Goal: Task Accomplishment & Management: Manage account settings

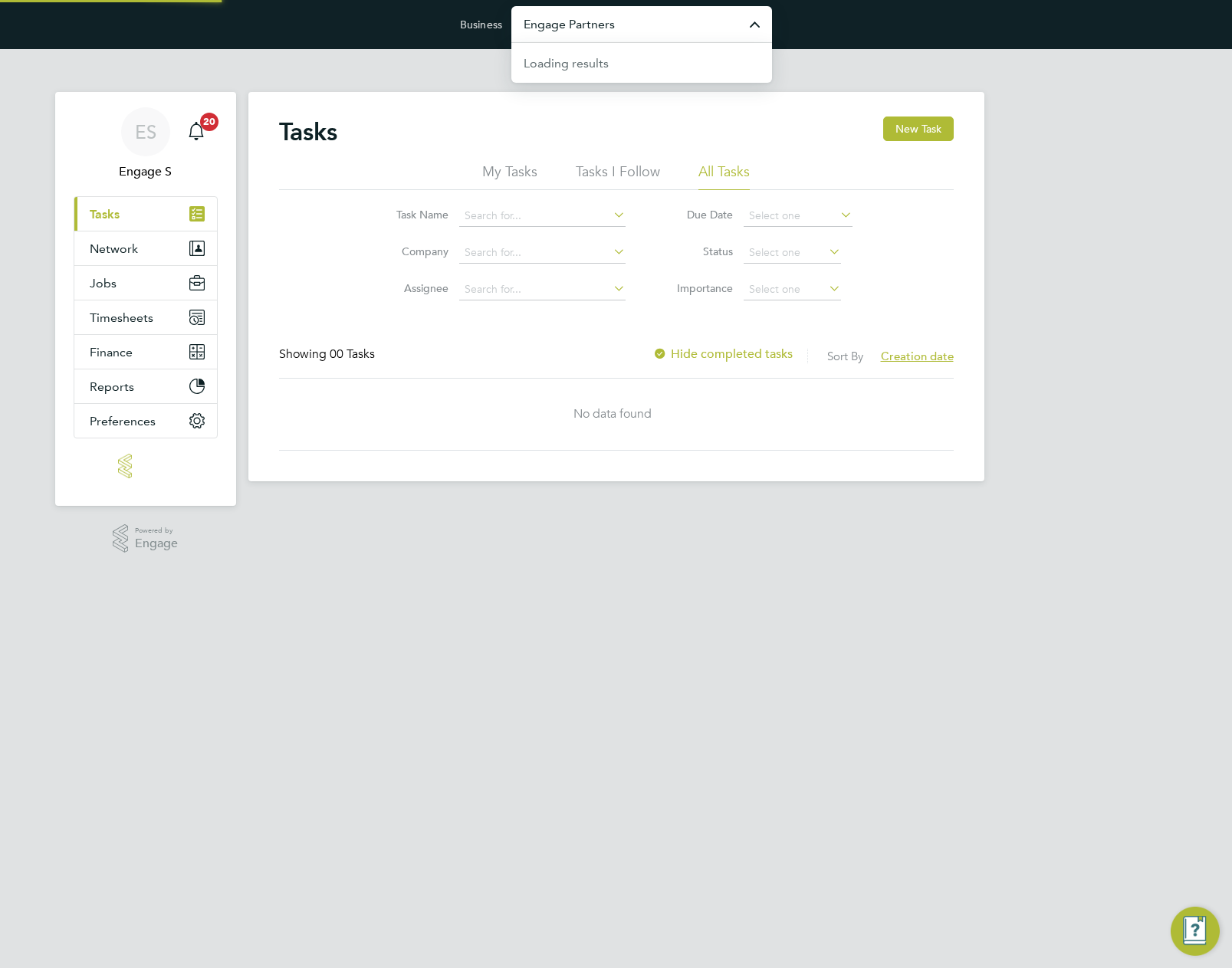
click at [644, 23] on input "Engage Partners" at bounding box center [641, 23] width 260 height 36
click at [644, 23] on input "vist" at bounding box center [641, 23] width 260 height 36
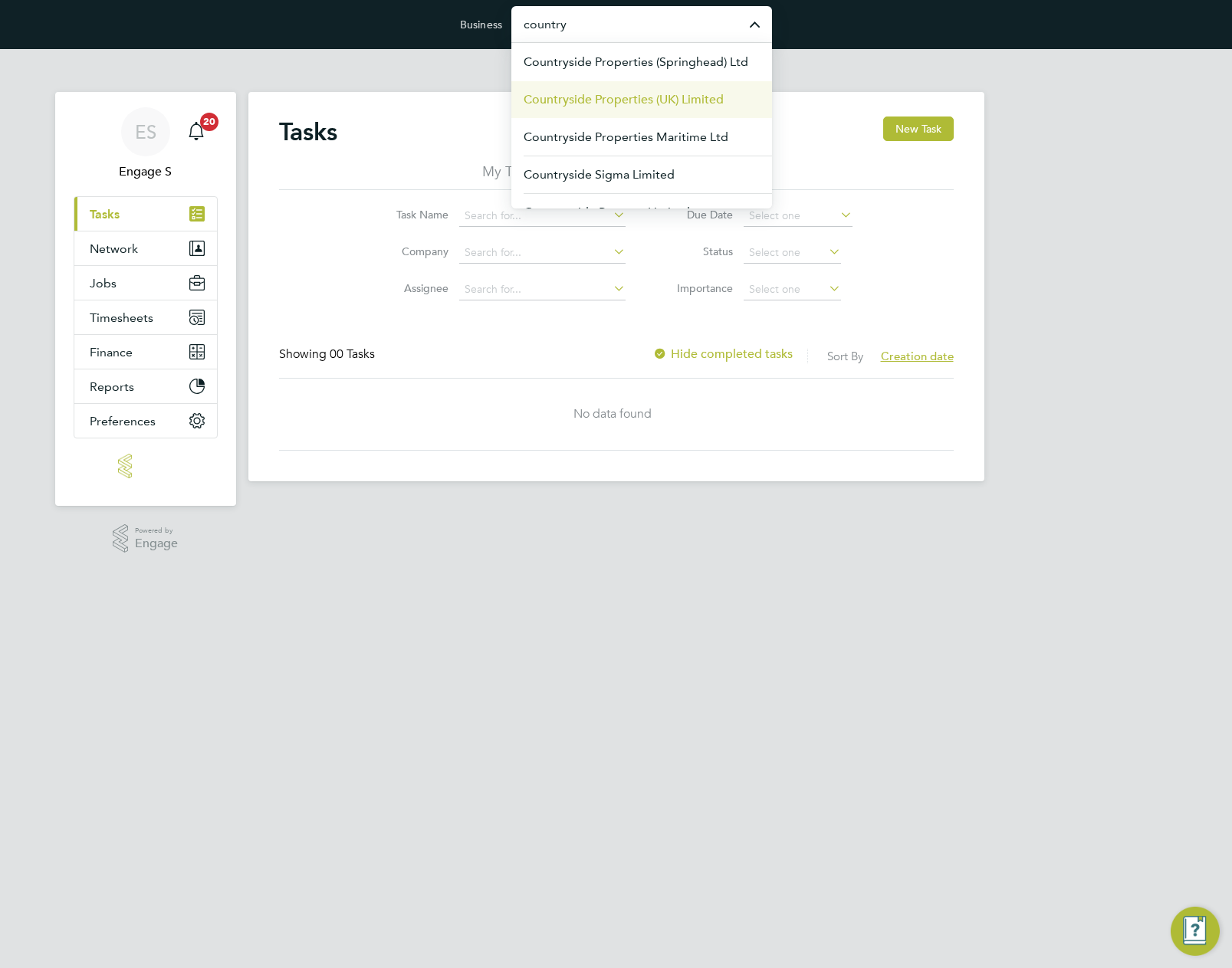
click at [628, 97] on span "Countryside Properties (UK) Limited" at bounding box center [624, 100] width 200 height 18
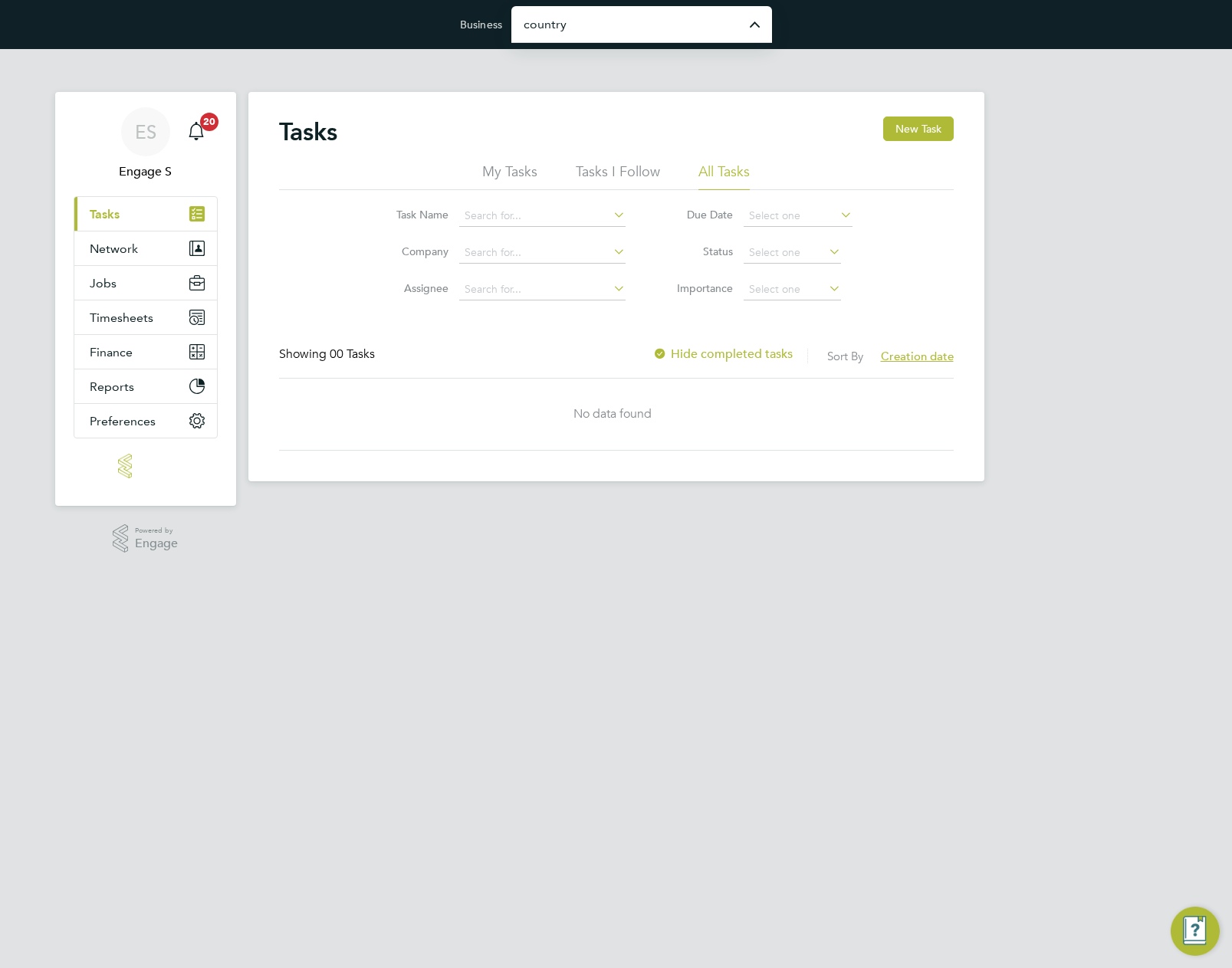
type input "Countryside Properties (UK) Limited"
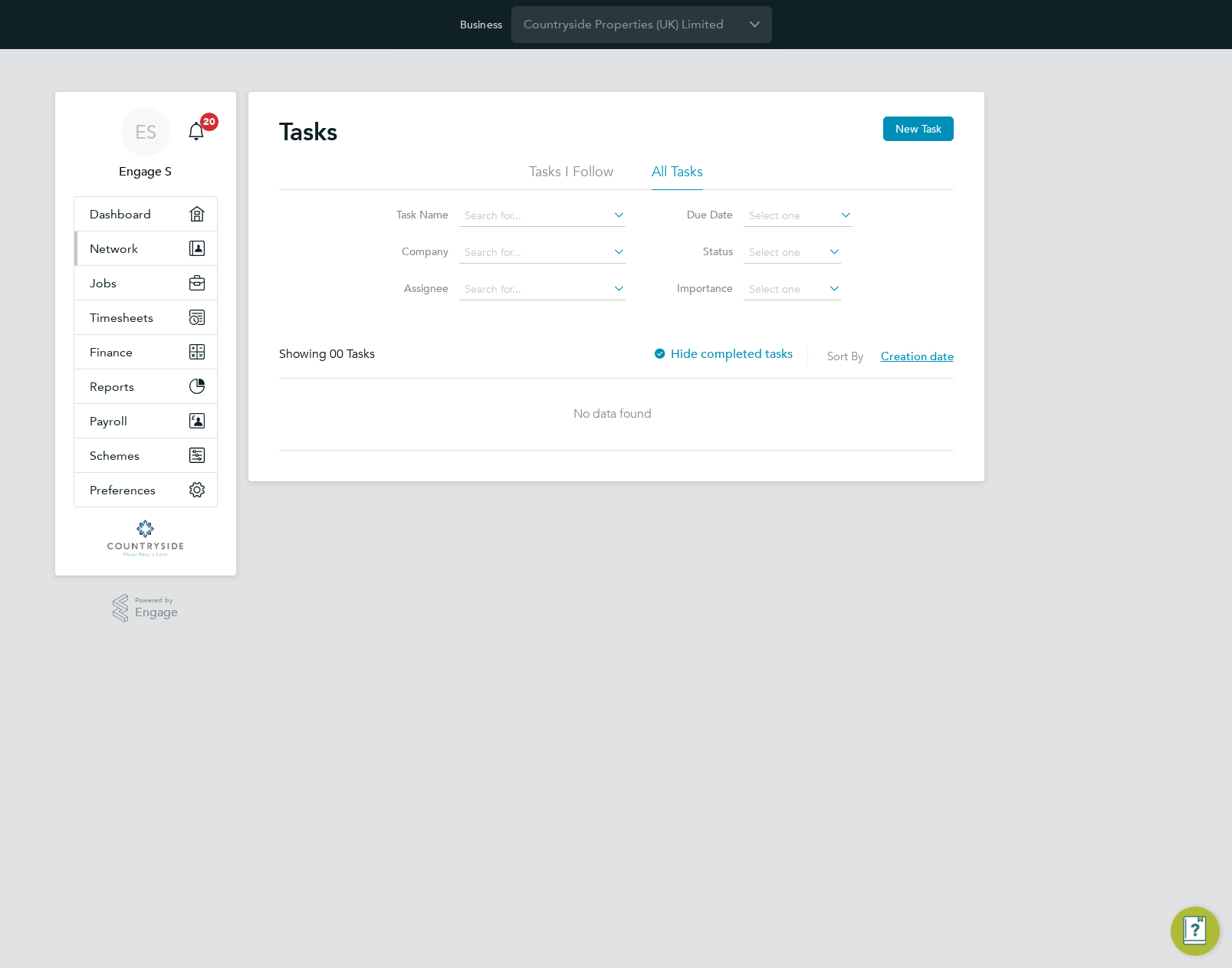
click at [116, 246] on span "Network" at bounding box center [114, 248] width 49 height 14
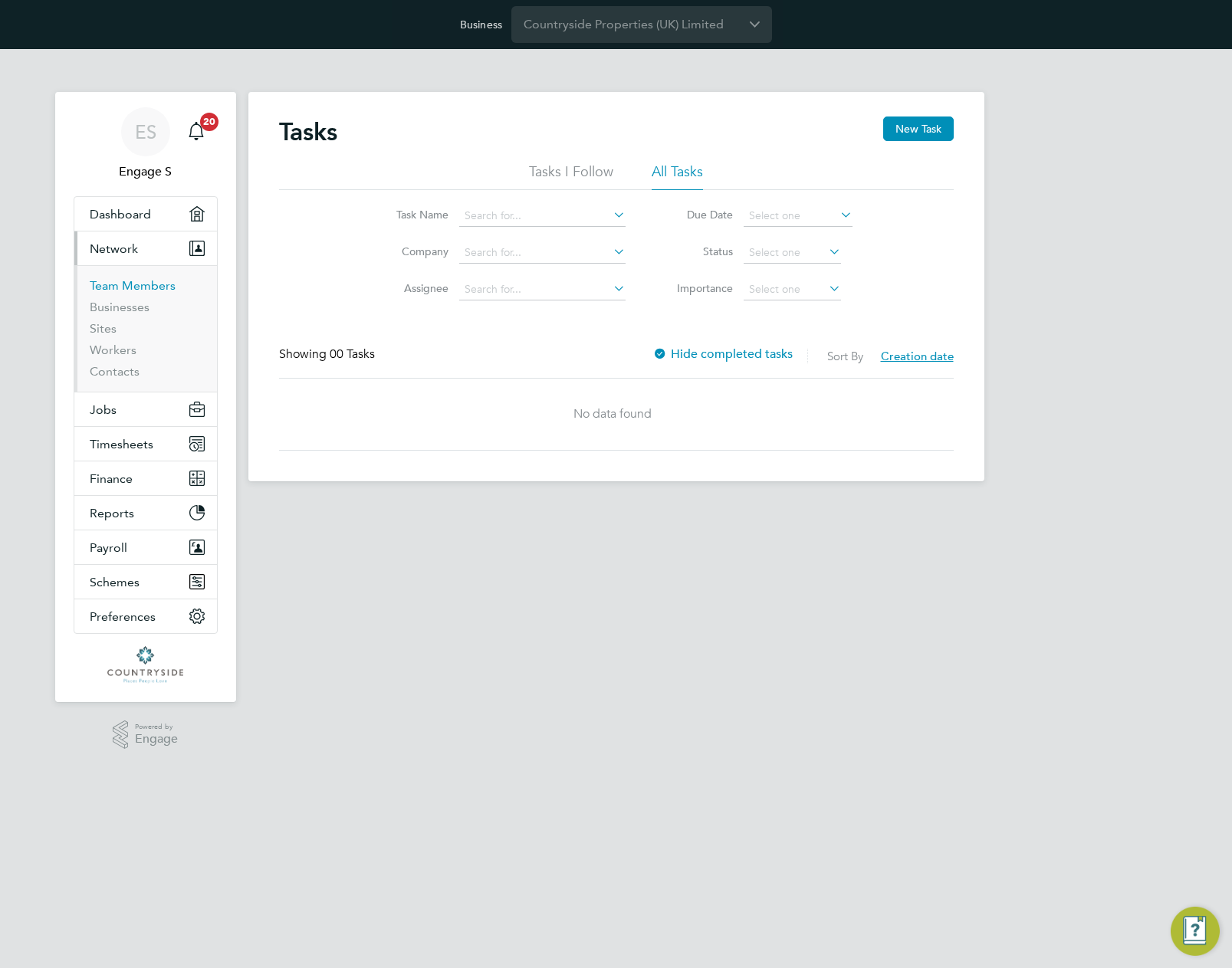
click at [125, 288] on link "Team Members" at bounding box center [132, 285] width 86 height 14
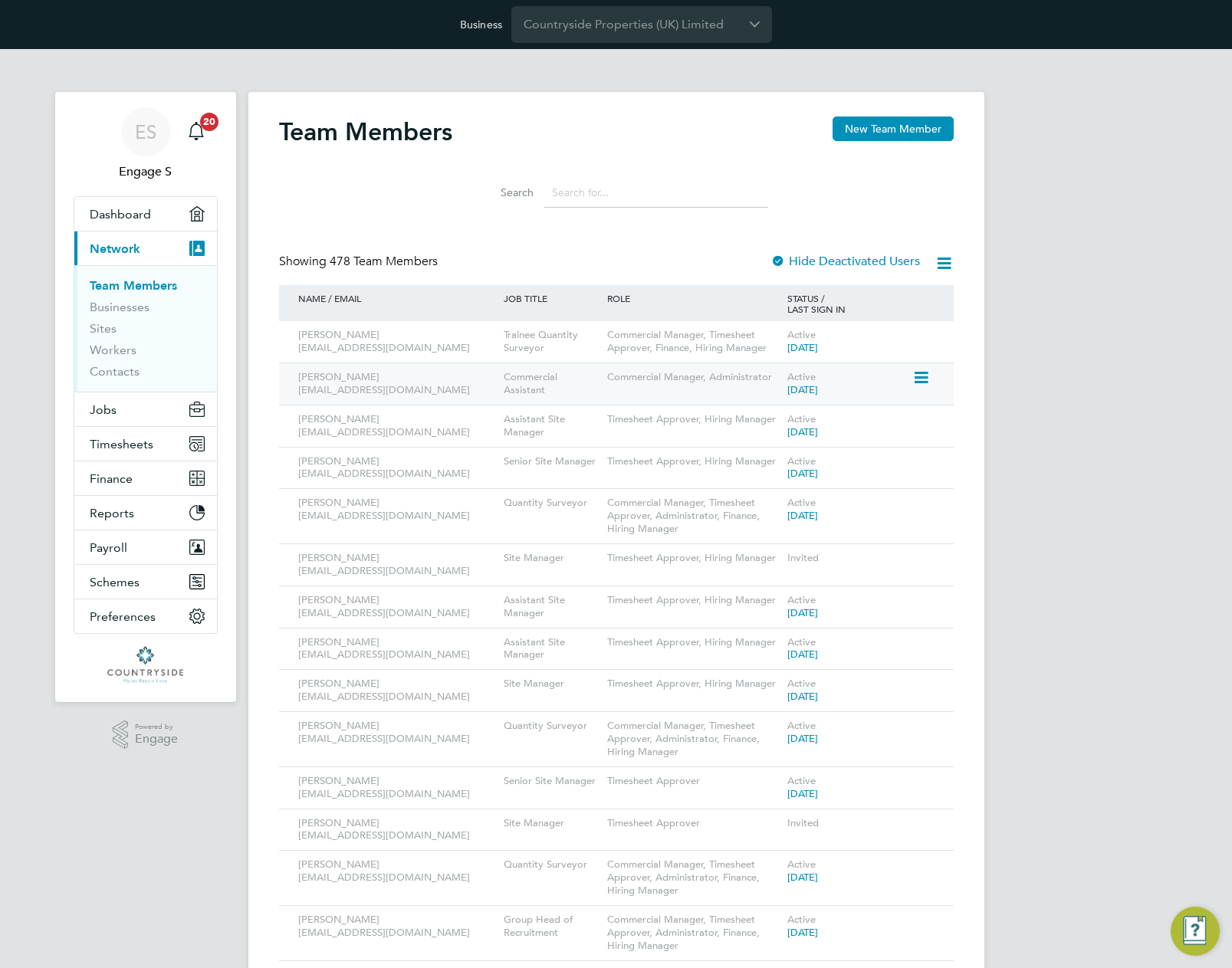
click at [919, 375] on icon at bounding box center [920, 378] width 15 height 18
click at [803, 528] on li "Impersonate" at bounding box center [835, 530] width 185 height 22
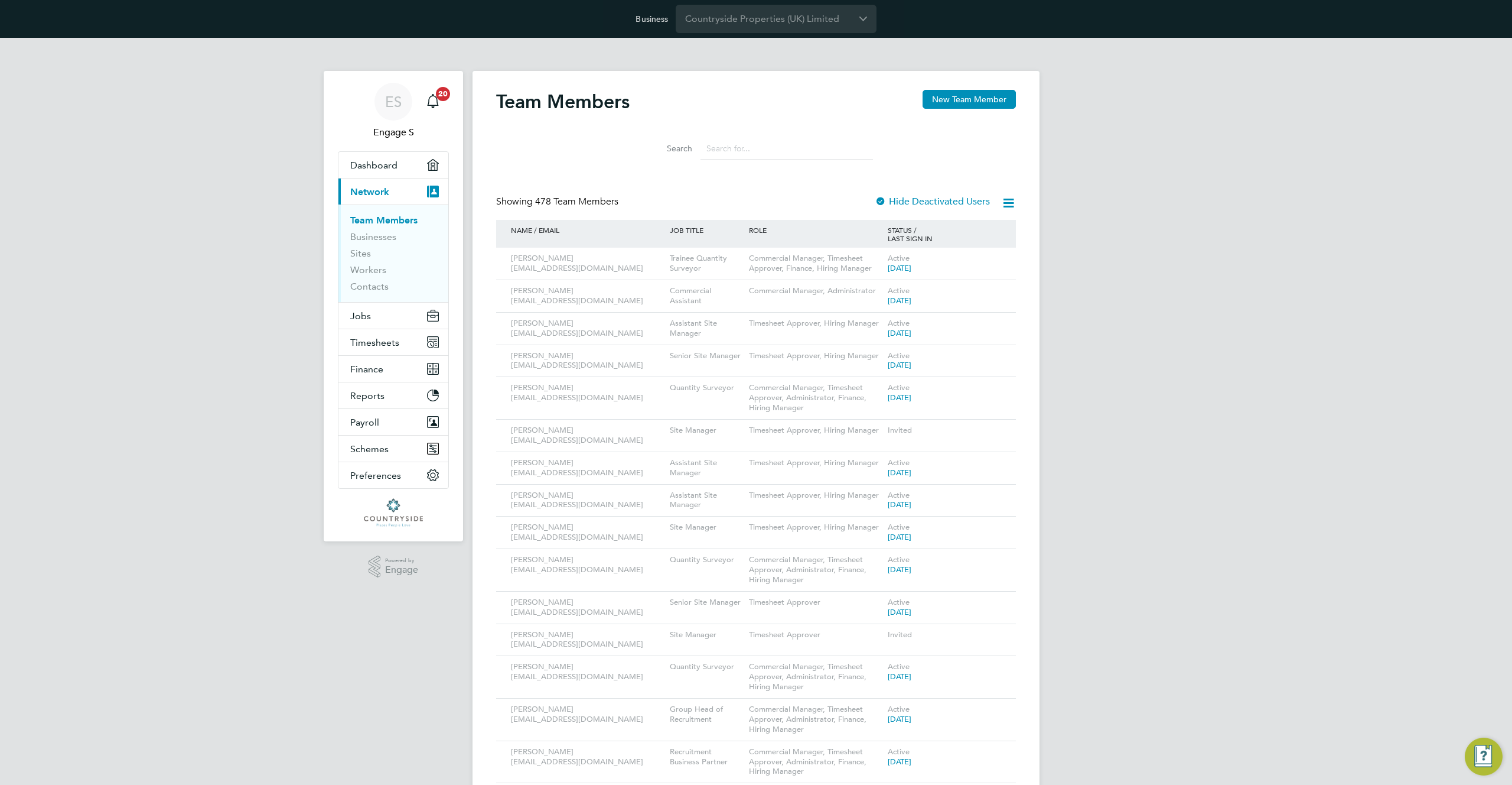
click at [736, 148] on input at bounding box center [786, 149] width 172 height 23
click at [727, 138] on input "i" at bounding box center [786, 149] width 172 height 23
click at [726, 139] on input "i" at bounding box center [786, 149] width 172 height 23
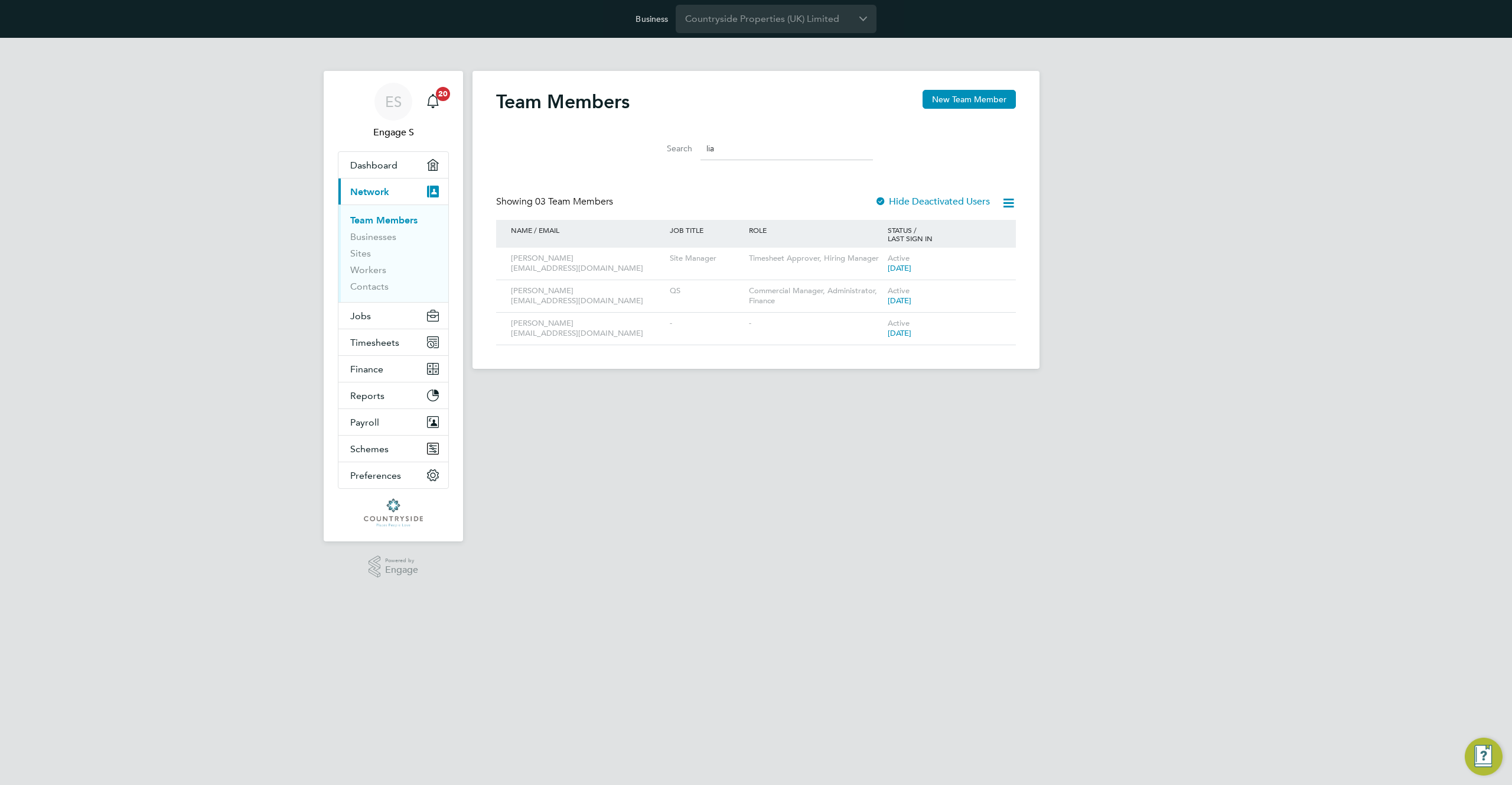
type input "lia"
click at [702, 164] on li "Search lia" at bounding box center [756, 148] width 264 height 35
click at [704, 164] on li "Search lia" at bounding box center [756, 148] width 264 height 35
click at [705, 164] on li "Search lia" at bounding box center [756, 148] width 264 height 35
click at [707, 163] on li "Search lia" at bounding box center [756, 148] width 264 height 35
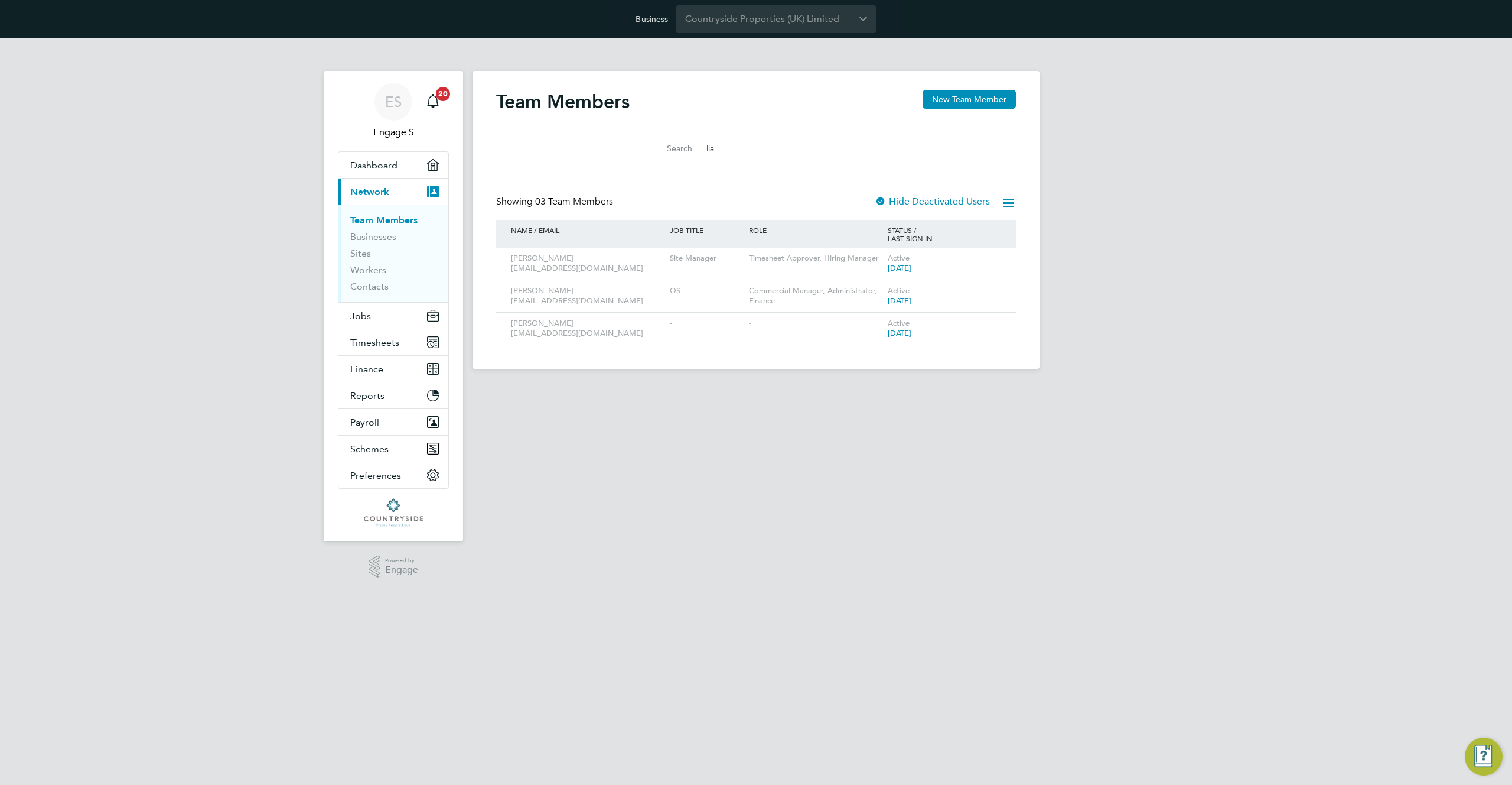
click at [793, 155] on input "lia" at bounding box center [786, 149] width 172 height 23
click at [369, 340] on span "Timesheets" at bounding box center [375, 342] width 49 height 11
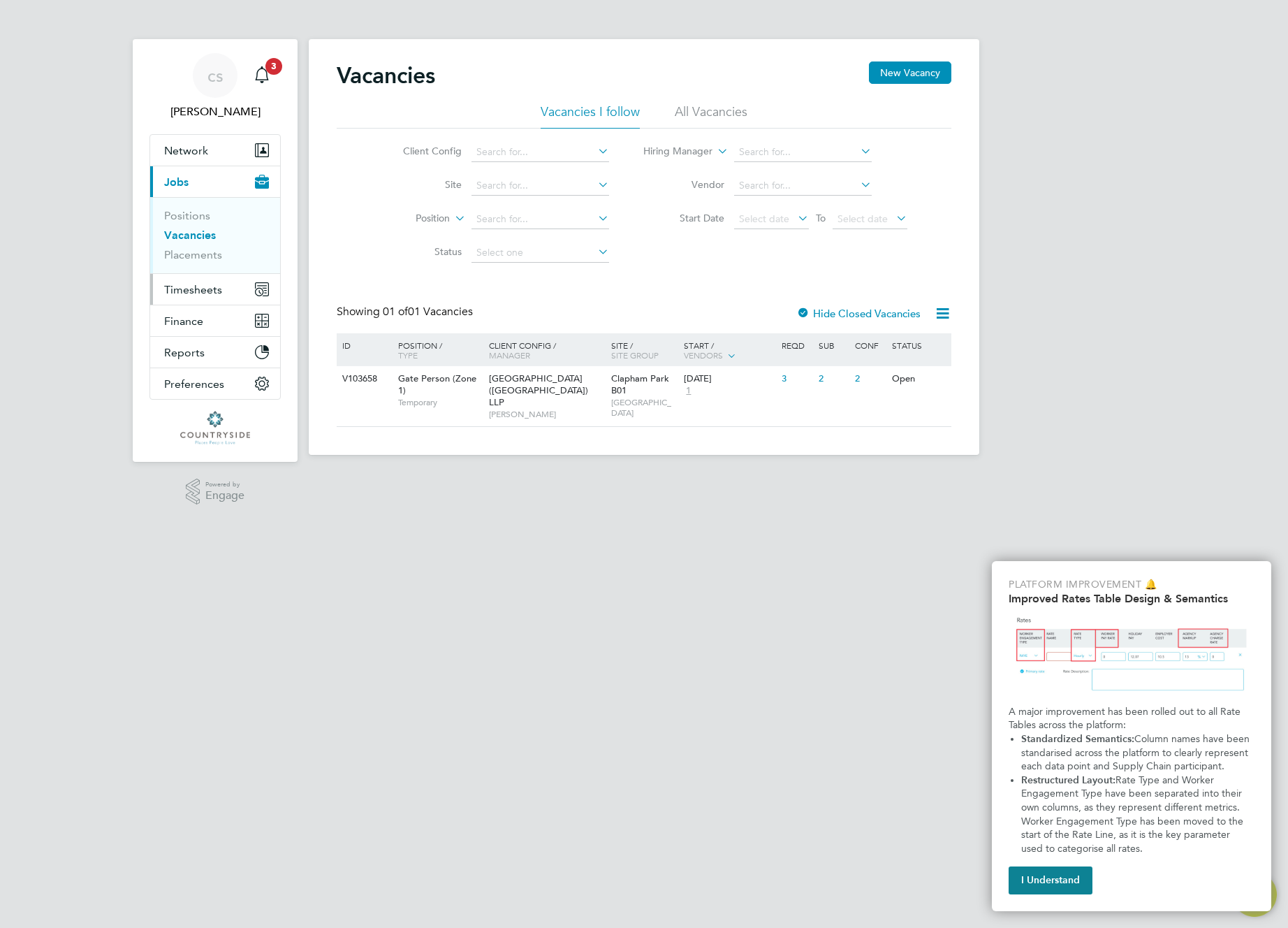
click at [198, 292] on span "Timesheets" at bounding box center [193, 289] width 58 height 13
click at [199, 246] on link "Timesheets" at bounding box center [193, 246] width 58 height 13
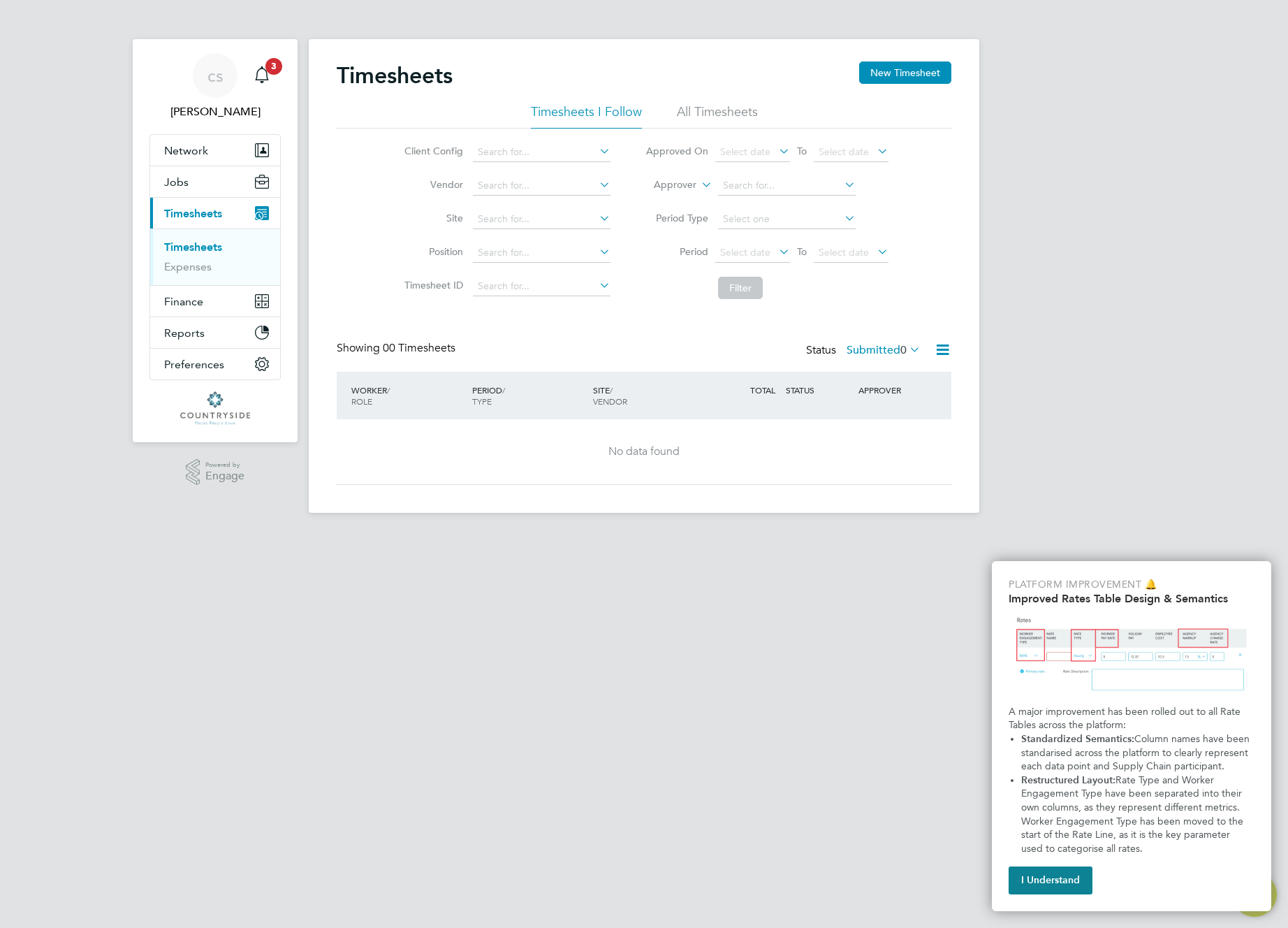
click at [622, 349] on label "Submitted 0" at bounding box center [883, 350] width 74 height 14
click at [622, 372] on li "All" at bounding box center [880, 374] width 64 height 20
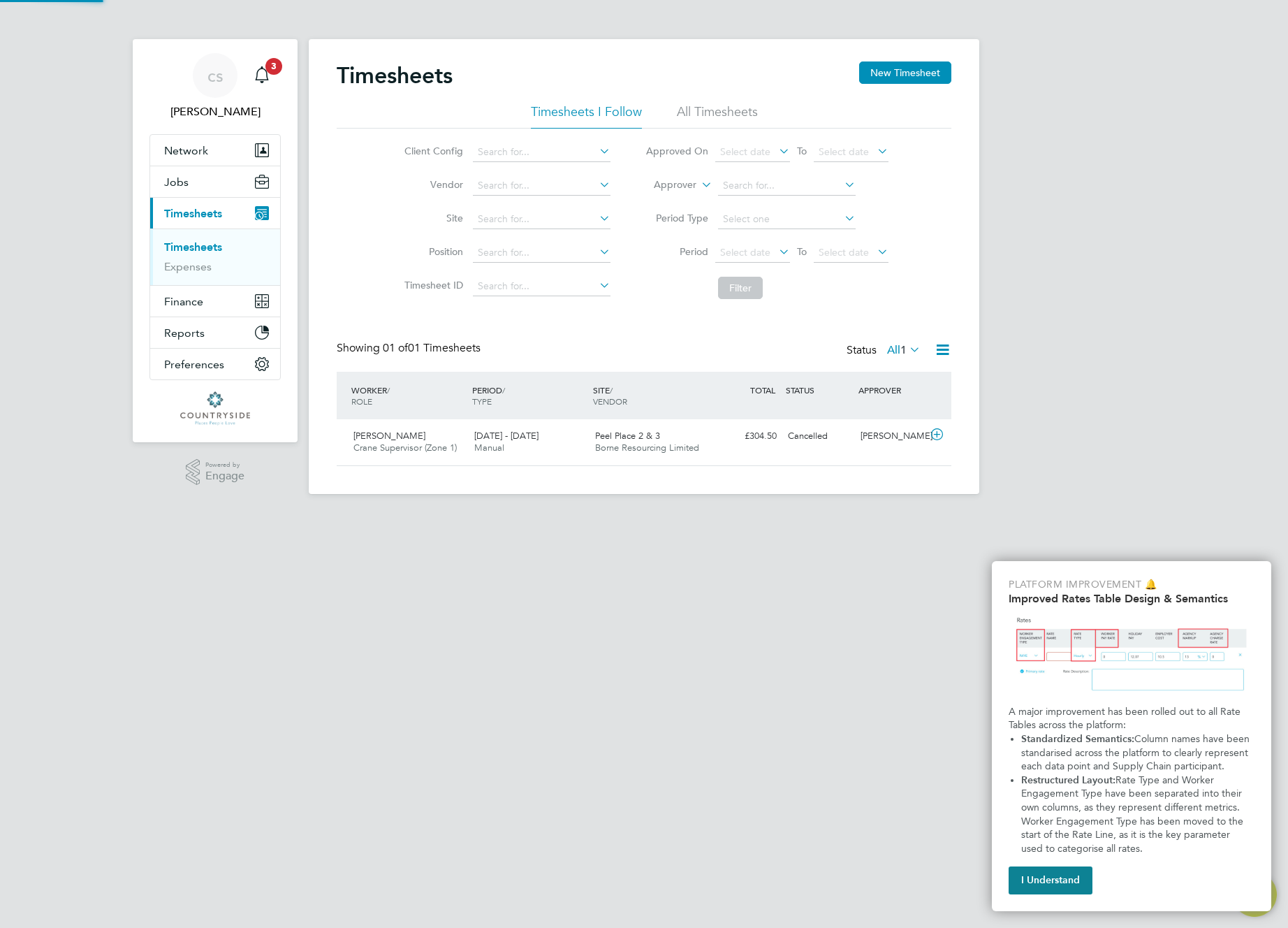
scroll to position [36, 121]
click at [622, 351] on label "All 1" at bounding box center [904, 350] width 34 height 14
click at [622, 114] on li "All Timesheets" at bounding box center [718, 116] width 81 height 25
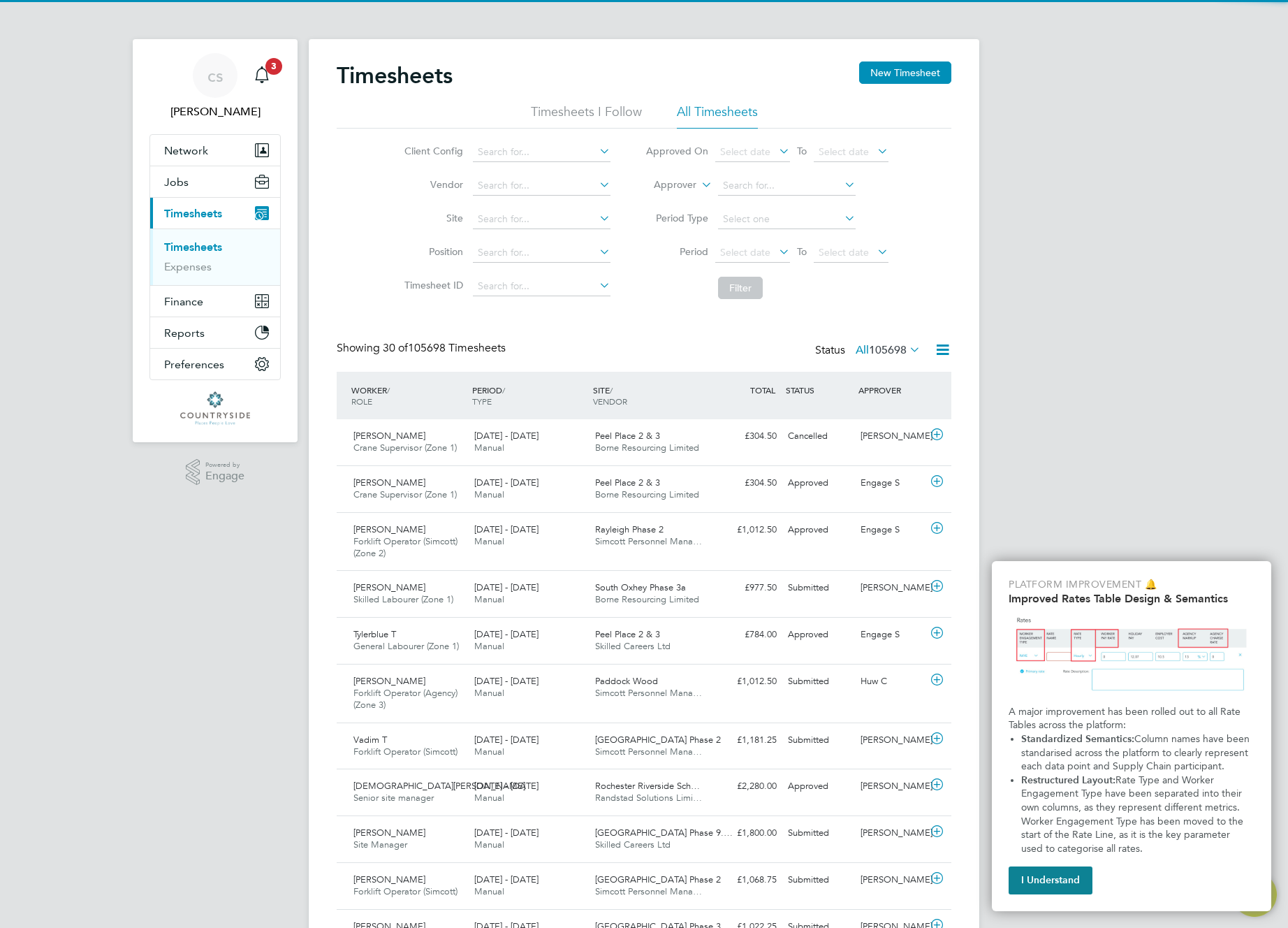
scroll to position [0, 0]
click at [622, 348] on icon at bounding box center [907, 349] width 0 height 20
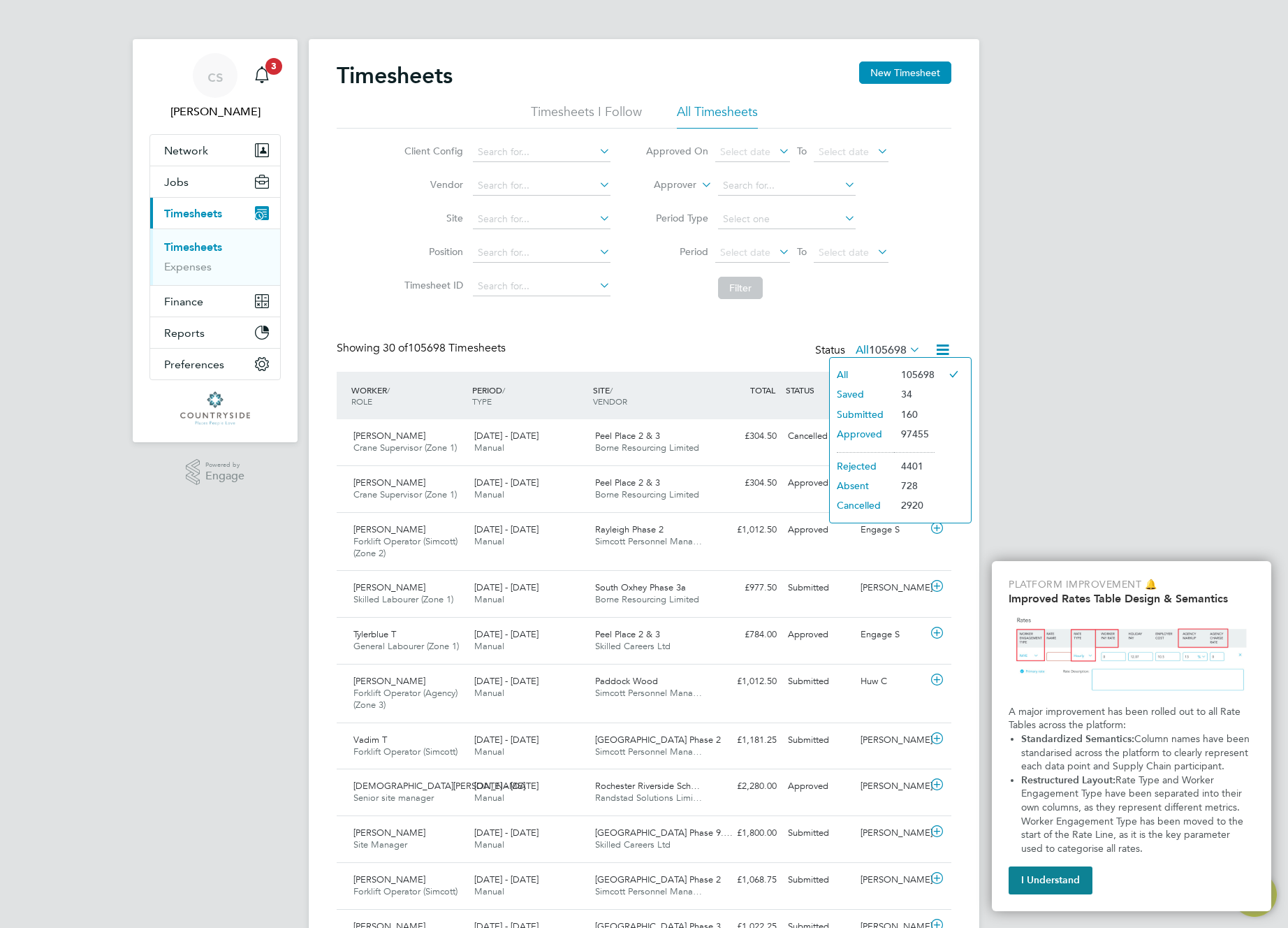
drag, startPoint x: 711, startPoint y: 275, endPoint x: 902, endPoint y: 130, distance: 239.8
click at [622, 275] on li "Filter" at bounding box center [767, 288] width 278 height 37
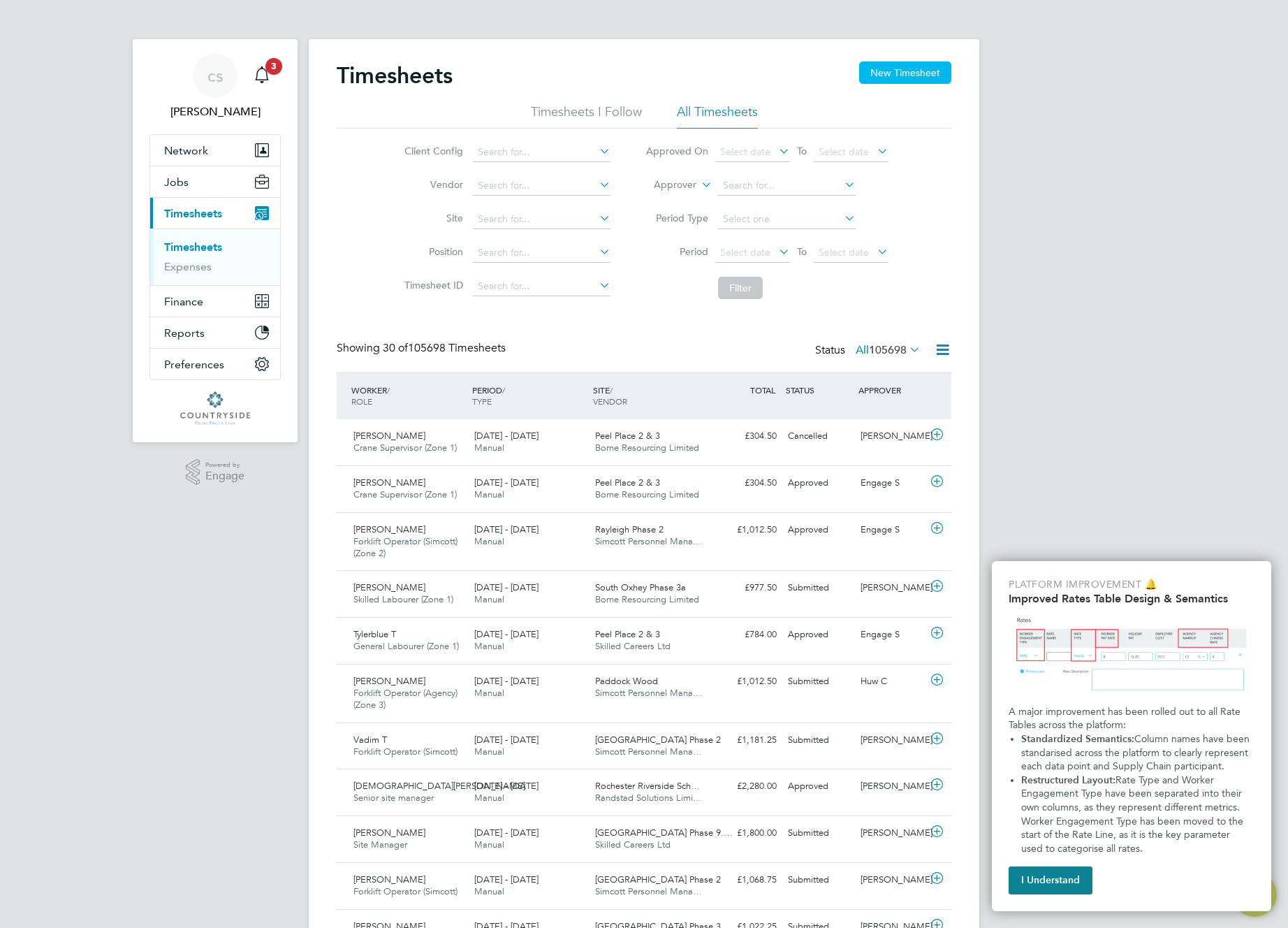
click at [622, 68] on button "New Timesheet" at bounding box center [905, 72] width 92 height 22
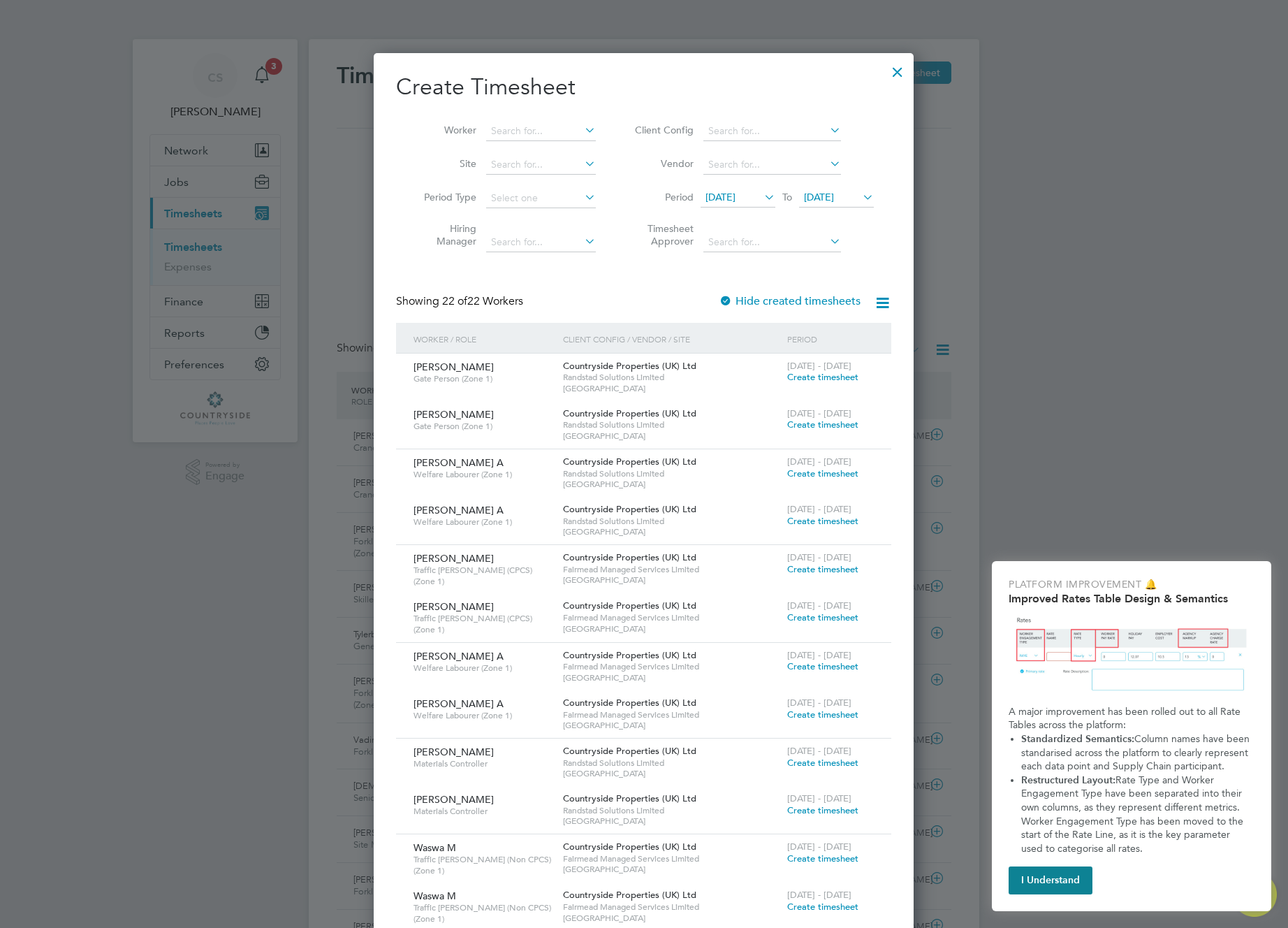
scroll to position [2436, 541]
click at [622, 305] on label "Hide created timesheets" at bounding box center [790, 301] width 142 height 14
click at [622, 373] on span "Create timesheet" at bounding box center [822, 377] width 71 height 12
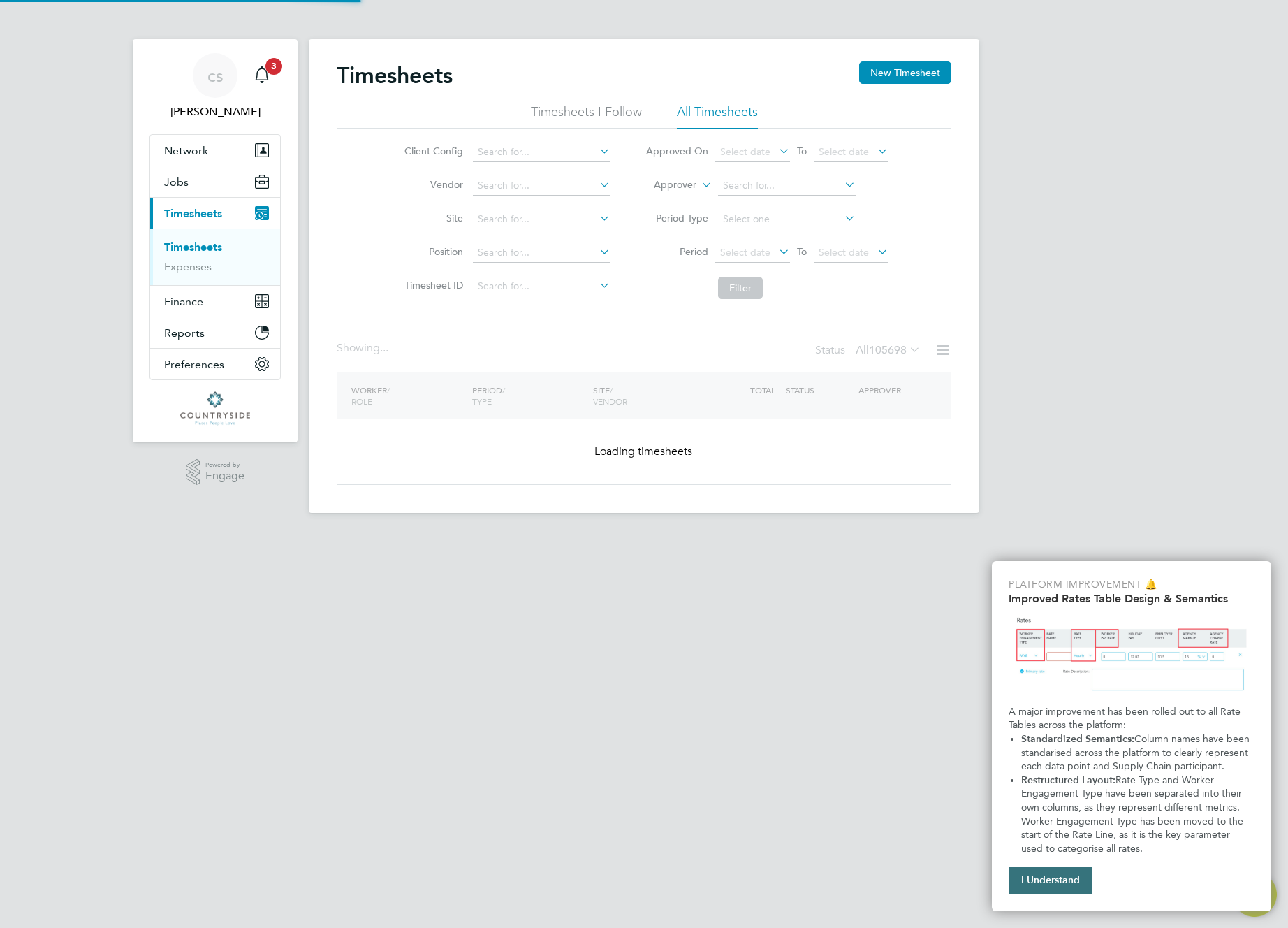
click at [622, 878] on button "I Understand" at bounding box center [1051, 880] width 84 height 28
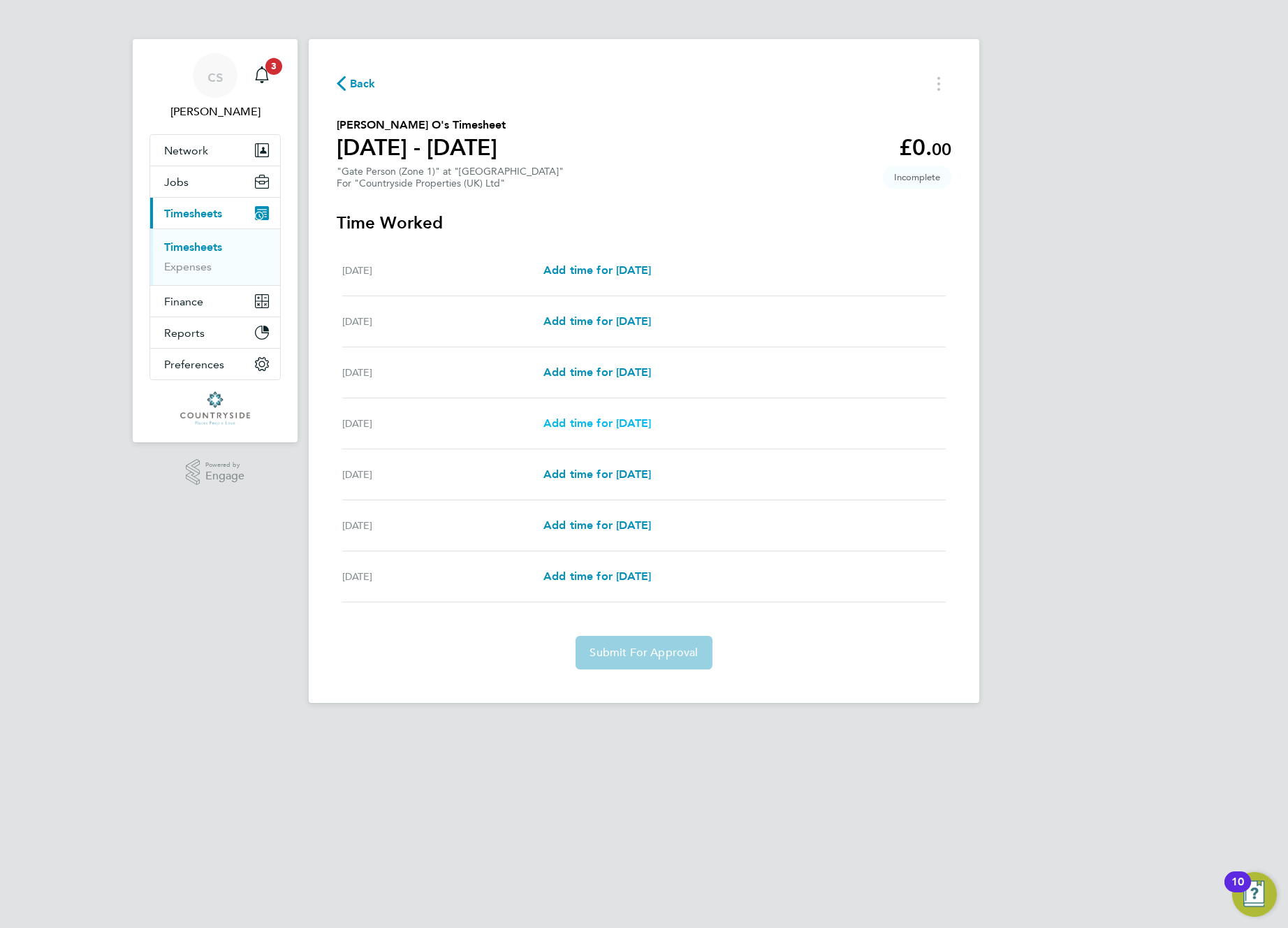
click at [622, 421] on span "Add time for Thu 07 Aug" at bounding box center [597, 422] width 108 height 13
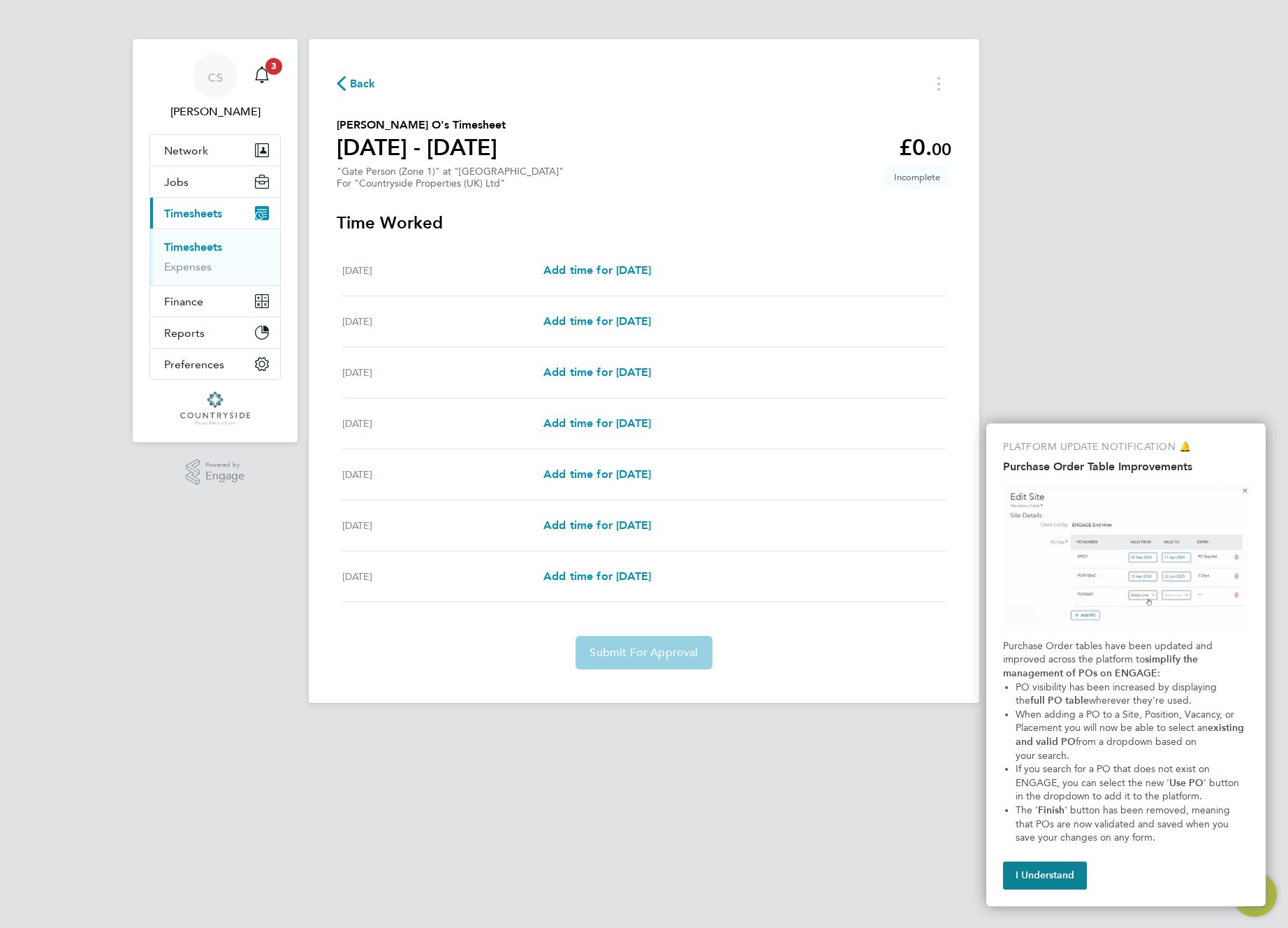
select select "30"
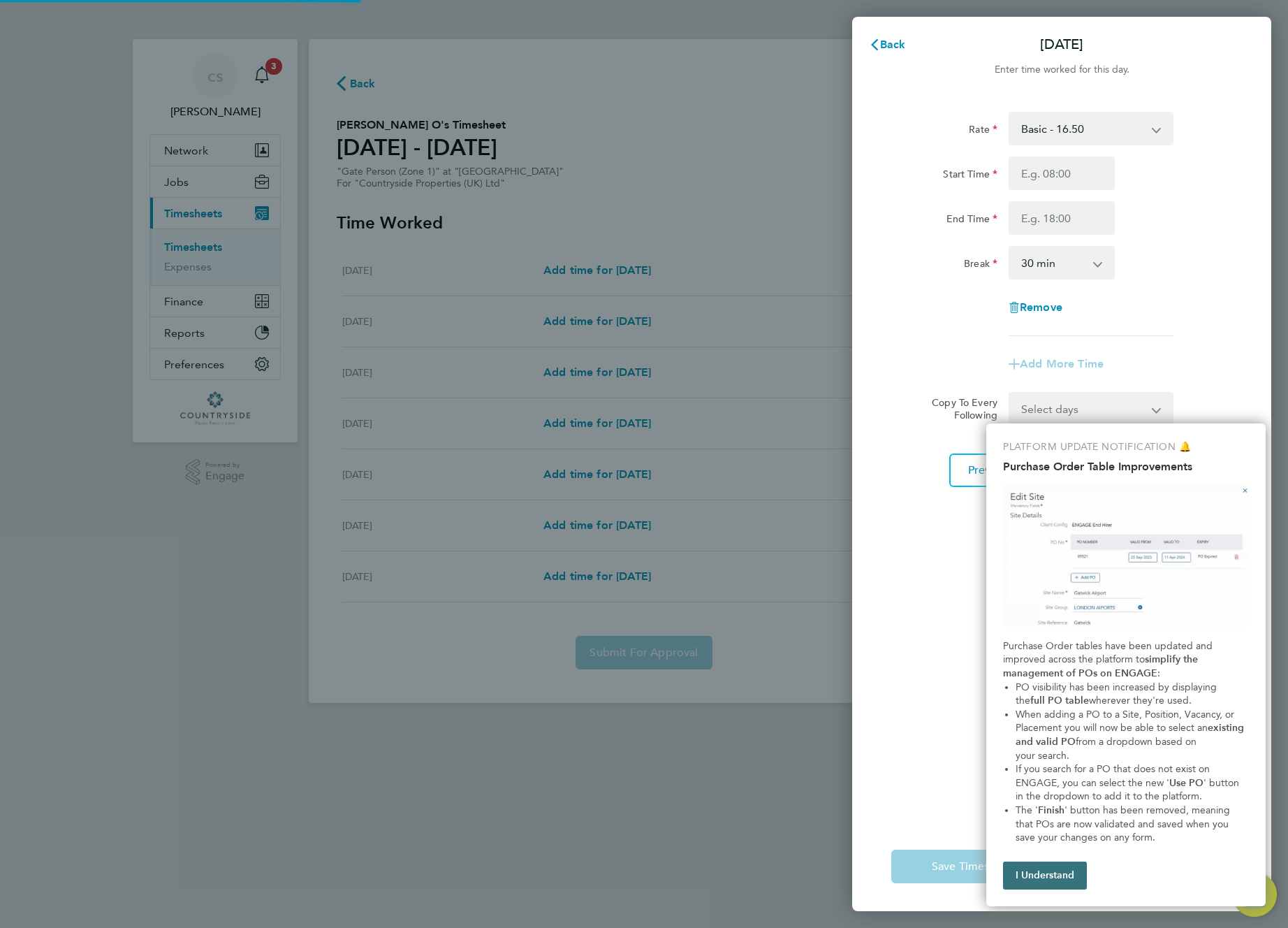
click at [622, 878] on button "I Understand" at bounding box center [1045, 875] width 84 height 28
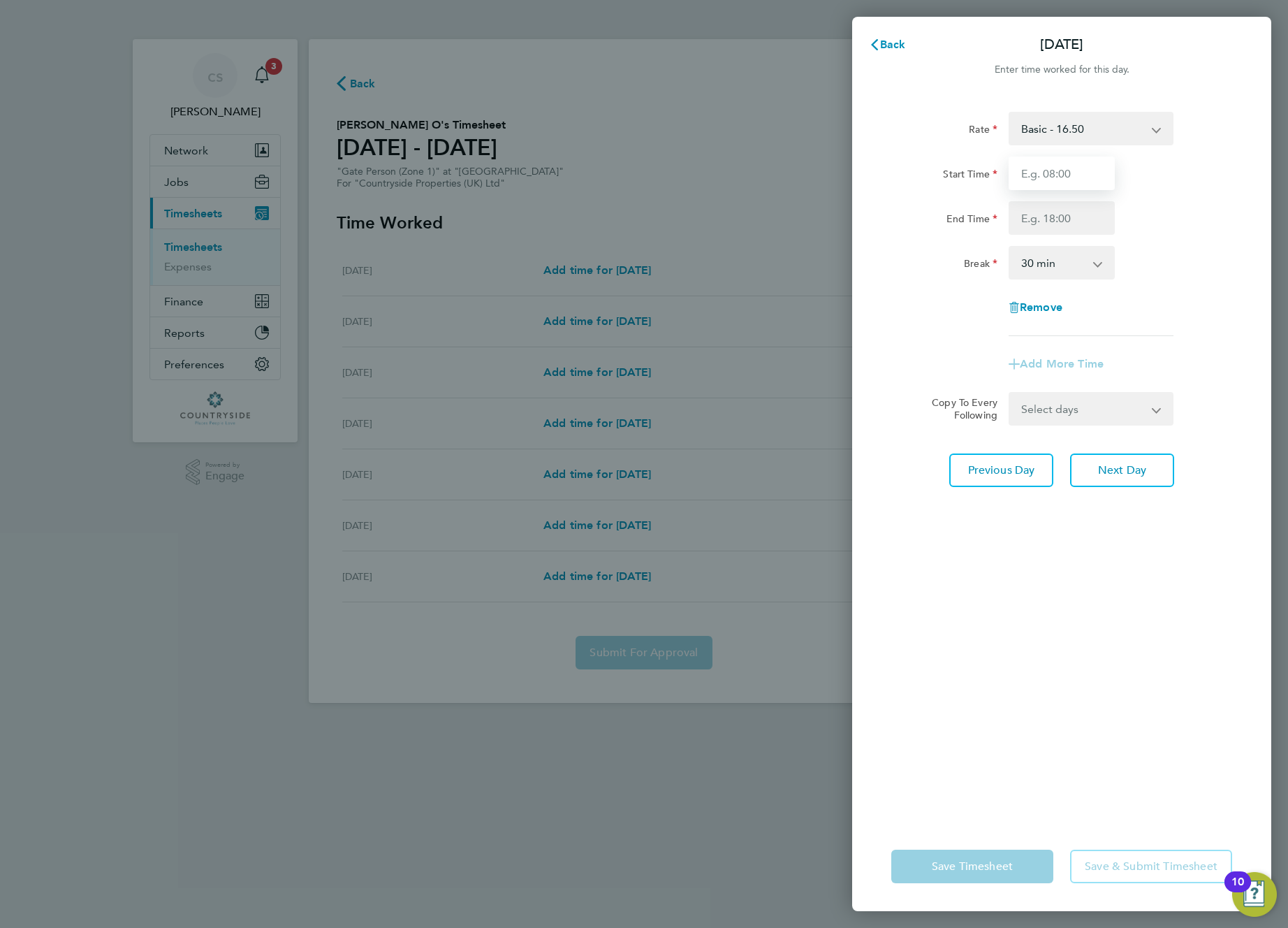
click at [622, 171] on input "Start Time" at bounding box center [1062, 173] width 106 height 34
type input "11:00"
click at [622, 220] on input "2" at bounding box center [1062, 218] width 106 height 34
type input "22:00"
click at [622, 261] on div "Break 0 min 15 min 30 min 45 min 60 min 75 min 90 min" at bounding box center [1062, 262] width 352 height 34
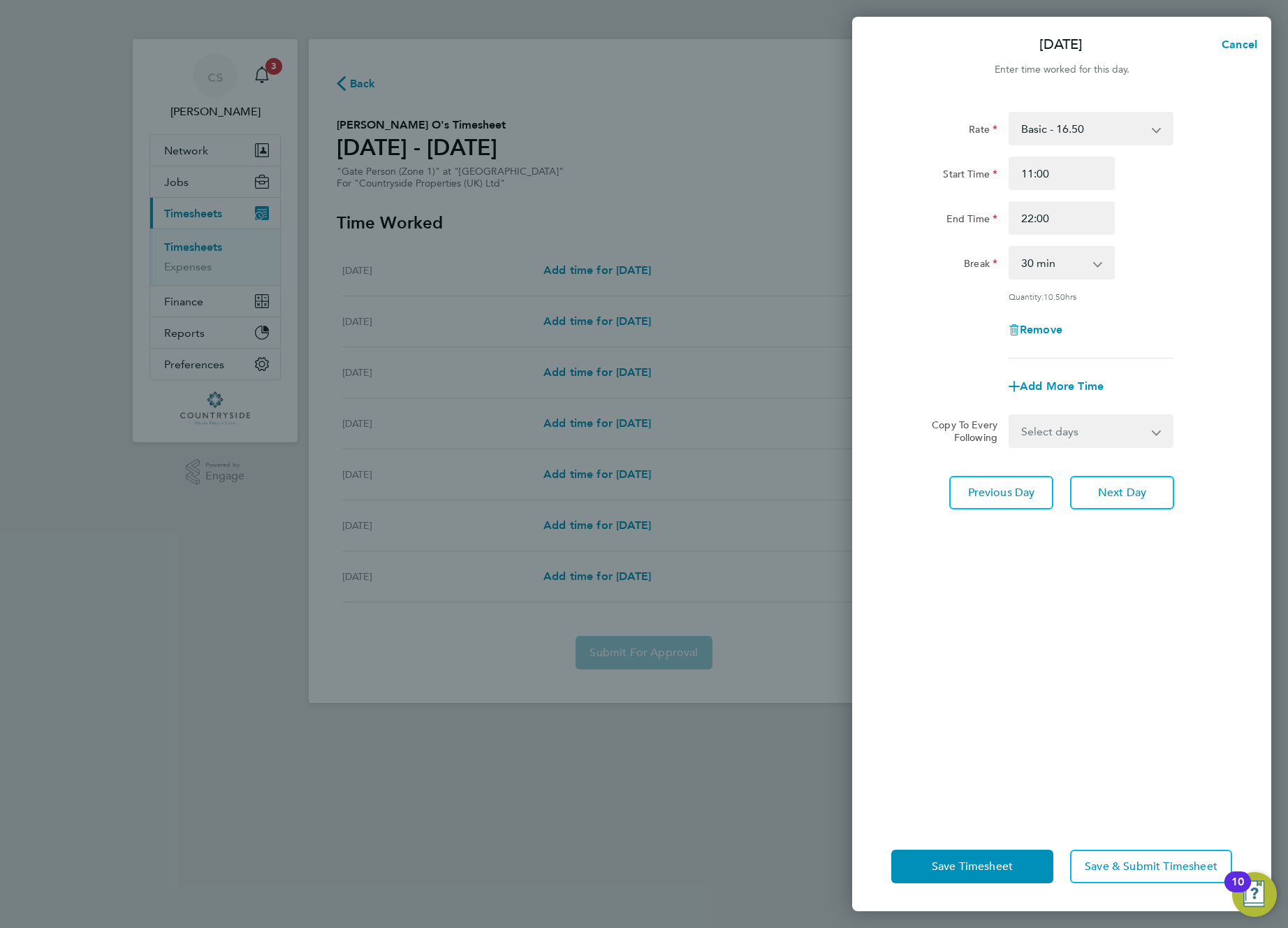
click at [622, 428] on select "Select days Day Weekend (Sat-Sun) Friday Saturday Sunday" at bounding box center [1084, 431] width 146 height 31
click at [622, 436] on select "Select days Day Weekend (Sat-Sun) Friday Saturday Sunday" at bounding box center [1084, 431] width 146 height 31
select select "WEEKEND"
click at [622, 416] on select "Select days Day Weekend (Sat-Sun) Friday Saturday Sunday" at bounding box center [1084, 431] width 146 height 31
select select "2025-08-10"
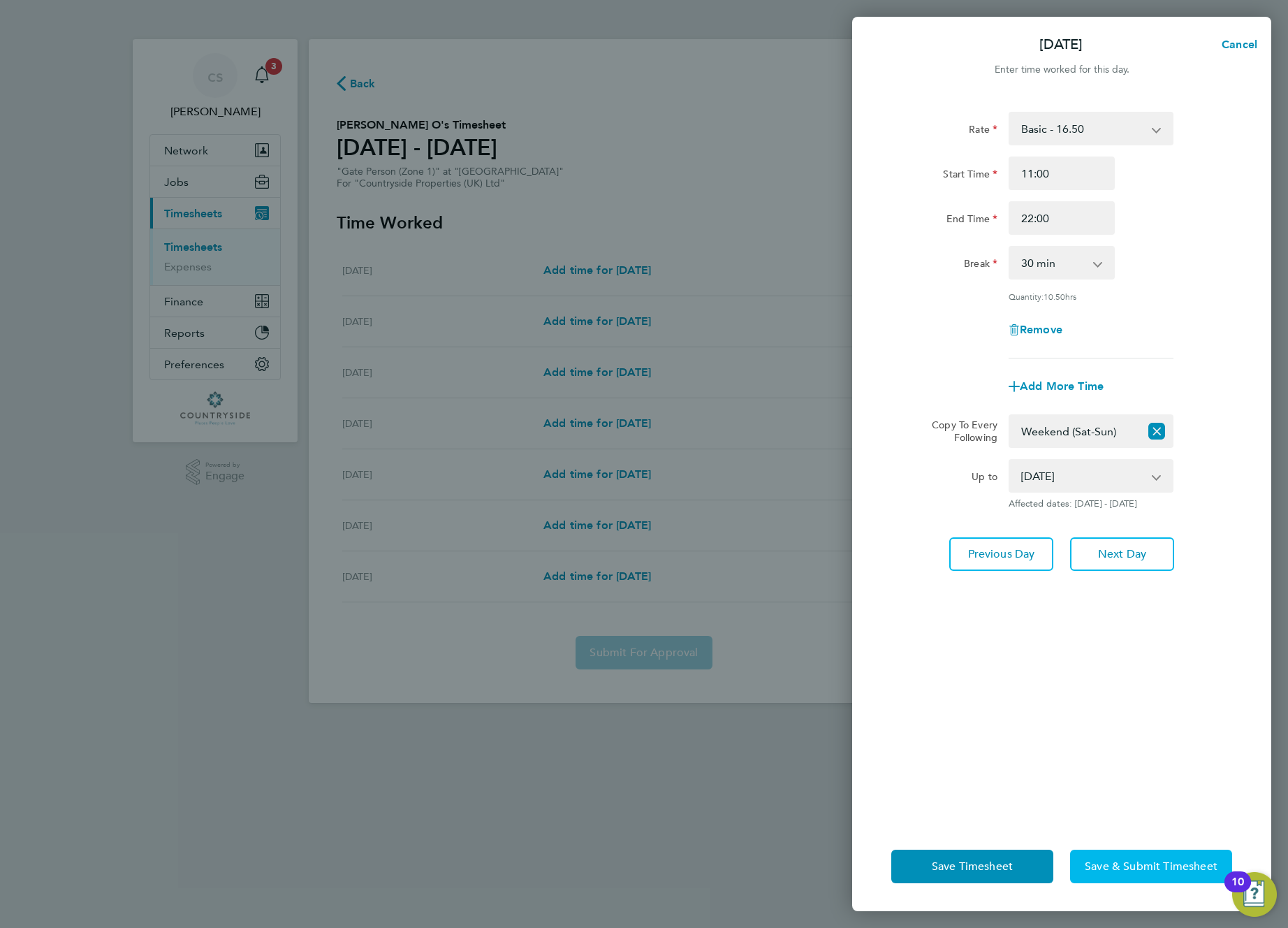
click at [622, 874] on button "Save & Submit Timesheet" at bounding box center [1151, 866] width 162 height 34
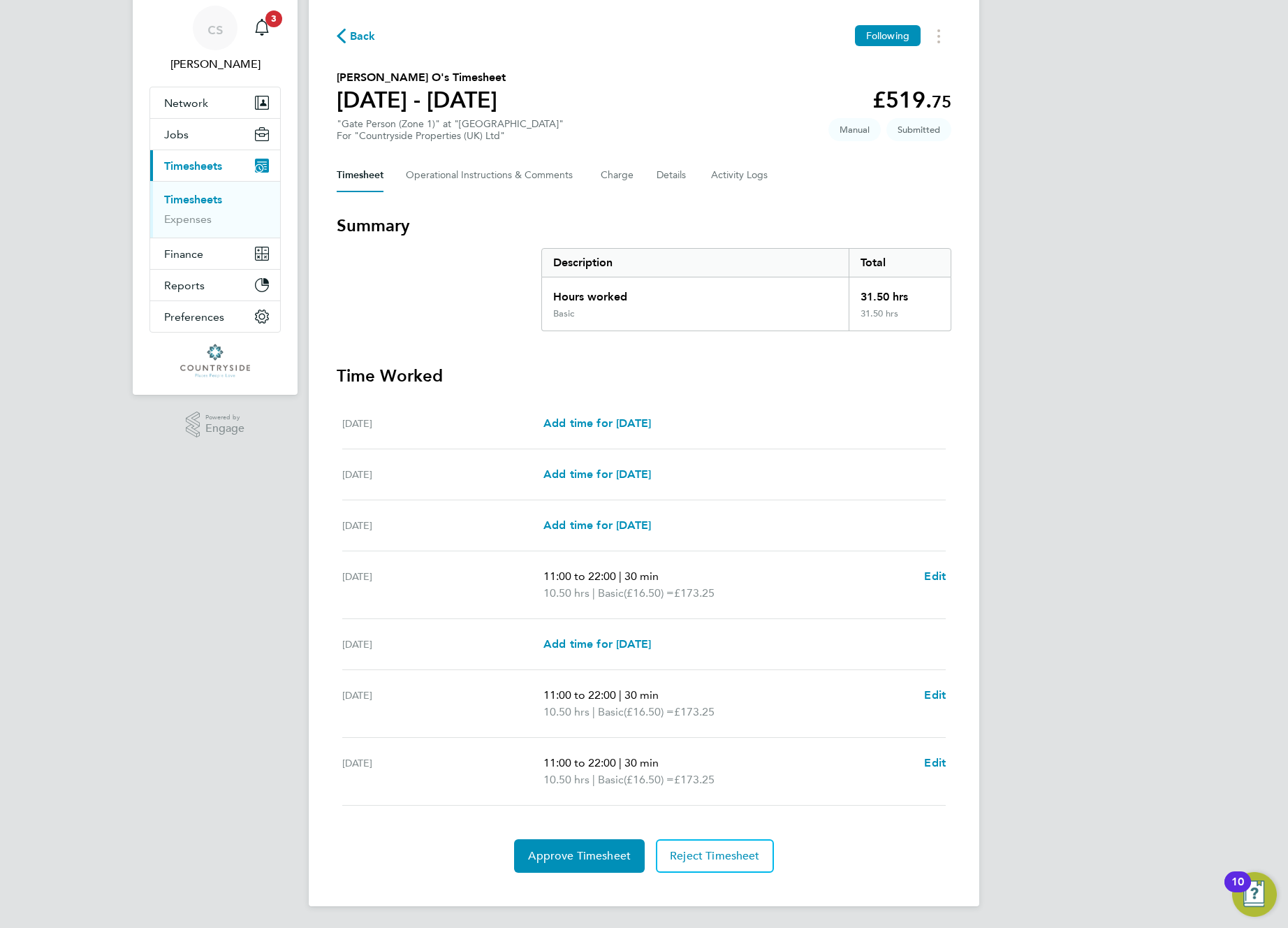
scroll to position [48, 0]
click at [579, 855] on span "Approve Timesheet" at bounding box center [580, 855] width 103 height 14
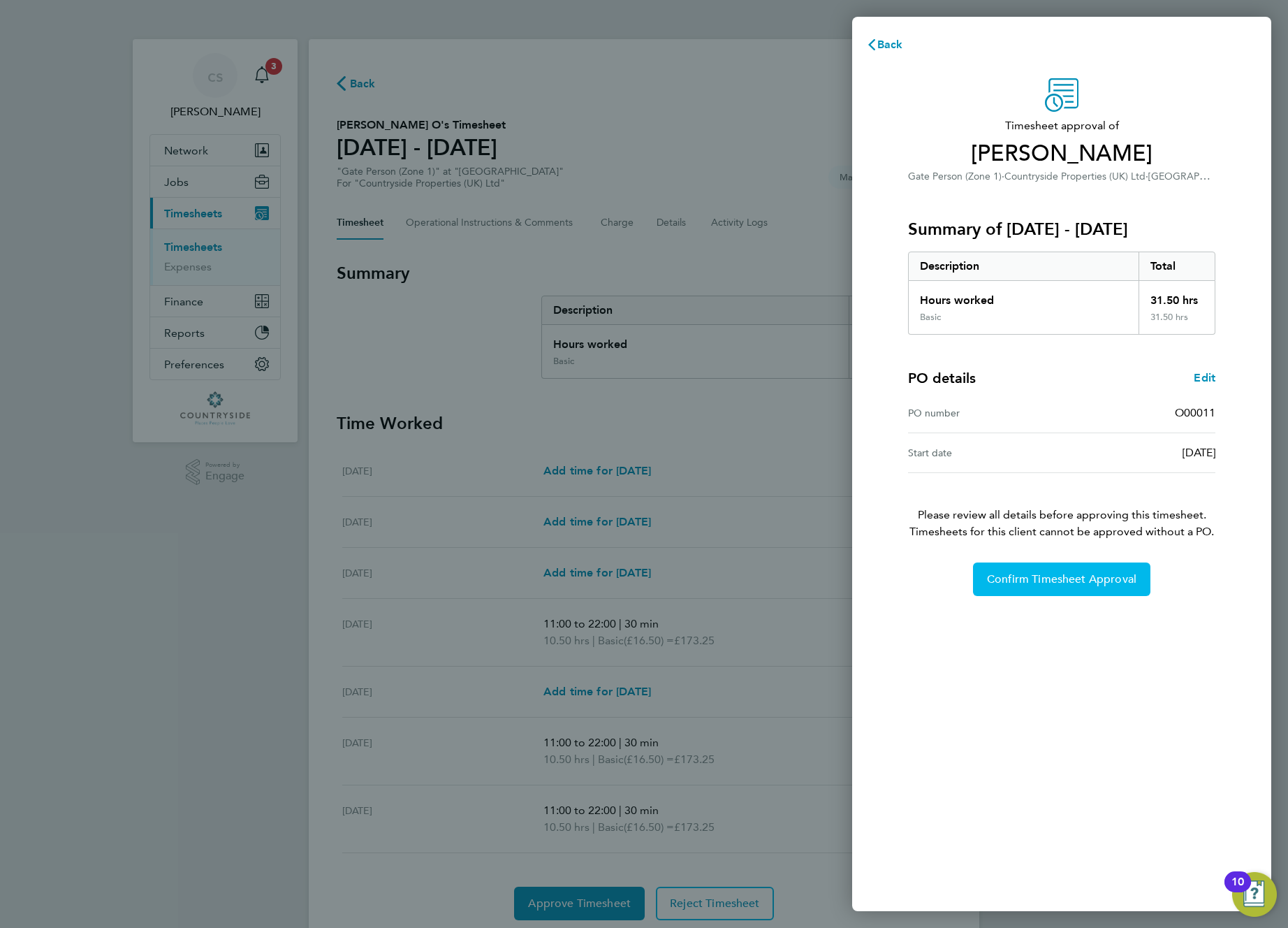
click at [622, 583] on span "Confirm Timesheet Approval" at bounding box center [1062, 579] width 149 height 14
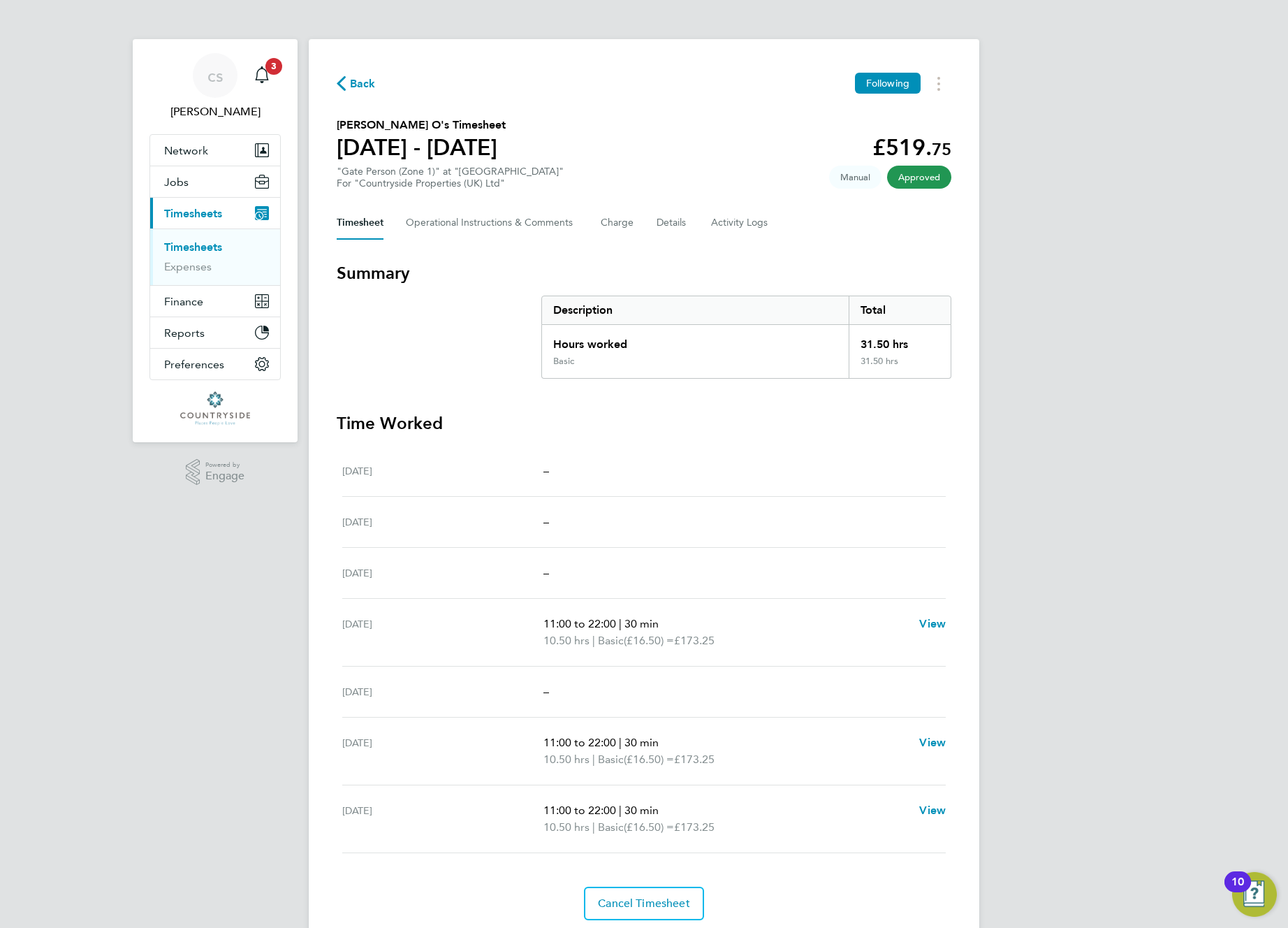
click at [592, 220] on div "Timesheet Operational Instructions & Comments Charge Details Activity Logs" at bounding box center [644, 223] width 615 height 34
drag, startPoint x: 642, startPoint y: 221, endPoint x: 670, endPoint y: 225, distance: 28.3
click at [622, 223] on div "Timesheet Operational Instructions & Comments Charge Details Activity Logs" at bounding box center [644, 223] width 615 height 34
click at [622, 224] on button "Details" at bounding box center [673, 223] width 32 height 34
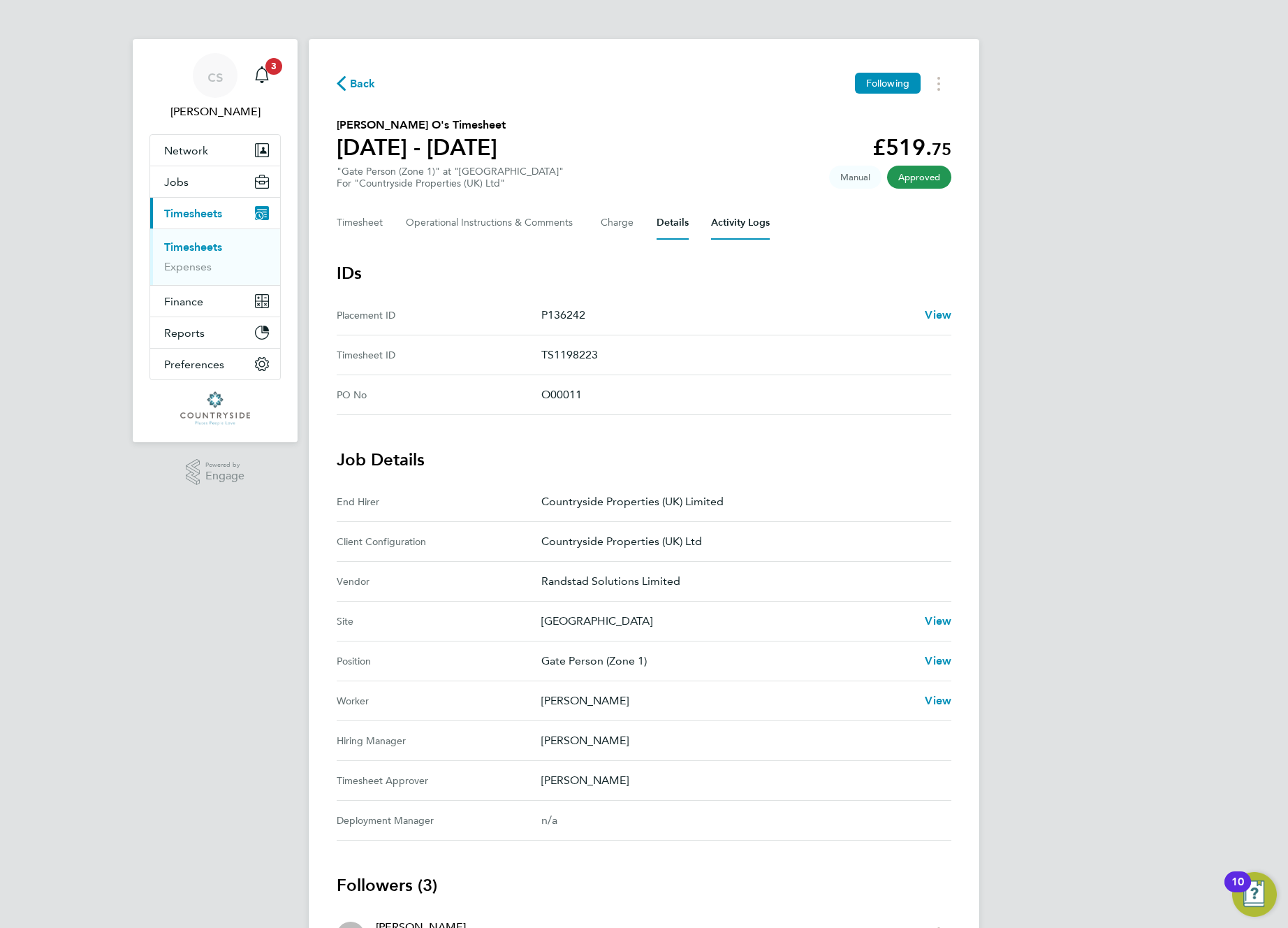
click at [622, 223] on Logs-tab "Activity Logs" at bounding box center [740, 223] width 59 height 34
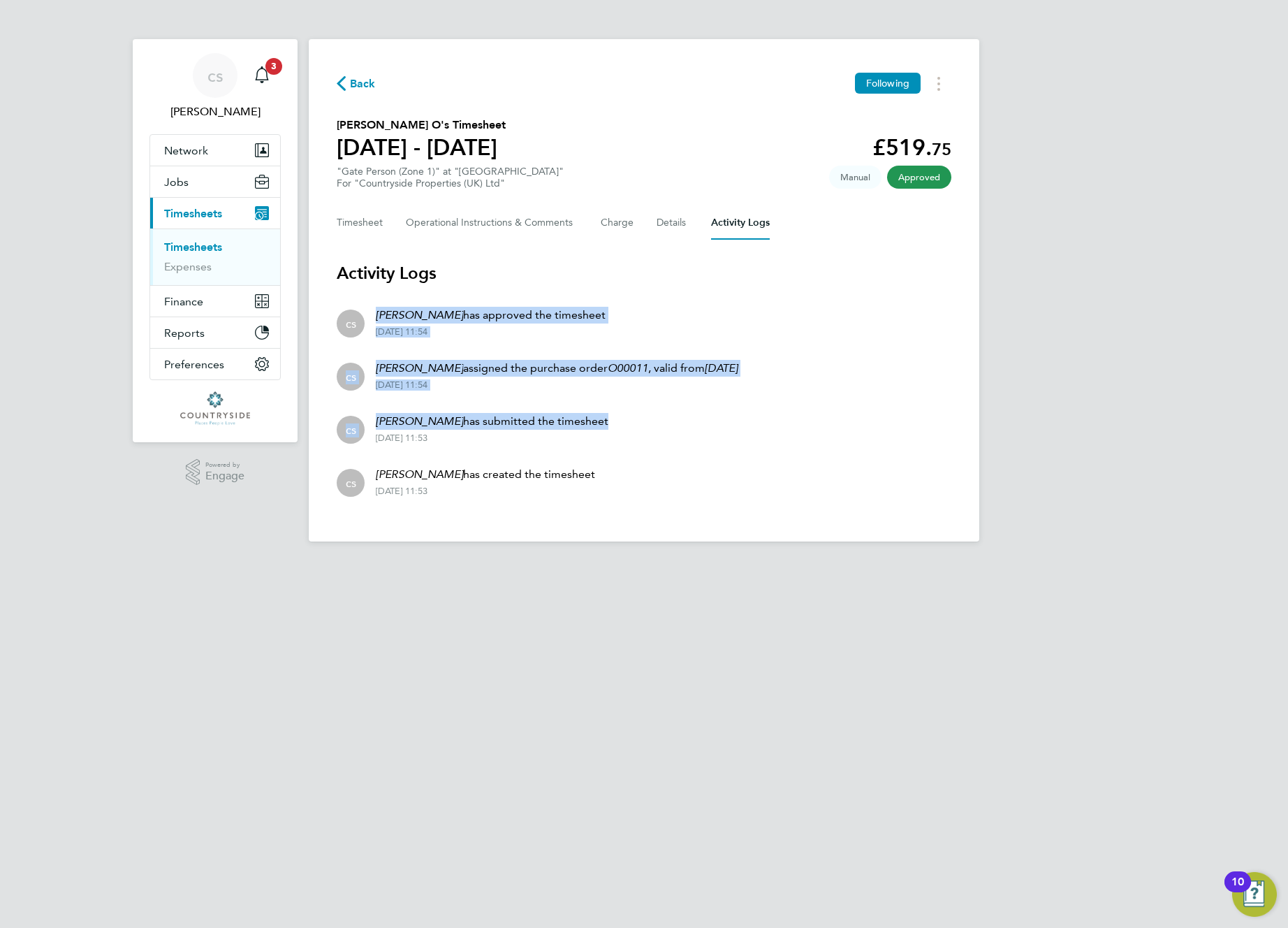
drag, startPoint x: 493, startPoint y: 416, endPoint x: 429, endPoint y: 291, distance: 140.4
click at [428, 294] on section "Activity Logs cs cody s has approved the timesheet 21 Aug 2025 - 11:54 cs cody …" at bounding box center [644, 385] width 615 height 246
drag, startPoint x: 435, startPoint y: 226, endPoint x: 375, endPoint y: 228, distance: 60.0
click at [435, 226] on Comments-tab "Operational Instructions & Comments" at bounding box center [492, 223] width 172 height 34
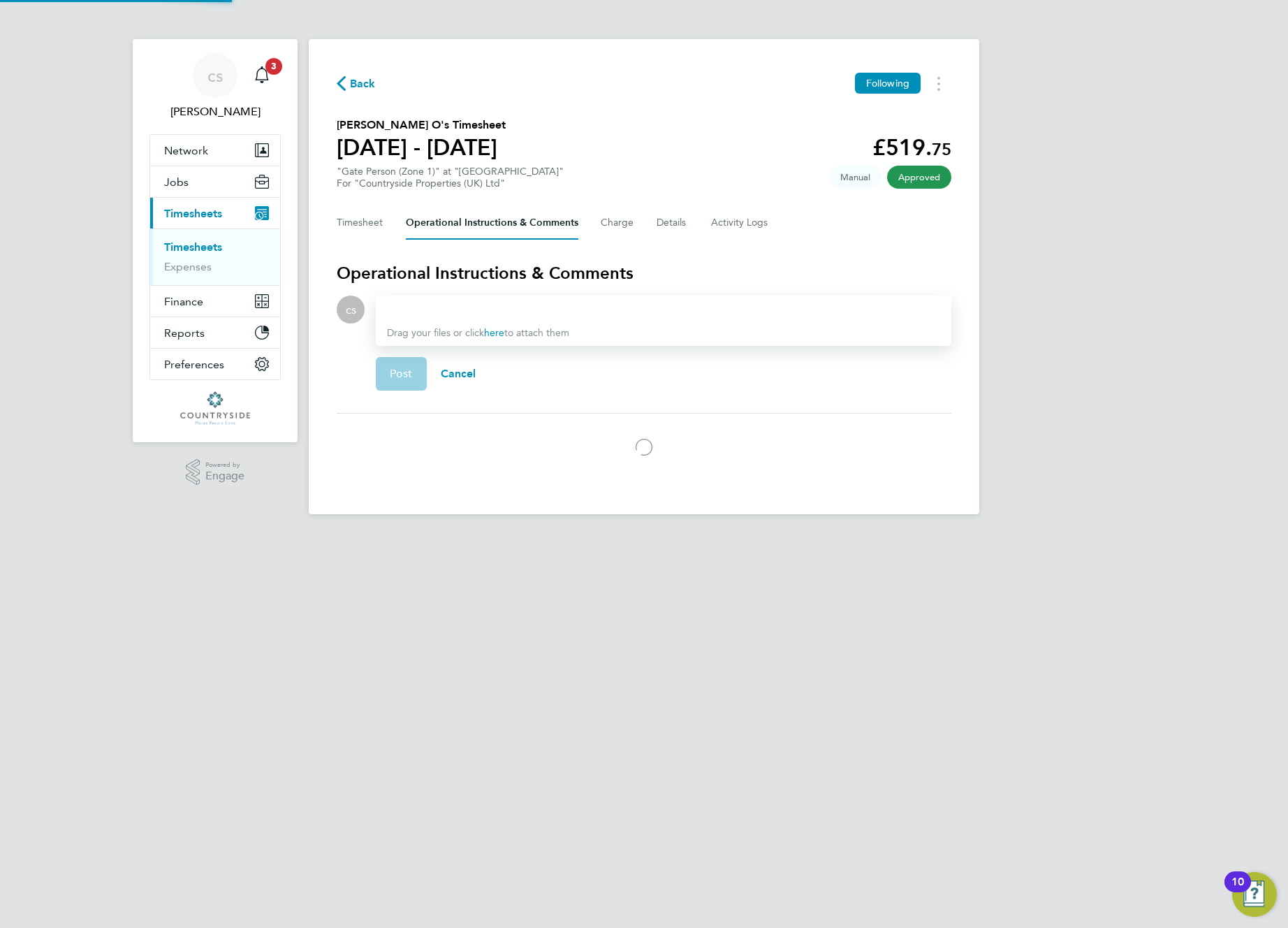
click at [328, 221] on div "Back Following Akinsola Kelvin O's Timesheet 04 - 10 Aug 2025 £519. 75 "Gate Pe…" at bounding box center [644, 276] width 670 height 475
click at [341, 94] on div "Back Following Akinsola Kelvin O's Timesheet 04 - 10 Aug 2025 £519. 75 "Gate Pe…" at bounding box center [644, 276] width 670 height 475
click at [365, 93] on div "Back Following" at bounding box center [644, 83] width 615 height 21
click at [354, 76] on span "Back" at bounding box center [363, 84] width 26 height 17
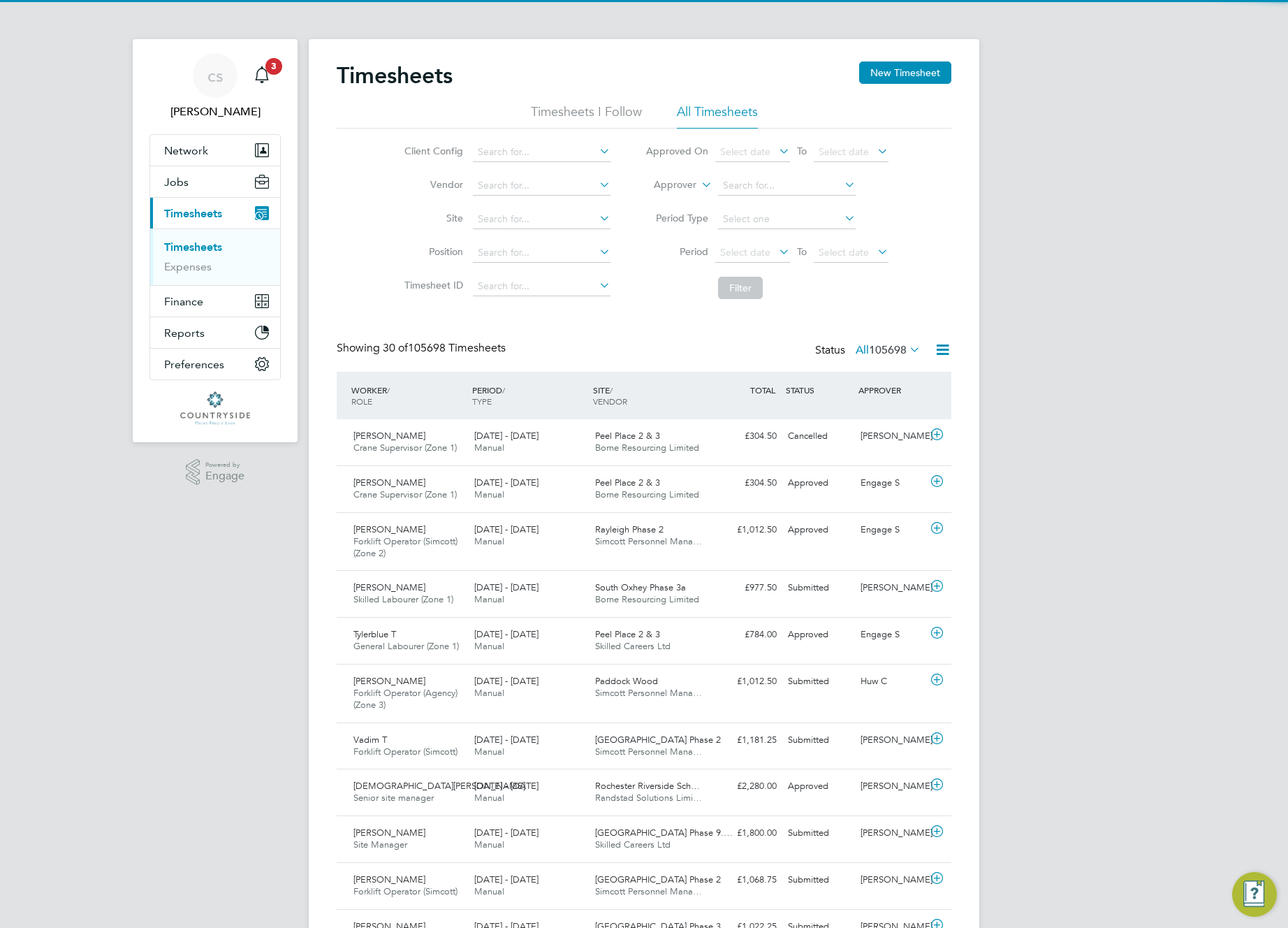
scroll to position [47, 121]
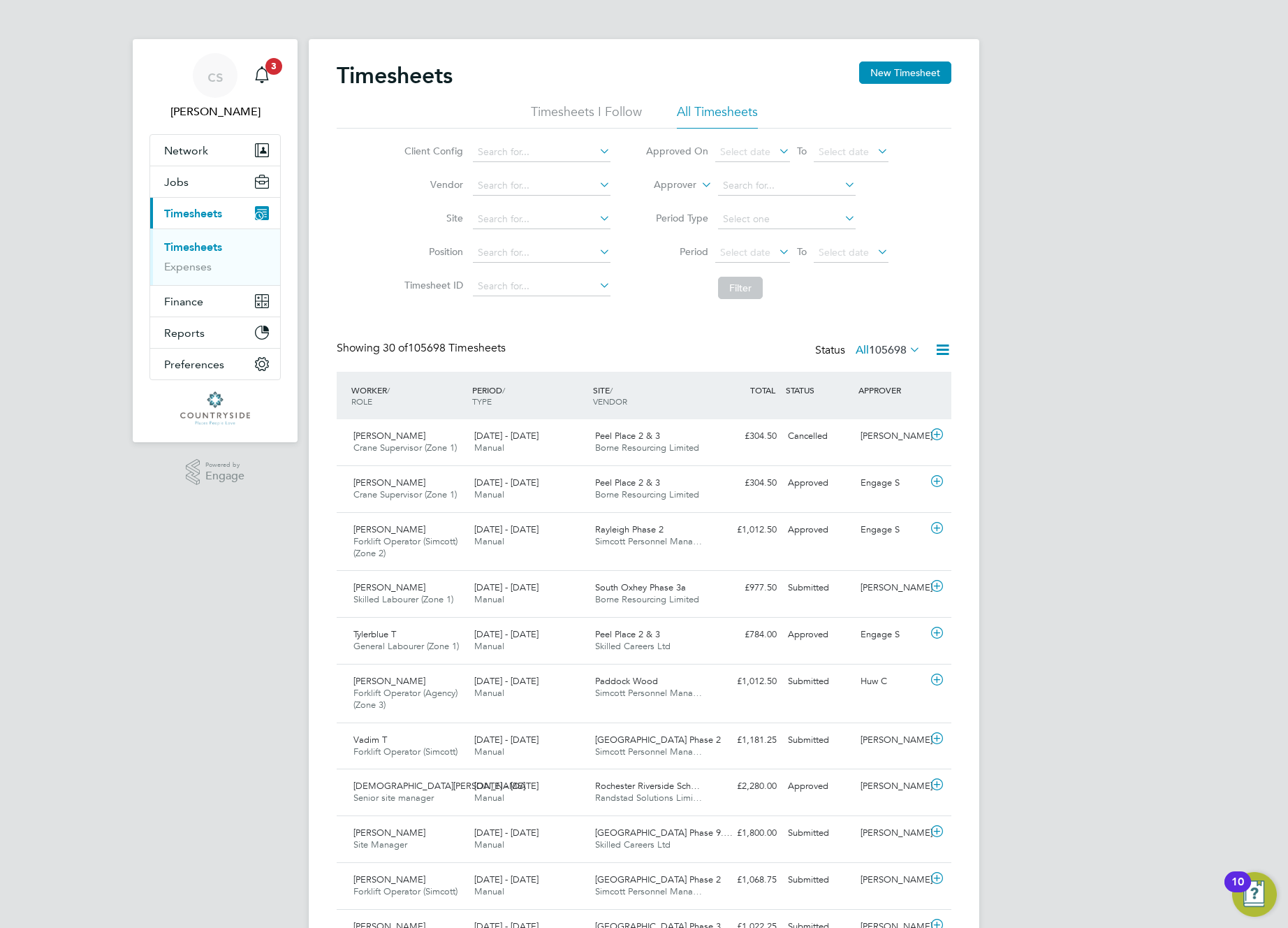
click at [622, 349] on span "105698" at bounding box center [888, 350] width 37 height 14
click at [622, 437] on div "Peel Place 2 & 3 Borne Resourcing Limited" at bounding box center [650, 442] width 120 height 35
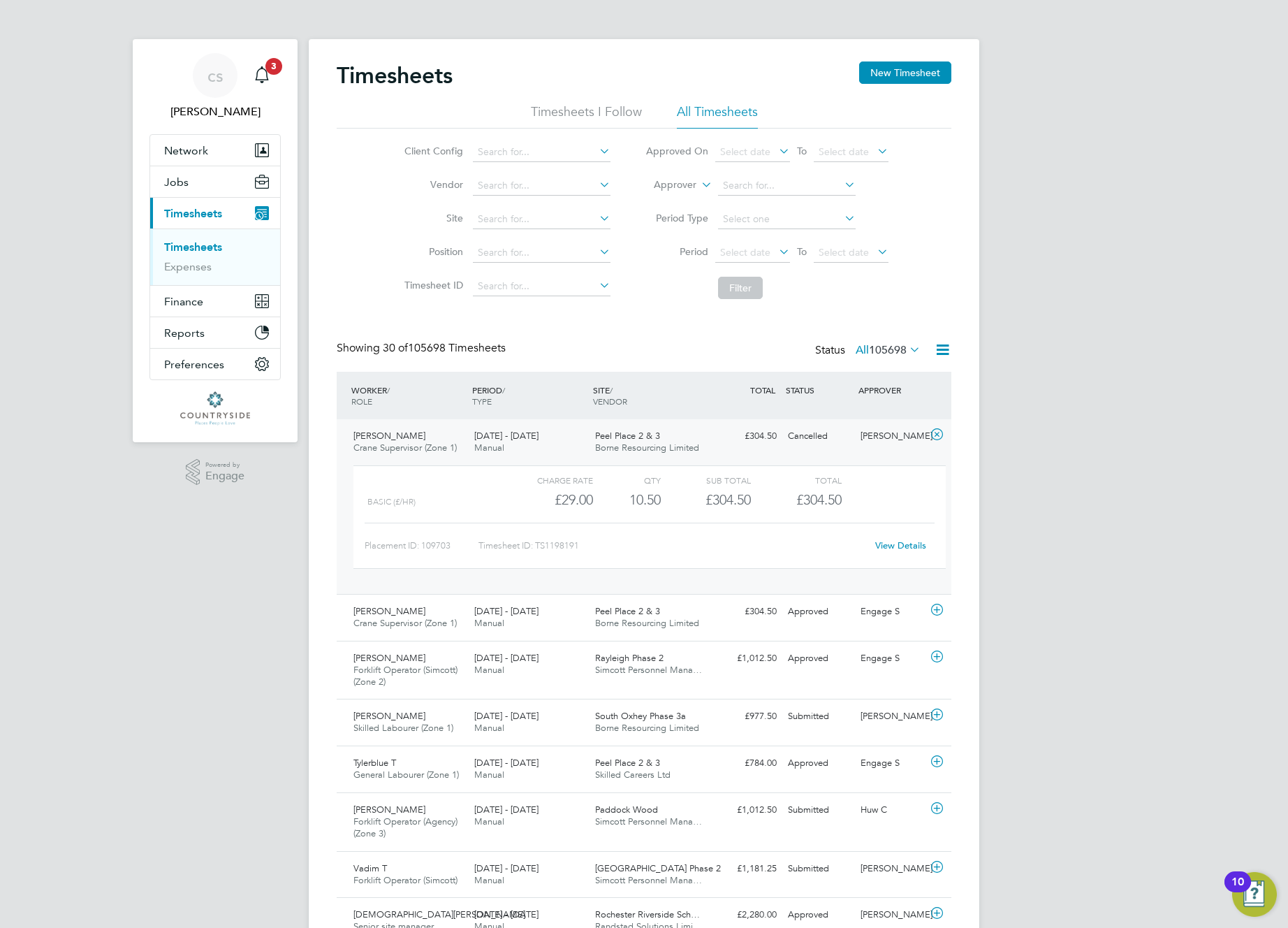
click at [622, 545] on link "View Details" at bounding box center [901, 545] width 51 height 12
click at [622, 605] on div "Approved" at bounding box center [818, 612] width 72 height 23
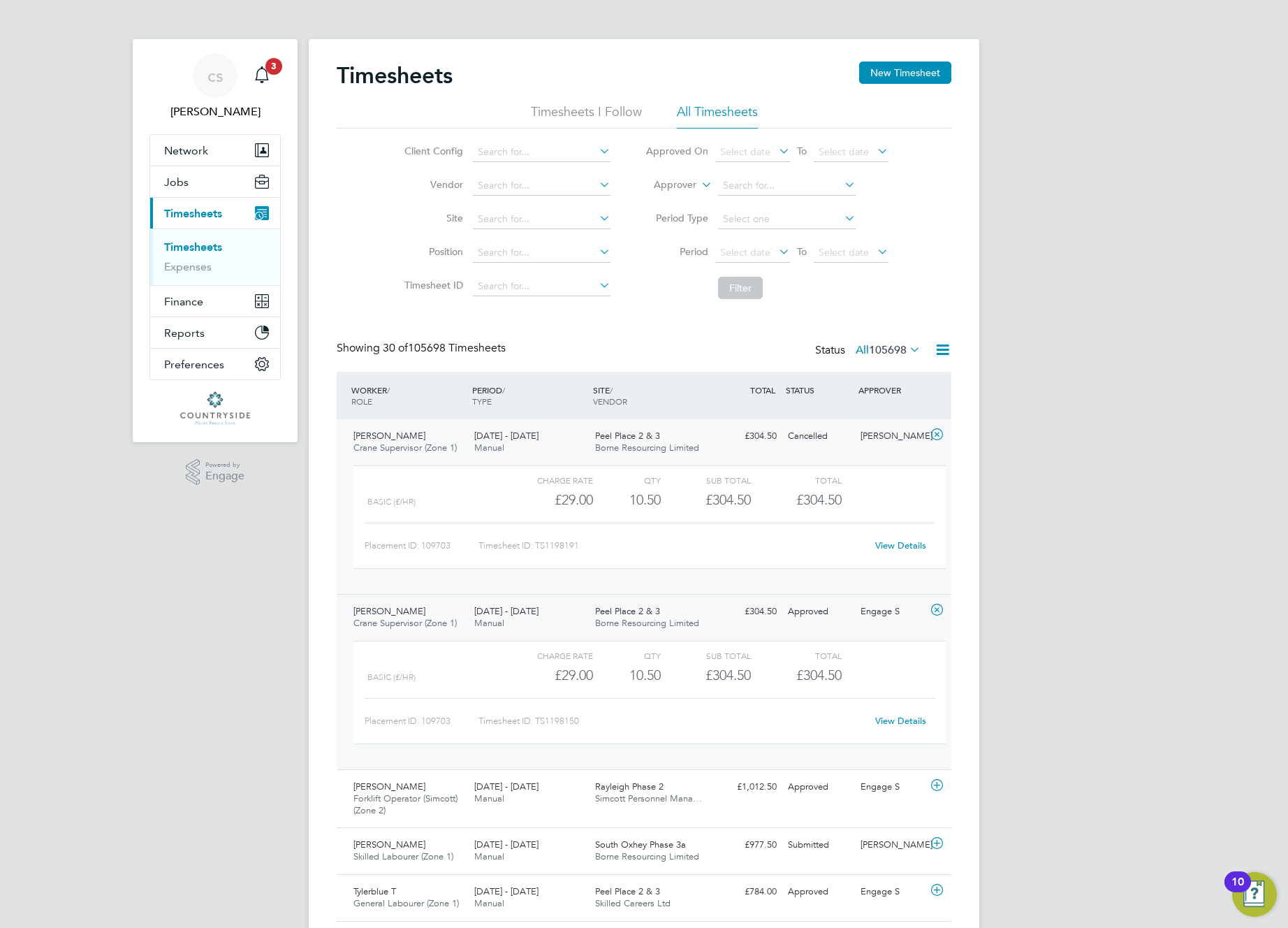
click at [622, 718] on link "View Details" at bounding box center [901, 721] width 51 height 12
click at [622, 348] on span "105698" at bounding box center [888, 350] width 37 height 14
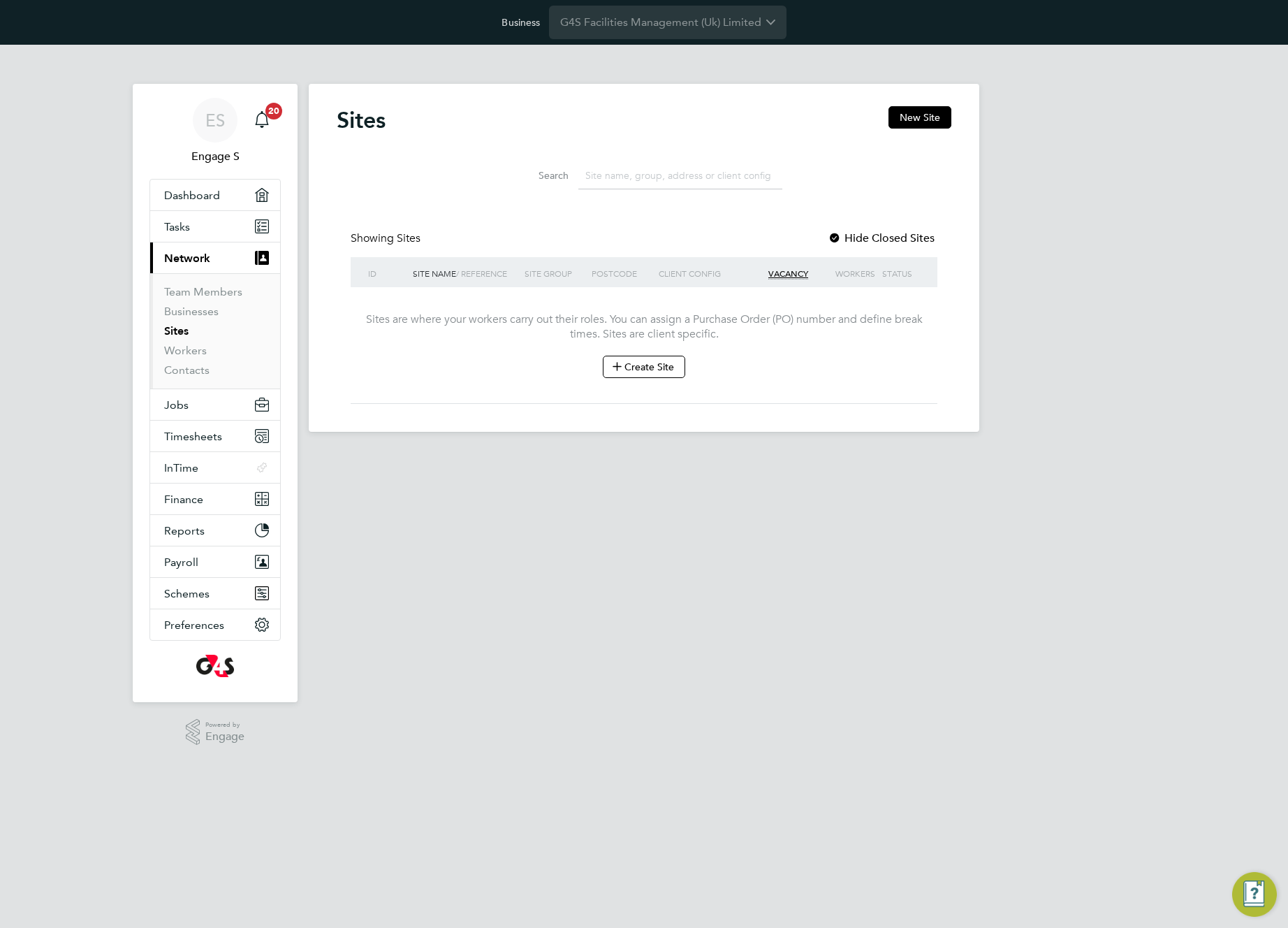
click at [193, 436] on div "Error while Getting Sites Http failure response for https://engage.app.en3224.e…" at bounding box center [644, 464] width 1288 height 928
click at [188, 435] on div "Error while Getting Sites Http failure response for https://engage.app.en3224.e…" at bounding box center [644, 464] width 1288 height 928
drag, startPoint x: 214, startPoint y: 427, endPoint x: 246, endPoint y: 325, distance: 106.9
click at [214, 427] on div "Error while Getting Sites Http failure response for https://engage.app.en3224.e…" at bounding box center [644, 464] width 1288 height 928
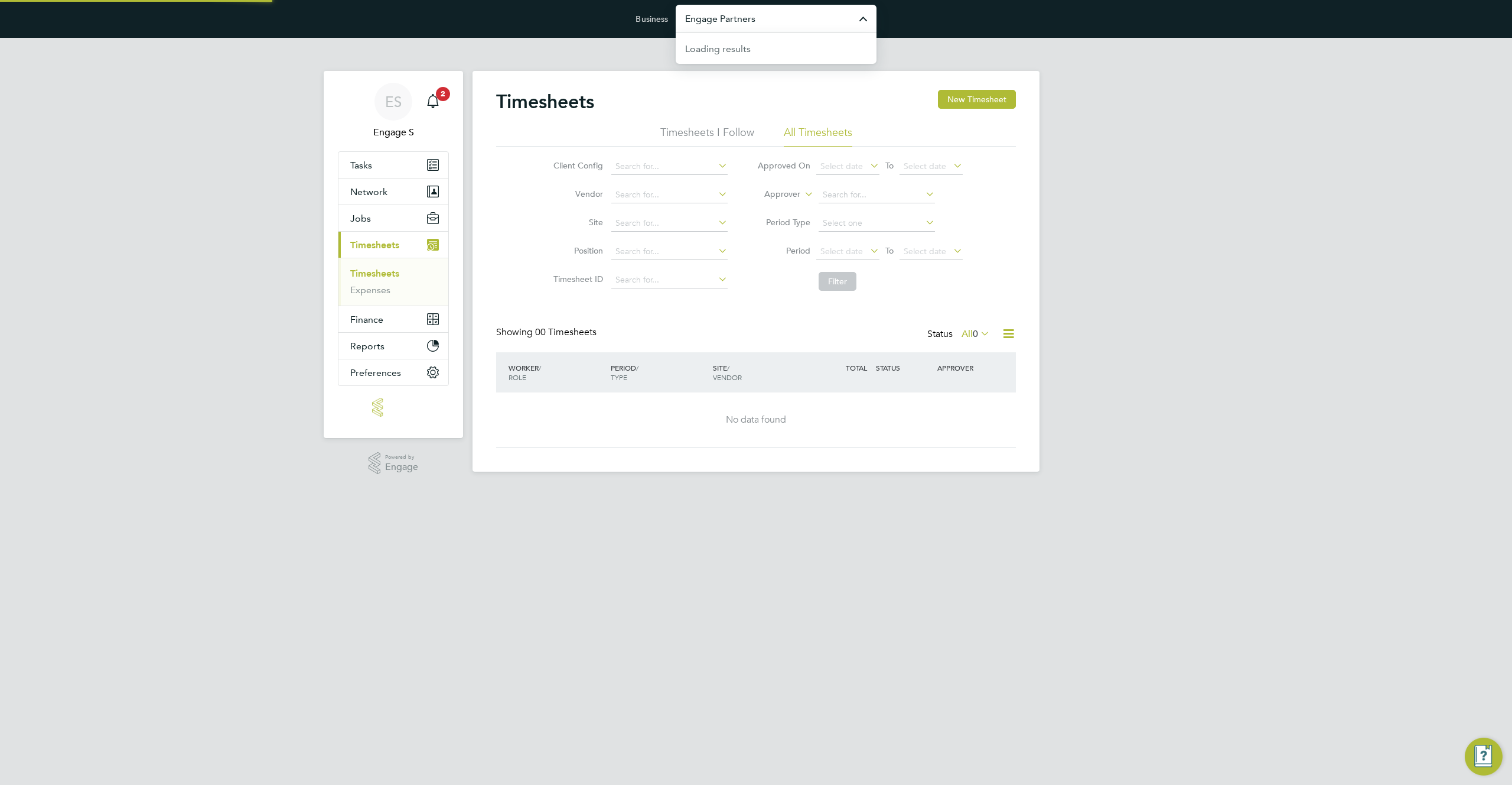
click at [794, 21] on input "Engage Partners" at bounding box center [776, 18] width 201 height 28
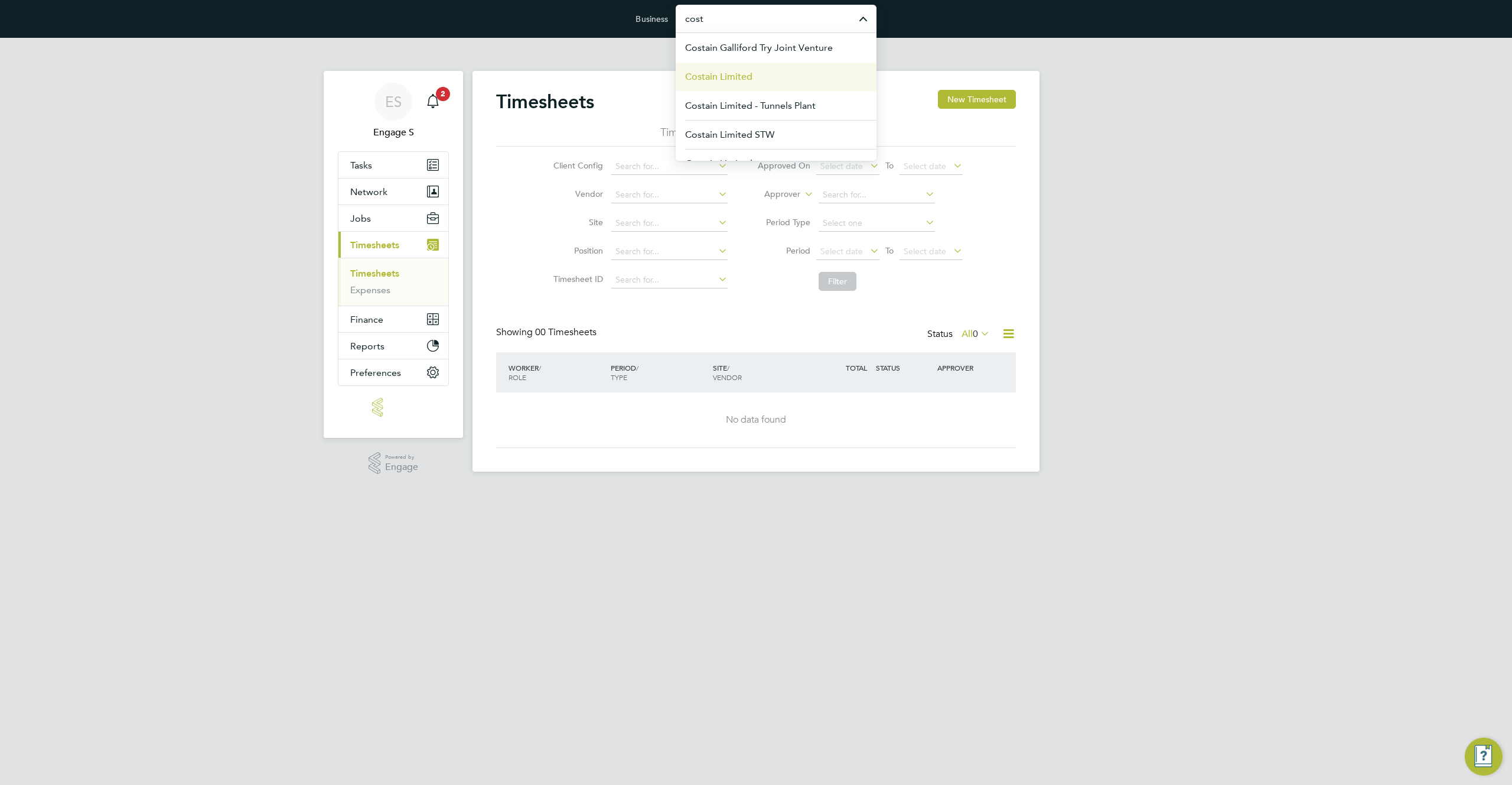
click at [809, 70] on li "Costain Limited" at bounding box center [776, 76] width 201 height 29
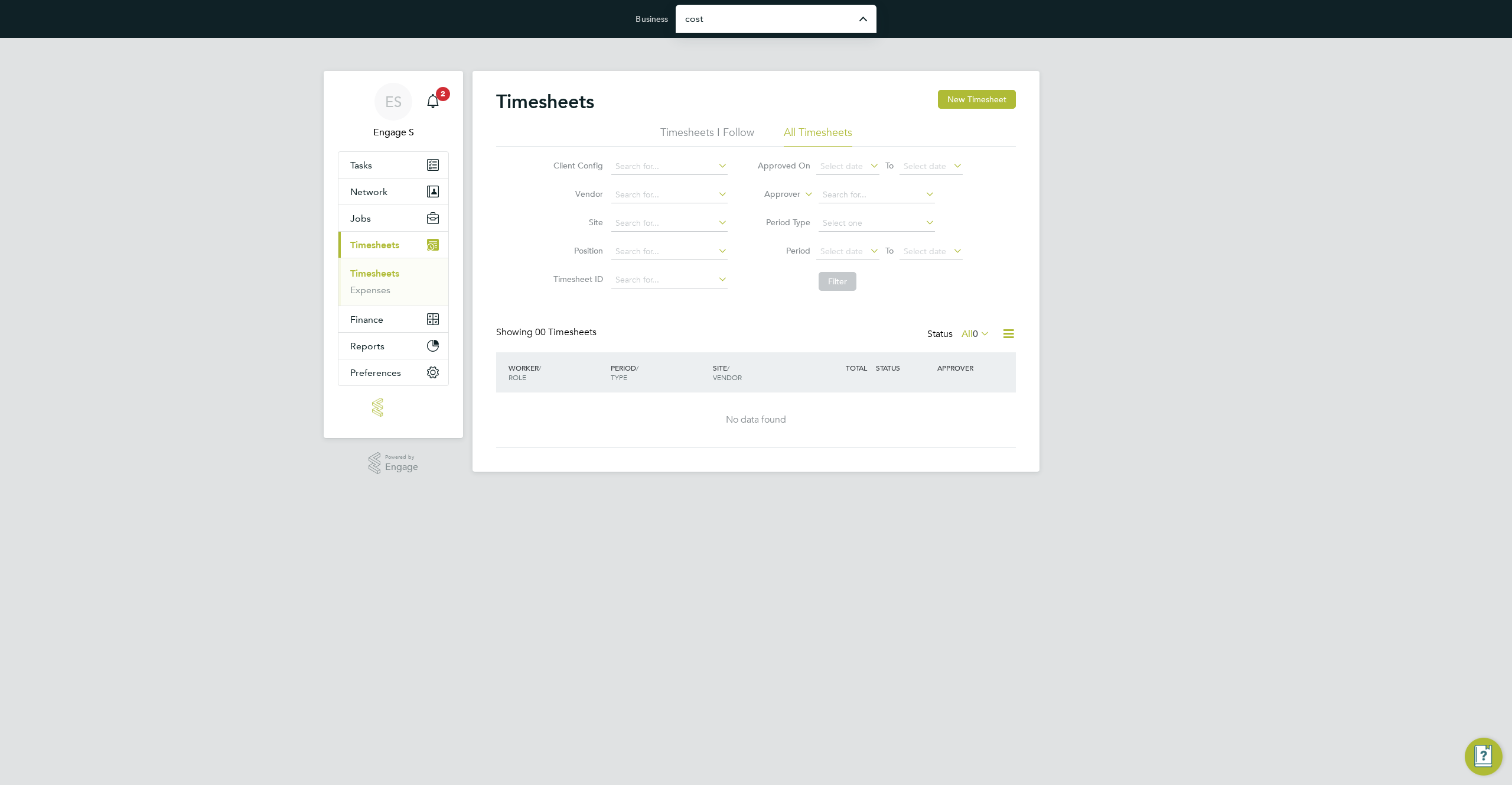
type input "Costain Limited"
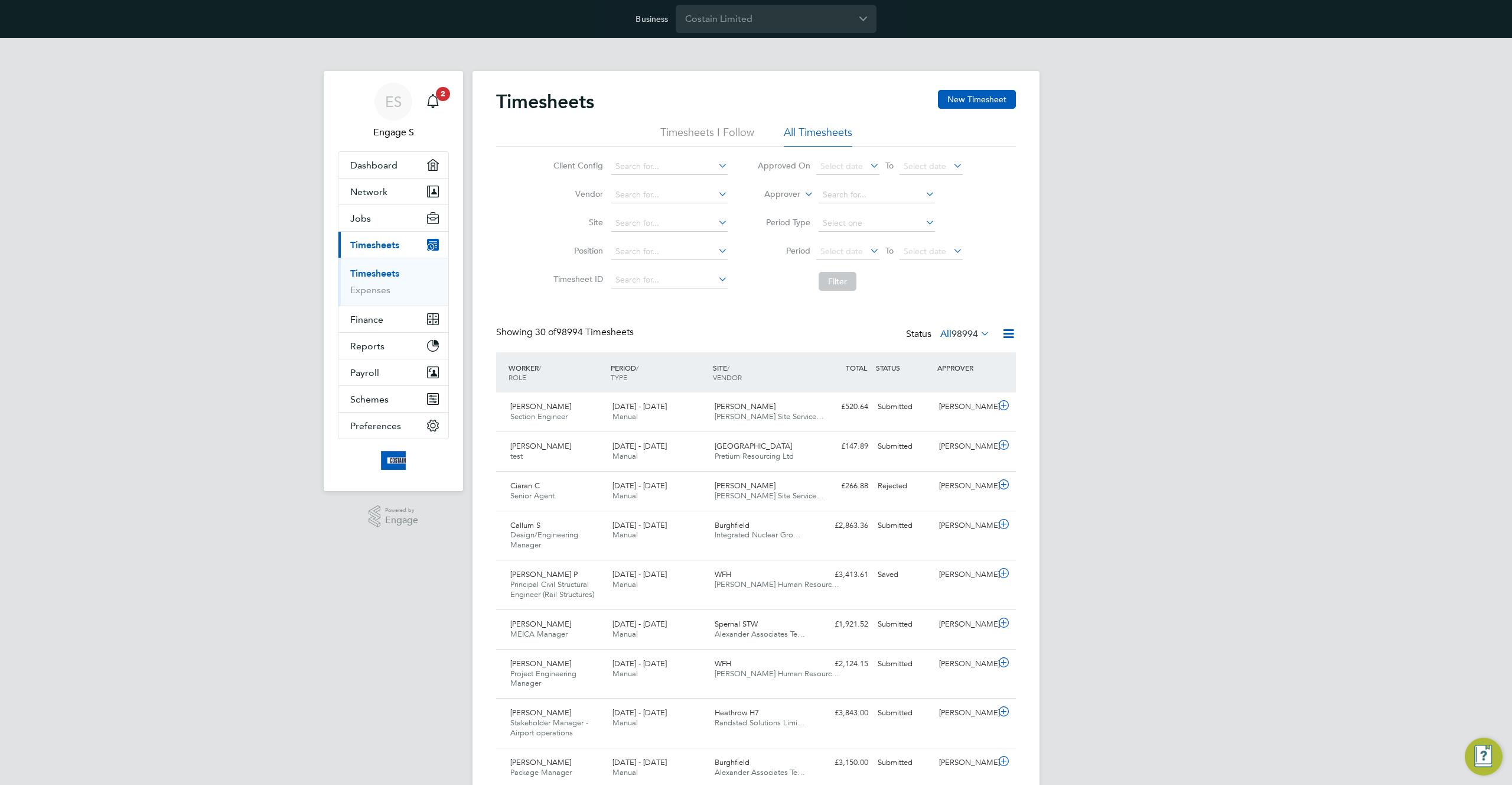
click at [975, 331] on span "98994" at bounding box center [965, 333] width 26 height 12
click at [983, 368] on li "35" at bounding box center [990, 371] width 30 height 17
click at [978, 334] on icon at bounding box center [978, 333] width 0 height 17
click at [972, 375] on li "Saved" at bounding box center [948, 371] width 54 height 17
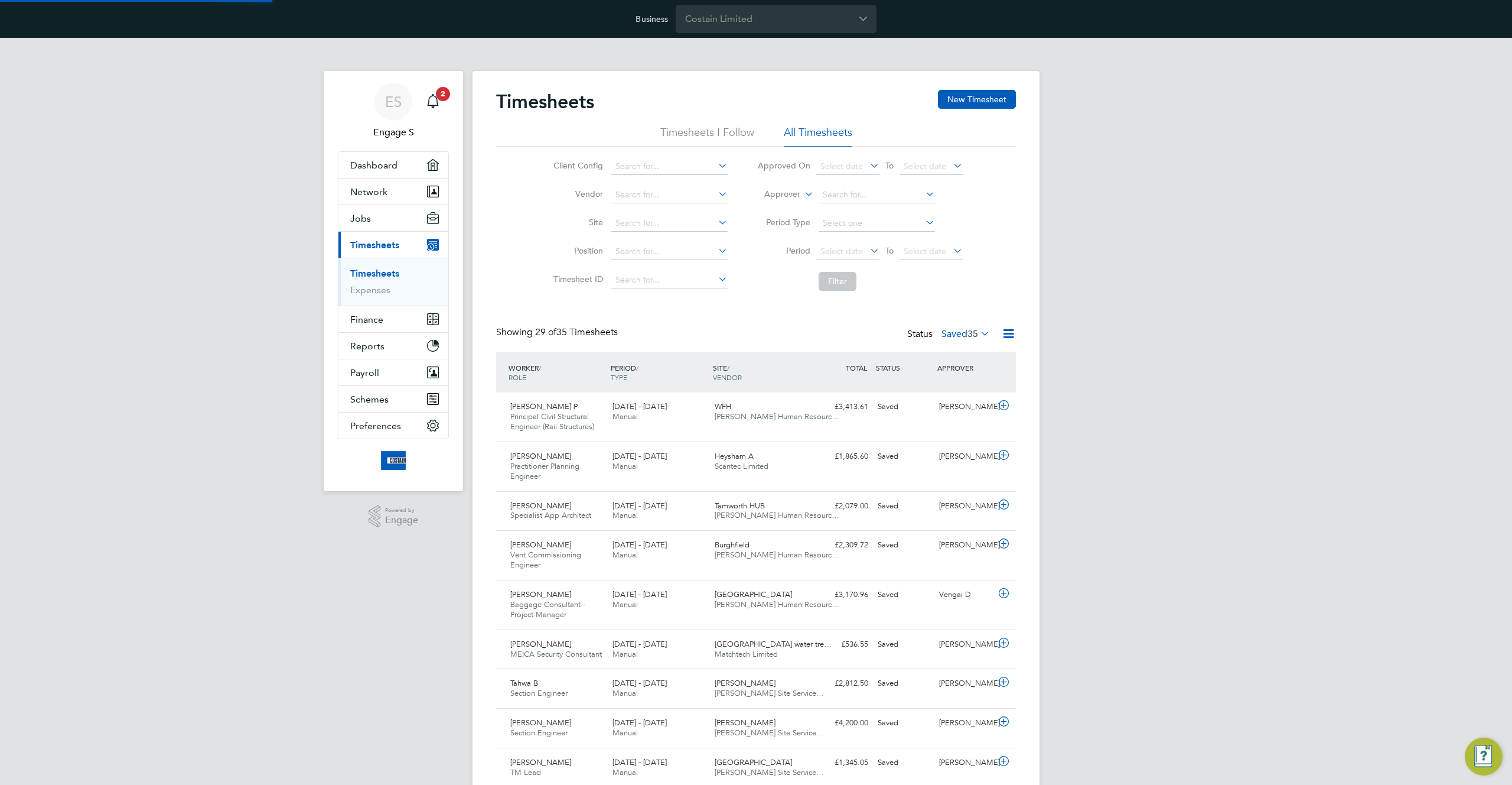
scroll to position [30, 103]
click at [964, 337] on label "Saved 35" at bounding box center [965, 333] width 48 height 12
click at [947, 356] on li "All" at bounding box center [948, 355] width 54 height 17
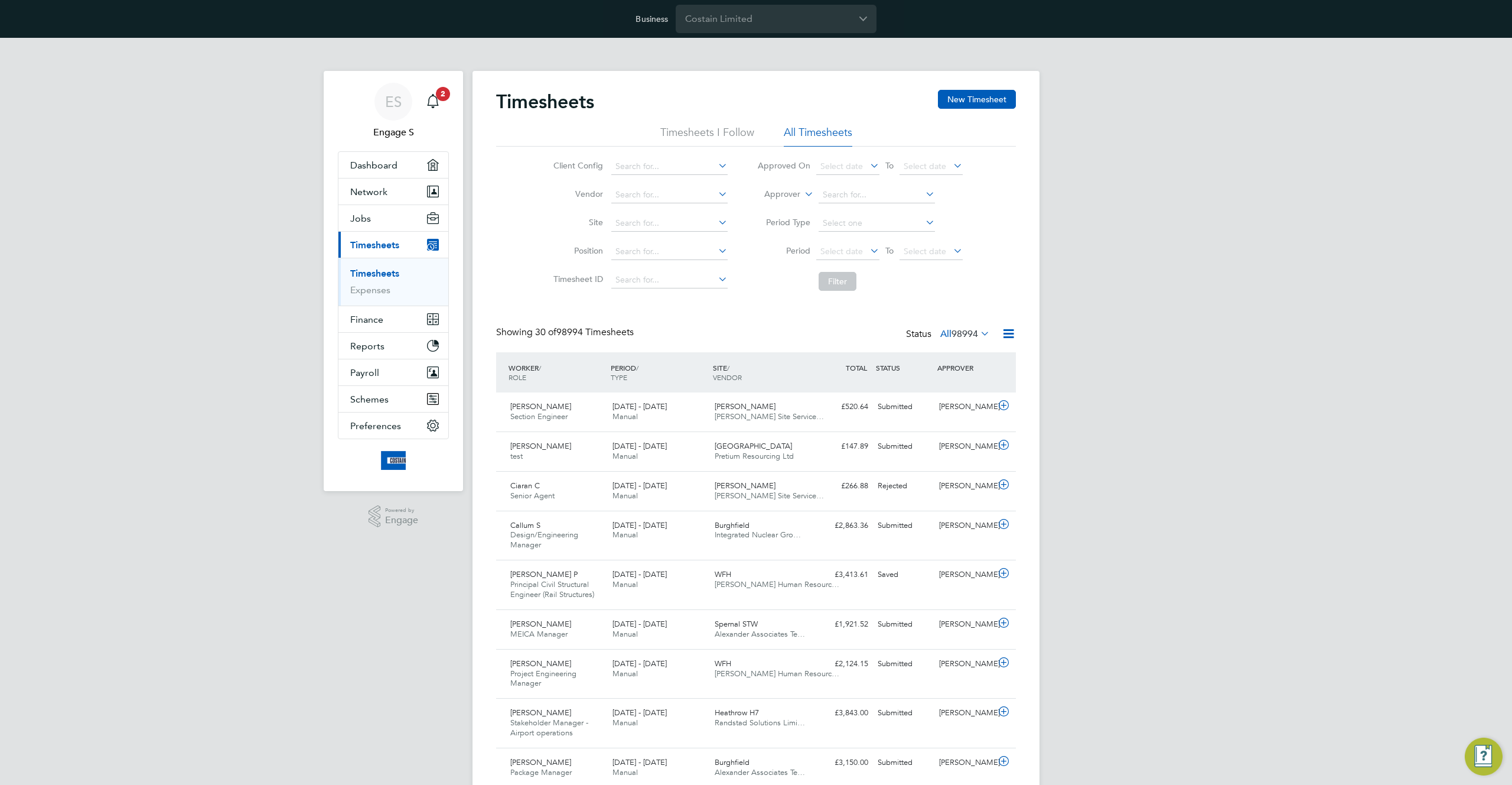
click at [978, 334] on icon at bounding box center [978, 333] width 0 height 17
click at [988, 464] on li "1644" at bounding box center [990, 465] width 30 height 17
click at [978, 332] on icon at bounding box center [978, 333] width 0 height 17
click at [981, 455] on li "4619" at bounding box center [990, 448] width 30 height 17
click at [952, 330] on span "98994" at bounding box center [965, 333] width 26 height 12
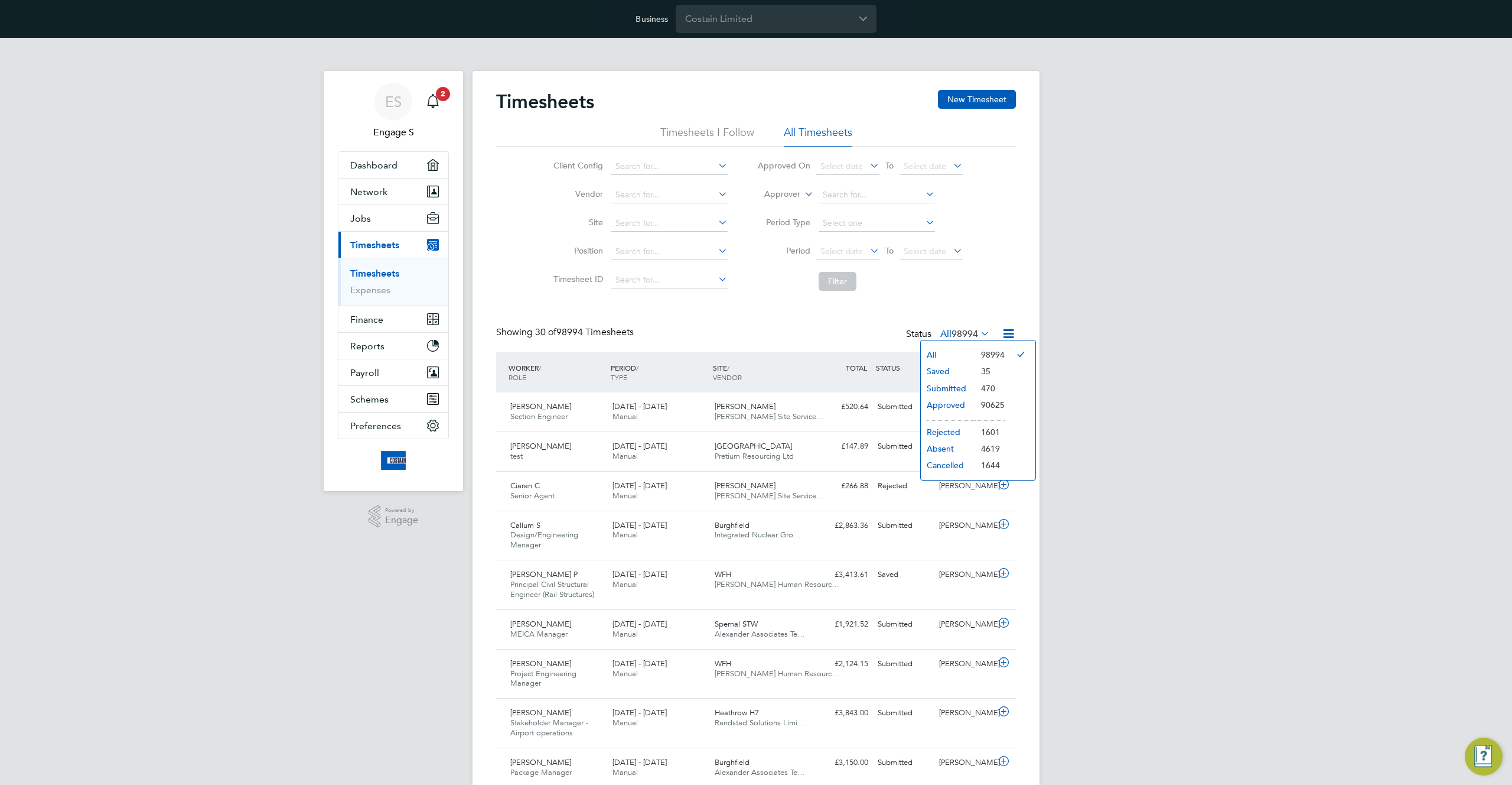
click at [947, 462] on li "Cancelled" at bounding box center [948, 465] width 54 height 17
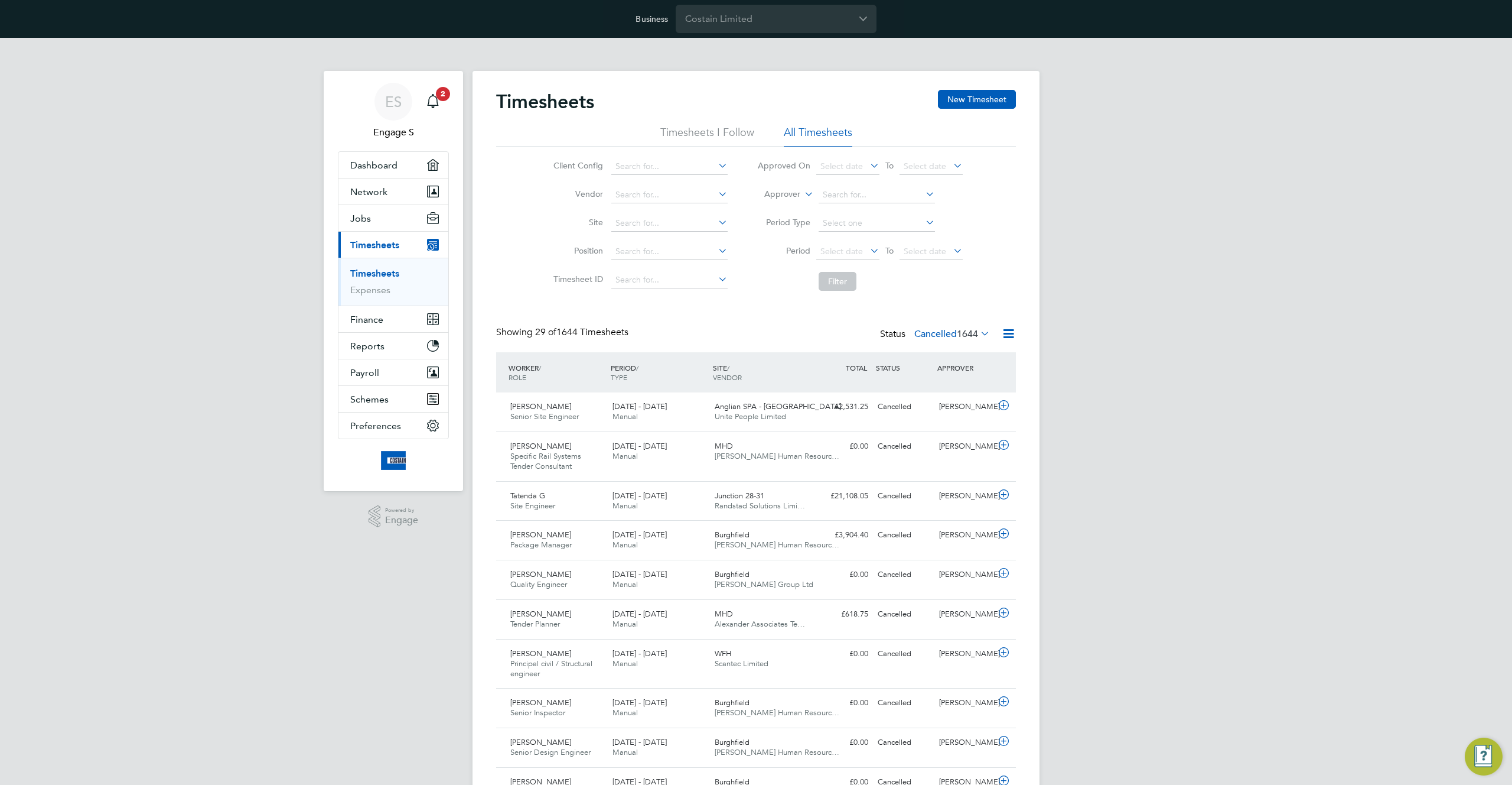
click at [974, 333] on span "1644" at bounding box center [967, 333] width 21 height 12
click at [928, 350] on li "All" at bounding box center [935, 355] width 54 height 17
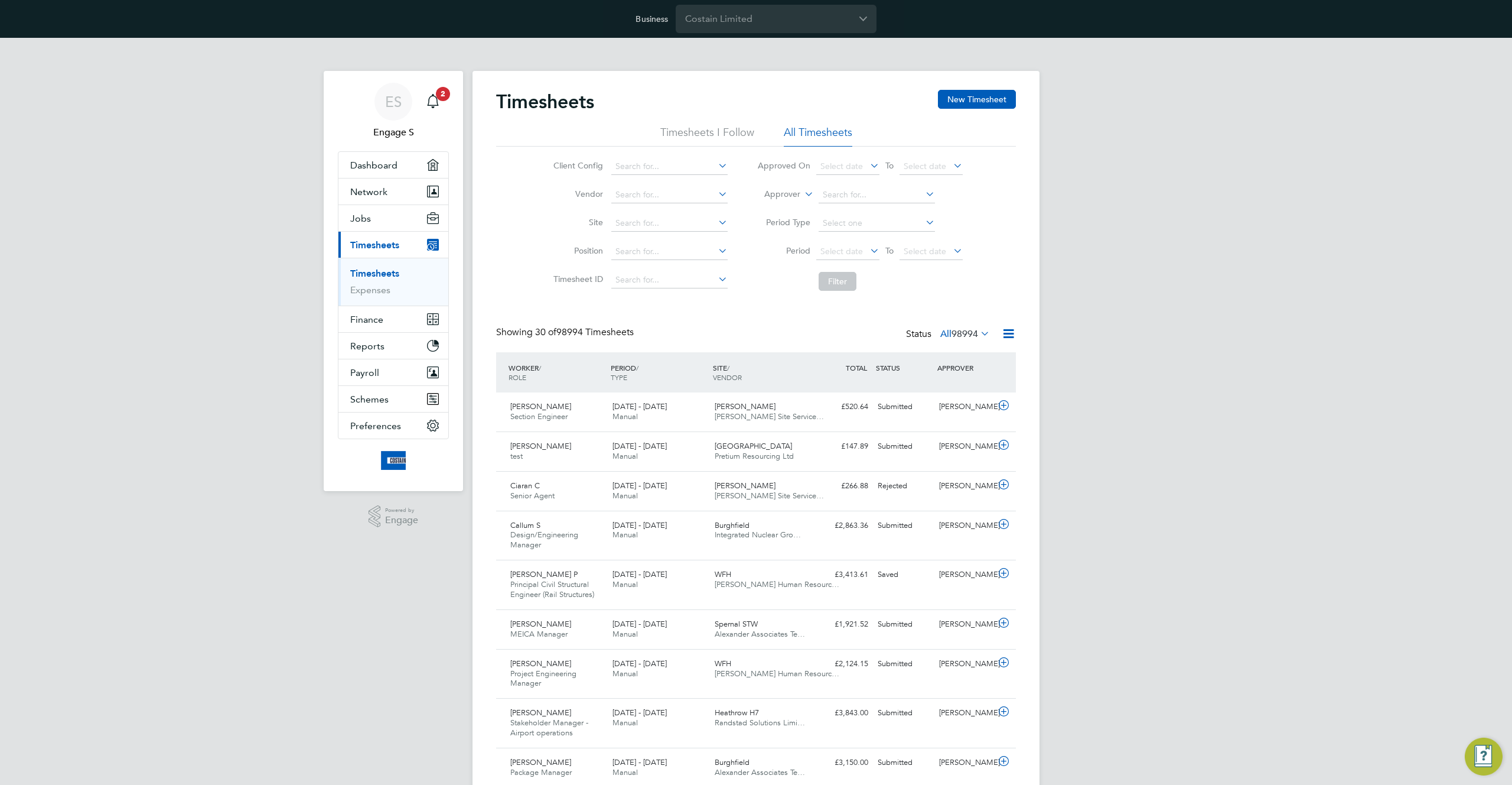
click at [928, 350] on div "Showing 30 of 98994 Timesheets Status All 98994" at bounding box center [756, 339] width 520 height 26
click at [975, 331] on span "98994" at bounding box center [965, 333] width 26 height 12
click at [988, 353] on li "98994" at bounding box center [990, 355] width 30 height 17
click at [988, 353] on div "WORKER / ROLE WORKER / PERIOD PERIOD / TYPE SITE / VENDOR TOTAL TOTAL / STATUS …" at bounding box center [756, 372] width 520 height 40
click at [385, 185] on button "Network" at bounding box center [393, 192] width 110 height 26
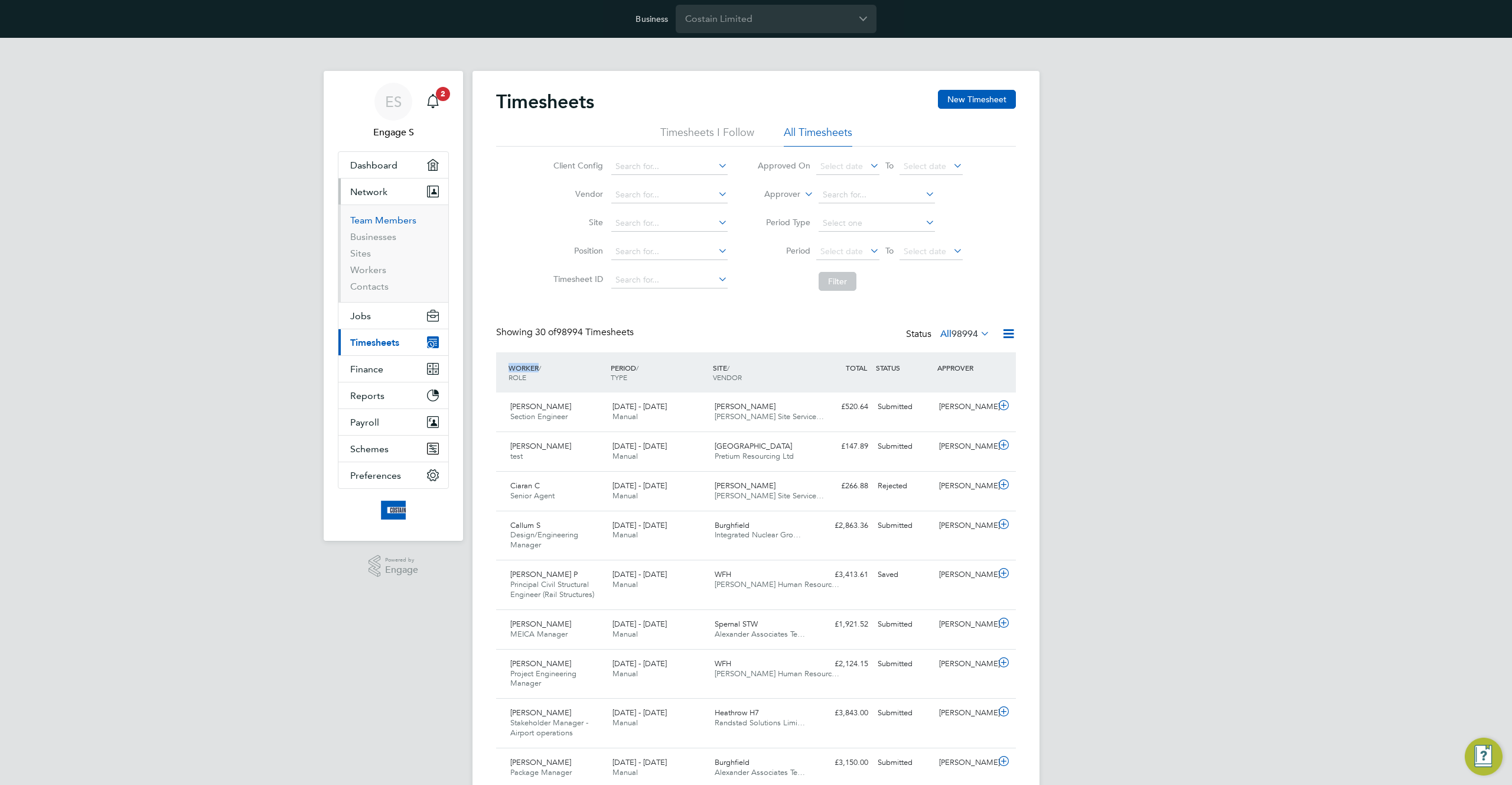
click at [381, 219] on link "Team Members" at bounding box center [383, 220] width 66 height 11
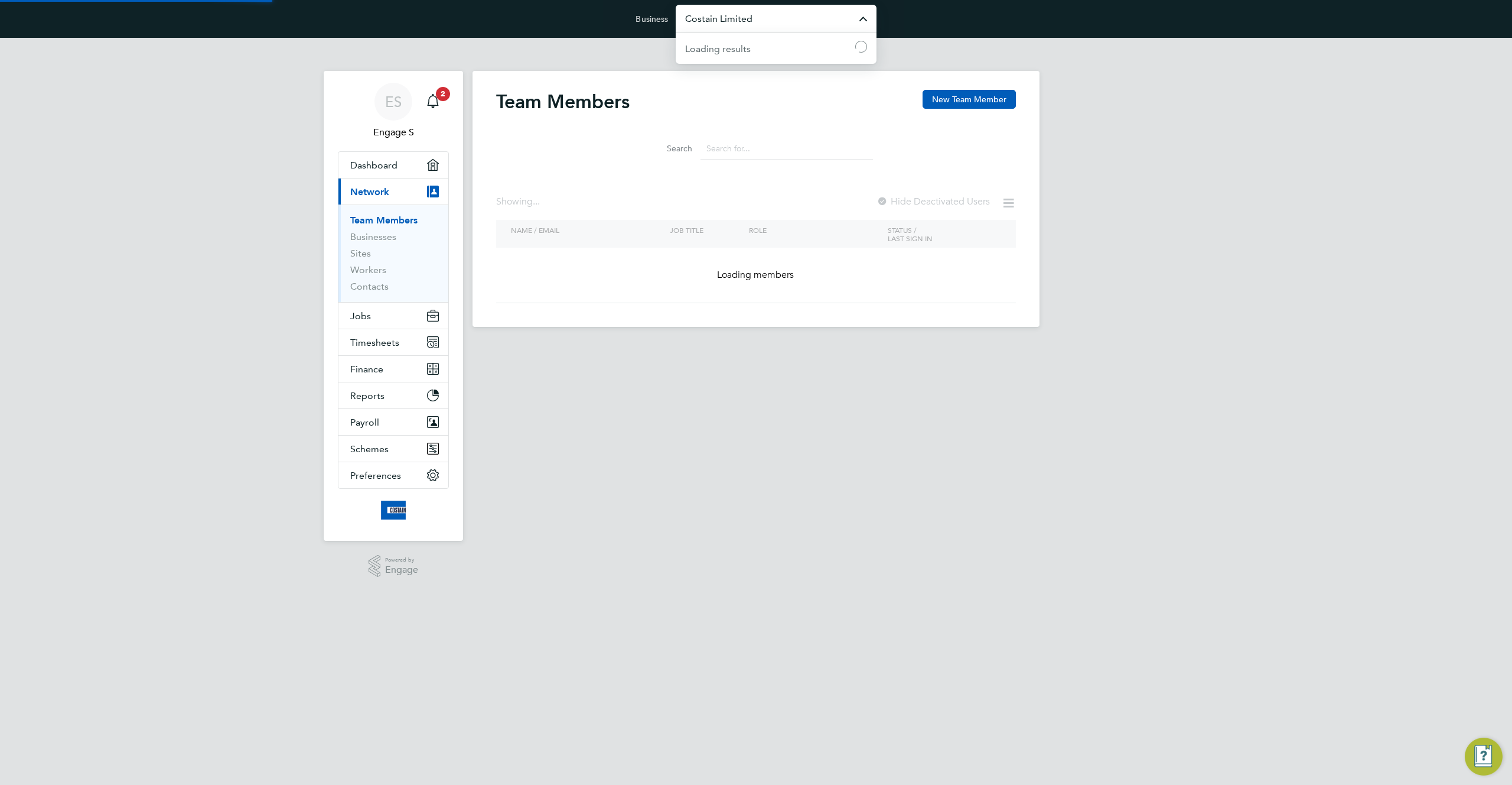
click at [774, 30] on input "Costain Limited" at bounding box center [776, 18] width 201 height 28
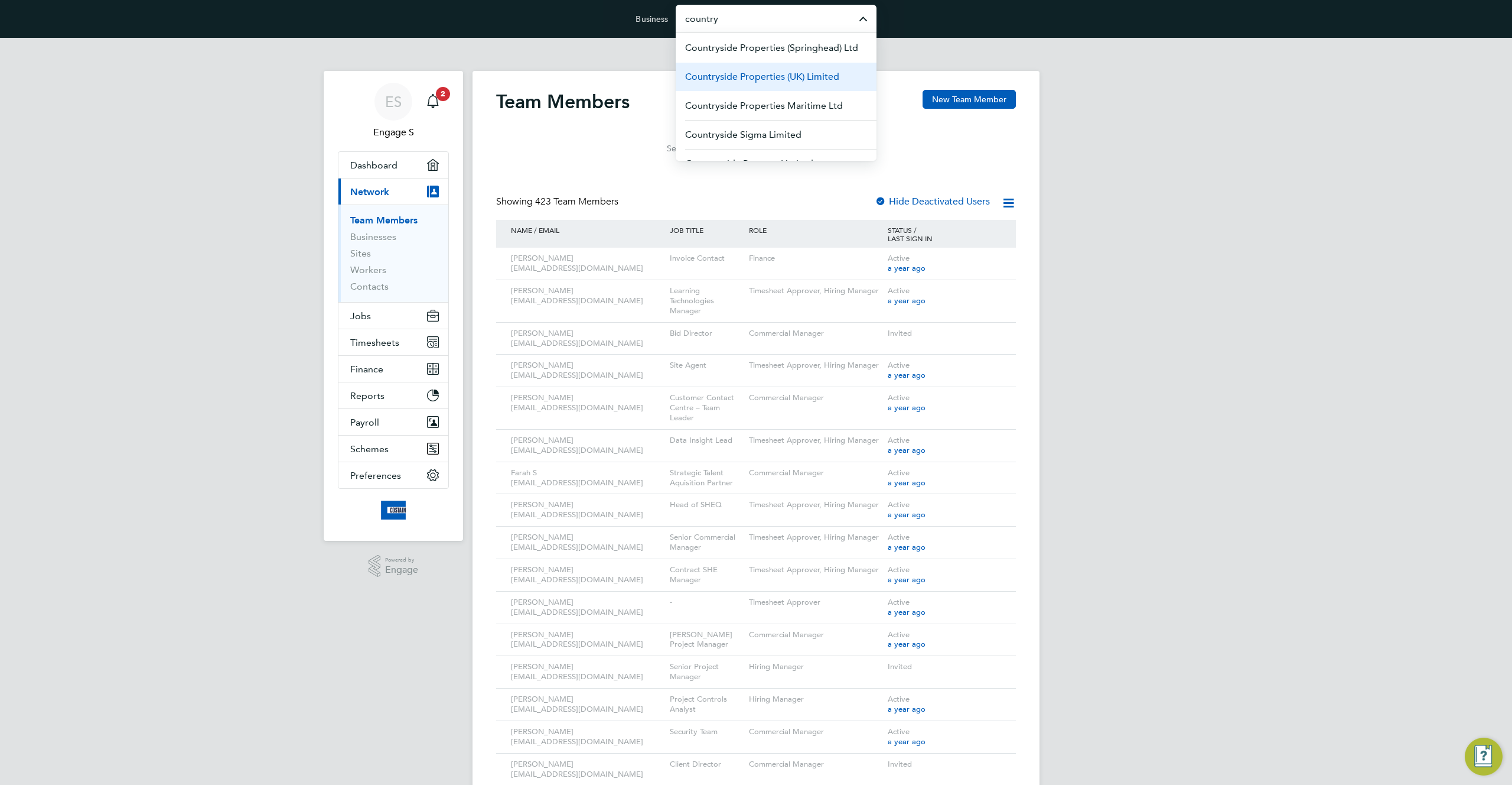
click at [787, 77] on span "Countryside Properties (UK) Limited" at bounding box center [762, 77] width 154 height 14
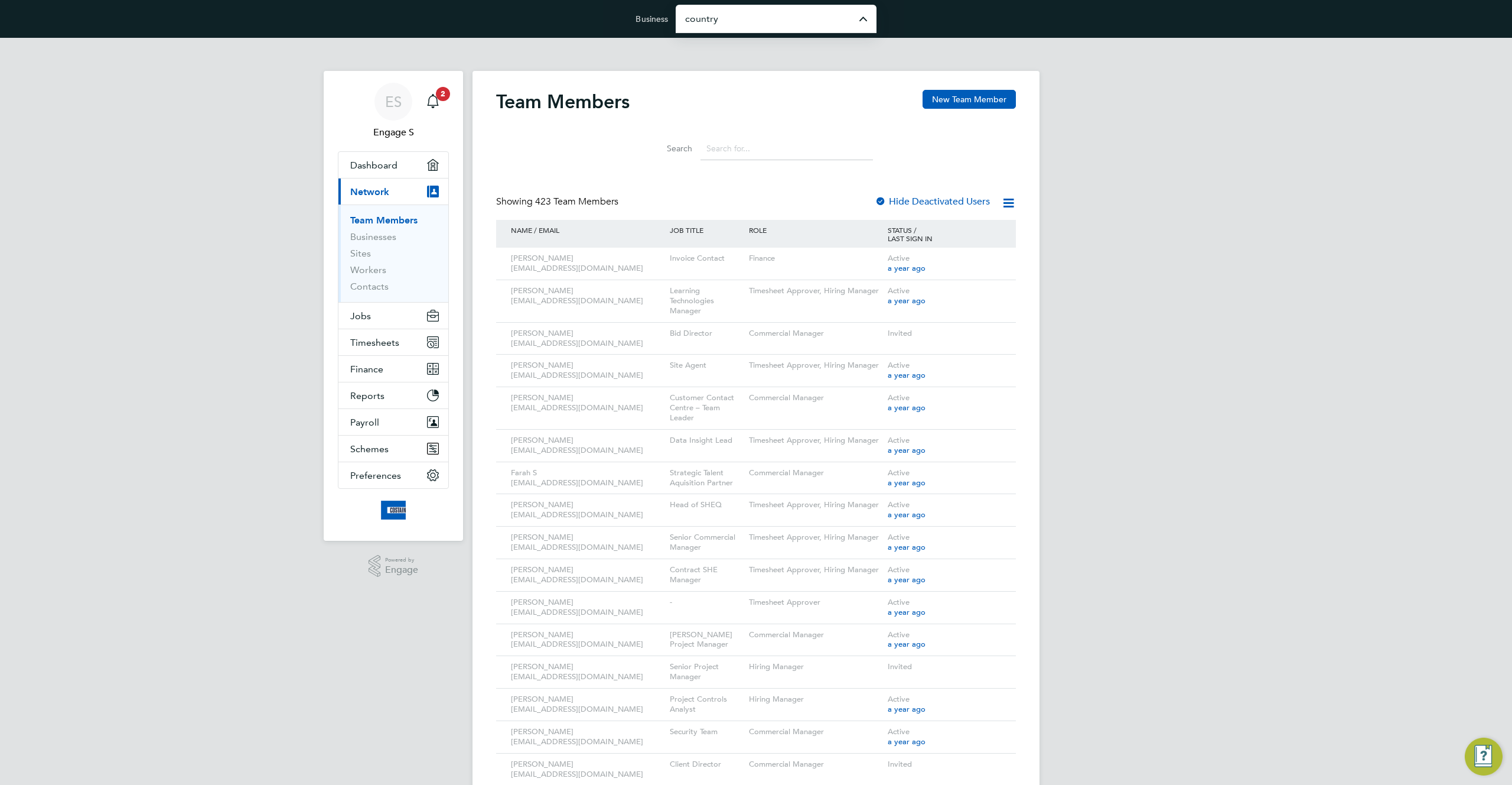
type input "Countryside Properties (UK) Limited"
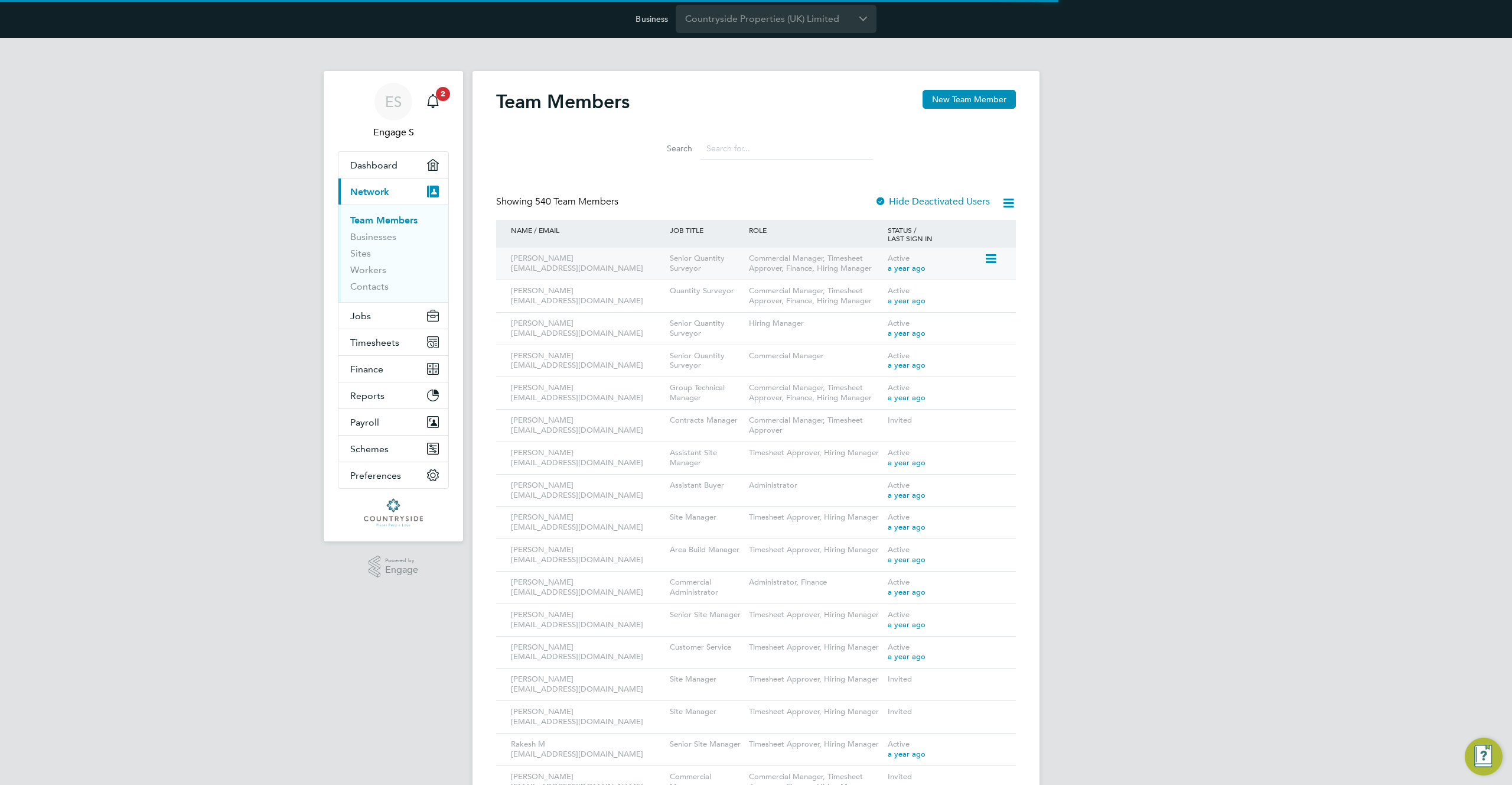
click at [994, 261] on icon at bounding box center [990, 259] width 12 height 14
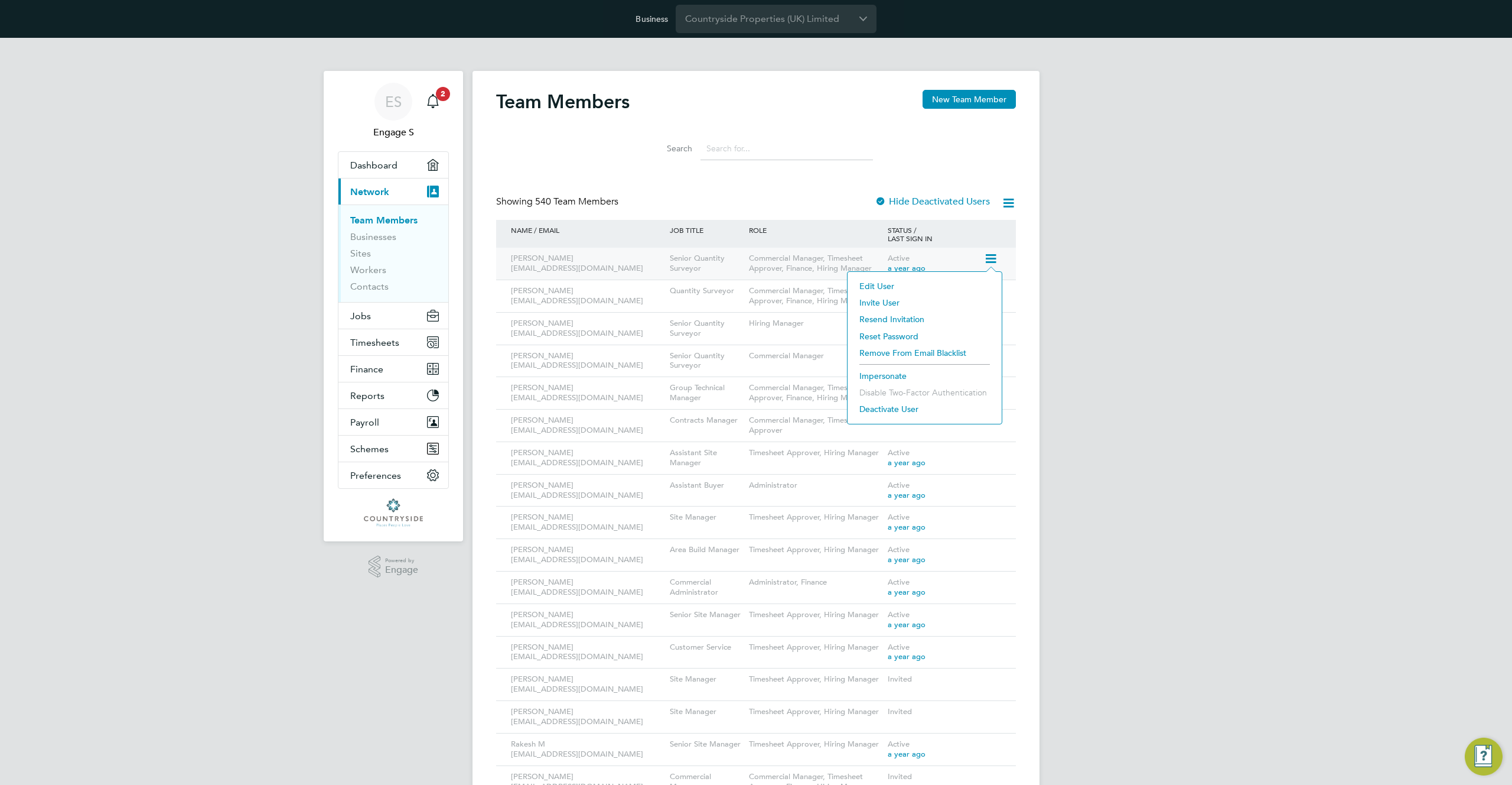
click at [986, 258] on icon at bounding box center [990, 259] width 12 height 14
click at [987, 257] on icon at bounding box center [990, 259] width 12 height 14
click at [874, 375] on li "Impersonate" at bounding box center [925, 376] width 142 height 17
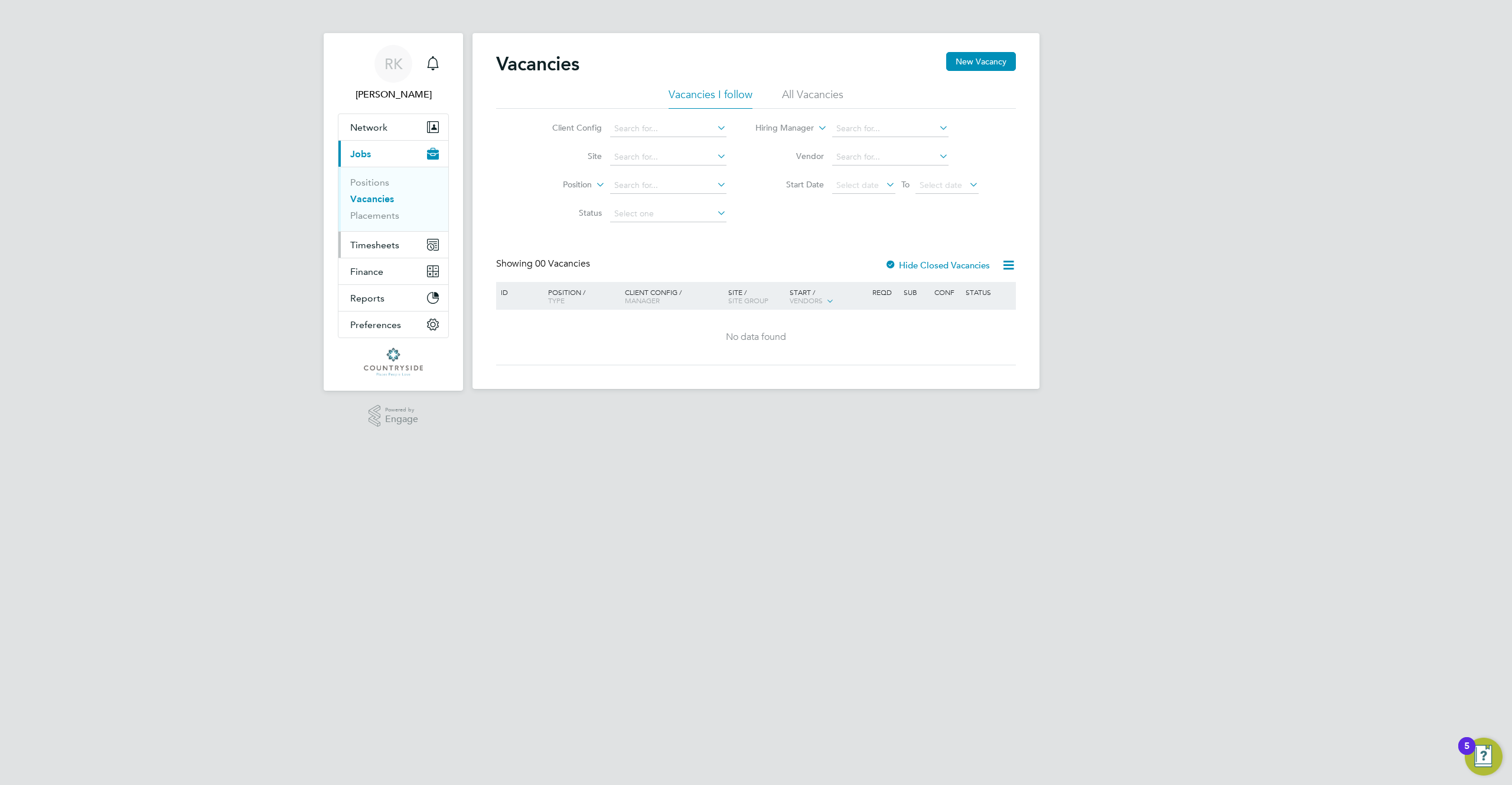
click at [375, 243] on span "Timesheets" at bounding box center [375, 244] width 49 height 11
click at [378, 204] on link "Timesheets" at bounding box center [375, 208] width 49 height 11
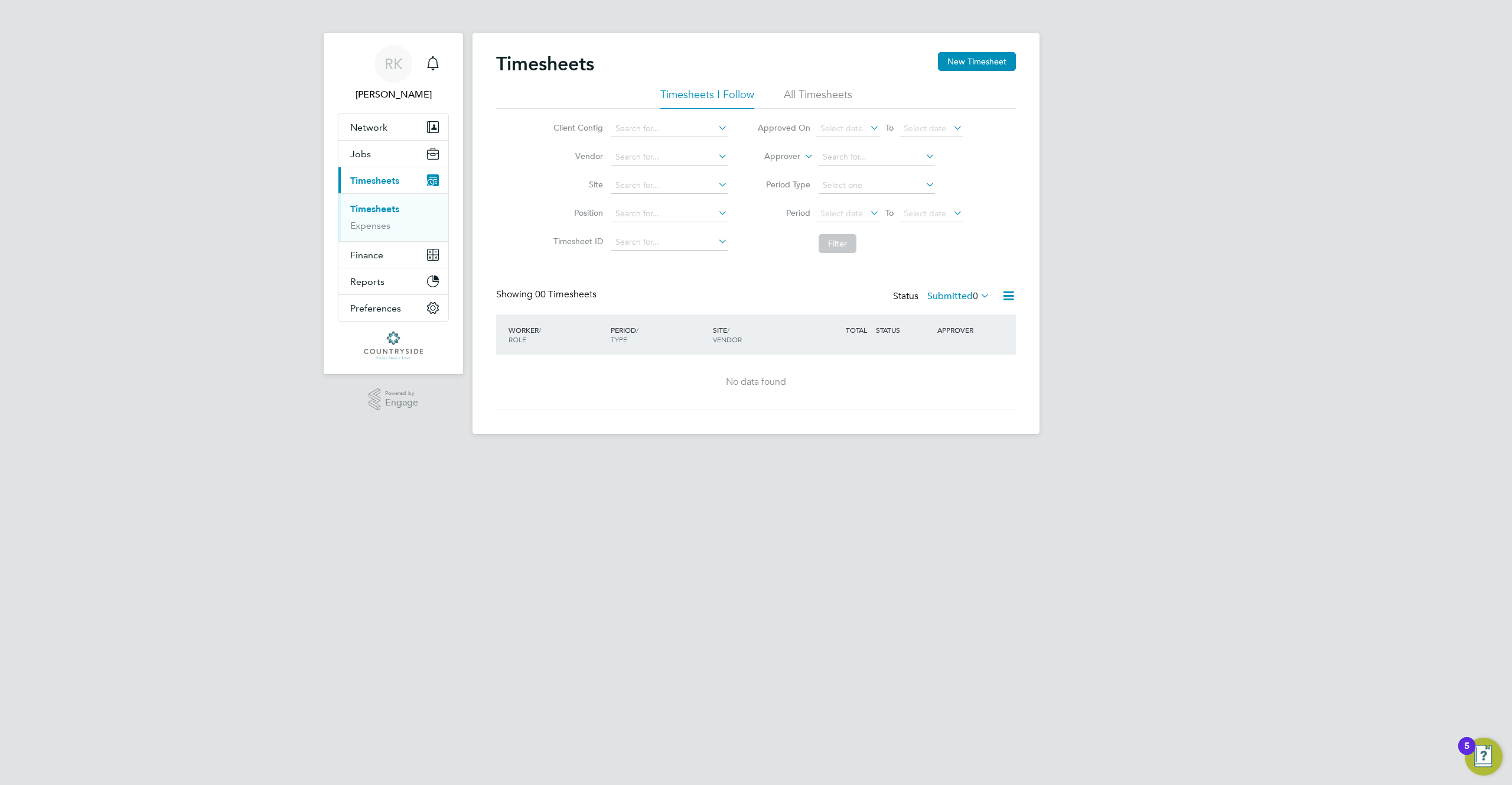
click at [830, 93] on li "All Timesheets" at bounding box center [818, 98] width 68 height 21
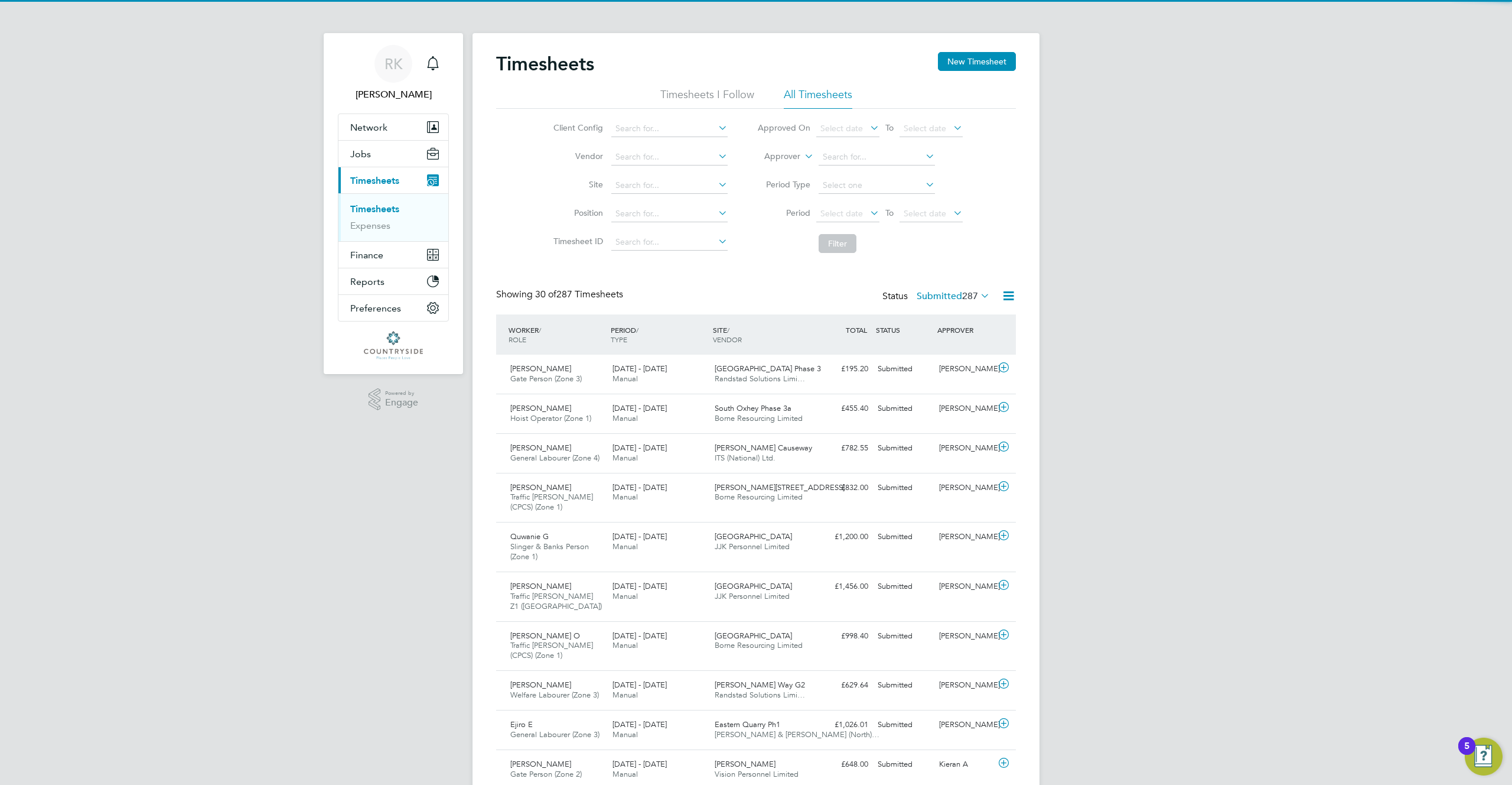
click at [963, 295] on span "287" at bounding box center [970, 296] width 16 height 12
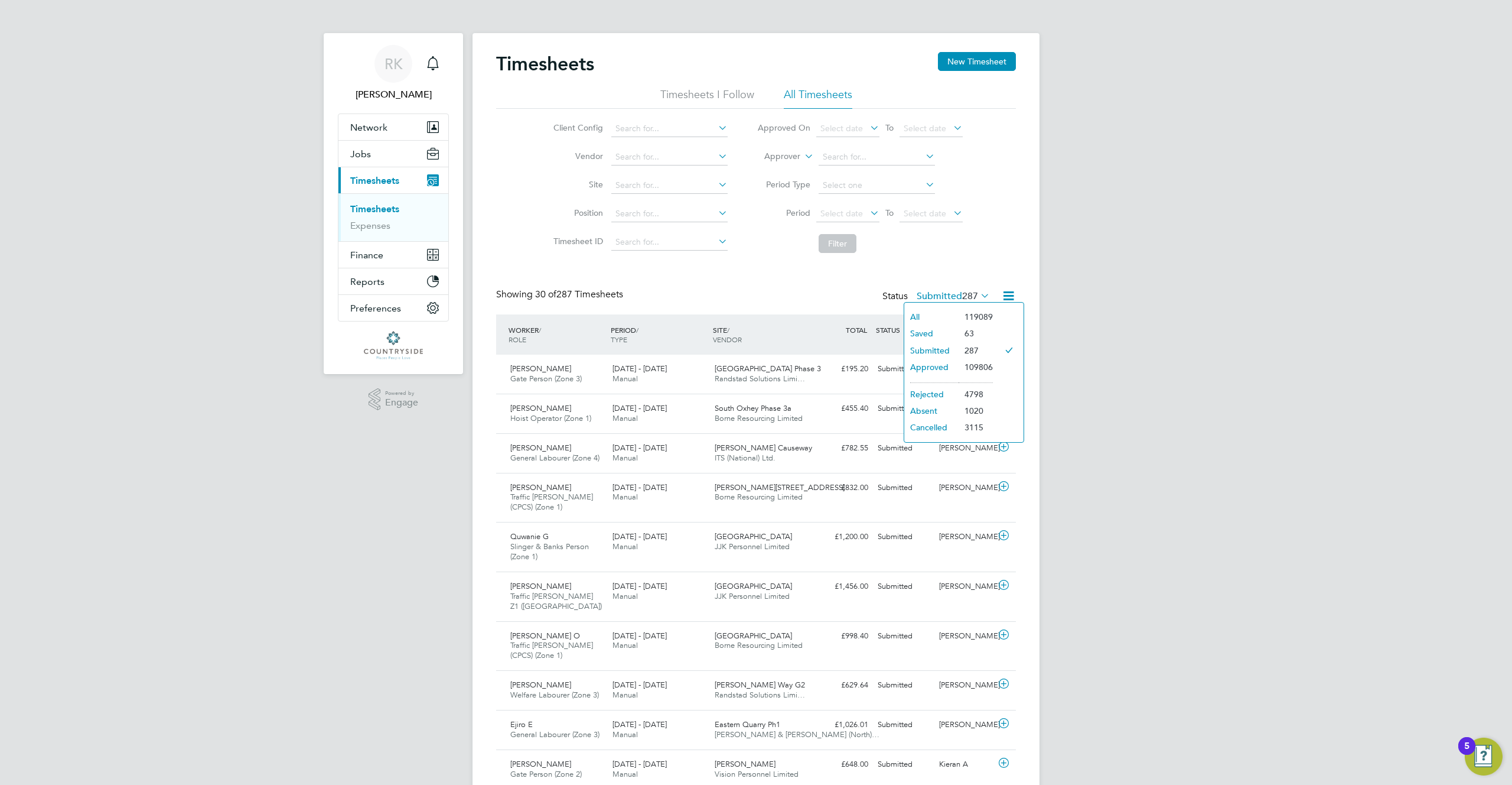
click at [951, 321] on li "All" at bounding box center [932, 317] width 54 height 17
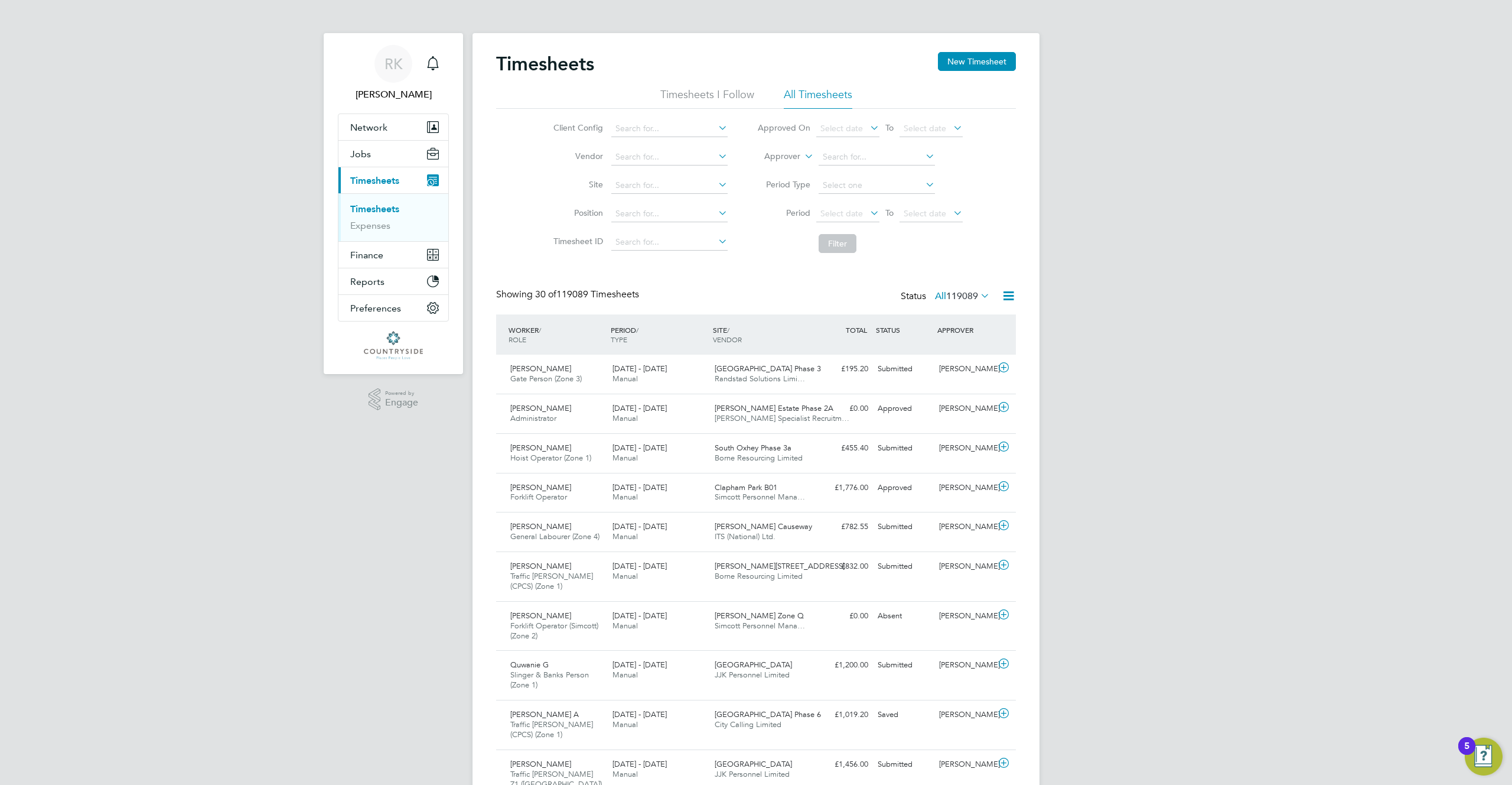
click at [968, 299] on span "119089" at bounding box center [962, 296] width 32 height 12
click at [976, 393] on li "4798" at bounding box center [985, 394] width 34 height 17
click at [965, 298] on span "119089" at bounding box center [962, 296] width 32 height 12
click at [953, 401] on li "Rejected" at bounding box center [940, 394] width 54 height 17
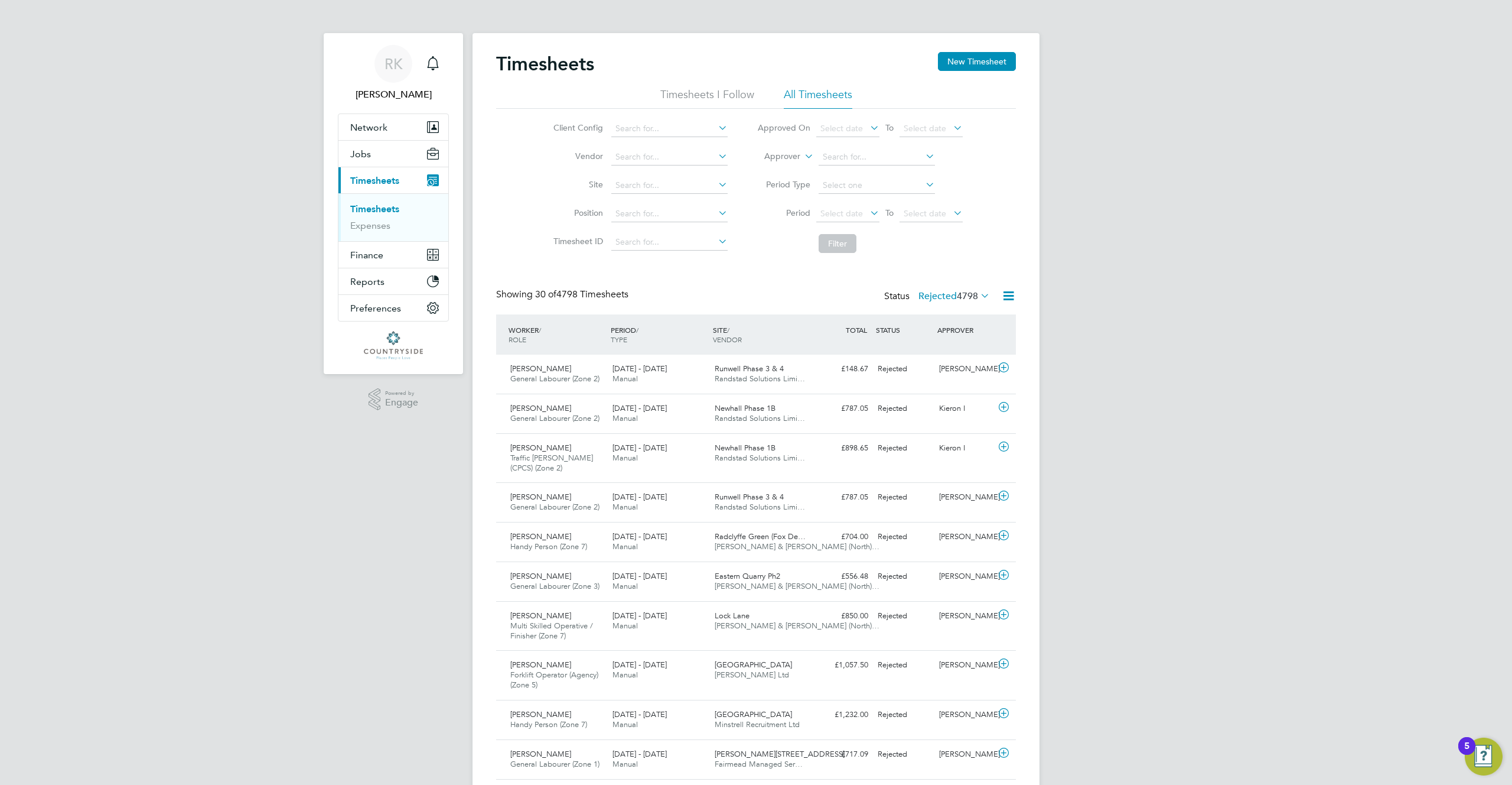
click at [963, 299] on span "4798" at bounding box center [967, 296] width 21 height 12
click at [968, 315] on li "119089" at bounding box center [977, 317] width 34 height 17
click at [978, 292] on icon at bounding box center [978, 295] width 0 height 17
click at [988, 313] on li "119089" at bounding box center [977, 317] width 34 height 17
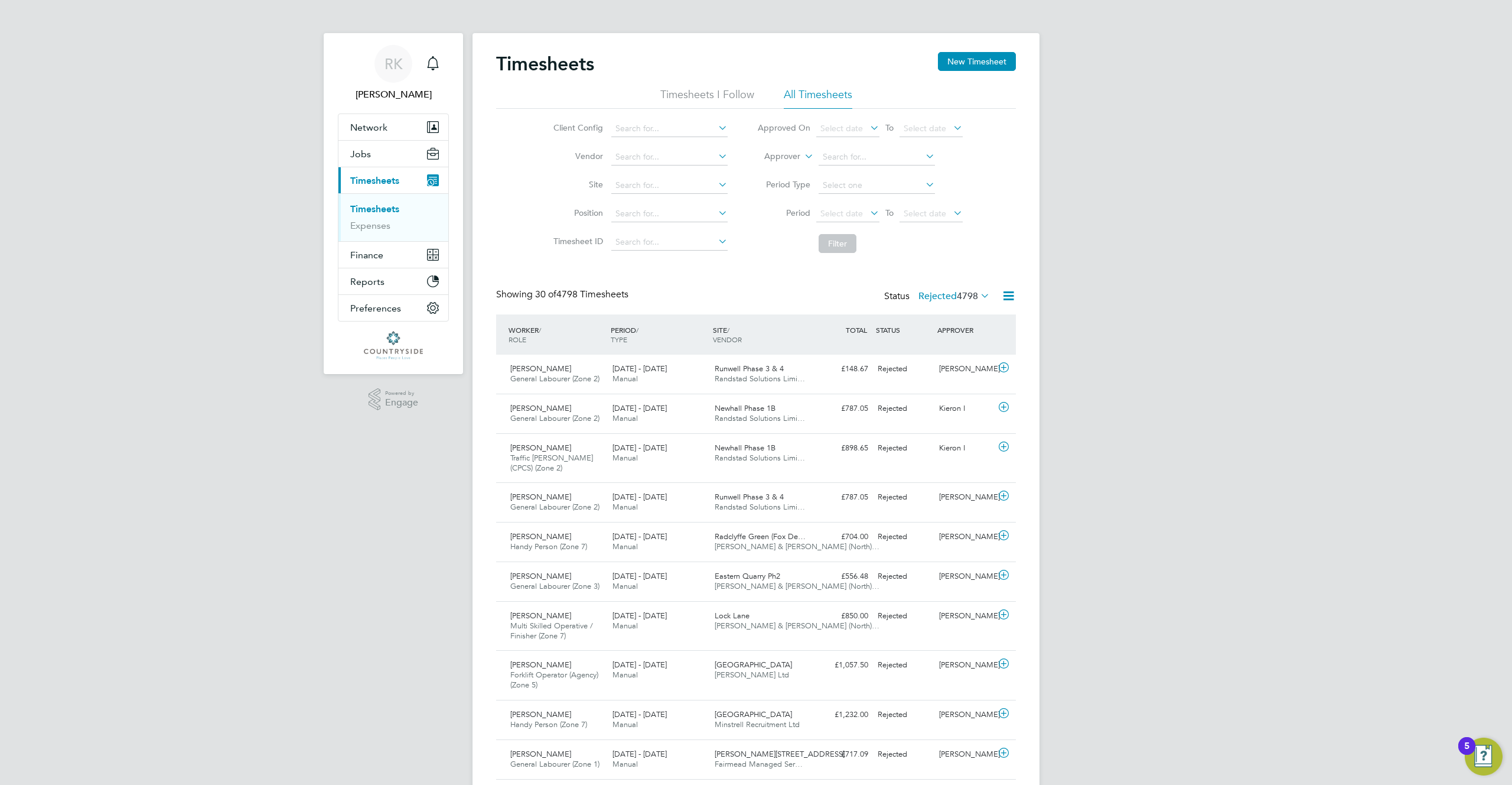
click at [978, 299] on icon at bounding box center [978, 295] width 0 height 17
click at [969, 309] on li "119089" at bounding box center [977, 317] width 34 height 17
click at [970, 314] on div "WORKER / ROLE WORKER / PERIOD PERIOD / TYPE SITE / VENDOR TOTAL TOTAL / STATUS …" at bounding box center [756, 334] width 520 height 40
click at [929, 301] on label "Rejected 4798" at bounding box center [954, 296] width 72 height 12
click at [923, 314] on li "All" at bounding box center [932, 317] width 54 height 17
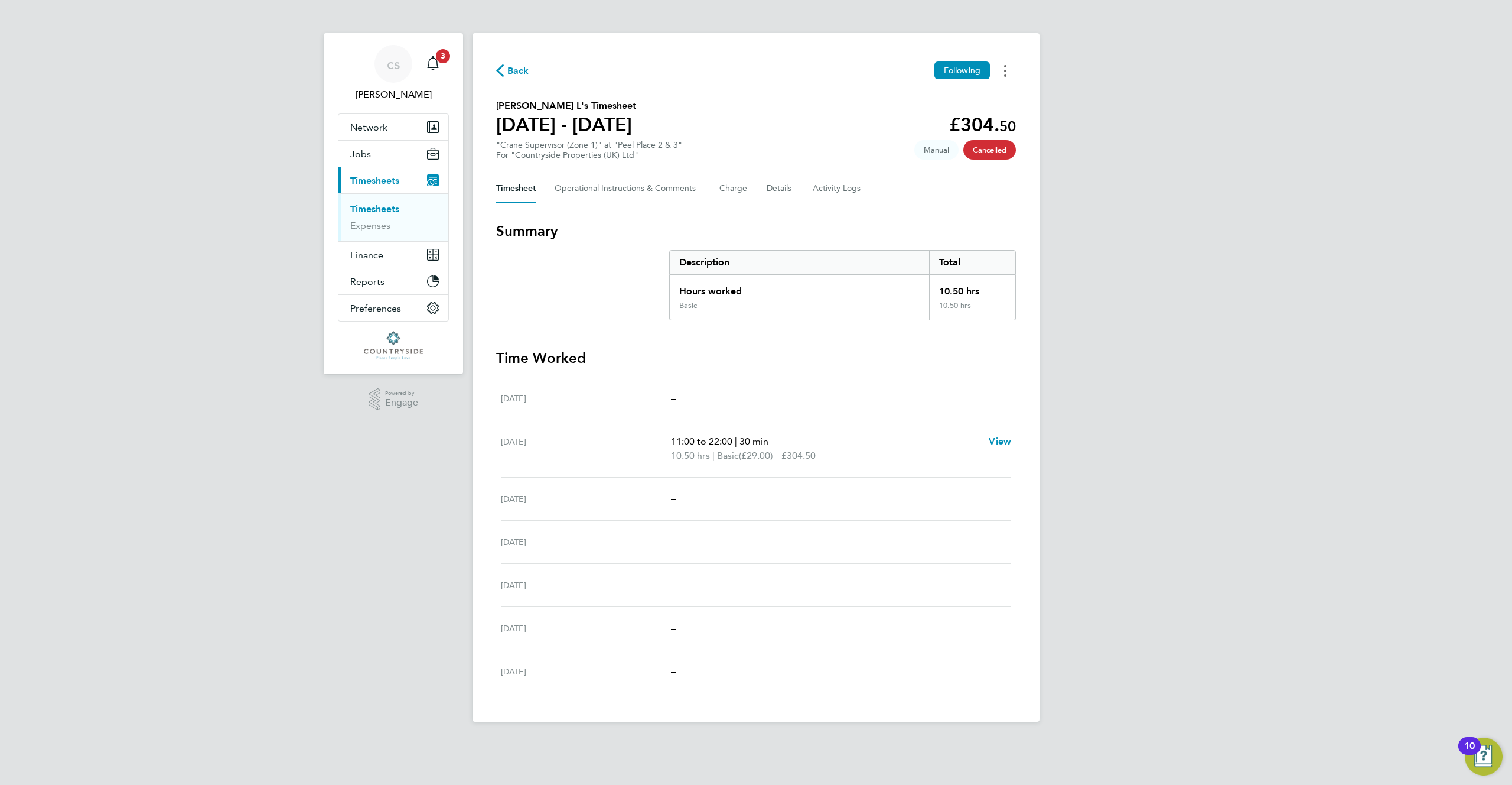
click at [1009, 73] on button "Timesheets Menu" at bounding box center [1005, 70] width 21 height 18
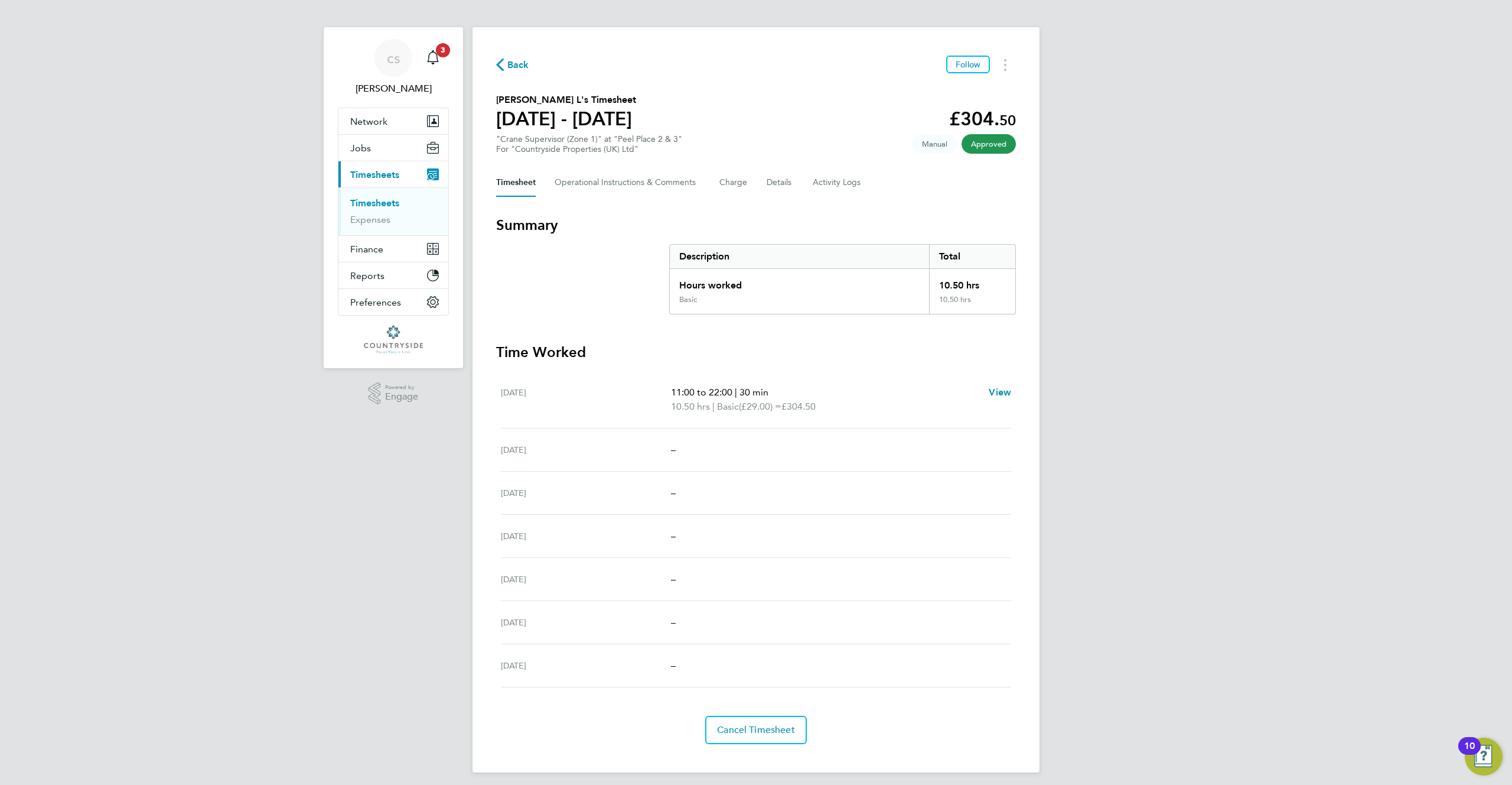
scroll to position [12, 0]
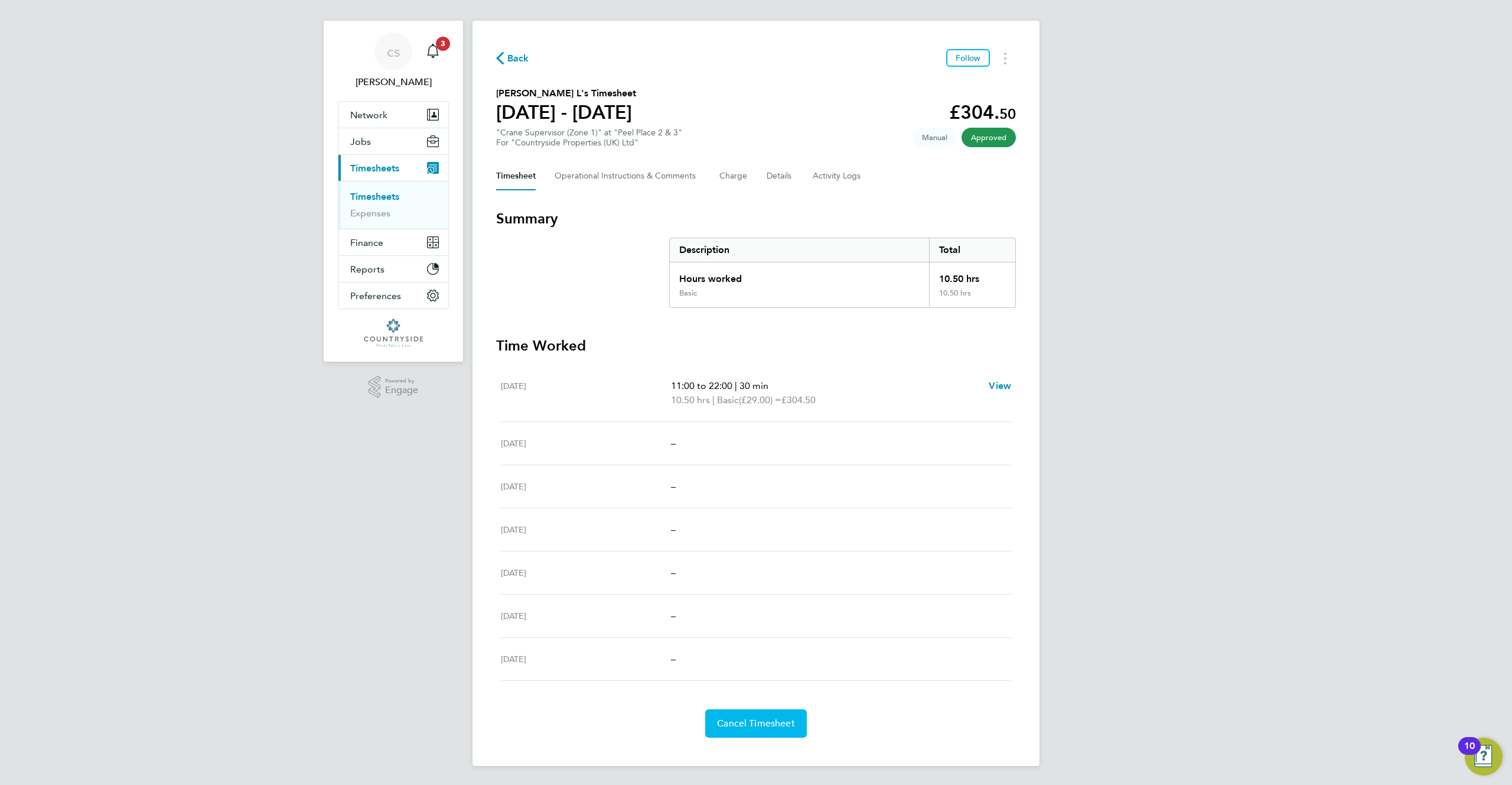
click at [734, 720] on span "Cancel Timesheet" at bounding box center [756, 723] width 78 height 12
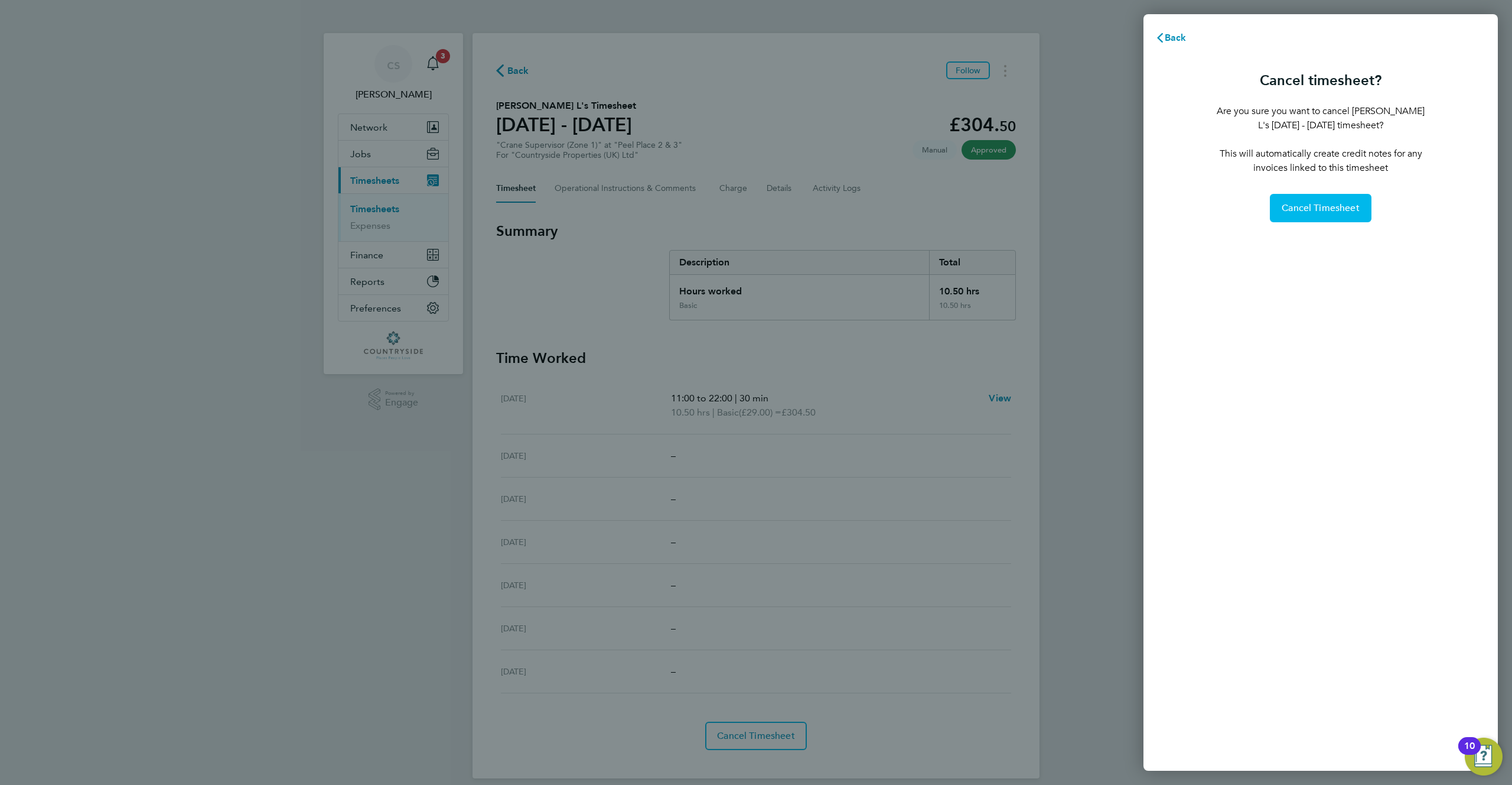
click at [1306, 218] on button "Cancel Timesheet" at bounding box center [1321, 208] width 102 height 28
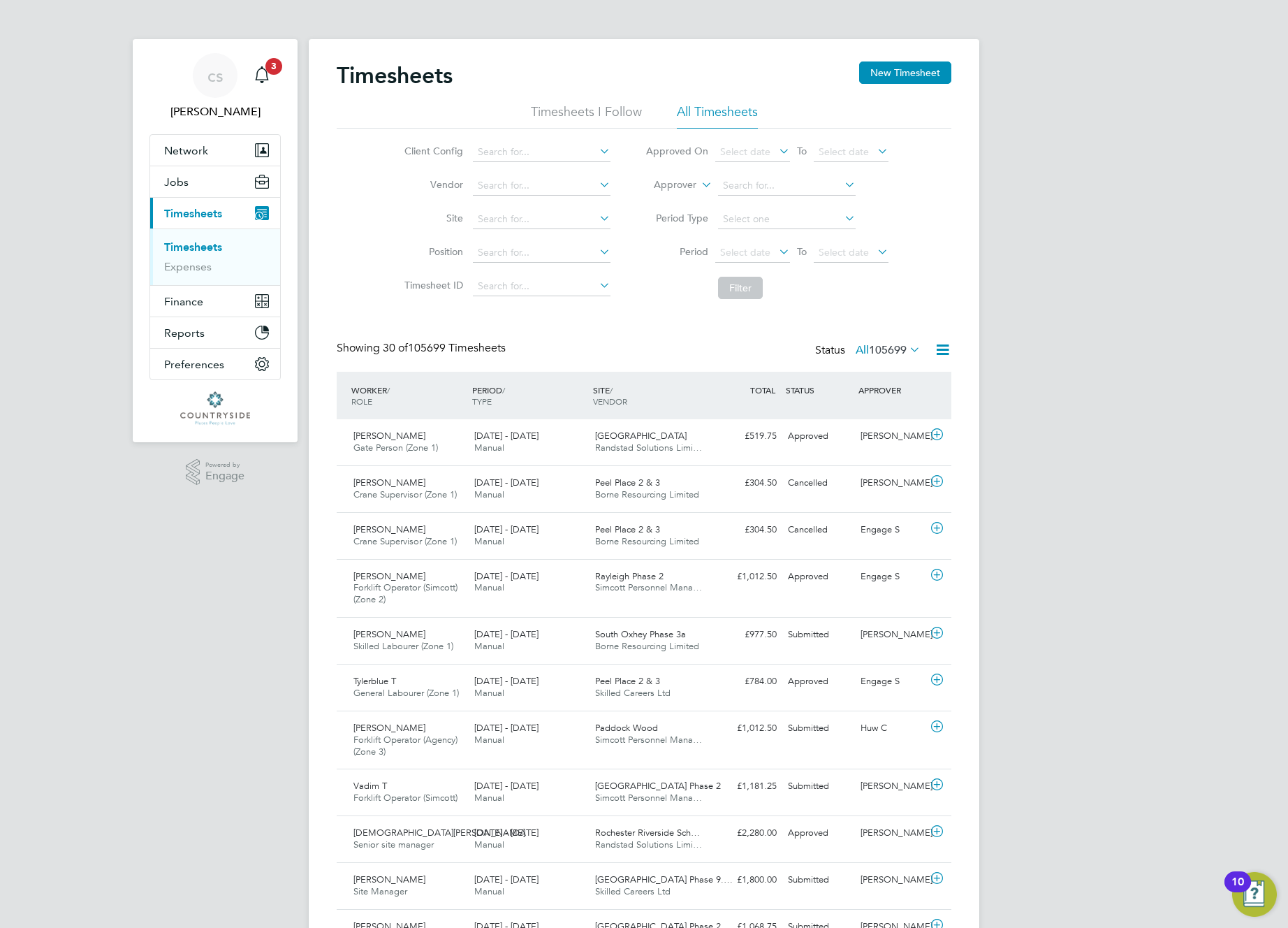
click at [901, 348] on span "105699" at bounding box center [888, 350] width 37 height 14
click at [911, 426] on li "97455" at bounding box center [914, 434] width 40 height 20
click at [878, 351] on span "105699" at bounding box center [888, 350] width 37 height 14
click at [867, 434] on li "Approved" at bounding box center [862, 434] width 64 height 20
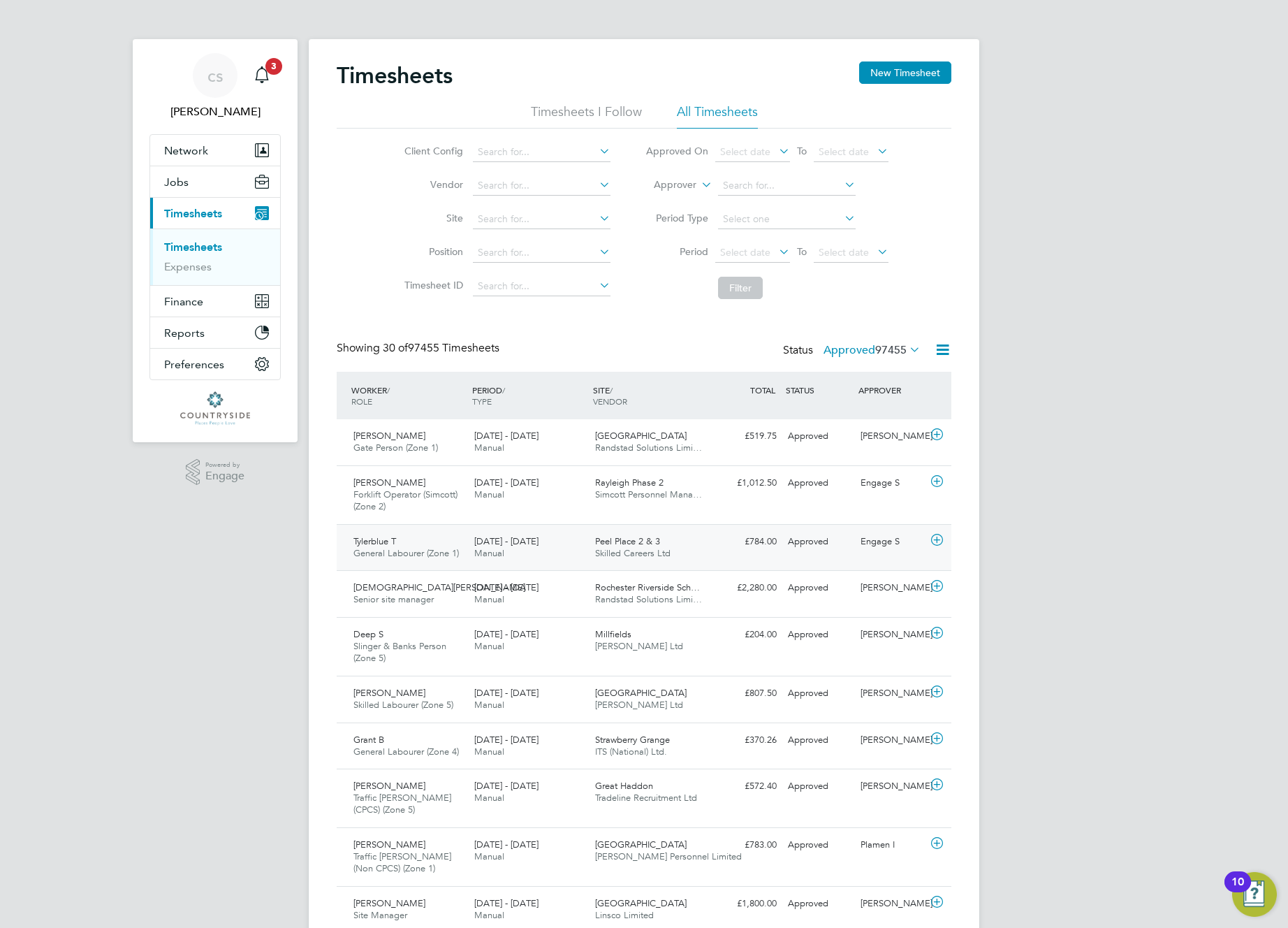
click at [824, 536] on div "Approved" at bounding box center [818, 541] width 72 height 23
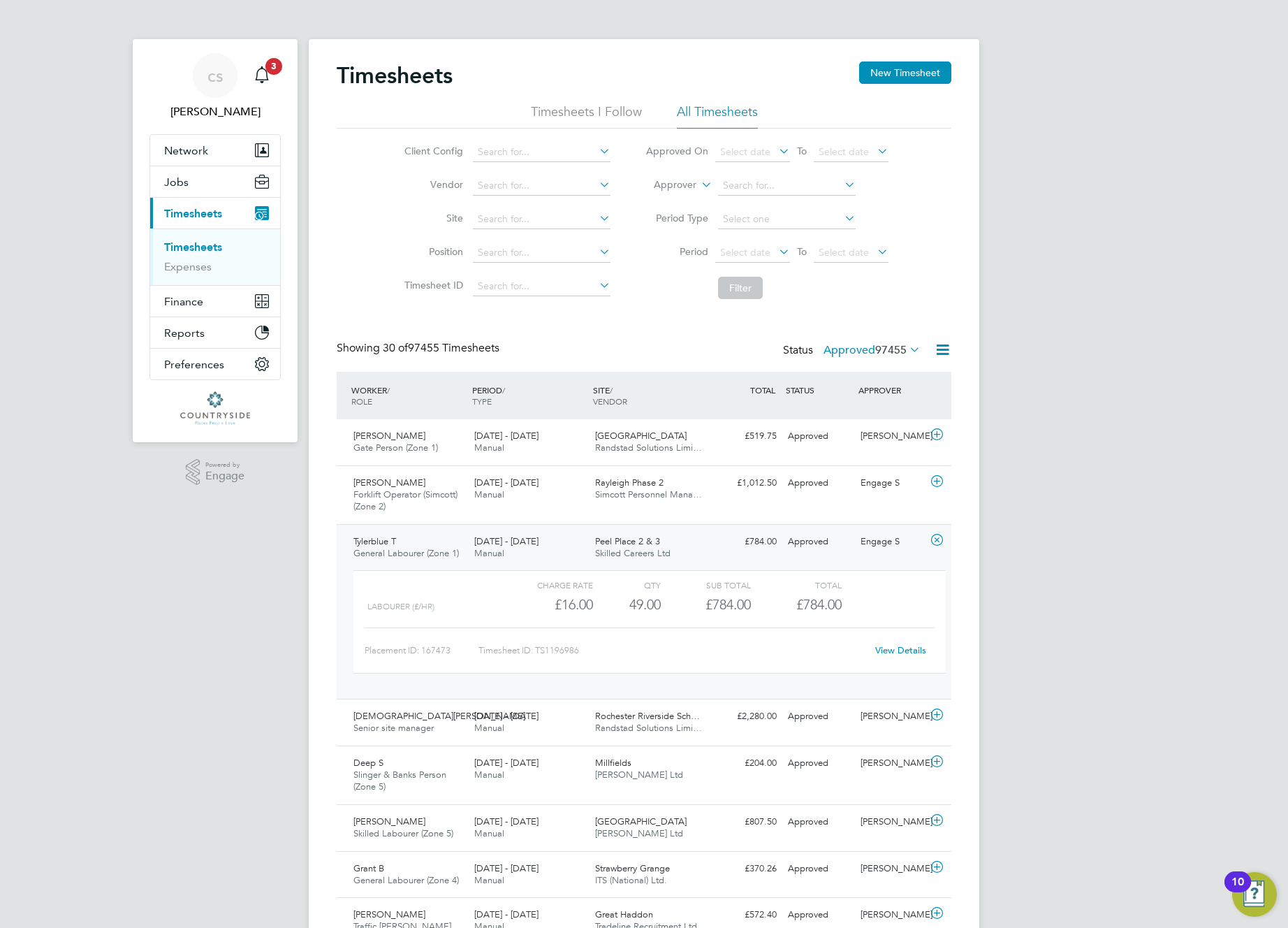
click at [892, 644] on div "View Details" at bounding box center [901, 650] width 69 height 22
click at [895, 652] on link "View Details" at bounding box center [901, 650] width 51 height 12
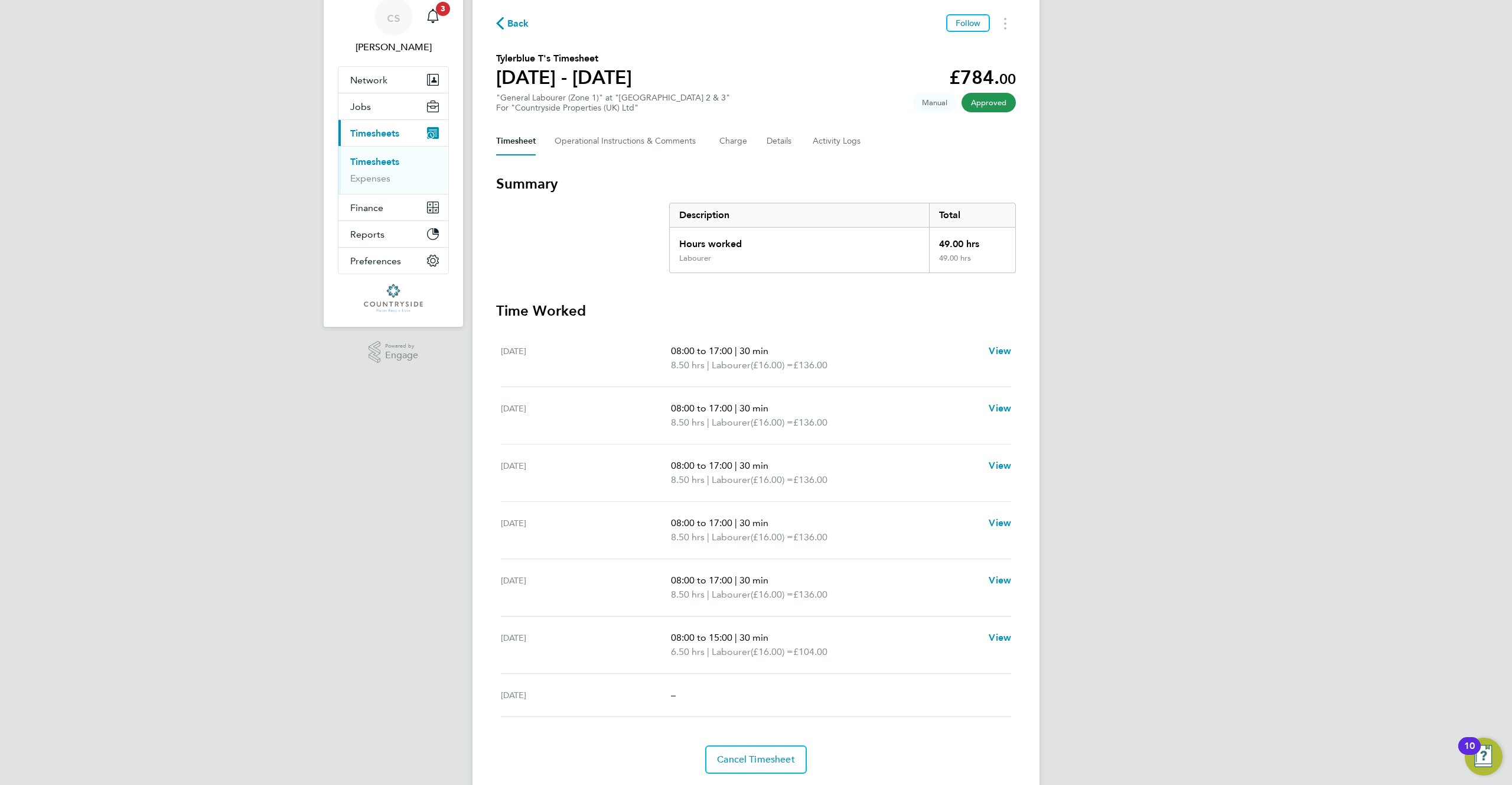
scroll to position [83, 0]
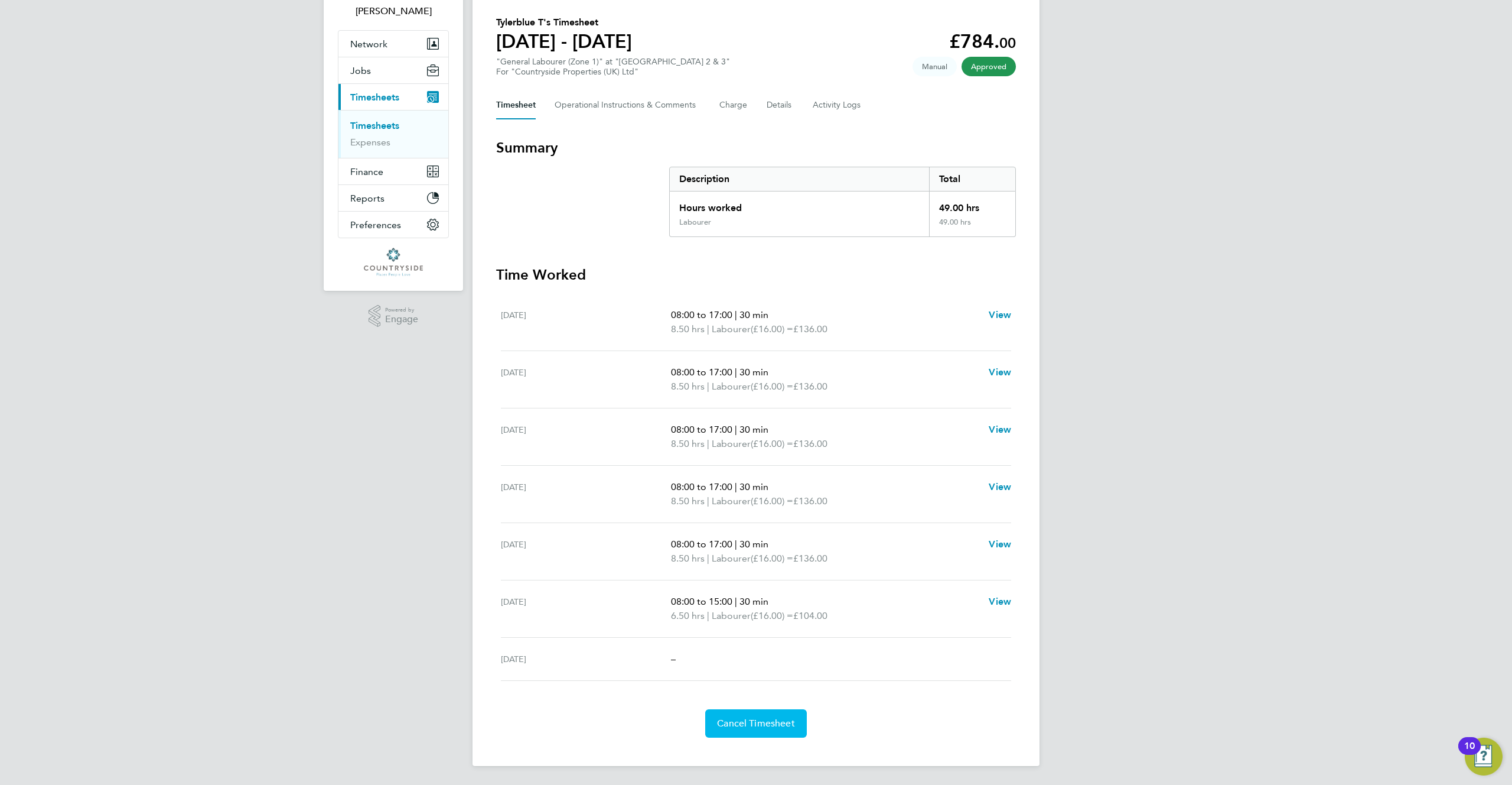
click at [739, 724] on span "Cancel Timesheet" at bounding box center [756, 723] width 78 height 12
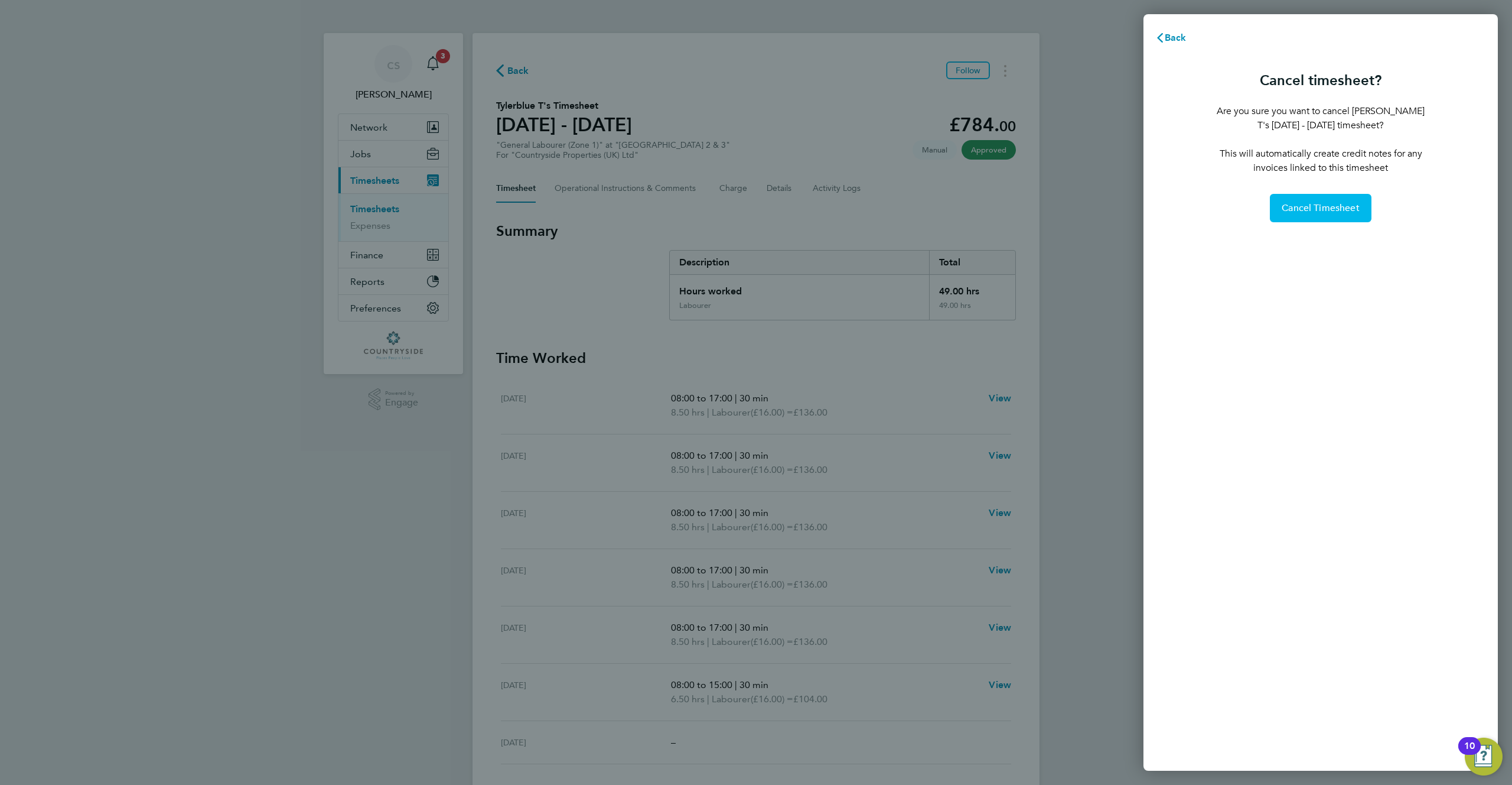
click at [1311, 203] on span "Cancel Timesheet" at bounding box center [1321, 208] width 78 height 12
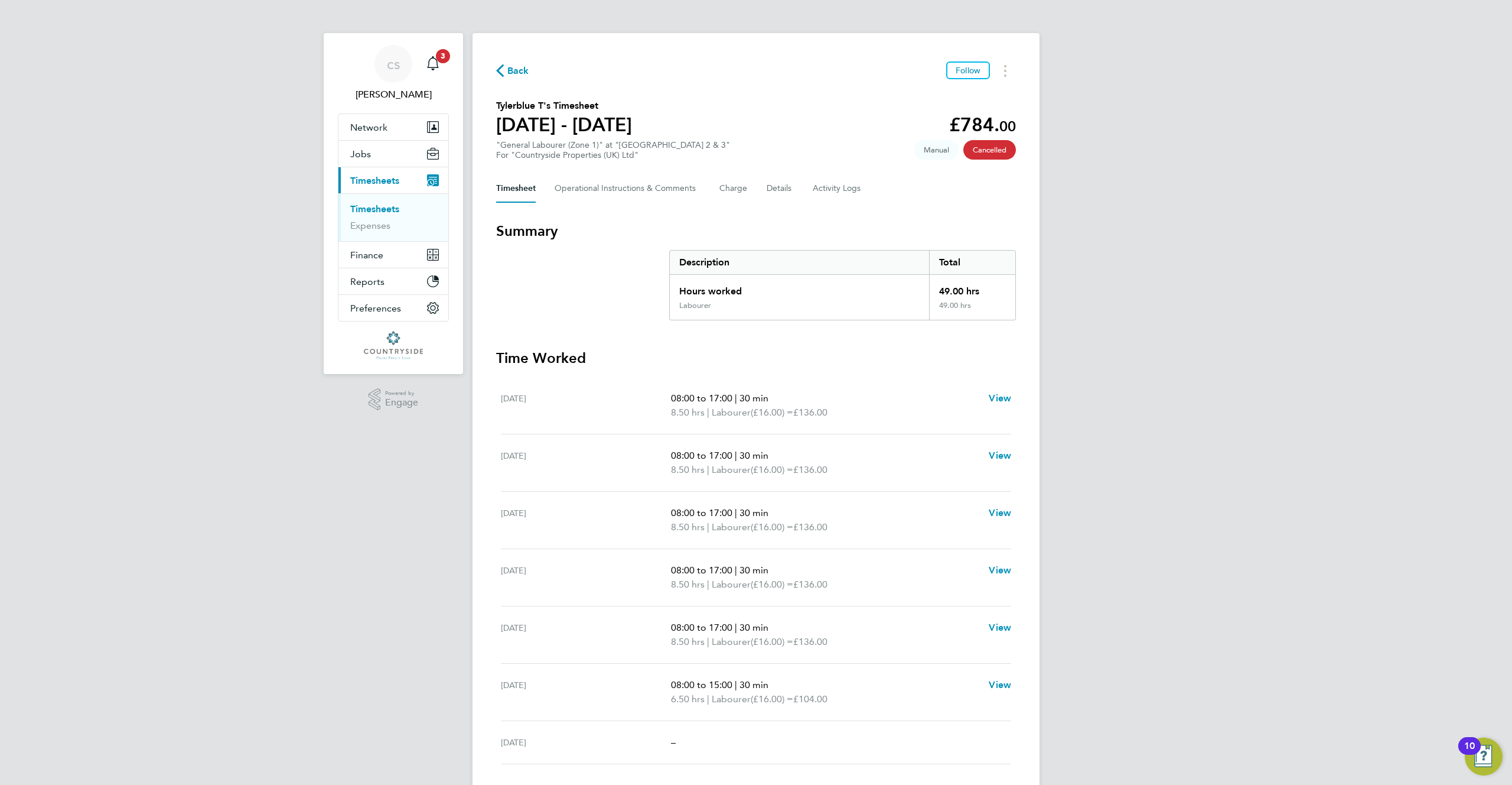
click at [941, 237] on h3 "Summary" at bounding box center [756, 231] width 520 height 19
drag, startPoint x: 779, startPoint y: 298, endPoint x: 614, endPoint y: 244, distance: 173.6
click at [614, 244] on section "Summary Description Total Hours worked 49.00 hrs Labourer 49.00 hrs" at bounding box center [756, 271] width 520 height 99
click at [773, 191] on button "Details" at bounding box center [780, 188] width 27 height 28
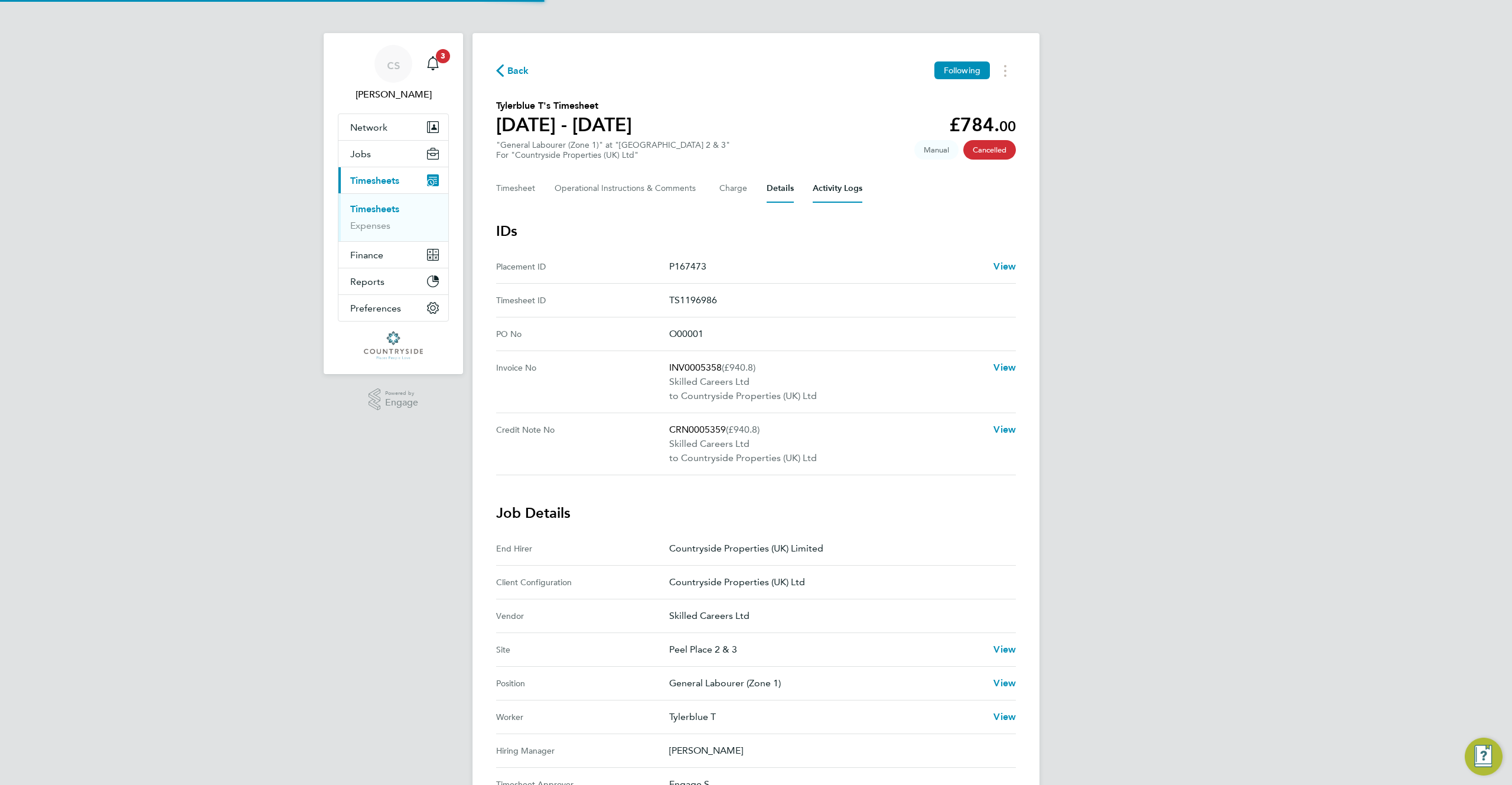
click at [852, 192] on Logs-tab "Activity Logs" at bounding box center [838, 188] width 50 height 28
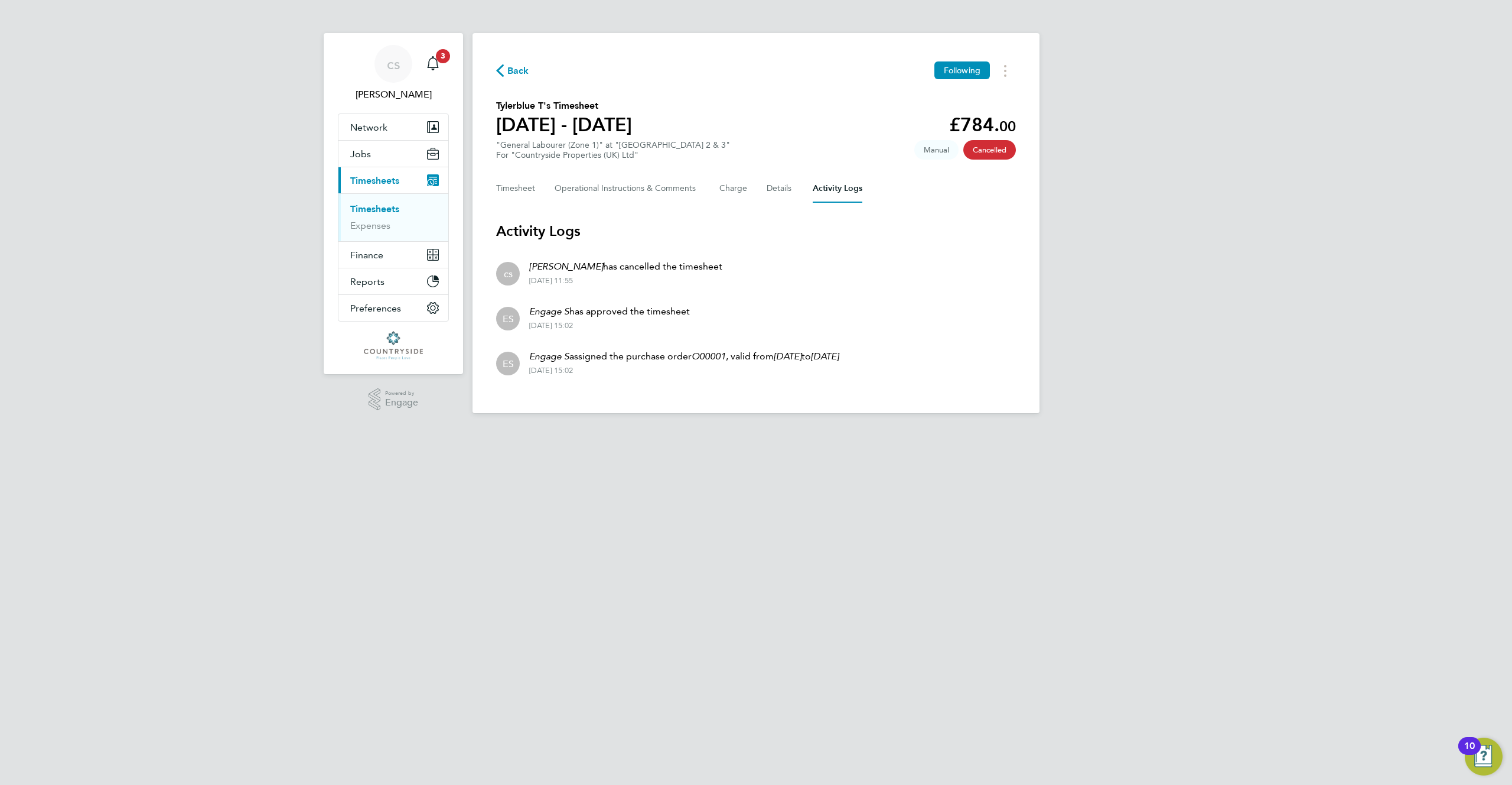
click at [490, 186] on div "Back Following Tylerblue T's Timesheet 21 - 27 Aug 2023 £784. 00 "General Labou…" at bounding box center [756, 223] width 567 height 380
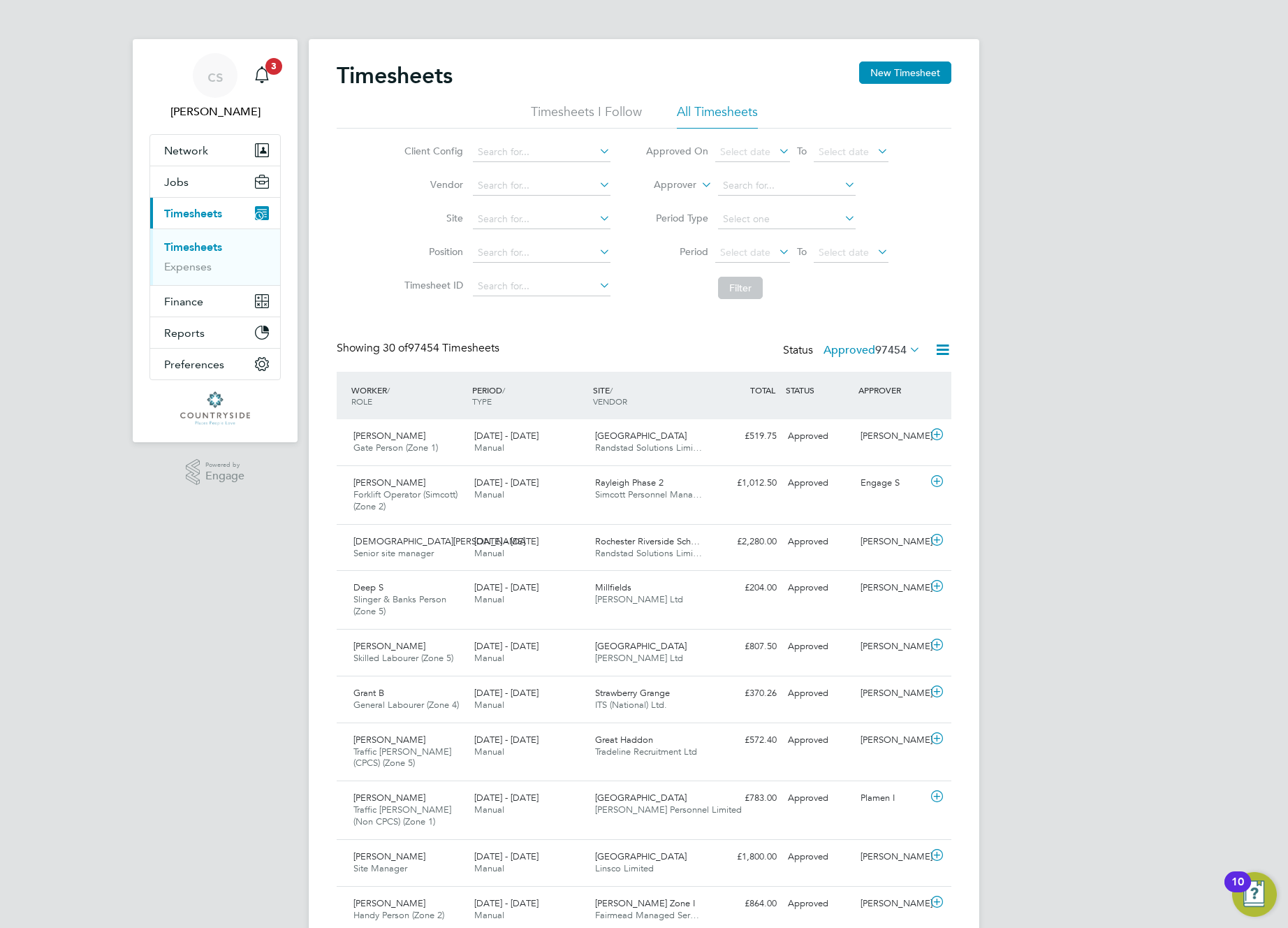
click at [883, 348] on span "97454" at bounding box center [891, 350] width 31 height 14
click at [878, 347] on span "97454" at bounding box center [891, 350] width 31 height 14
click at [887, 506] on li "2922" at bounding box center [898, 505] width 40 height 20
click at [854, 345] on label "Approved 97454" at bounding box center [872, 350] width 97 height 14
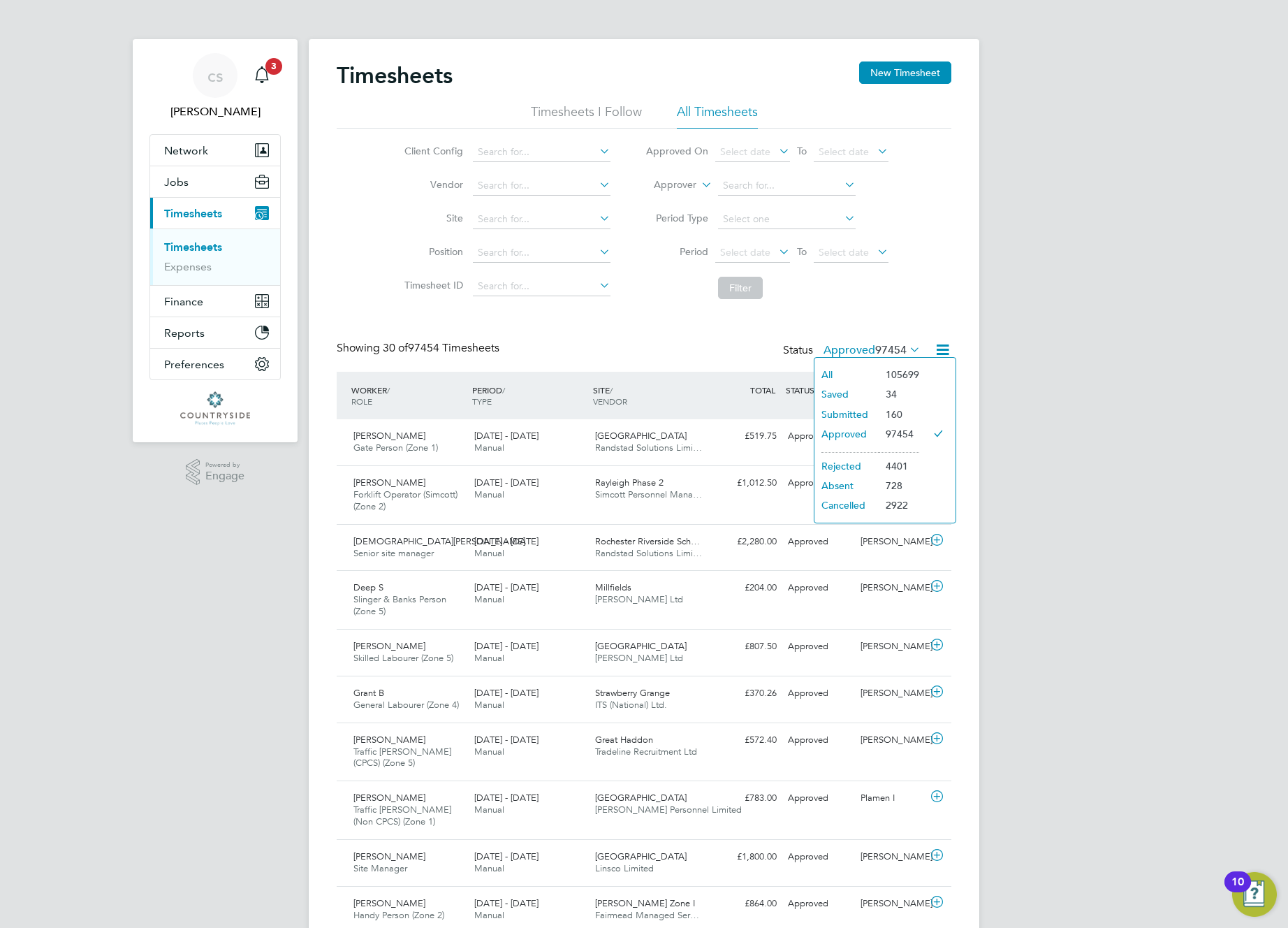
click at [827, 371] on li "All" at bounding box center [846, 374] width 64 height 20
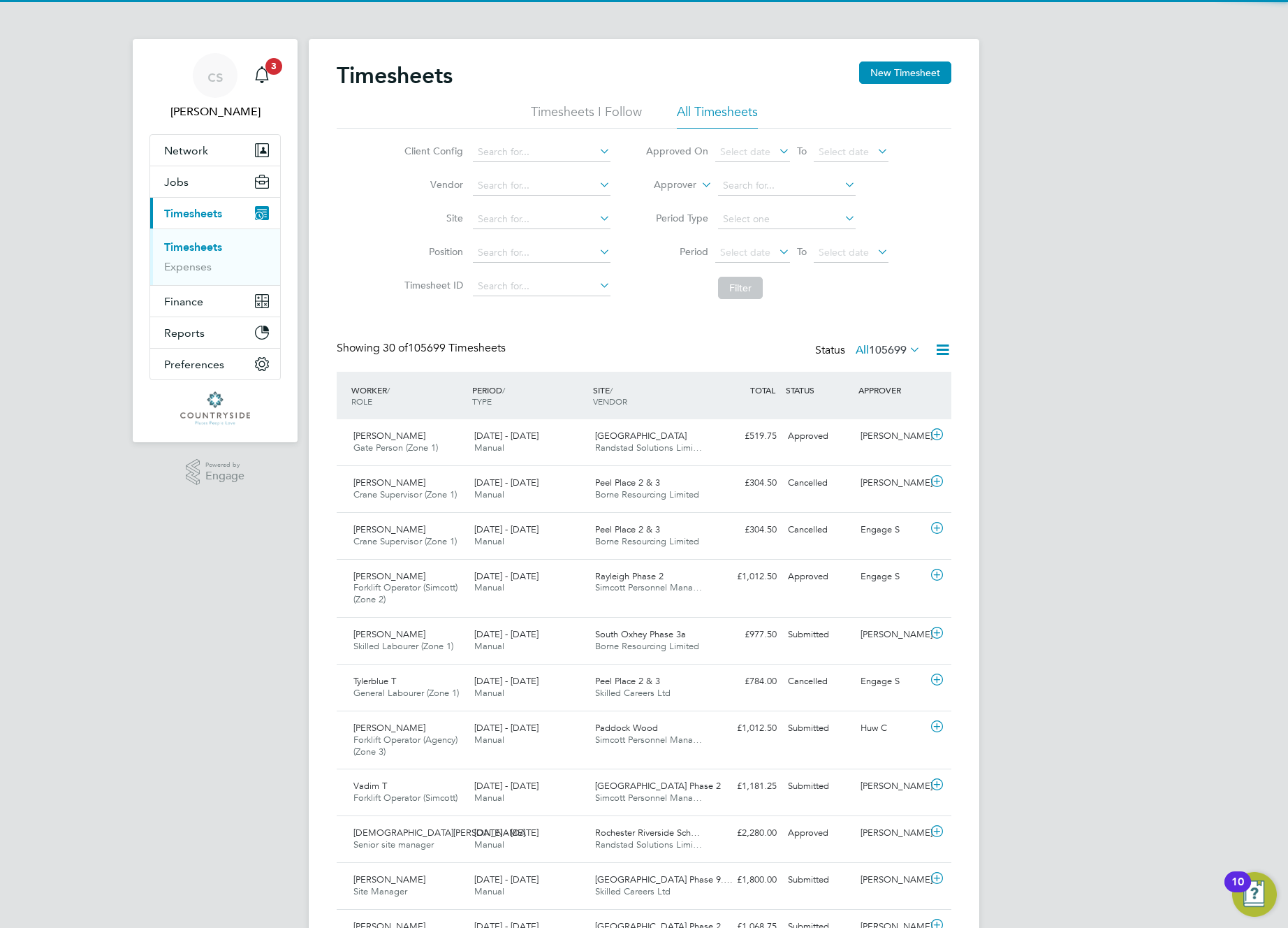
click at [877, 352] on span "105699" at bounding box center [888, 350] width 37 height 14
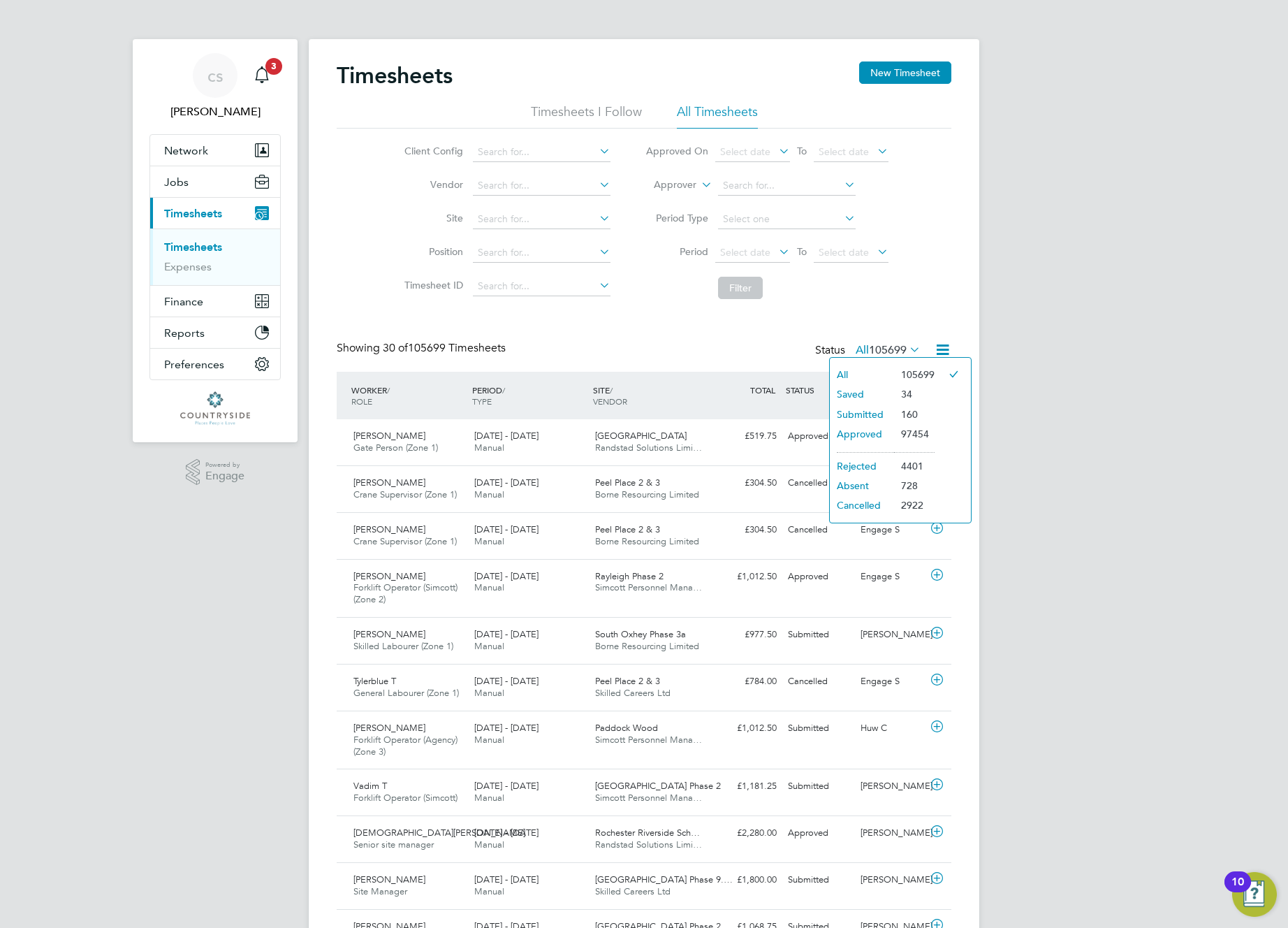
click at [853, 395] on li "Saved" at bounding box center [862, 394] width 64 height 20
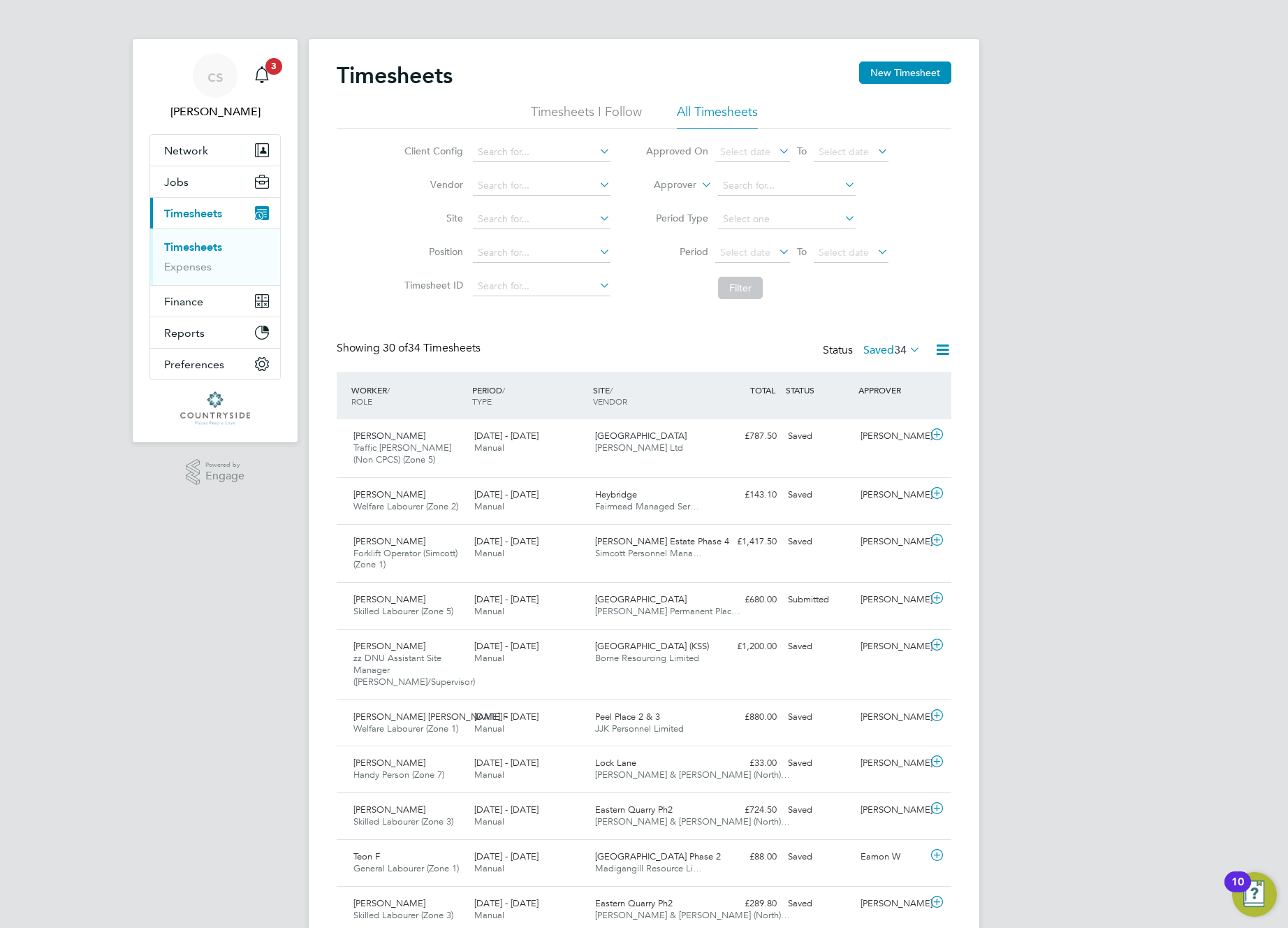
click at [748, 445] on div "£787.50 Saved" at bounding box center [746, 436] width 72 height 23
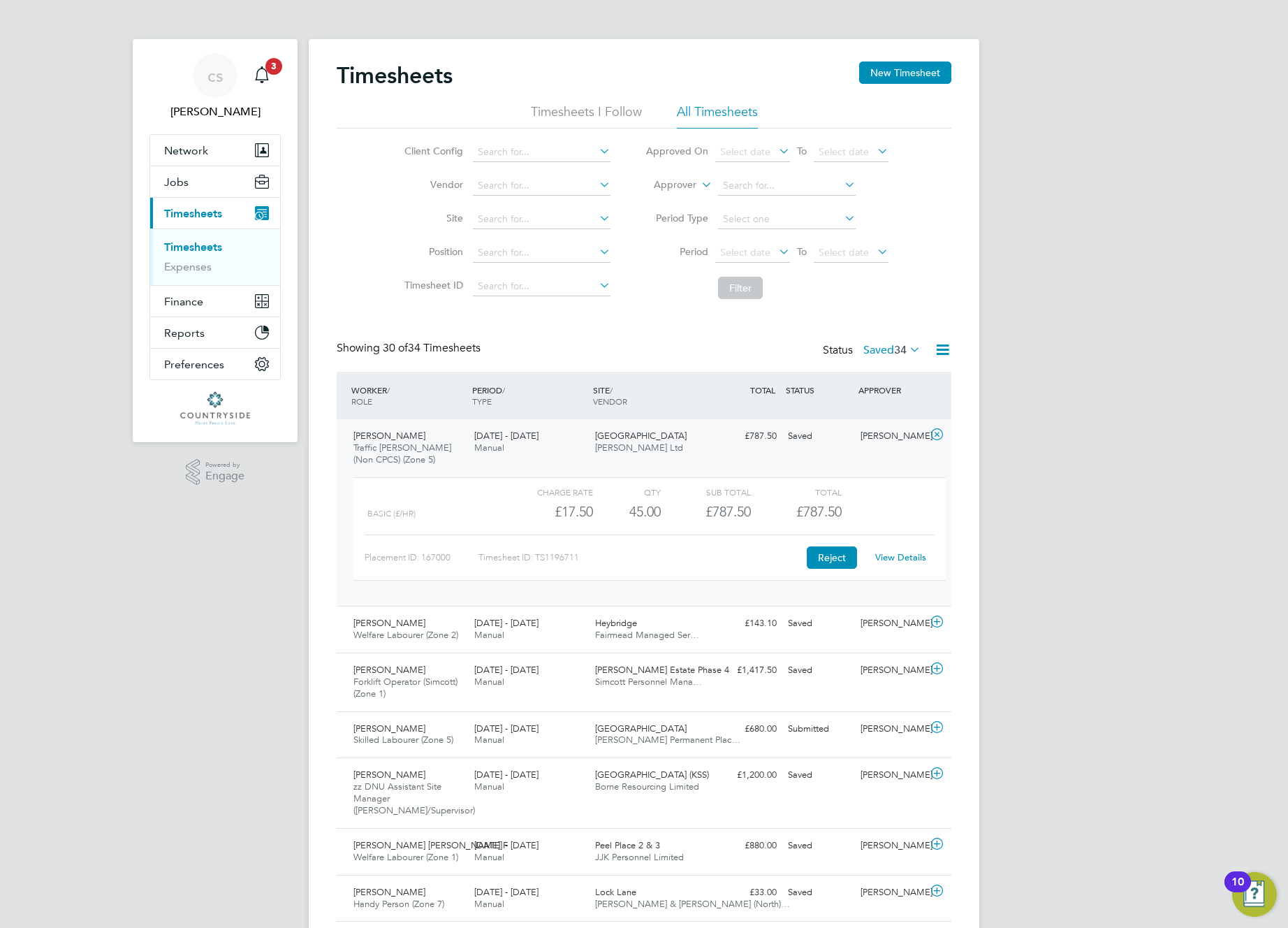
click at [818, 557] on button "Reject" at bounding box center [832, 557] width 50 height 22
click at [889, 345] on label "Saved 34" at bounding box center [891, 350] width 57 height 14
click at [860, 395] on li "Saved" at bounding box center [866, 394] width 64 height 20
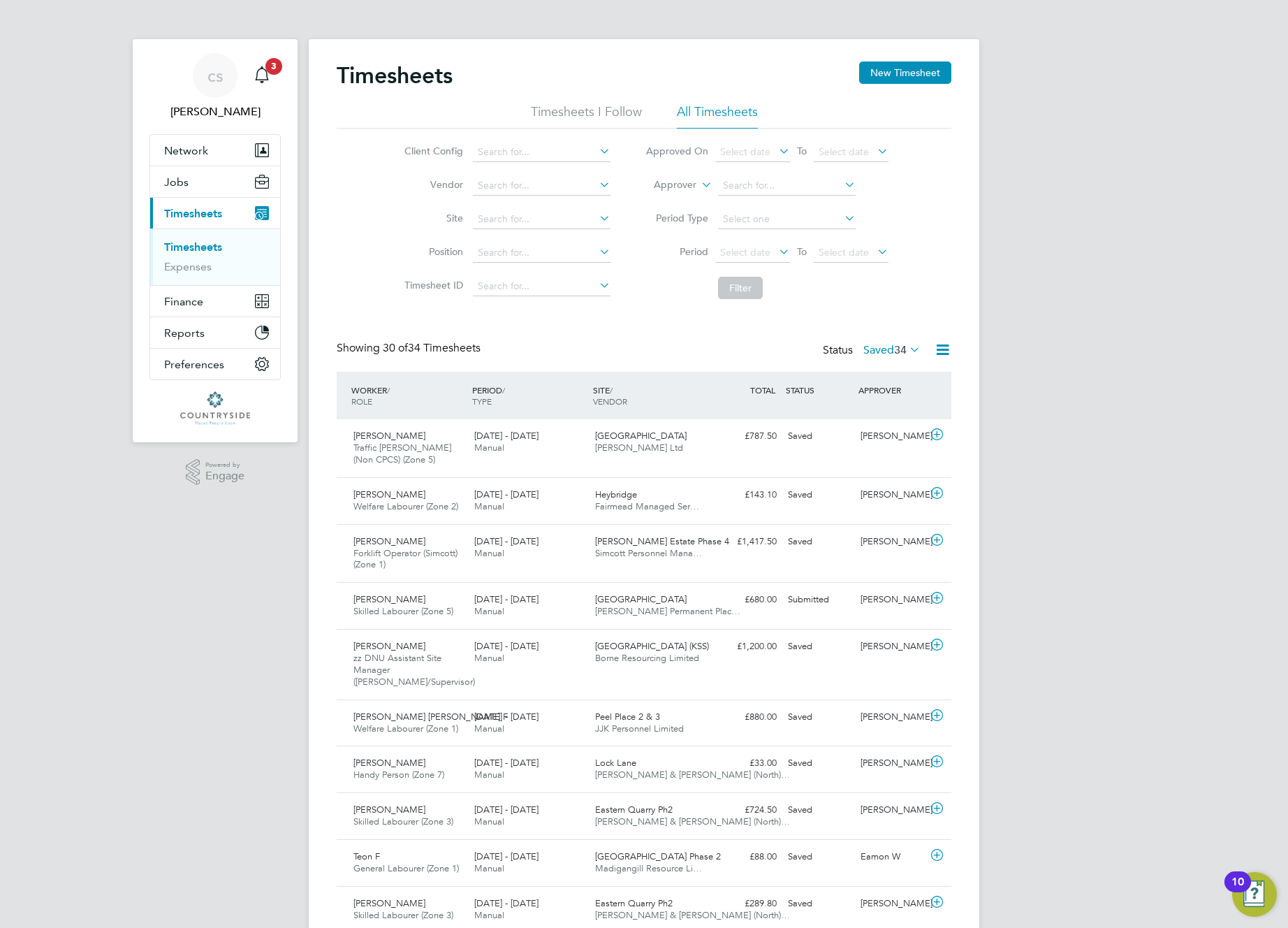
click at [869, 350] on label "Saved 34" at bounding box center [891, 350] width 57 height 14
click at [856, 374] on li "All" at bounding box center [866, 374] width 64 height 20
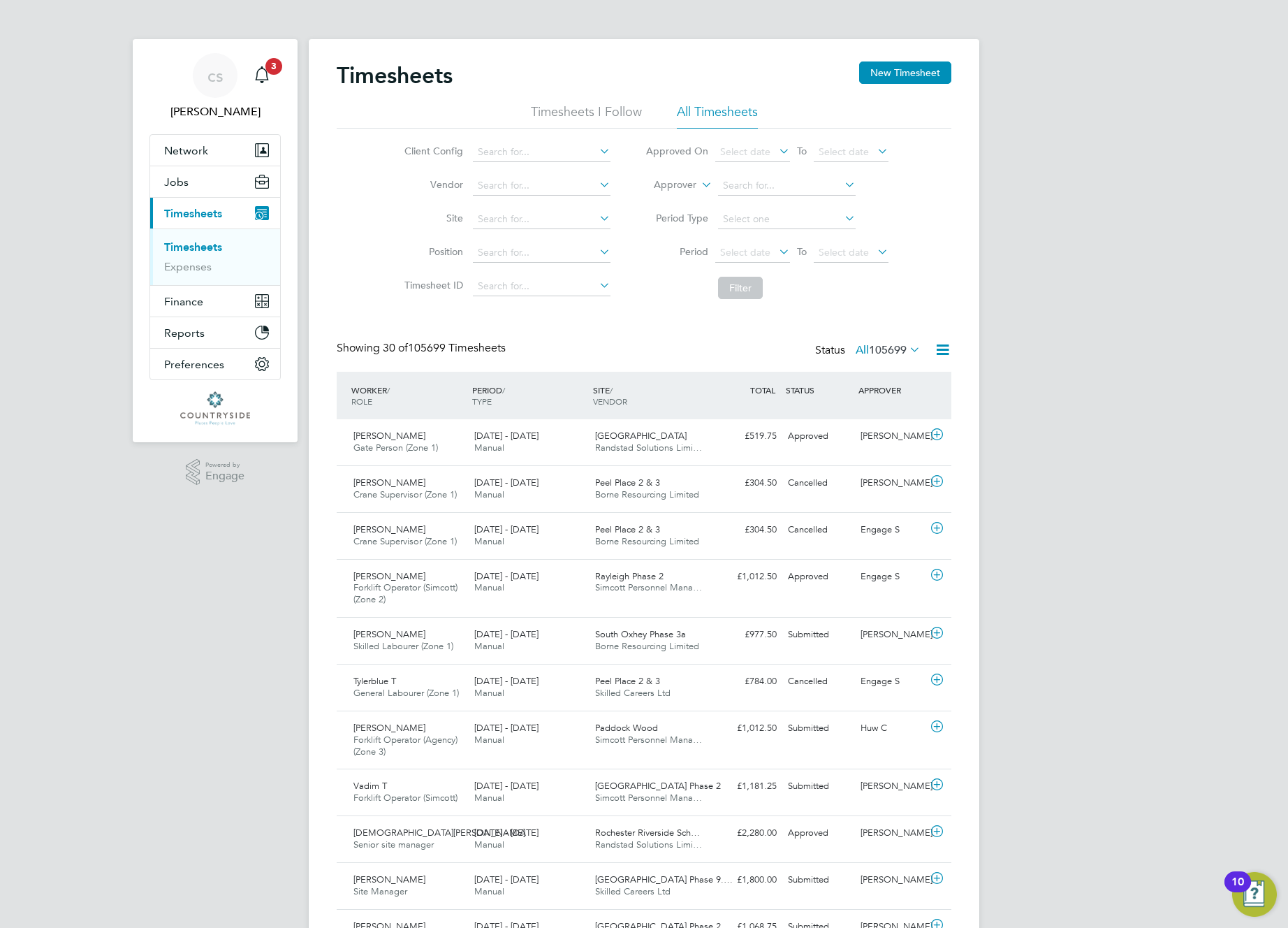
click at [872, 353] on span "105699" at bounding box center [888, 350] width 37 height 14
click at [852, 388] on li "Saved" at bounding box center [862, 394] width 64 height 20
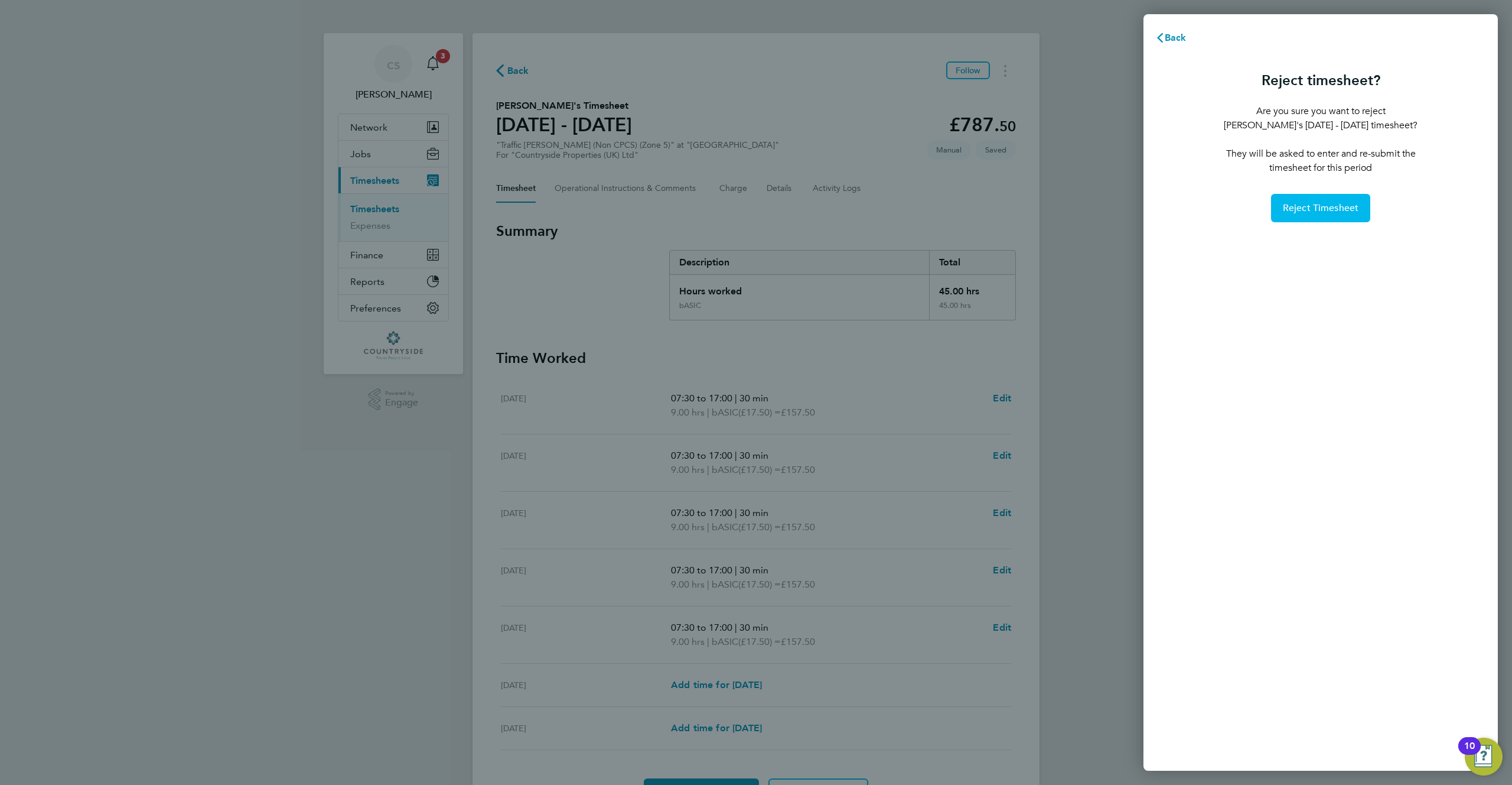
click at [1304, 210] on span "Reject Timesheet" at bounding box center [1321, 208] width 76 height 12
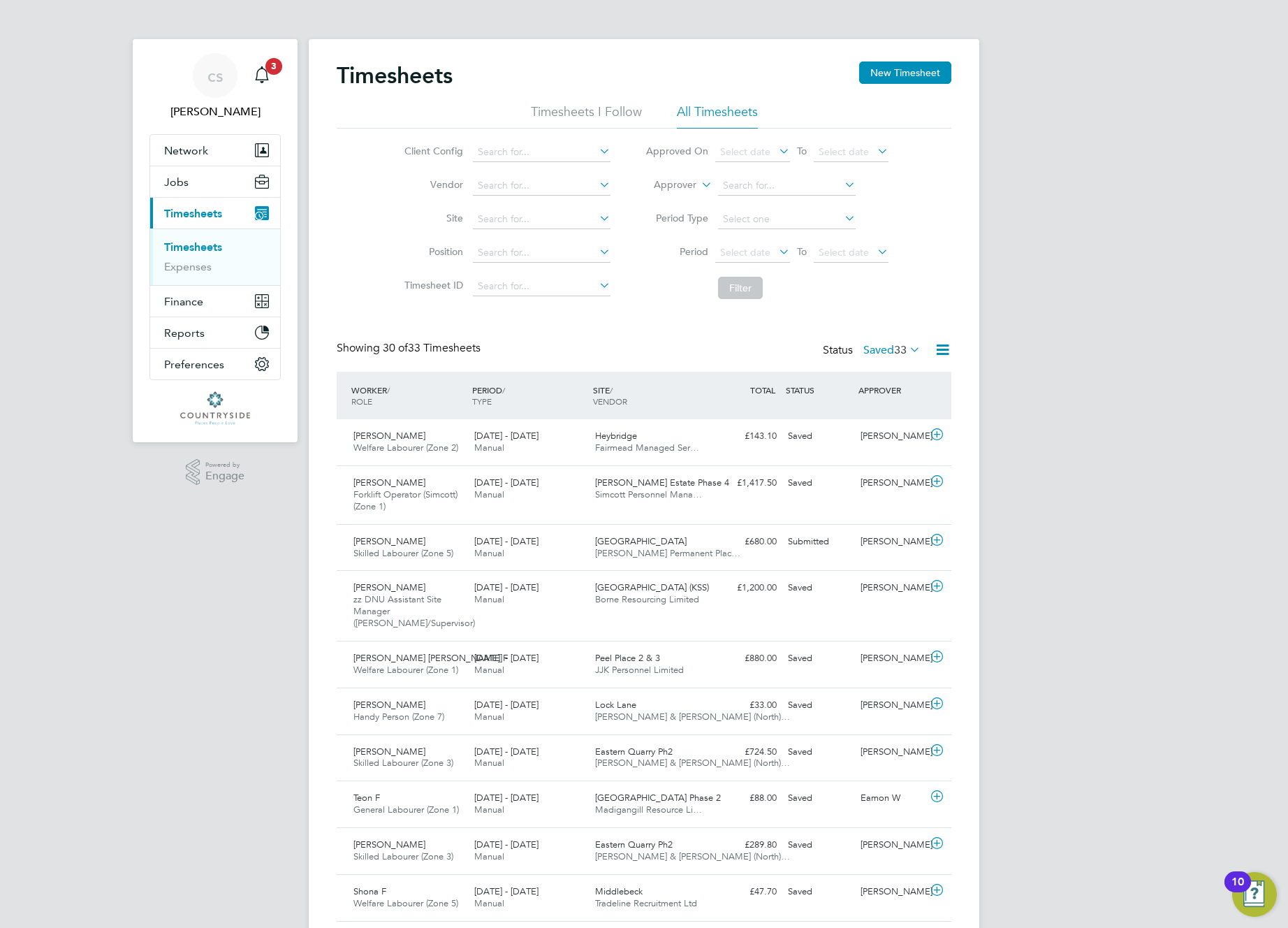
click at [907, 350] on icon at bounding box center [907, 349] width 0 height 20
click at [858, 413] on li "Submitted" at bounding box center [866, 414] width 64 height 20
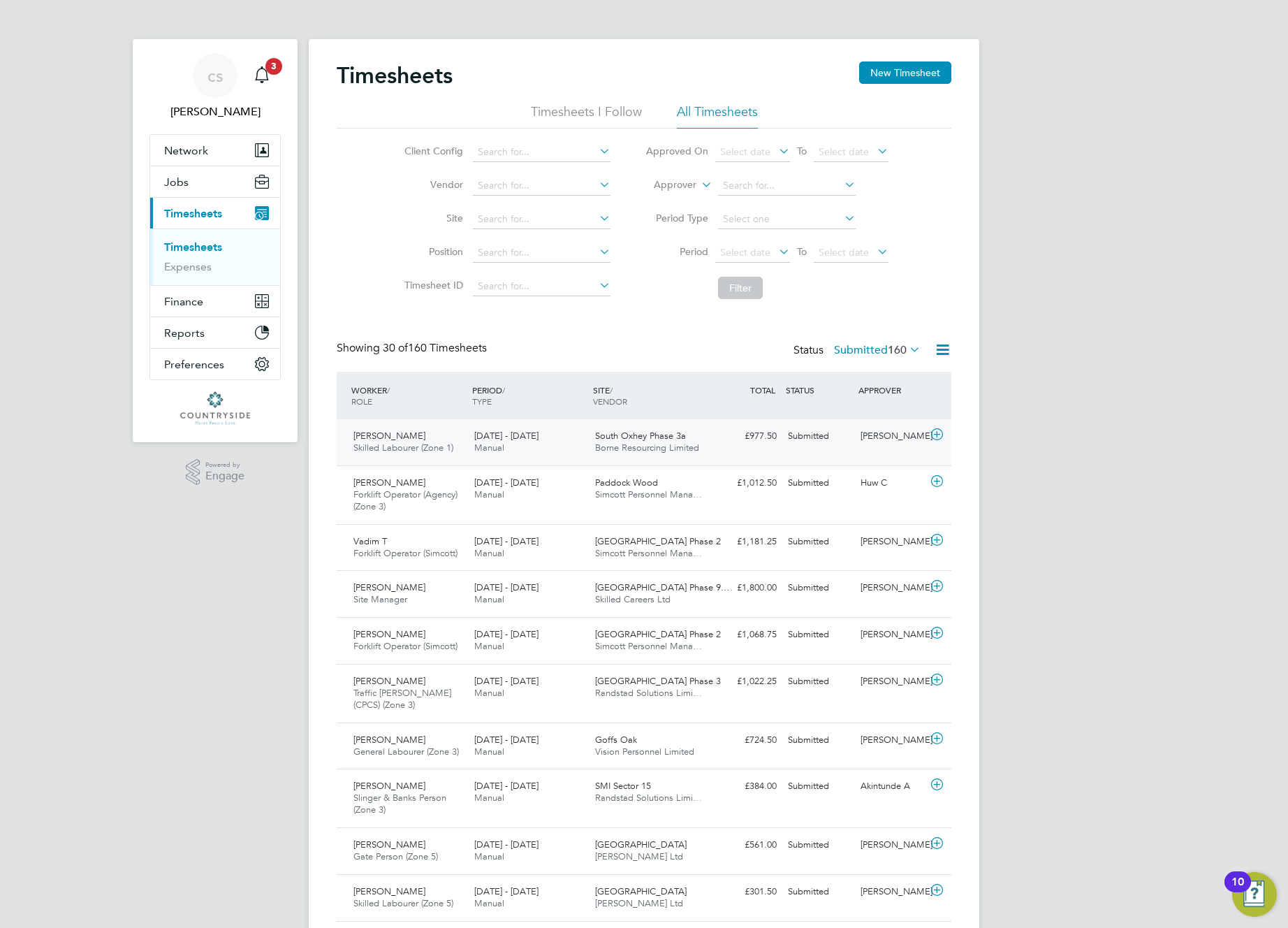
click at [761, 452] on div "[PERSON_NAME] C Skilled Labourer (Zone 1) [DATE] - [DATE] [DATE] - [DATE] Manua…" at bounding box center [644, 442] width 615 height 46
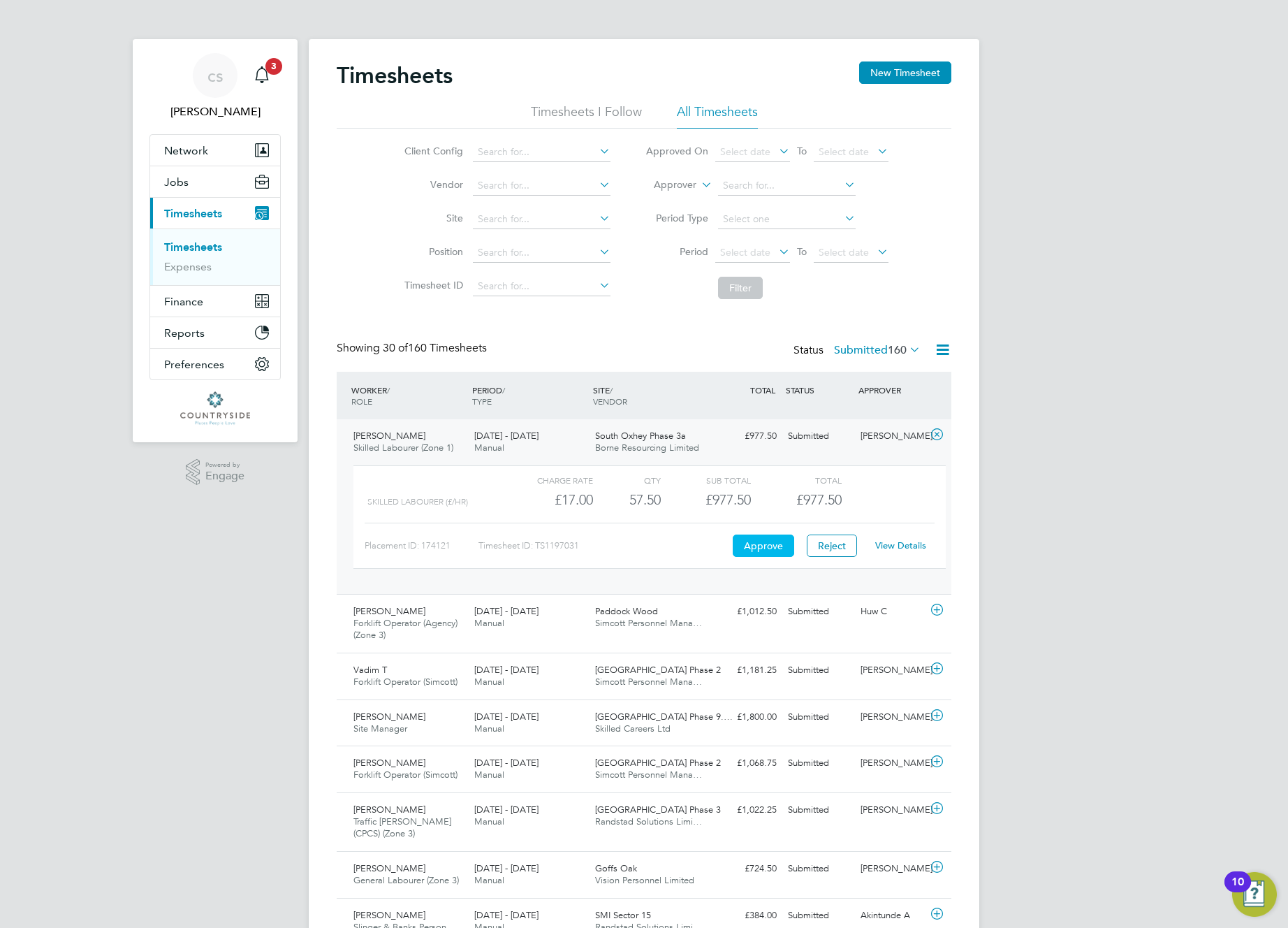
click at [760, 551] on button "Approve" at bounding box center [763, 545] width 62 height 22
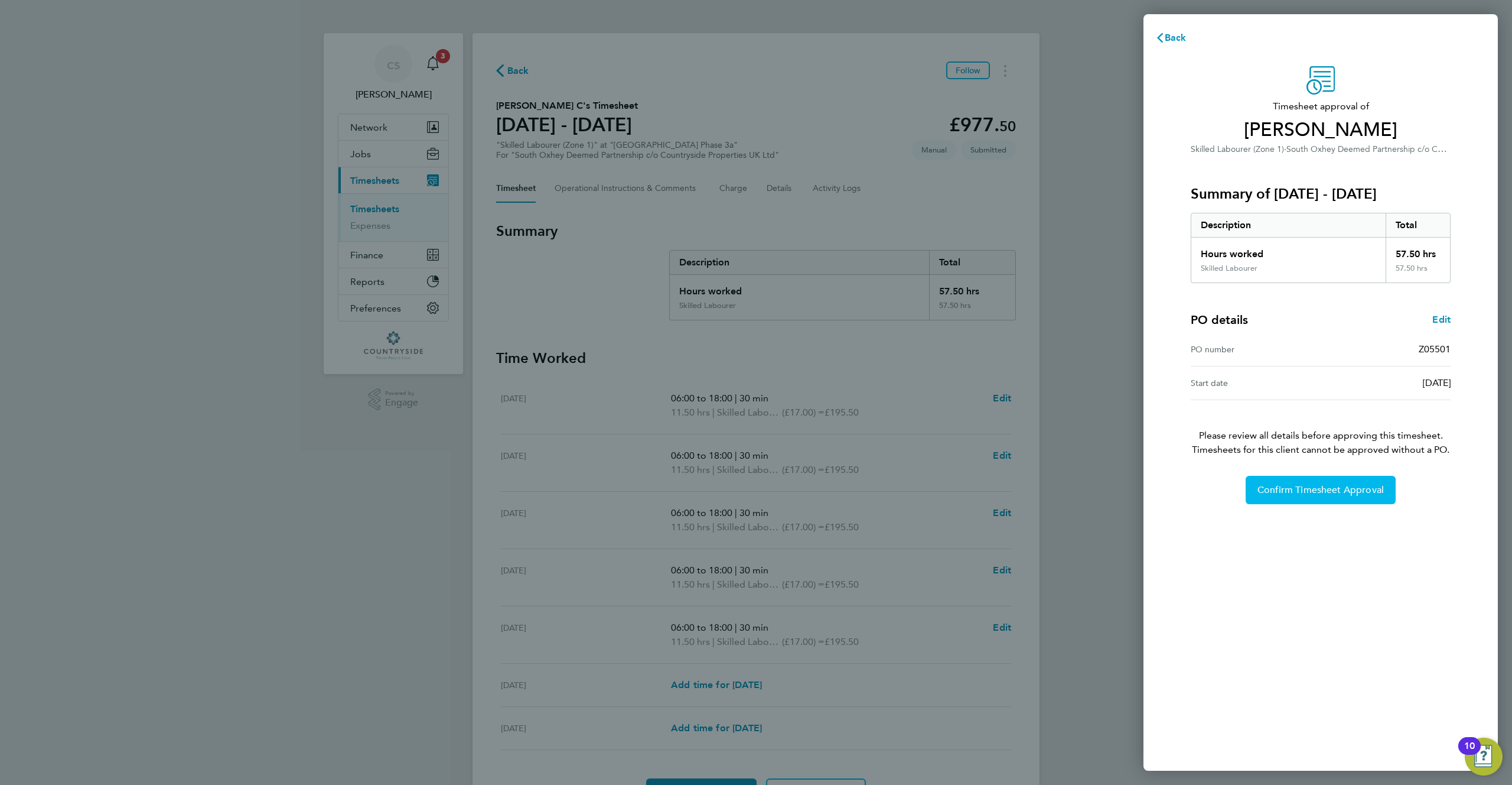
click at [1291, 490] on span "Confirm Timesheet Approval" at bounding box center [1321, 490] width 126 height 12
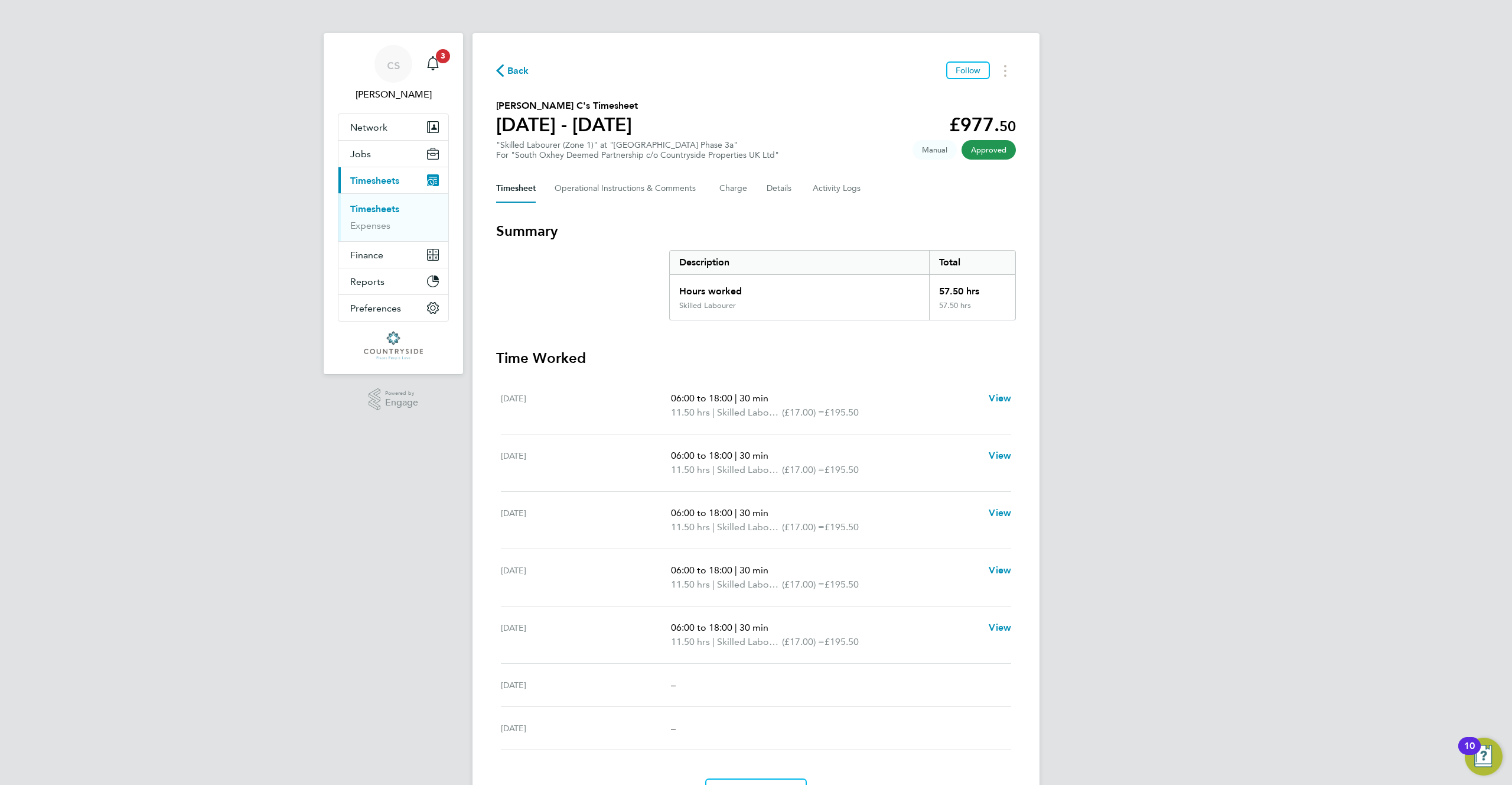
click at [841, 219] on div "Back Follow Romeo C's Timesheet 21 - 27 Aug 2023 £977. 50 "Skilled Labourer (Zo…" at bounding box center [756, 433] width 567 height 802
click at [746, 286] on div "Hours worked" at bounding box center [800, 288] width 259 height 26
click at [391, 208] on link "Timesheets" at bounding box center [375, 208] width 49 height 11
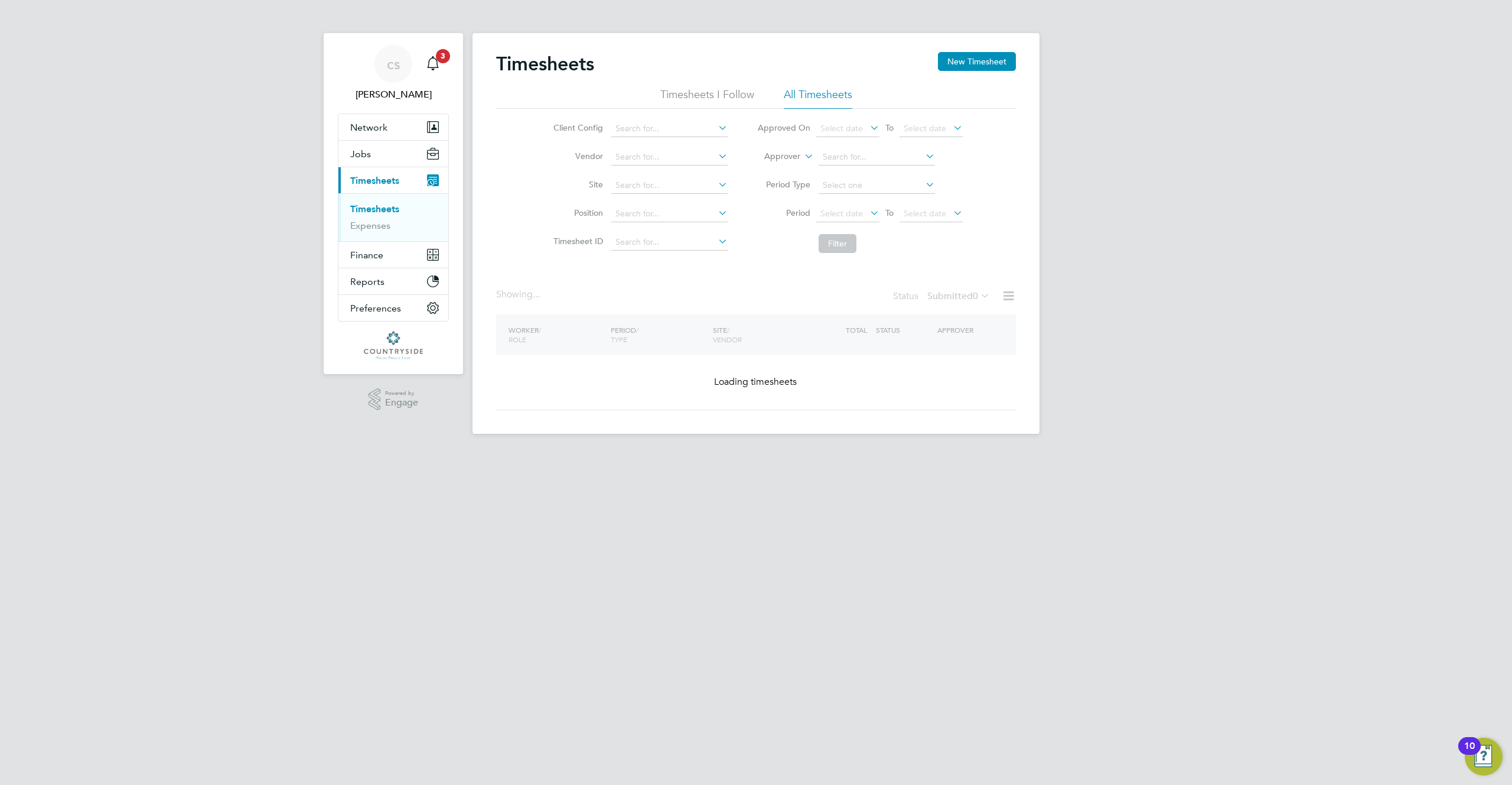
click at [847, 259] on div "Timesheets New Timesheet Timesheets I Follow All Timesheets Client Config Vendo…" at bounding box center [756, 231] width 520 height 358
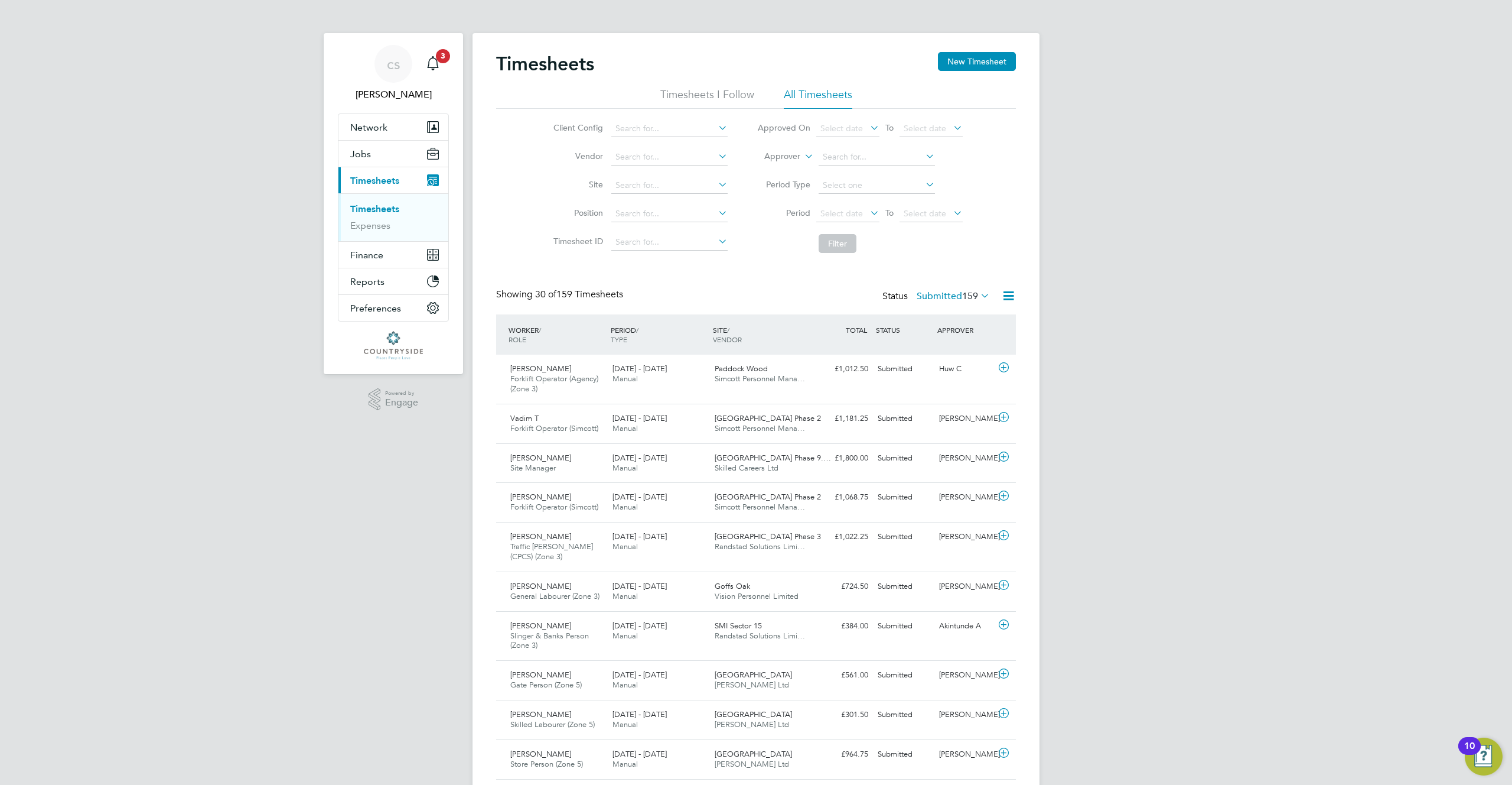
click at [962, 293] on span "159" at bounding box center [970, 296] width 16 height 12
click at [918, 366] on li "Approved" at bounding box center [932, 367] width 54 height 17
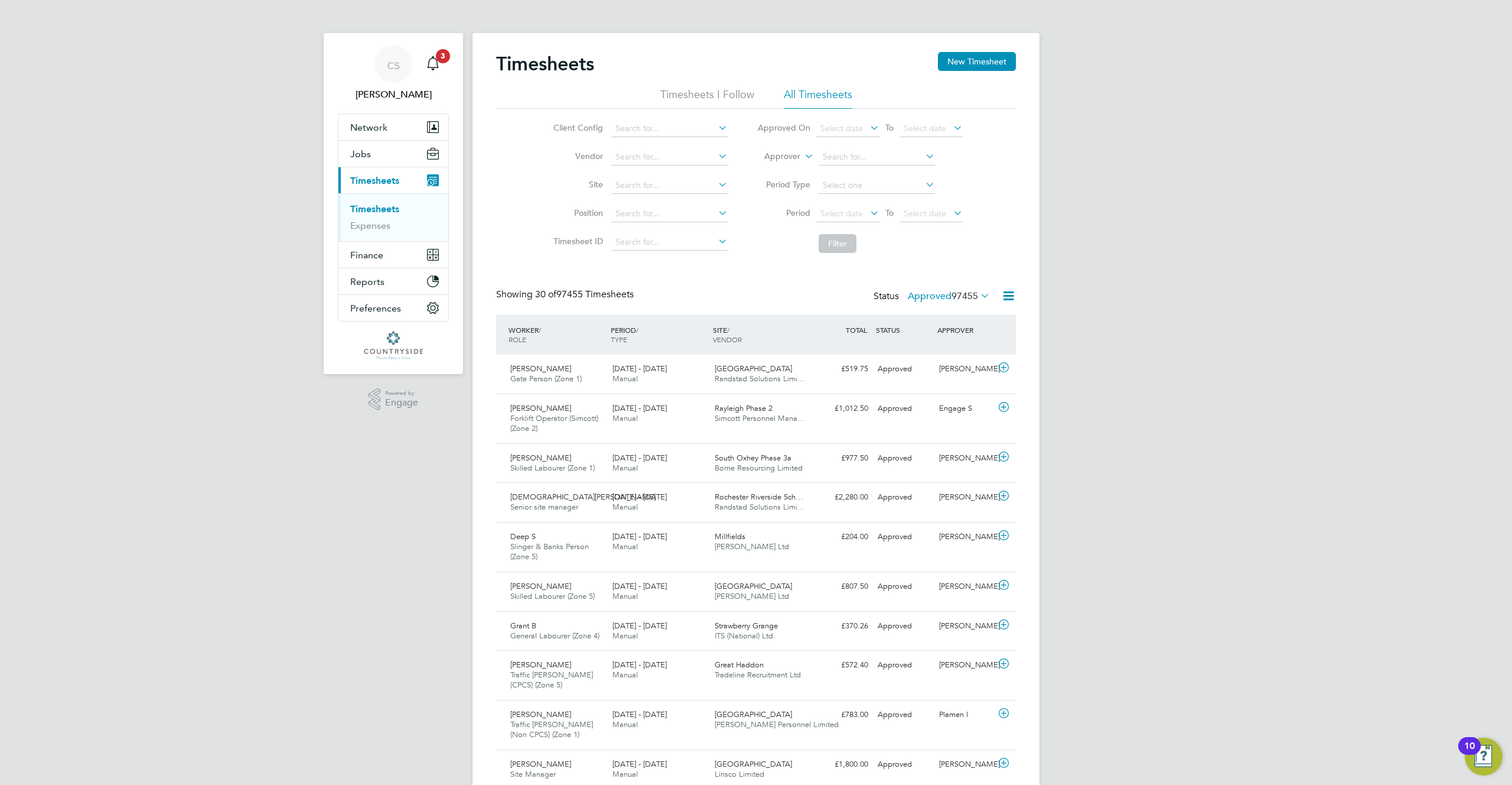
click at [921, 290] on label "Approved 97455" at bounding box center [948, 296] width 82 height 12
click at [918, 391] on li "Rejected" at bounding box center [927, 394] width 54 height 17
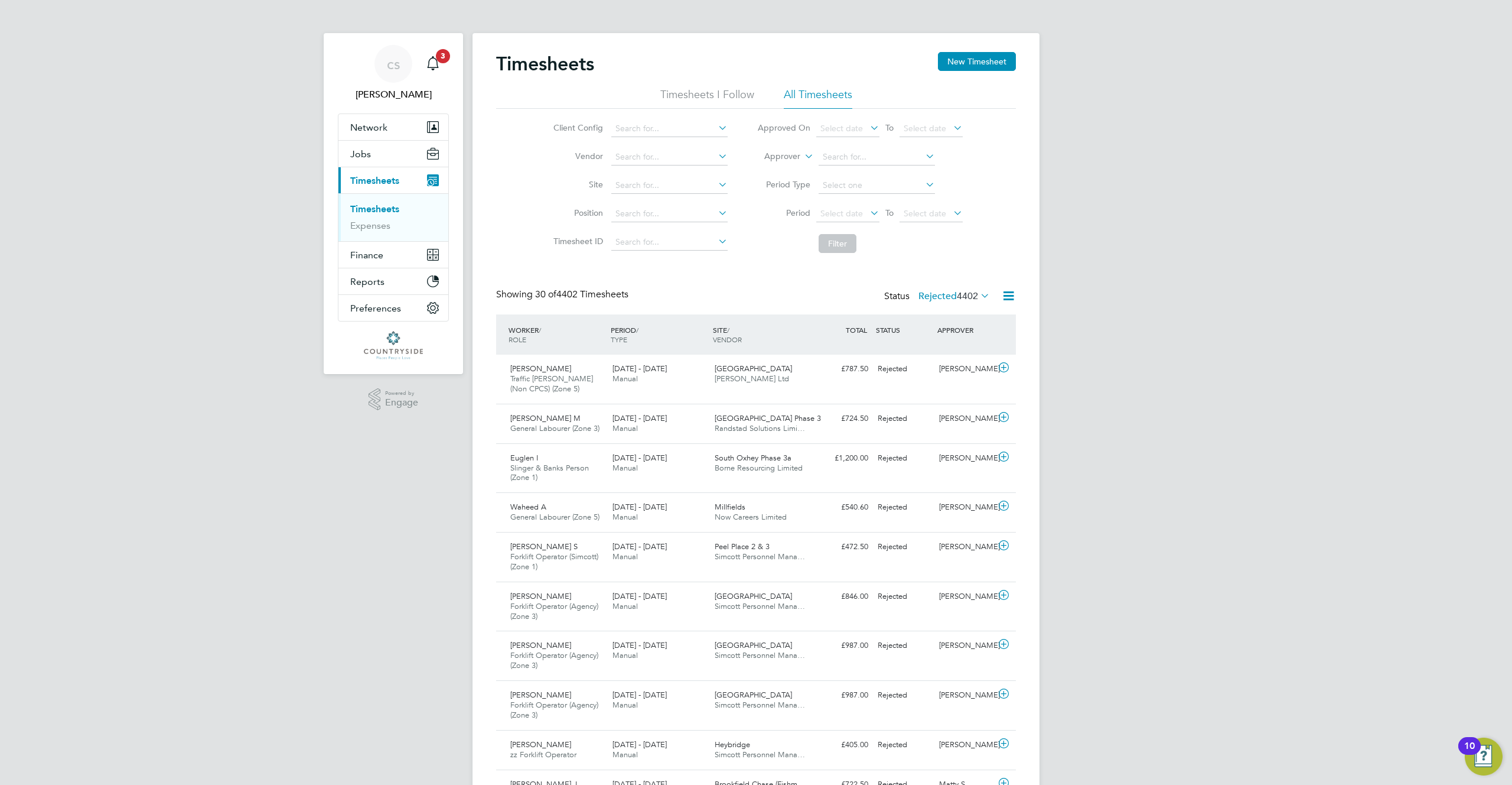
click at [931, 295] on label "Rejected 4402" at bounding box center [954, 296] width 72 height 12
click at [927, 405] on li "Absent" at bounding box center [932, 411] width 54 height 17
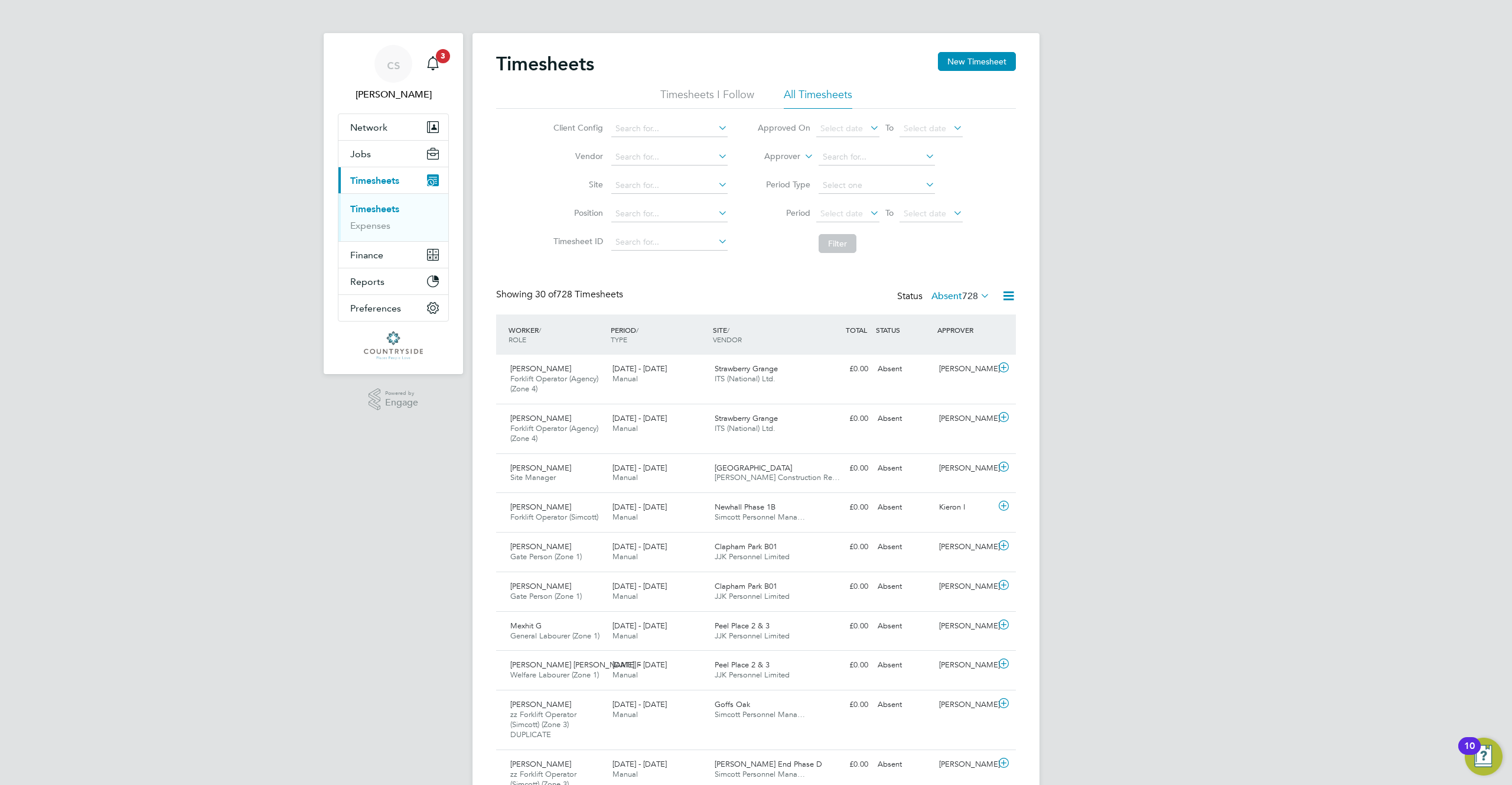
click at [939, 295] on label "Absent 728" at bounding box center [961, 296] width 59 height 12
click at [935, 426] on li "Cancelled" at bounding box center [939, 427] width 54 height 17
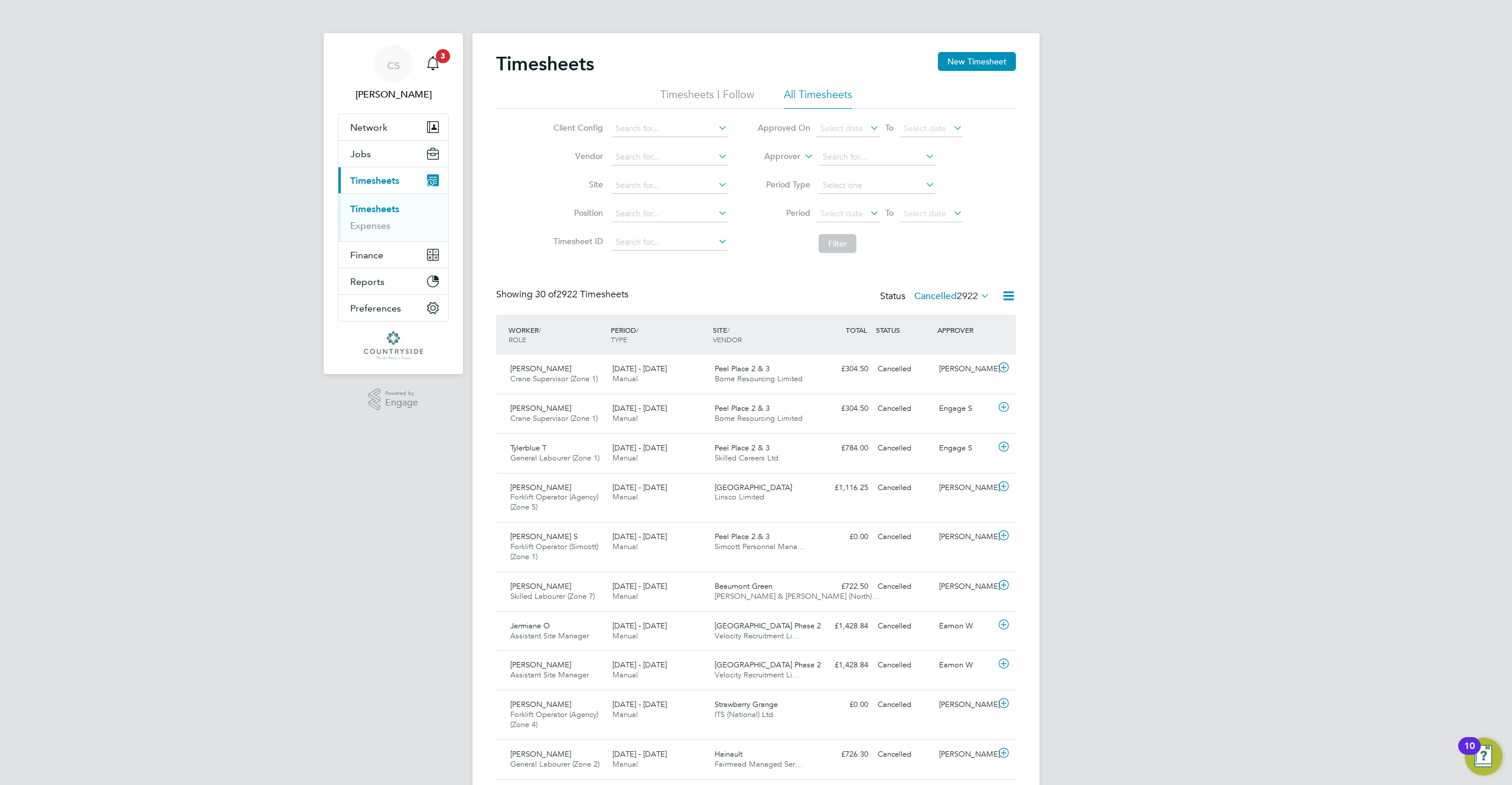
click at [948, 294] on label "Cancelled 2922" at bounding box center [952, 296] width 75 height 12
click at [918, 359] on li "Approved" at bounding box center [930, 367] width 54 height 17
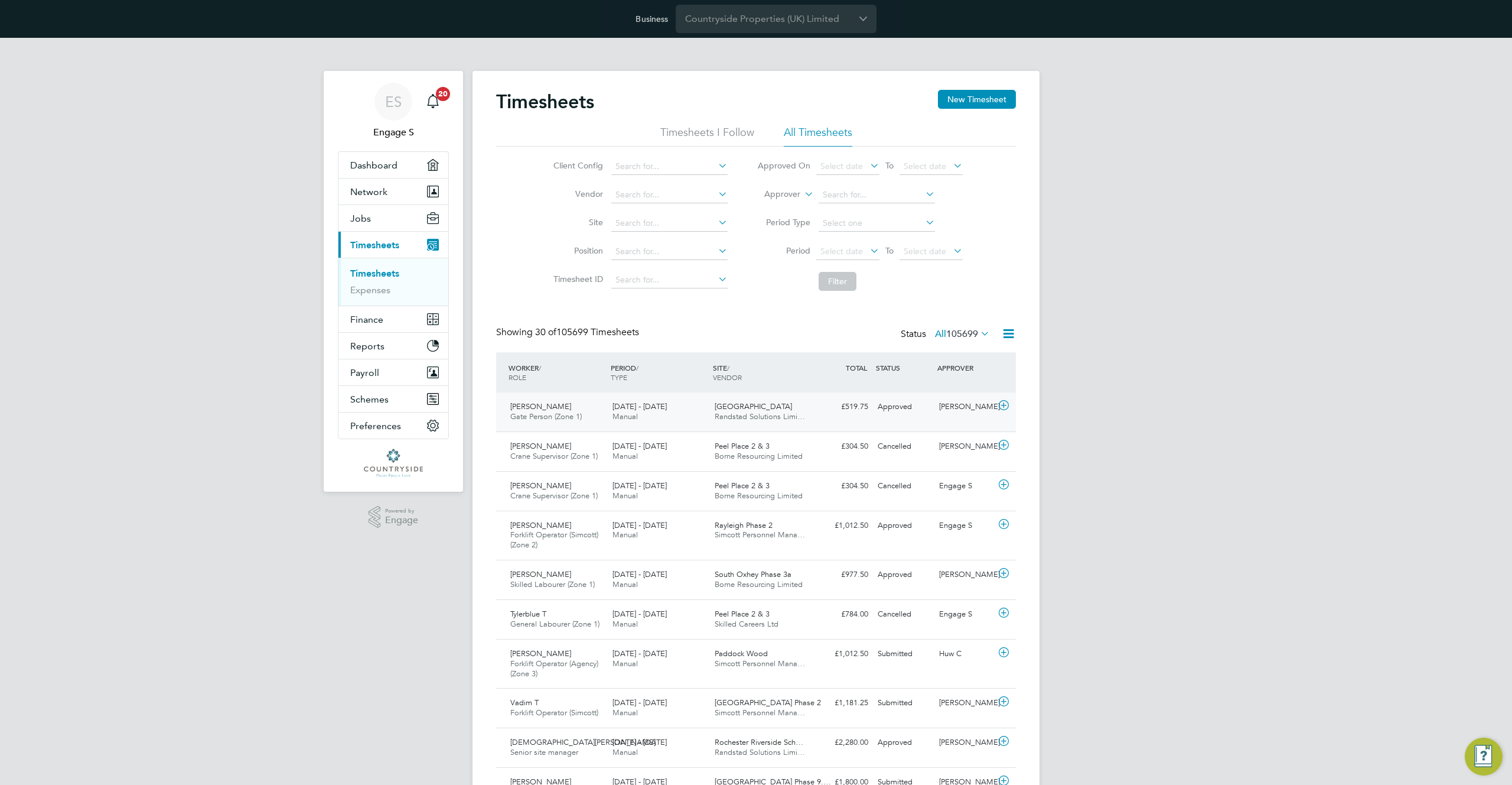
click at [741, 416] on span "Randstad Solutions Limi…" at bounding box center [760, 417] width 90 height 10
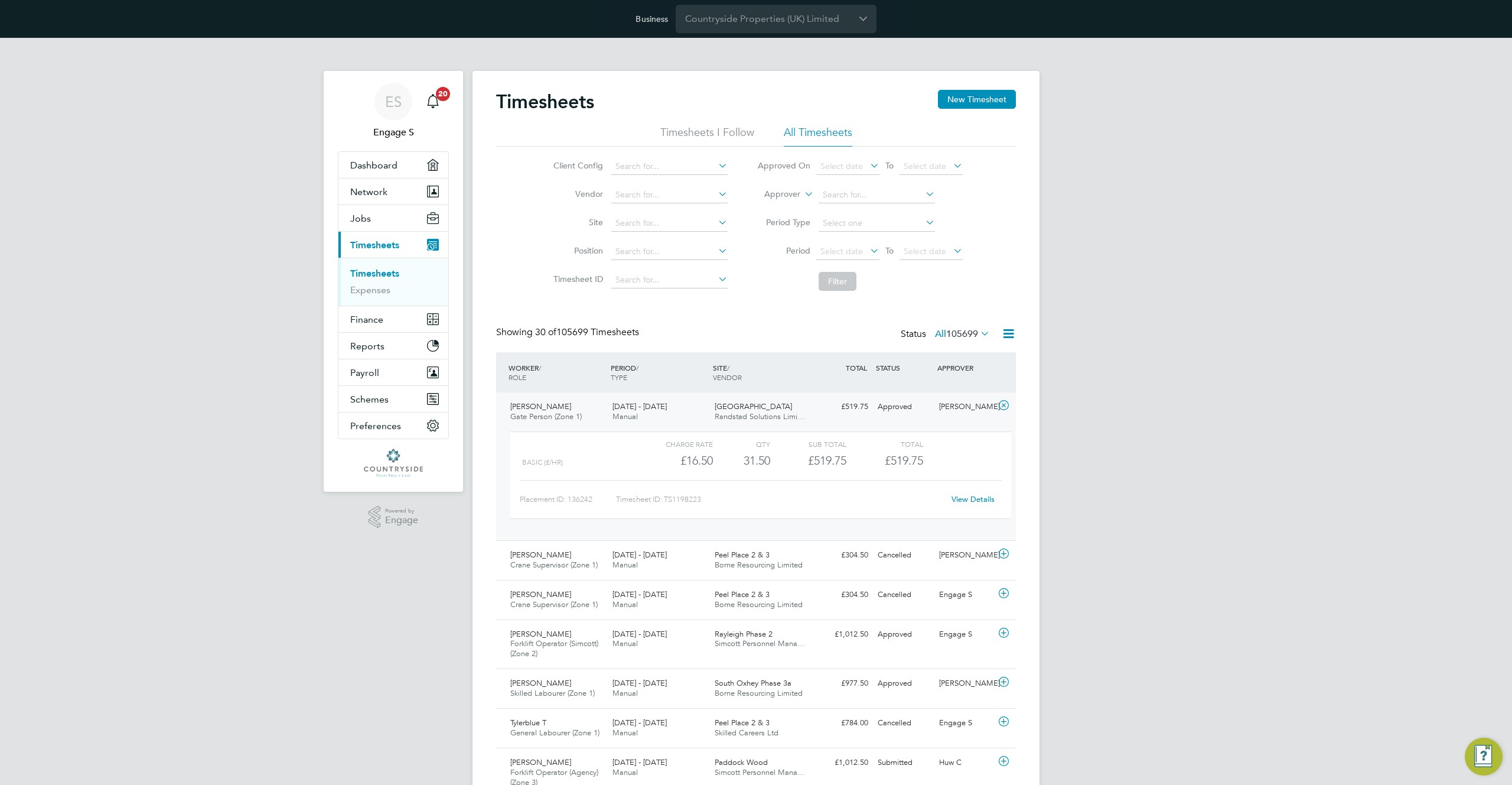
click at [985, 502] on link "View Details" at bounding box center [973, 499] width 43 height 10
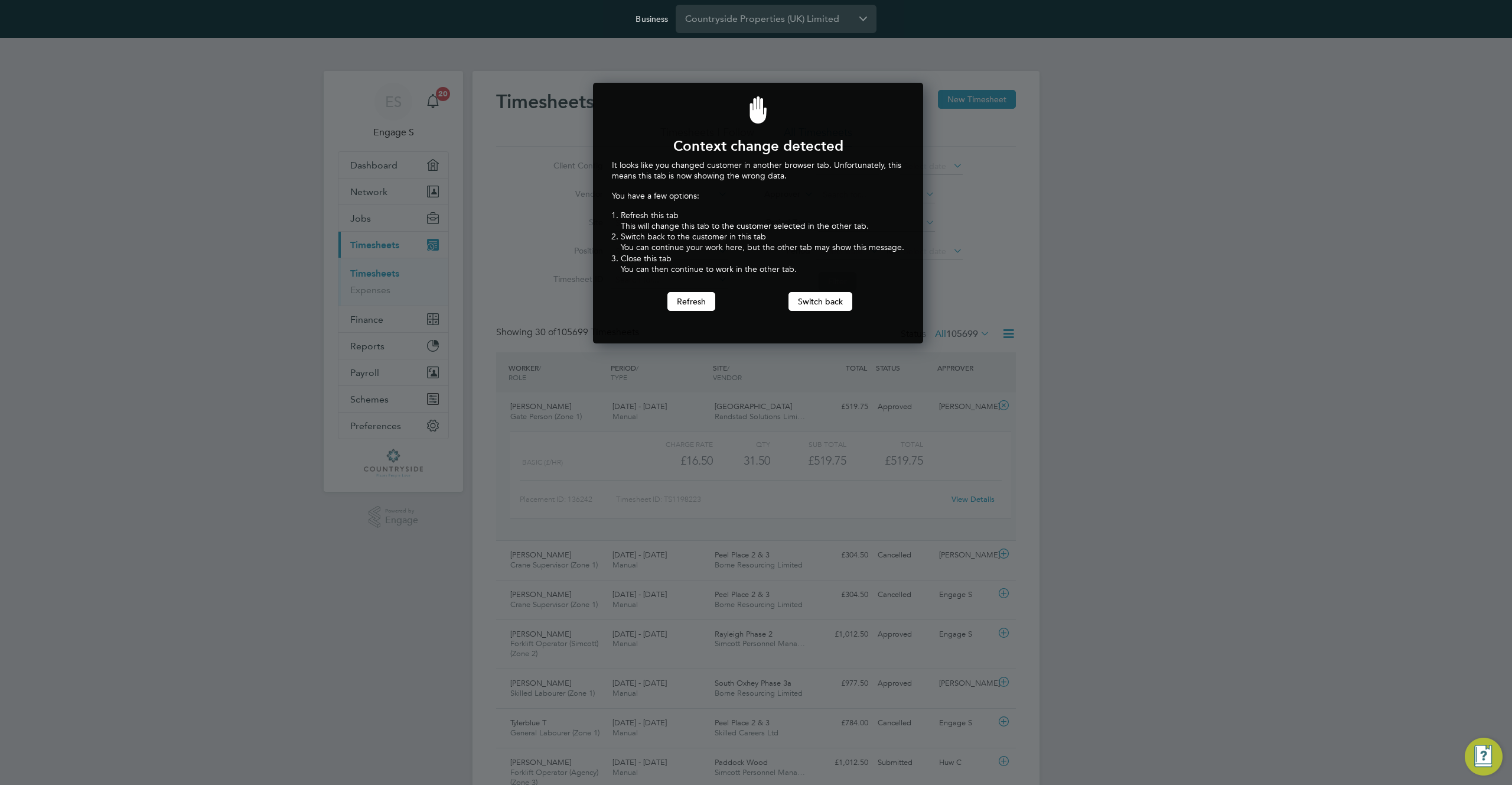
scroll to position [261, 326]
click at [818, 304] on button "Switch back" at bounding box center [820, 301] width 64 height 19
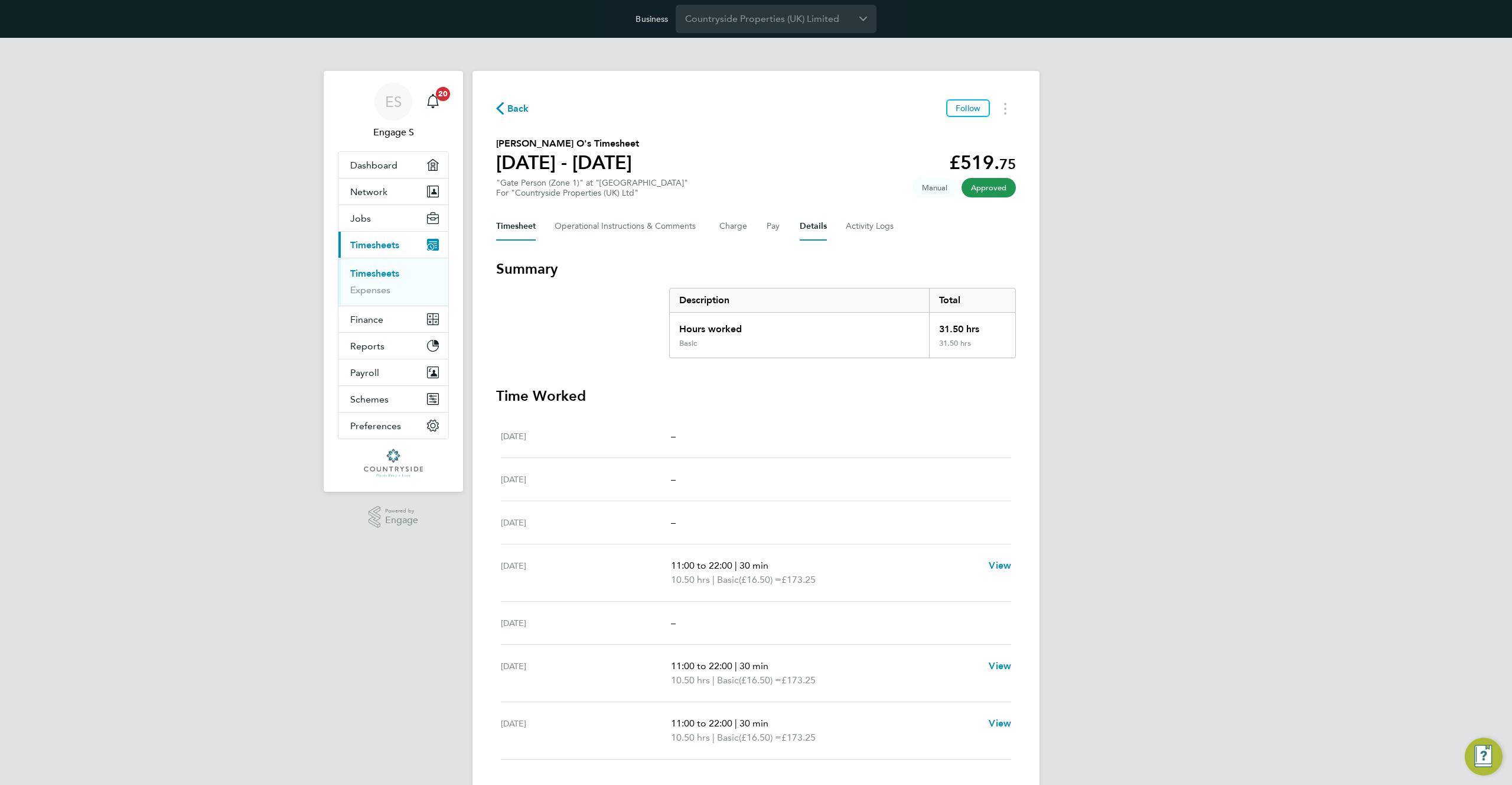
click at [811, 226] on button "Details" at bounding box center [813, 226] width 27 height 28
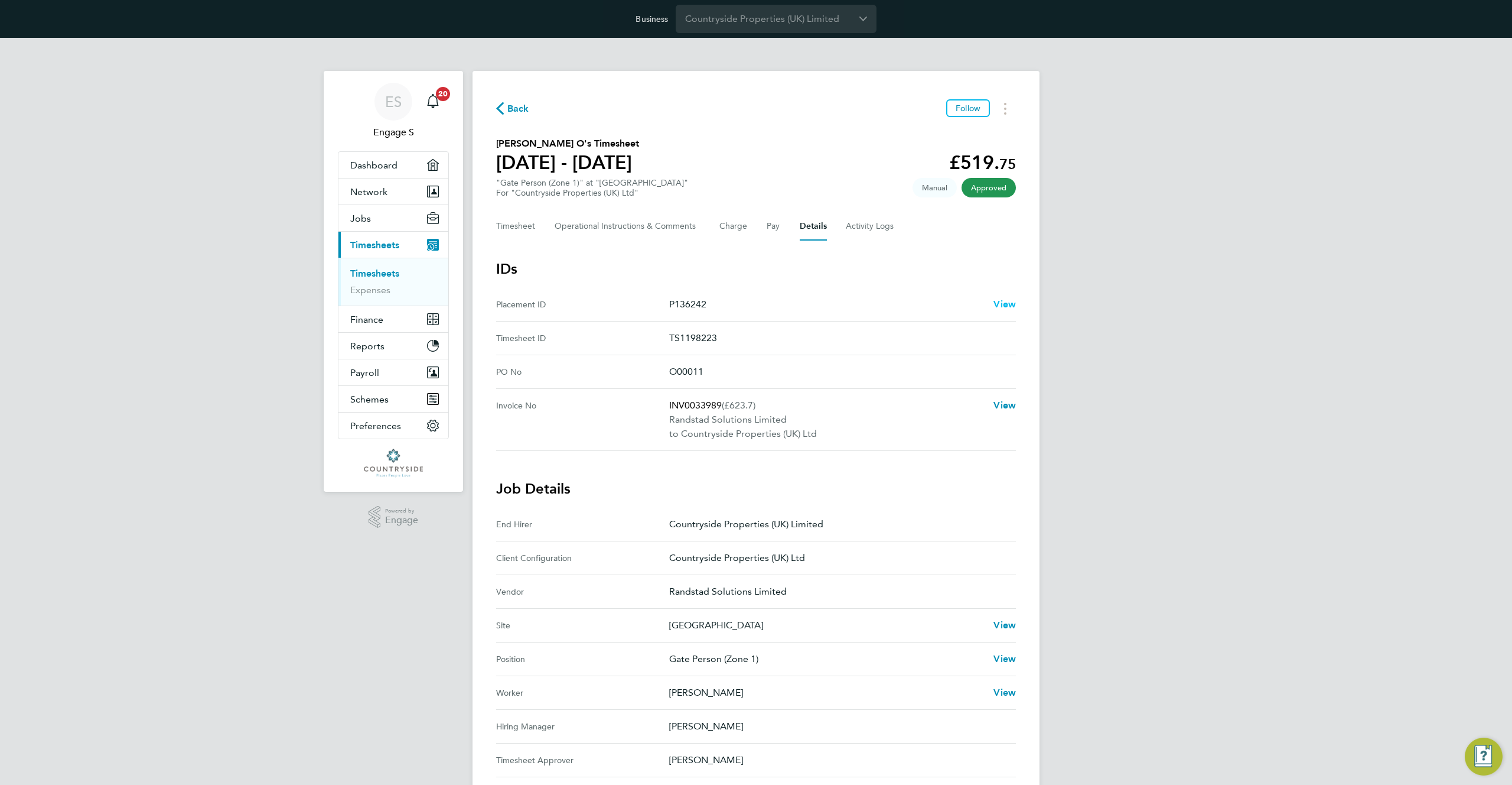
click at [996, 304] on span "View" at bounding box center [1005, 304] width 23 height 11
drag, startPoint x: 659, startPoint y: 167, endPoint x: 486, endPoint y: 164, distance: 173.0
click at [486, 164] on div "Back Follow Akinsola Kelvin O's Timesheet 04 - 10 Aug 2025 £519. 75 "Gate Perso…" at bounding box center [756, 567] width 567 height 993
click at [619, 143] on h2 "Akinsola Kelvin O's Timesheet" at bounding box center [568, 144] width 143 height 14
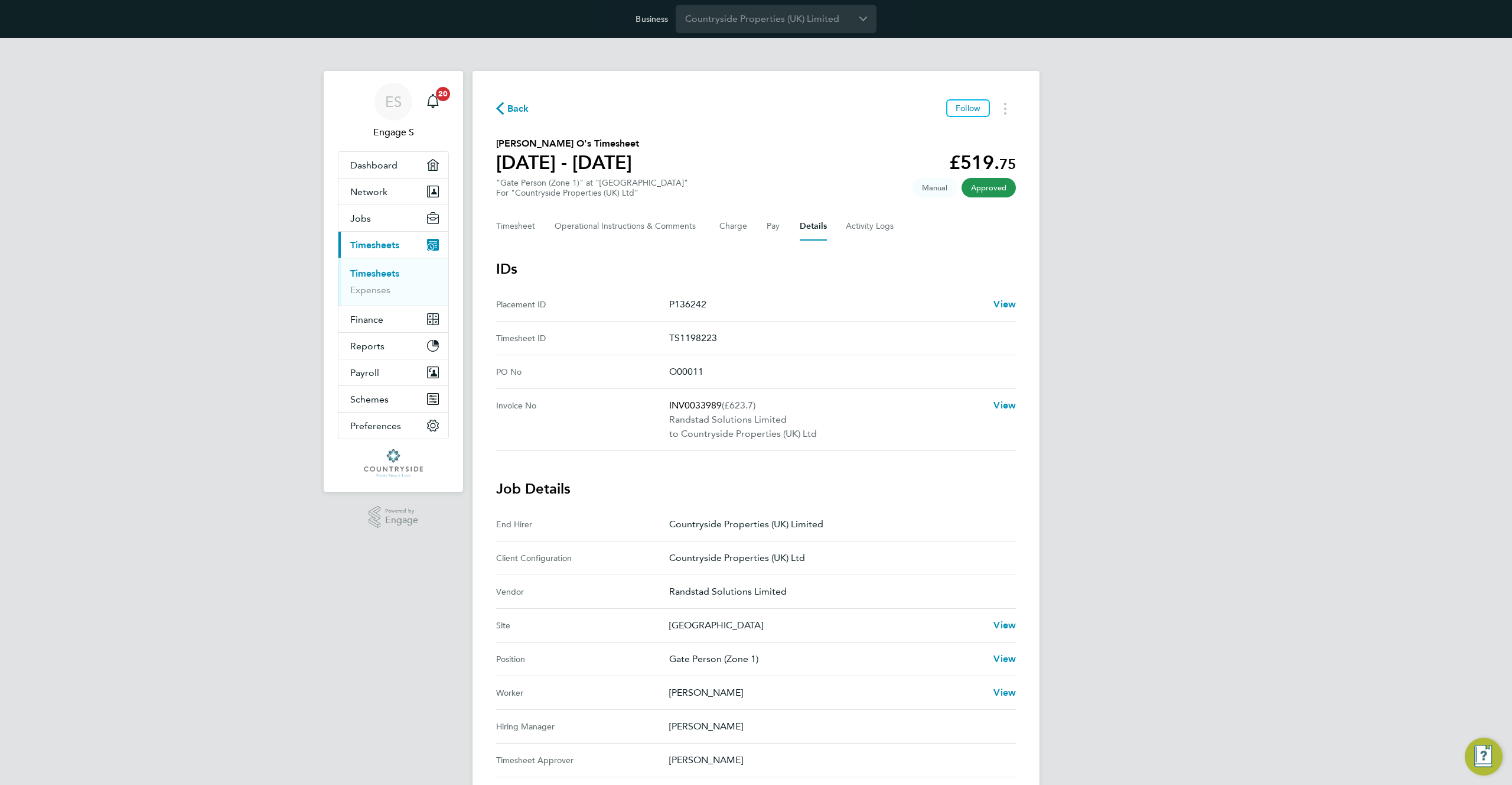
click at [618, 143] on h2 "Akinsola Kelvin O's Timesheet" at bounding box center [568, 144] width 143 height 14
click at [630, 168] on h1 "04 - 10 Aug 2025" at bounding box center [568, 163] width 143 height 24
click at [627, 163] on h1 "04 - 10 Aug 2025" at bounding box center [568, 163] width 143 height 24
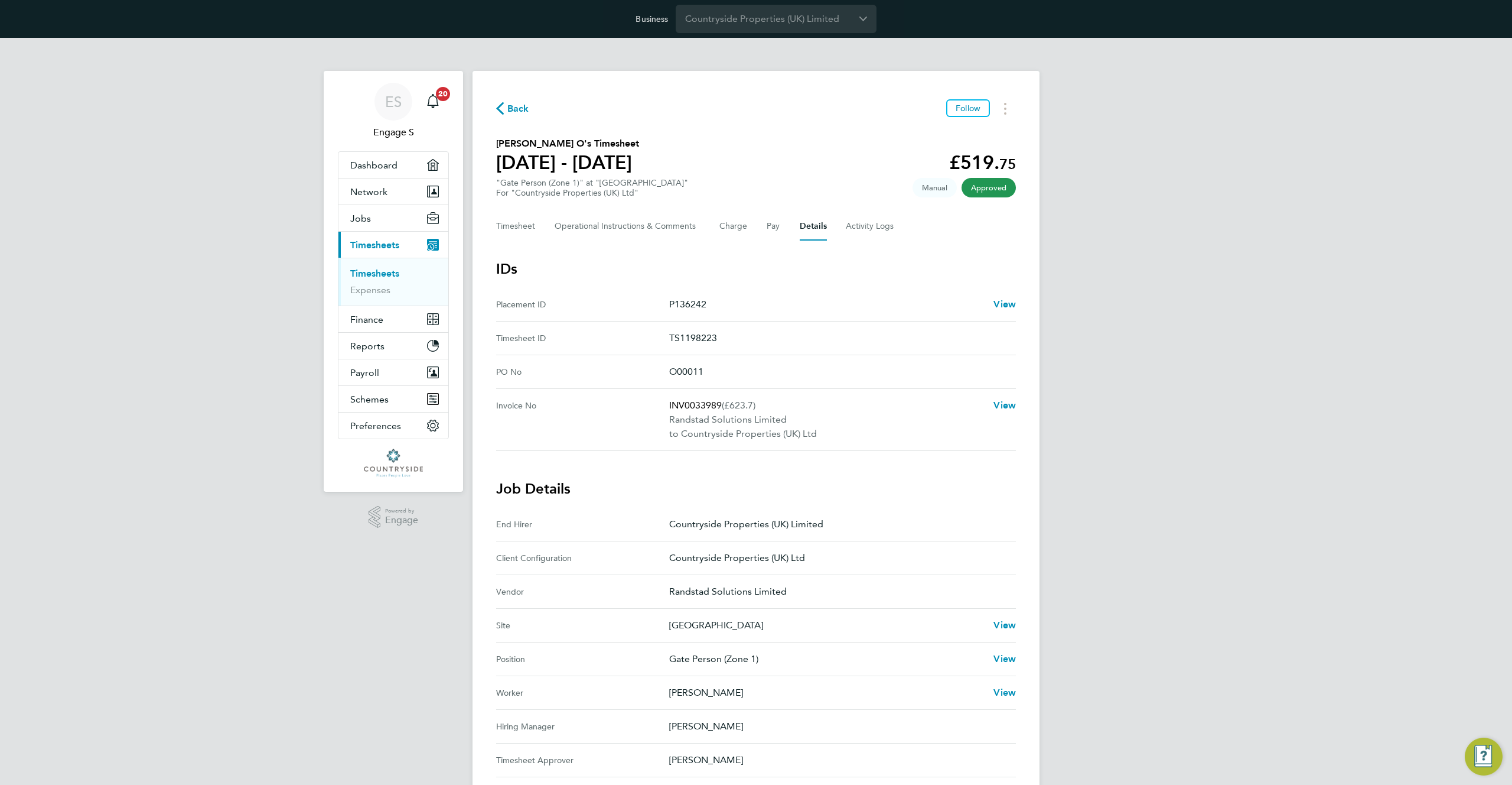
click at [627, 163] on h1 "04 - 10 Aug 2025" at bounding box center [568, 163] width 143 height 24
click at [1010, 299] on span "View" at bounding box center [1005, 304] width 23 height 11
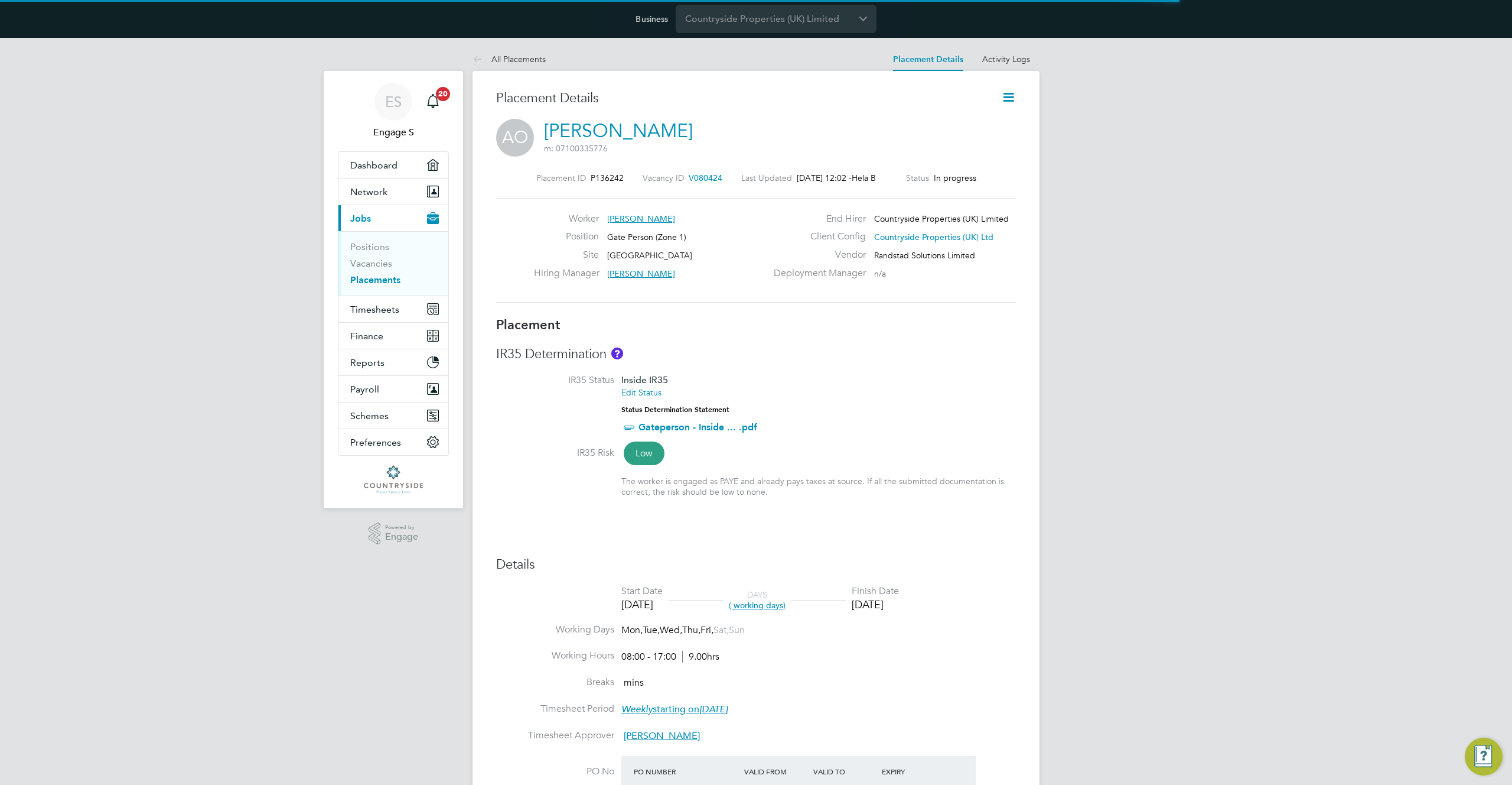
scroll to position [27, 520]
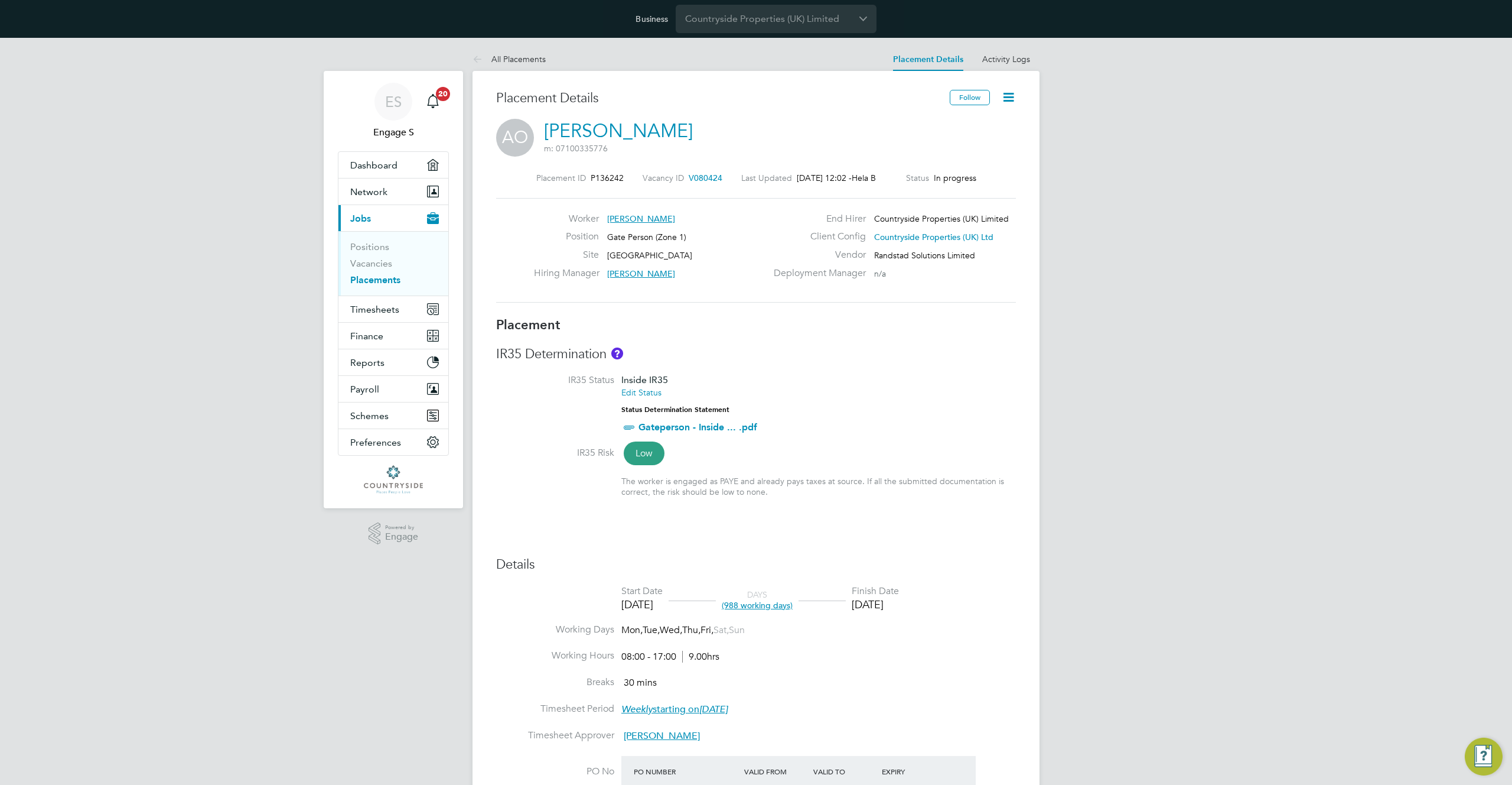
click at [672, 130] on link "[PERSON_NAME]" at bounding box center [618, 131] width 149 height 23
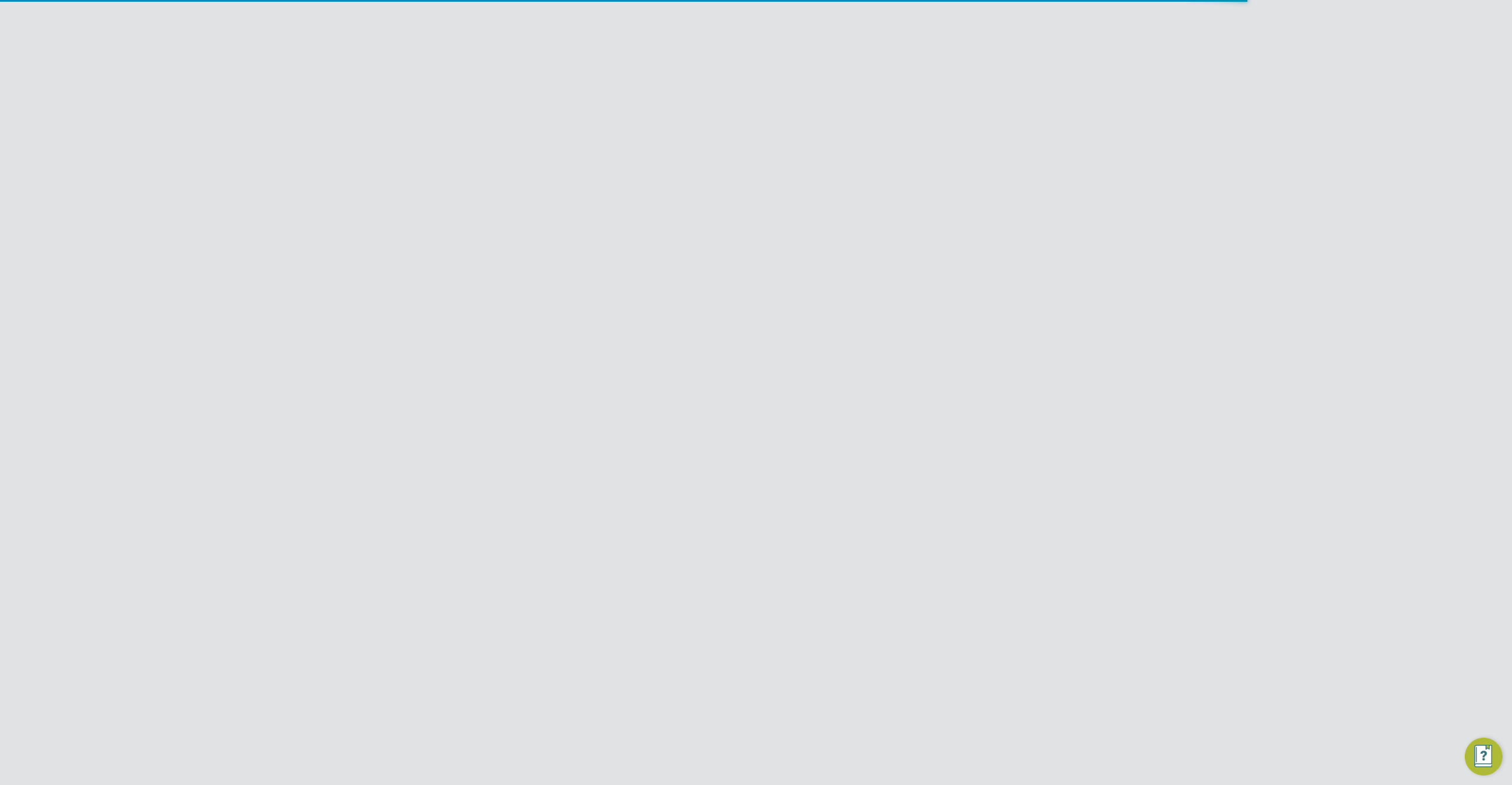
click at [1007, 112] on div "Worker Details Follow Personal Details ID Mobile Phone Home Phone Email Address…" at bounding box center [756, 730] width 520 height 1280
click at [1006, 97] on icon at bounding box center [1008, 97] width 15 height 15
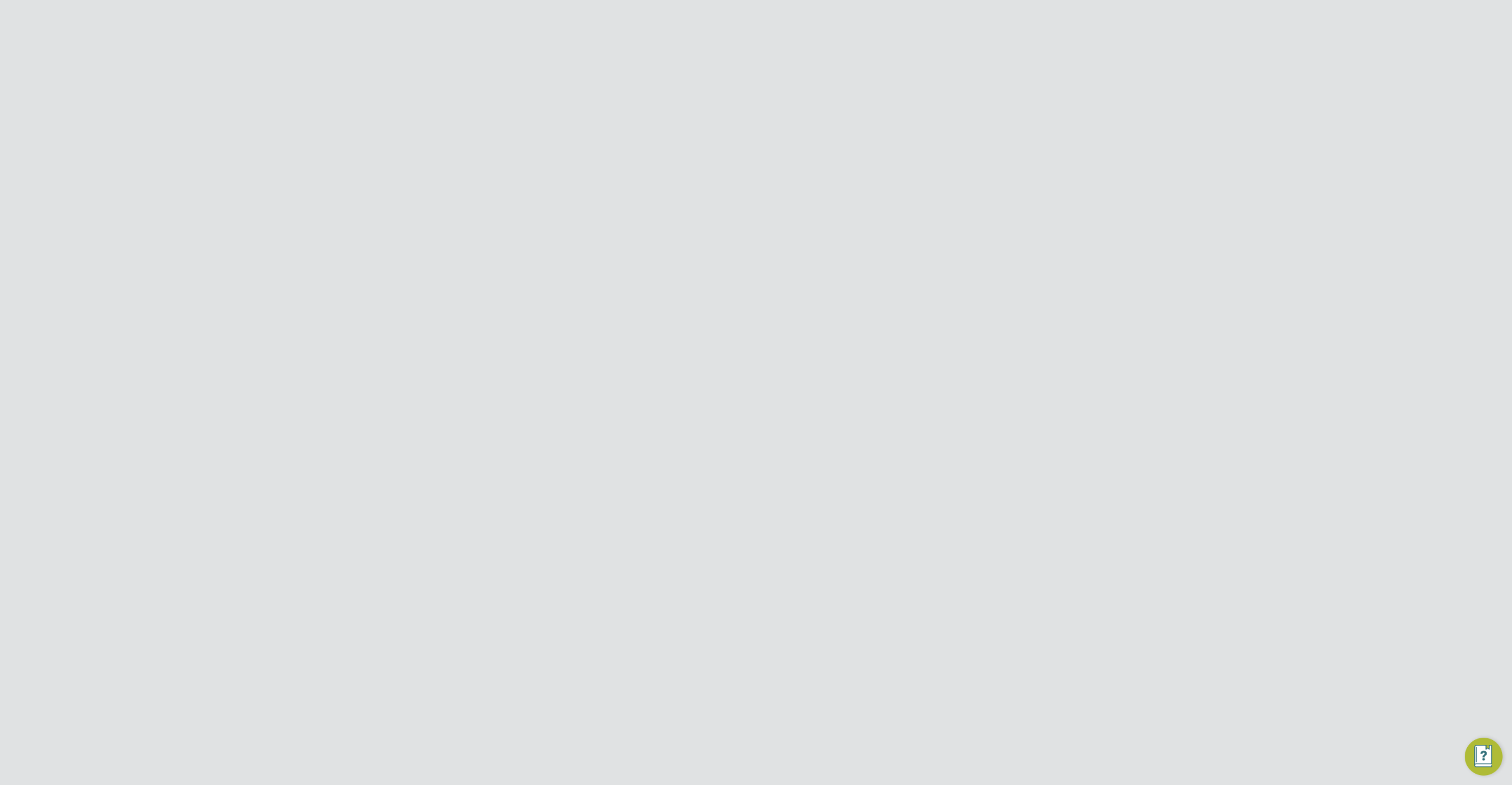
click at [822, 25] on input "Countryside Properties (UK) Limited" at bounding box center [776, 18] width 201 height 28
click at [787, 80] on span "Randstad Solutions Limited" at bounding box center [744, 77] width 117 height 14
type input "Randstad Solutions Limited"
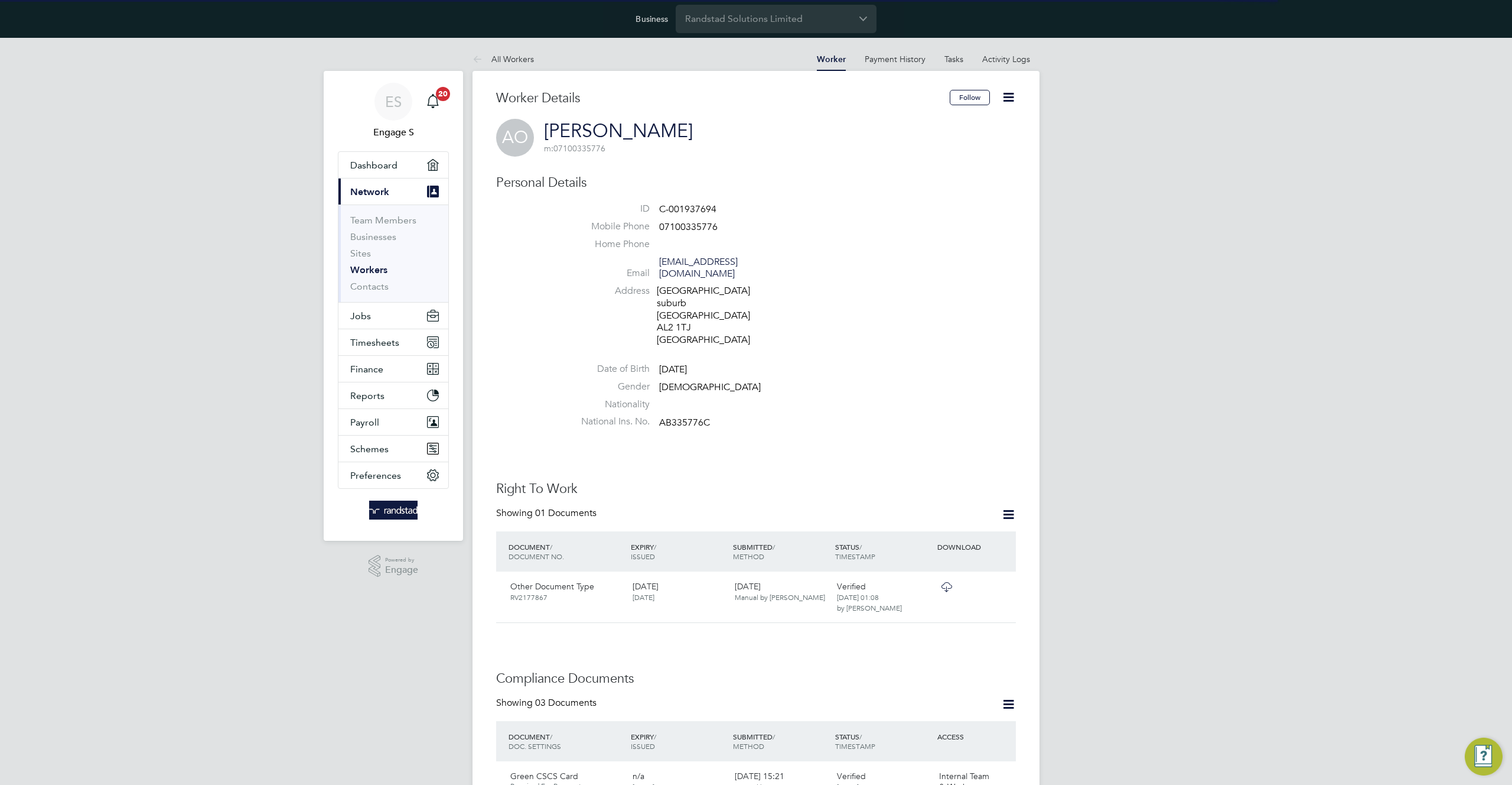
click at [1013, 98] on icon at bounding box center [1008, 97] width 15 height 15
click at [883, 207] on li "Impersonate" at bounding box center [941, 209] width 148 height 17
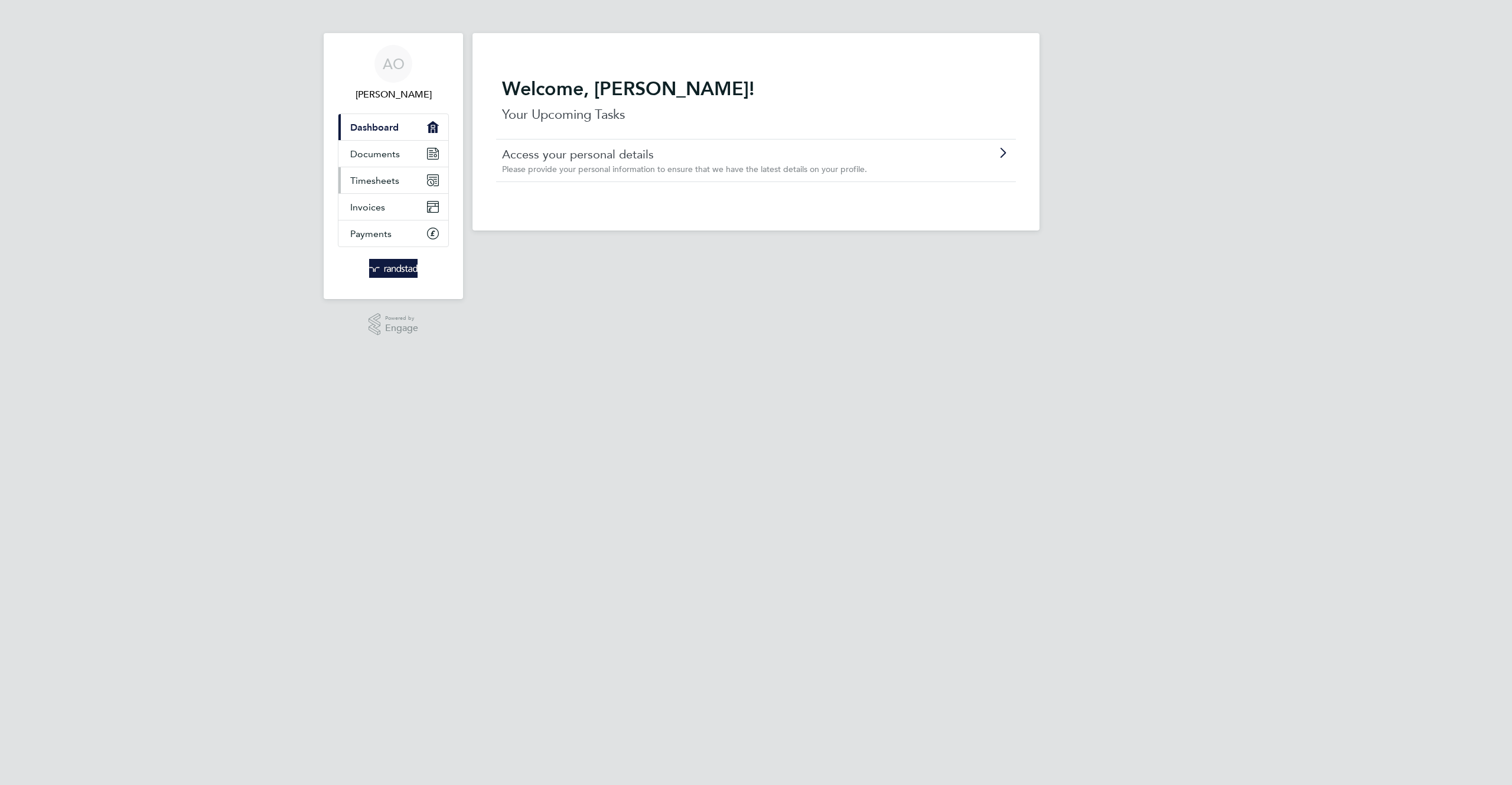
click at [392, 175] on span "Timesheets" at bounding box center [375, 180] width 49 height 11
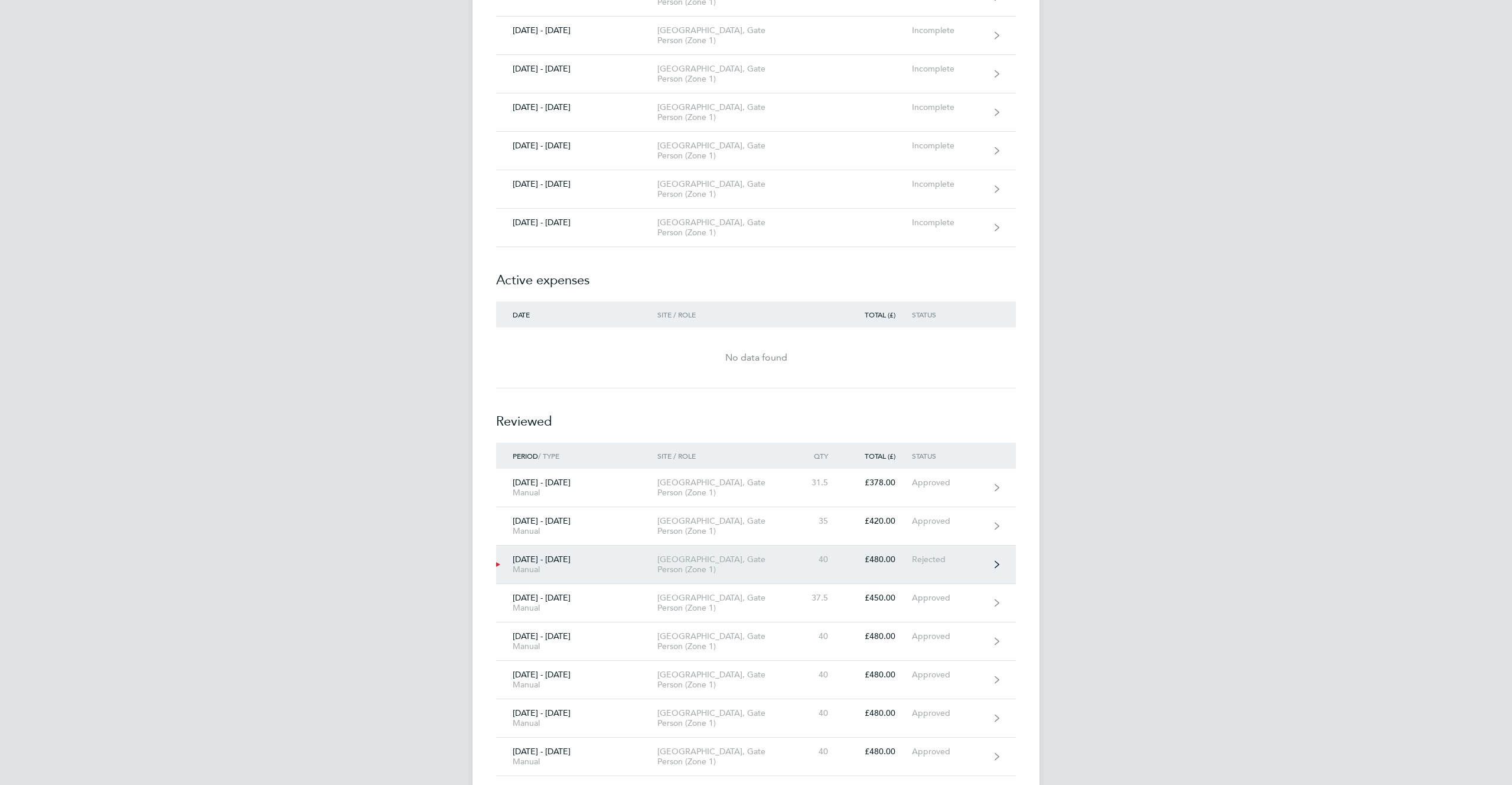
scroll to position [3898, 0]
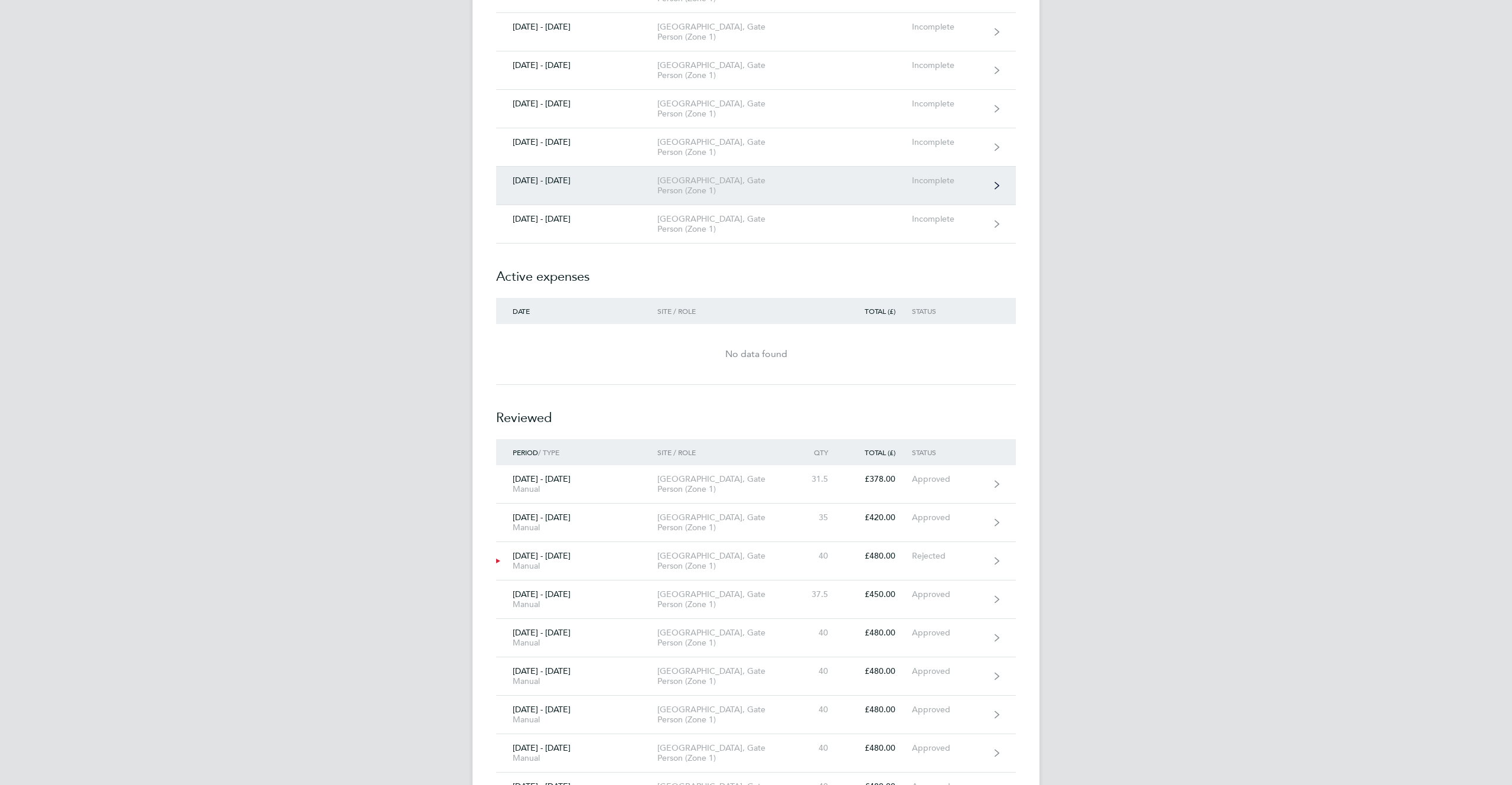
click at [779, 178] on div "Spencers Park, Gate Person (Zone 1)" at bounding box center [725, 185] width 135 height 20
click at [954, 193] on link "11 - 17 Aug 2025 Spencers Park, Gate Person (Zone 1) Incomplete" at bounding box center [756, 186] width 520 height 39
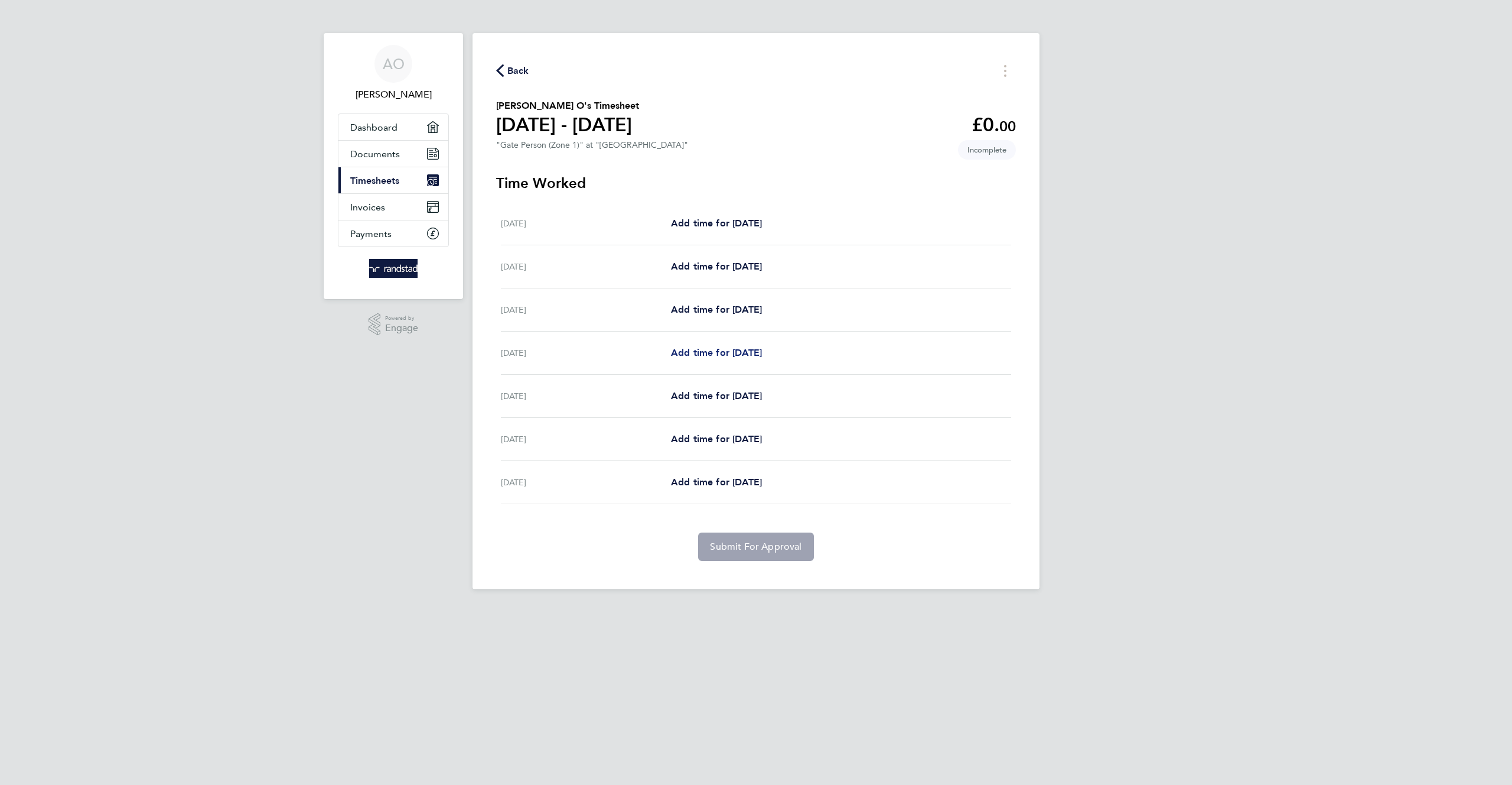
click at [743, 359] on link "Add time for Thu 14 Aug" at bounding box center [716, 353] width 91 height 14
select select "30"
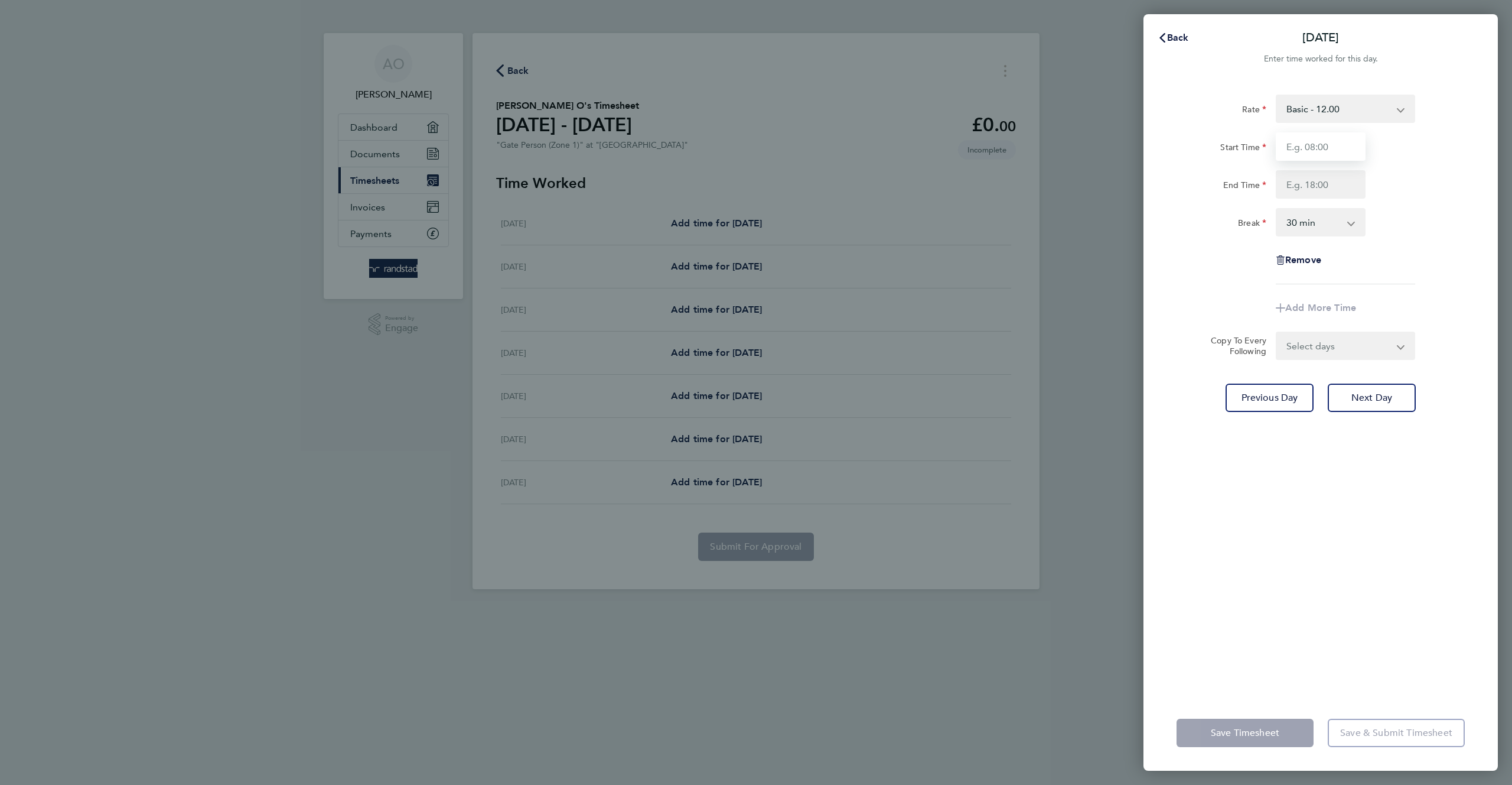
click at [1309, 144] on input "Start Time" at bounding box center [1321, 146] width 90 height 28
type input "11:00"
click at [1326, 187] on input "End Time" at bounding box center [1321, 184] width 90 height 28
click at [1363, 199] on div "Rate Basic - 12.00 Start Time 11:00 End Time 22 Break 0 min 15 min 30 min 45 mi…" at bounding box center [1321, 190] width 288 height 190
type input "22:00"
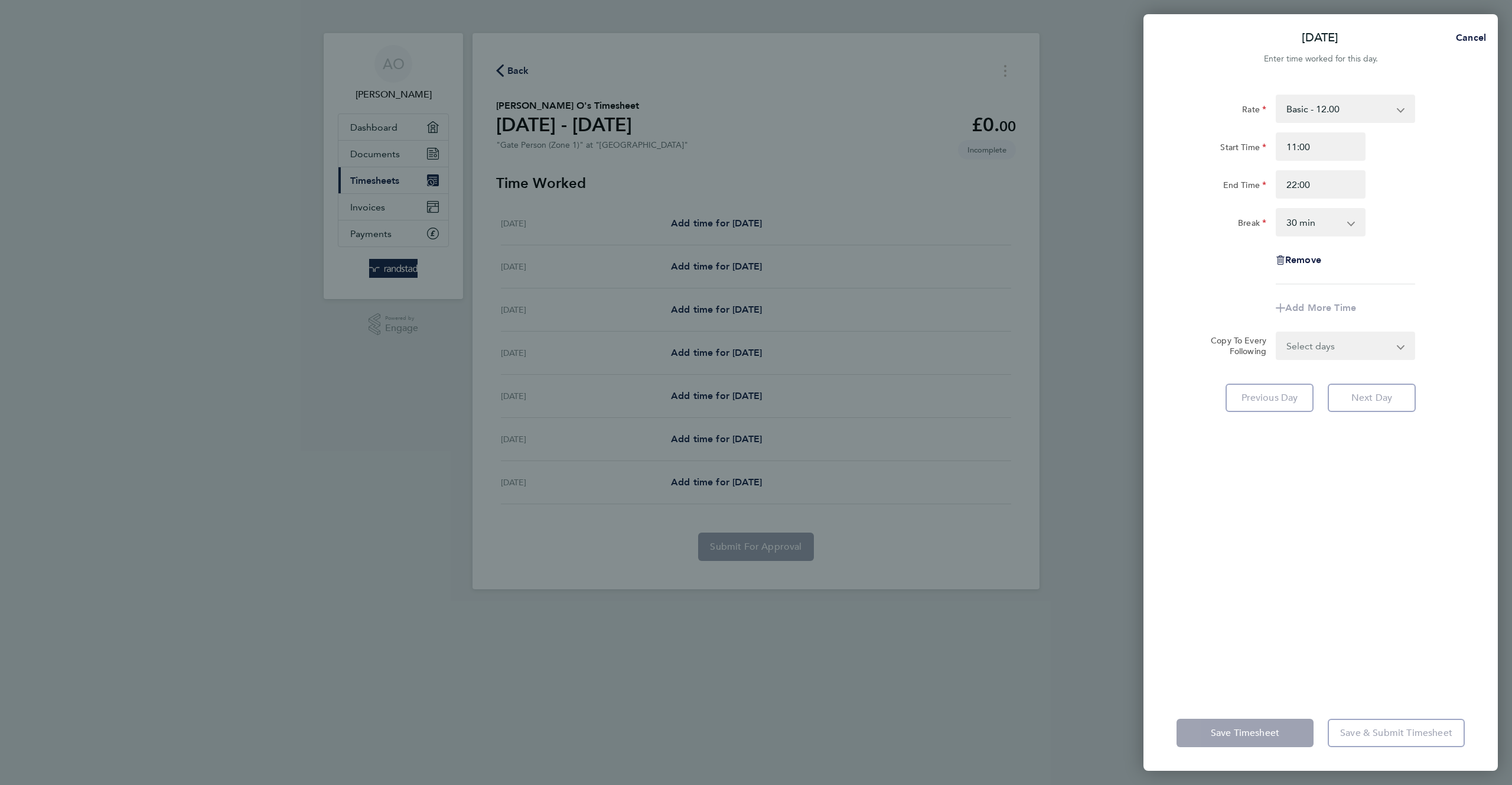
click at [1389, 553] on div "Rate Basic - 12.00 Start Time 11:00 End Time 22:00 Break 0 min 15 min 30 min 45…" at bounding box center [1321, 388] width 355 height 615
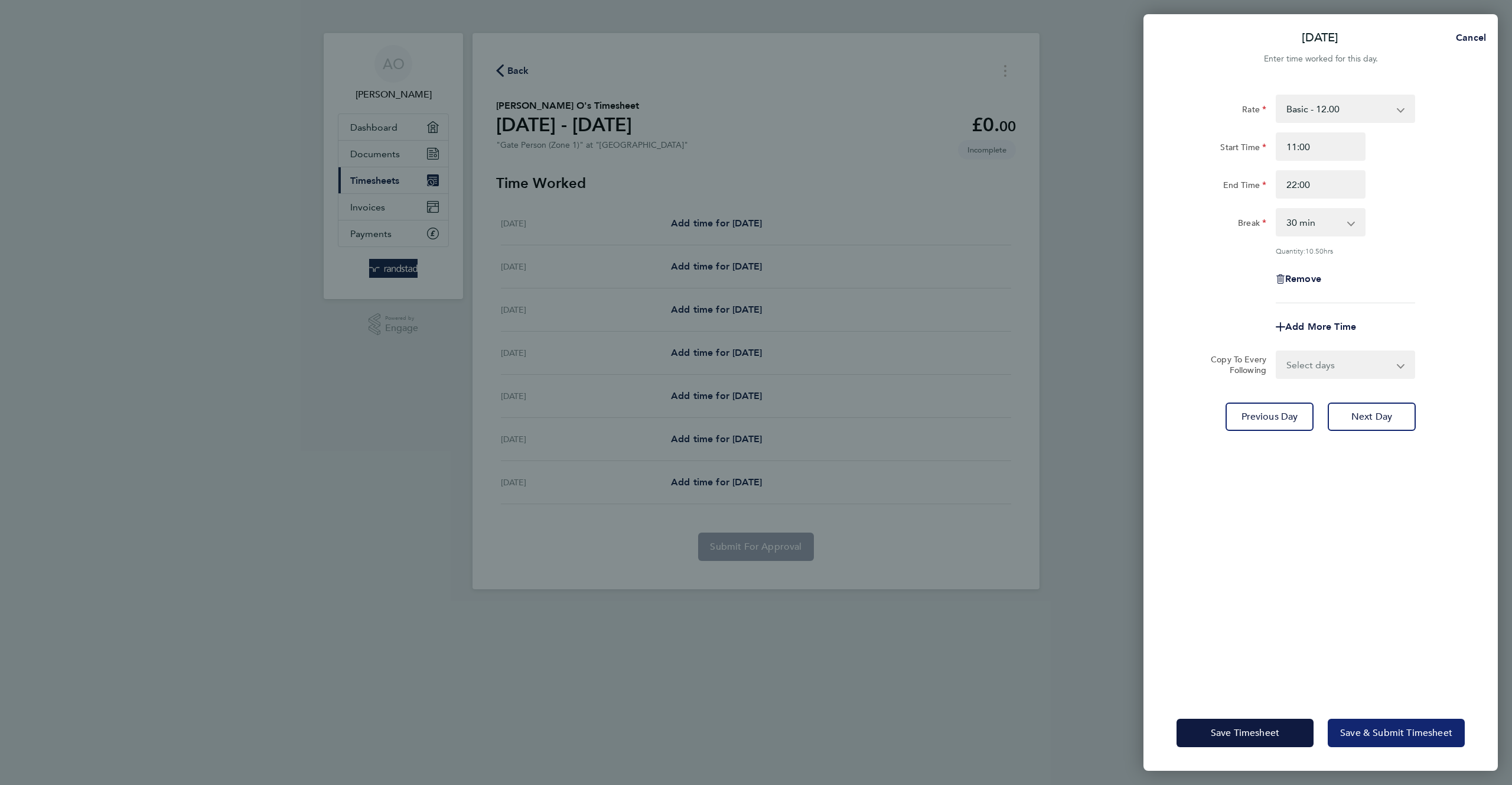
click at [1377, 728] on span "Save & Submit Timesheet" at bounding box center [1397, 733] width 112 height 12
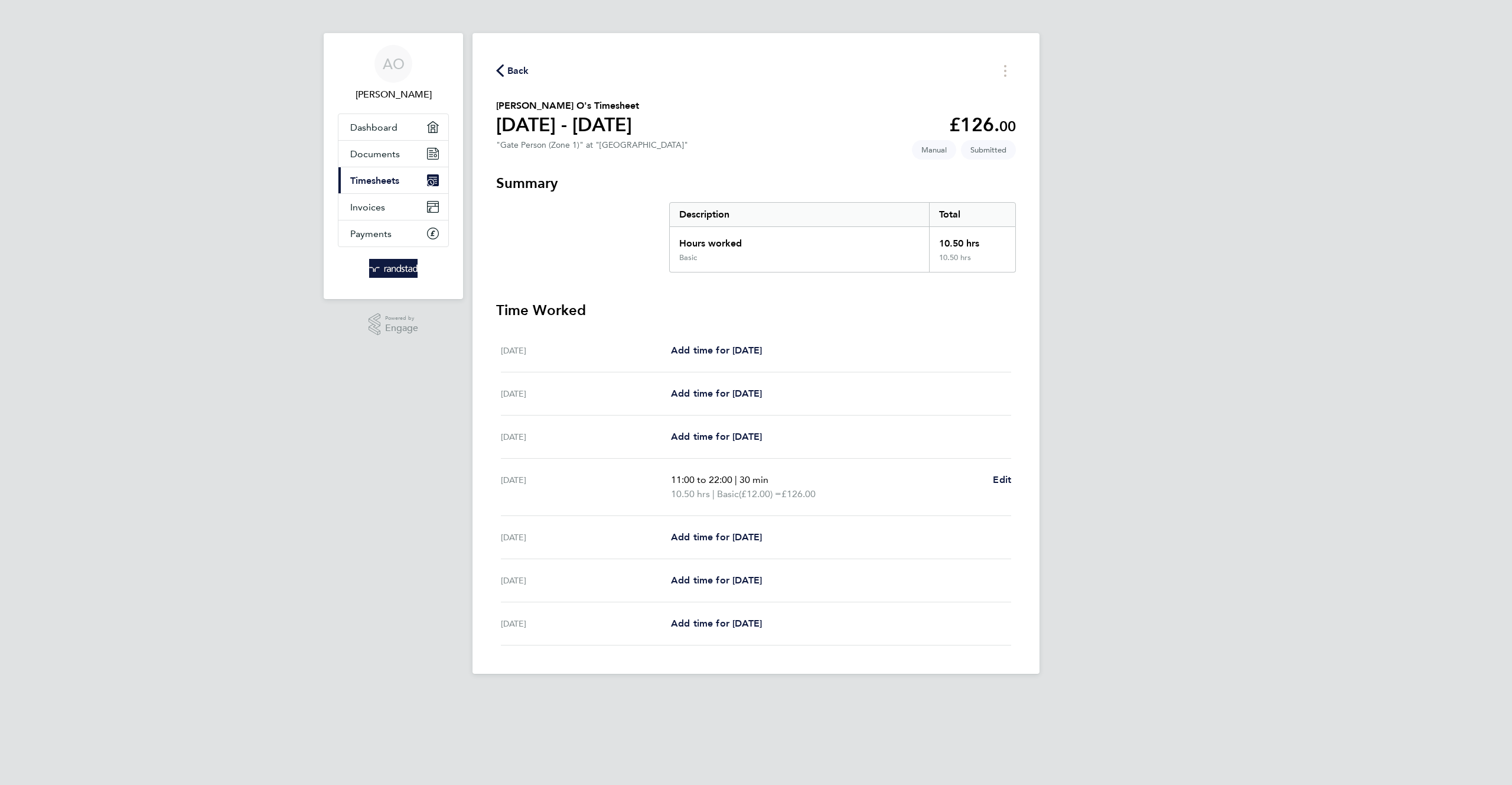
click at [509, 74] on span "Back" at bounding box center [518, 71] width 22 height 14
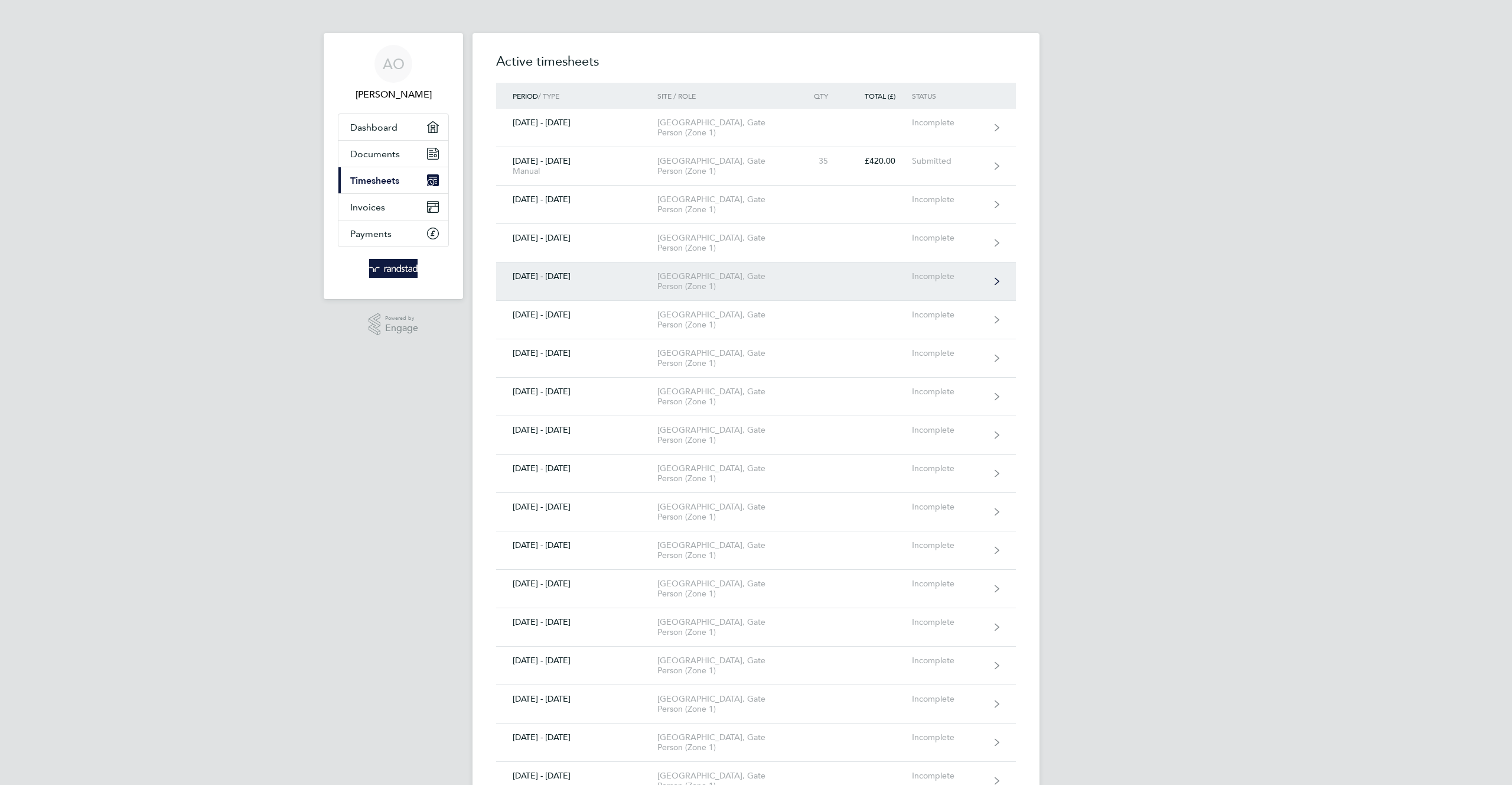
click at [775, 263] on link "11 - 17 Sept 2023 Spencers Park, Gate Person (Zone 1) Incomplete" at bounding box center [756, 282] width 520 height 39
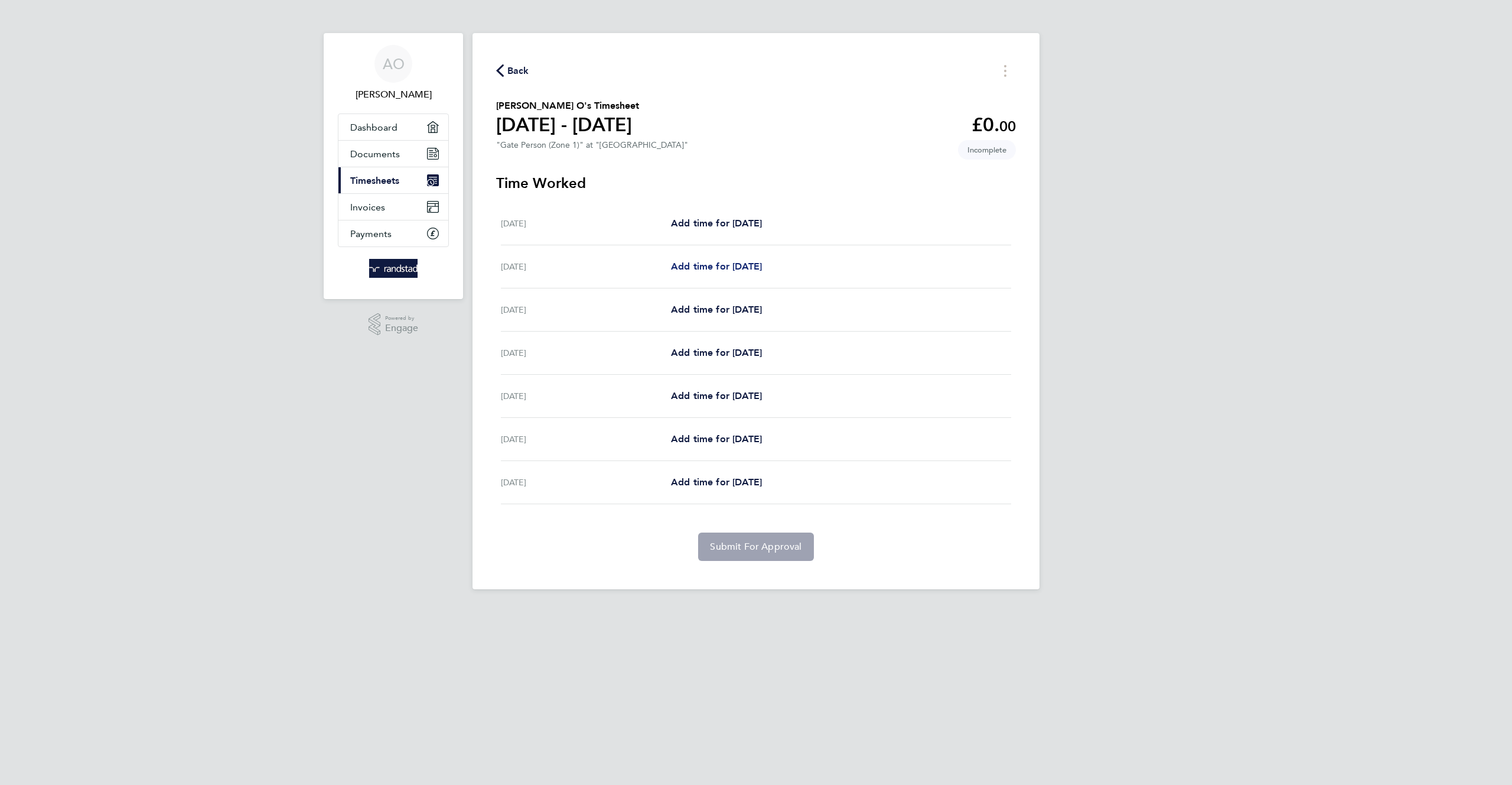
click at [762, 270] on span "Add time for Tue 12 Sep" at bounding box center [716, 266] width 91 height 11
select select "30"
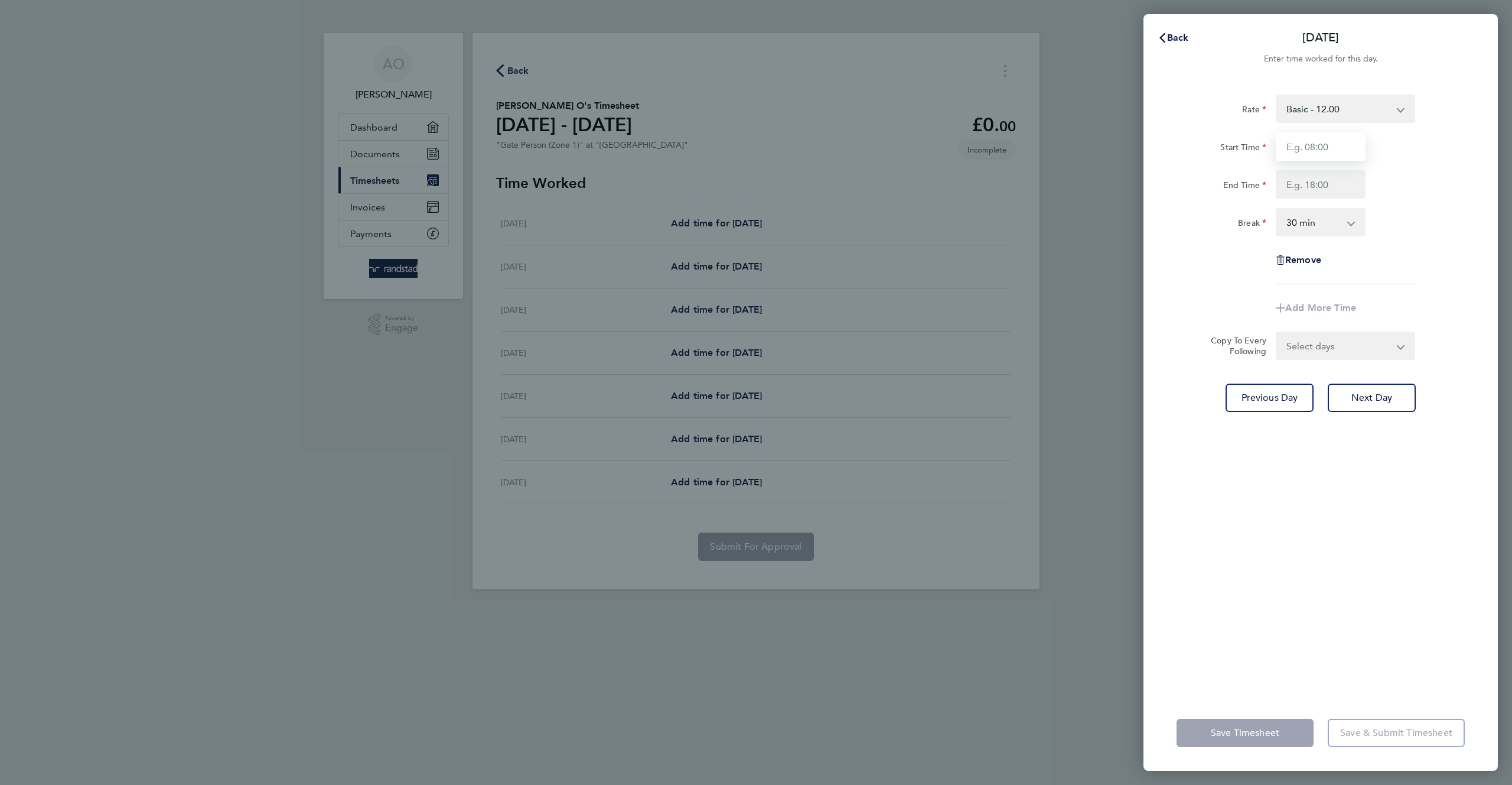
click at [1316, 149] on input "Start Time" at bounding box center [1321, 146] width 90 height 28
type input "11:00"
click at [1320, 197] on input "End Time" at bounding box center [1321, 184] width 90 height 28
type input "22:00"
click at [1356, 361] on div "Rate Basic - 12.00 Start Time 11:00 End Time 22:00 Break 0 min 15 min 30 min 45…" at bounding box center [1321, 388] width 355 height 615
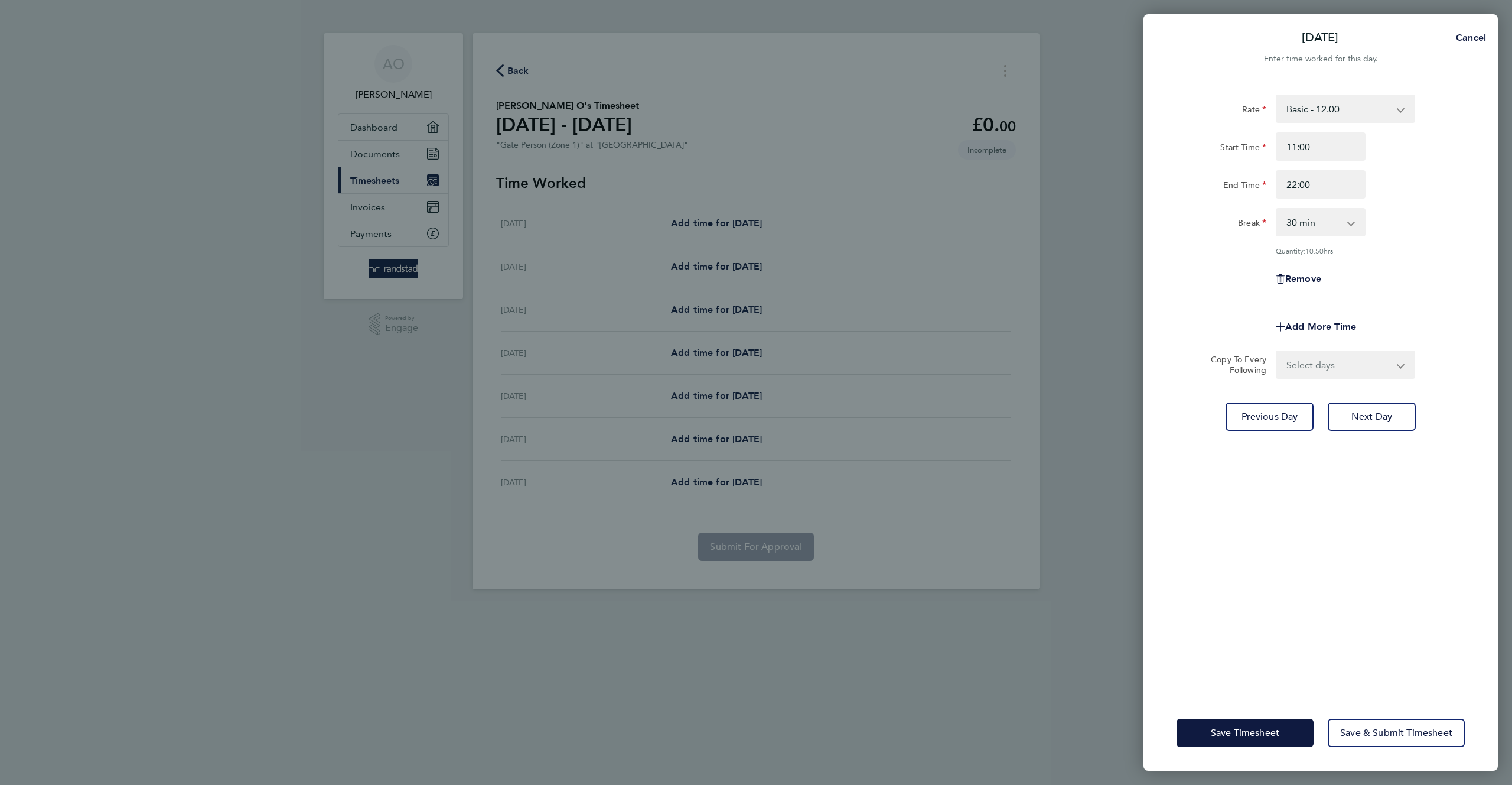
click at [1359, 363] on select "Select days Day Weekday (Mon-Fri) Weekend (Sat-Sun) Wednesday Thursday Friday S…" at bounding box center [1339, 364] width 124 height 26
select select "WEEKEND"
click at [1277, 352] on select "Select days Day Weekday (Mon-Fri) Weekend (Sat-Sun) Wednesday Thursday Friday S…" at bounding box center [1339, 364] width 124 height 26
select select "2023-09-17"
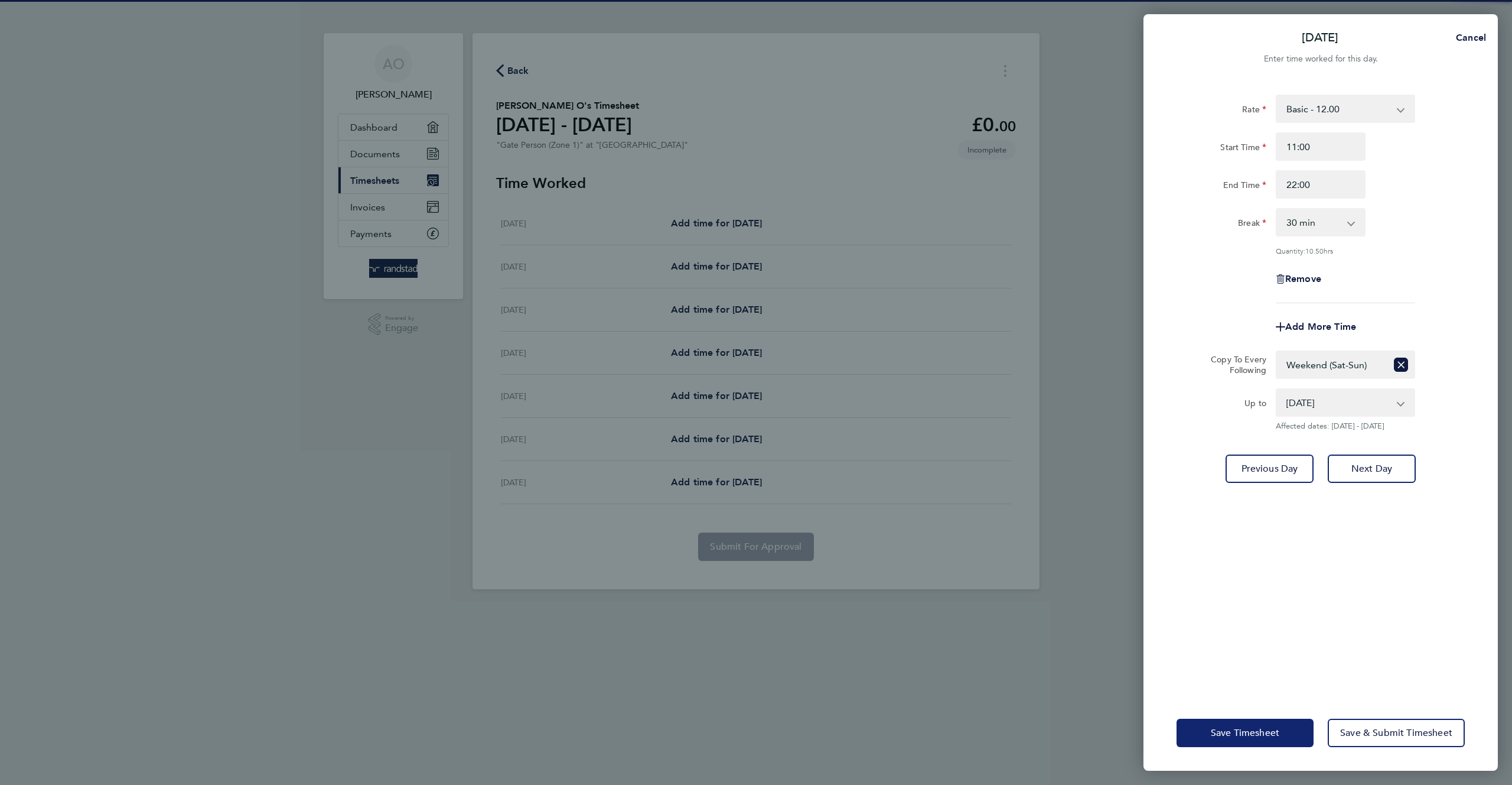
click at [1209, 738] on button "Save Timesheet" at bounding box center [1245, 733] width 137 height 28
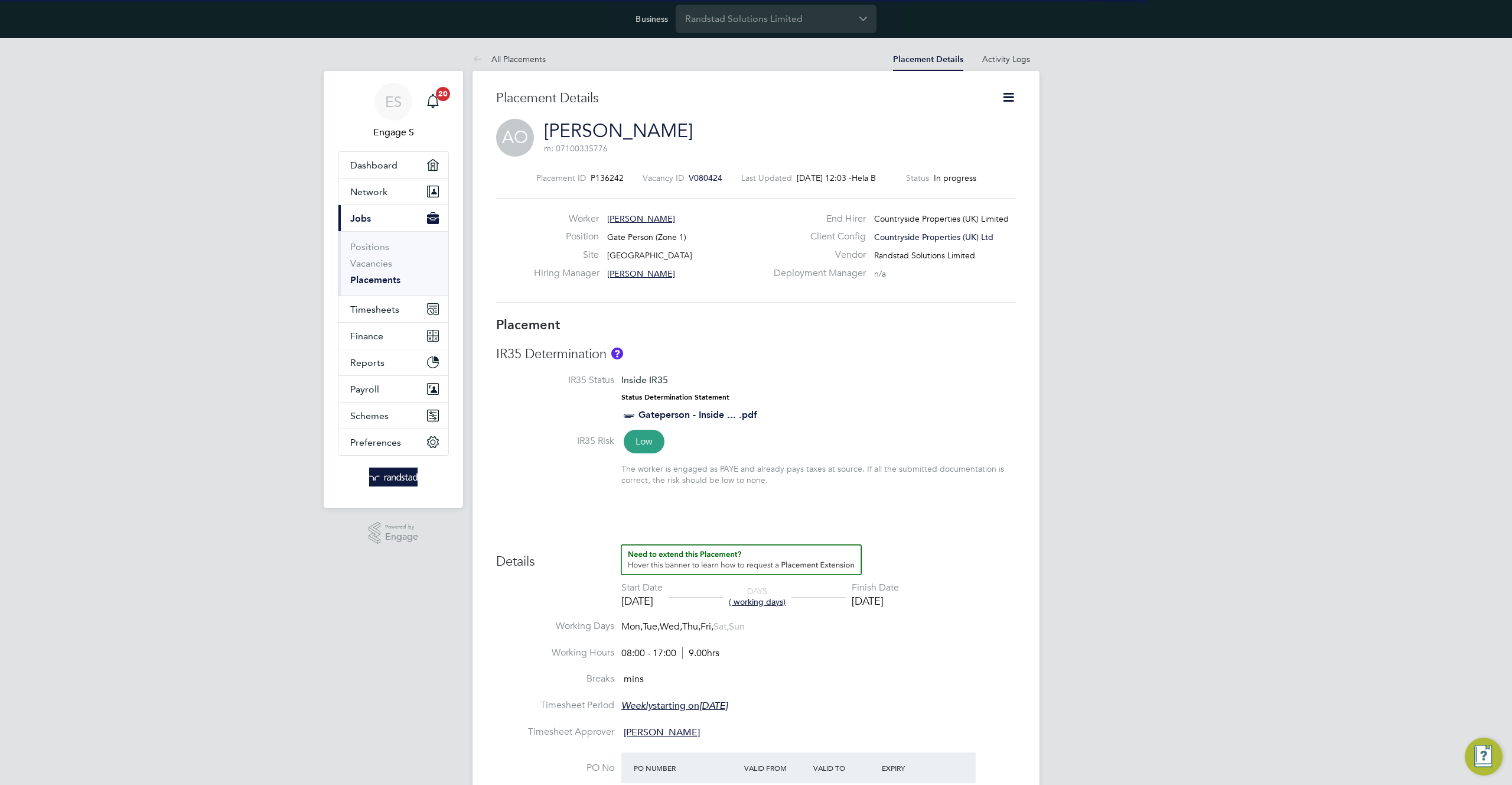
scroll to position [27, 520]
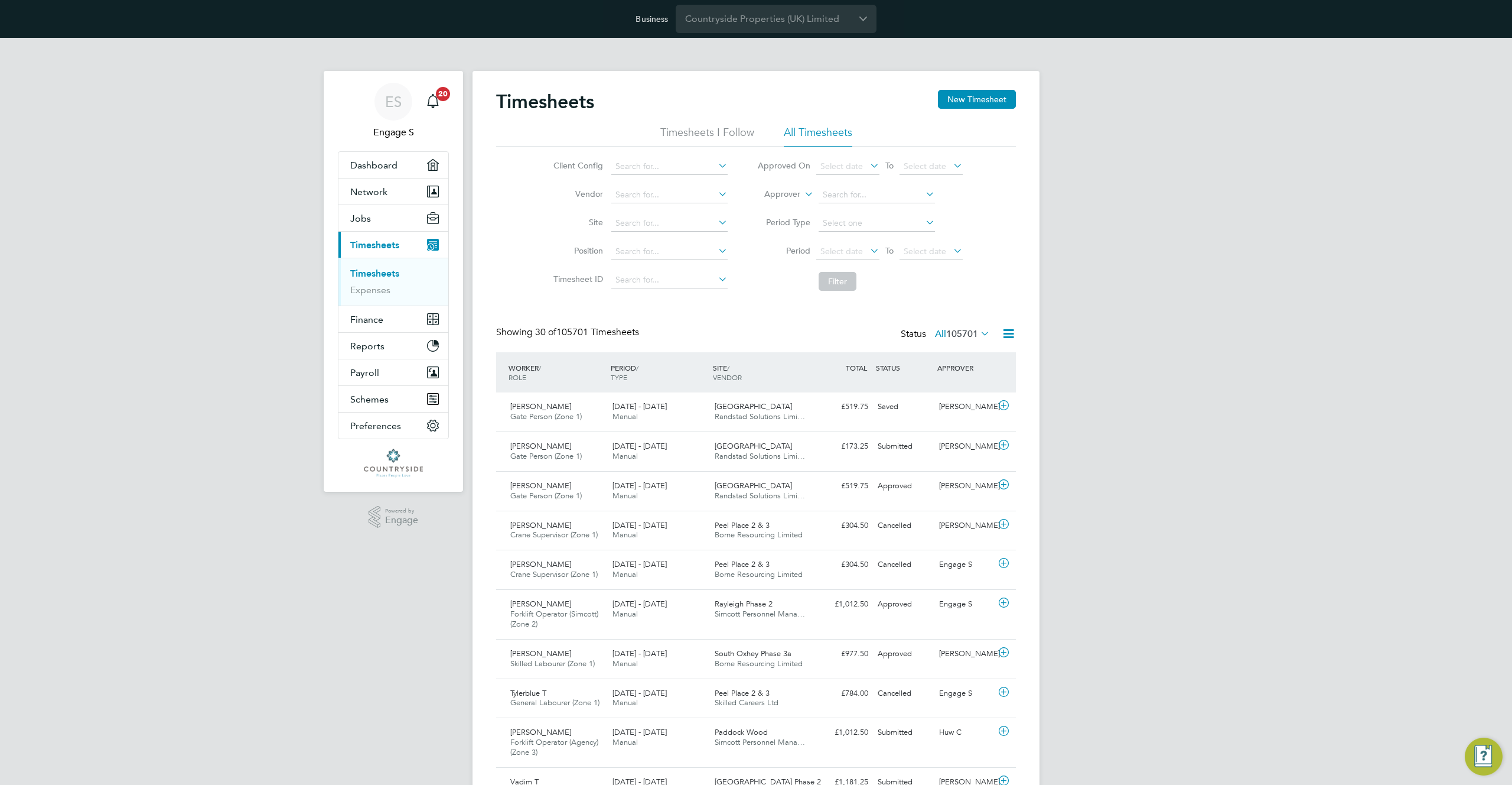
click at [1006, 329] on icon at bounding box center [1008, 333] width 15 height 15
click at [968, 333] on span "105701" at bounding box center [962, 333] width 32 height 12
click at [654, 168] on input at bounding box center [669, 167] width 116 height 17
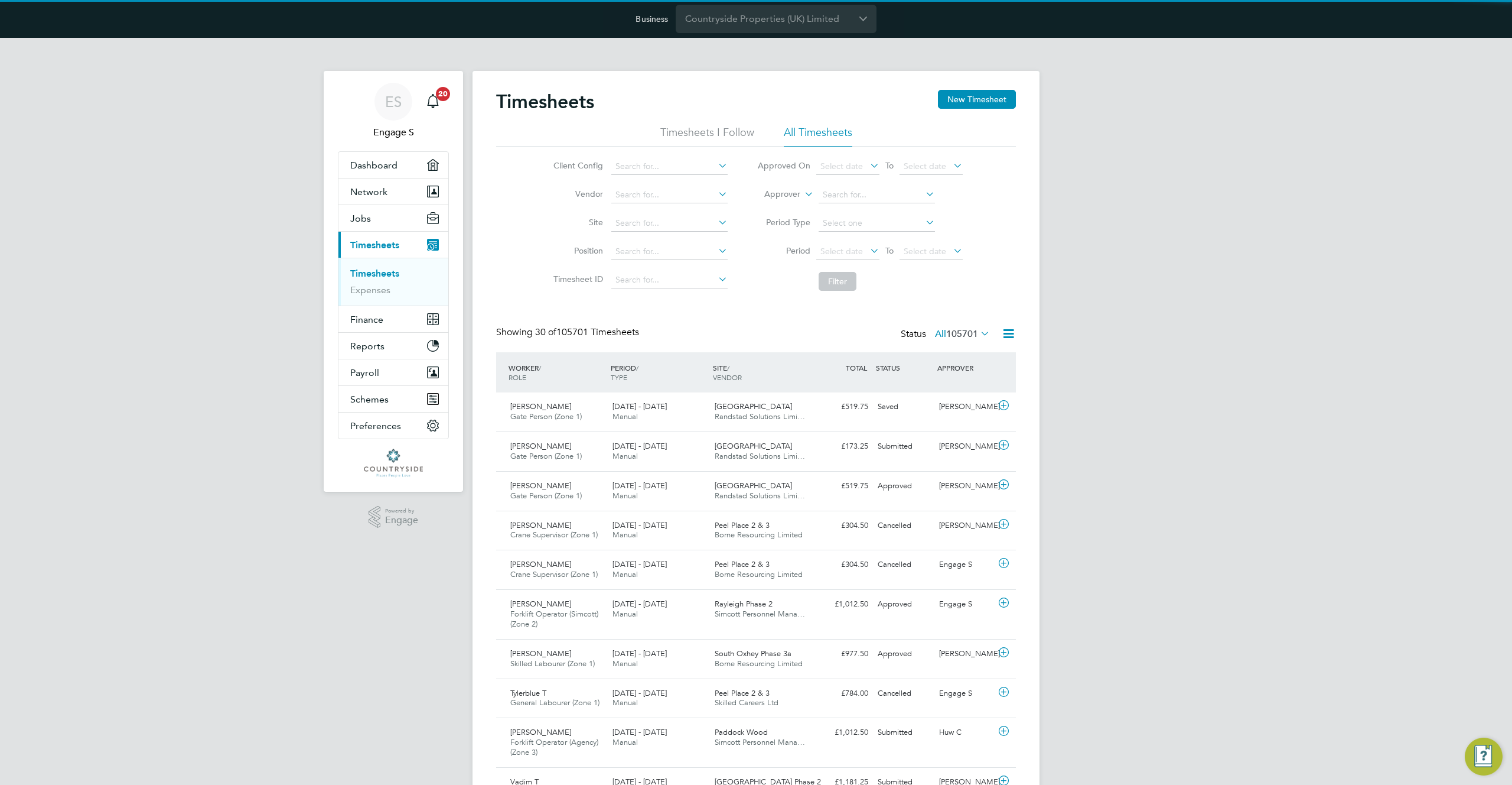
click at [656, 199] on li "Beam Park (Partnership)" at bounding box center [711, 199] width 202 height 16
type input "Beam Park (Partnership)"
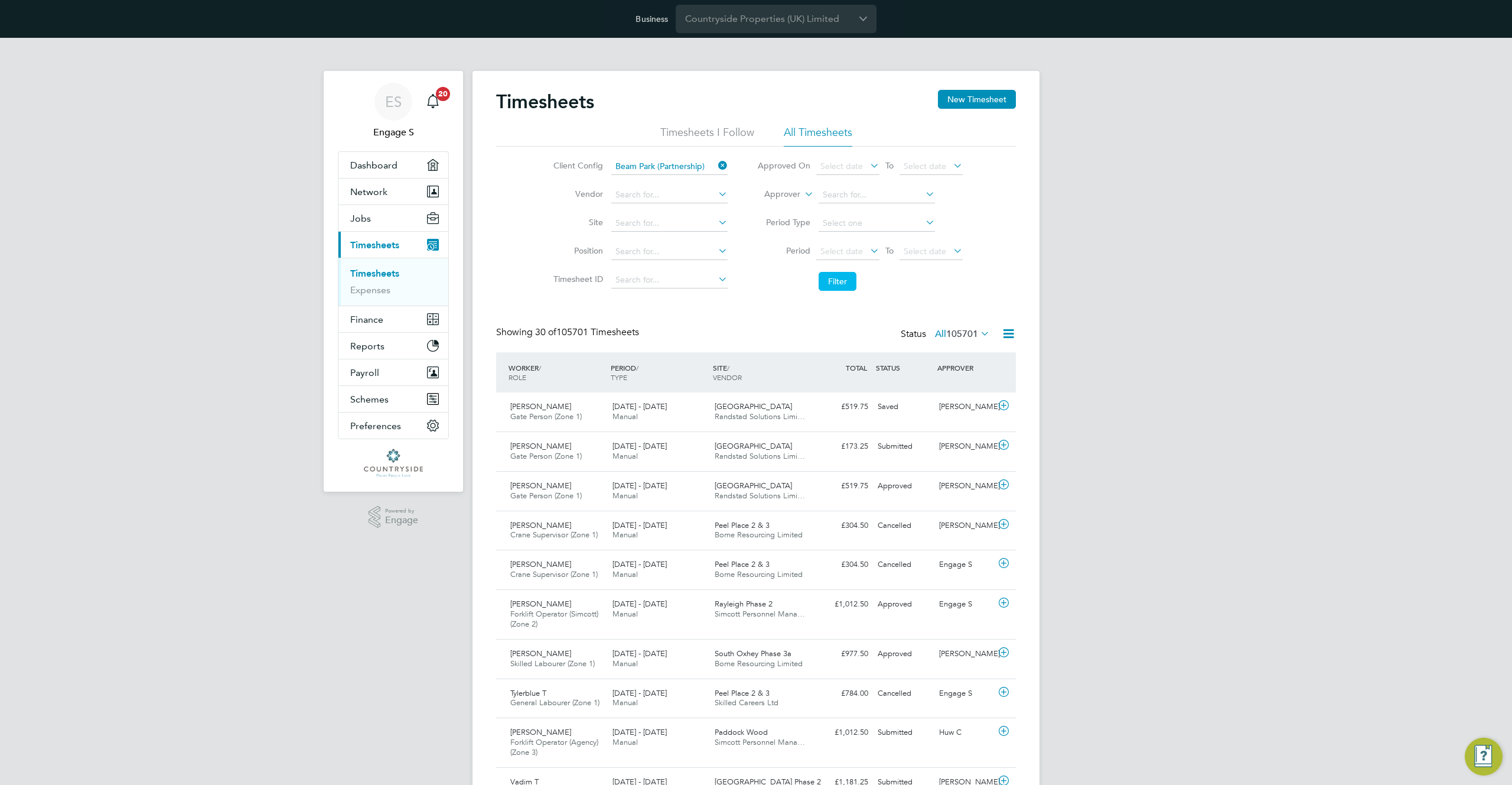
click at [831, 282] on button "Filter" at bounding box center [838, 281] width 38 height 19
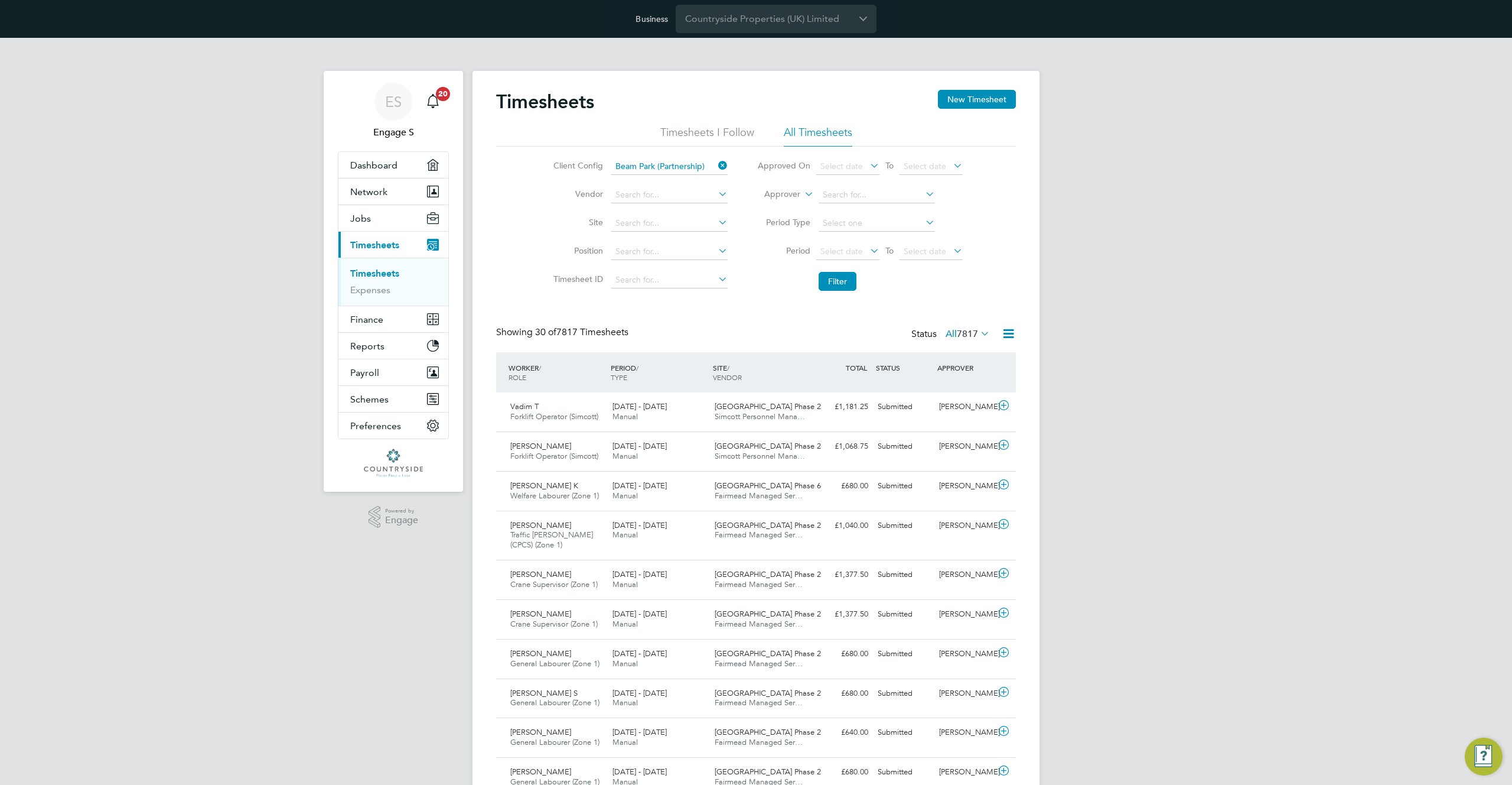
click at [716, 168] on icon at bounding box center [716, 166] width 0 height 17
click at [1001, 329] on icon at bounding box center [1008, 333] width 15 height 15
click at [904, 358] on li "Export Timesheets" at bounding box center [935, 362] width 157 height 17
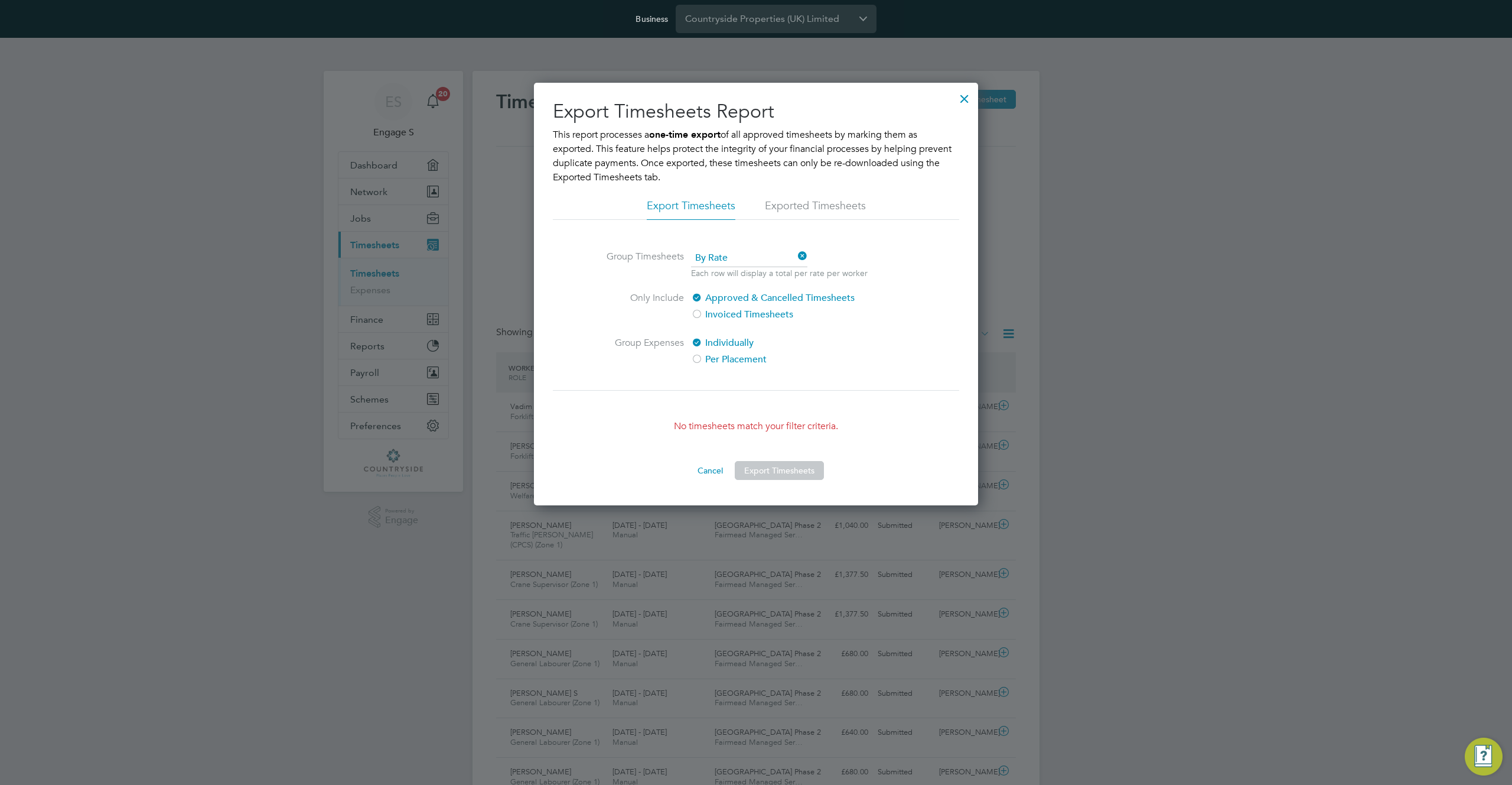
click at [815, 200] on li "Exported Timesheets" at bounding box center [815, 209] width 101 height 21
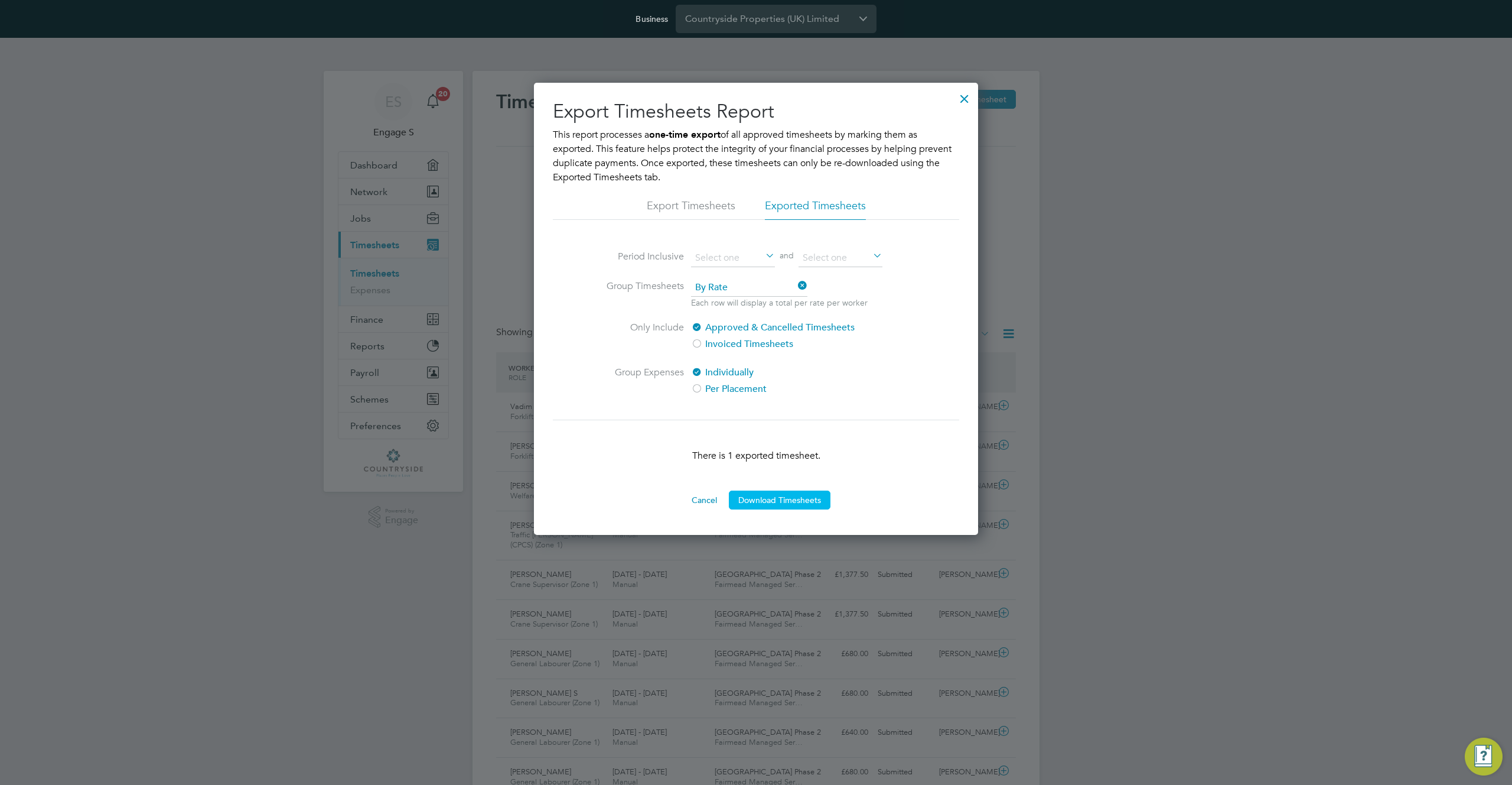
click at [792, 504] on button "Download Timesheets" at bounding box center [780, 499] width 102 height 19
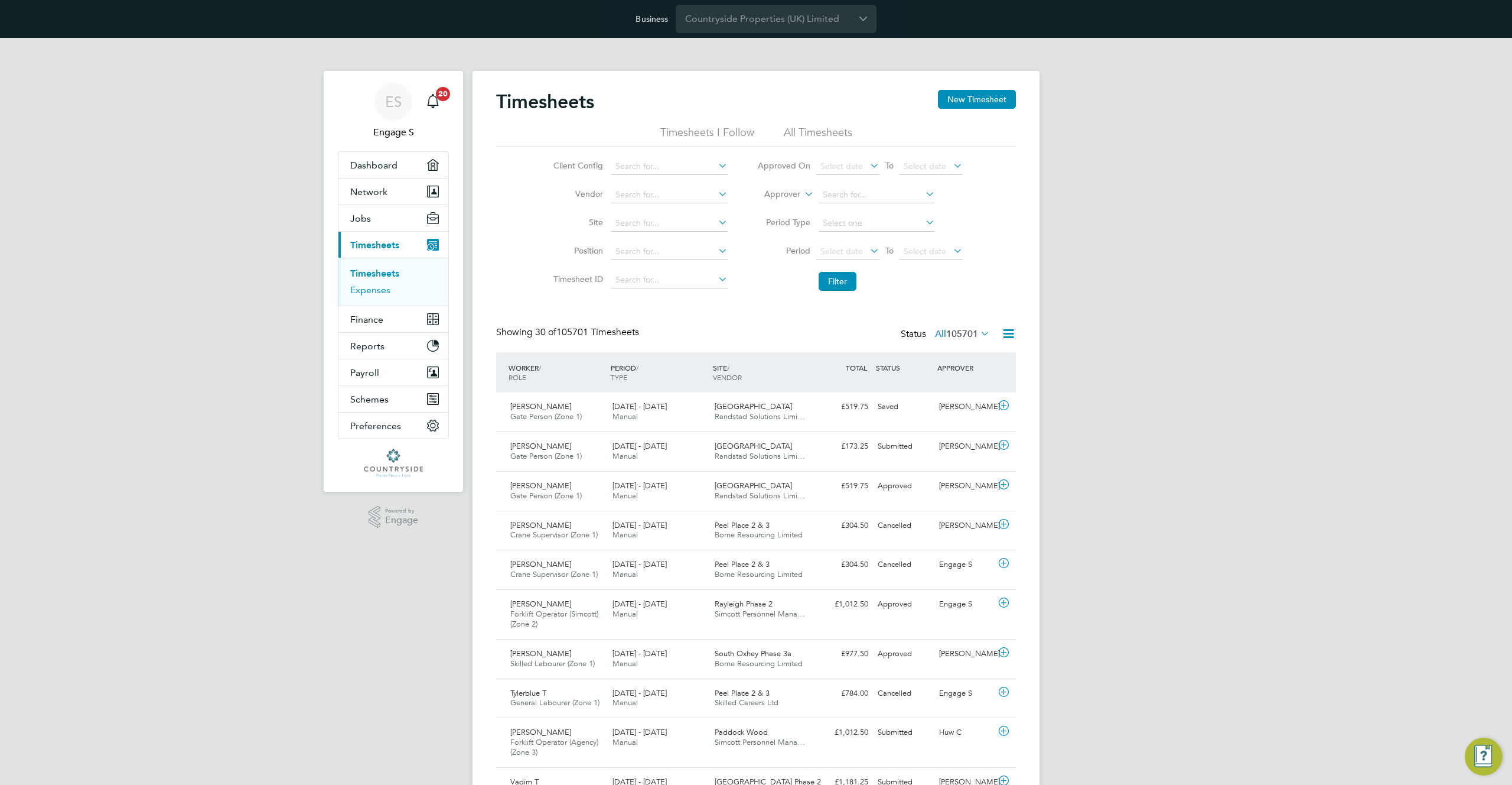
click at [373, 292] on link "Expenses" at bounding box center [370, 290] width 40 height 11
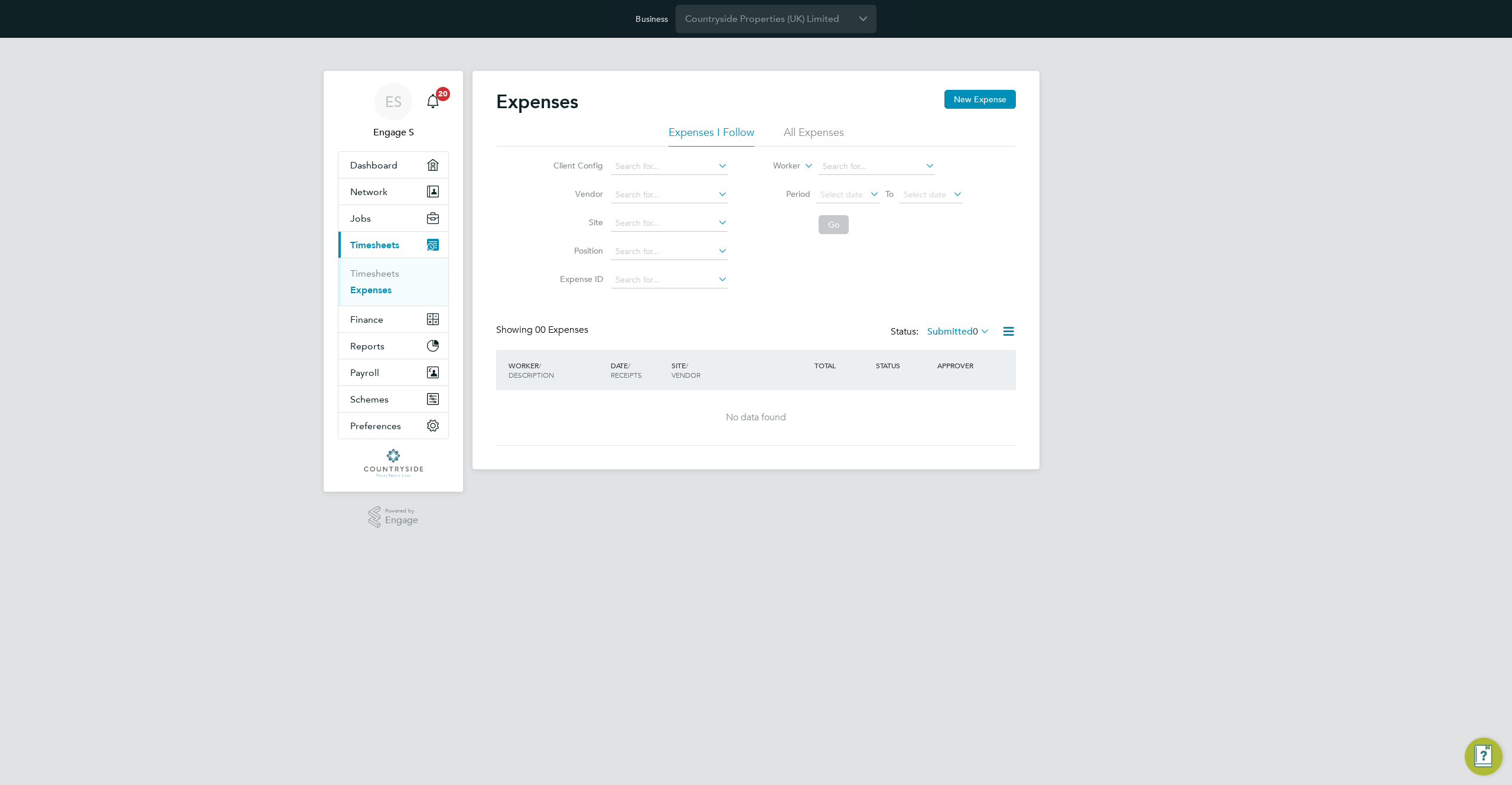
click at [820, 132] on li "All Expenses" at bounding box center [814, 135] width 60 height 21
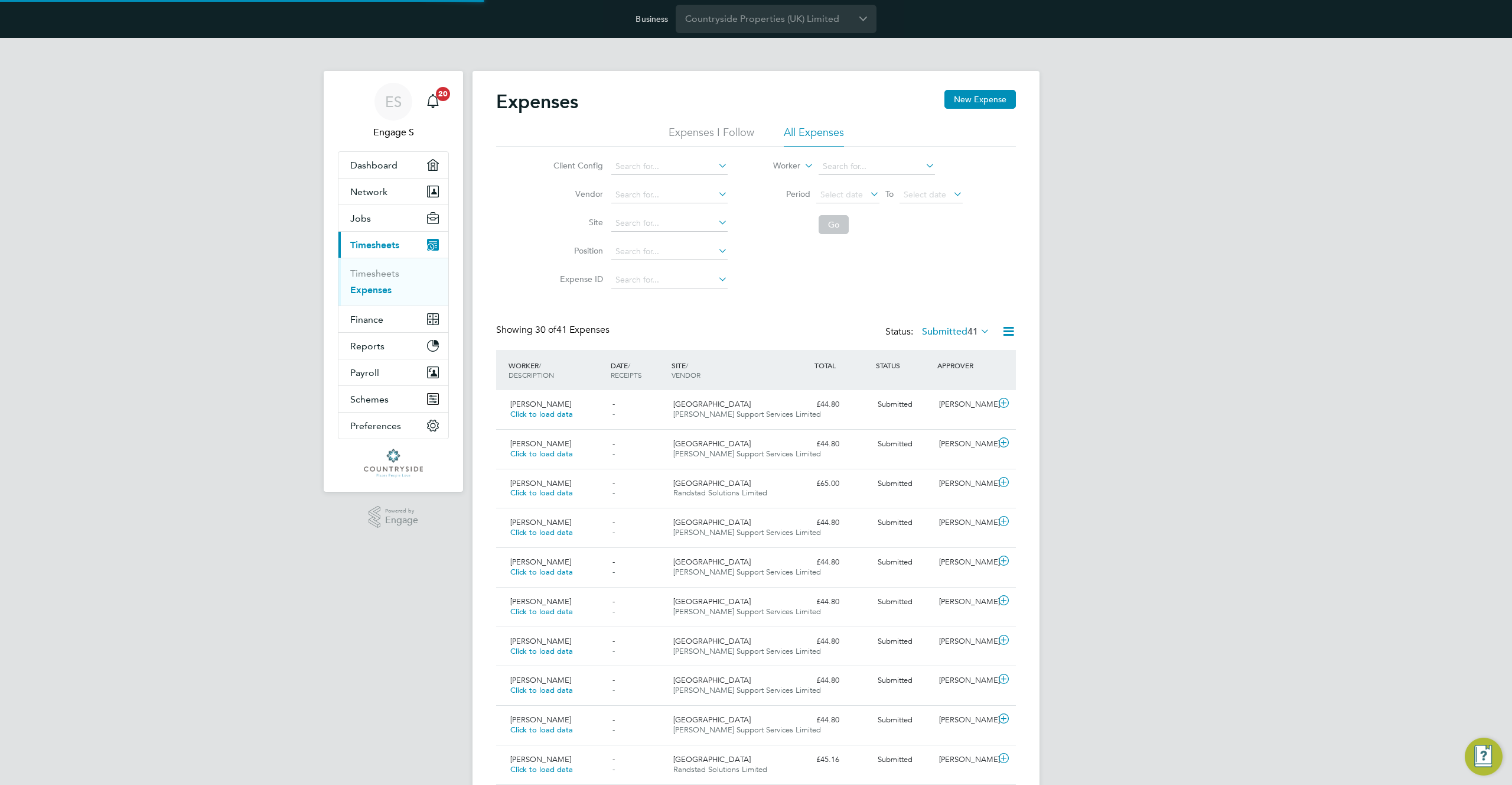
click at [954, 333] on label "Submitted 41" at bounding box center [956, 332] width 68 height 12
click at [940, 353] on li "All" at bounding box center [952, 352] width 54 height 17
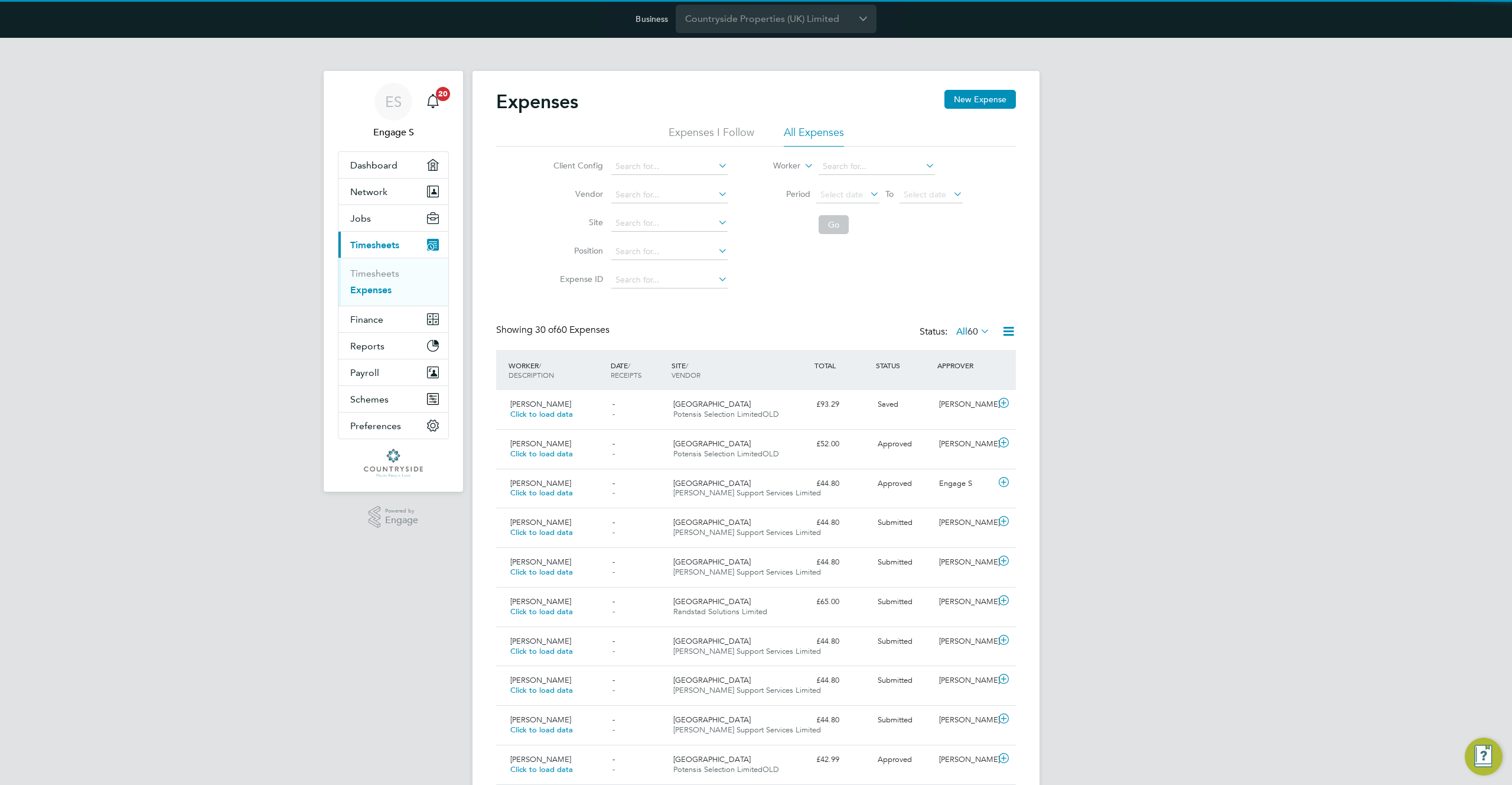
click at [956, 333] on label "All 60" at bounding box center [973, 332] width 34 height 12
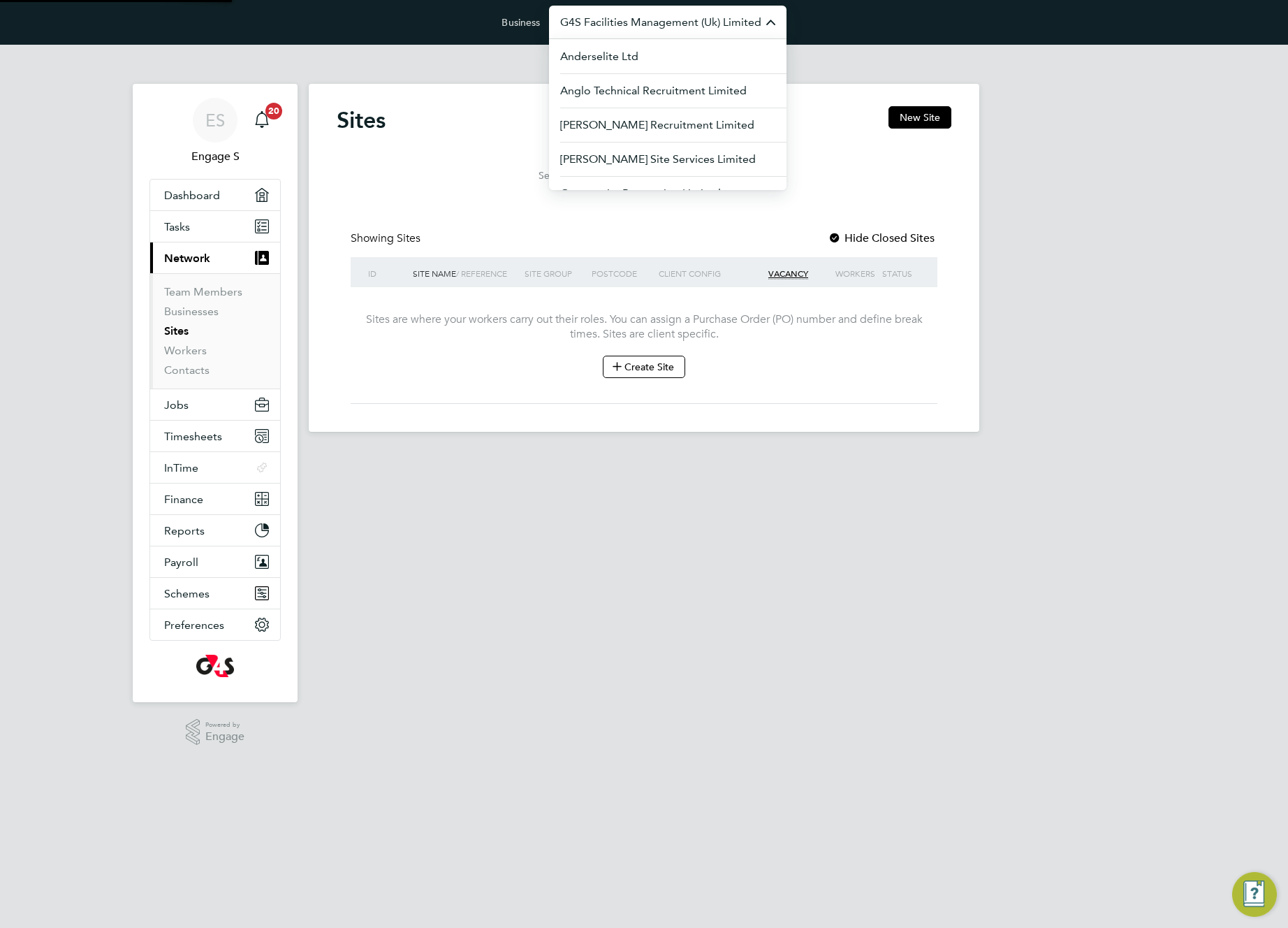
click at [677, 23] on input "G4S Facilities Management (Uk) Limited" at bounding box center [667, 21] width 237 height 33
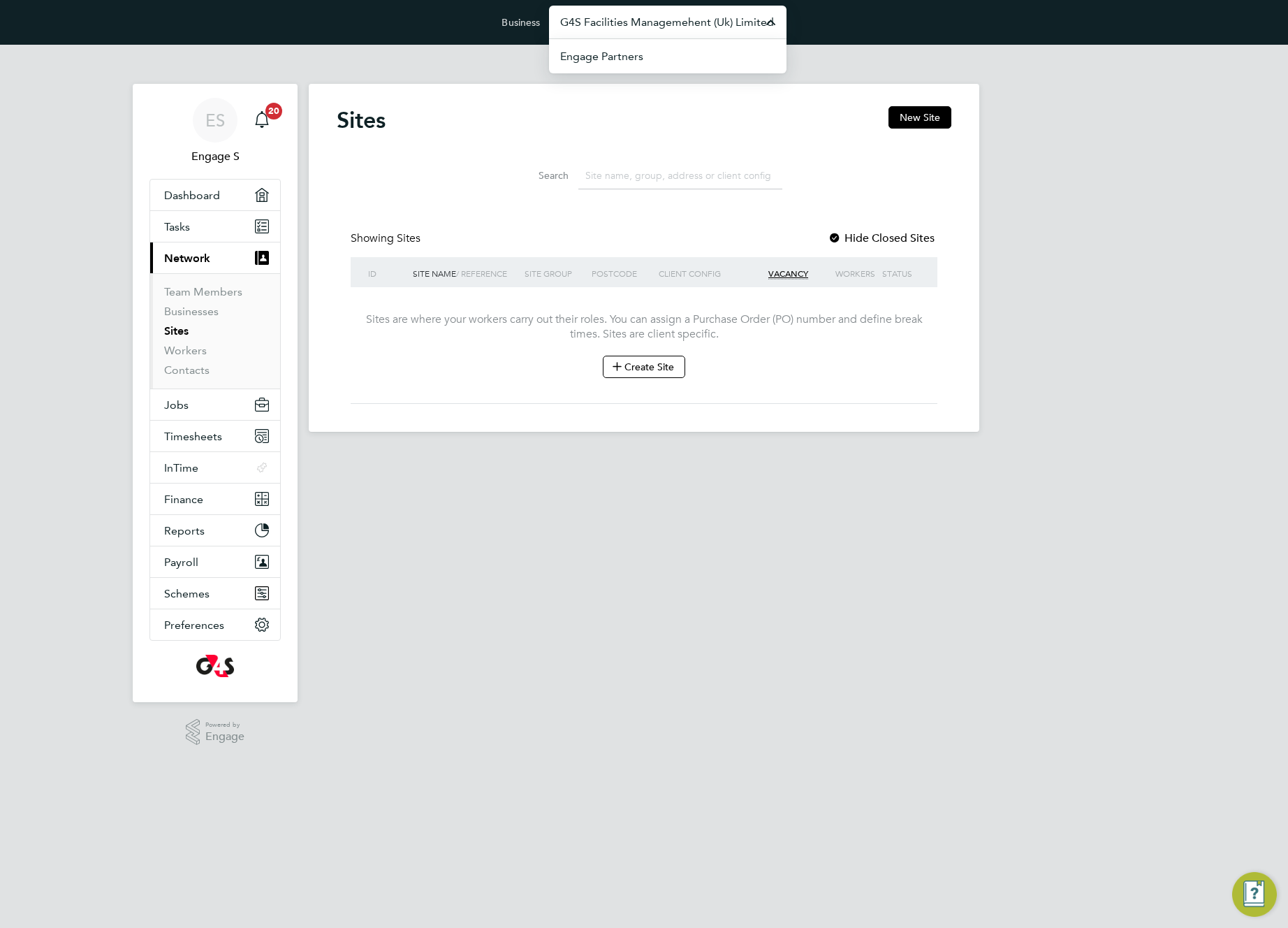
click at [677, 23] on input "G4S Facilities Managemehent (Uk) Limited" at bounding box center [667, 21] width 237 height 33
click at [663, 90] on li "EHR Limited Demo" at bounding box center [667, 90] width 237 height 34
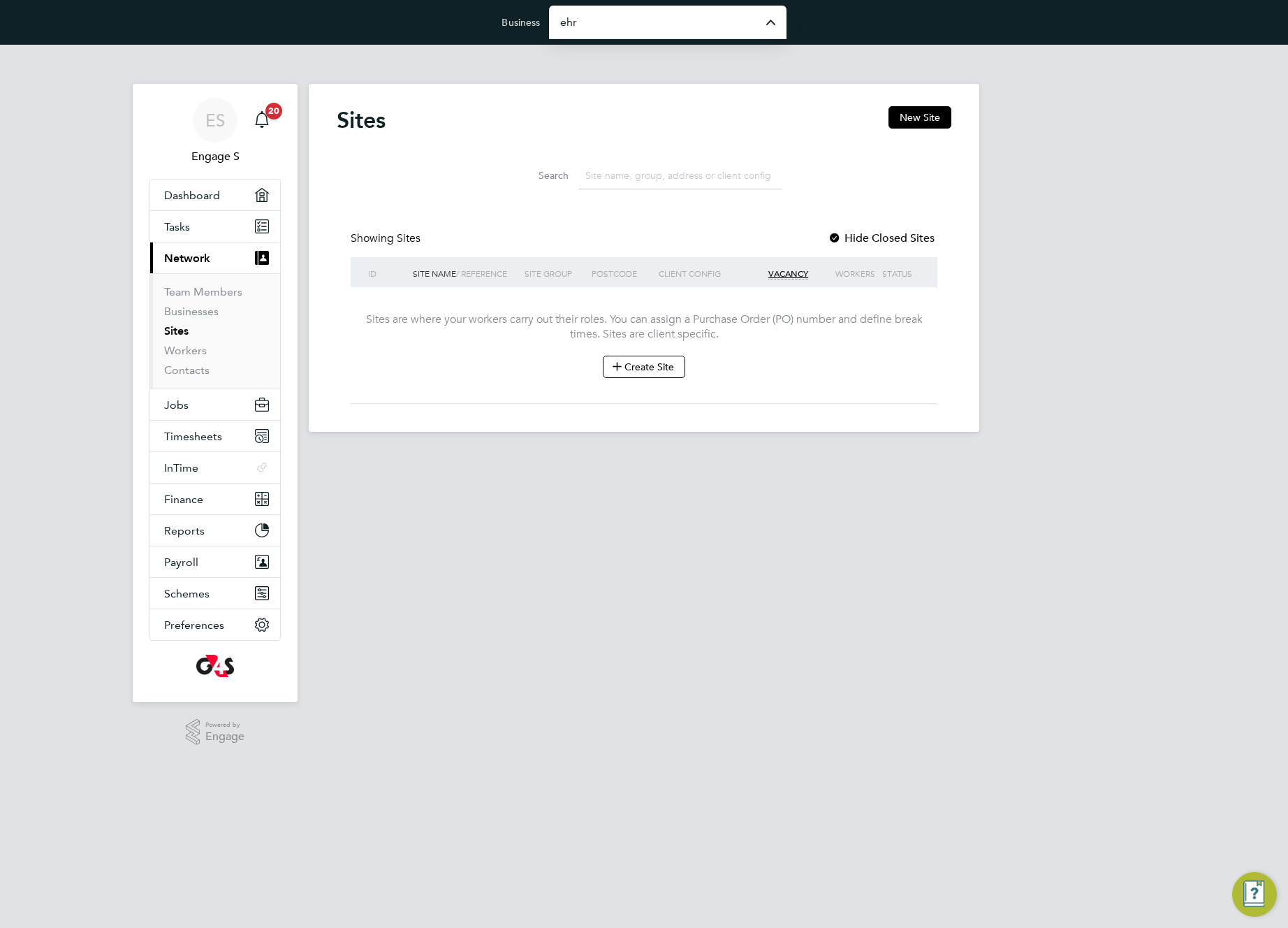
type input "EHR Limited Demo"
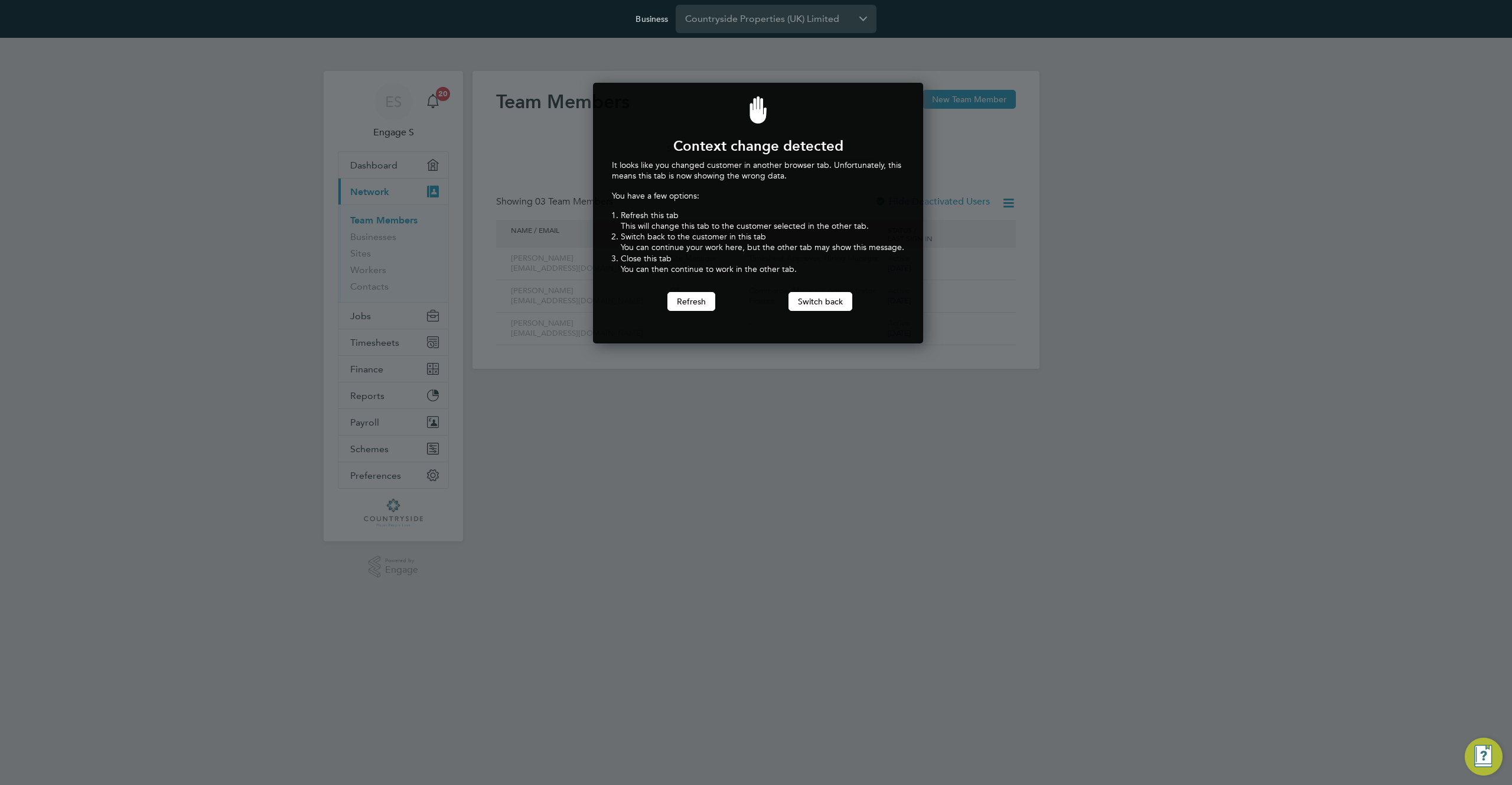
scroll to position [261, 326]
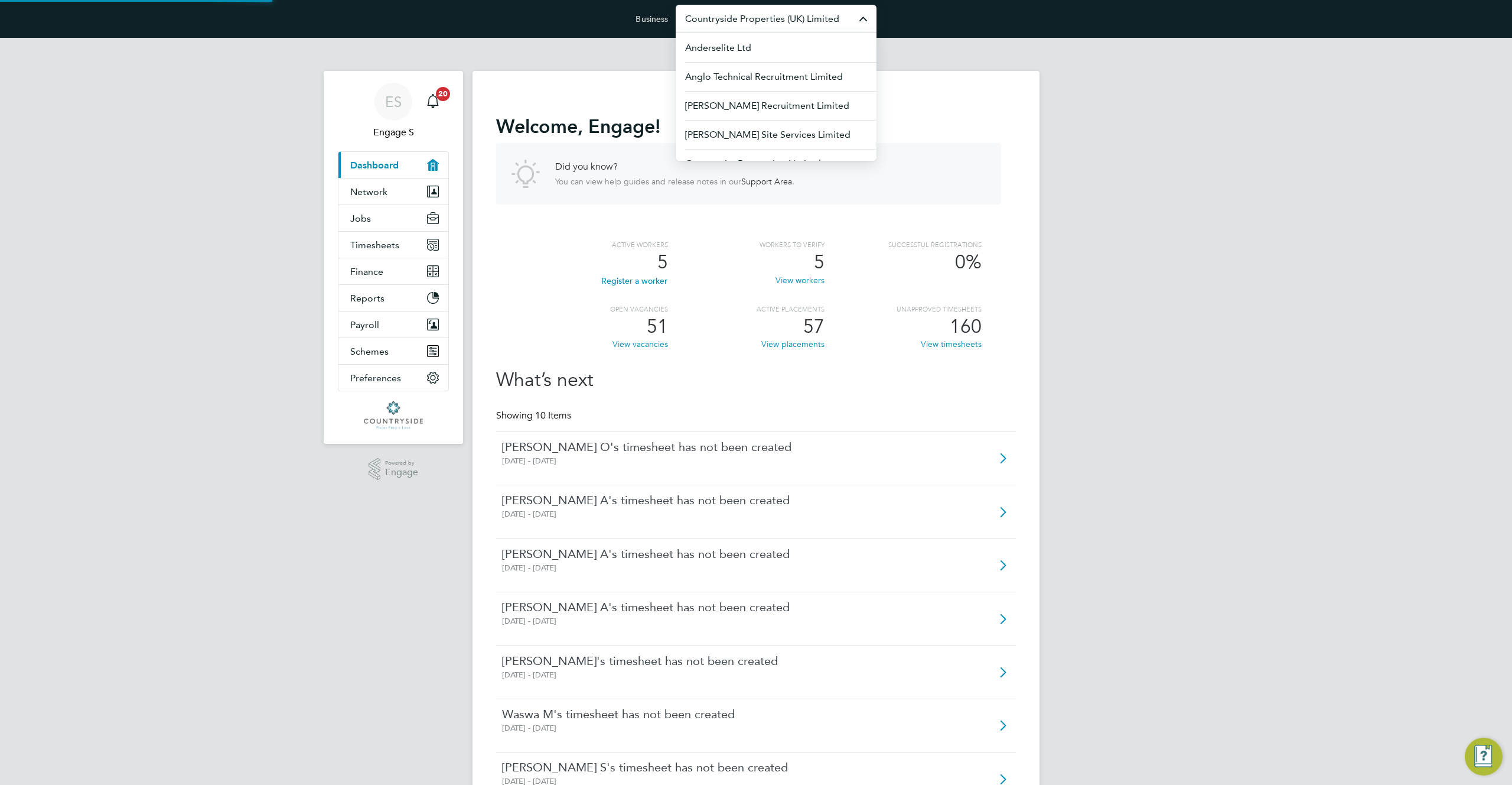
click at [827, 21] on input "Countryside Properties (UK) Limited" at bounding box center [776, 18] width 201 height 28
click at [810, 75] on li "EHR Limited Demo" at bounding box center [776, 76] width 201 height 29
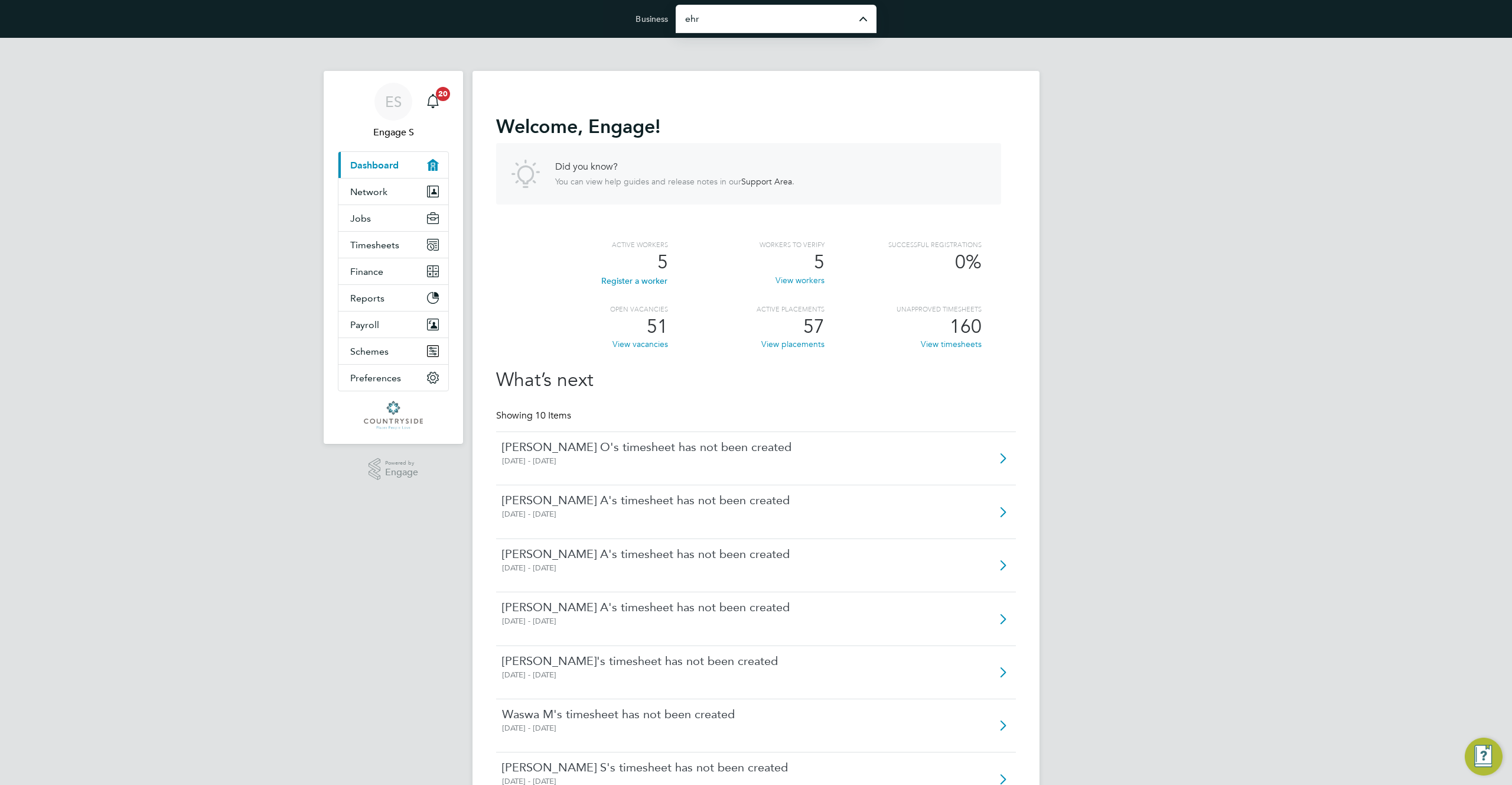
type input "EHR Limited Demo"
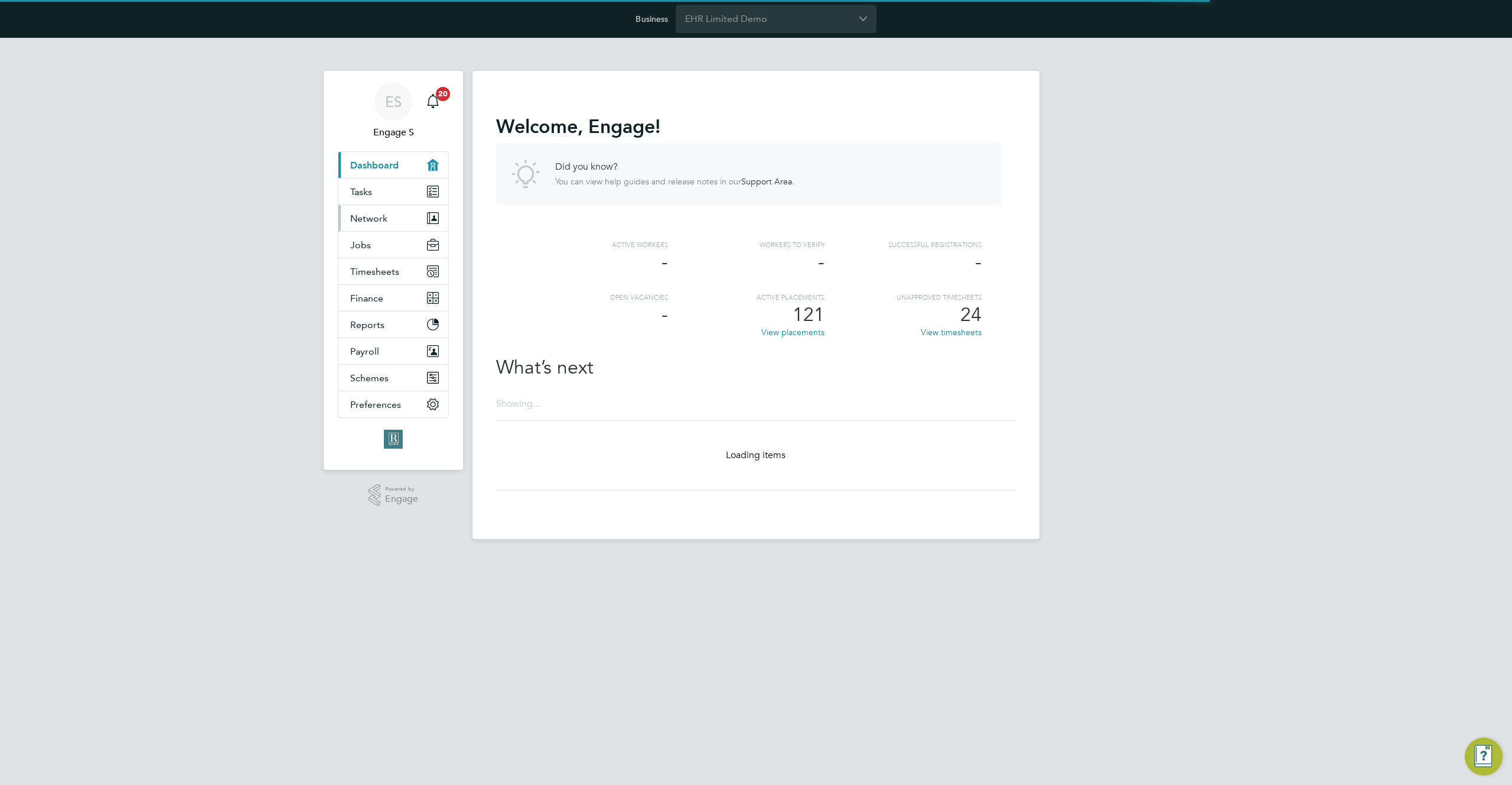
click at [377, 220] on span "Network" at bounding box center [369, 218] width 37 height 11
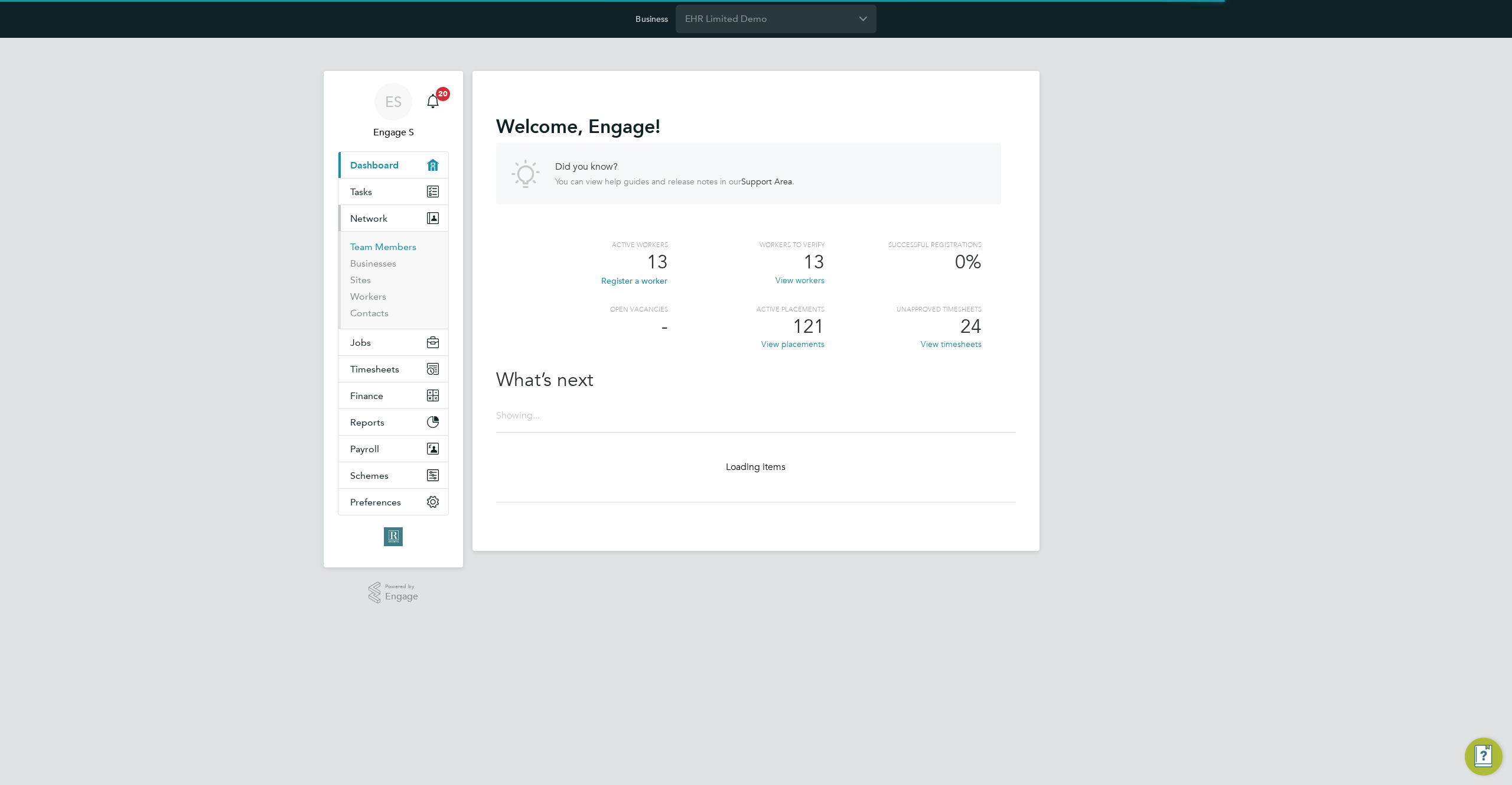
click at [374, 247] on link "Team Members" at bounding box center [383, 246] width 66 height 11
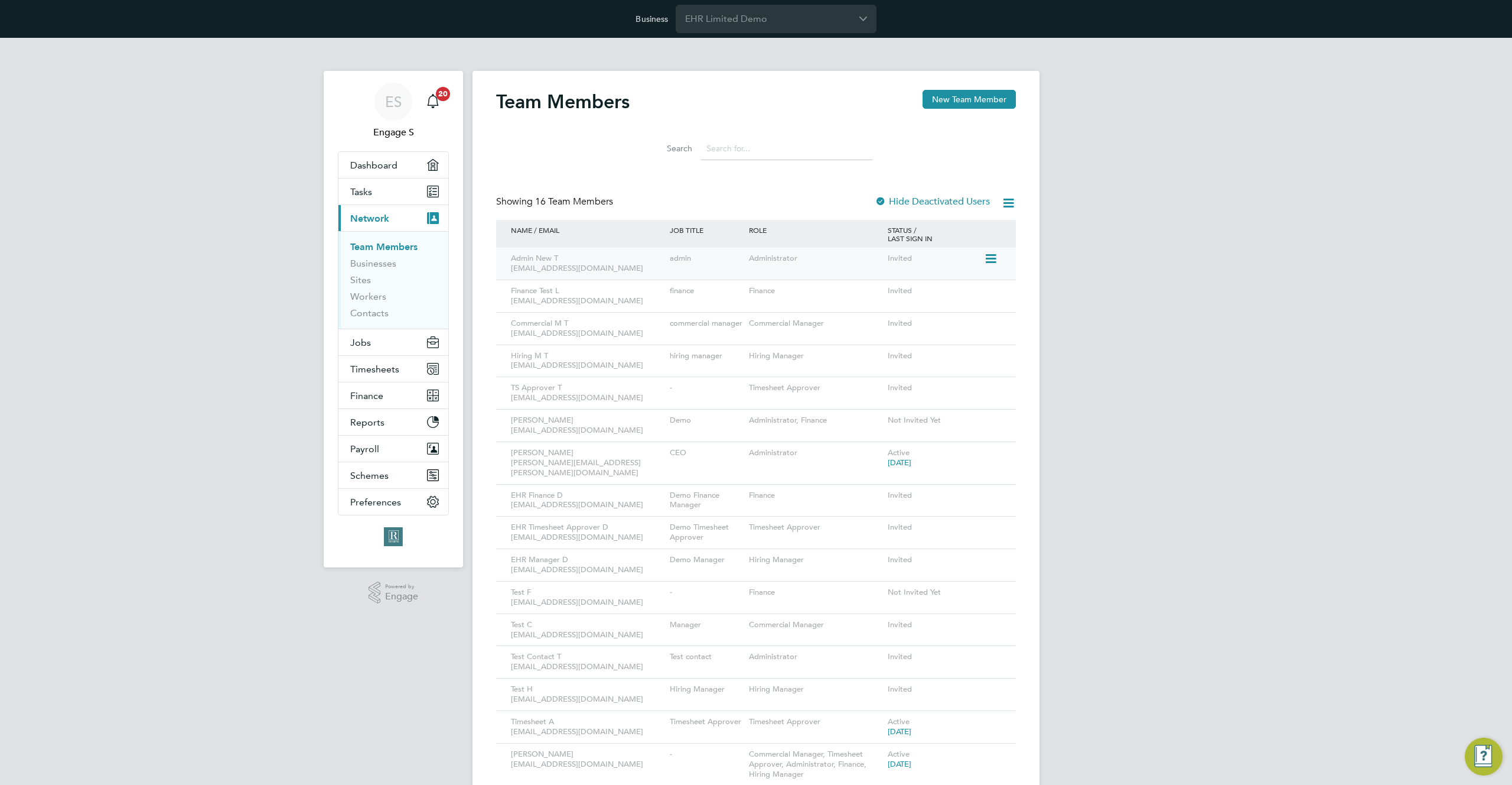
click at [992, 261] on icon at bounding box center [990, 259] width 12 height 14
click at [889, 355] on li "Impersonate" at bounding box center [925, 359] width 142 height 17
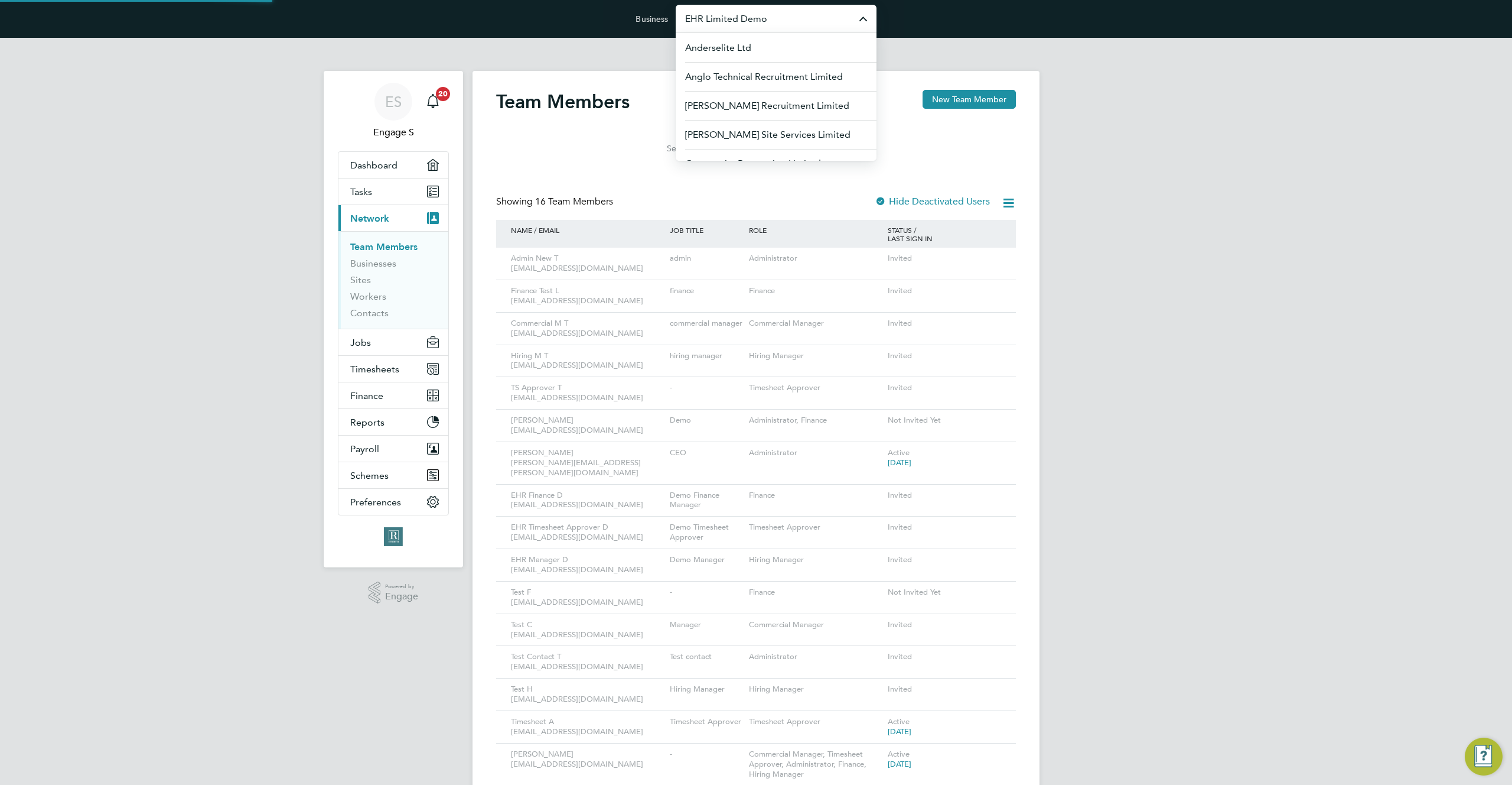
click at [734, 12] on input "EHR Limited Demo" at bounding box center [776, 18] width 201 height 28
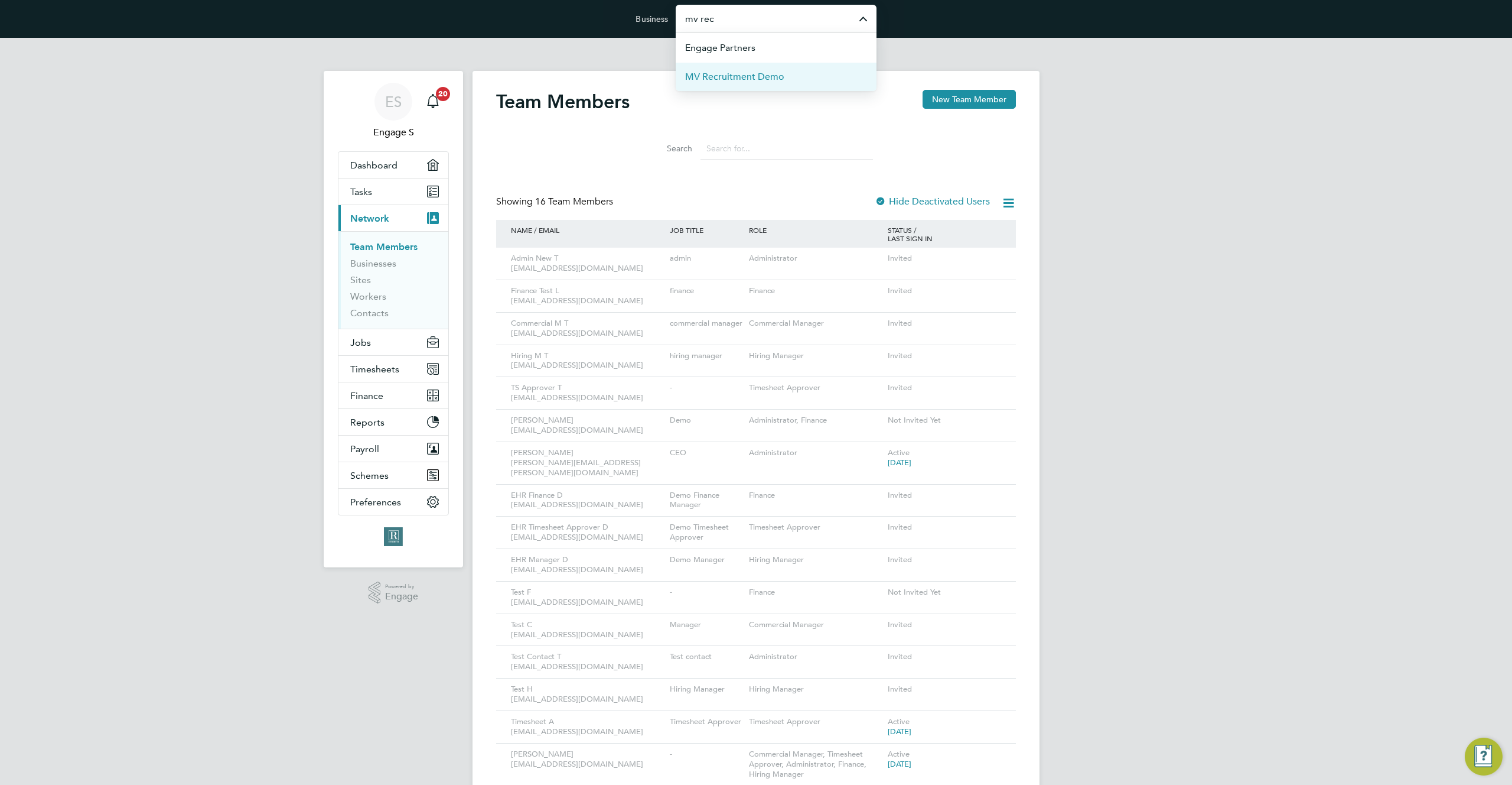
click at [721, 81] on span "MV Recruitment Demo" at bounding box center [735, 77] width 99 height 14
type input "MV Recruitment Demo"
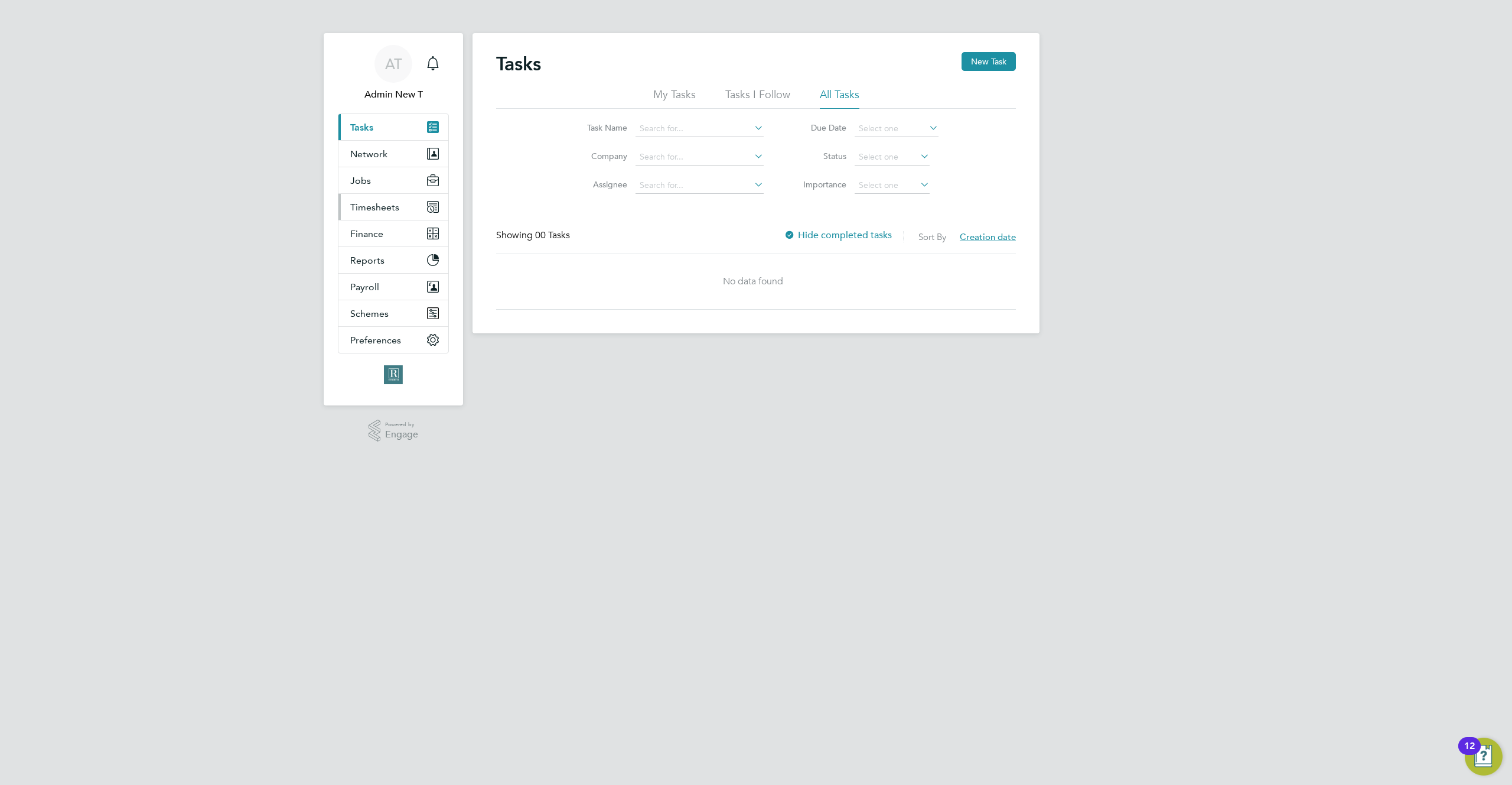
click at [375, 208] on span "Timesheets" at bounding box center [375, 206] width 49 height 11
click at [378, 150] on span "Network" at bounding box center [369, 154] width 37 height 11
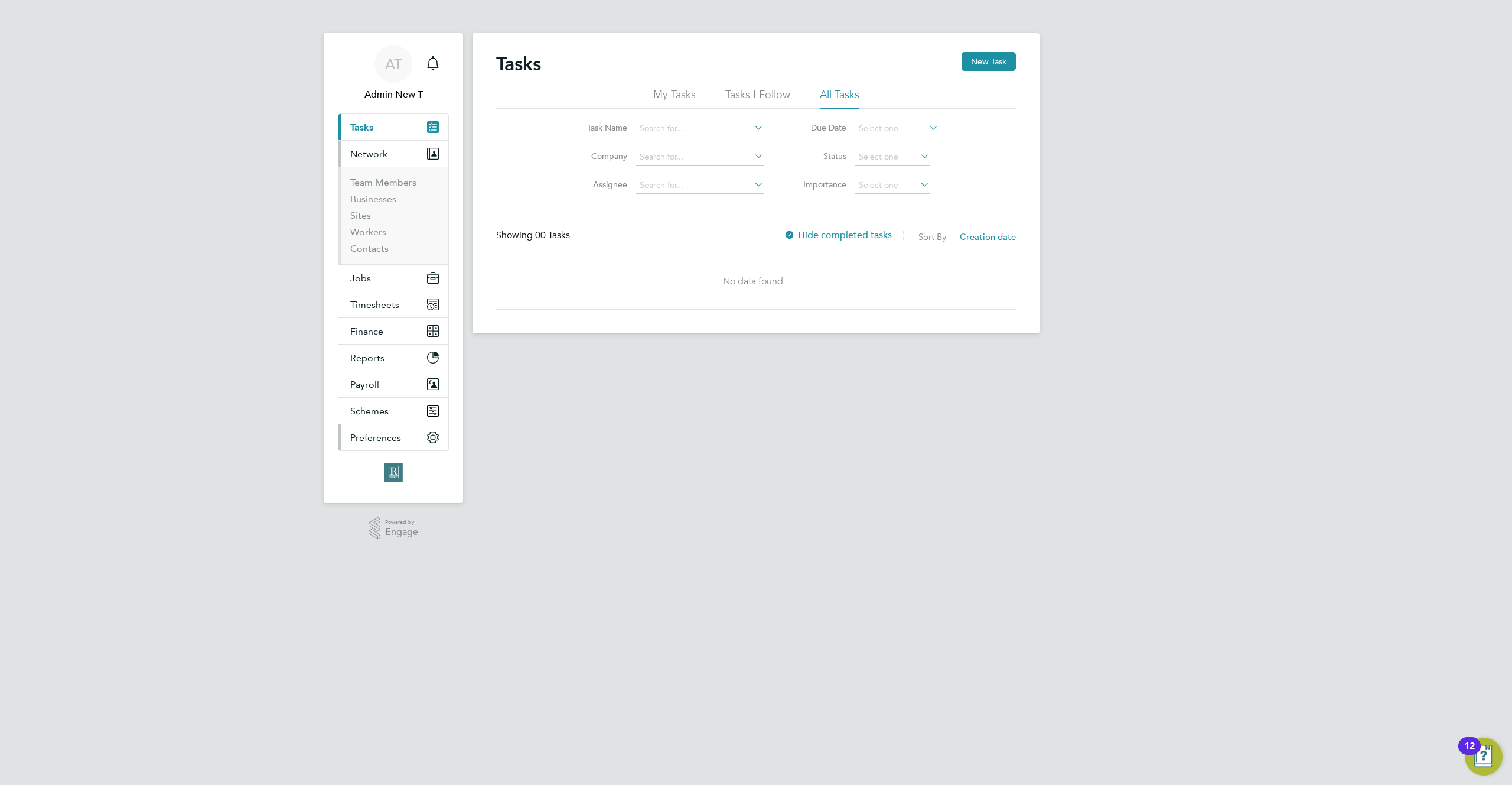
click at [384, 439] on span "Preferences" at bounding box center [375, 437] width 51 height 11
click at [383, 417] on link "VMS Configurations" at bounding box center [393, 417] width 86 height 11
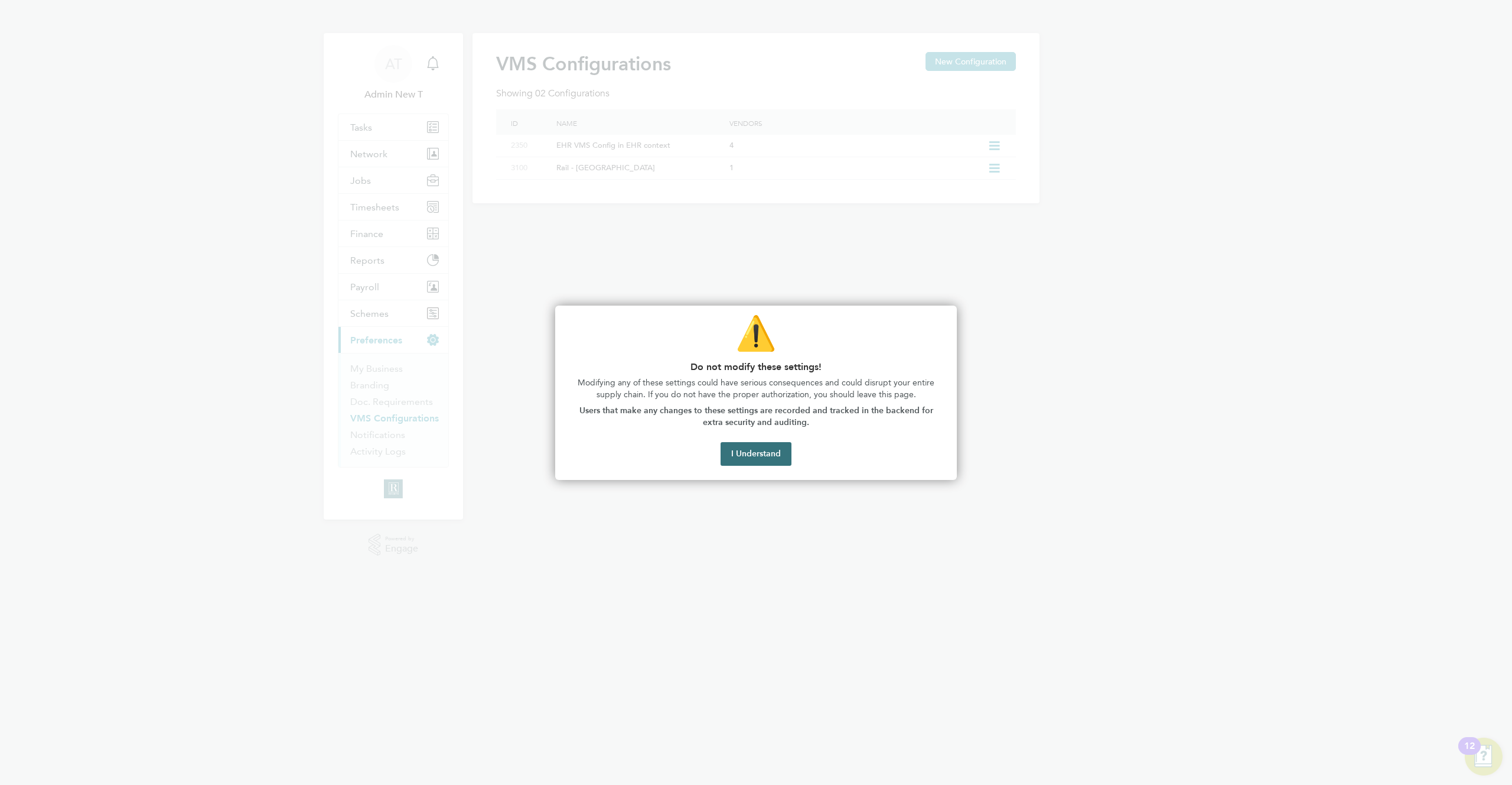
click at [740, 450] on button "I Understand" at bounding box center [756, 453] width 71 height 24
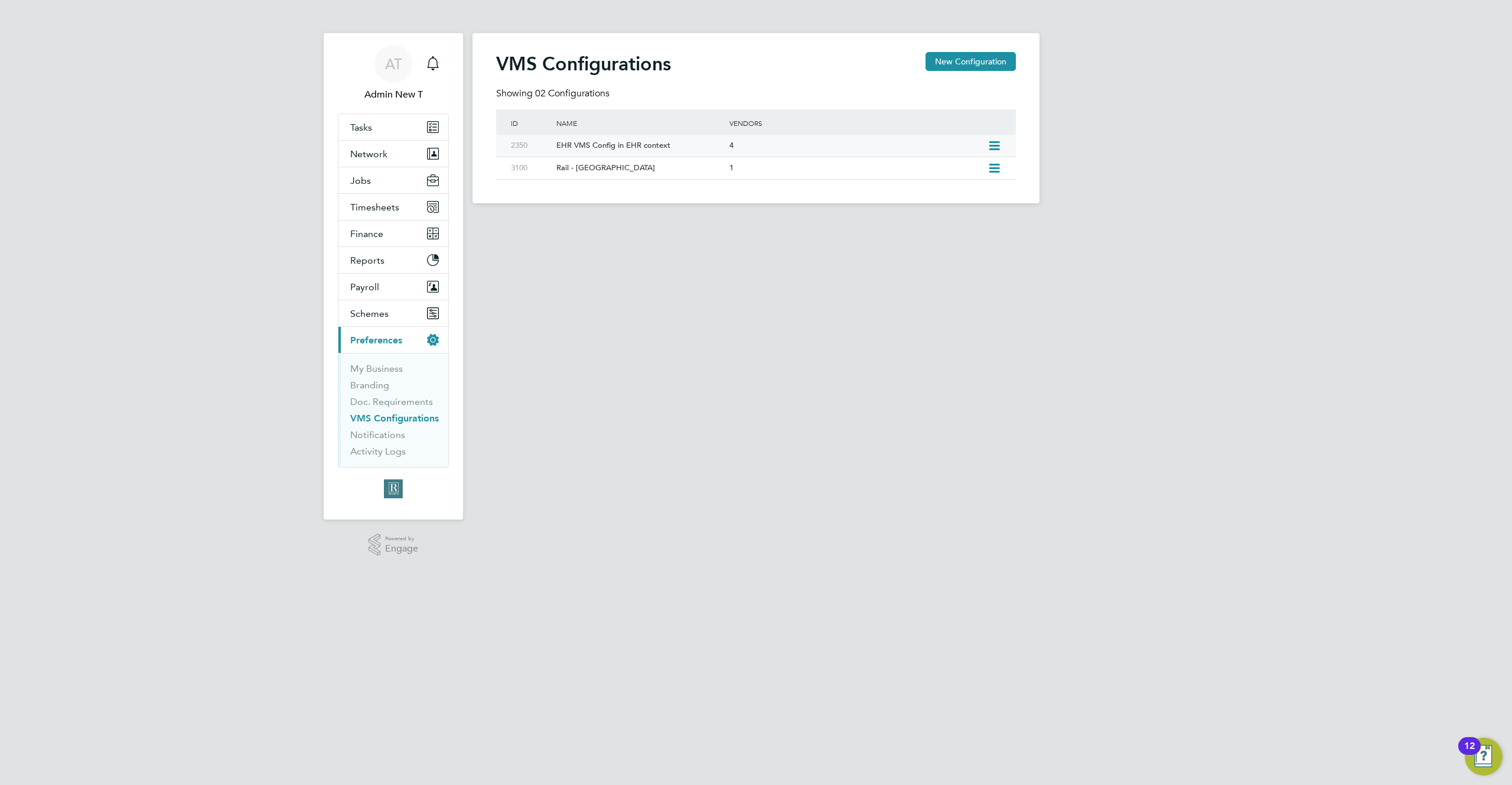
click at [661, 145] on div "EHR VMS Config in EHR context" at bounding box center [636, 146] width 179 height 22
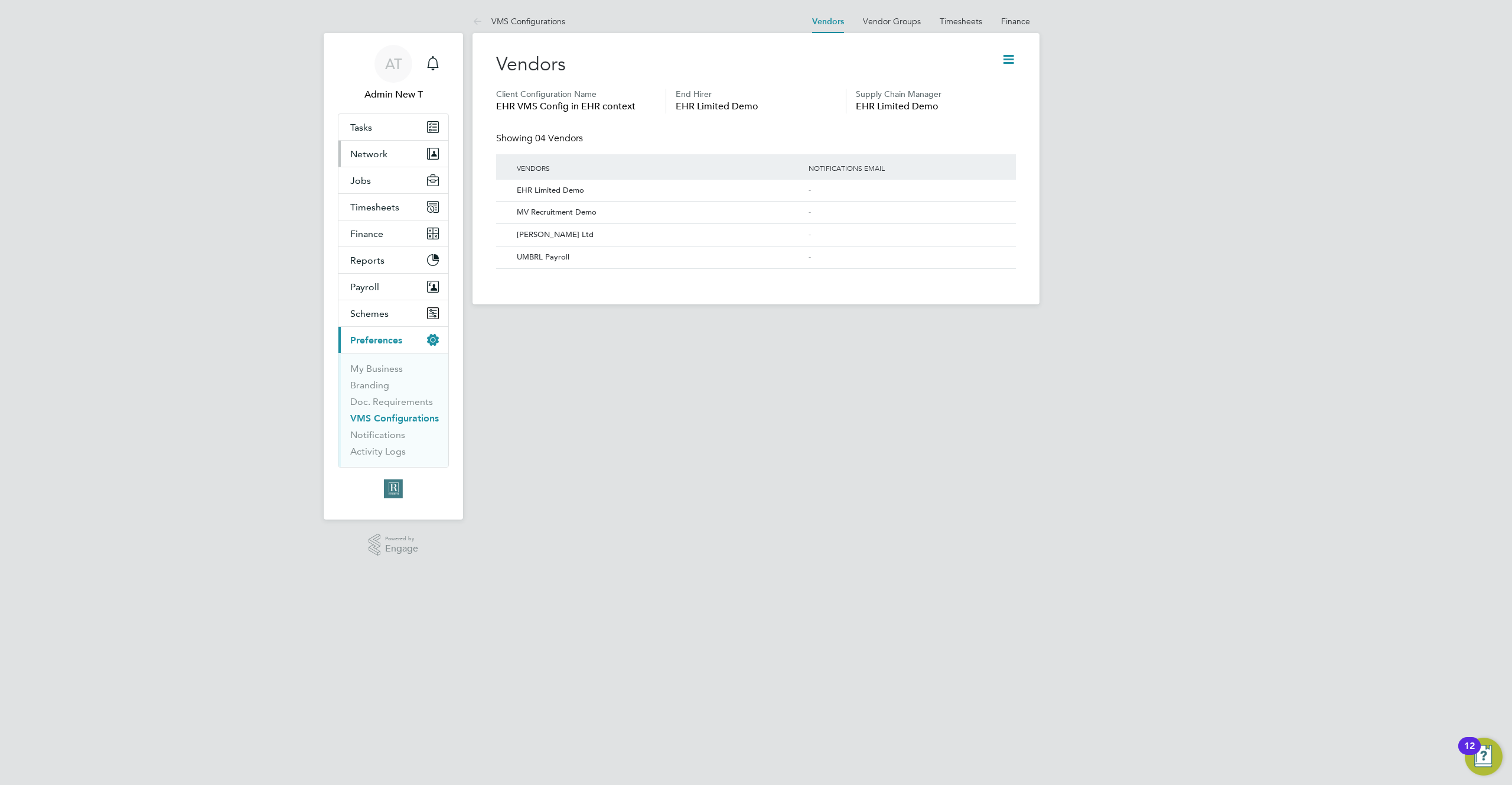
click at [384, 154] on span "Network" at bounding box center [369, 154] width 37 height 11
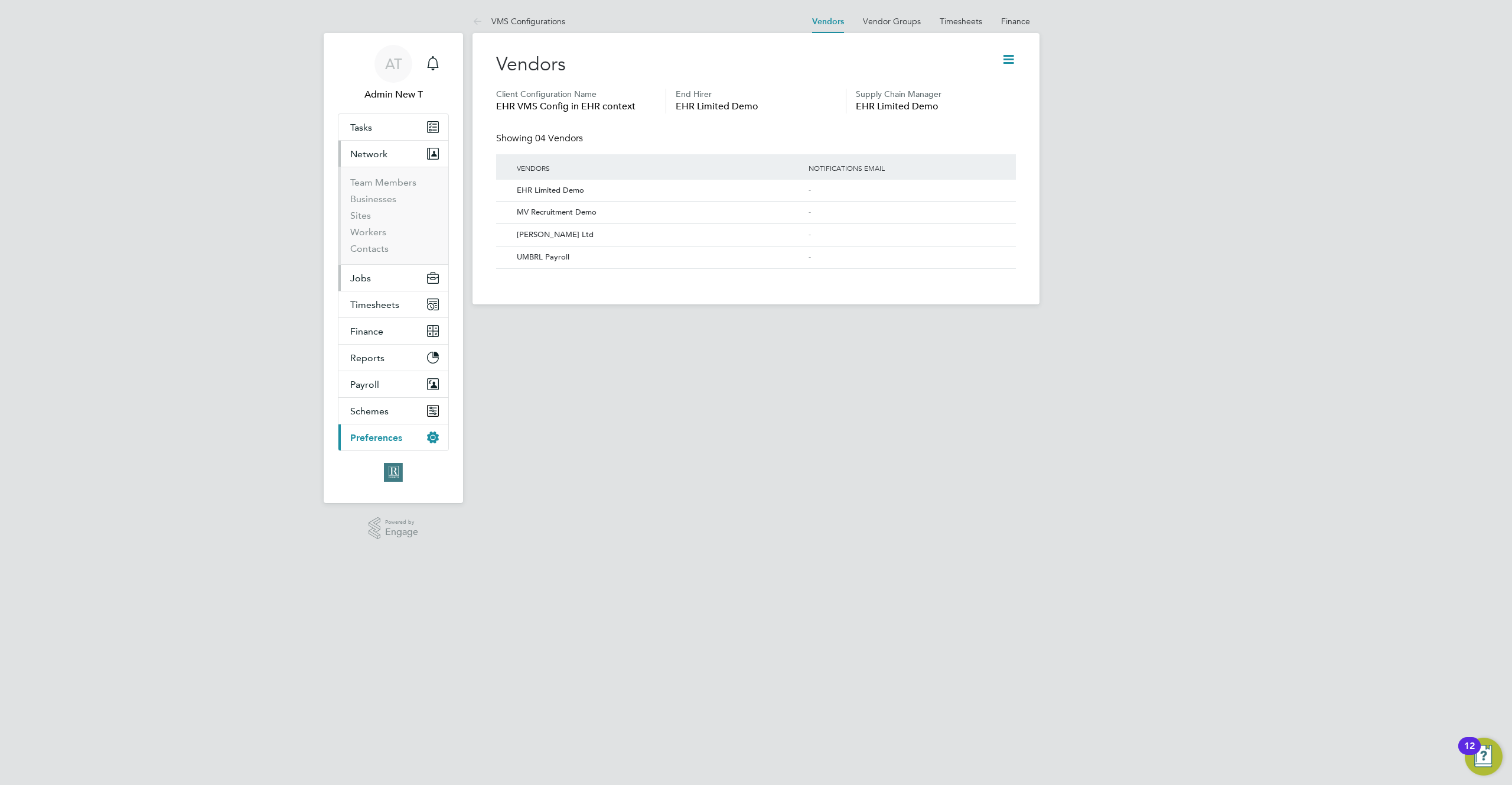
click at [368, 279] on span "Jobs" at bounding box center [360, 277] width 21 height 11
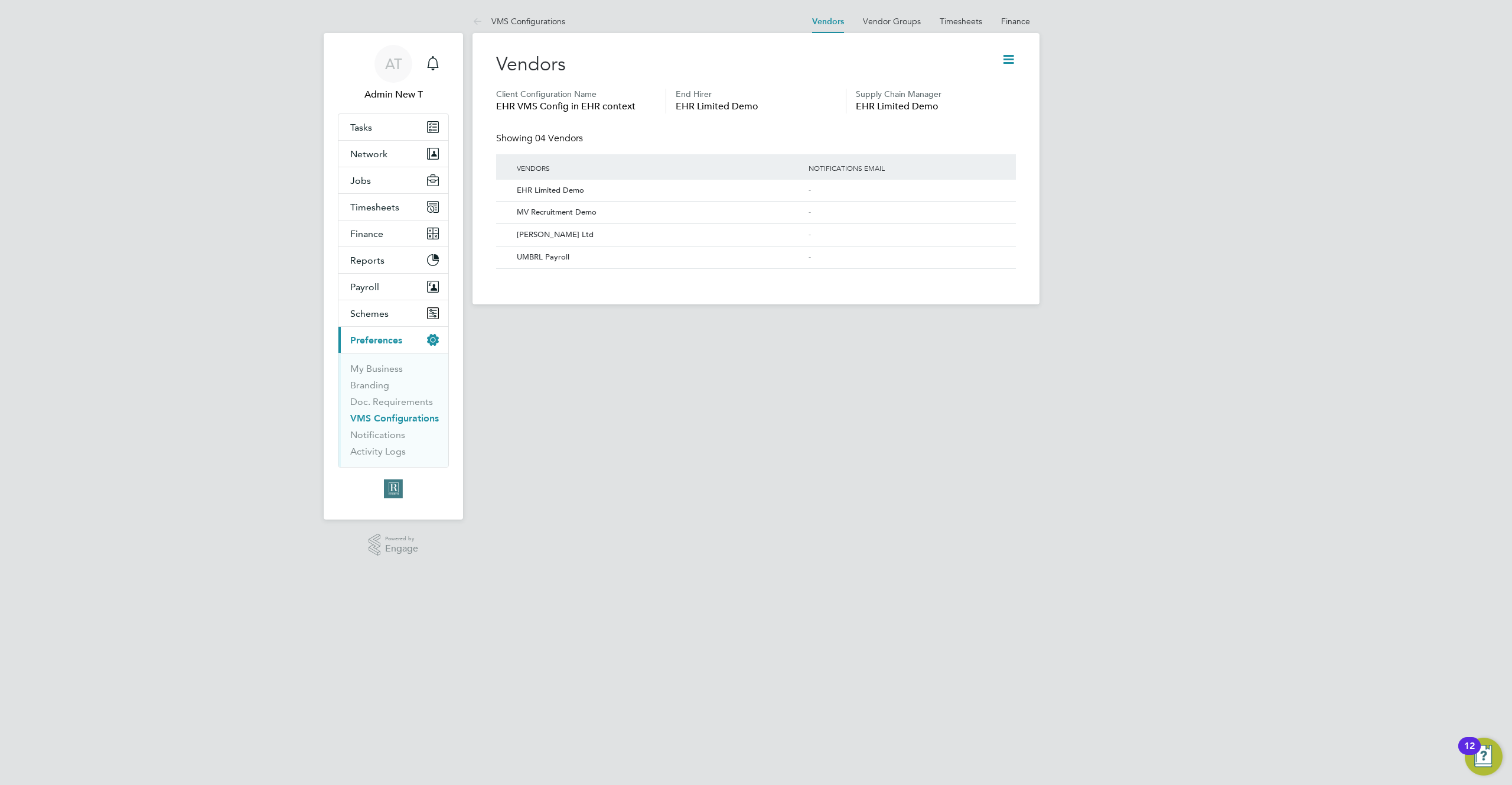
click at [614, 109] on span "EHR VMS Config in EHR context" at bounding box center [576, 106] width 160 height 14
copy span "EHR VMS Config in EHR context"
click at [729, 141] on div "Showing 04 Vendors" at bounding box center [756, 143] width 520 height 22
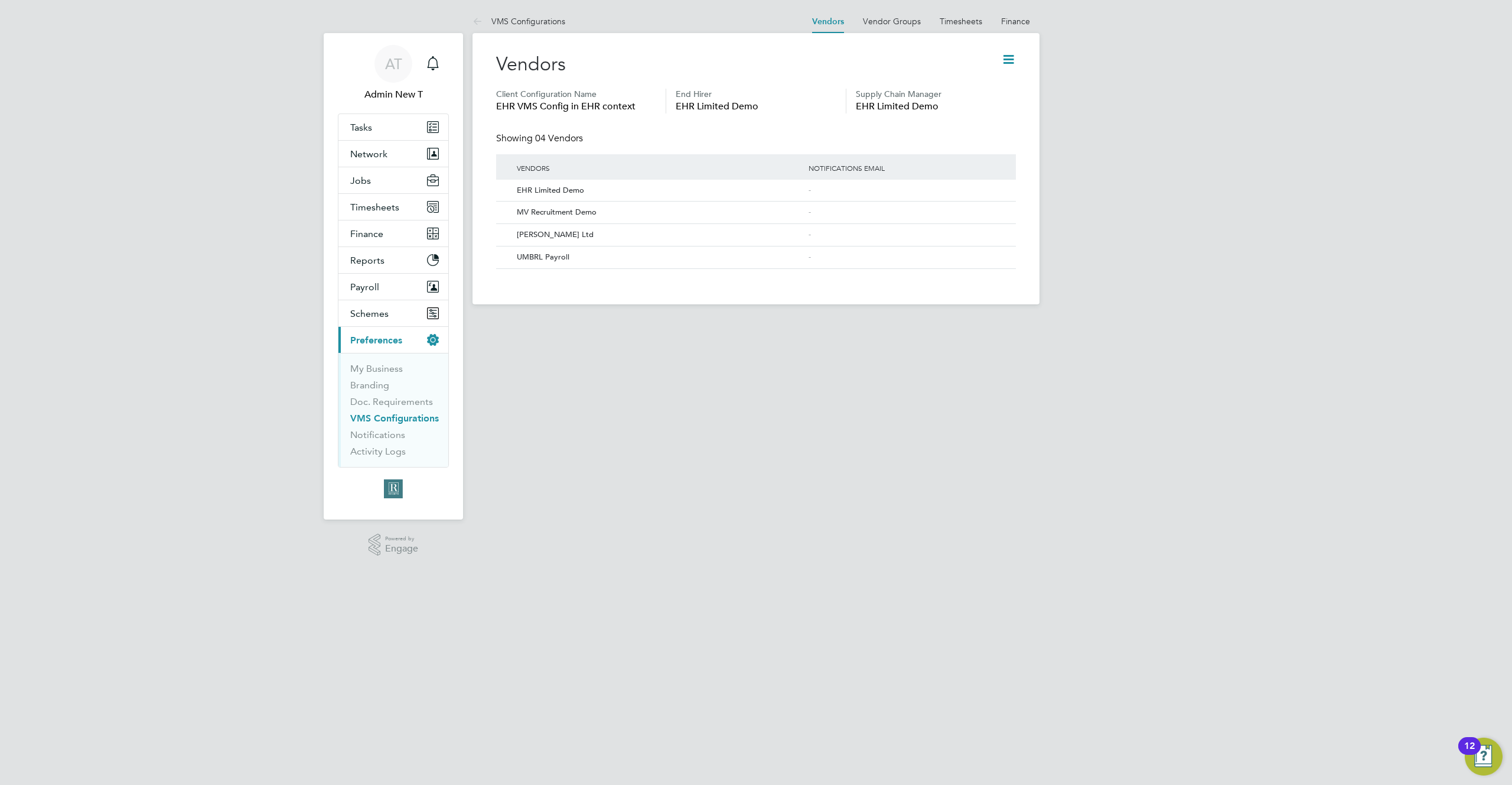
click at [1014, 52] on icon at bounding box center [1008, 59] width 15 height 15
drag, startPoint x: 1105, startPoint y: 181, endPoint x: 1099, endPoint y: 179, distance: 6.3
click at [1101, 179] on div "AT Admin New T Notifications Applications: Tasks Network Team Members Businesse…" at bounding box center [756, 161] width 1512 height 323
drag, startPoint x: 525, startPoint y: 115, endPoint x: 685, endPoint y: 95, distance: 161.2
click at [529, 115] on ul "Client Configuration Name EHR VMS Config in EHR context End Hirer EHR Limited D…" at bounding box center [756, 110] width 520 height 44
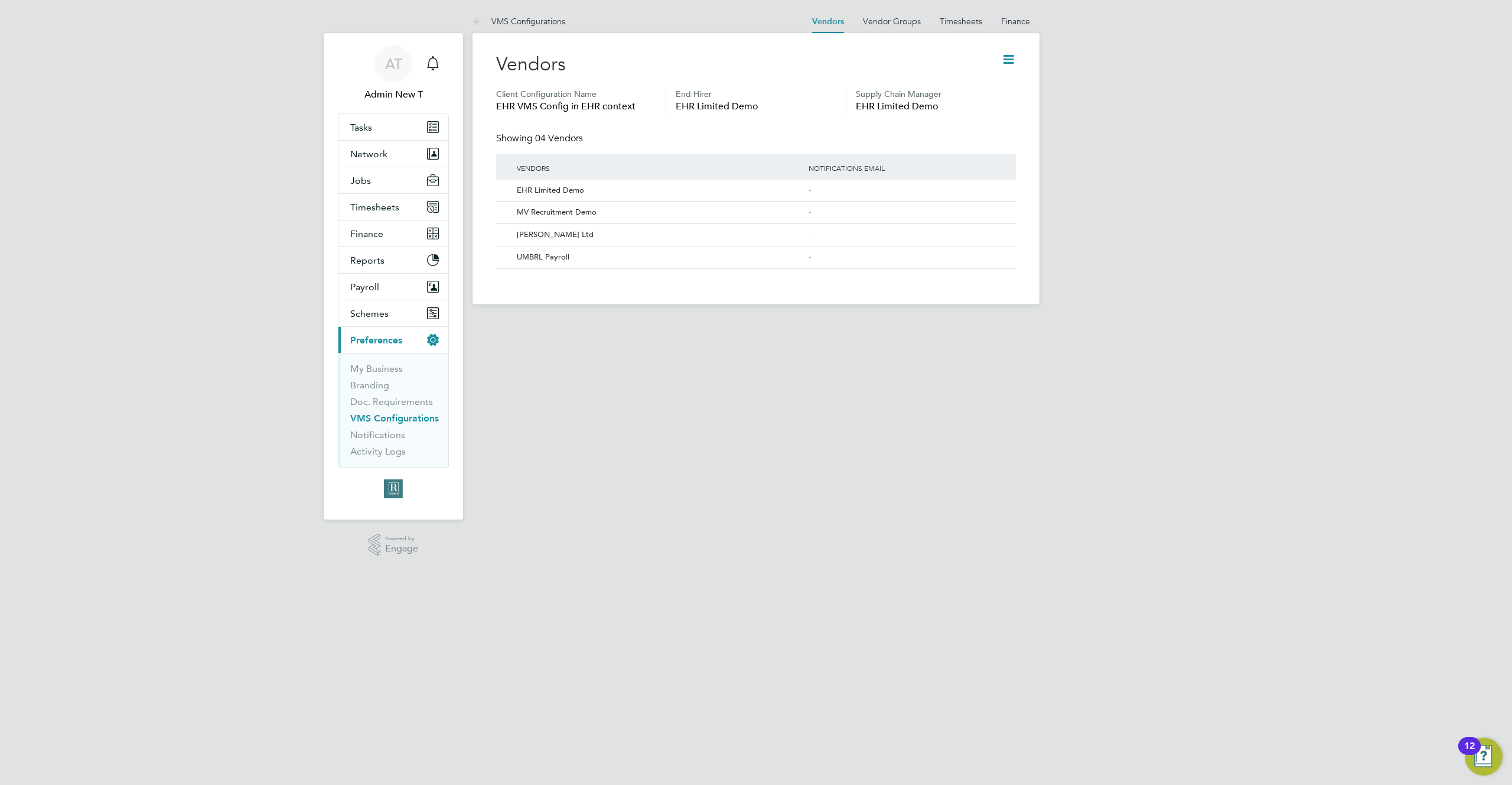
click at [1007, 57] on icon at bounding box center [1008, 59] width 15 height 15
click at [941, 134] on li "Add Vendor" at bounding box center [962, 138] width 105 height 17
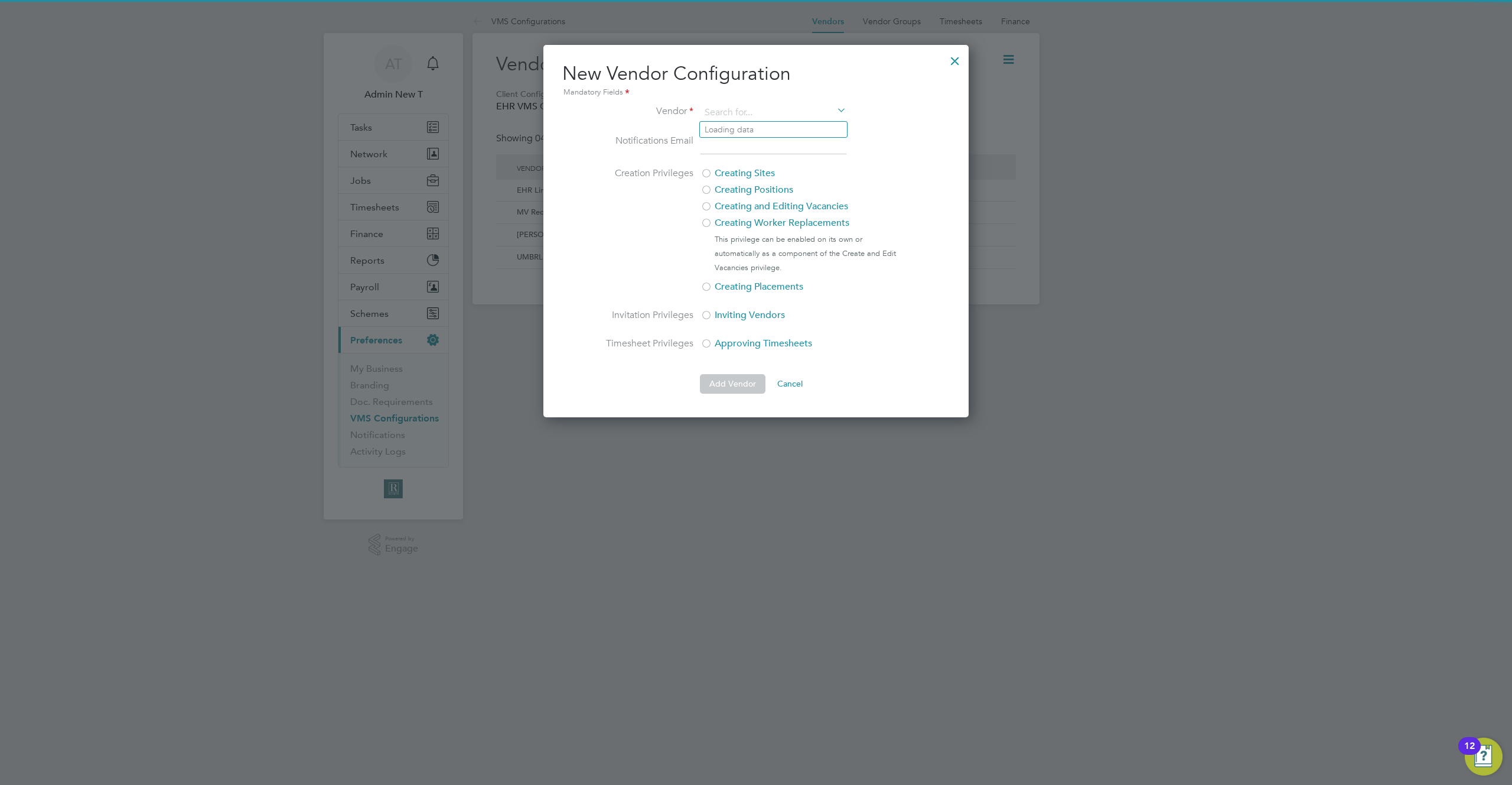
scroll to position [372, 426]
click at [763, 130] on li "2T Recruitment" at bounding box center [776, 130] width 153 height 16
type input "2T Recruitment"
click at [722, 376] on button "Add Vendor" at bounding box center [733, 383] width 66 height 19
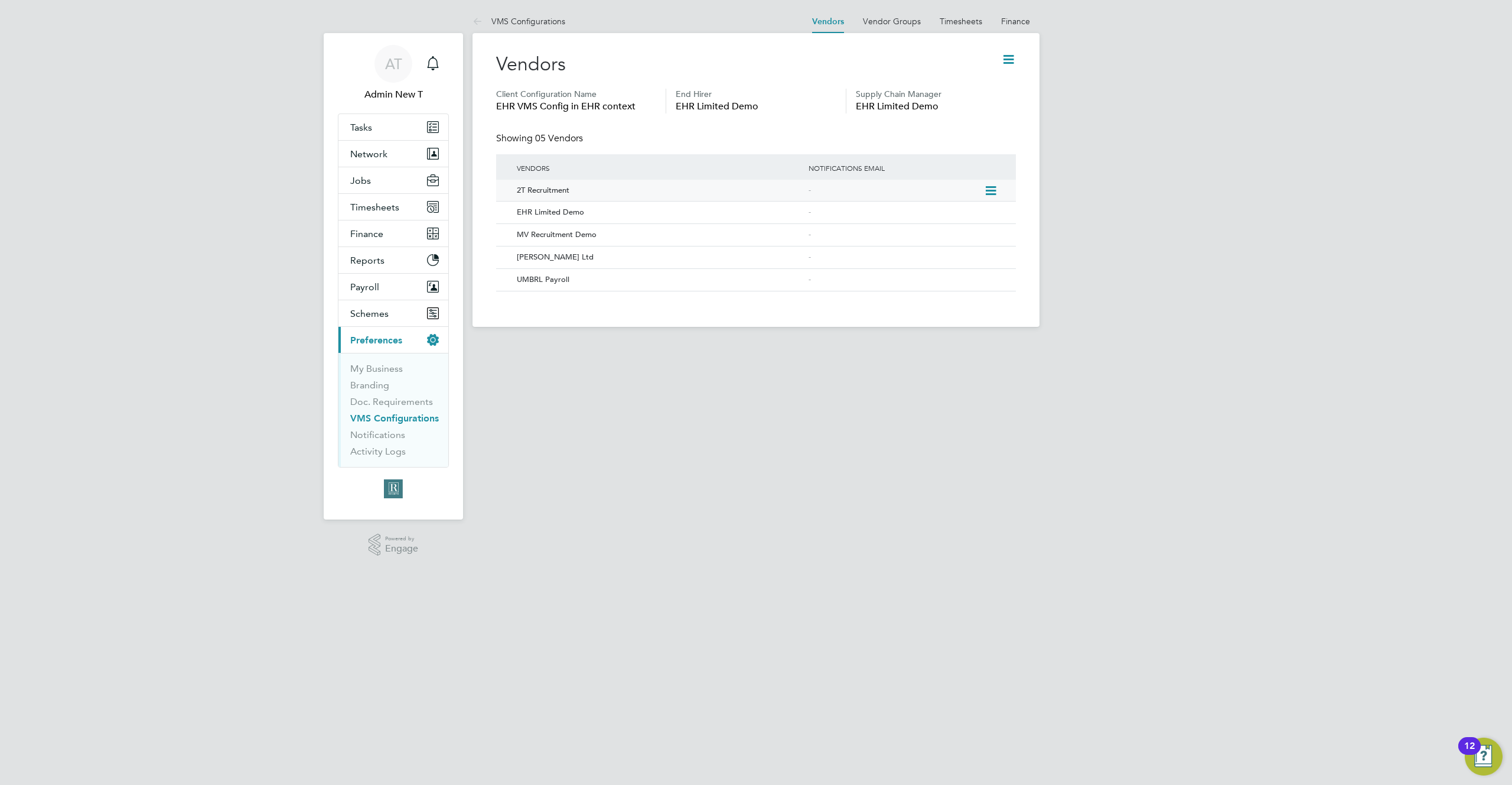
click at [992, 189] on icon at bounding box center [990, 191] width 12 height 14
click at [959, 214] on li "Edit Vendor" at bounding box center [958, 218] width 75 height 17
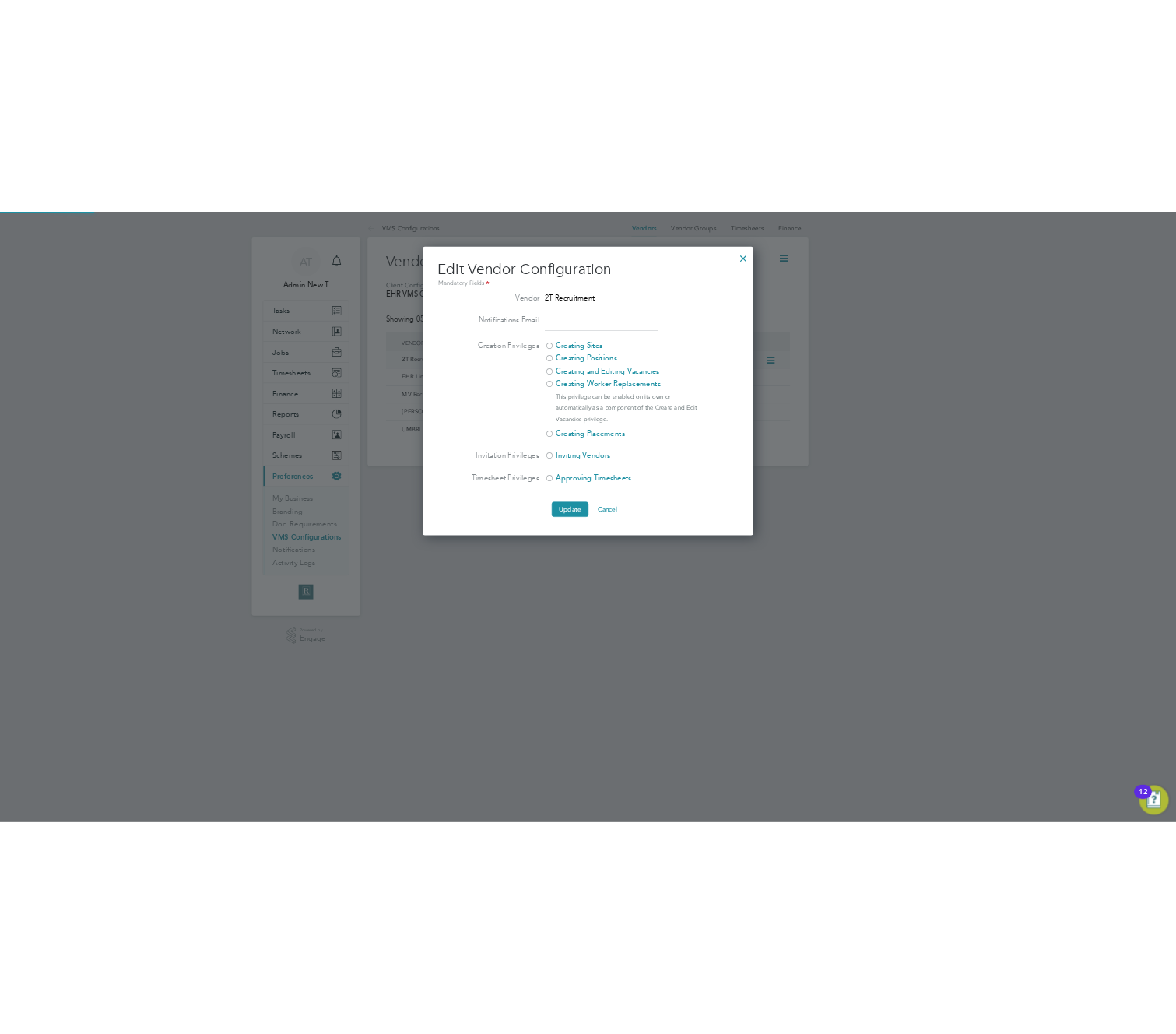
scroll to position [489, 561]
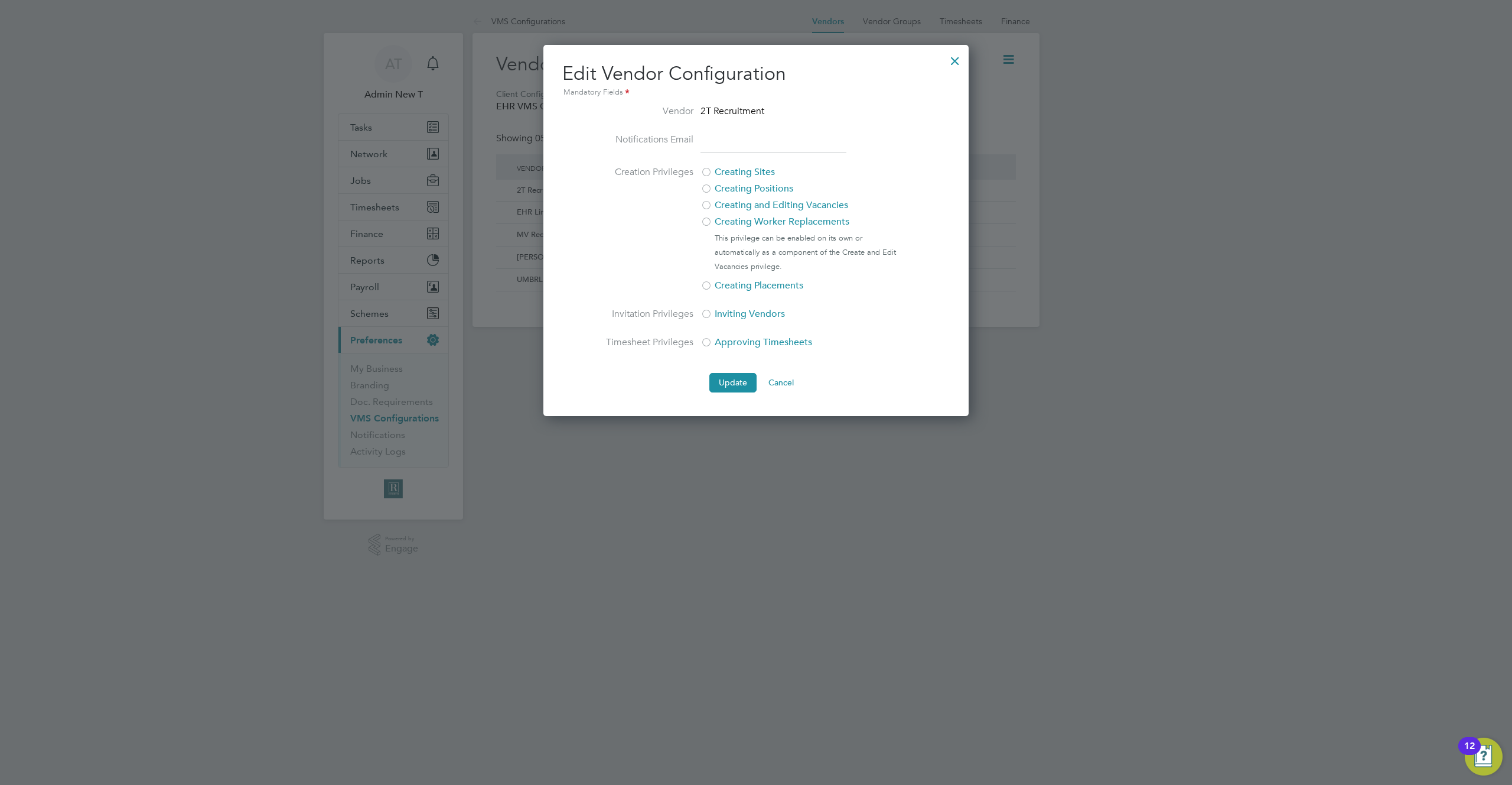
click at [707, 184] on div at bounding box center [706, 190] width 12 height 12
click at [731, 386] on button "Update" at bounding box center [732, 382] width 47 height 19
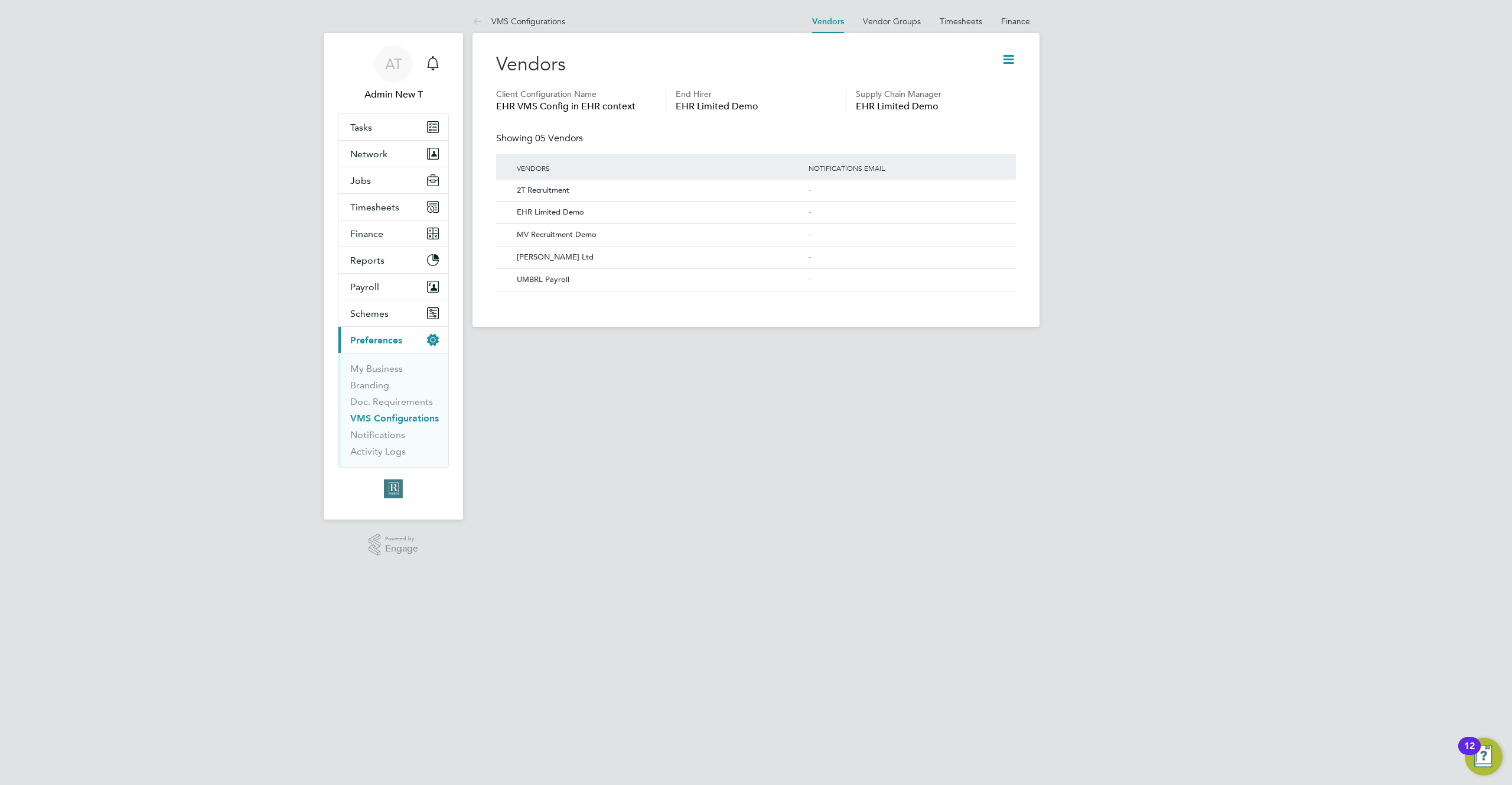
click at [1185, 206] on div "AT Admin New T Notifications Applications: Tasks Network Team Members Businesse…" at bounding box center [756, 173] width 1512 height 346
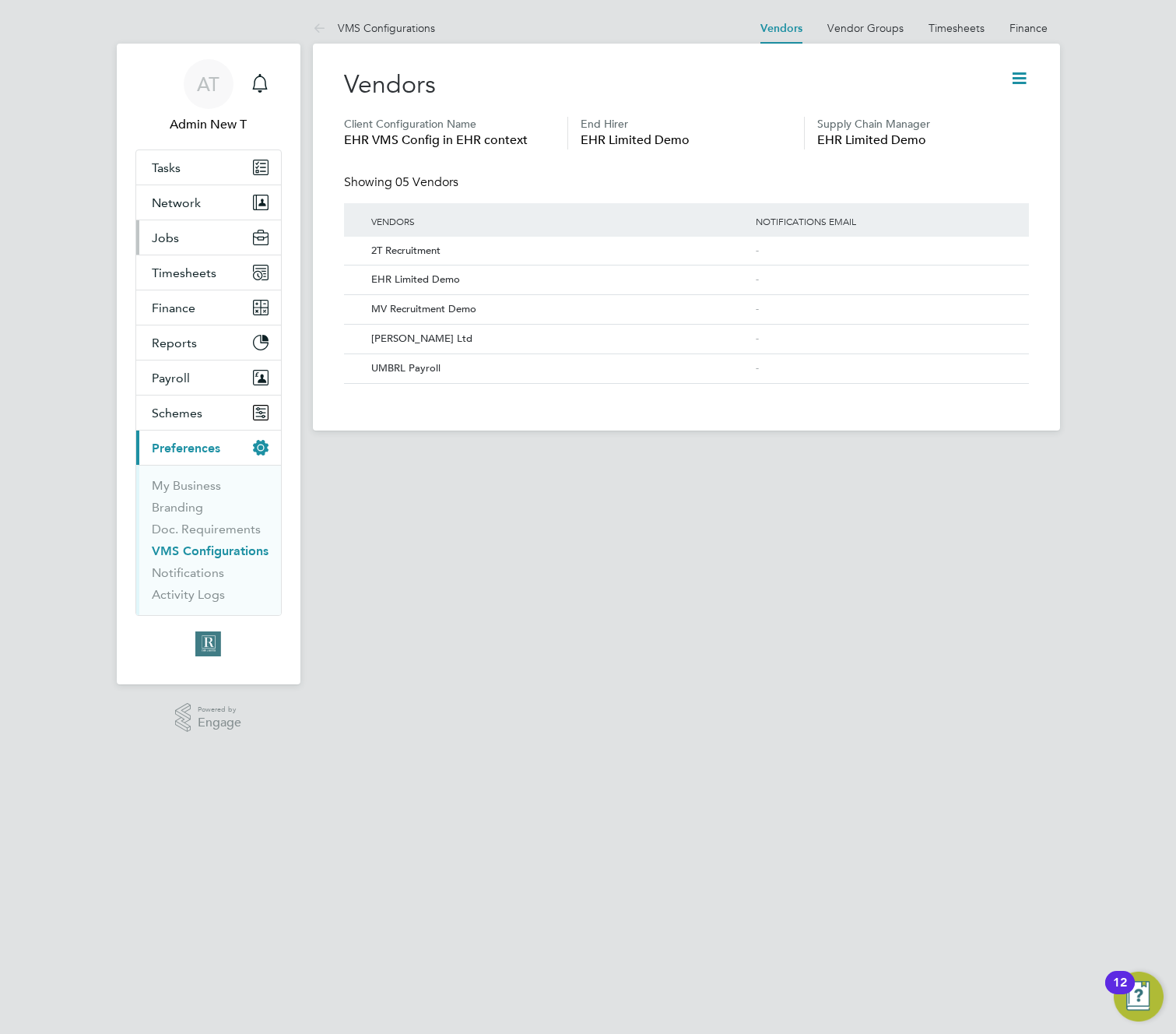
click at [184, 236] on button "Jobs" at bounding box center [208, 237] width 144 height 34
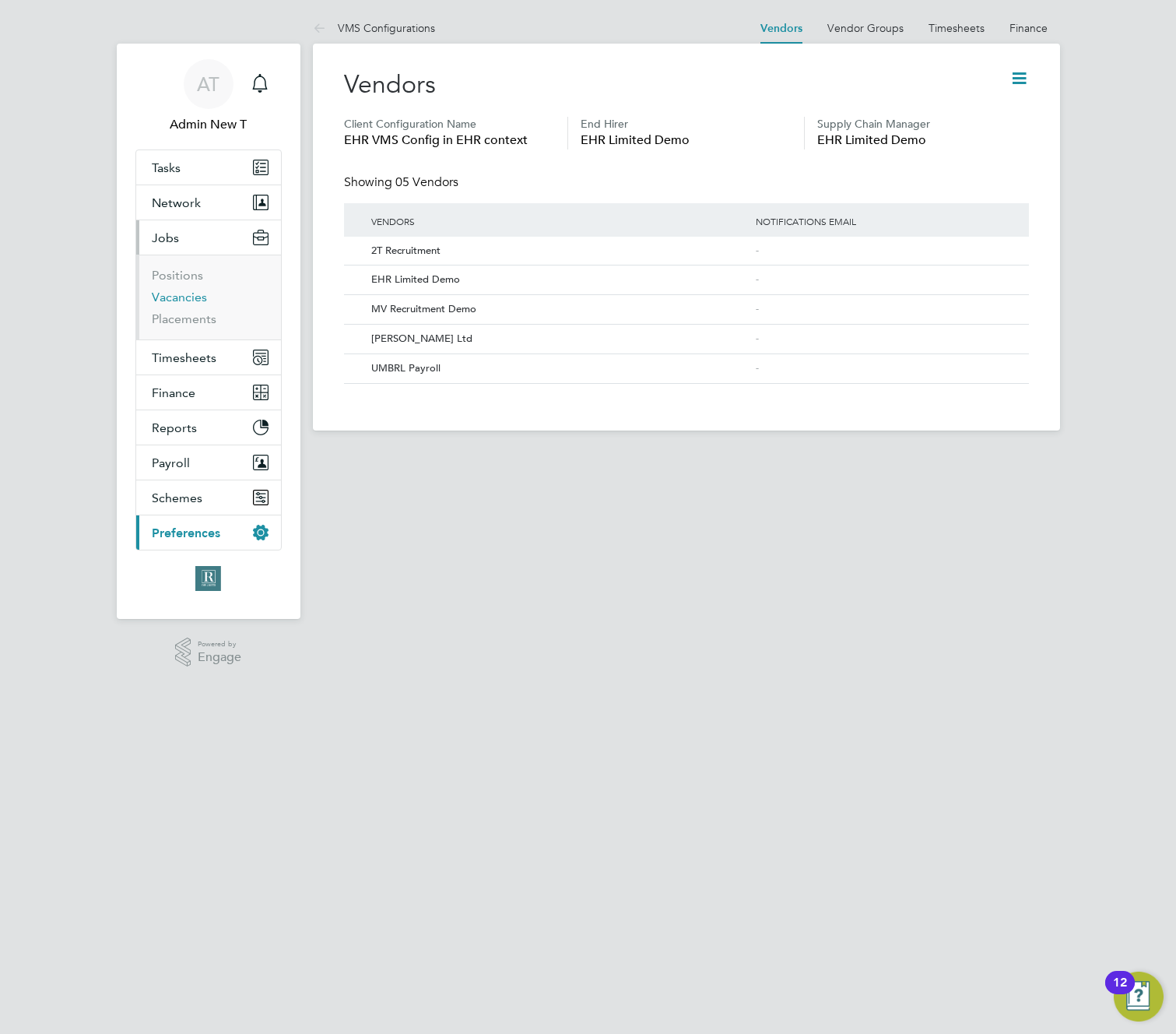
click at [178, 300] on link "Vacancies" at bounding box center [179, 297] width 55 height 14
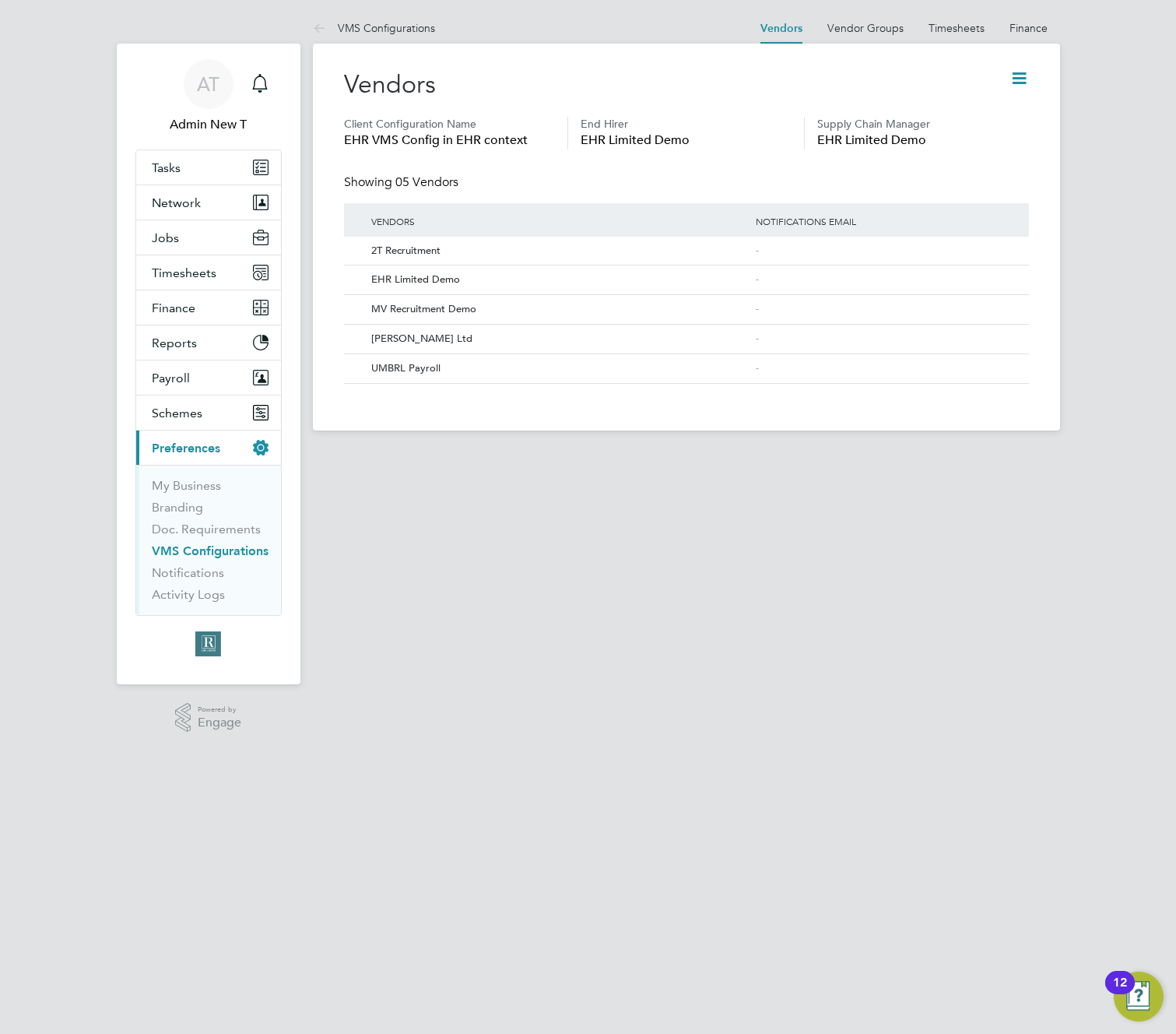
click at [497, 139] on span "EHR VMS Config in EHR context" at bounding box center [449, 140] width 211 height 19
copy span "EHR VMS Config in EHR context"
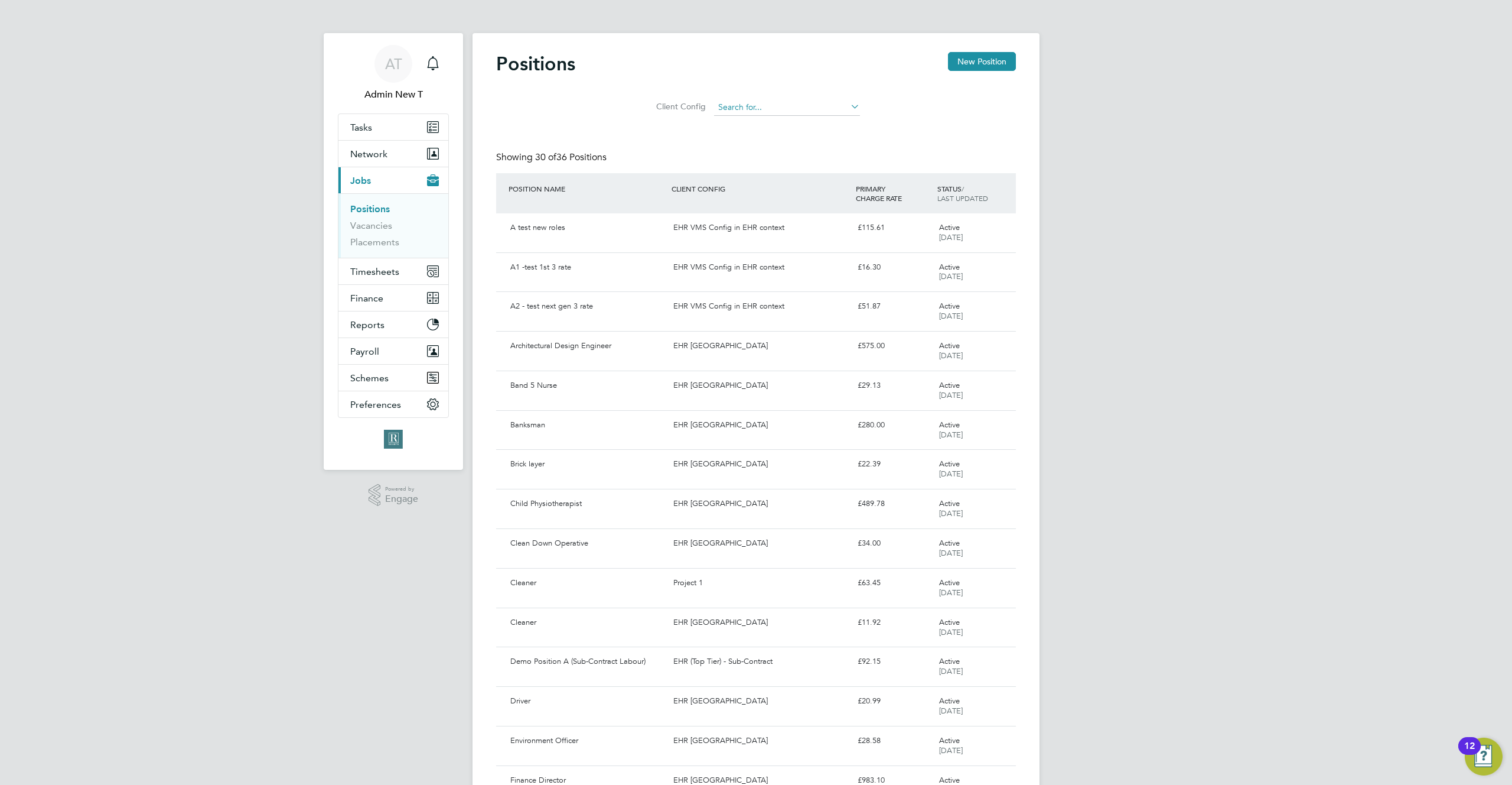
click at [756, 106] on input at bounding box center [787, 108] width 146 height 17
click at [763, 141] on li "EHR (Top Tier) - Sub-Contract" at bounding box center [787, 139] width 147 height 16
type input "EHR (Top Tier) - Sub-Contract"
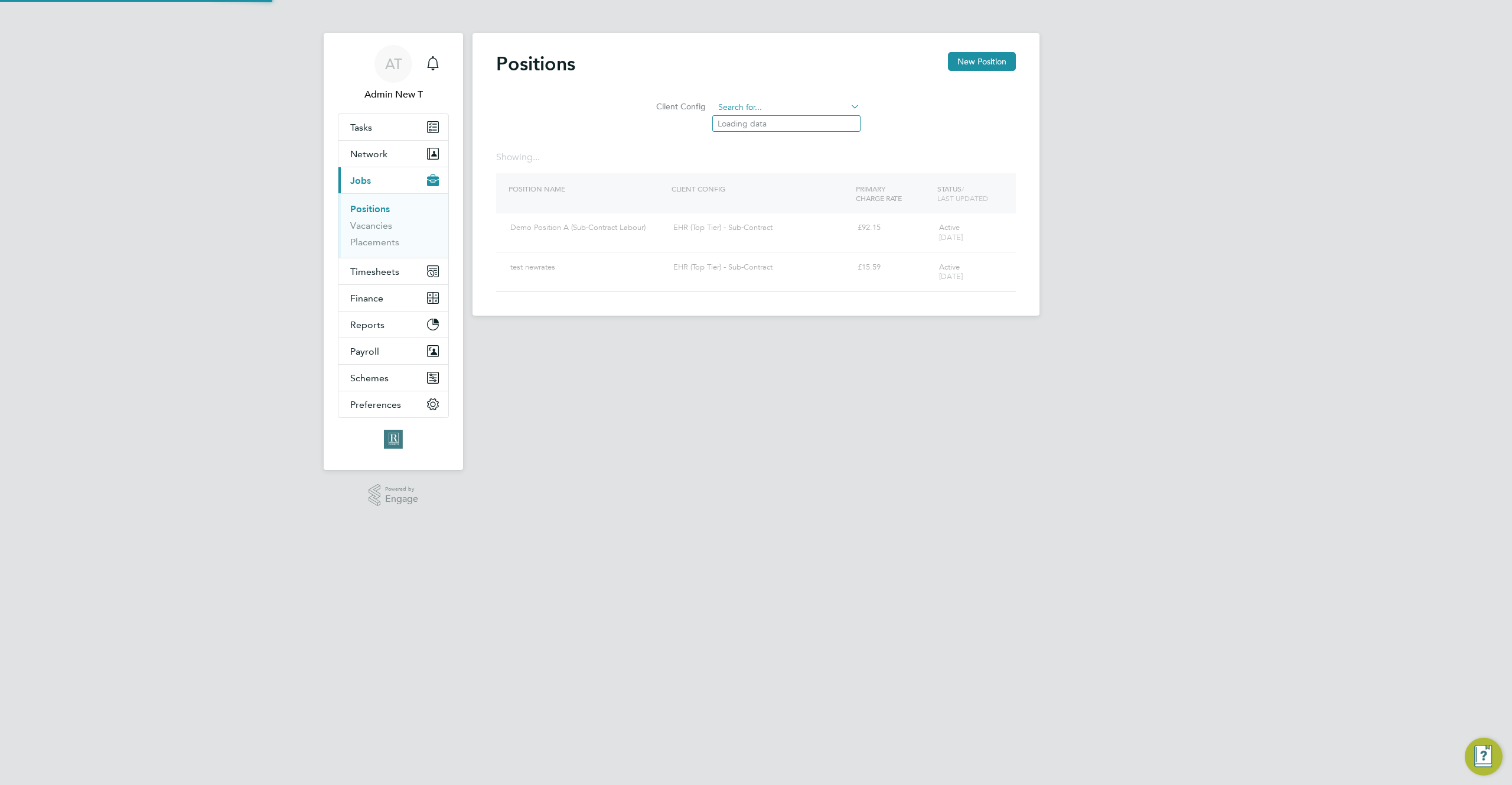
click at [785, 106] on input at bounding box center [787, 108] width 146 height 17
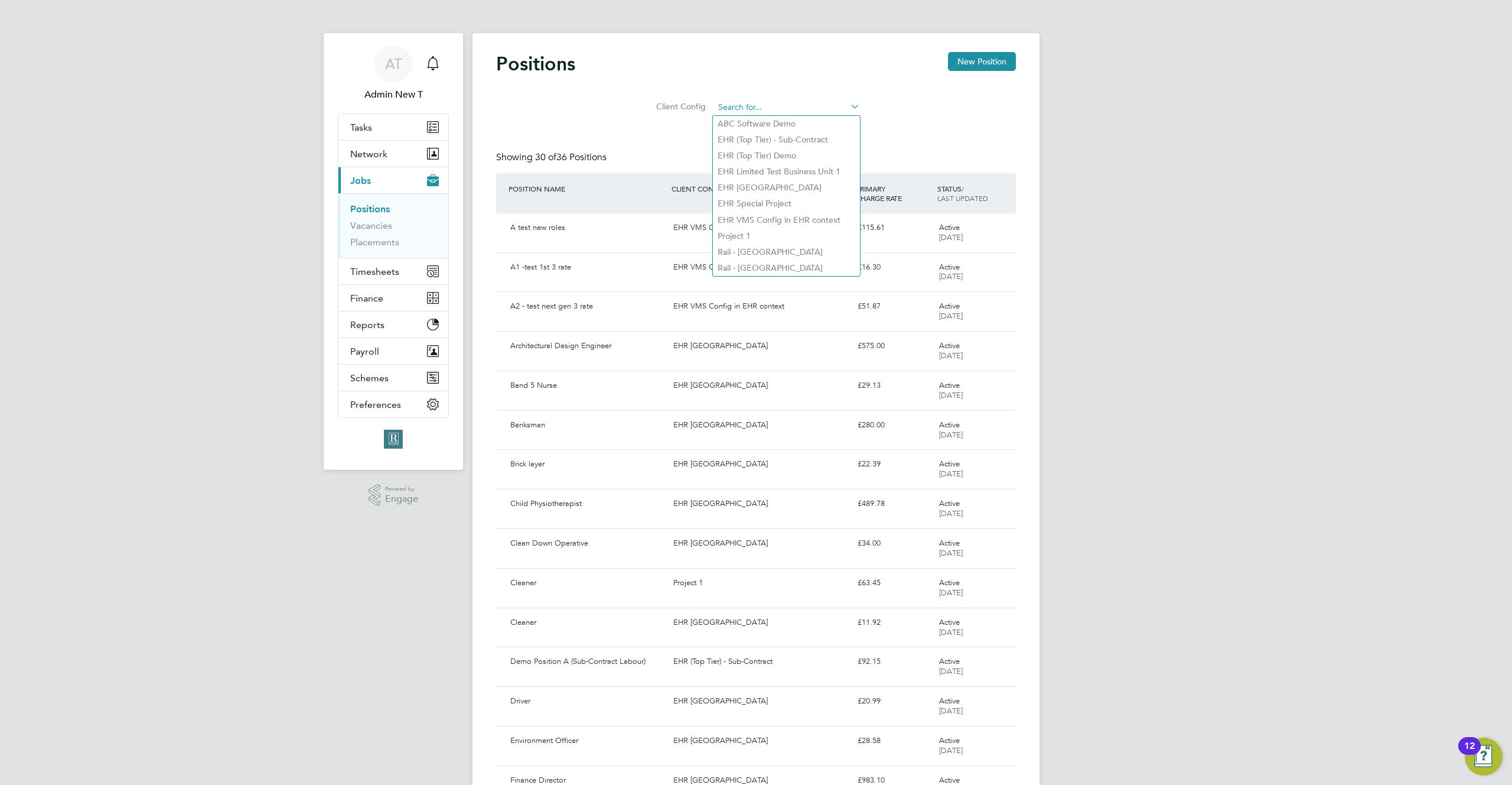
click at [739, 100] on input at bounding box center [787, 108] width 146 height 17
paste input "EHR VMS Config in EHR context"
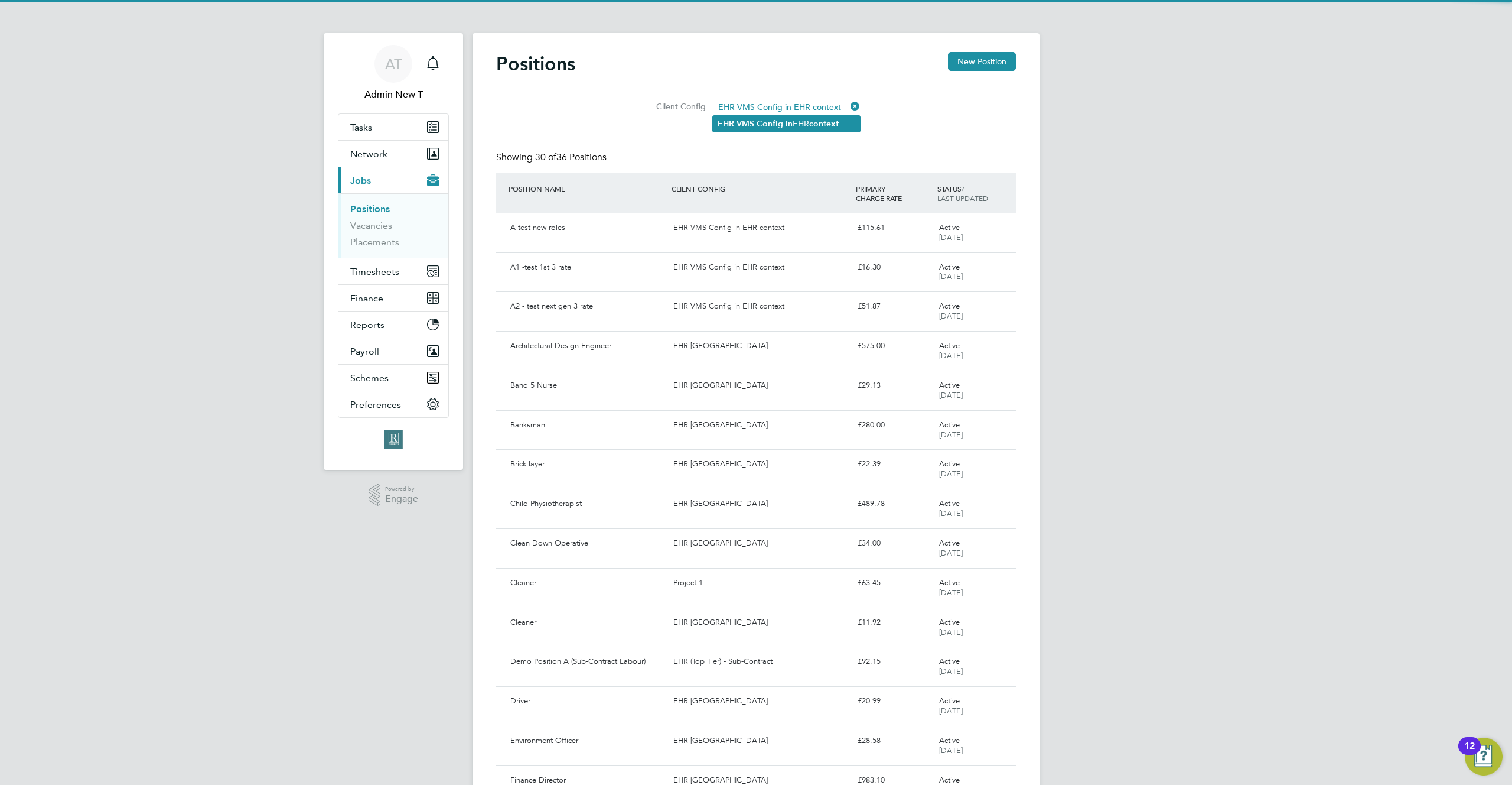
type input "EHR VMS Config in EHR context"
click at [744, 123] on b "VMS" at bounding box center [745, 124] width 17 height 10
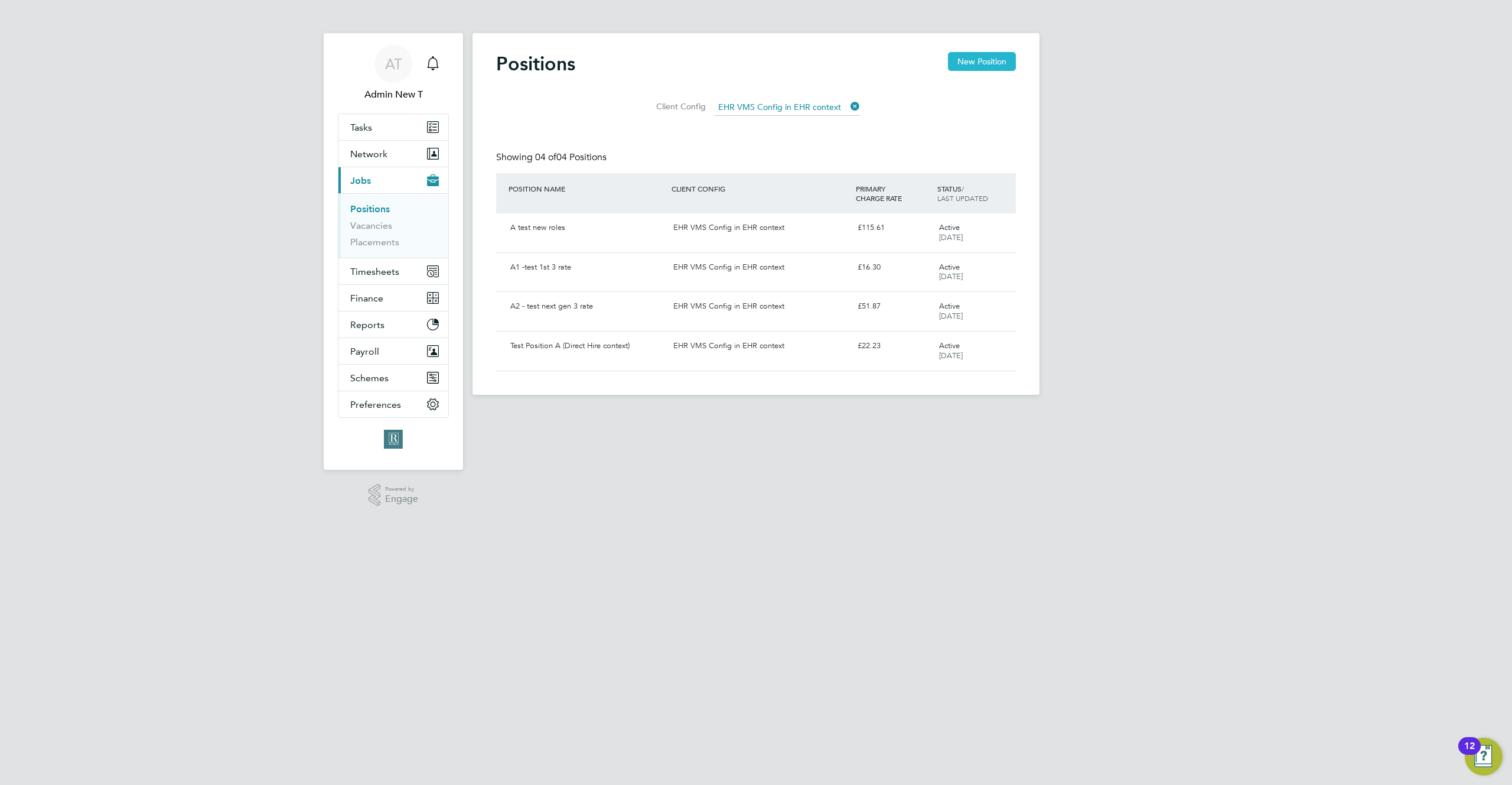
click at [988, 65] on button "New Position" at bounding box center [981, 61] width 68 height 19
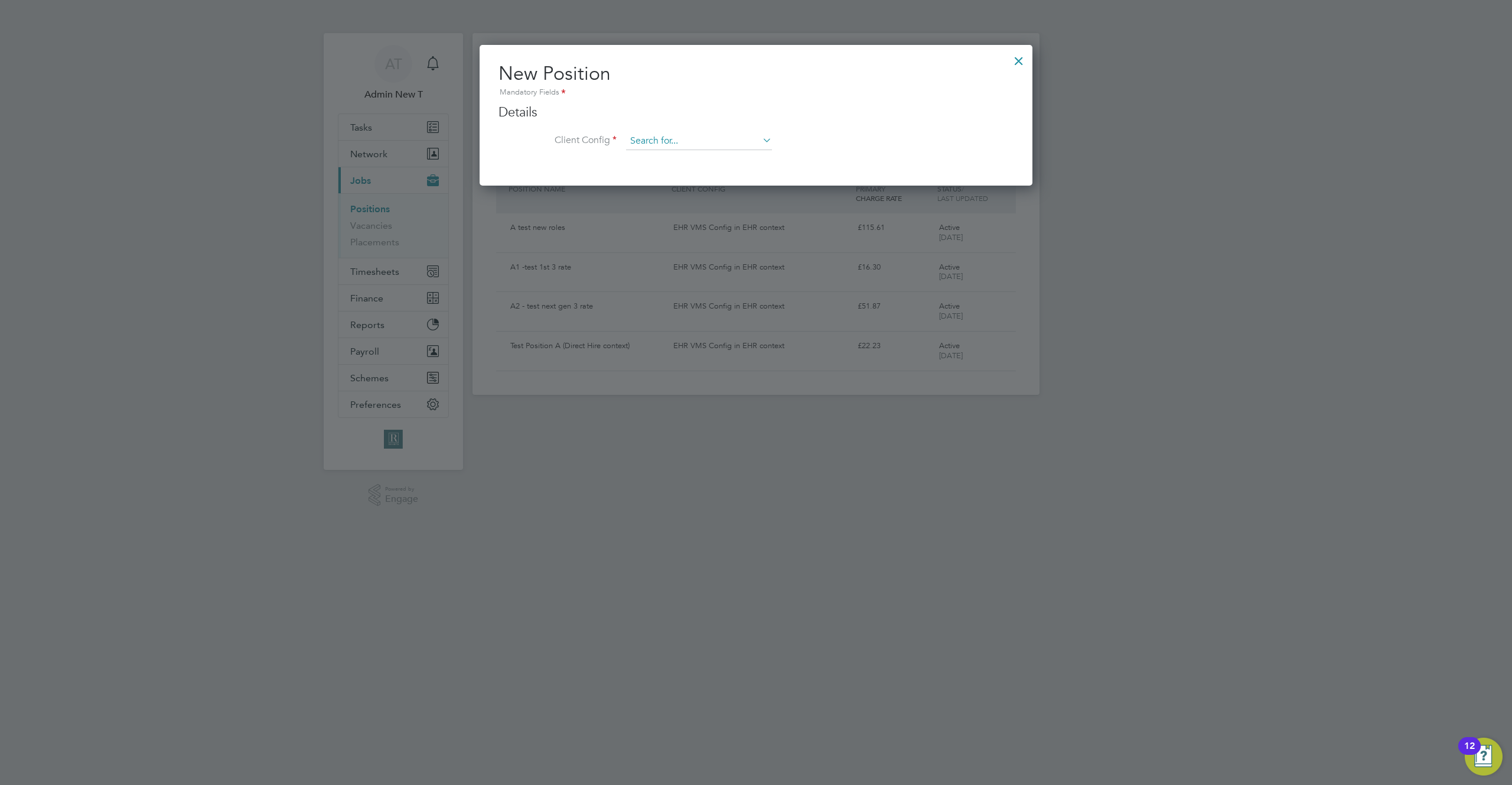
click at [745, 141] on input at bounding box center [699, 141] width 146 height 17
paste input "EHR VMS Config in EHR context"
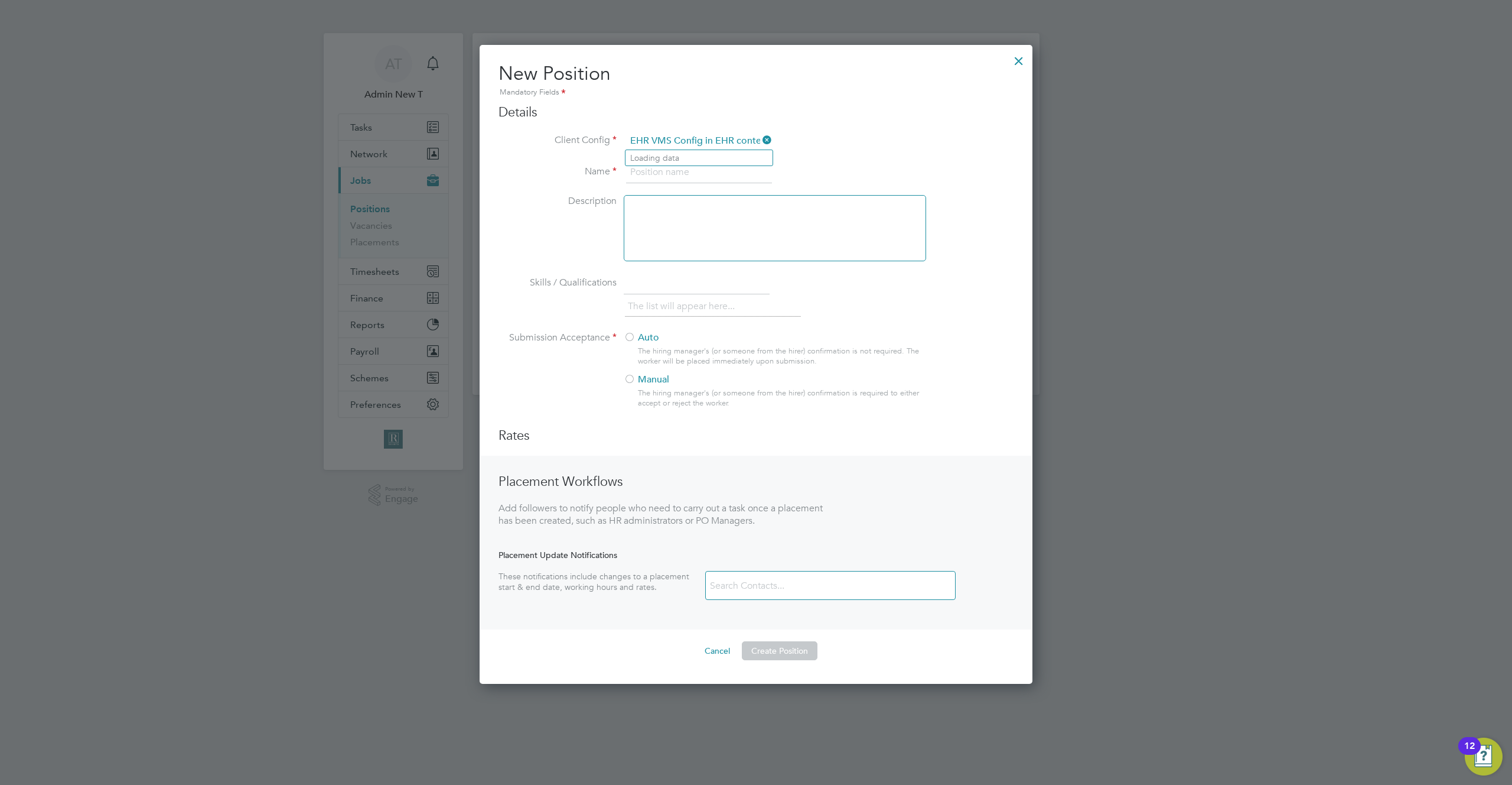
scroll to position [639, 553]
type input "EHR VMS Config in EHR context"
click at [739, 159] on b "context" at bounding box center [736, 158] width 30 height 10
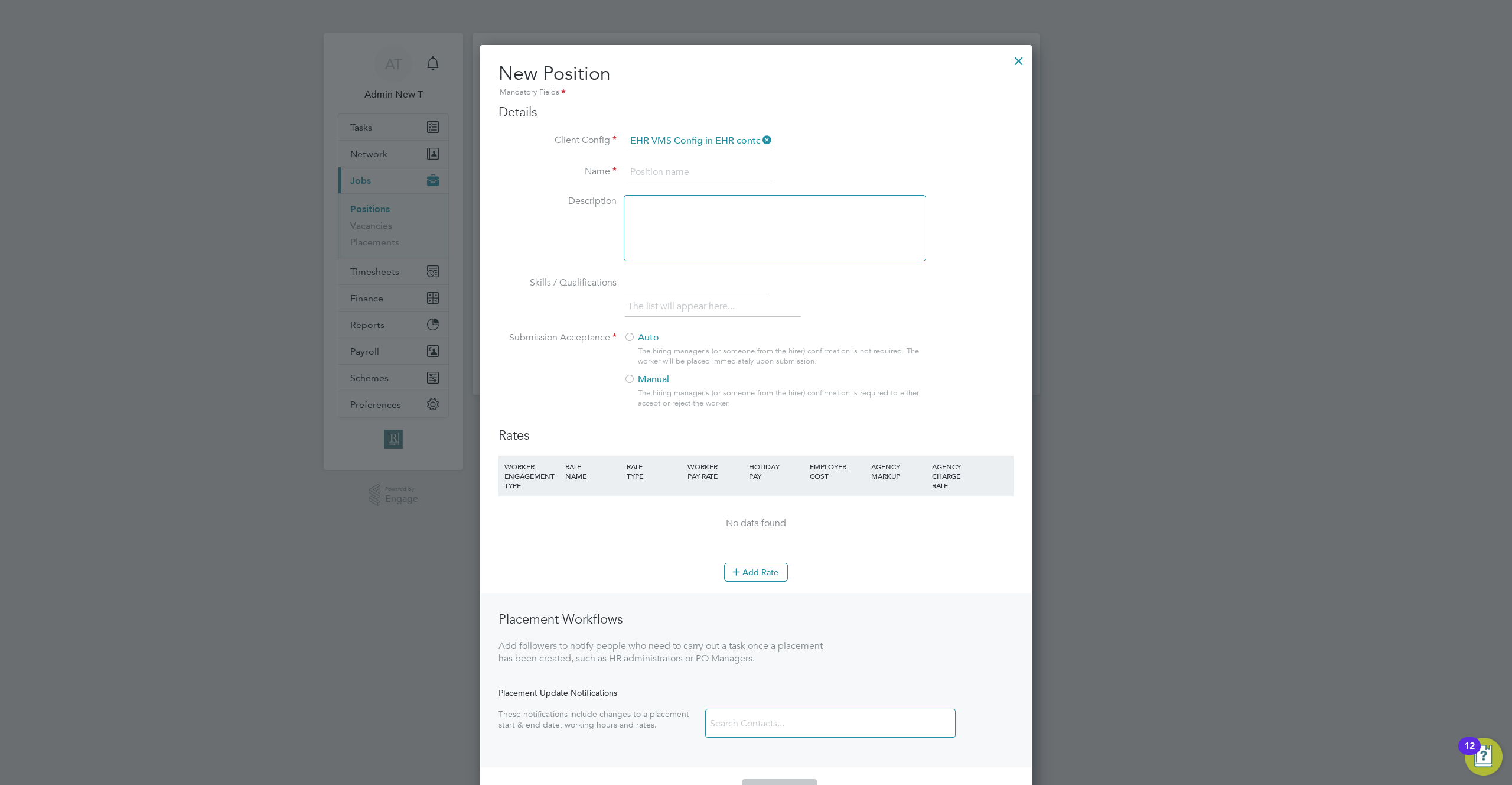
scroll to position [777, 553]
click at [710, 177] on input at bounding box center [699, 172] width 146 height 21
type input "A AFter All"
click at [712, 211] on div at bounding box center [774, 228] width 302 height 66
click at [734, 292] on input "text" at bounding box center [696, 283] width 146 height 21
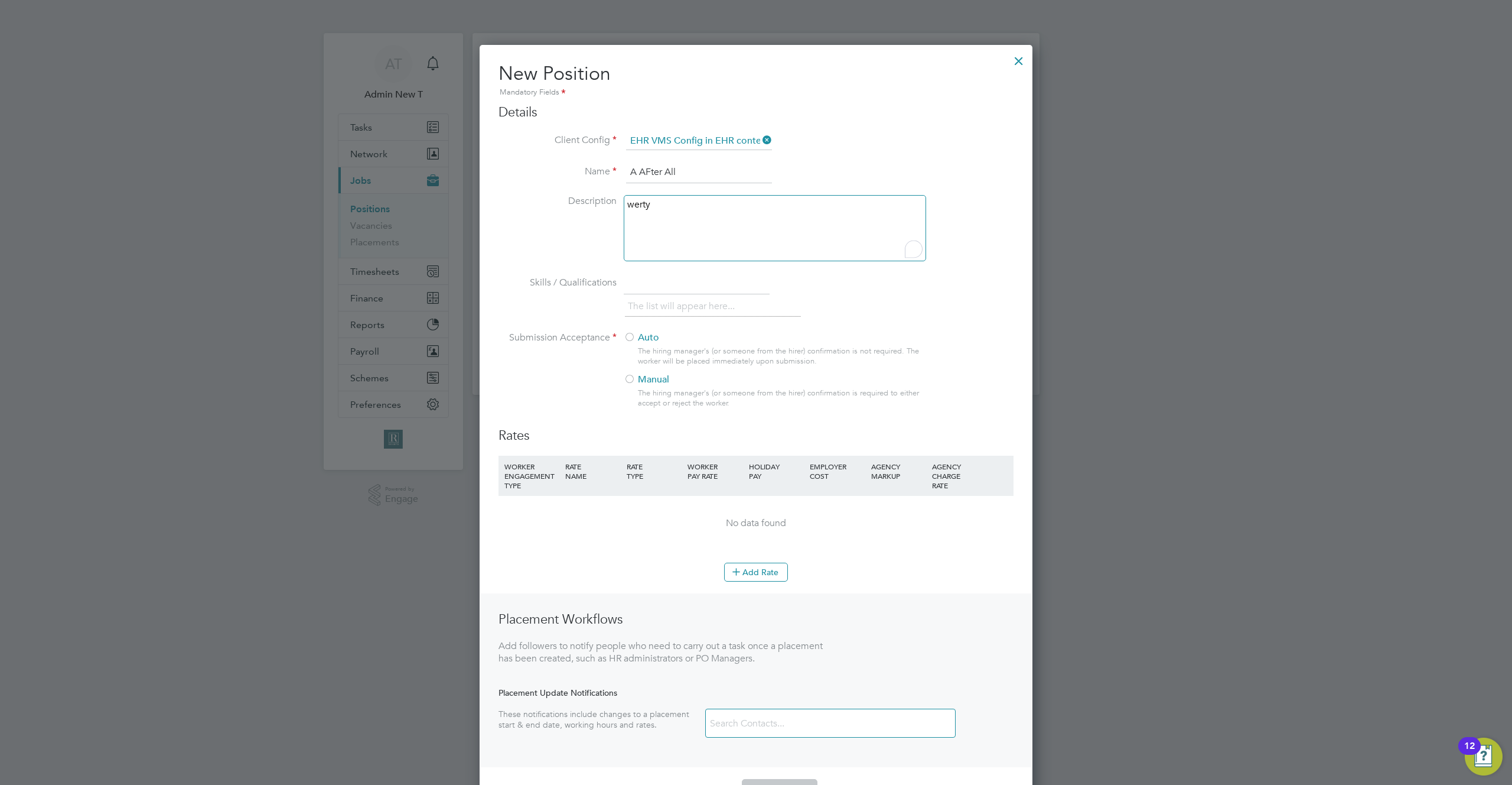
click at [635, 337] on div at bounding box center [629, 338] width 12 height 12
drag, startPoint x: 762, startPoint y: 570, endPoint x: 560, endPoint y: 522, distance: 207.6
click at [761, 570] on button "Add Rate" at bounding box center [756, 571] width 64 height 19
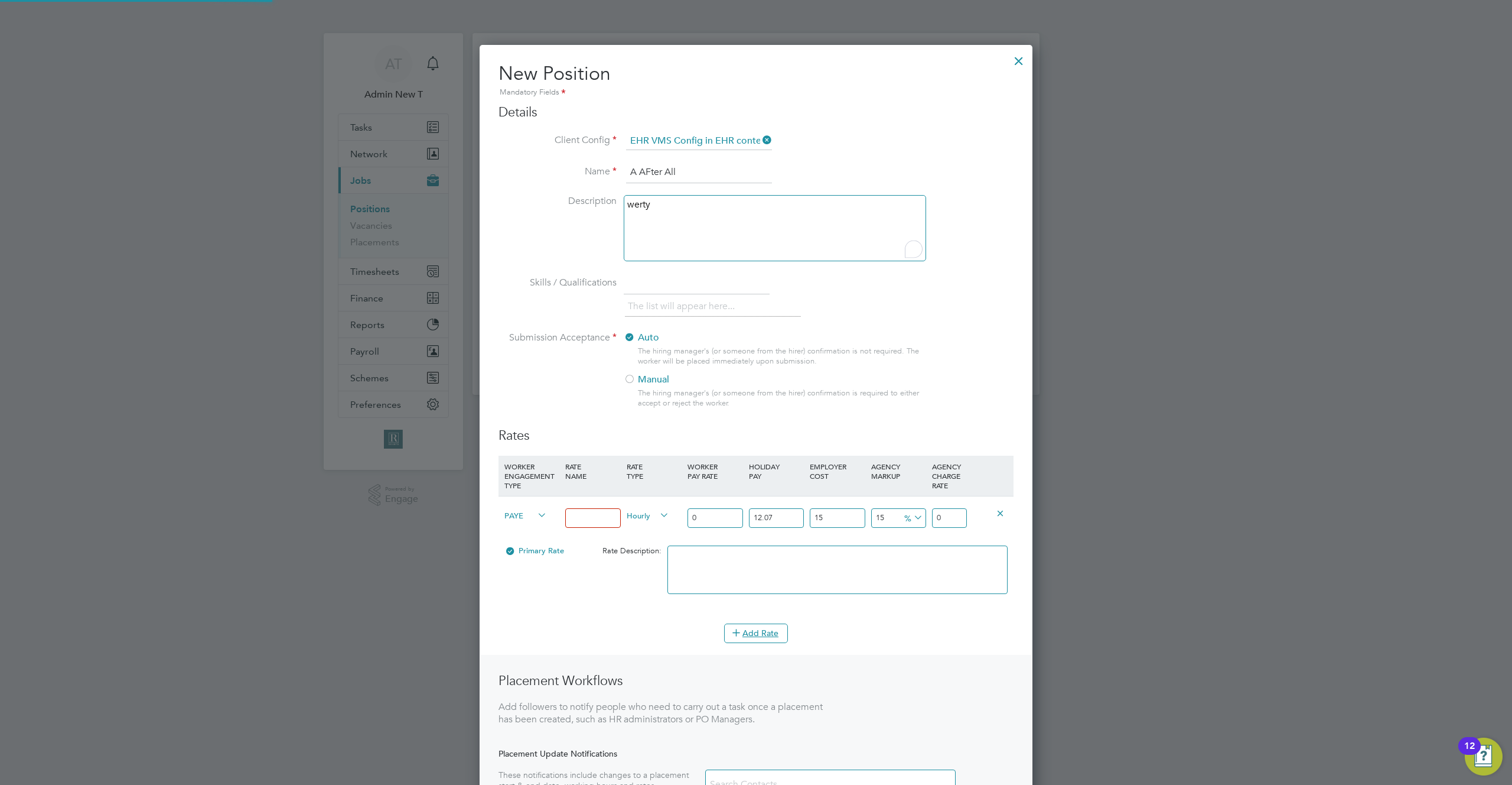
scroll to position [839, 553]
click at [533, 513] on span "PAYE" at bounding box center [525, 515] width 43 height 13
click at [560, 619] on li "Umbrella Limited Company" at bounding box center [559, 617] width 119 height 15
drag, startPoint x: 593, startPoint y: 504, endPoint x: 593, endPoint y: 512, distance: 8.0
click at [593, 506] on div at bounding box center [593, 518] width 61 height 43
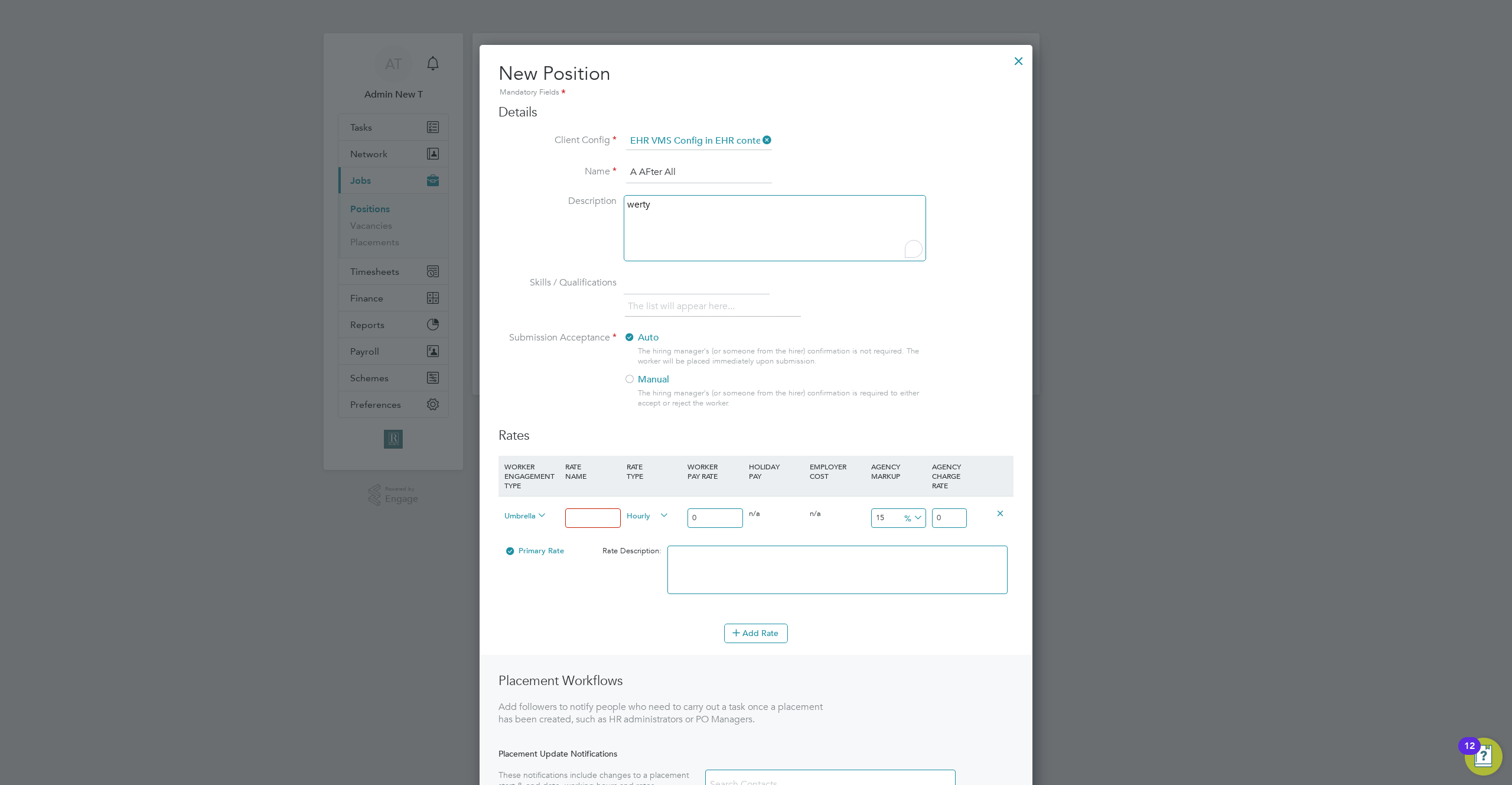
click at [593, 513] on input at bounding box center [593, 518] width 55 height 19
type input "test 1A"
click at [705, 517] on input "0" at bounding box center [714, 518] width 55 height 19
type input "01"
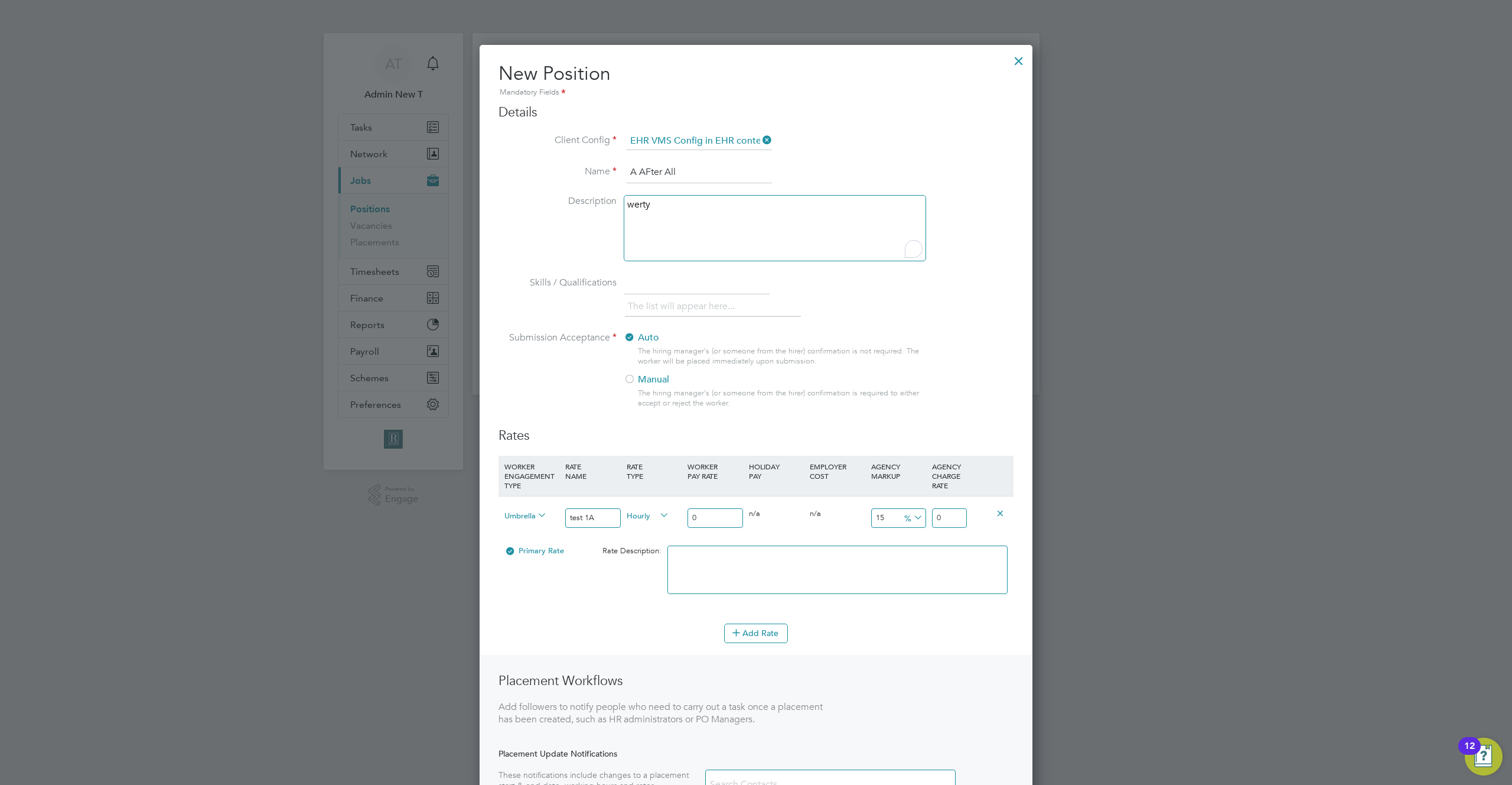
type input "1.48212575"
type input "012"
type input "17.785509"
click at [716, 520] on input "012" at bounding box center [714, 518] width 55 height 19
type input "0121"
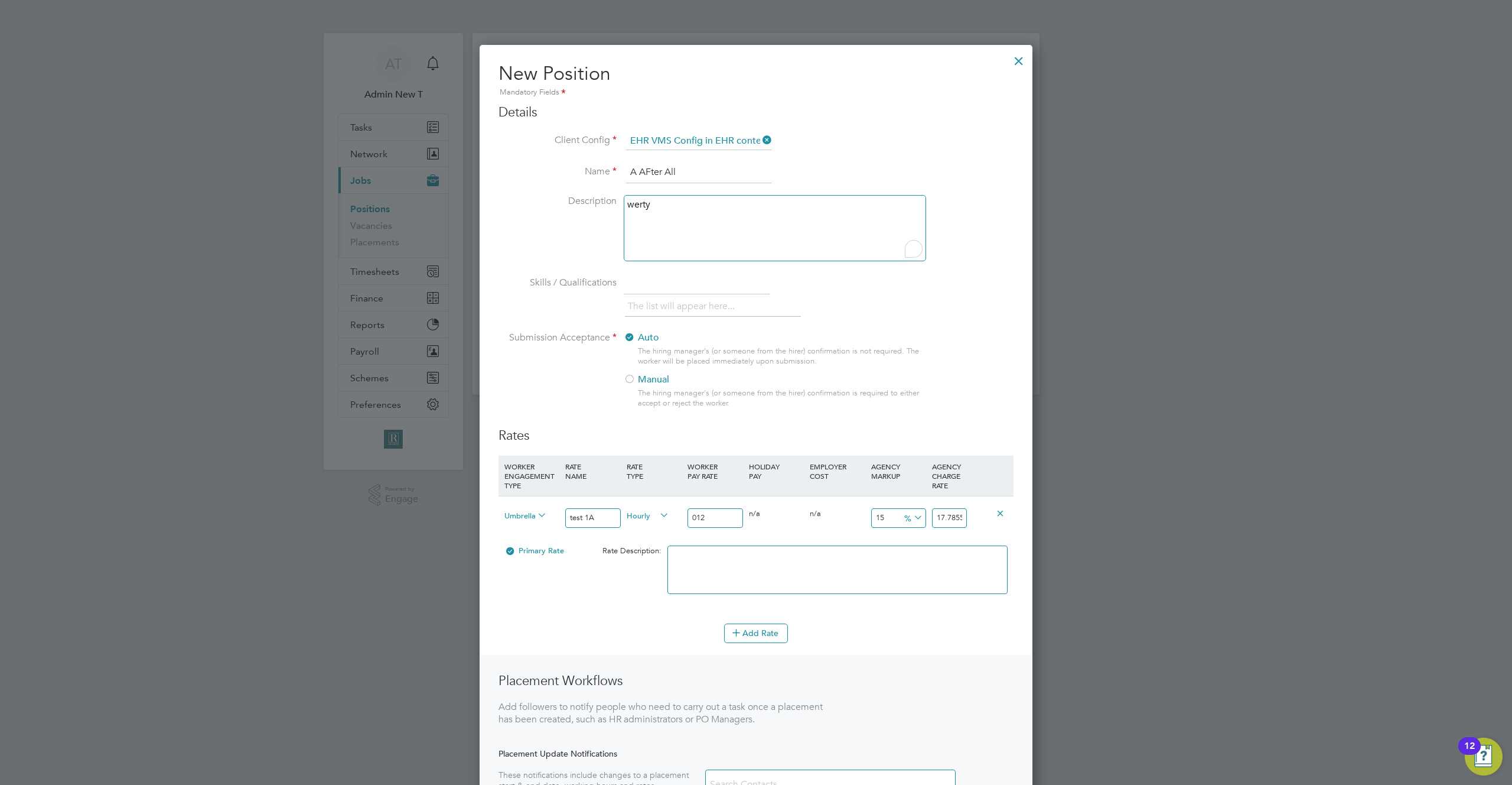
type input "179.33721575"
type input "0121"
click at [637, 519] on span "Hourly" at bounding box center [648, 515] width 43 height 13
click at [636, 539] on li "DAILY" at bounding box center [648, 543] width 52 height 15
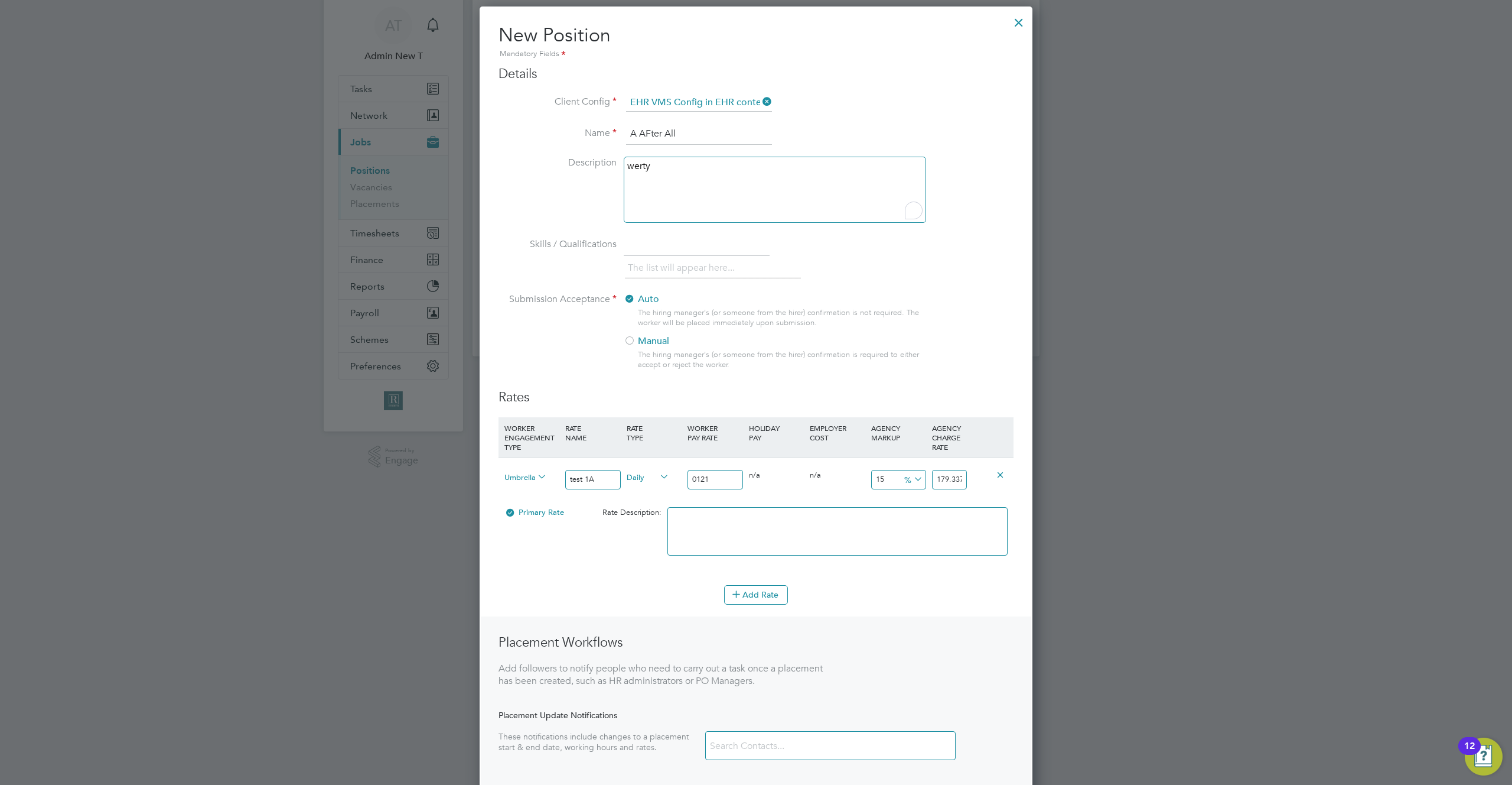
scroll to position [97, 0]
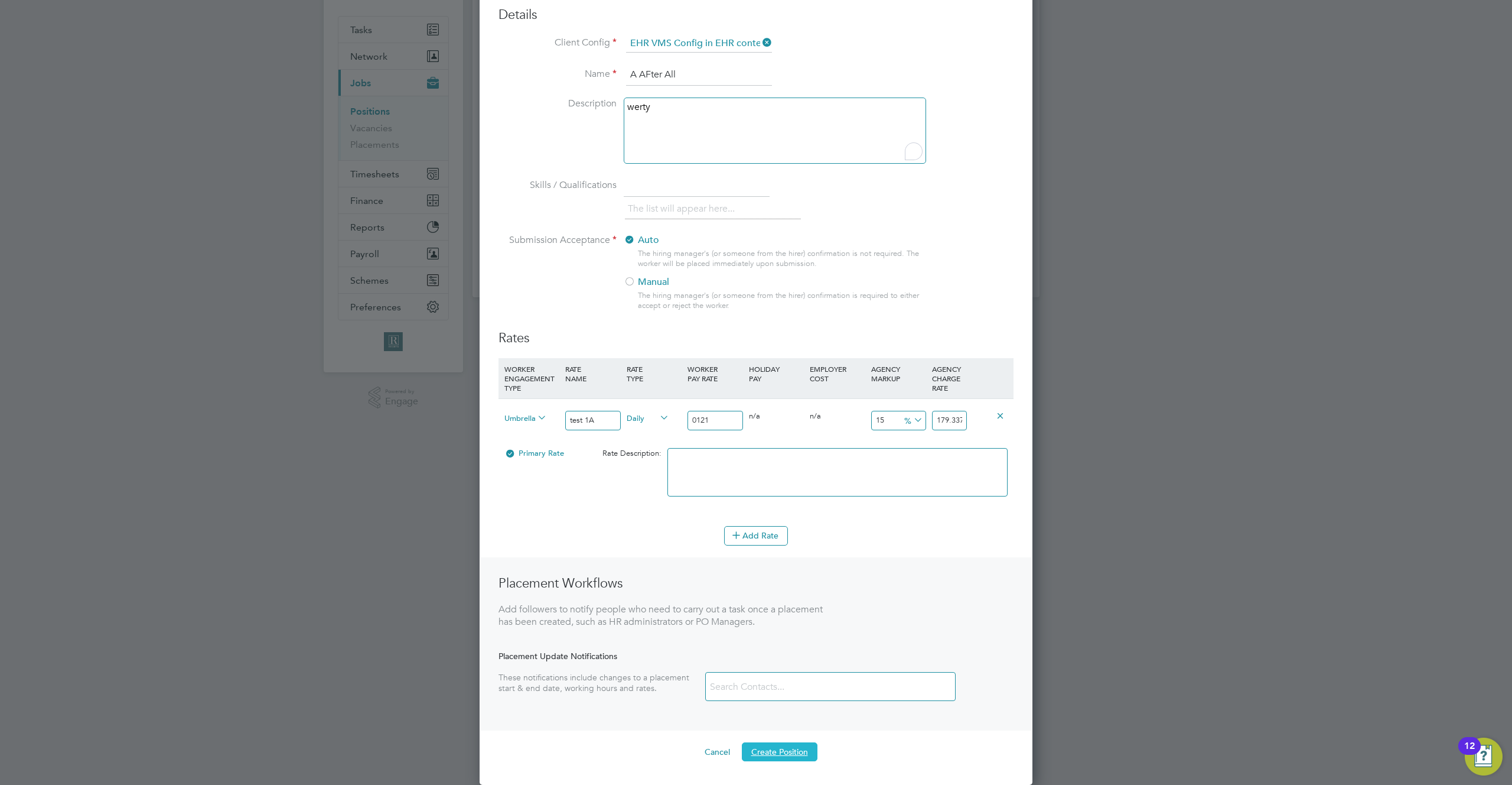
click at [778, 757] on button "Create Position" at bounding box center [780, 751] width 75 height 19
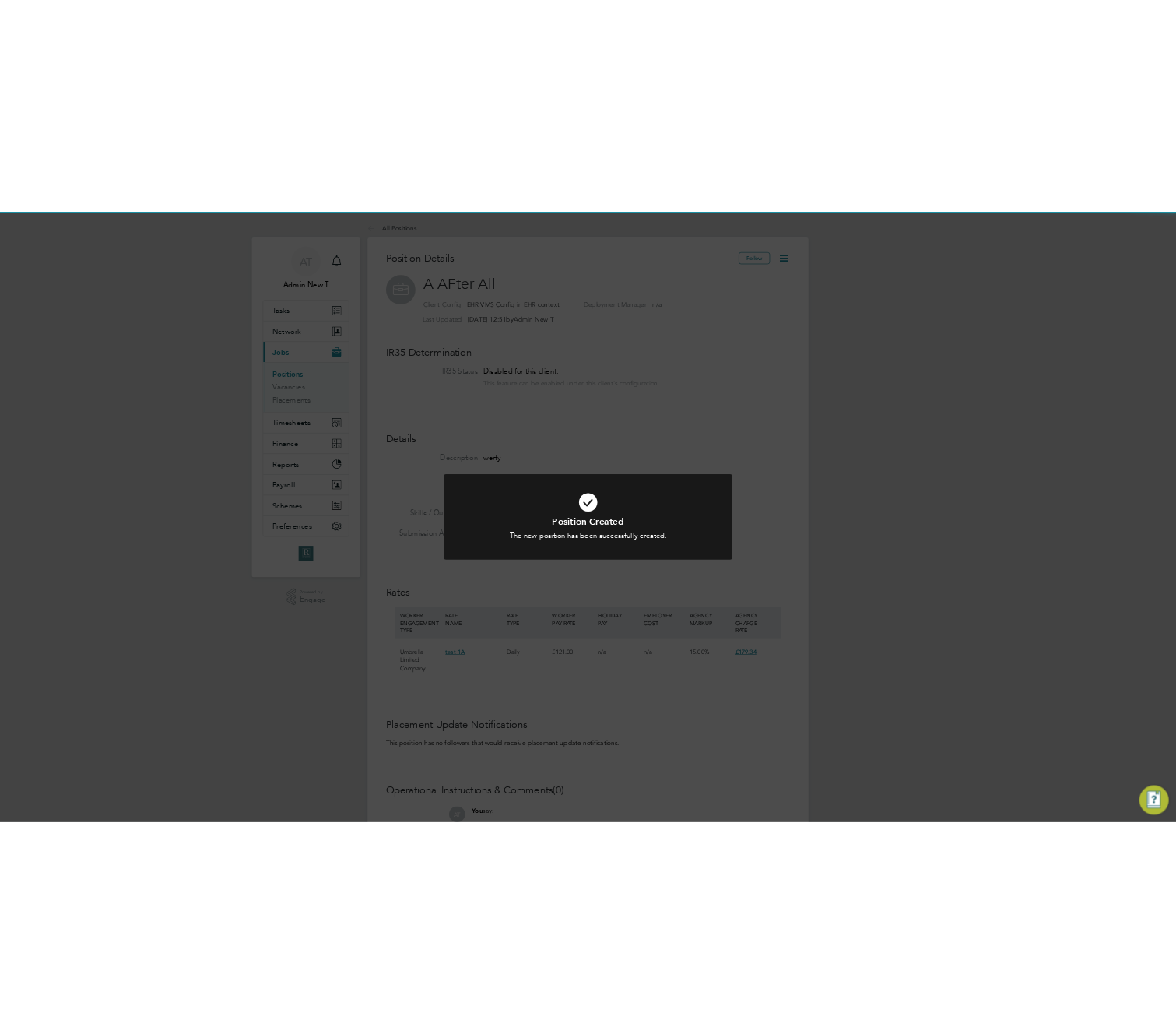
scroll to position [46, 105]
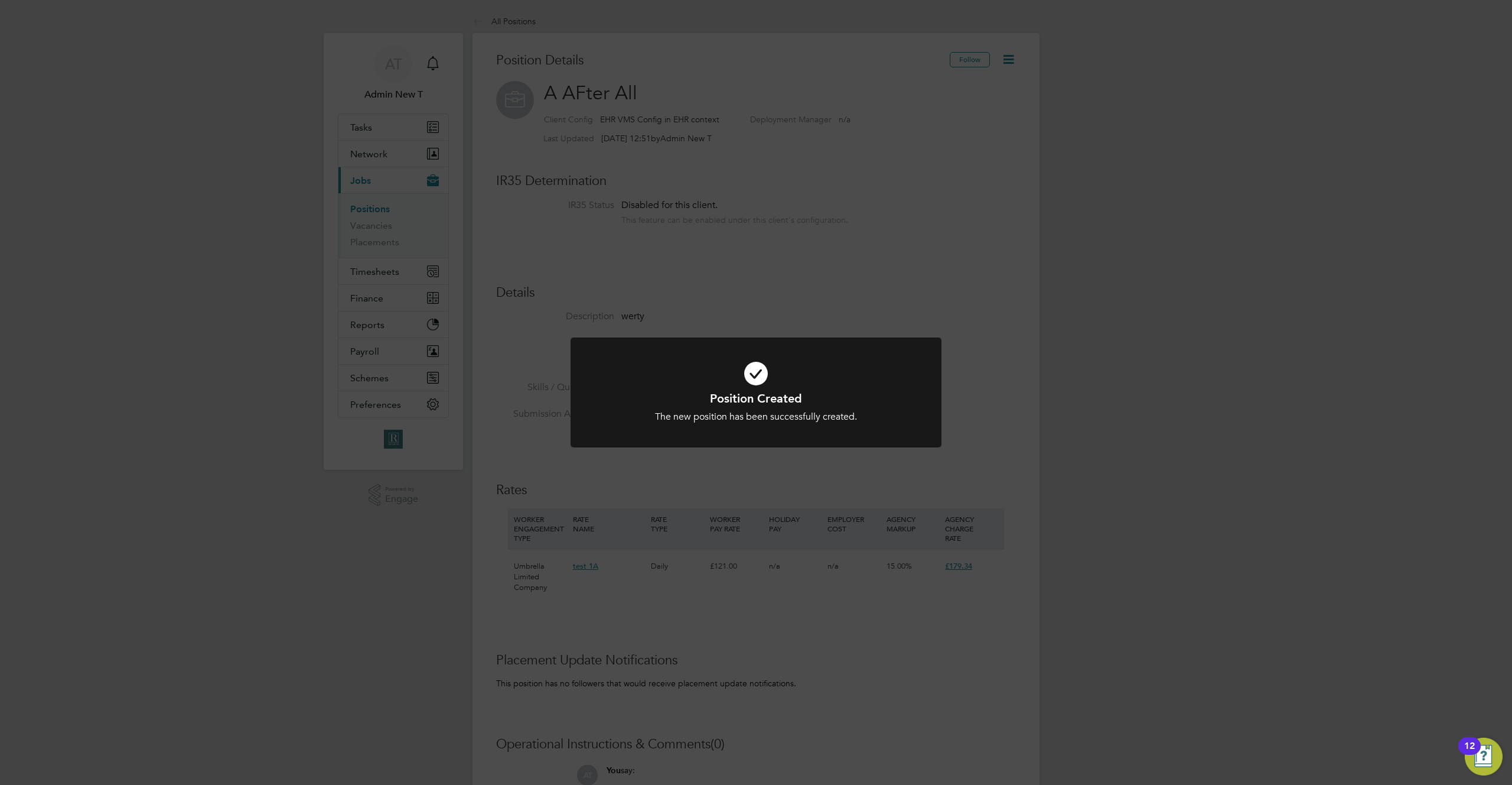
click at [1012, 495] on div "Position Created The new position has been successfully created. Cancel Okay" at bounding box center [756, 392] width 1512 height 785
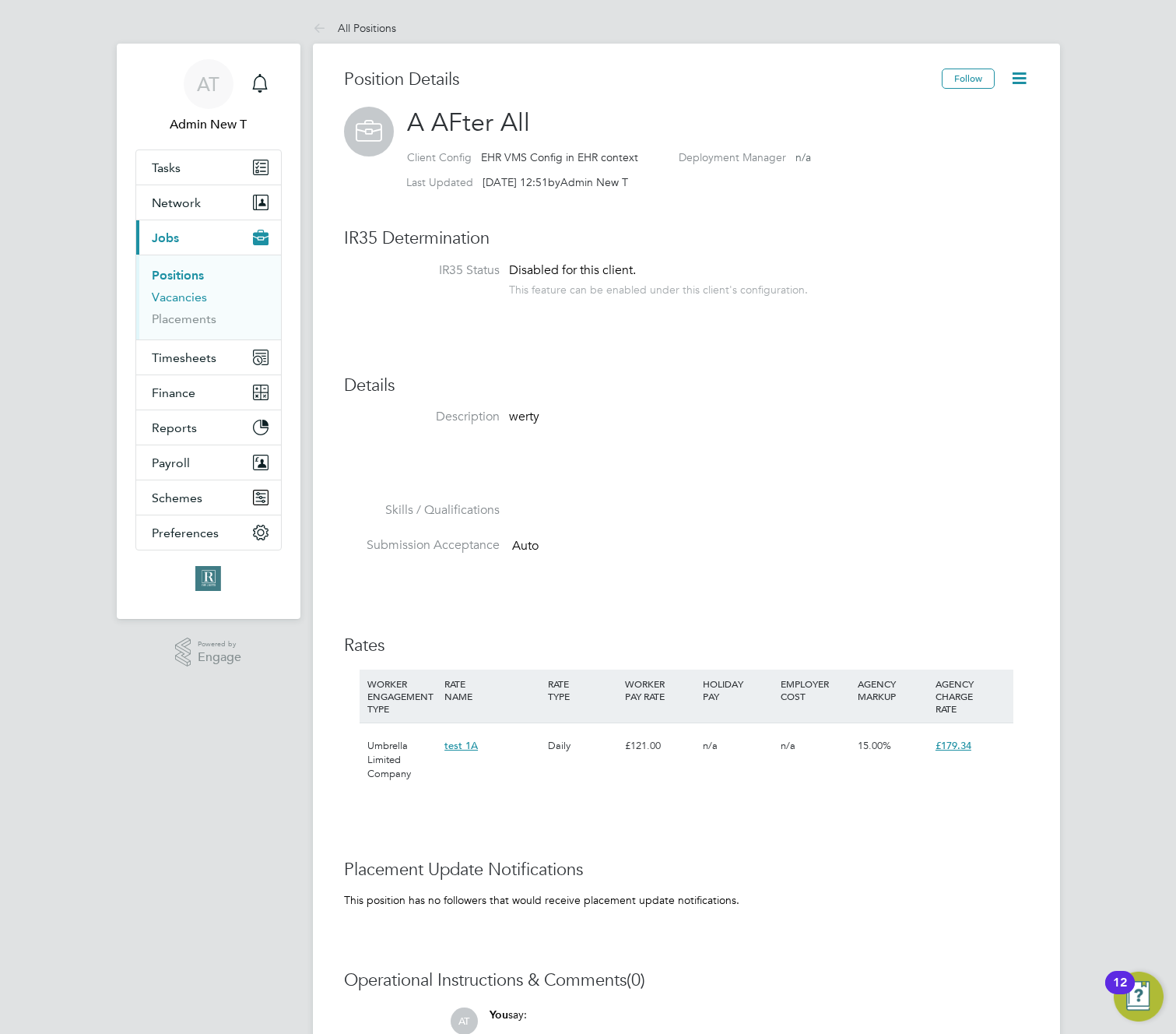
click at [190, 297] on link "Vacancies" at bounding box center [179, 297] width 55 height 14
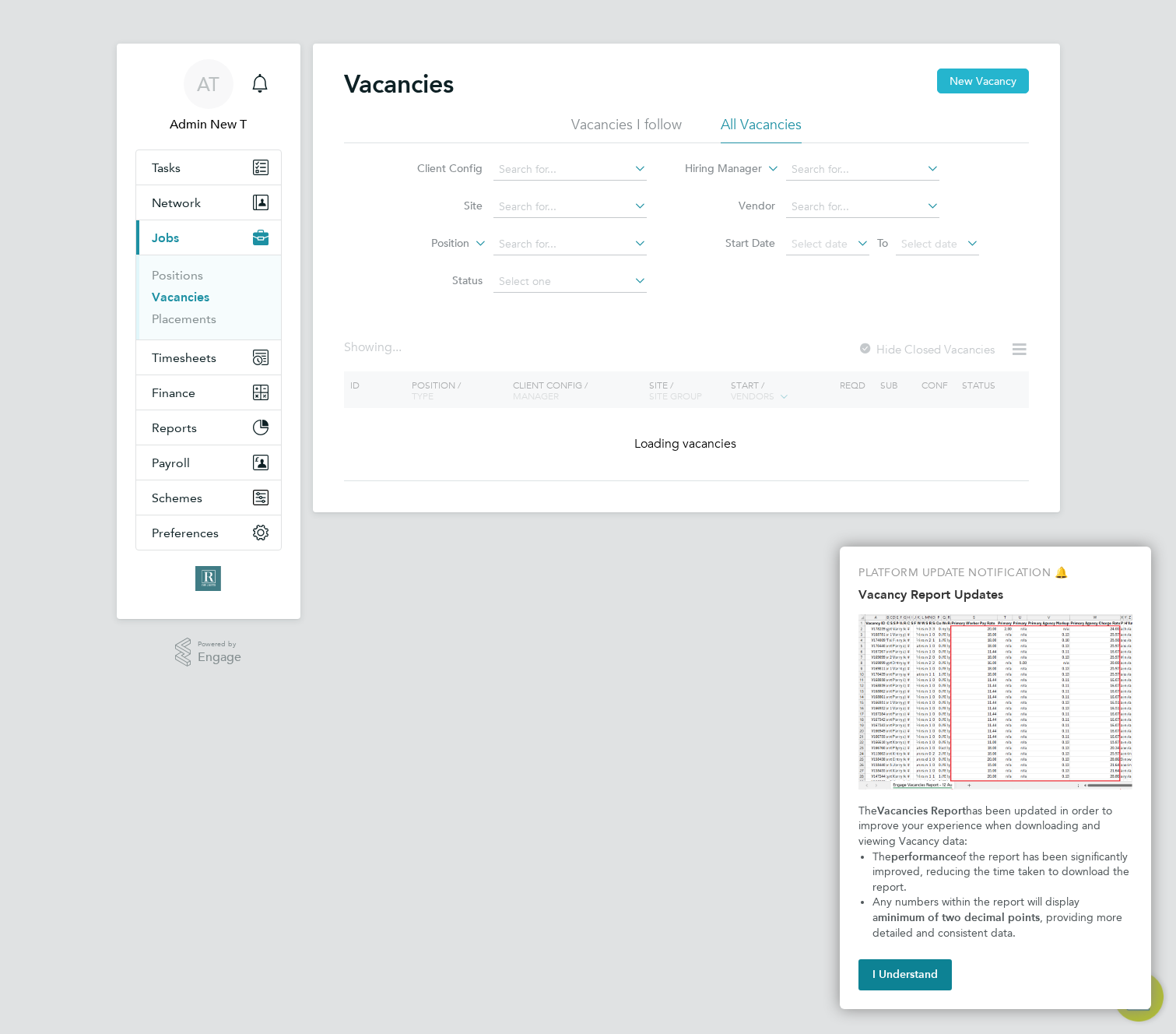
click at [972, 81] on button "New Vacancy" at bounding box center [983, 81] width 92 height 25
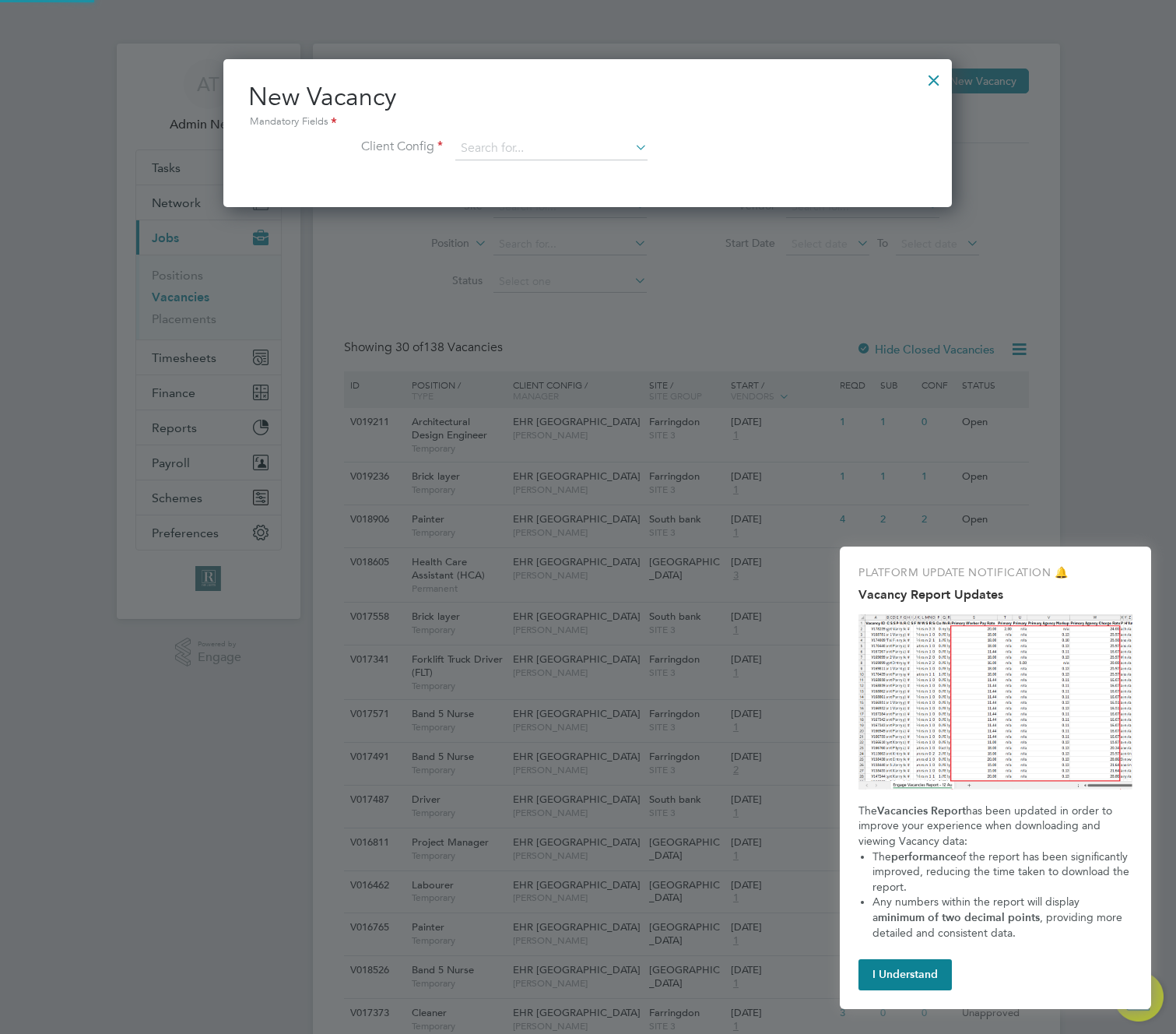
scroll to position [148, 729]
click at [524, 159] on div "Vacancies New Vacancy Vacancies I follow All Vacancies Client Config Site Posit…" at bounding box center [686, 999] width 747 height 1913
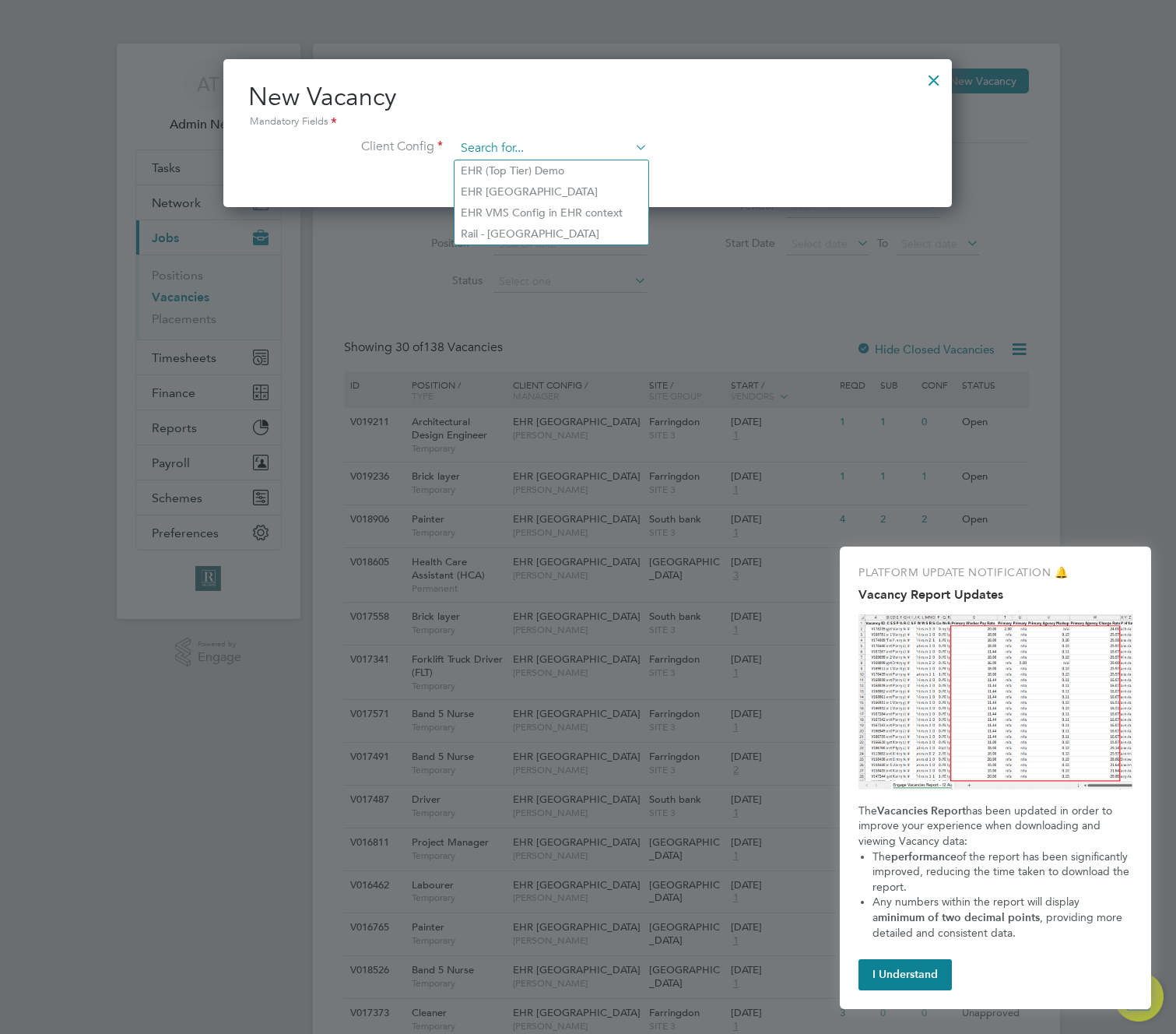
paste input "EHR VMS Config in EHR context"
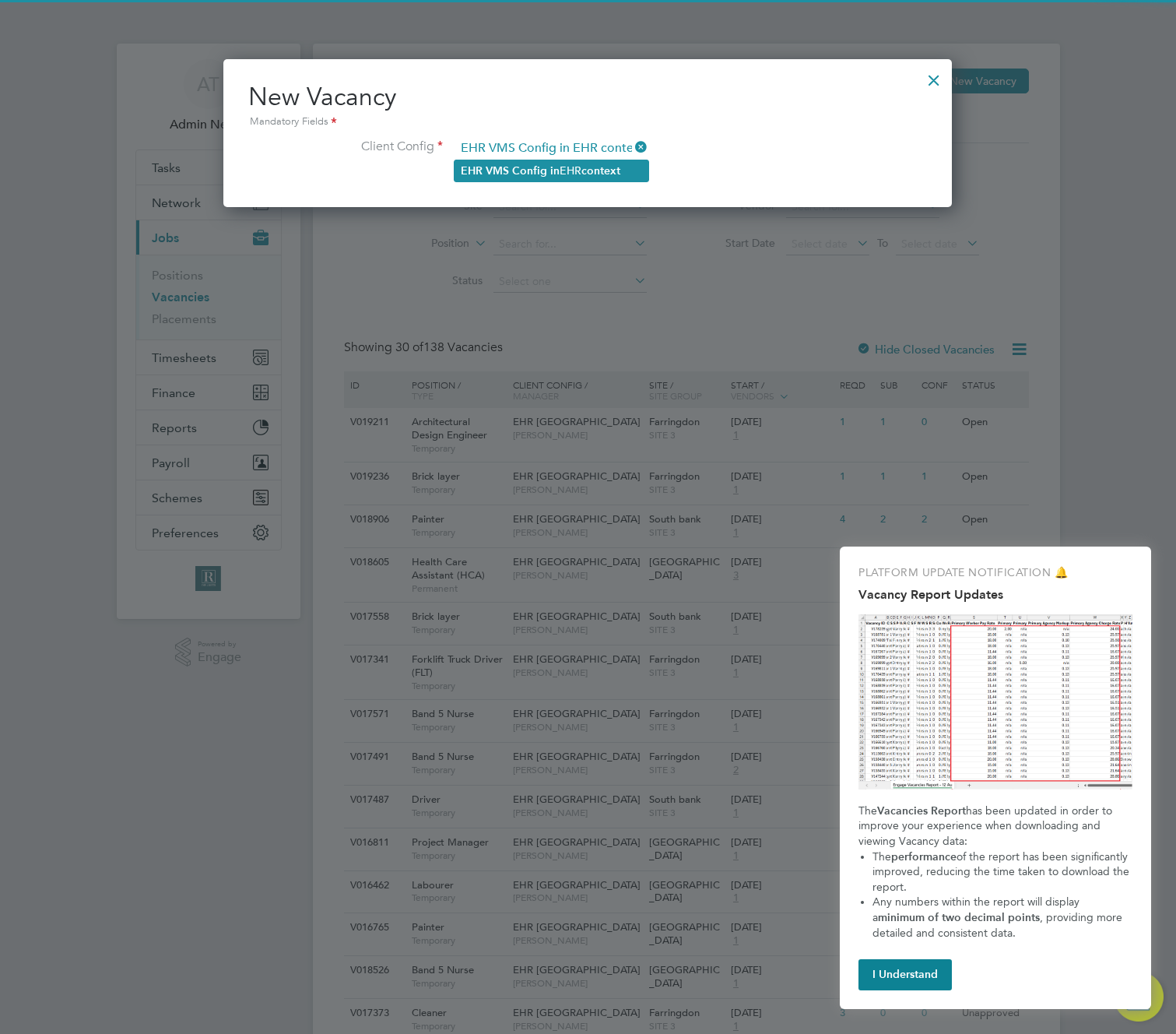
type input "EHR VMS Config in EHR context"
click at [529, 166] on b "Config" at bounding box center [529, 171] width 35 height 14
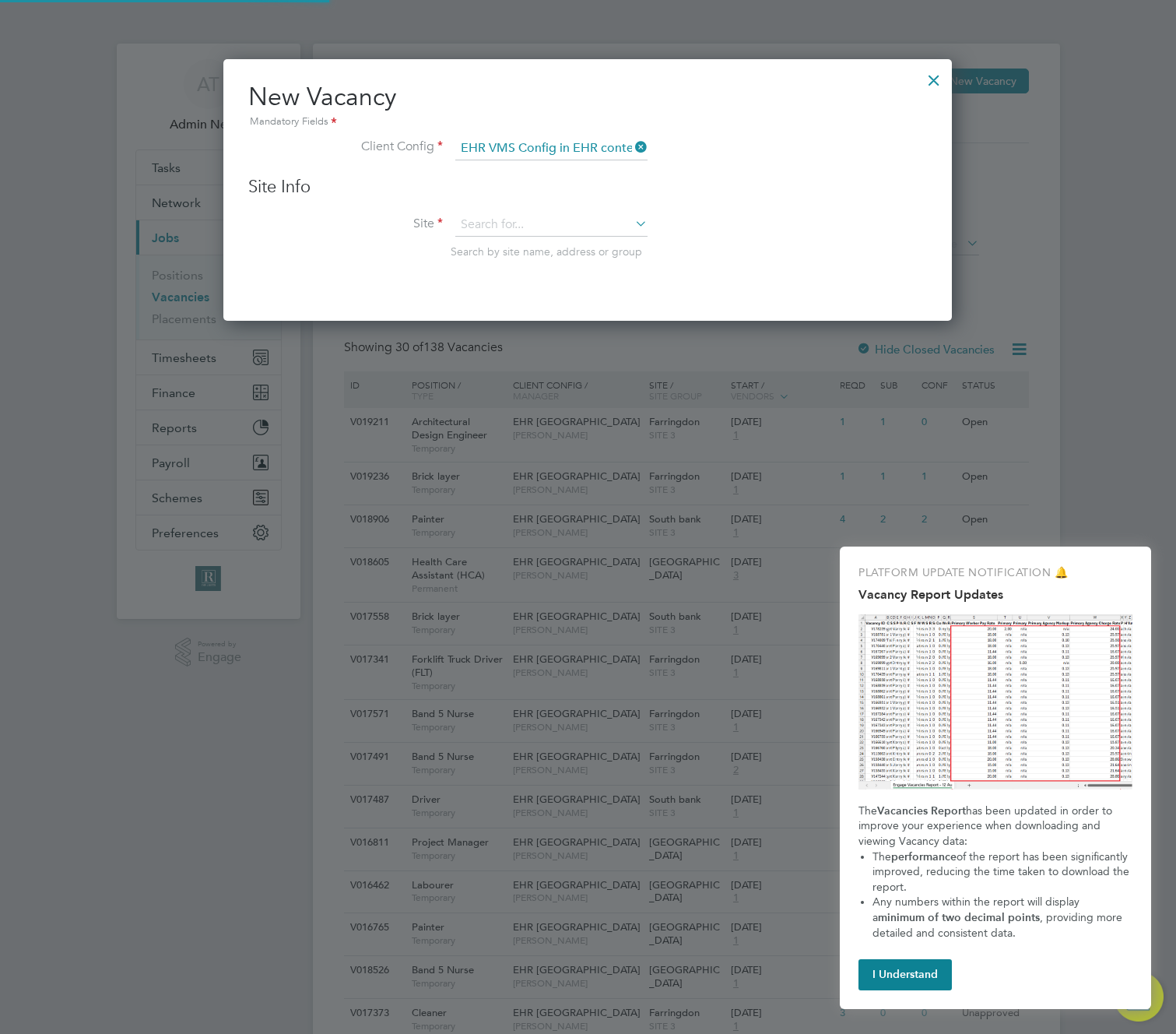
scroll to position [263, 729]
click at [569, 223] on input at bounding box center [551, 224] width 192 height 23
click at [576, 264] on li "Test Site A (EHR Context for direct hire)" at bounding box center [559, 268] width 209 height 21
type input "Test Site A (EHR Context for direct hire)"
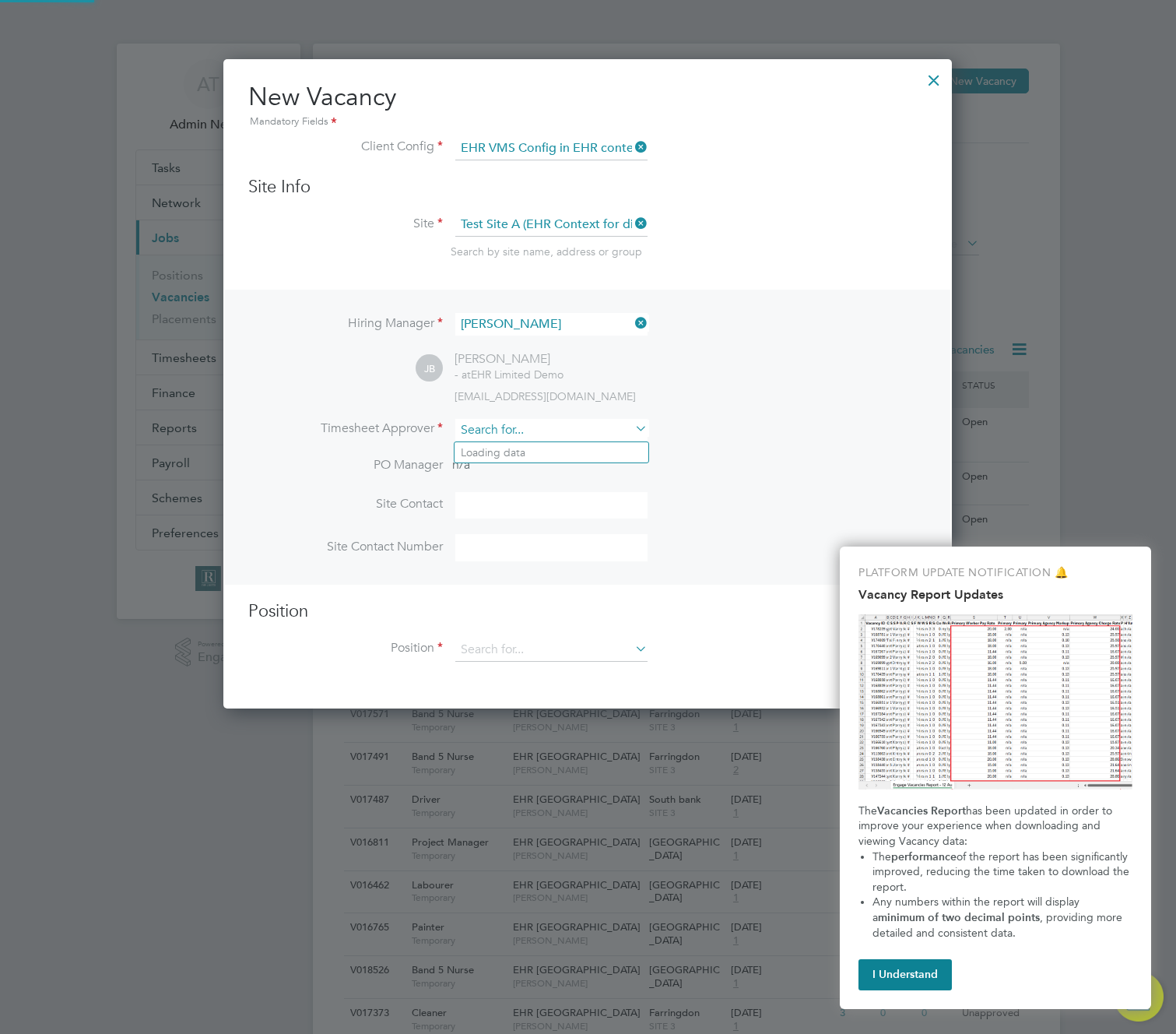
click at [567, 432] on input at bounding box center [551, 430] width 192 height 23
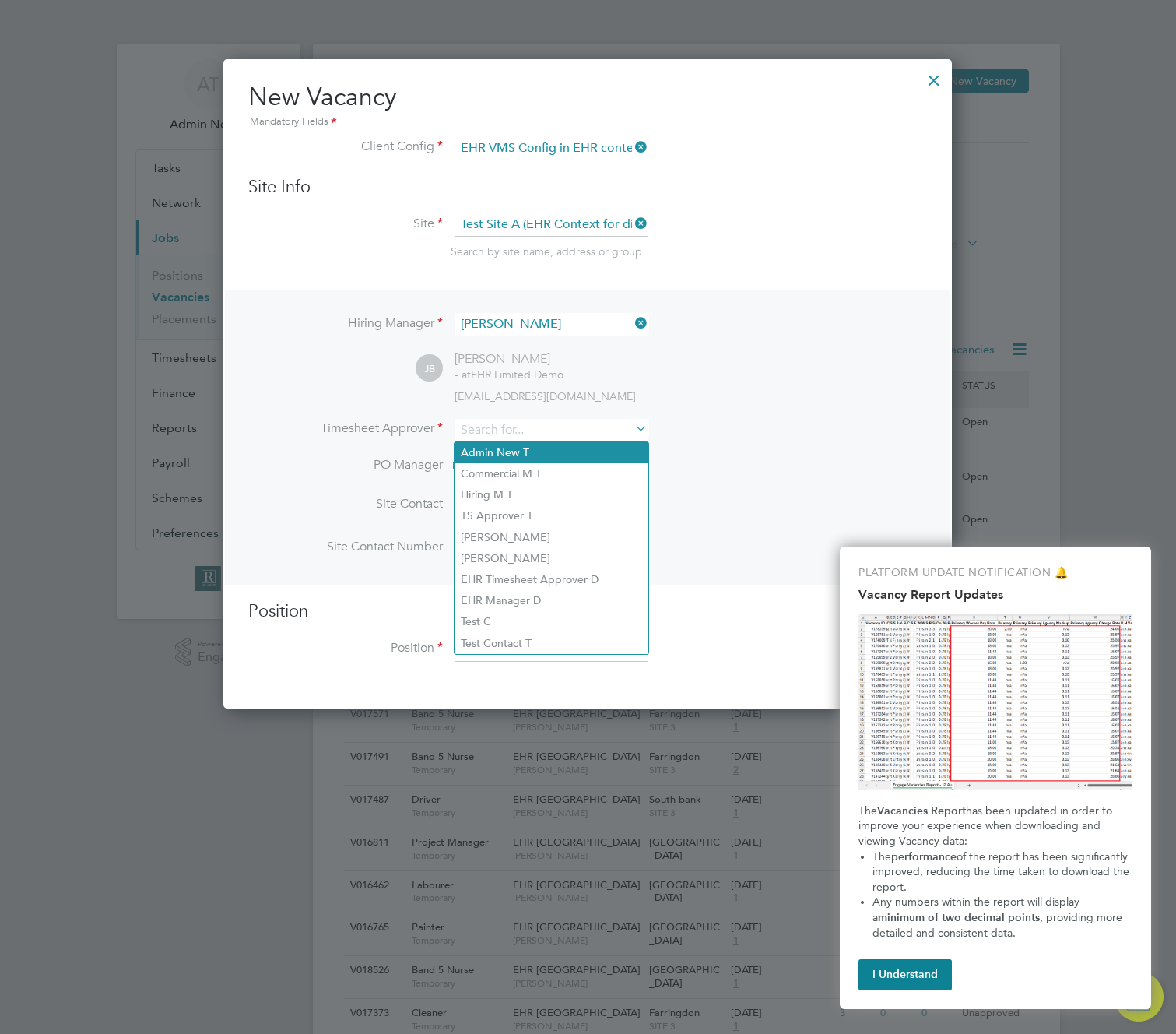
click at [563, 450] on li "Admin New T" at bounding box center [551, 452] width 194 height 21
type input "Admin New T"
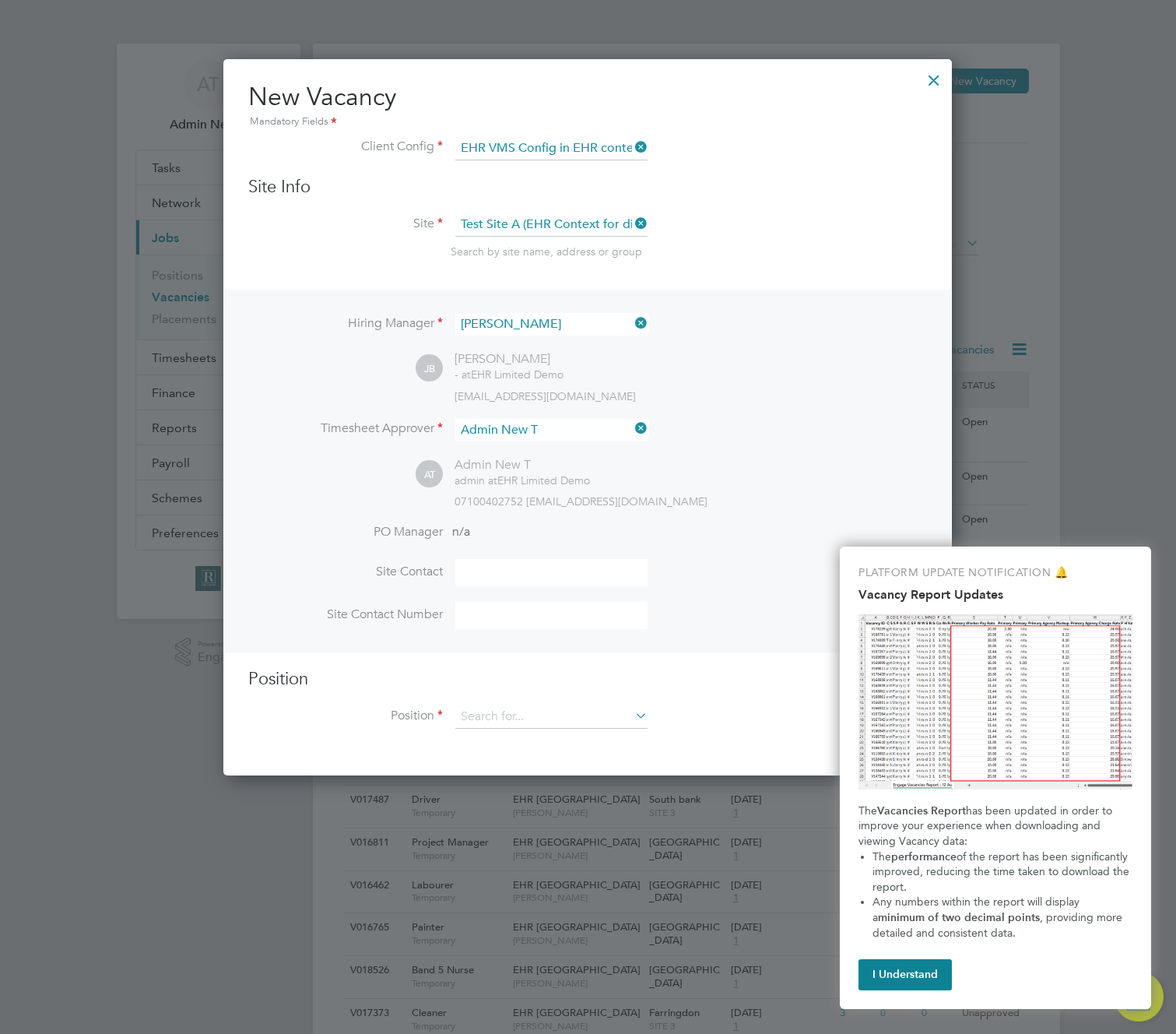
scroll to position [719, 729]
click at [543, 719] on input at bounding box center [551, 716] width 192 height 23
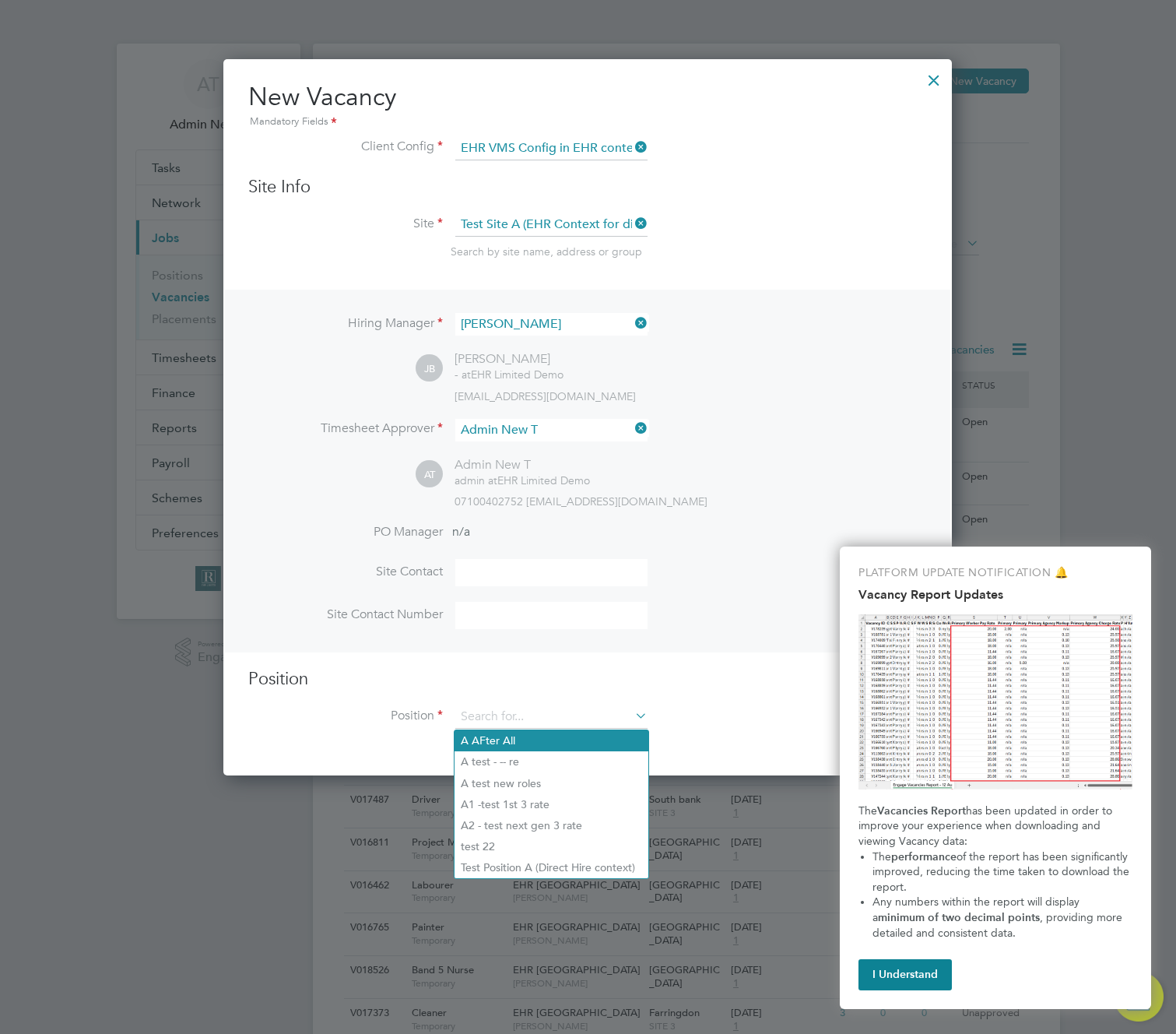
click at [543, 739] on li "A AFter All" at bounding box center [551, 740] width 194 height 21
type input "A AFter All"
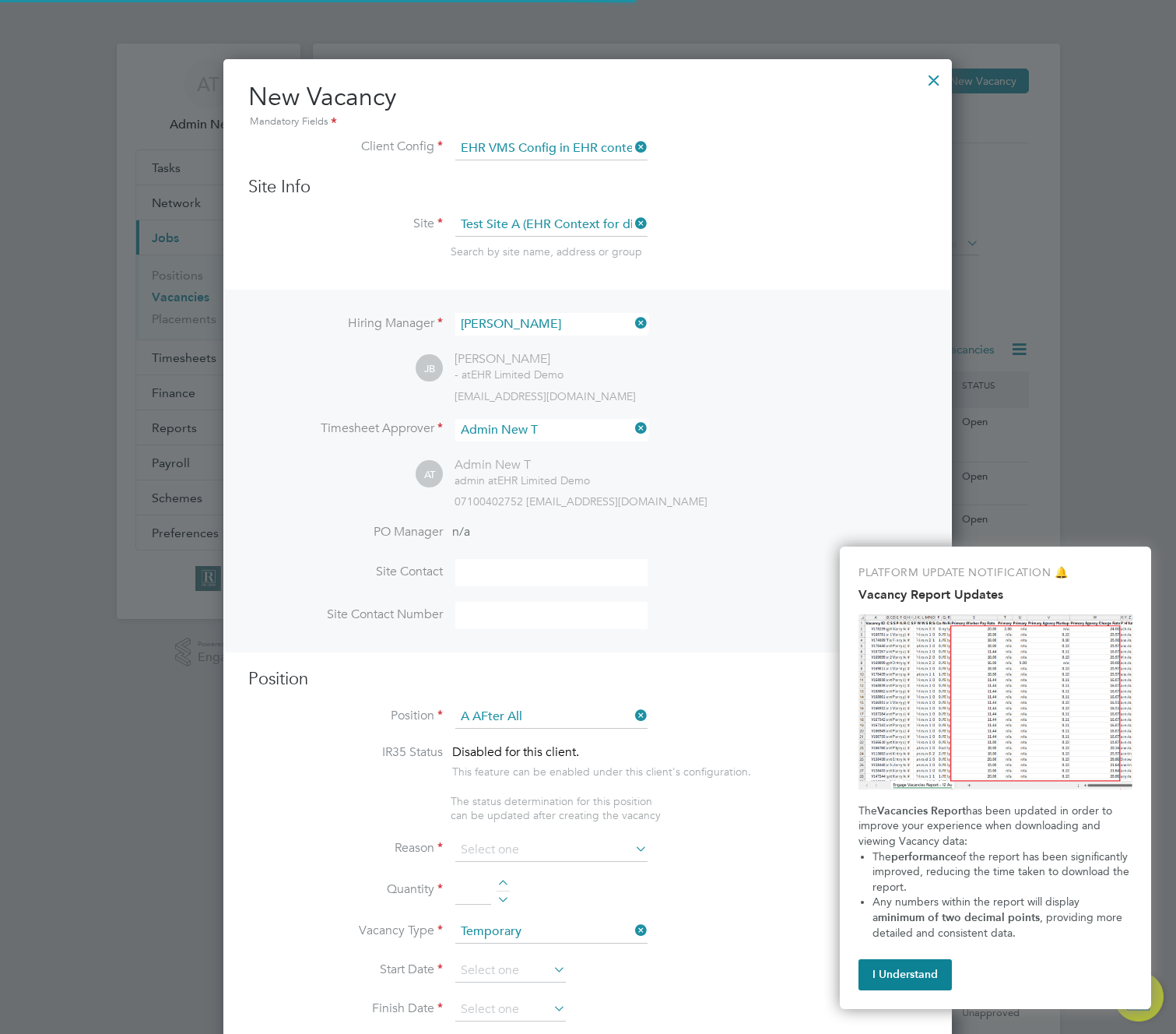
scroll to position [2284, 729]
type textarea "werty"
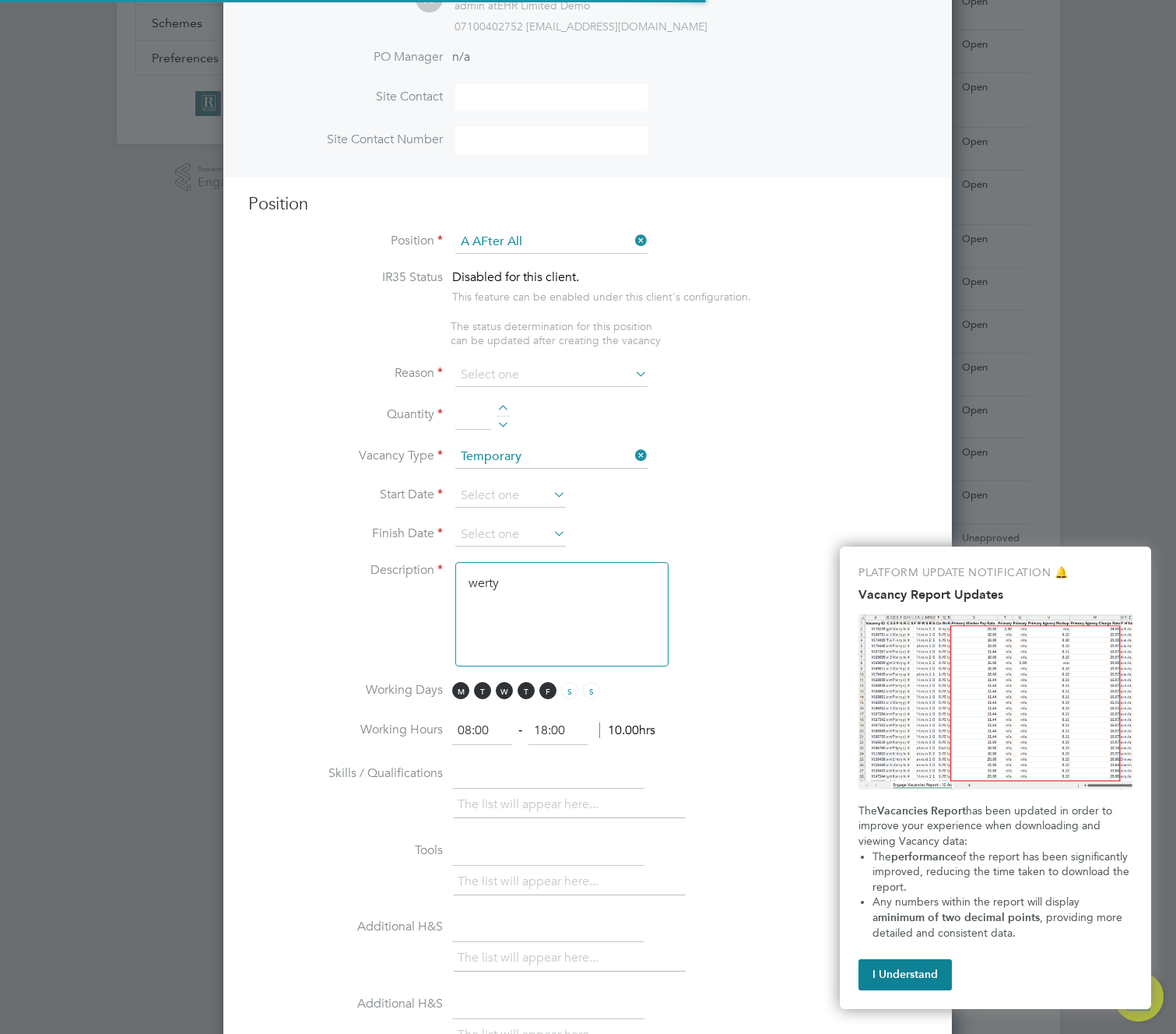
scroll to position [46, 82]
click at [576, 370] on input at bounding box center [551, 375] width 192 height 23
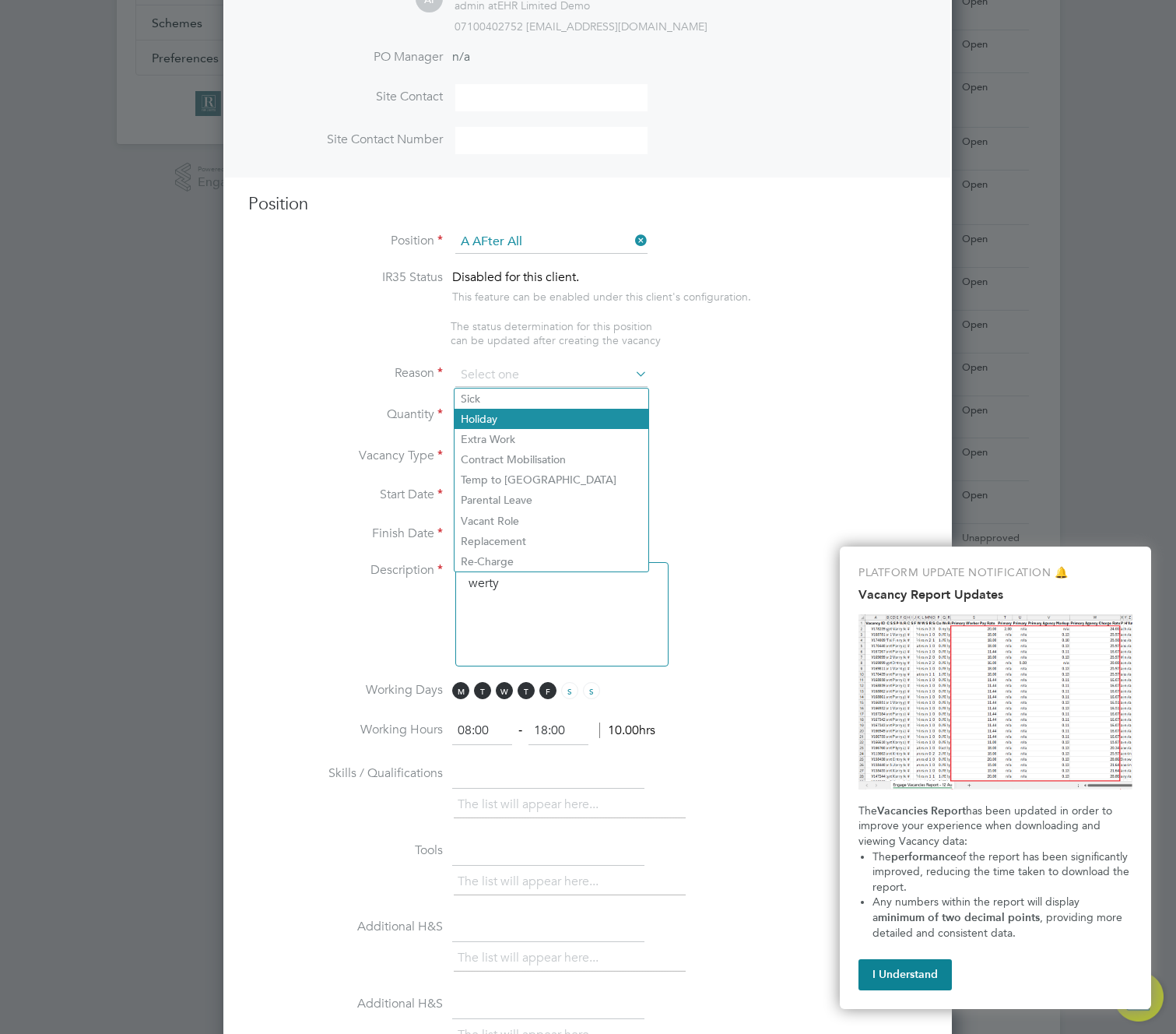
click at [534, 415] on li "Holiday" at bounding box center [551, 419] width 194 height 20
type input "Holiday"
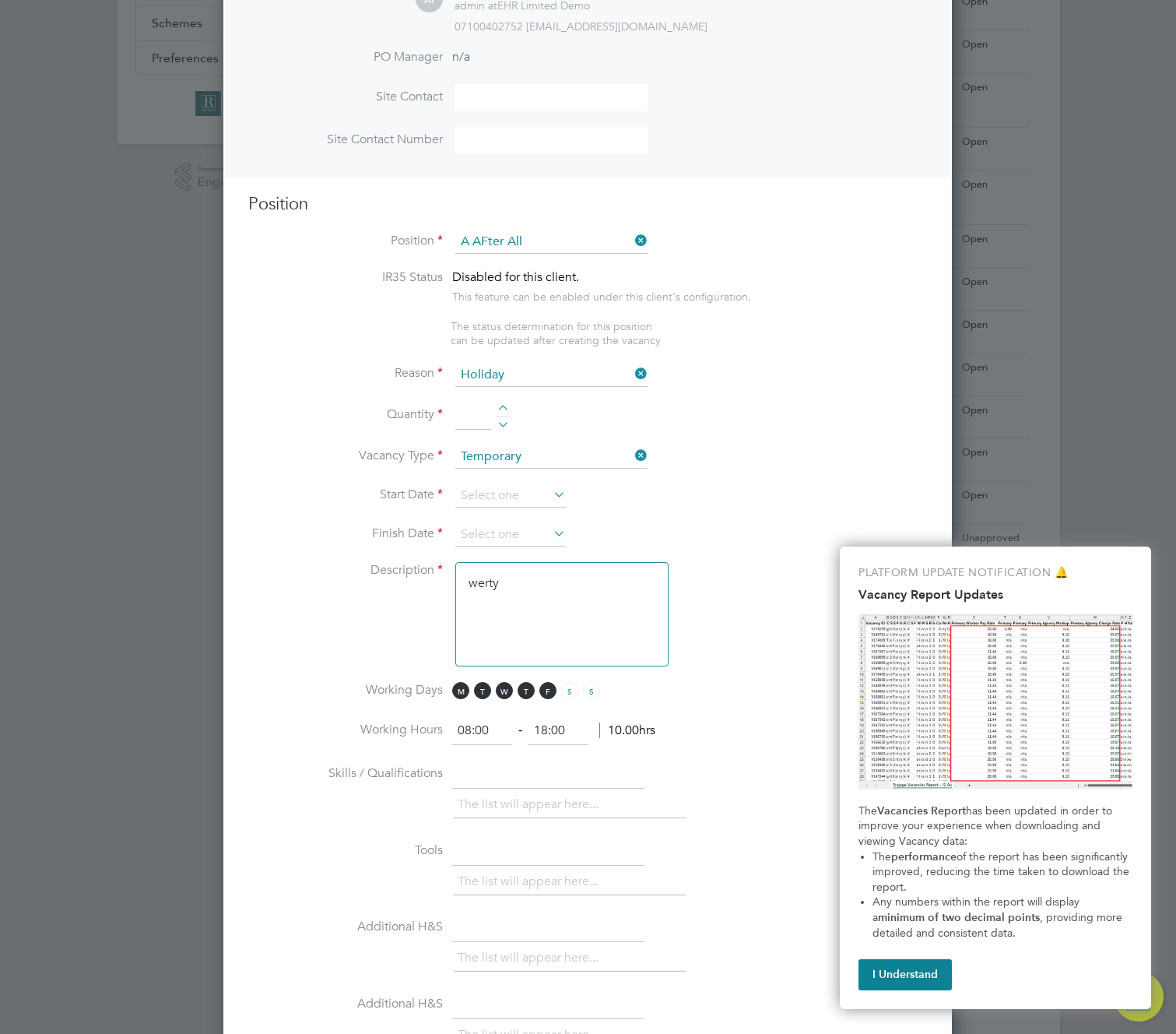
click at [506, 408] on div at bounding box center [503, 410] width 14 height 11
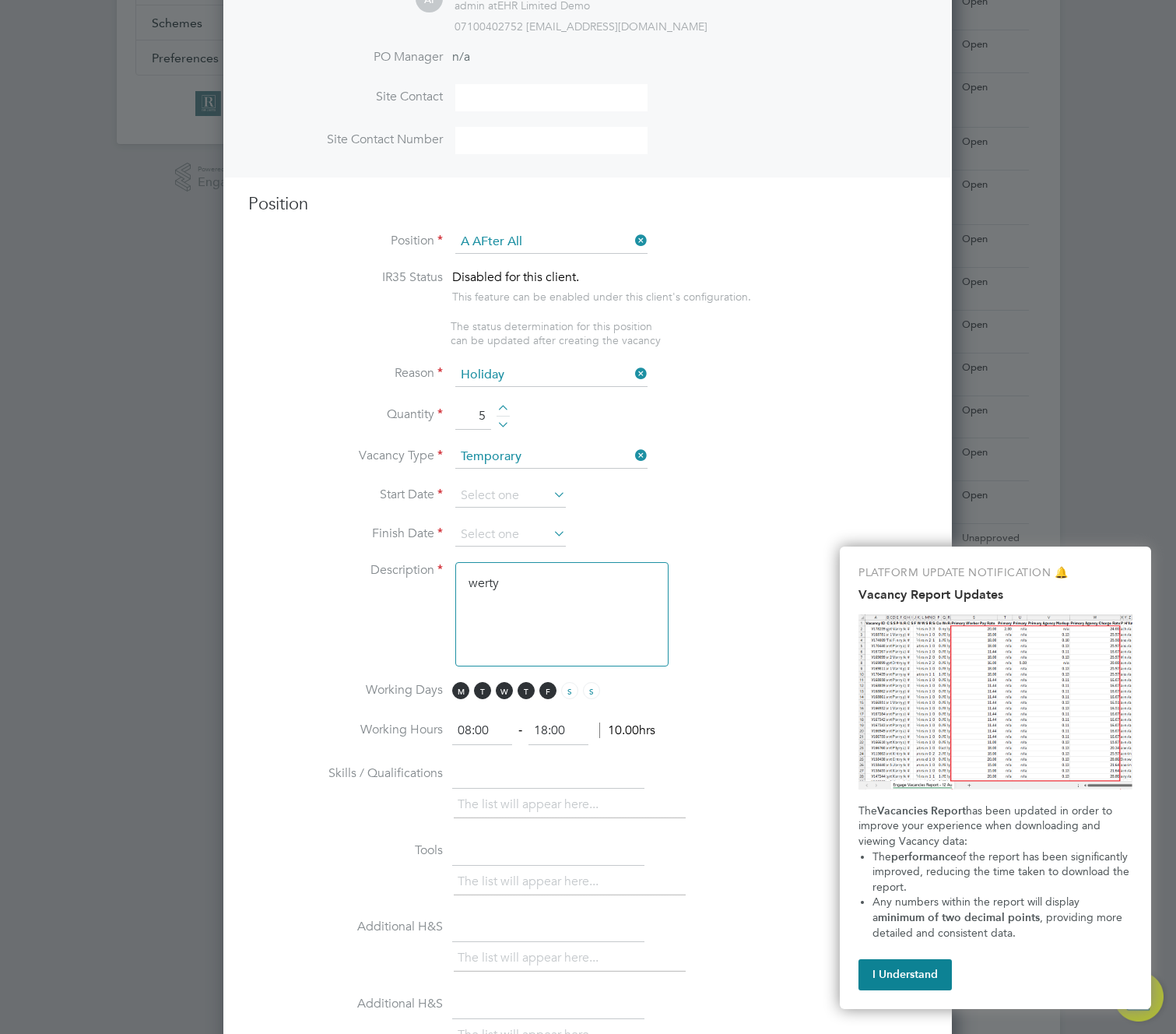
click at [506, 408] on div at bounding box center [503, 410] width 14 height 11
type input "6"
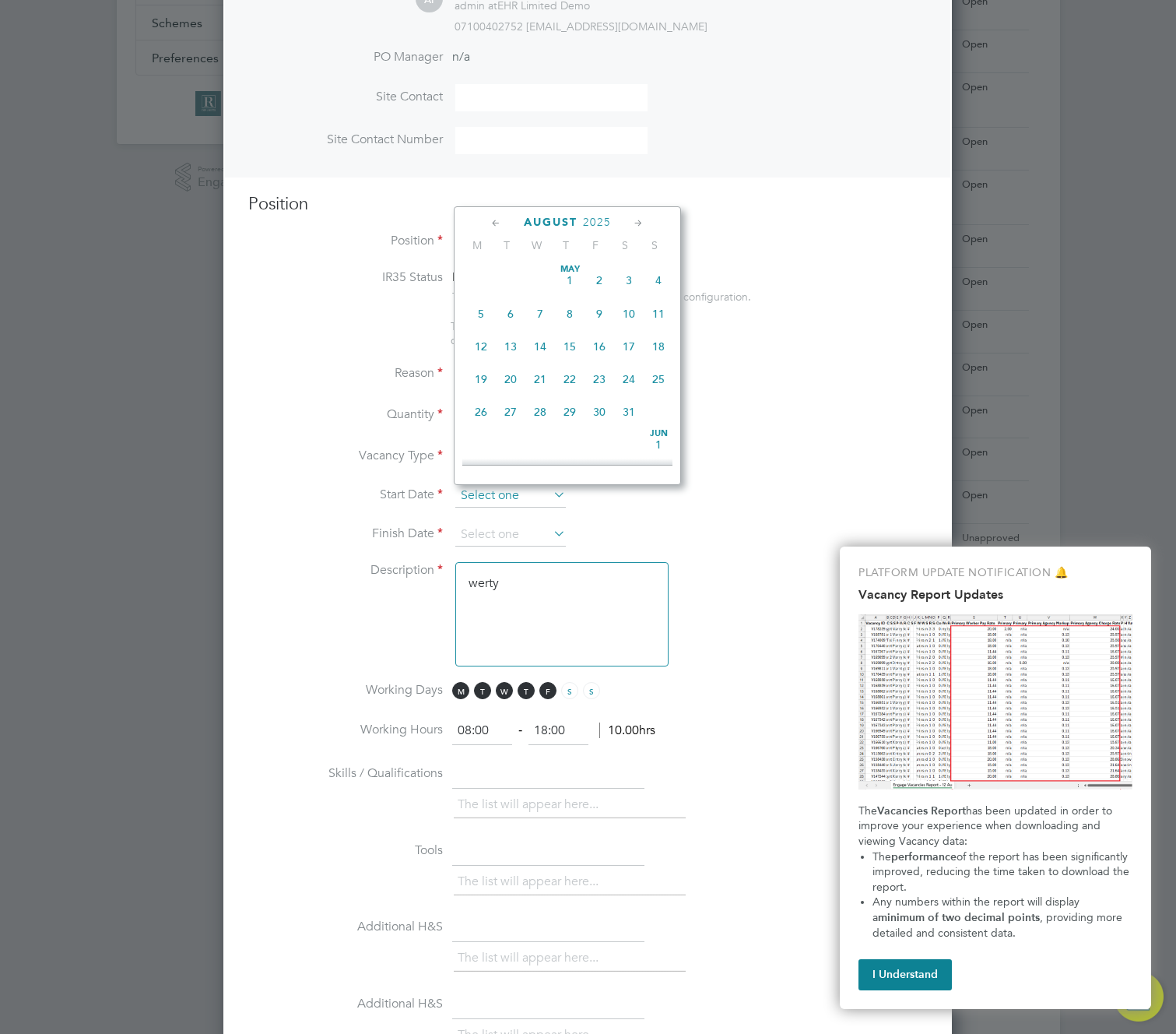
click at [519, 499] on input at bounding box center [511, 495] width 110 height 23
click at [487, 274] on span "4" at bounding box center [481, 266] width 30 height 30
type input "[DATE]"
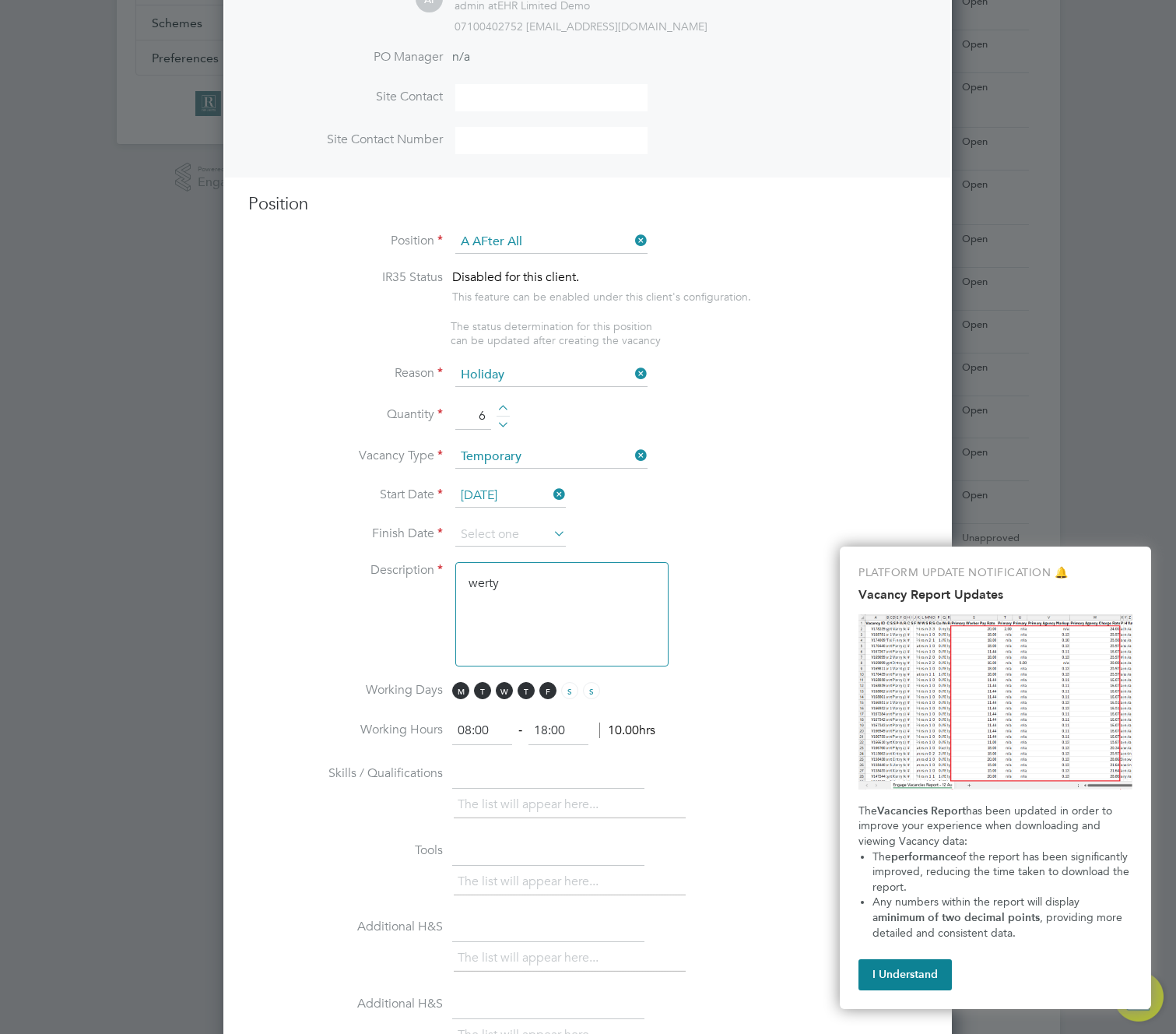
click at [551, 531] on icon at bounding box center [551, 534] width 0 height 22
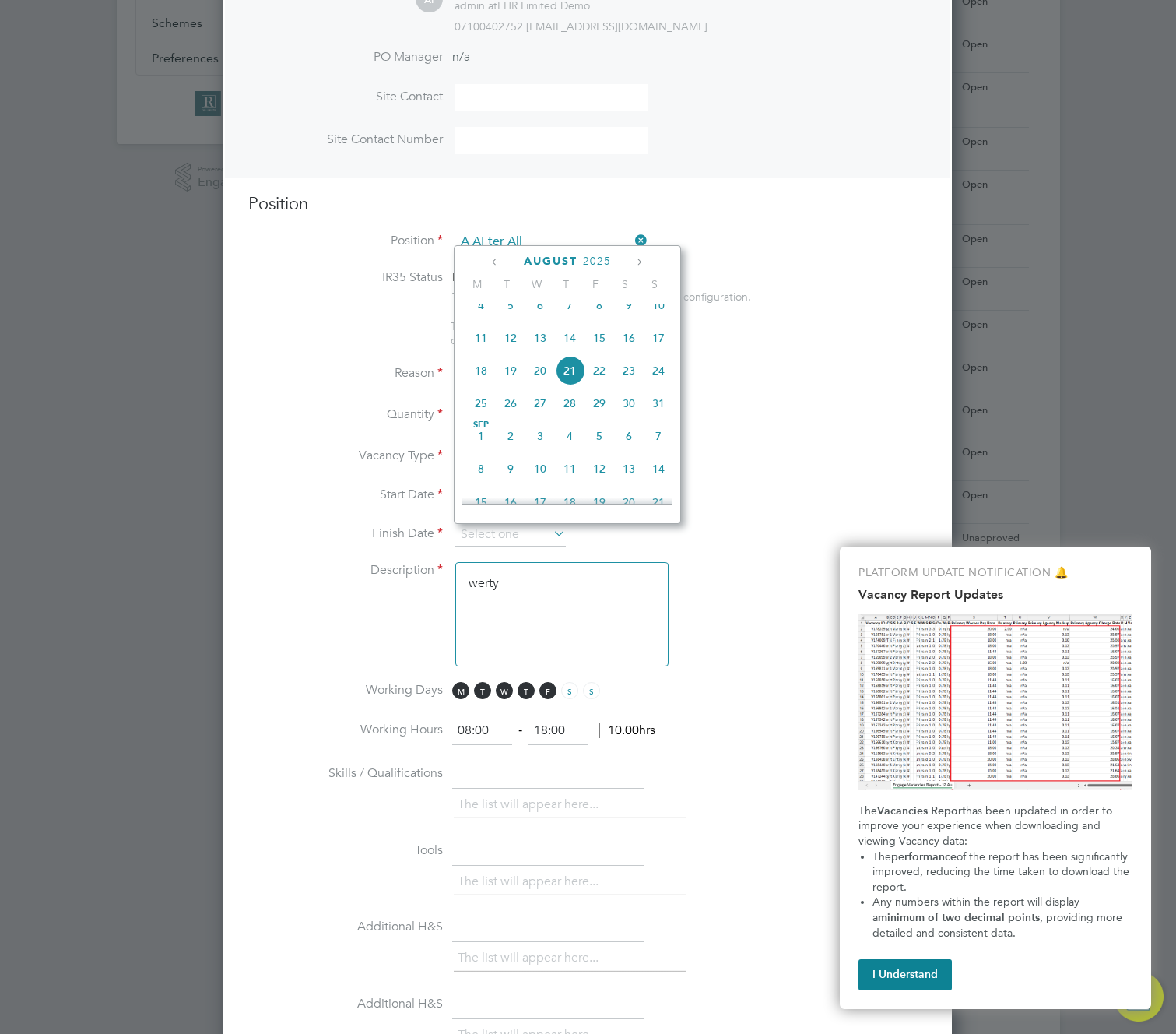
click at [669, 483] on span "14" at bounding box center [659, 468] width 30 height 30
type input "14 Sep 2025"
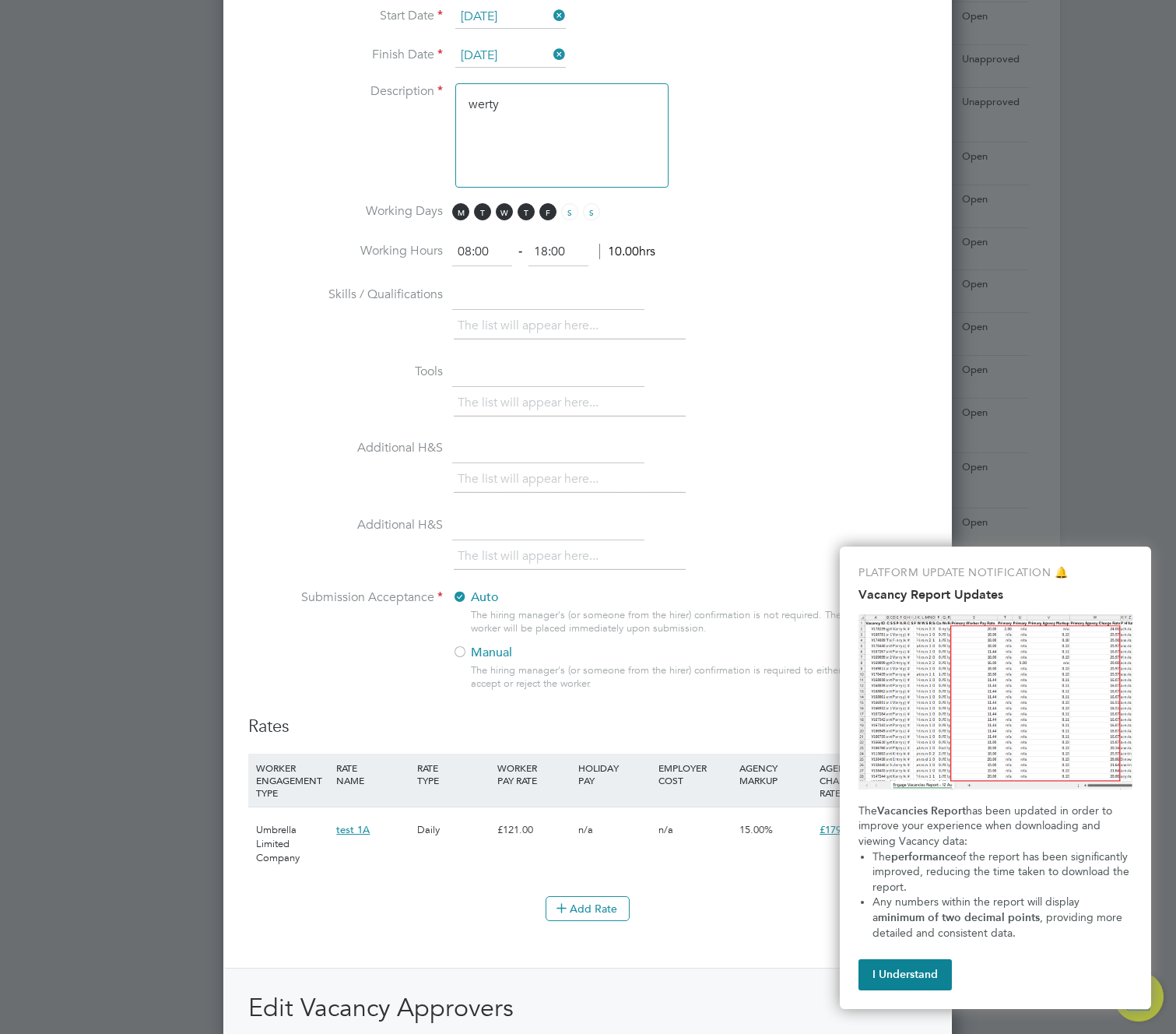
scroll to position [1310, 0]
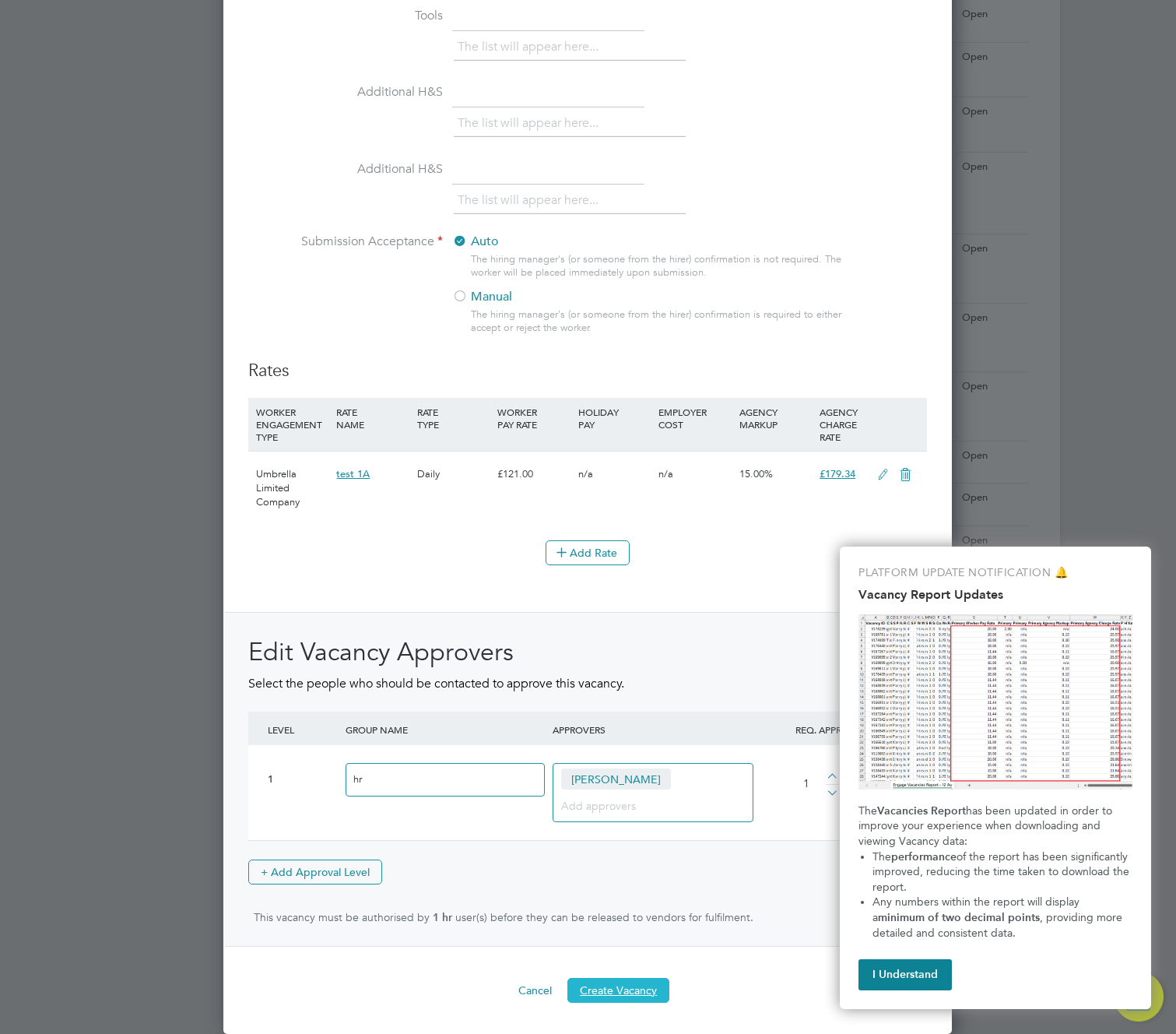
click at [626, 992] on button "Create Vacancy" at bounding box center [619, 990] width 102 height 25
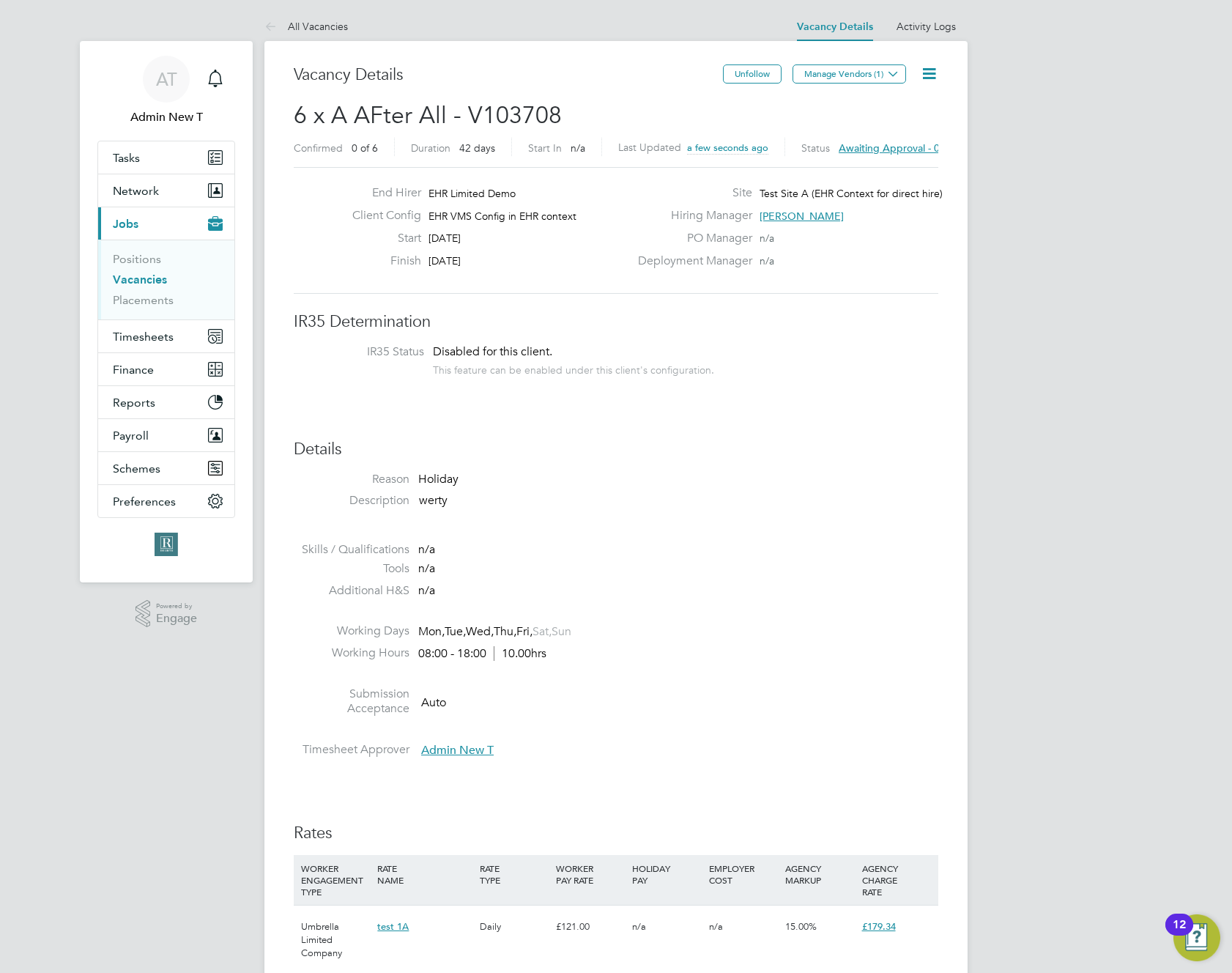
click at [1054, 200] on div "AT Admin New T Notifications Applications: Tasks Network Team Members Businesse…" at bounding box center [616, 982] width 1232 height 1964
click at [924, 75] on icon at bounding box center [929, 74] width 18 height 18
click at [1025, 122] on div "AT Admin New T Notifications Applications: Tasks Network Team Members Businesse…" at bounding box center [616, 982] width 1232 height 1964
click at [870, 74] on button "Manage Vendors (1)" at bounding box center [849, 74] width 114 height 19
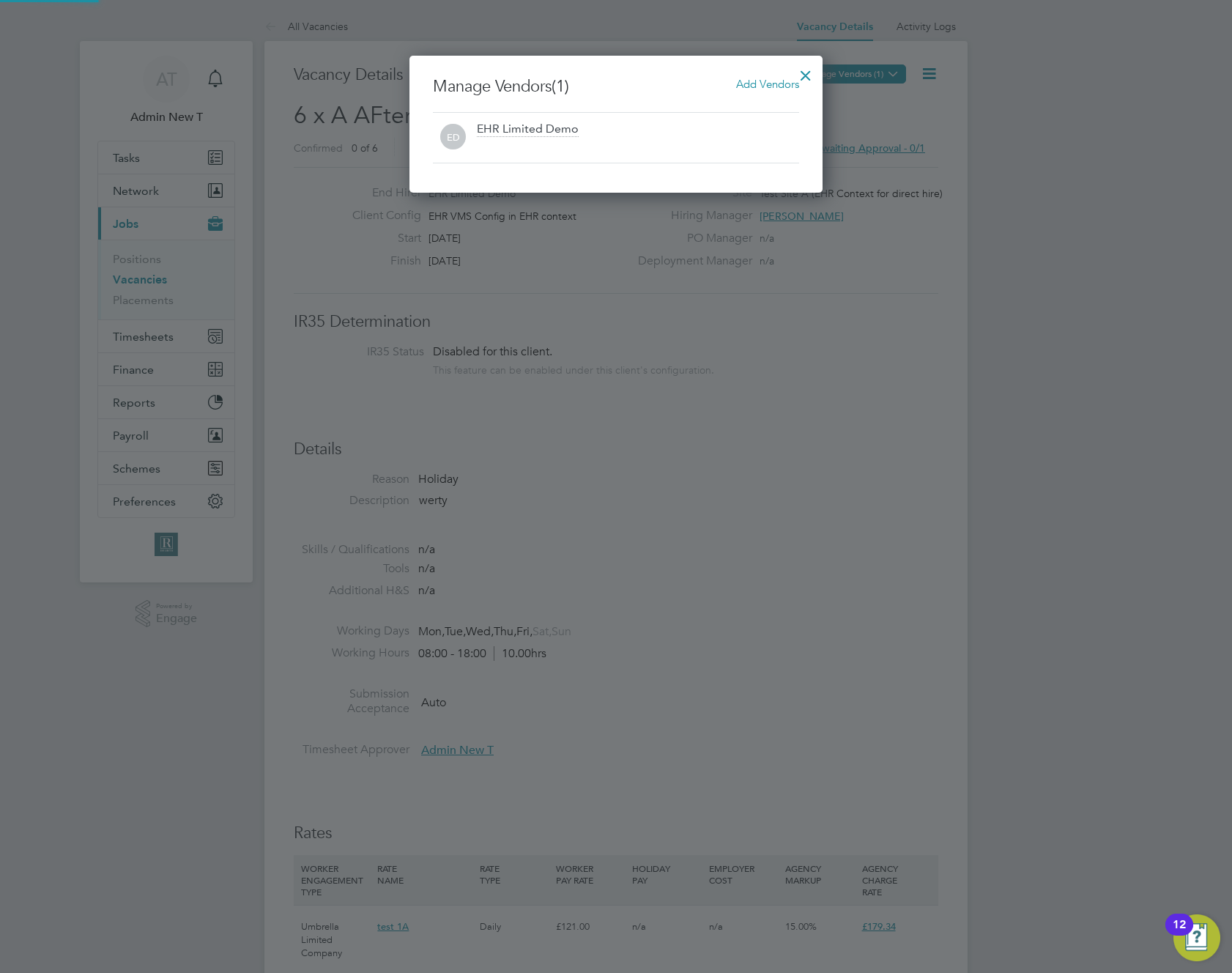
scroll to position [137, 414]
click at [751, 83] on span "Add Vendors" at bounding box center [768, 83] width 63 height 14
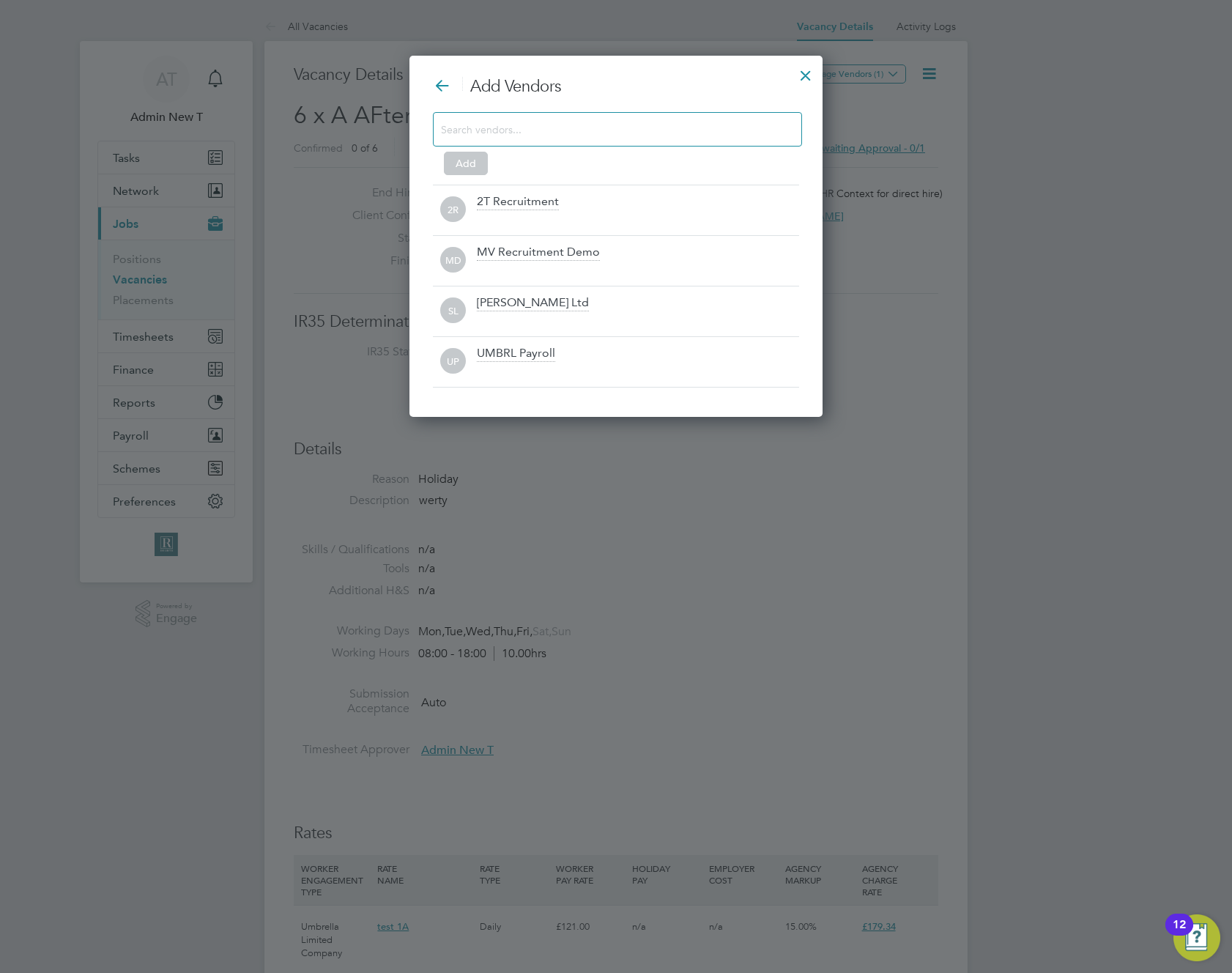
scroll to position [362, 414]
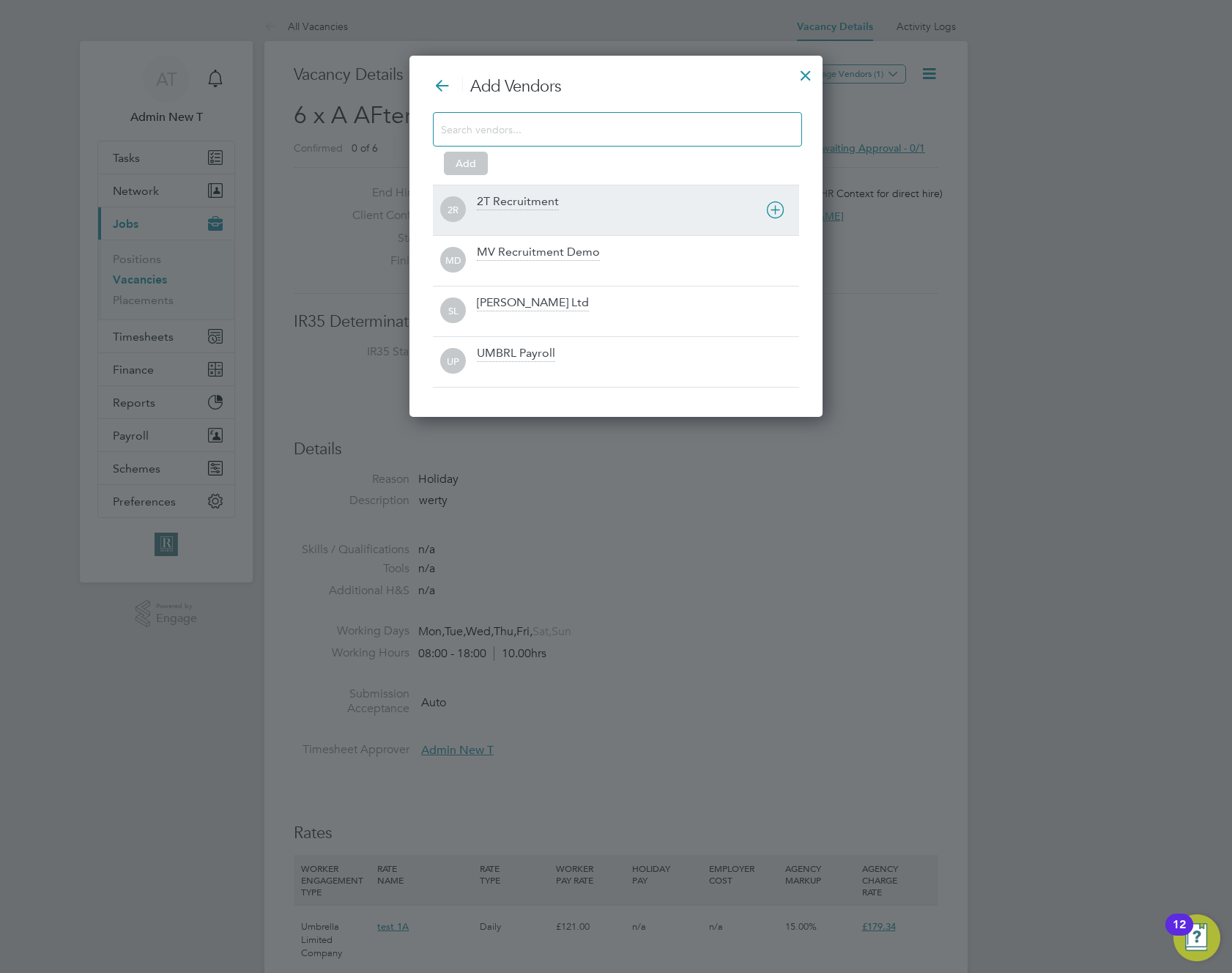
click at [545, 207] on div "2T Recruitment" at bounding box center [517, 202] width 82 height 16
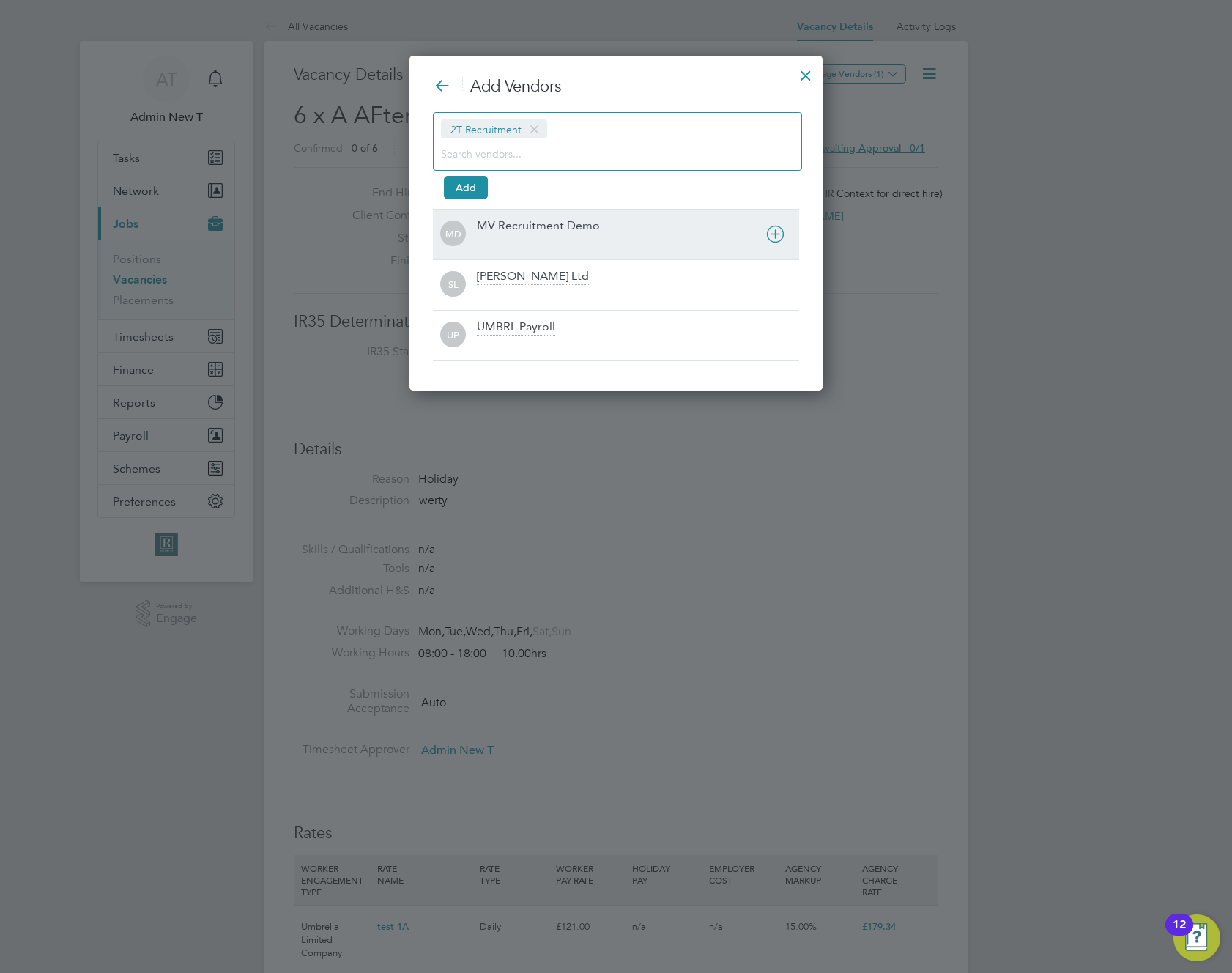
scroll to position [336, 414]
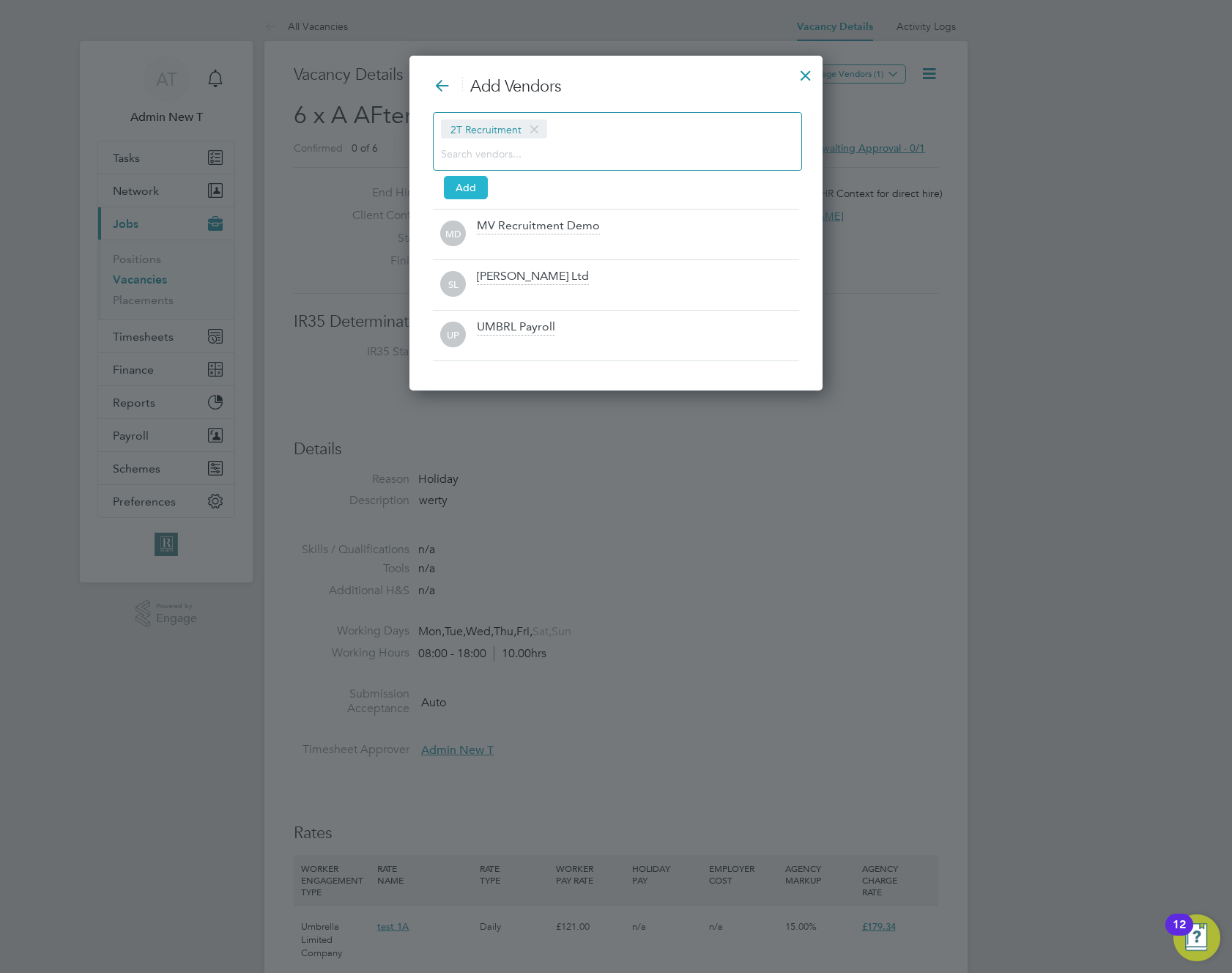
click at [472, 189] on button "Add" at bounding box center [465, 187] width 44 height 23
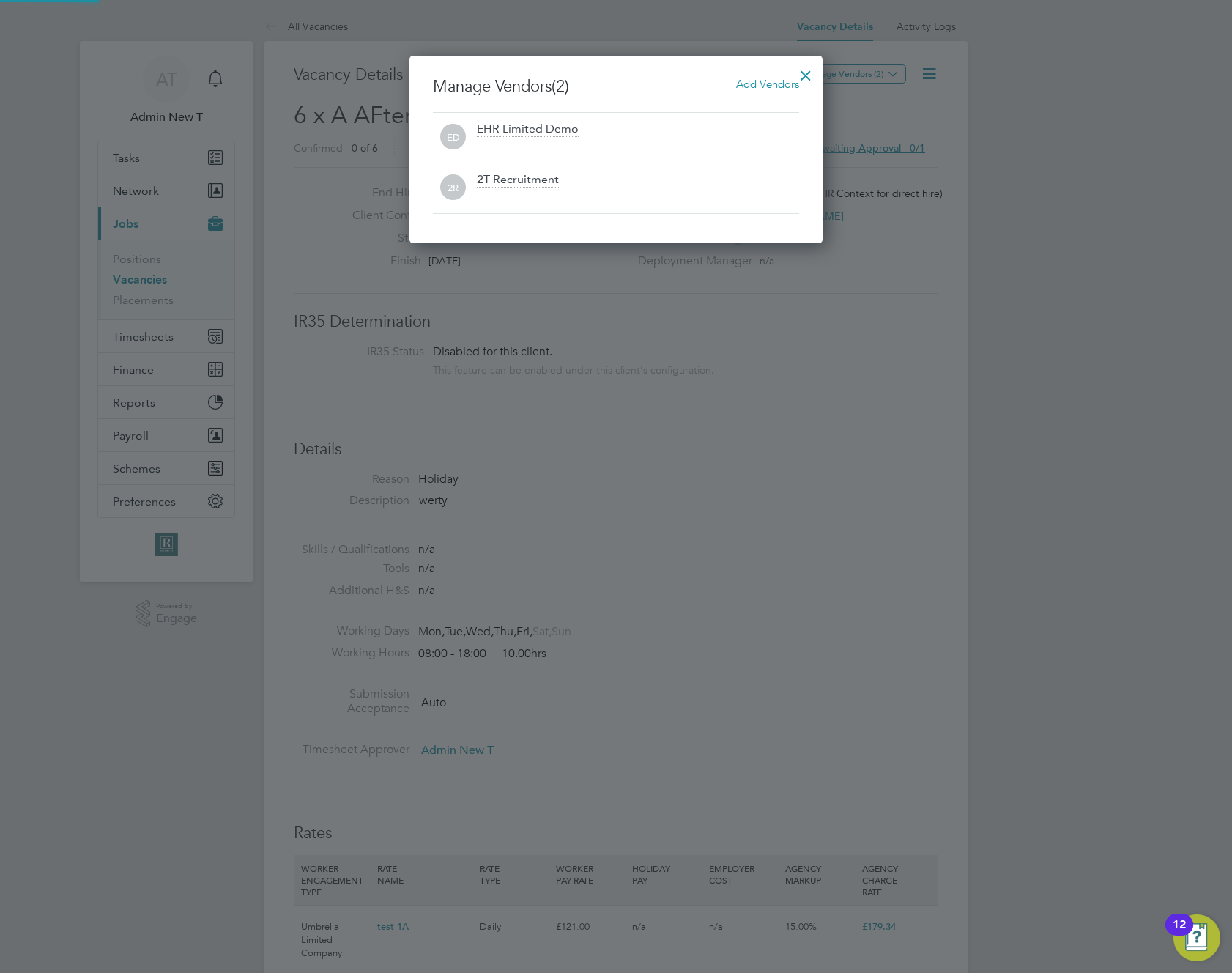
scroll to position [188, 414]
click at [934, 144] on div at bounding box center [616, 486] width 1232 height 973
click at [883, 77] on div at bounding box center [616, 486] width 1232 height 973
click at [952, 115] on div at bounding box center [616, 486] width 1232 height 973
click at [799, 70] on div at bounding box center [805, 71] width 26 height 26
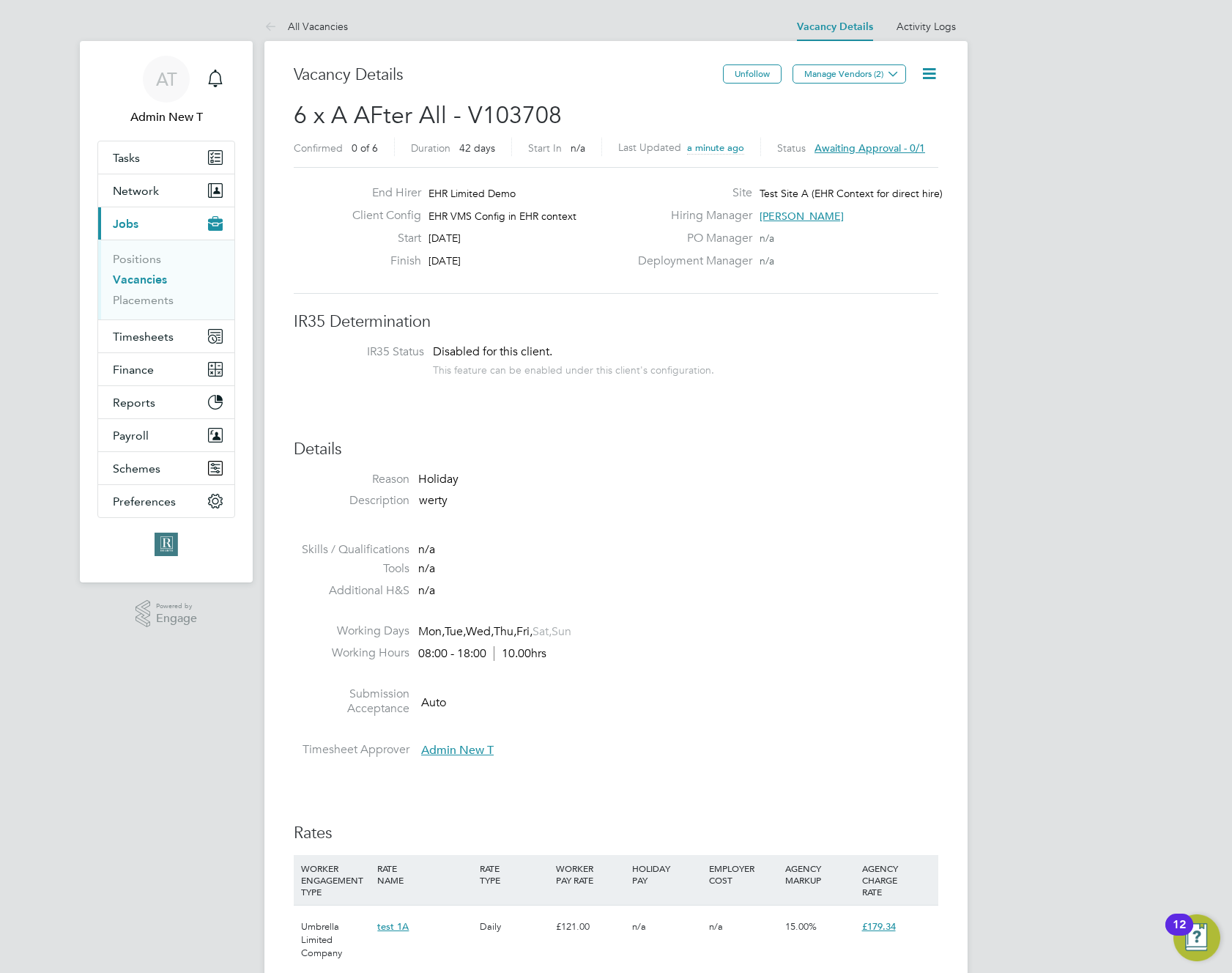
click at [922, 74] on icon at bounding box center [929, 74] width 18 height 18
click at [878, 153] on li "Approve All Levels" at bounding box center [883, 158] width 106 height 21
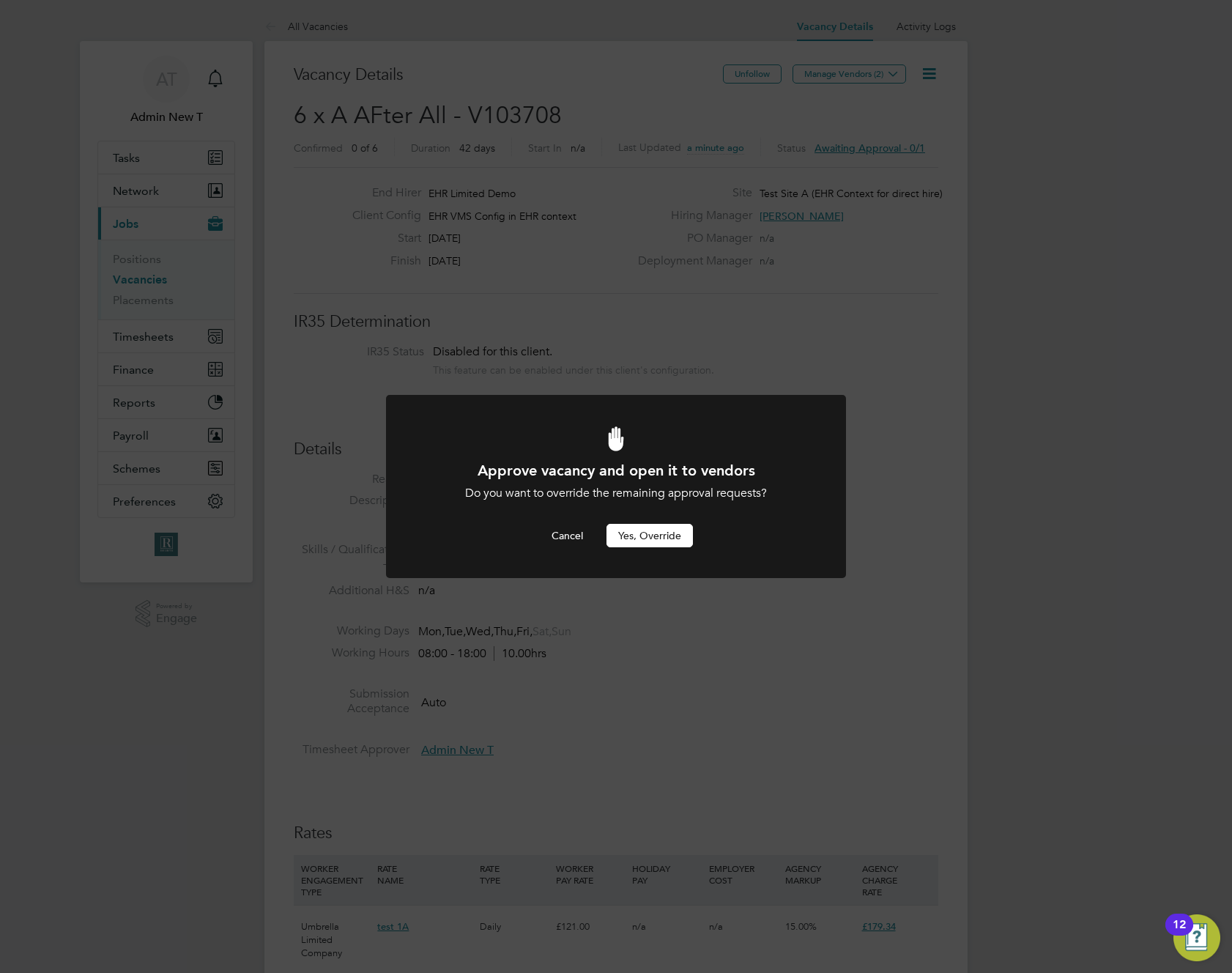
click at [669, 529] on button "Yes, Override" at bounding box center [650, 535] width 86 height 23
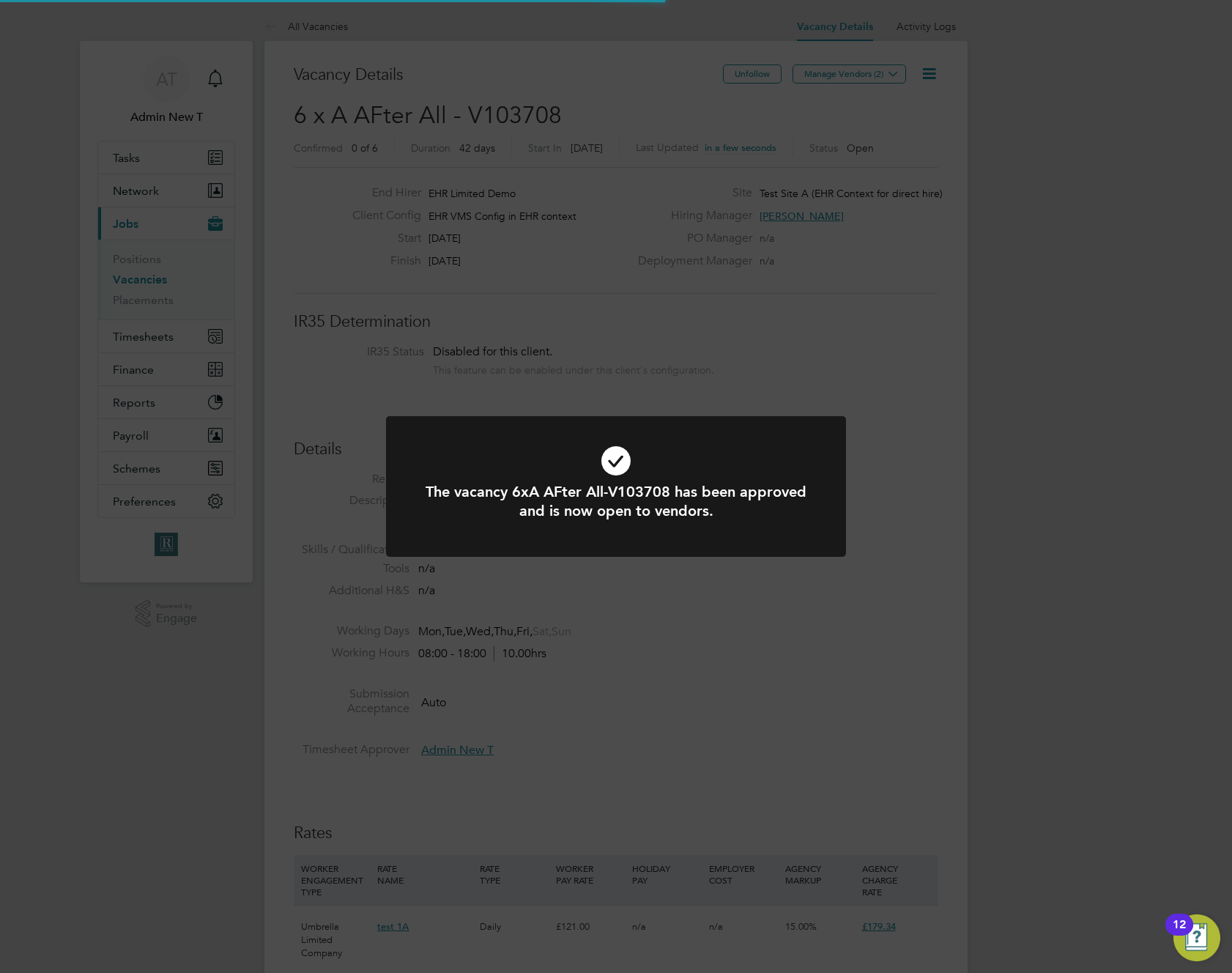
scroll to position [43, 102]
click at [942, 365] on div "The vacancy 6xA AFter All-V103708 has been approved and is now open to vendors.…" at bounding box center [616, 486] width 1232 height 973
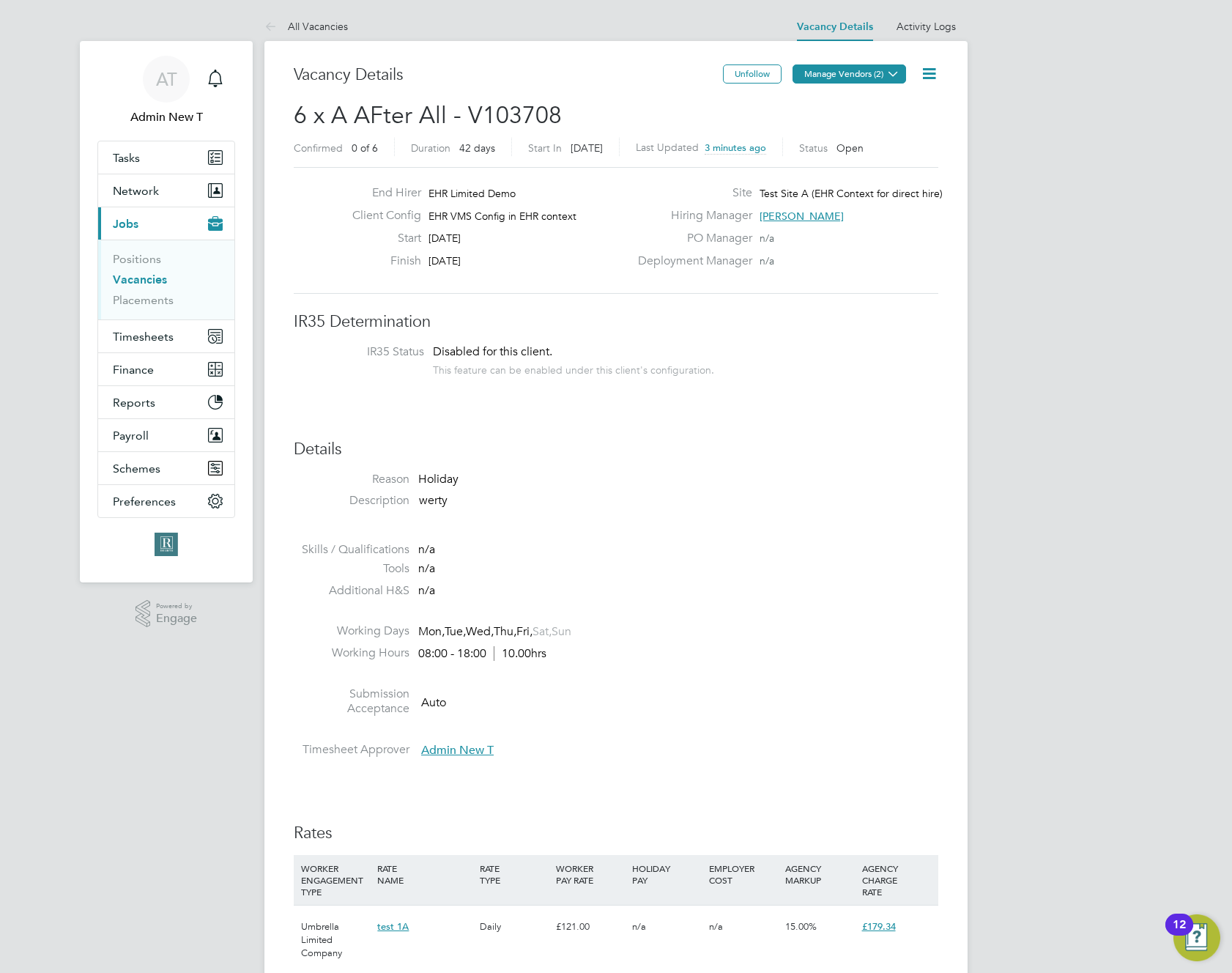
click at [887, 73] on icon at bounding box center [893, 74] width 11 height 11
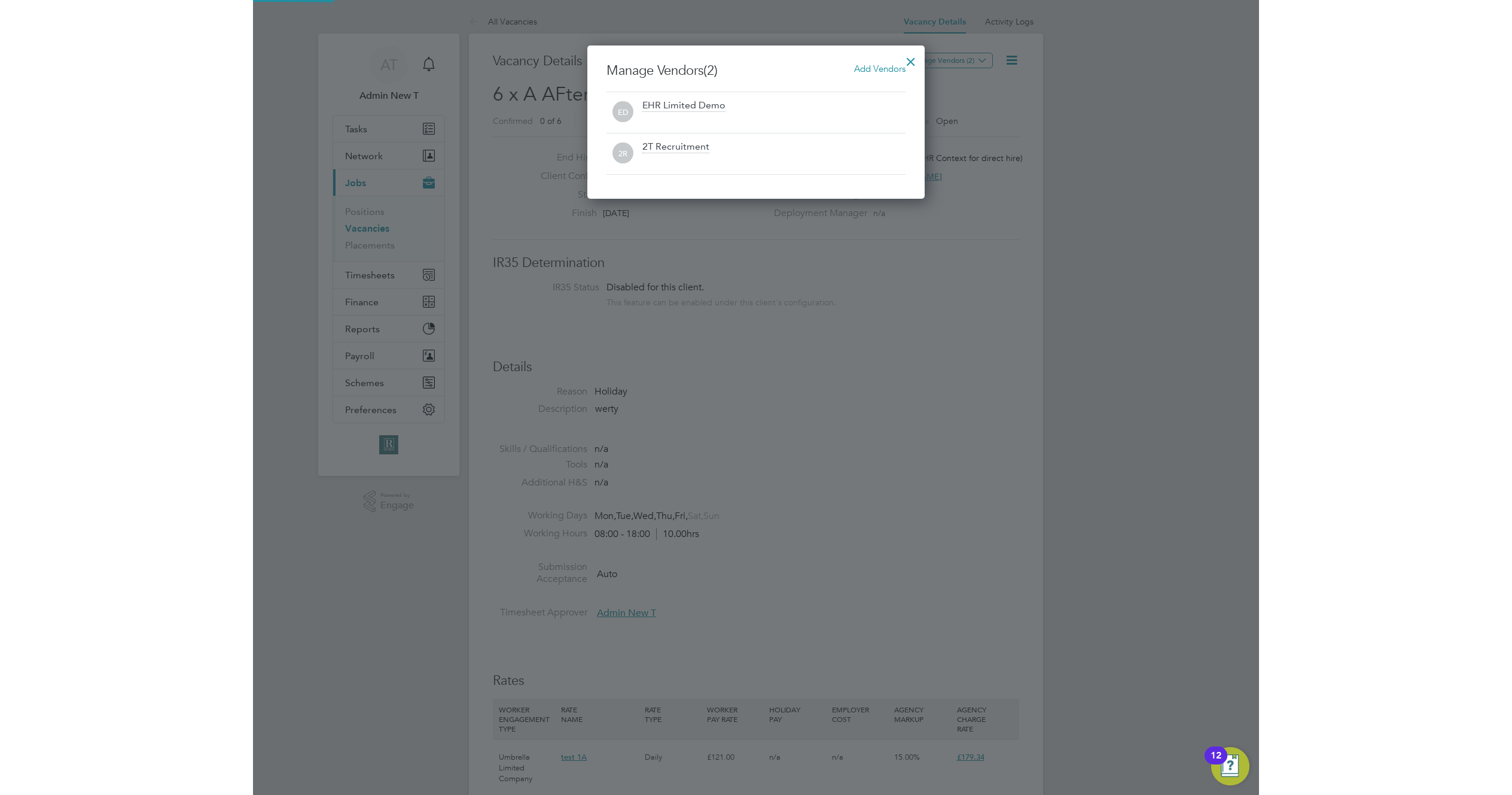
scroll to position [154, 338]
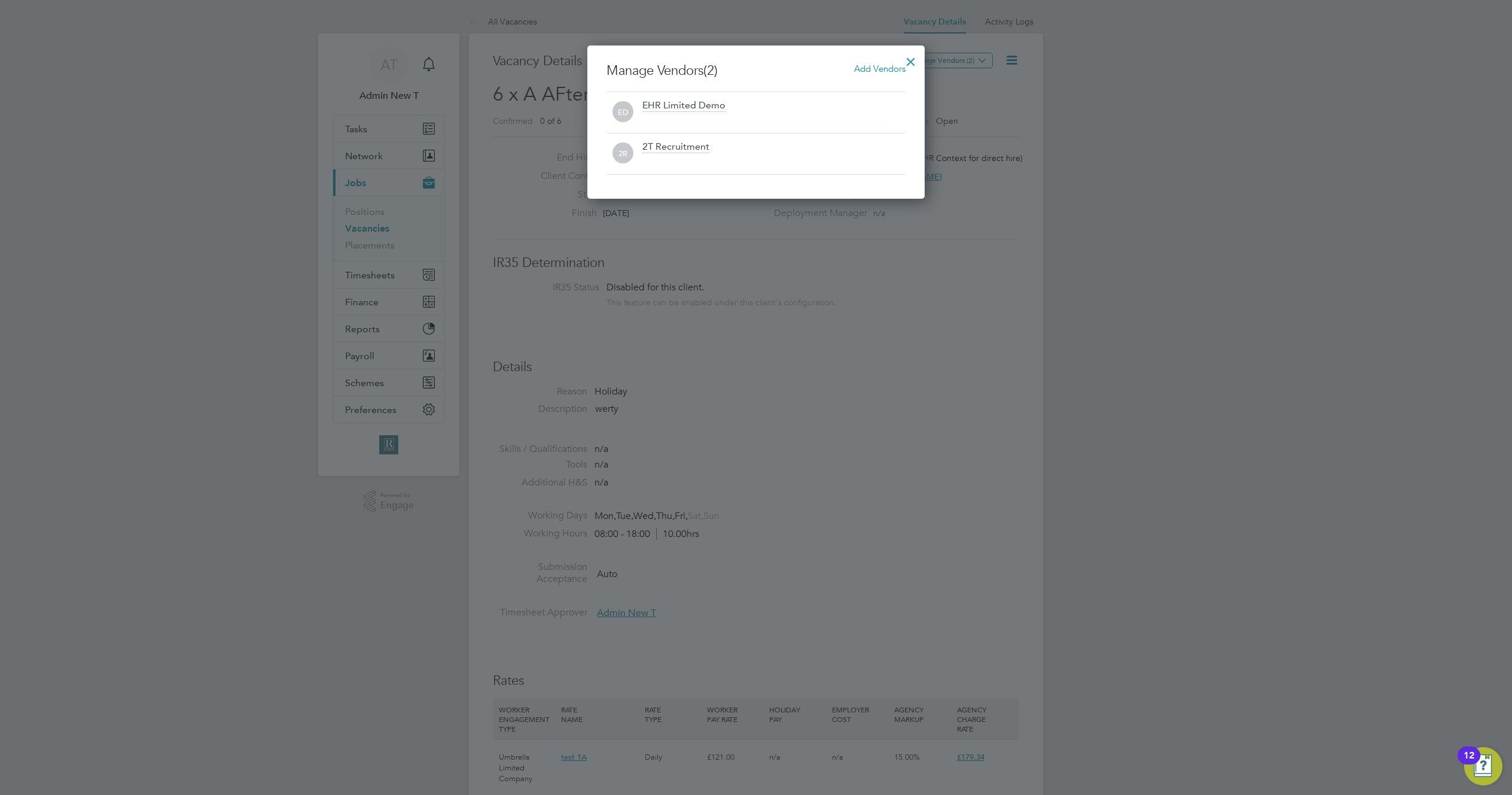
click at [1251, 116] on div at bounding box center [756, 397] width 1512 height 795
click at [908, 57] on div at bounding box center [911, 58] width 22 height 22
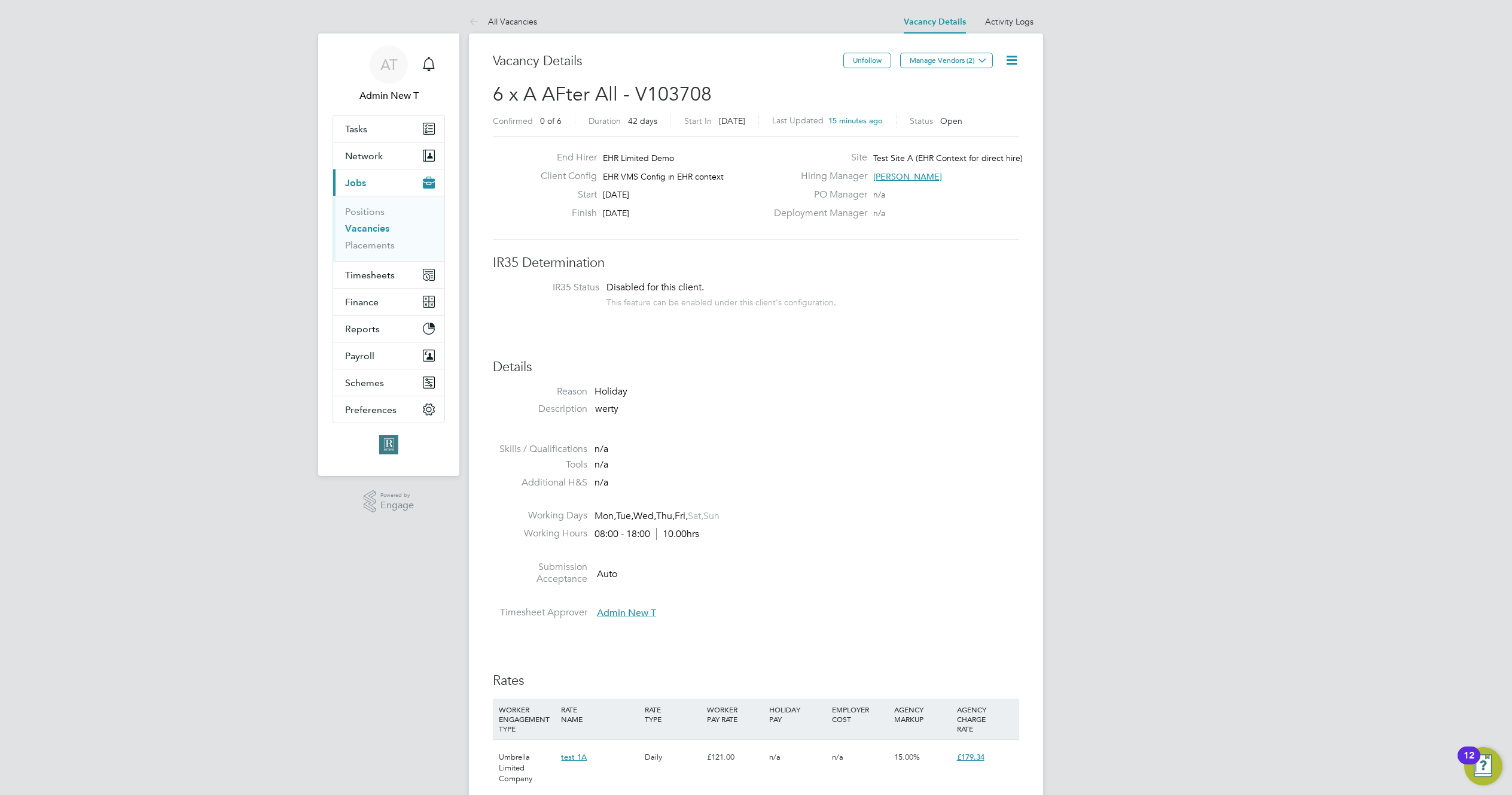
click at [938, 59] on button "Manage Vendors (2)" at bounding box center [947, 61] width 93 height 16
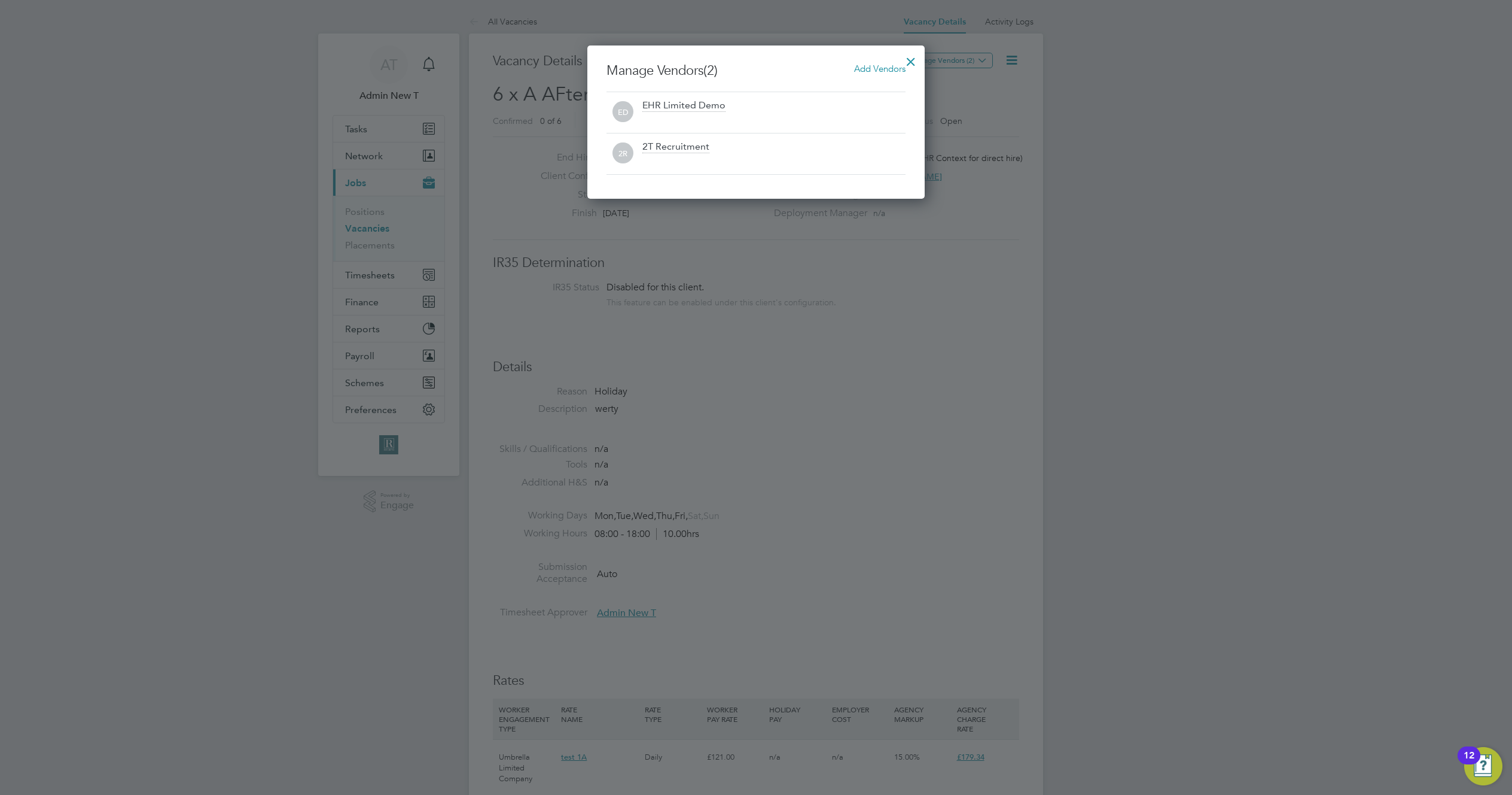
click at [874, 66] on span "Add Vendors" at bounding box center [879, 68] width 52 height 11
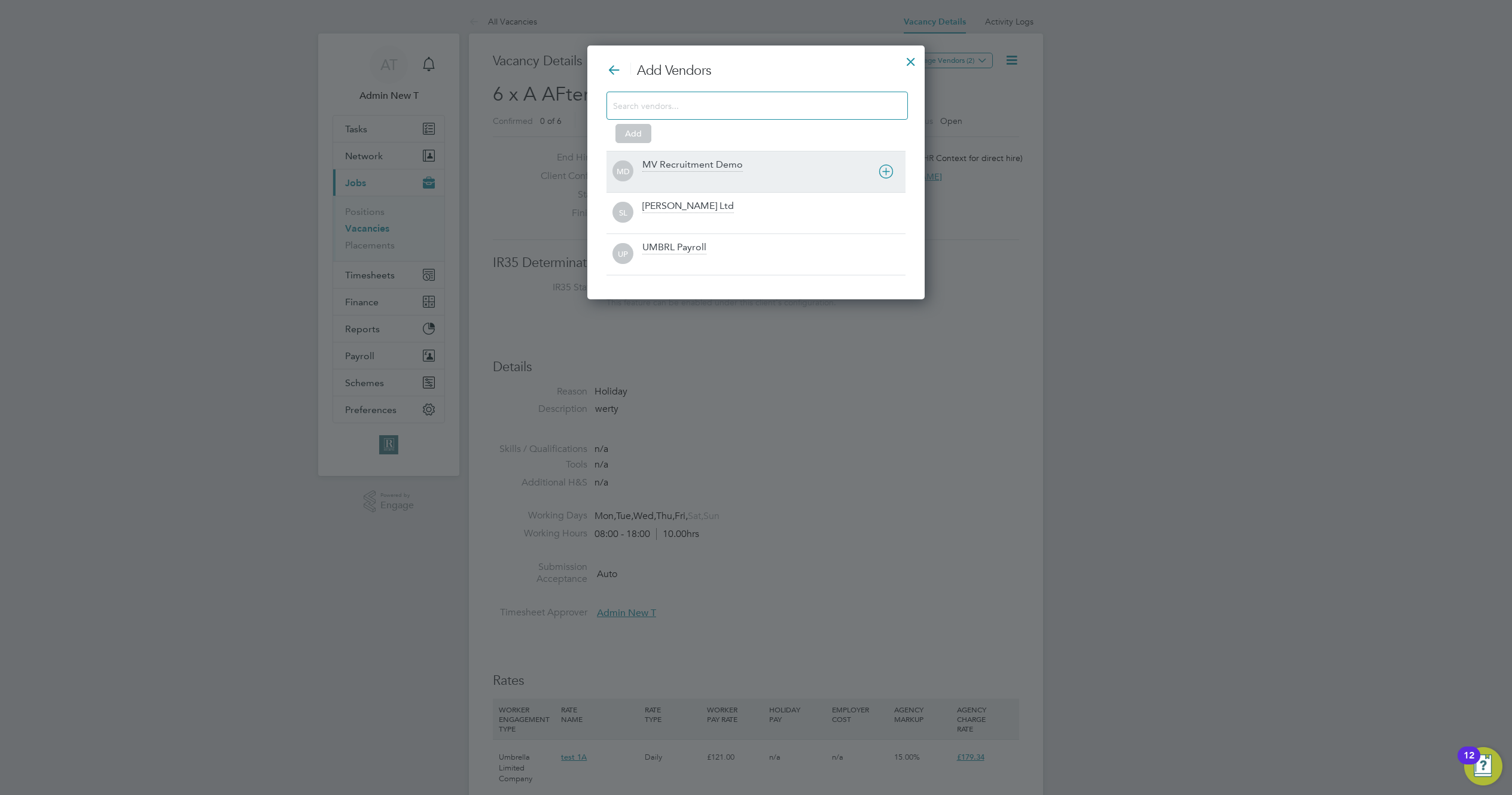
click at [708, 163] on div "MV Recruitment Demo" at bounding box center [693, 165] width 101 height 13
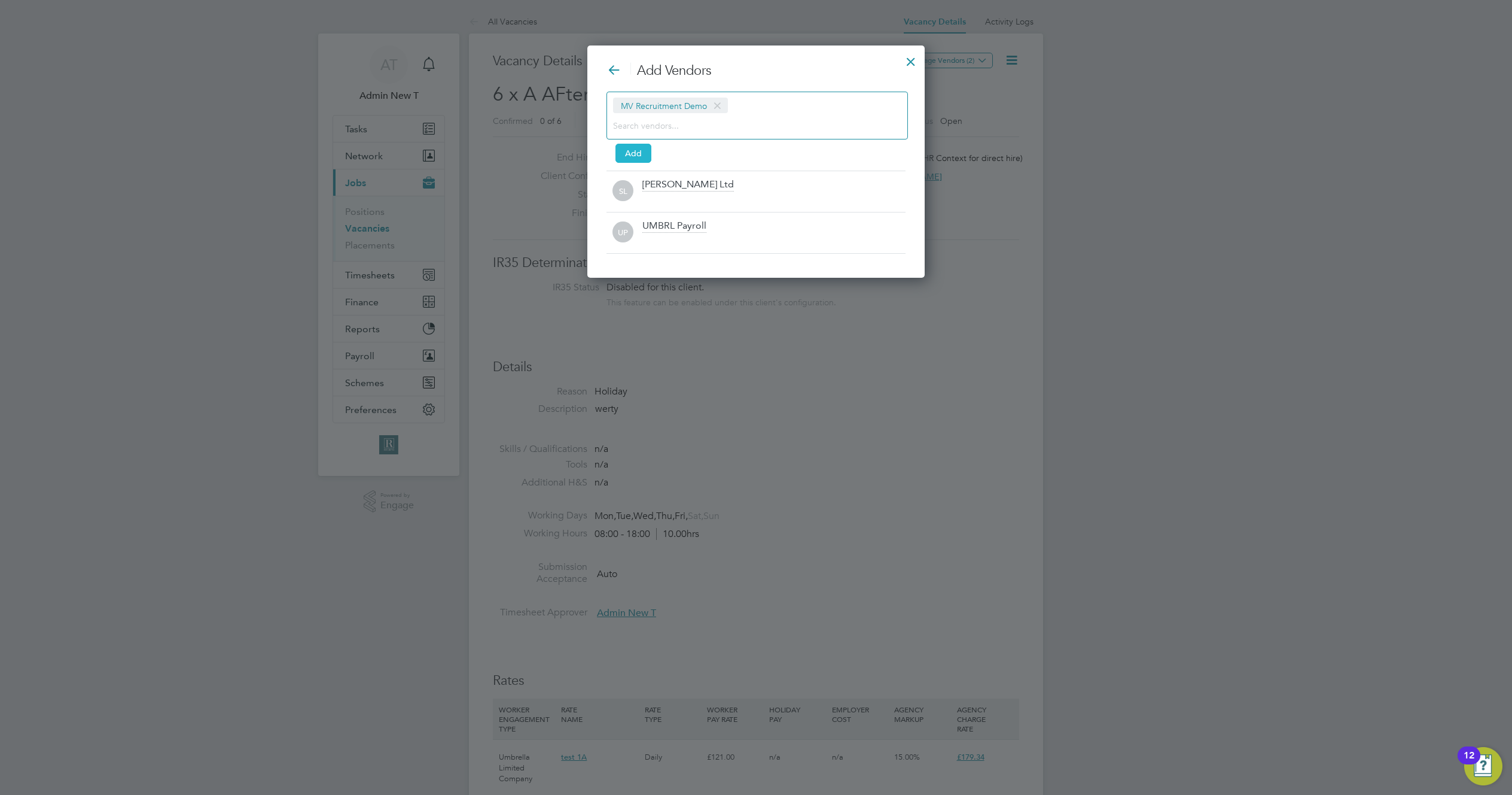
click at [627, 150] on button "Add" at bounding box center [633, 153] width 36 height 19
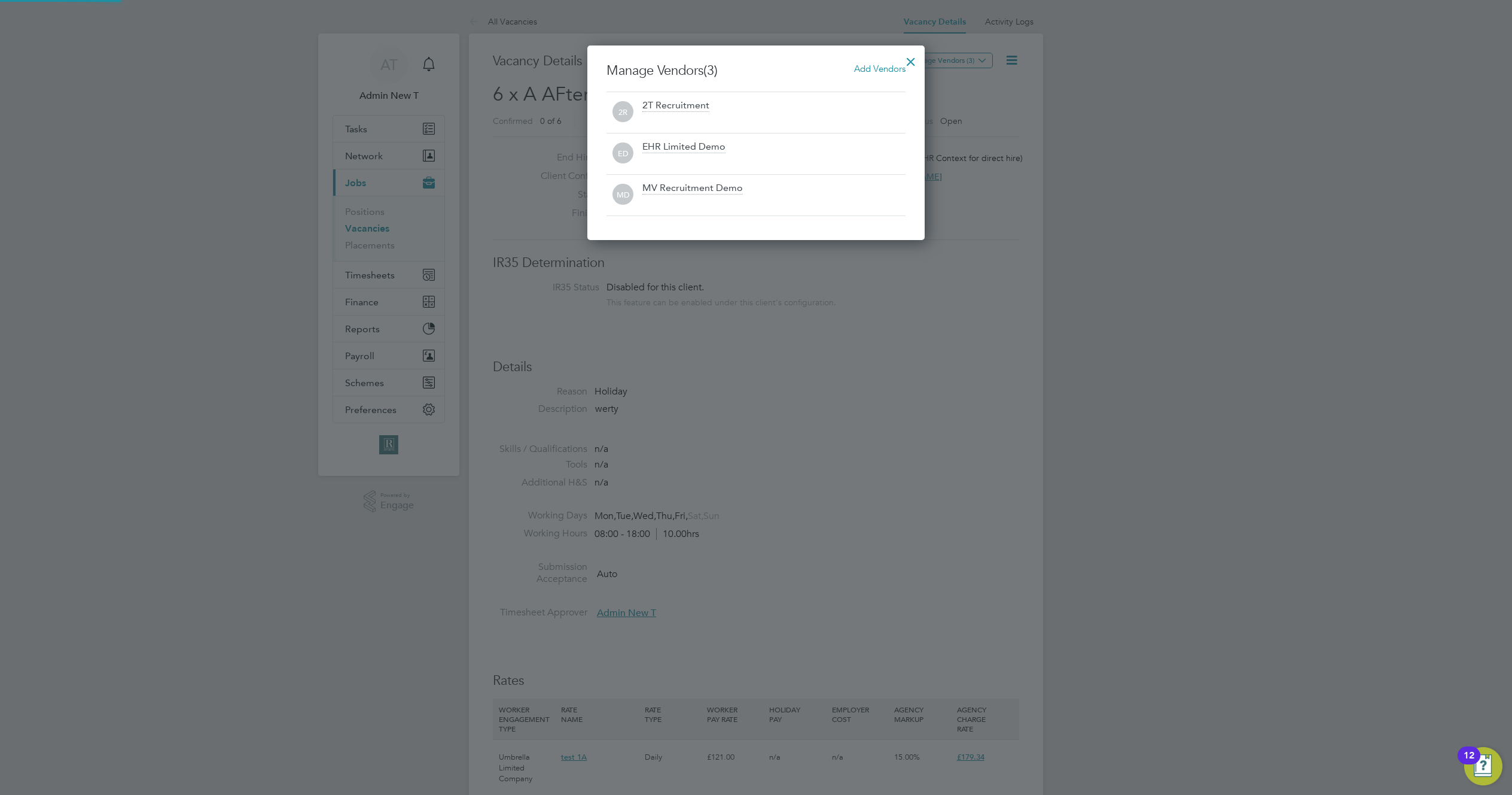
scroll to position [195, 338]
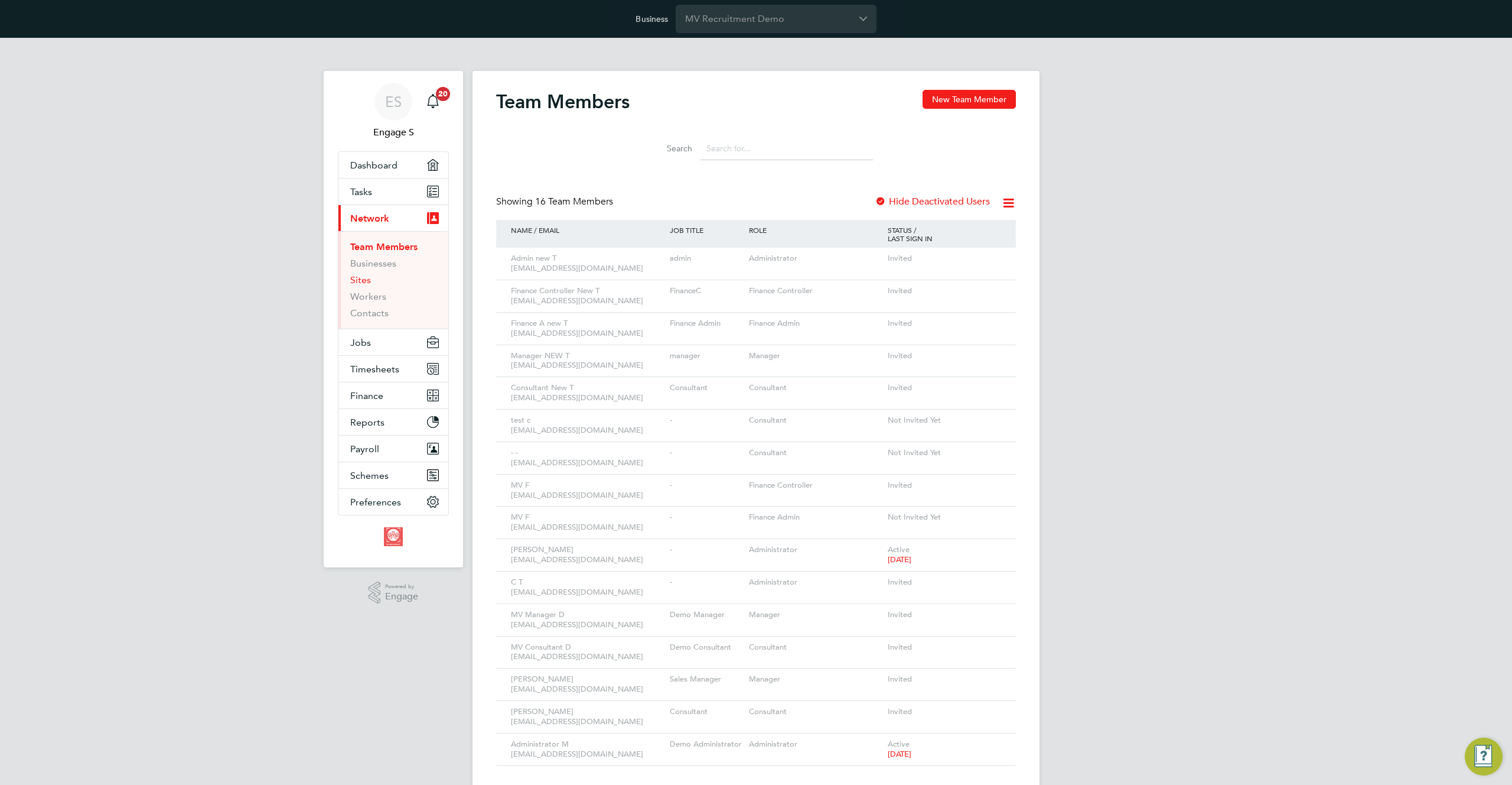
click at [361, 280] on link "Sites" at bounding box center [360, 279] width 21 height 11
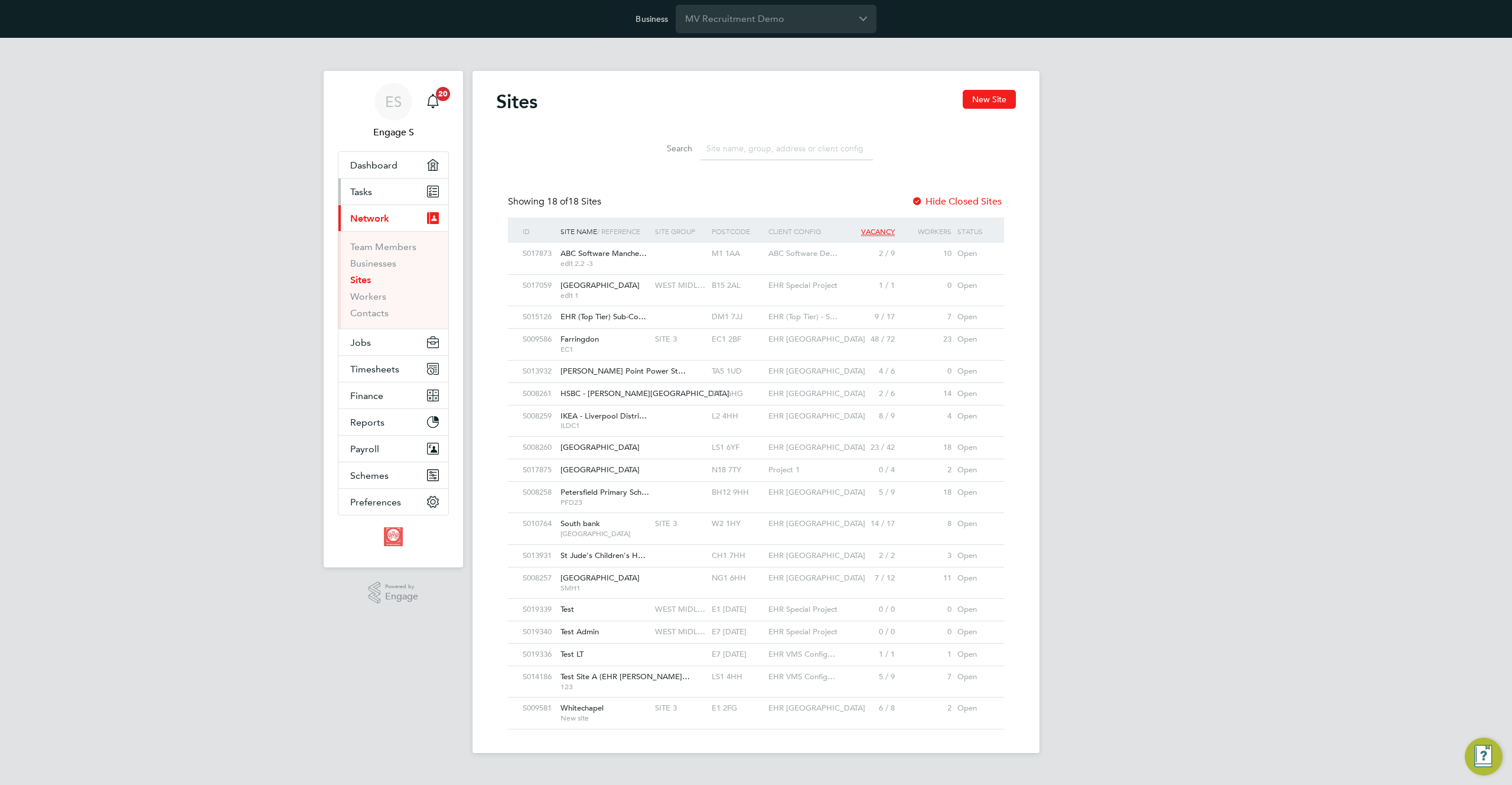
click at [384, 194] on link "Tasks" at bounding box center [393, 192] width 110 height 26
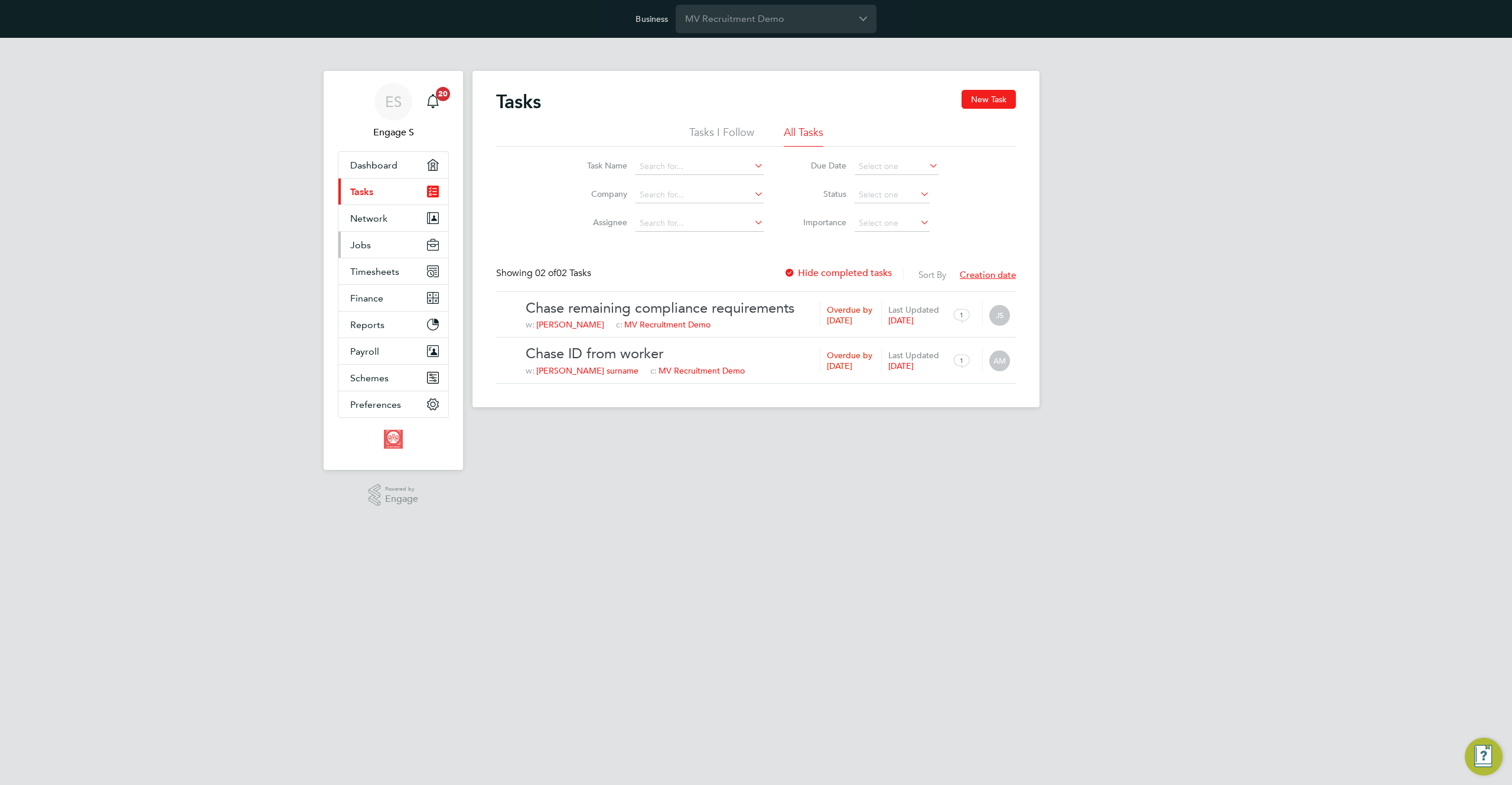
click at [362, 244] on span "Jobs" at bounding box center [360, 244] width 21 height 11
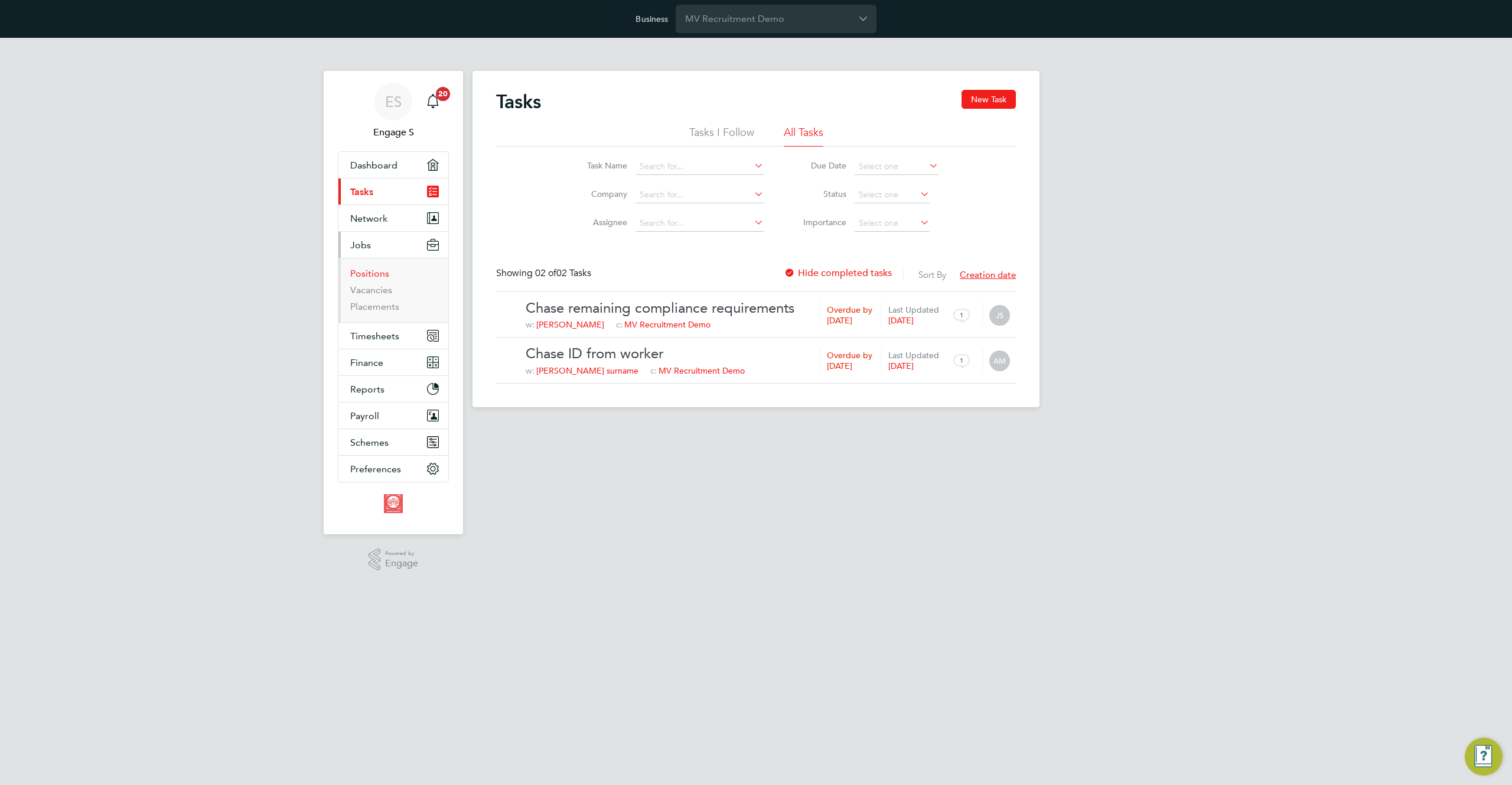
click at [362, 273] on link "Positions" at bounding box center [369, 273] width 39 height 11
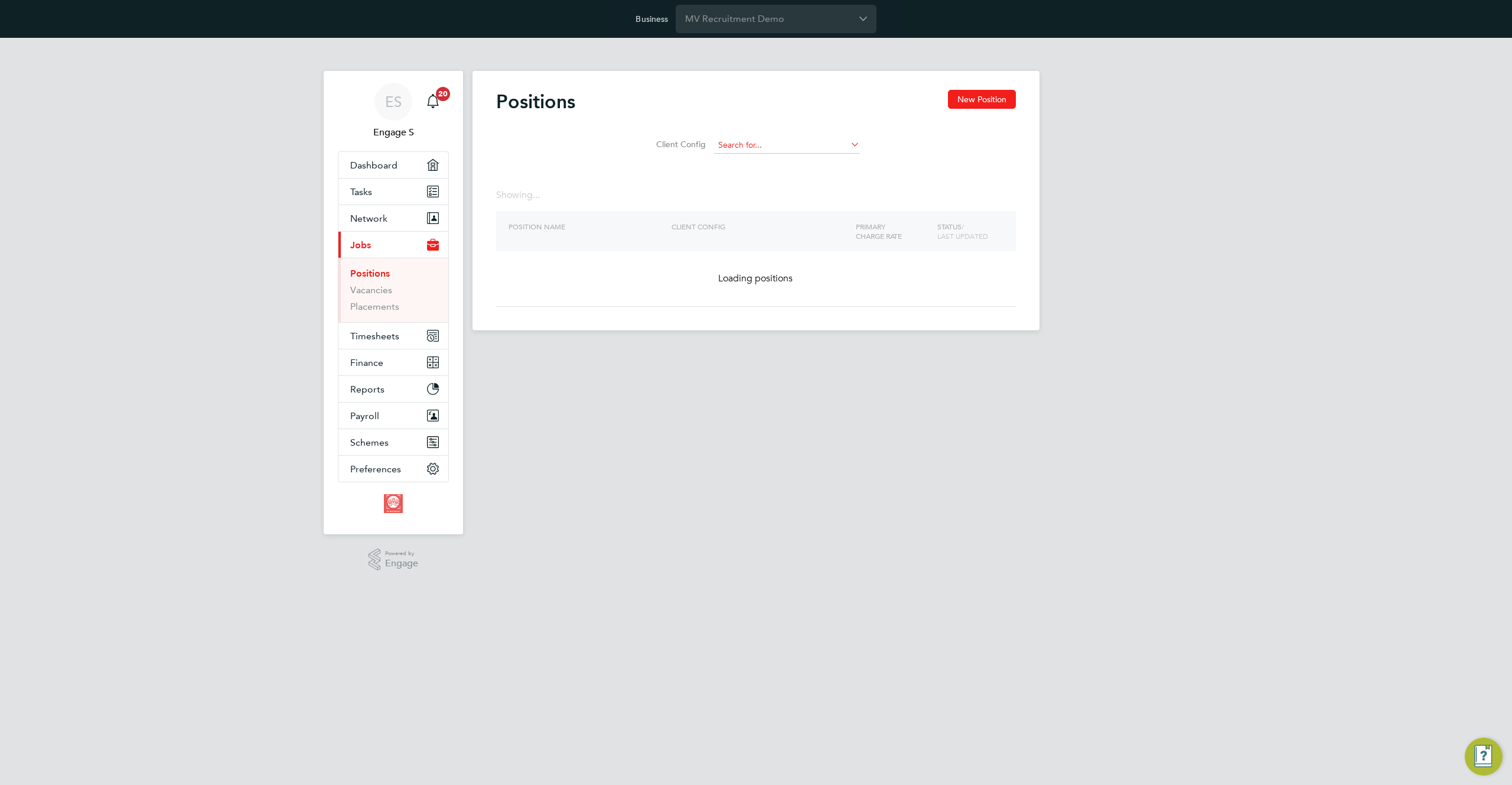
click at [758, 146] on input at bounding box center [787, 146] width 146 height 17
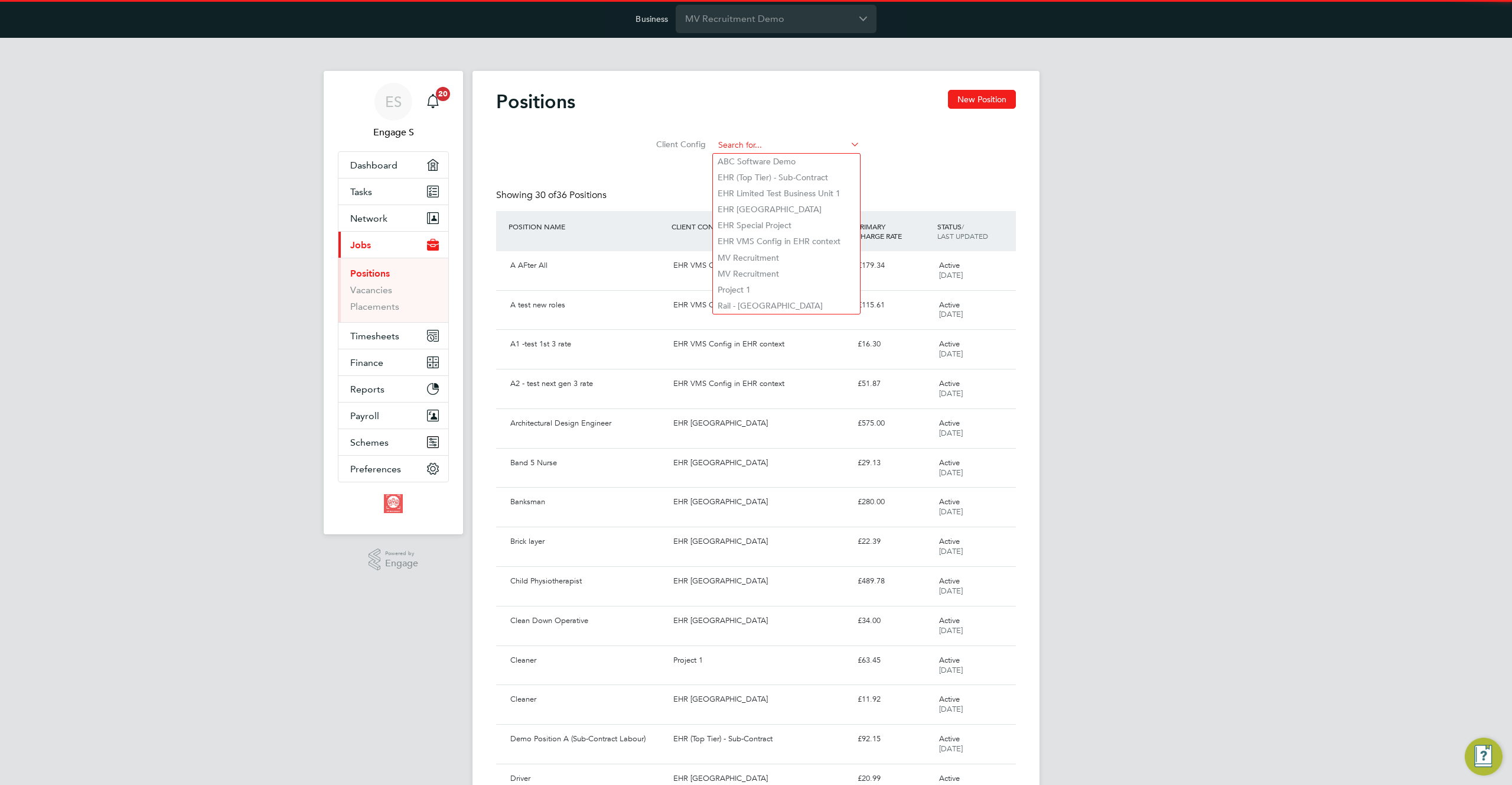
paste input "EHR VMS Config in EHR context"
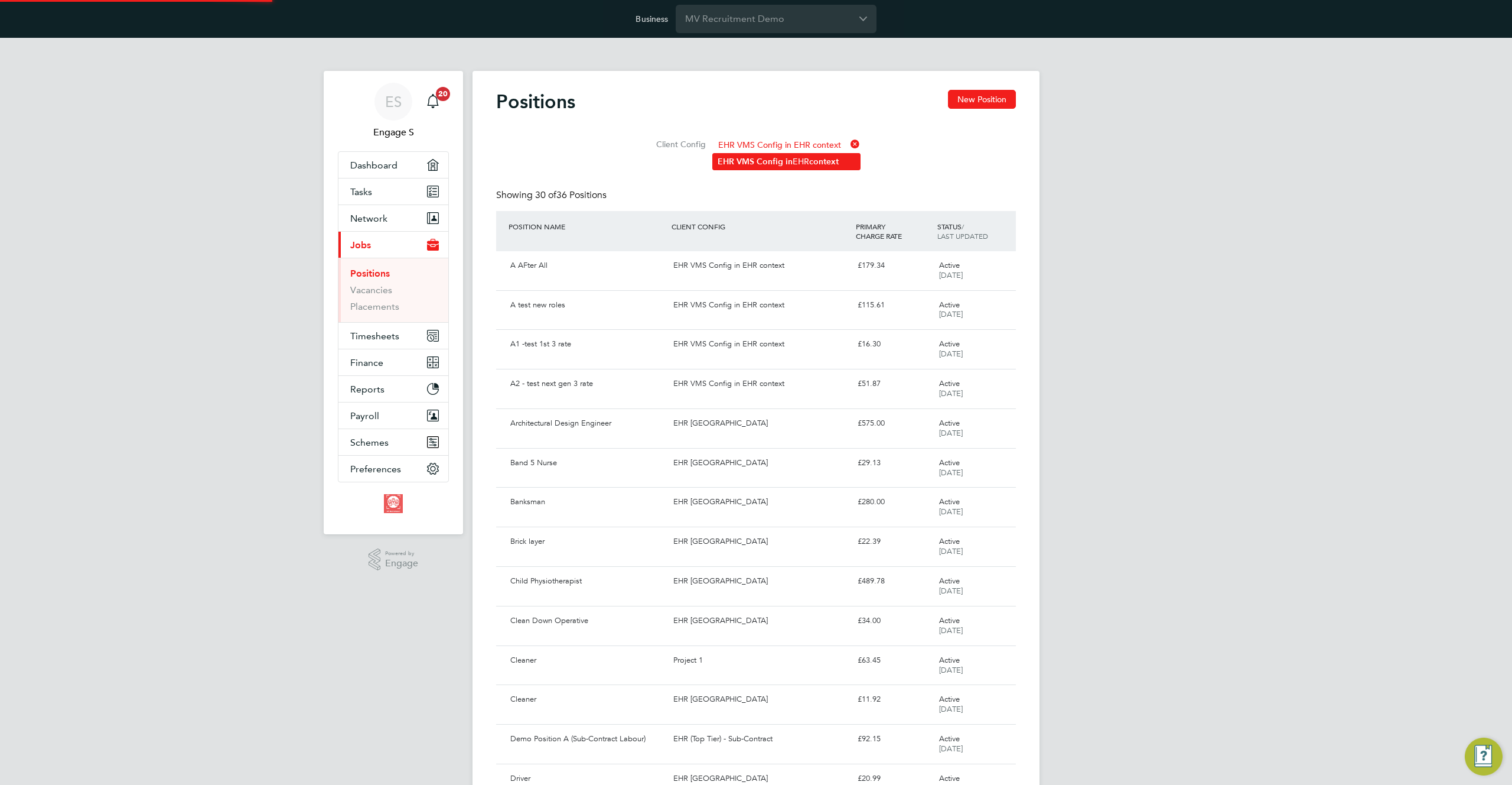
type input "EHR VMS Config in EHR context"
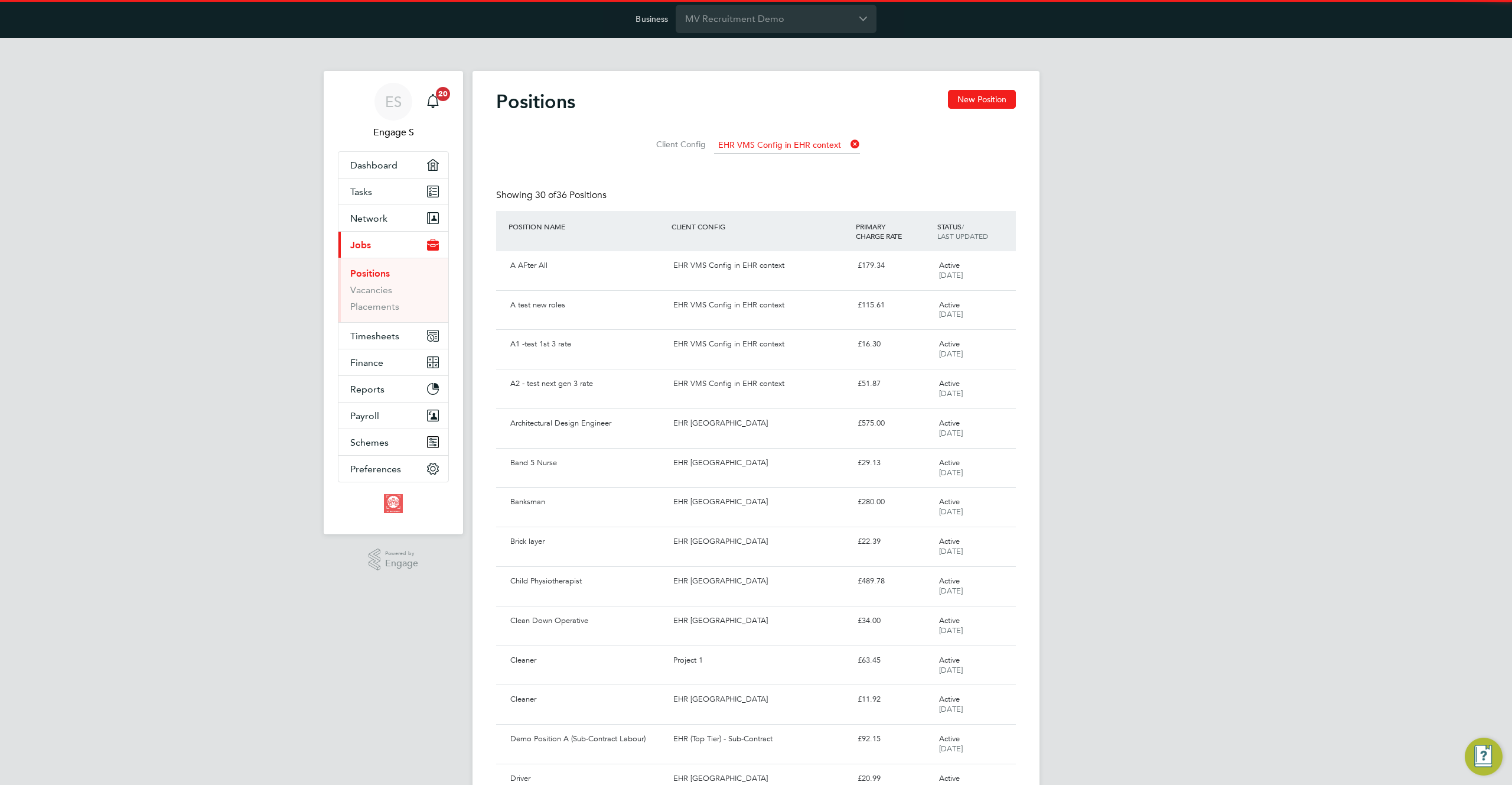
click at [754, 157] on li "EHR VMS Config in EHR context" at bounding box center [787, 161] width 147 height 16
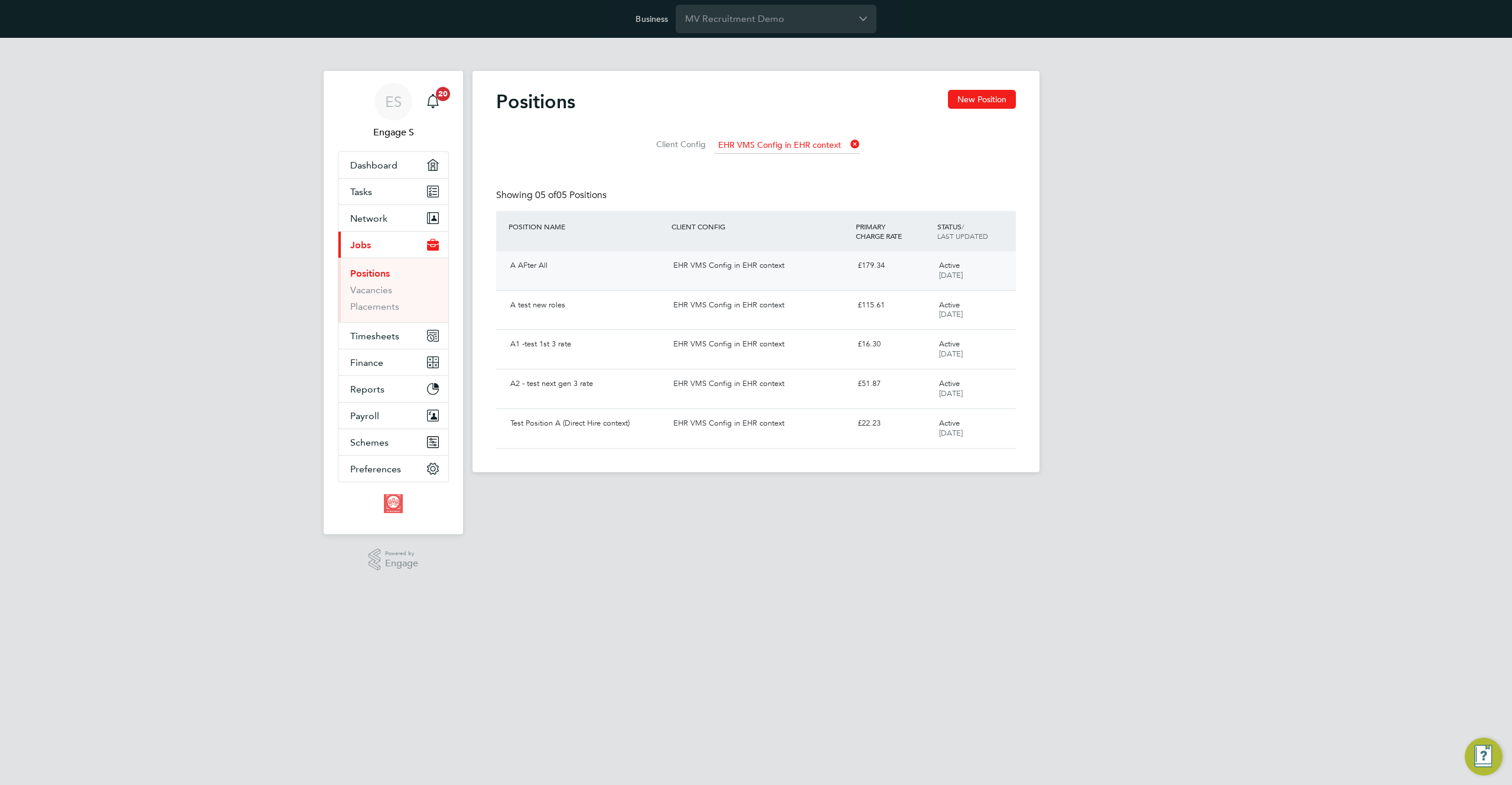
click at [715, 268] on div "EHR VMS Config in EHR context" at bounding box center [760, 266] width 184 height 19
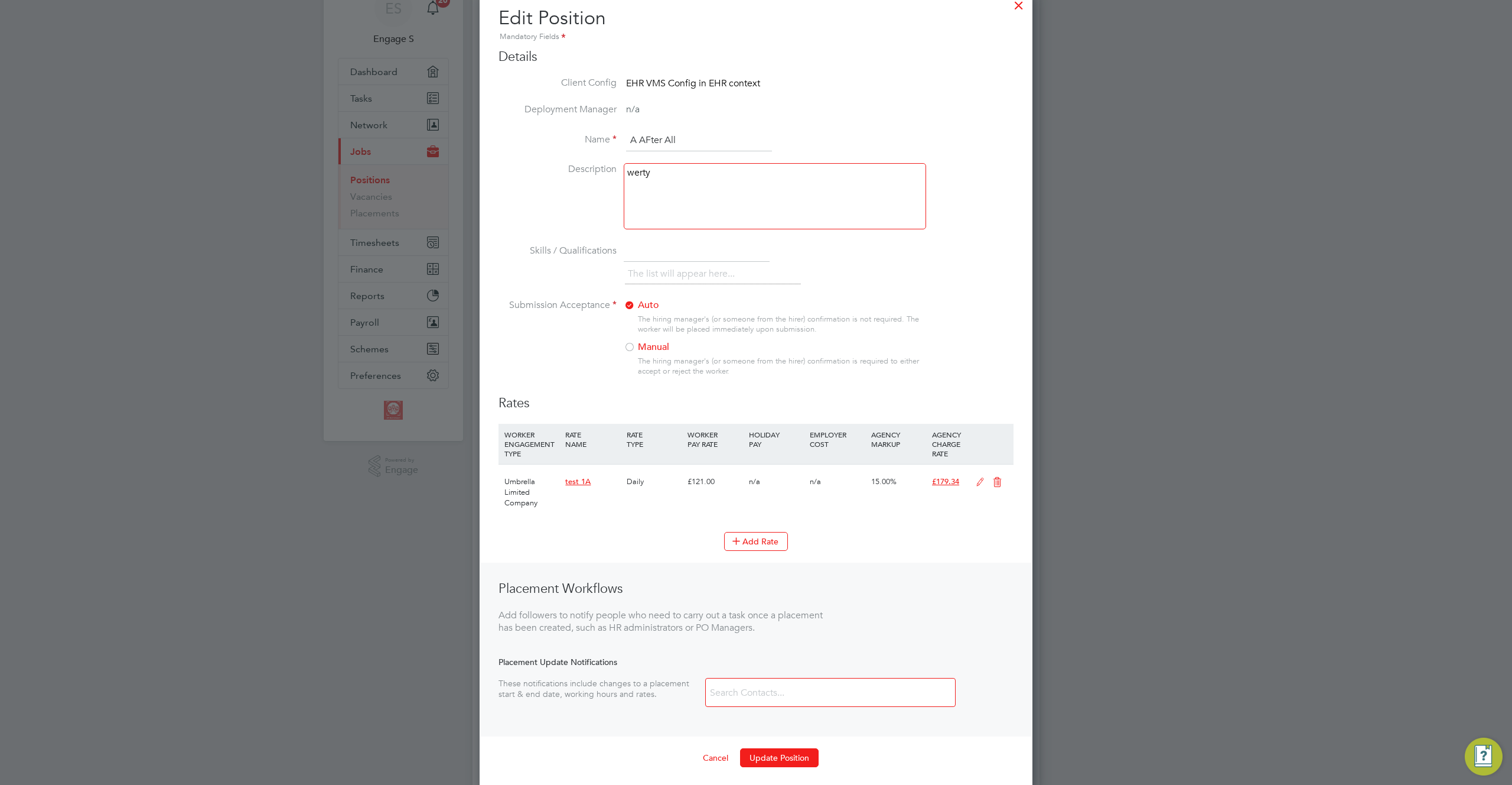
scroll to position [220, 0]
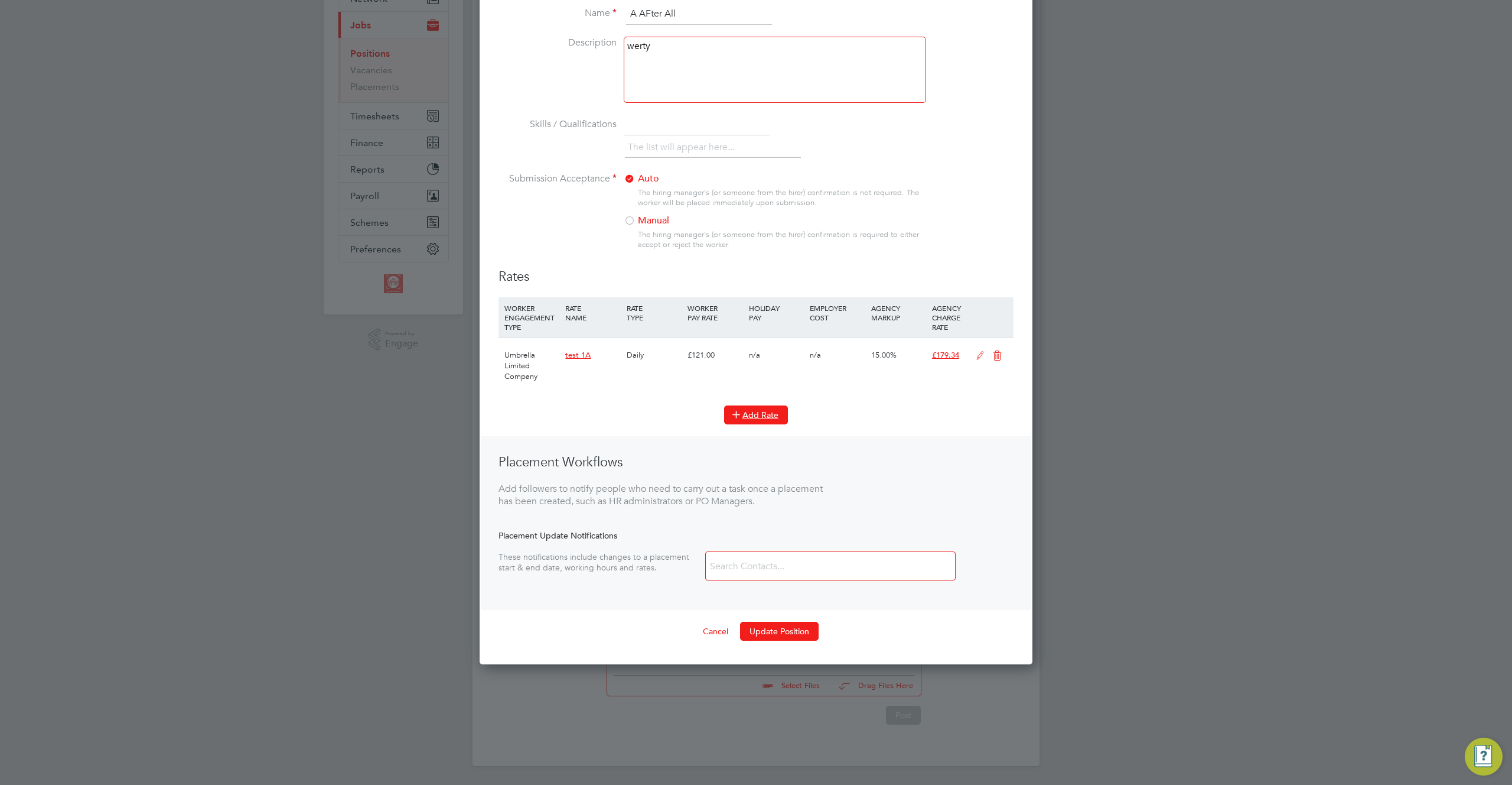
click at [754, 414] on button "Add Rate" at bounding box center [756, 414] width 64 height 19
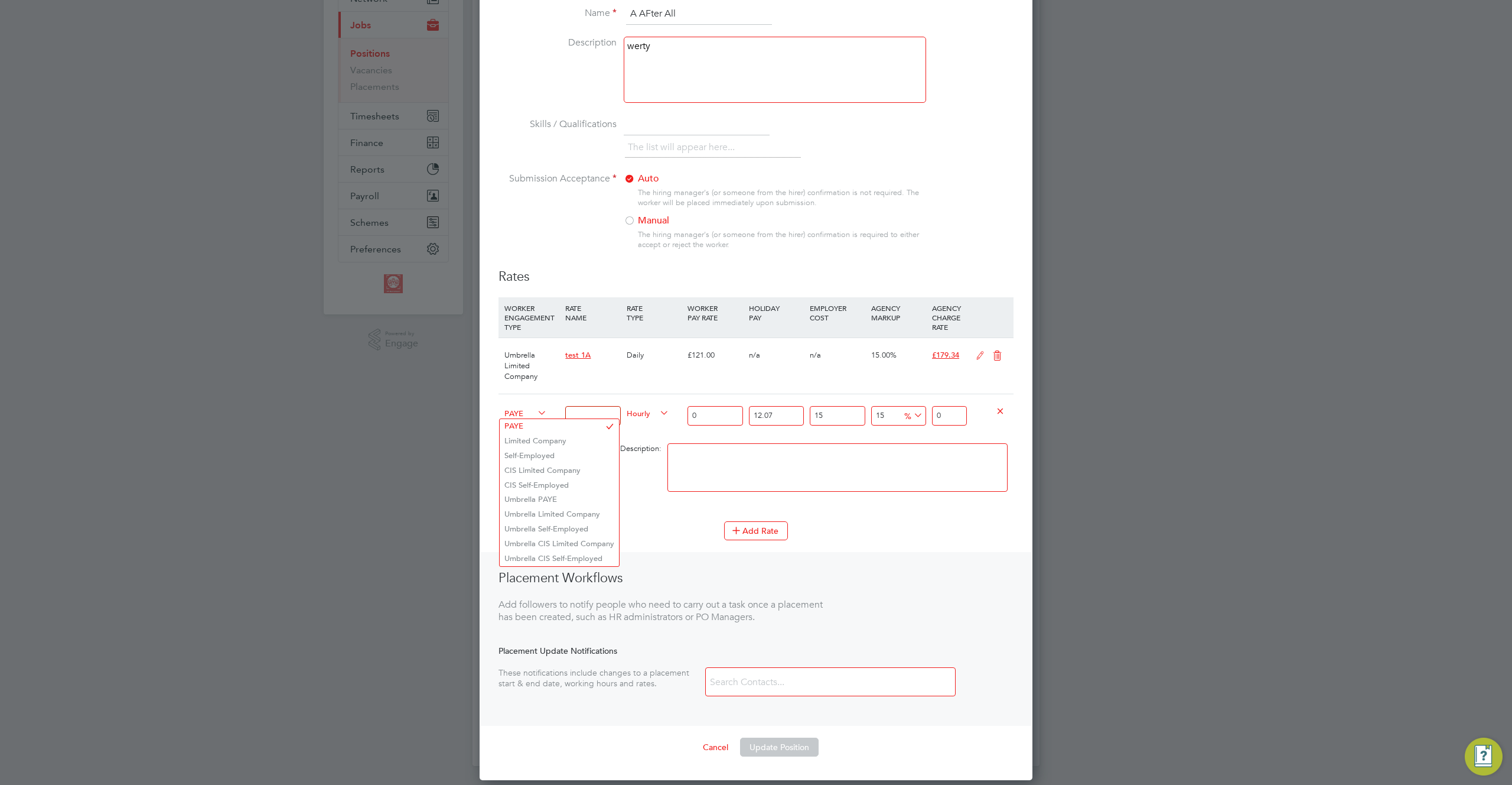
click at [527, 415] on span "PAYE" at bounding box center [525, 412] width 43 height 13
click at [551, 510] on li "Umbrella Limited Company" at bounding box center [559, 514] width 119 height 15
click at [996, 410] on icon at bounding box center [1000, 410] width 9 height 9
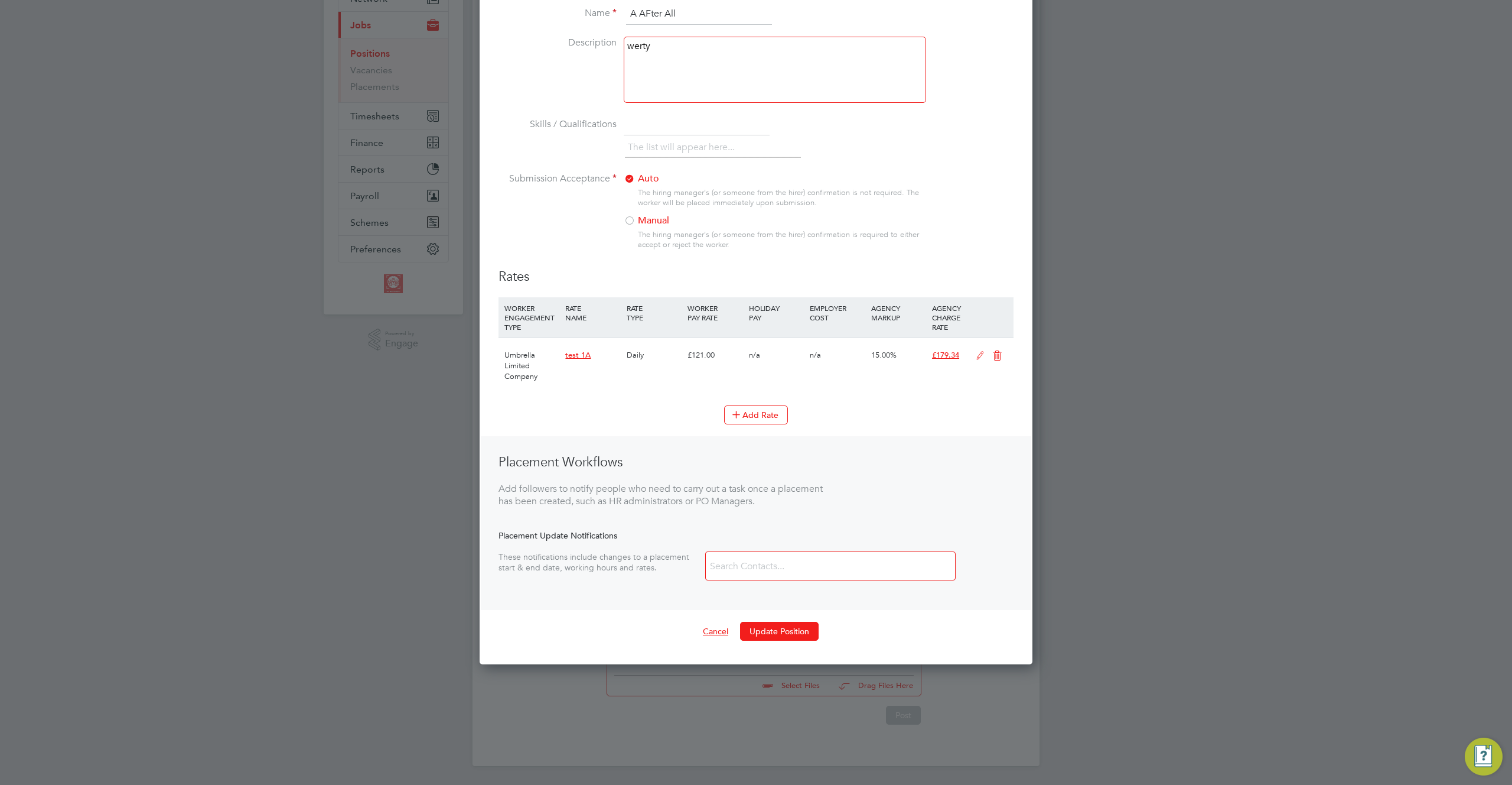
click at [706, 626] on button "Cancel" at bounding box center [715, 631] width 44 height 19
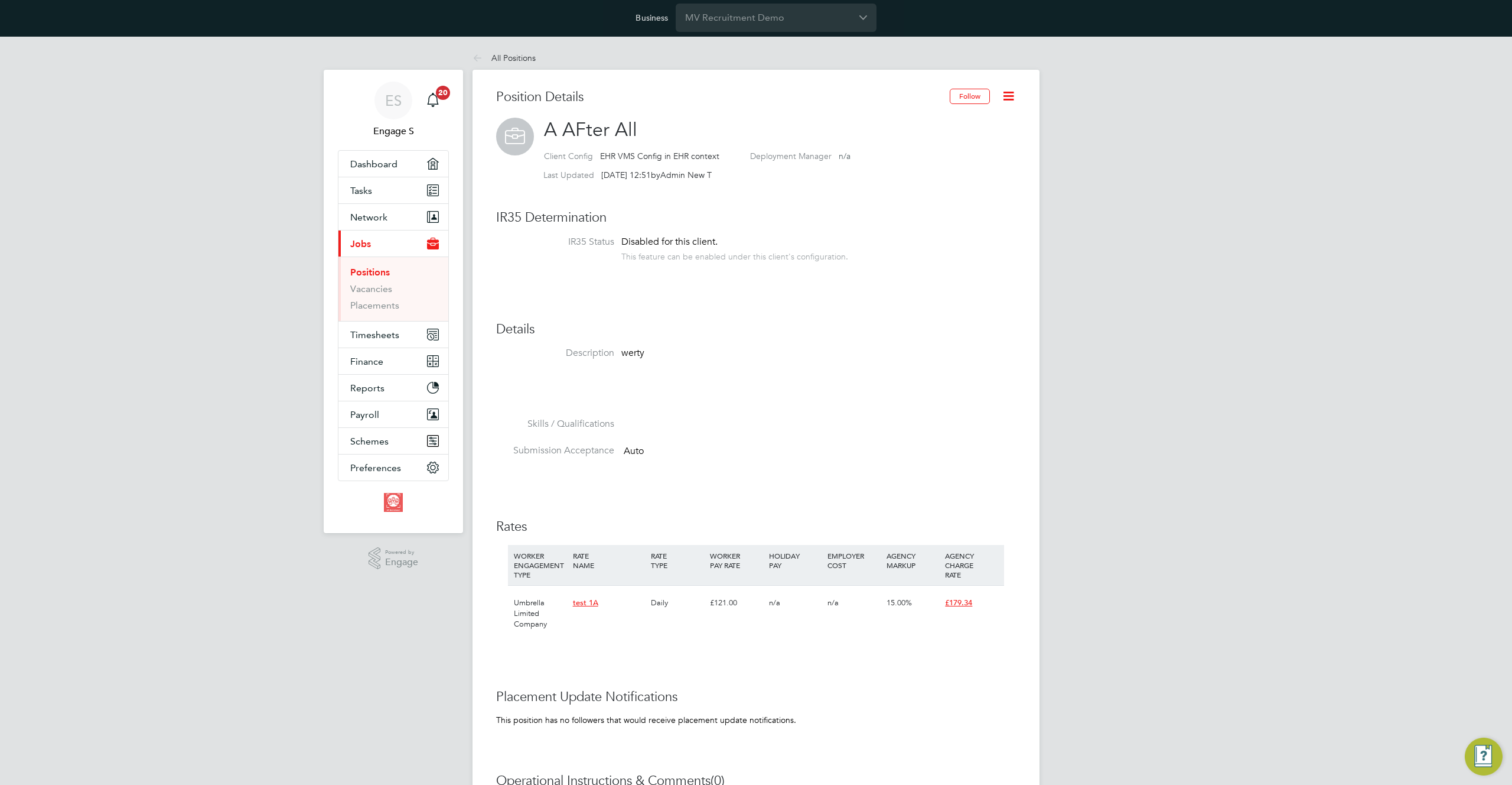
scroll to position [0, 0]
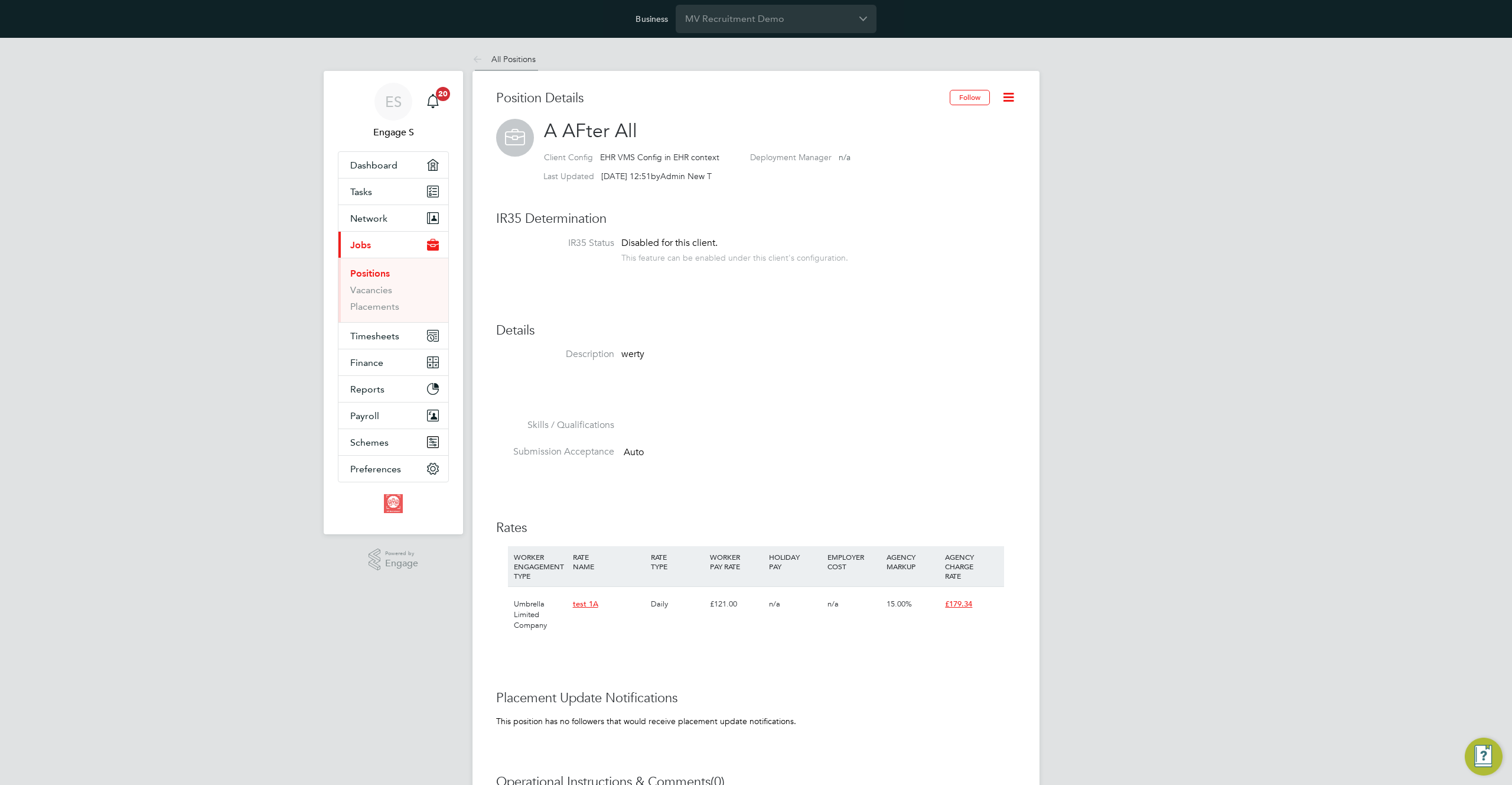
click at [509, 63] on link "All Positions" at bounding box center [504, 59] width 63 height 10
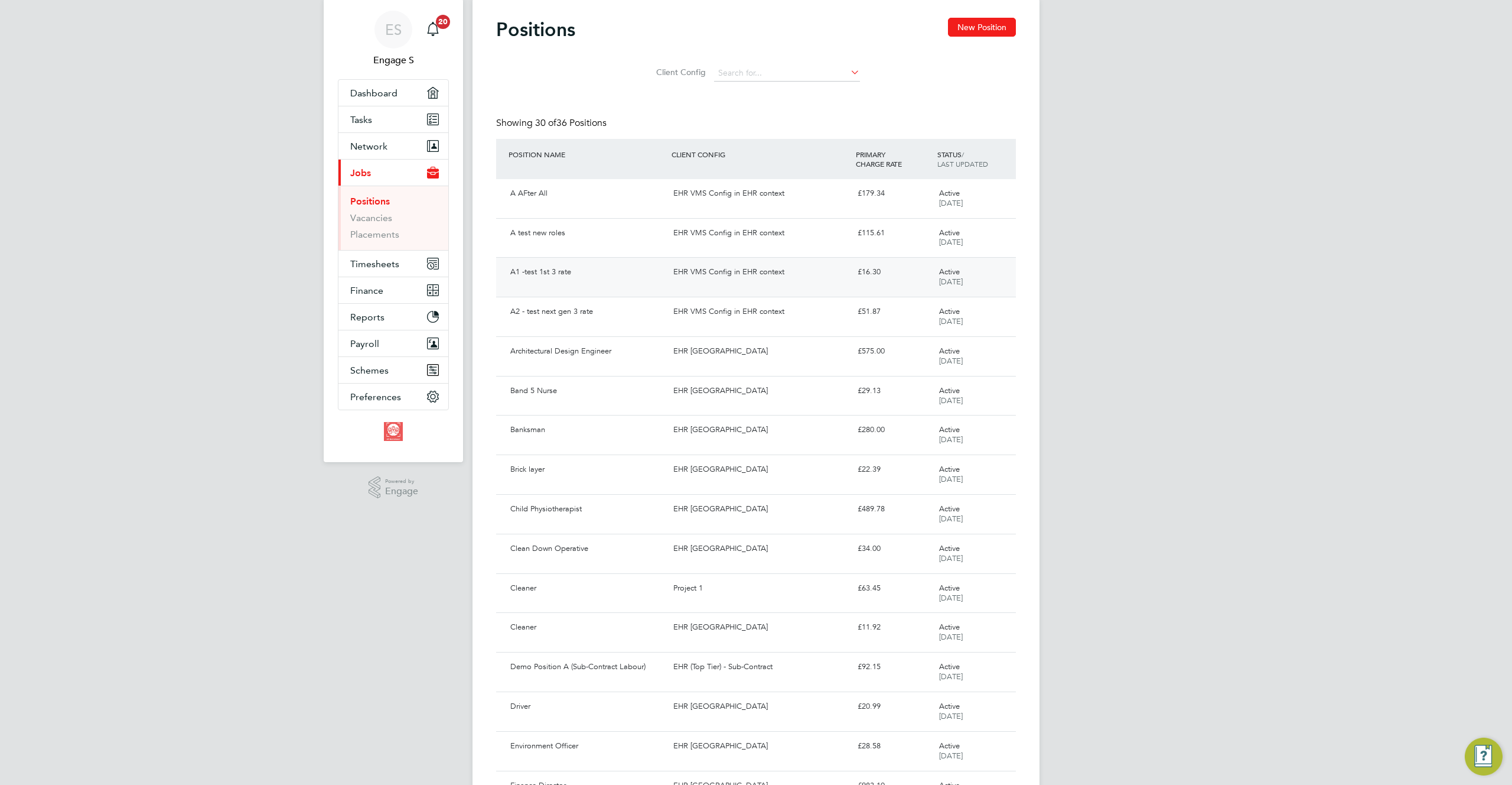
scroll to position [95, 0]
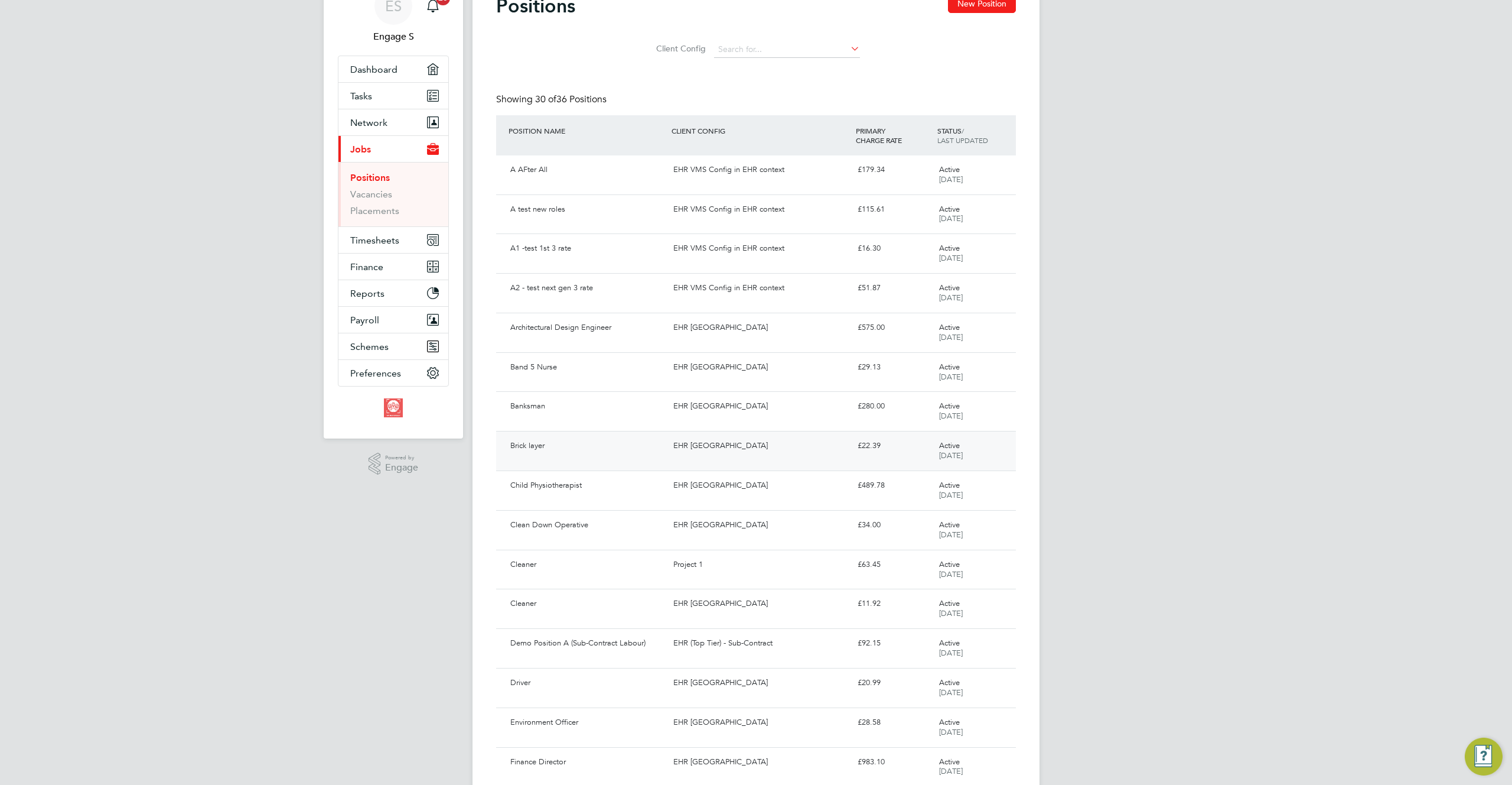
click at [704, 446] on div "EHR [GEOGRAPHIC_DATA]" at bounding box center [760, 446] width 184 height 19
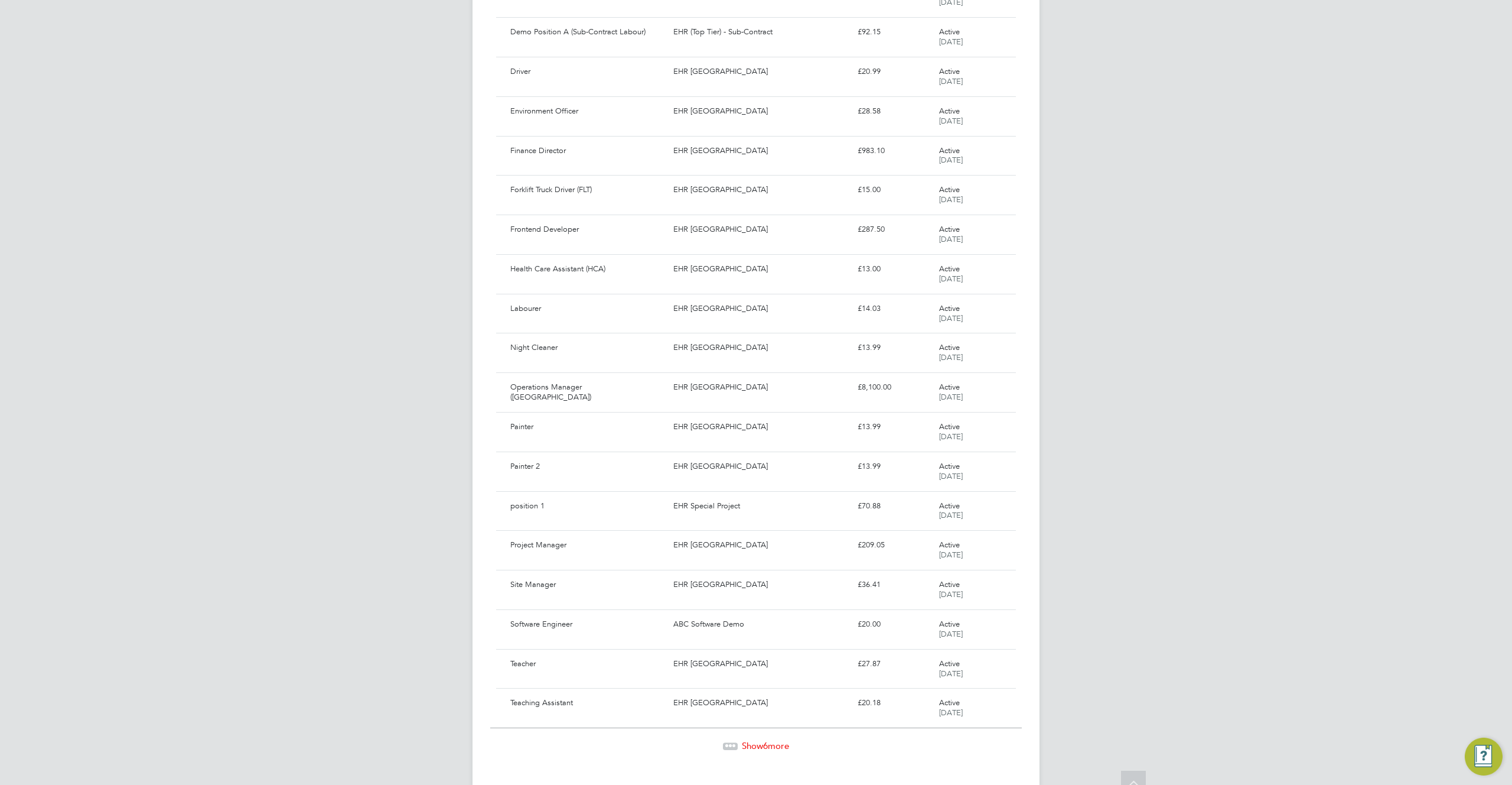
scroll to position [728, 0]
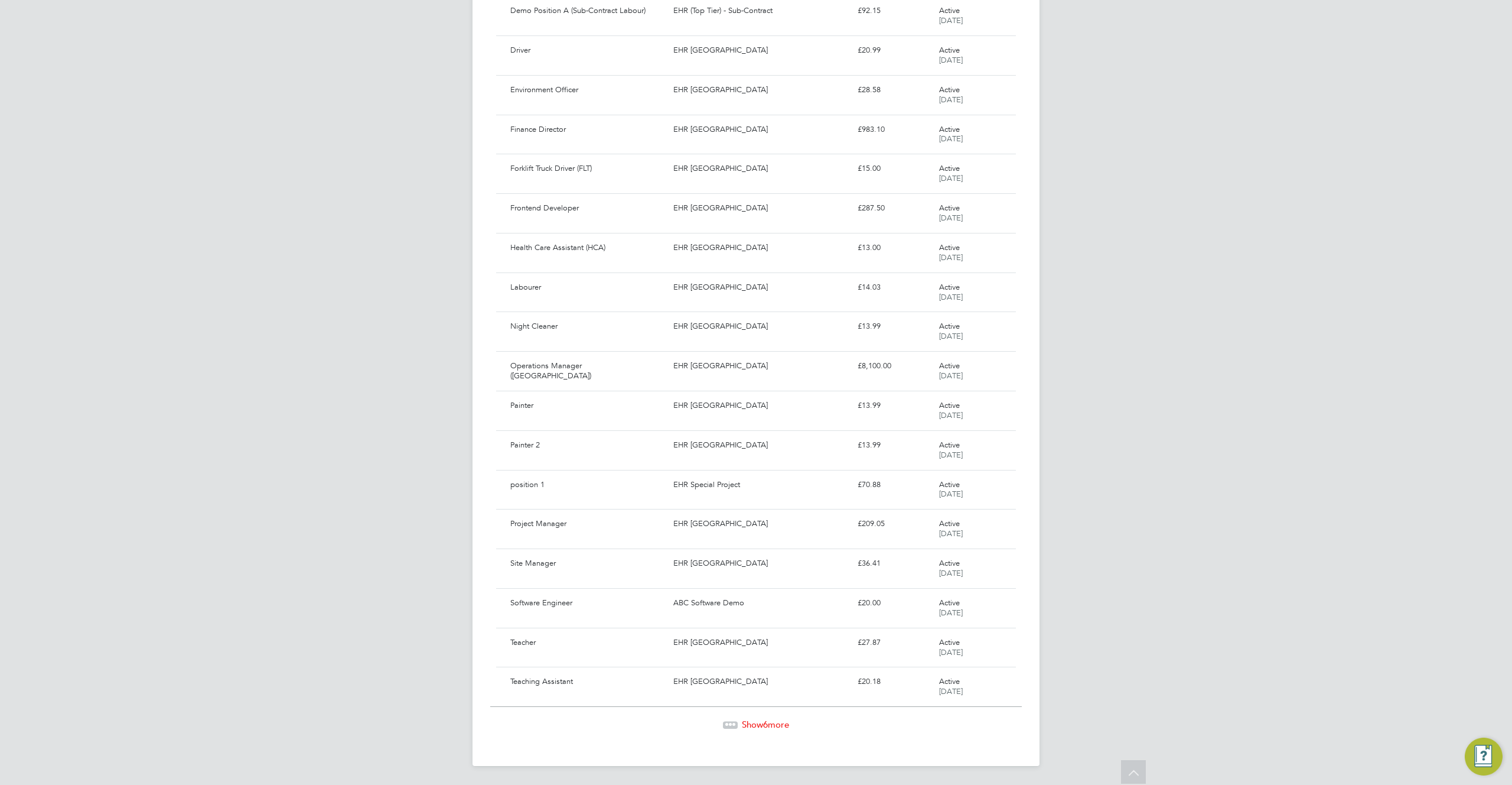
click at [767, 722] on span "6" at bounding box center [765, 724] width 5 height 11
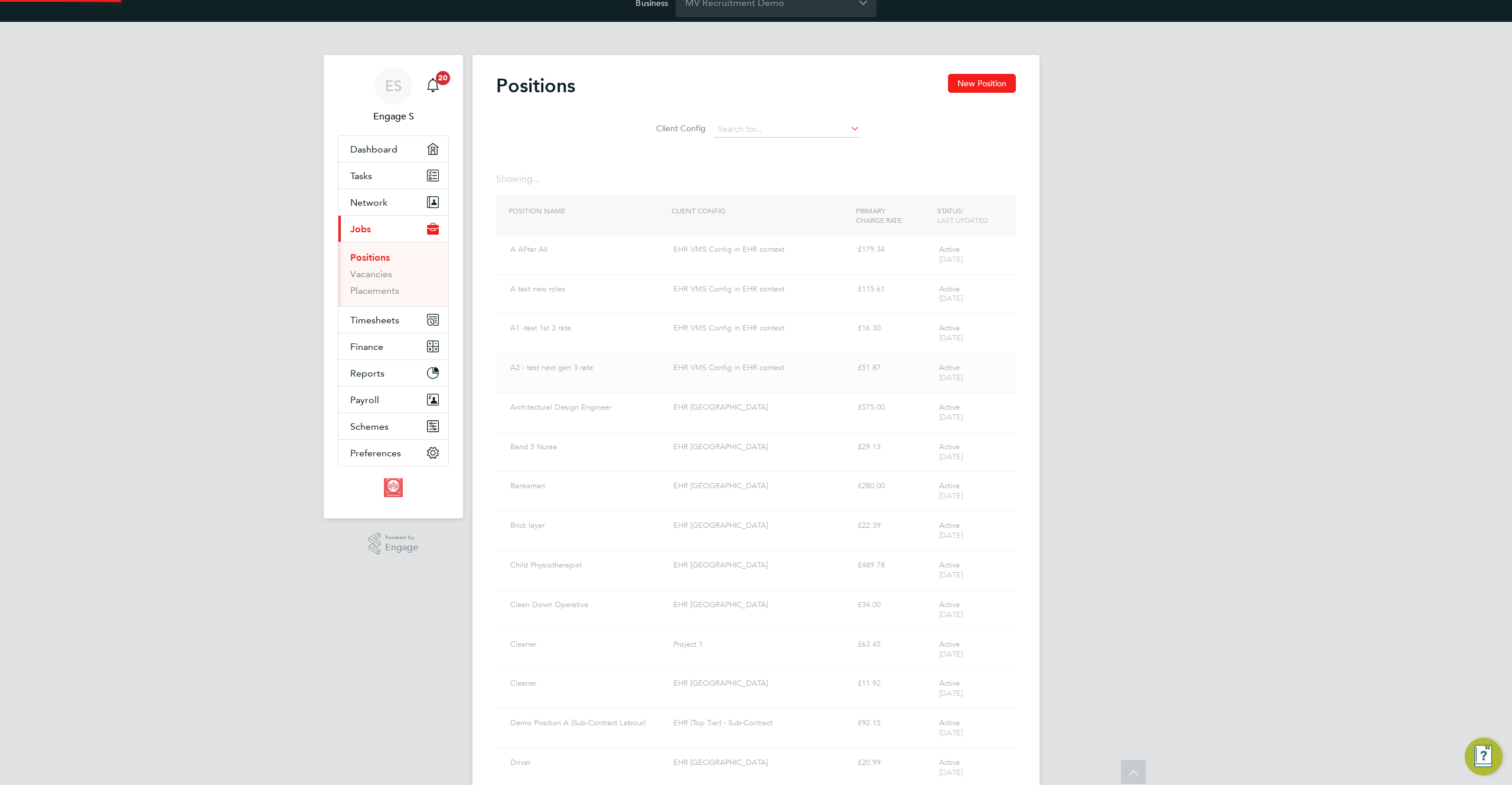
scroll to position [0, 0]
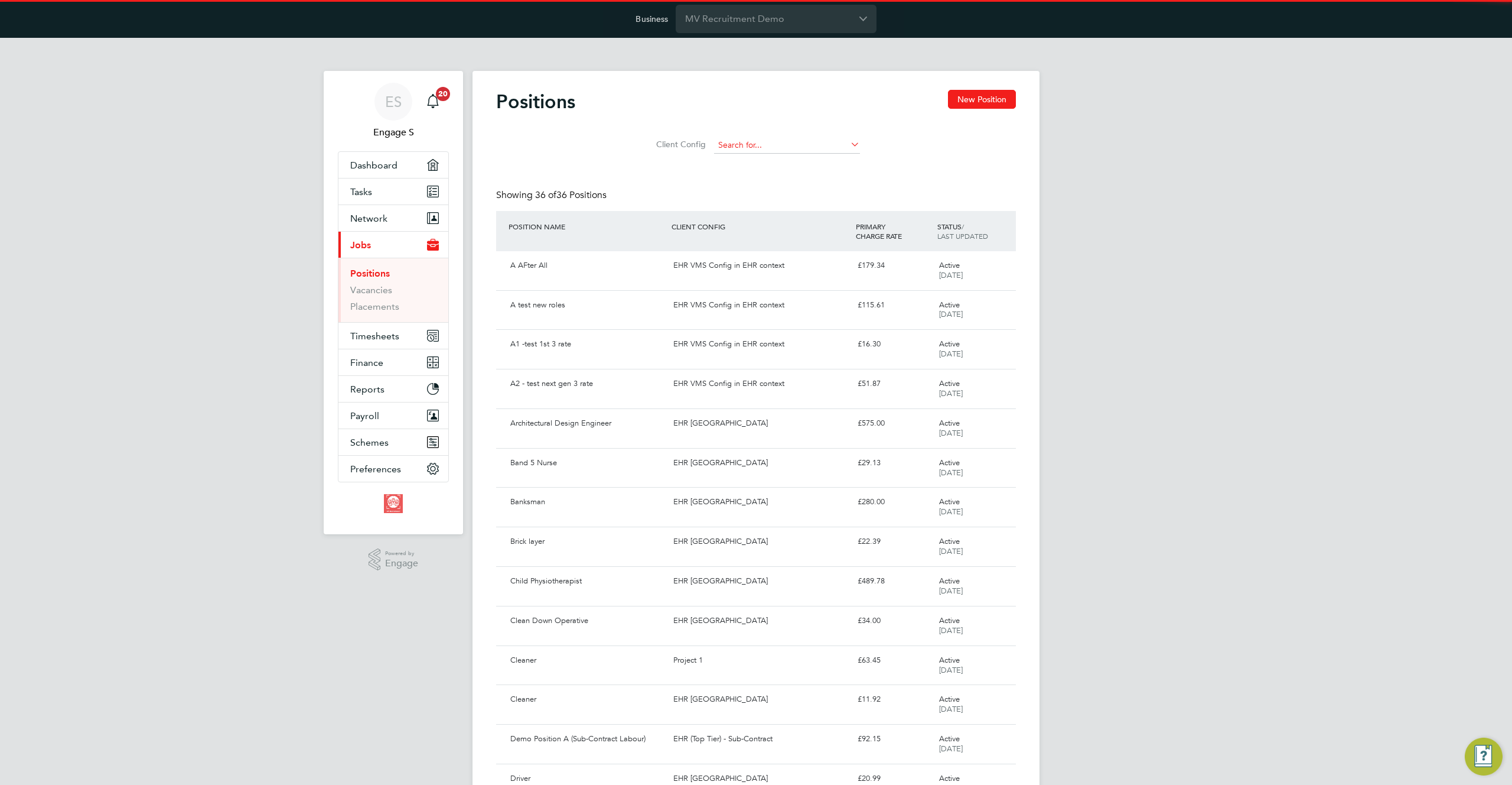
click at [766, 147] on input at bounding box center [787, 146] width 146 height 17
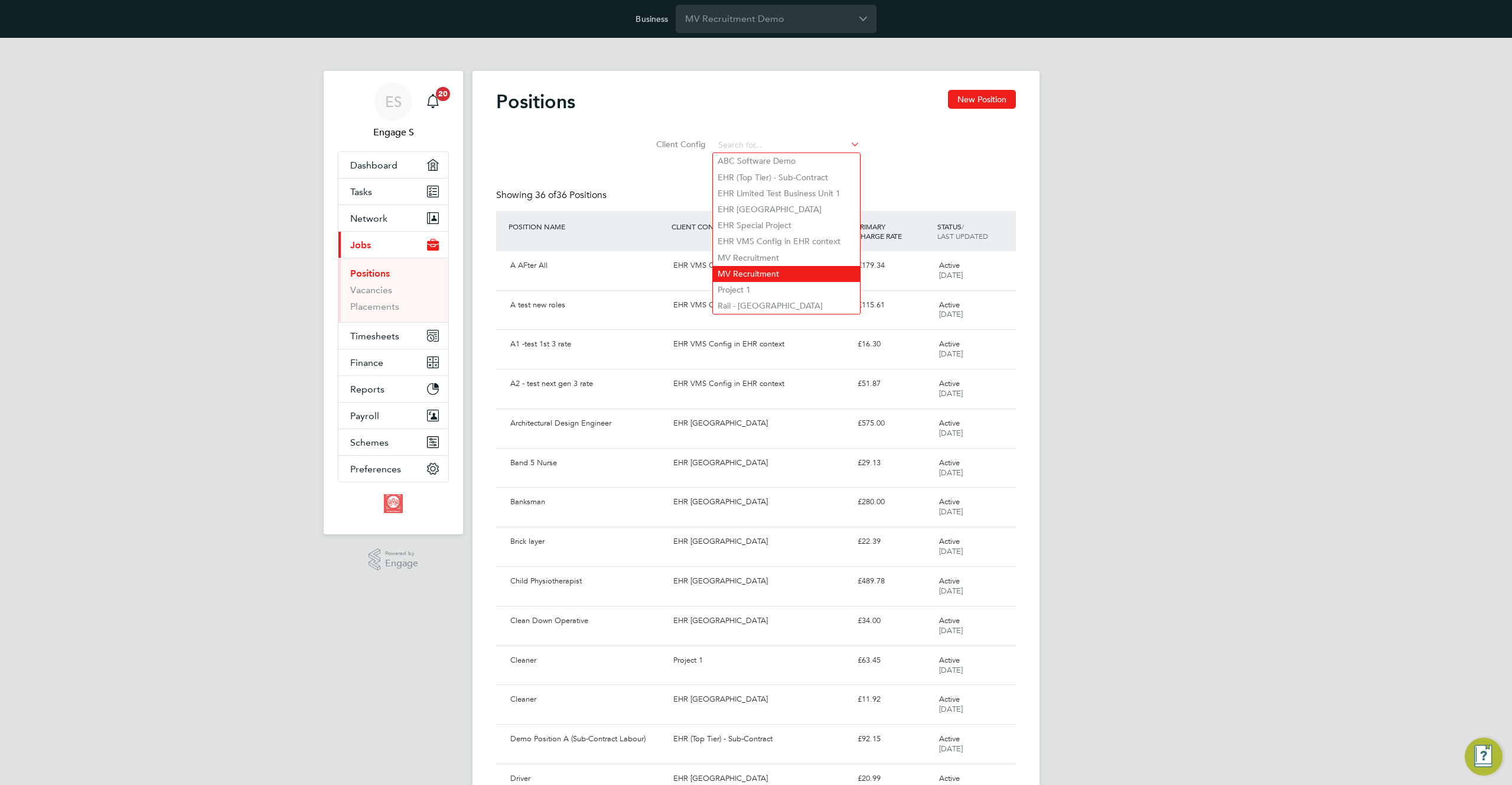
click at [762, 270] on li "MV Recruitment" at bounding box center [787, 273] width 147 height 16
type input "MV Recruitment"
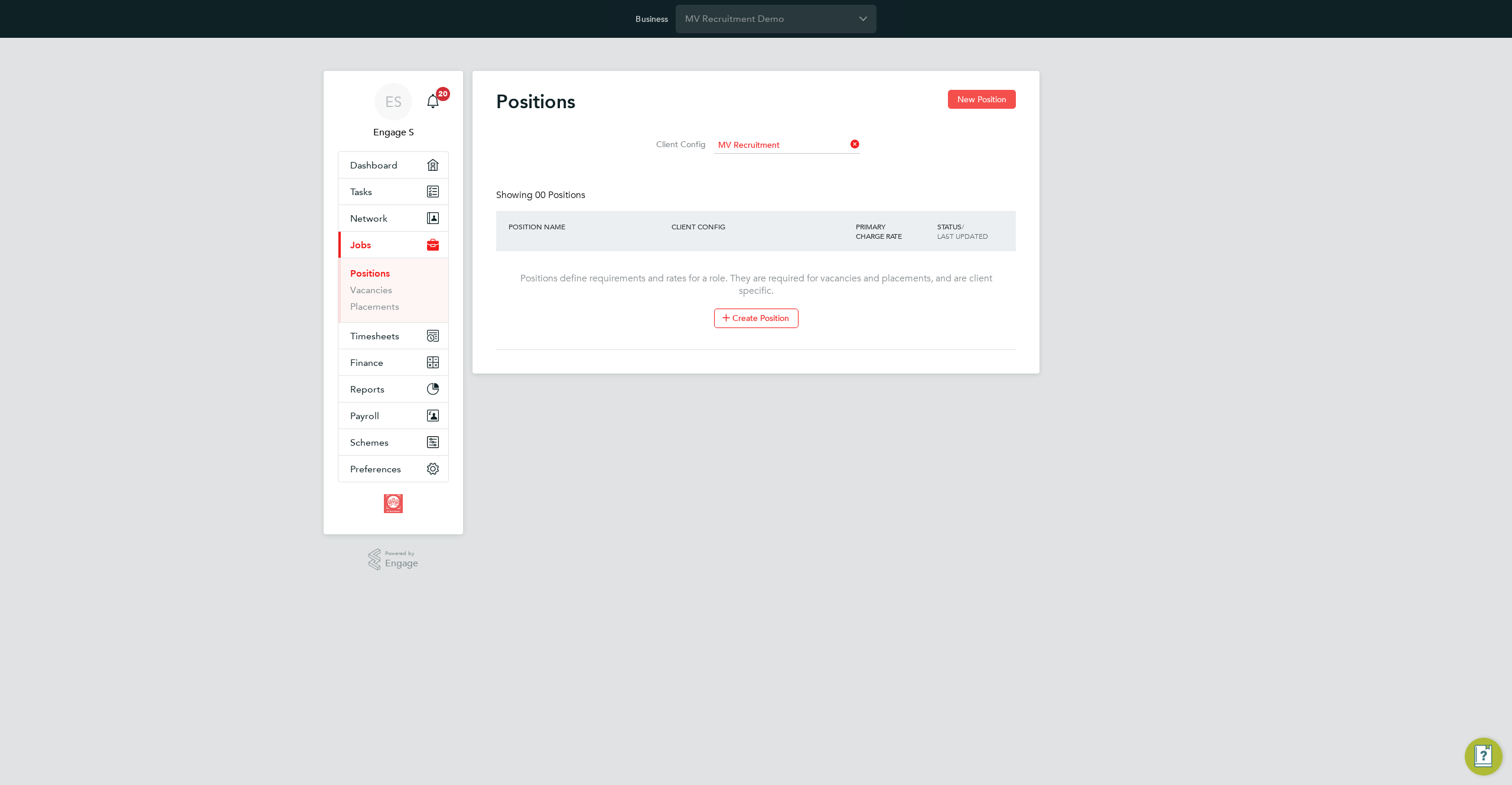
click at [987, 102] on button "New Position" at bounding box center [981, 99] width 68 height 19
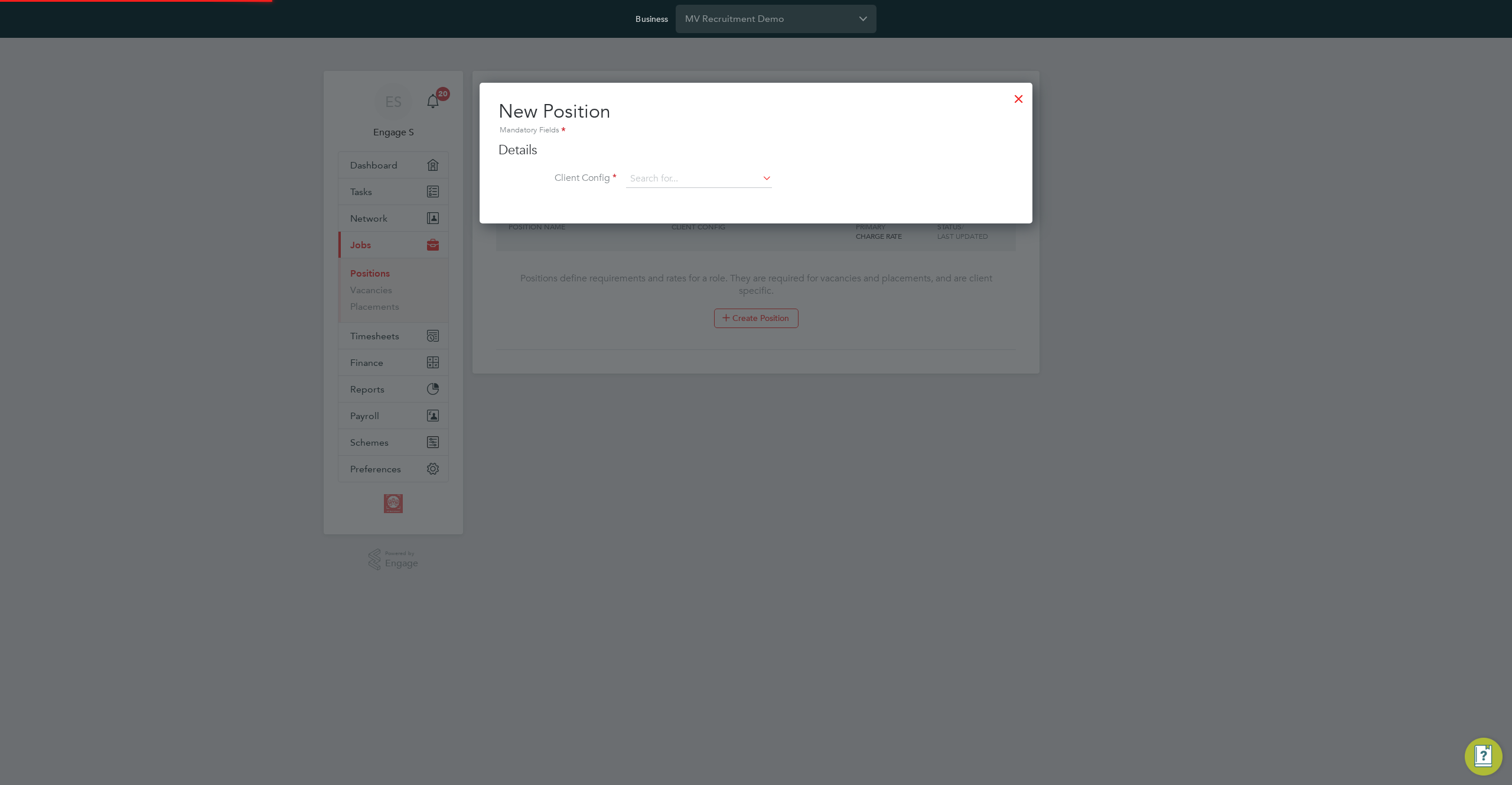
scroll to position [142, 553]
click at [689, 184] on input at bounding box center [699, 179] width 146 height 17
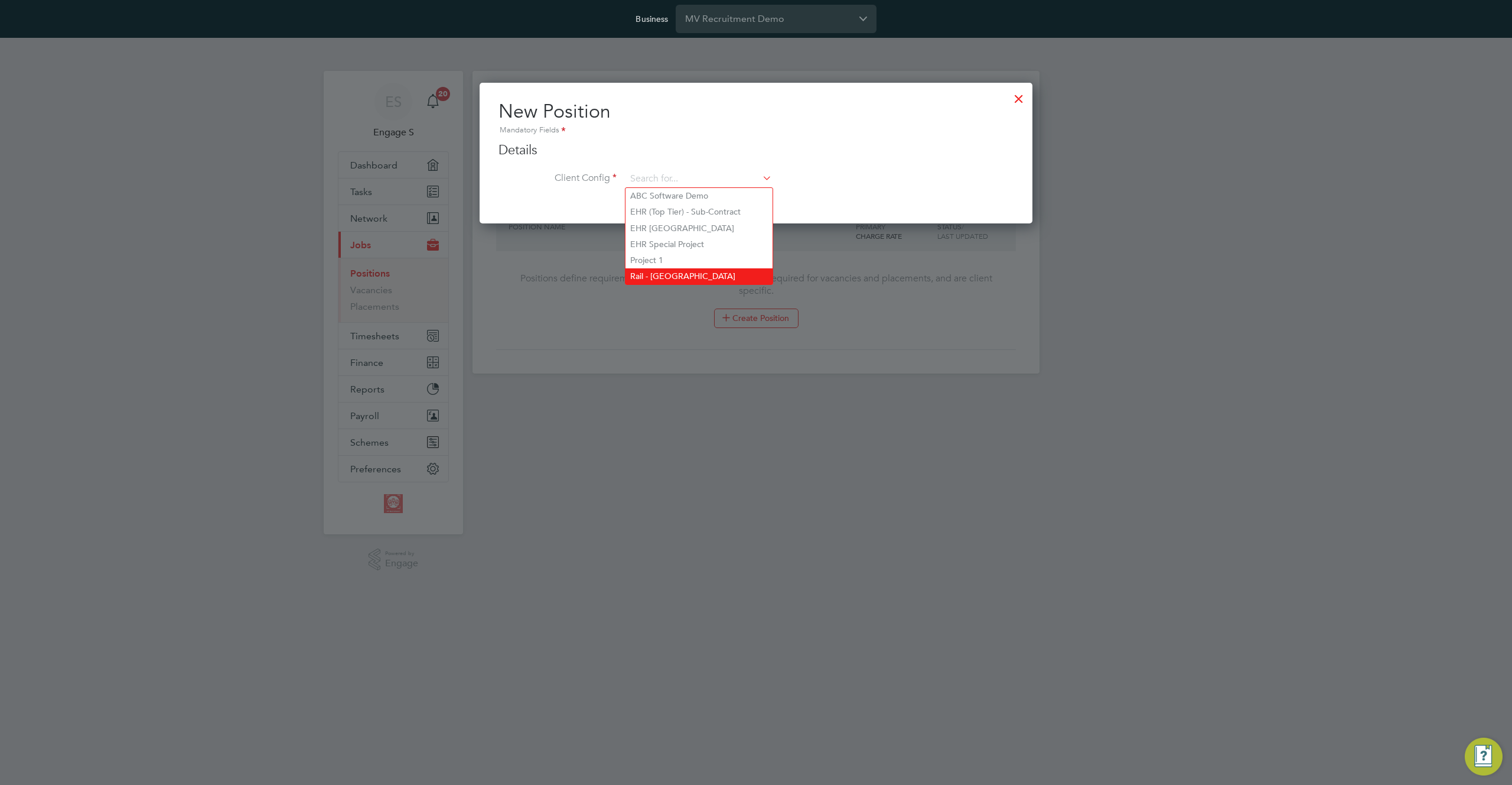
click at [676, 270] on li "Rail - [GEOGRAPHIC_DATA]" at bounding box center [699, 276] width 147 height 16
type input "Rail - [GEOGRAPHIC_DATA]"
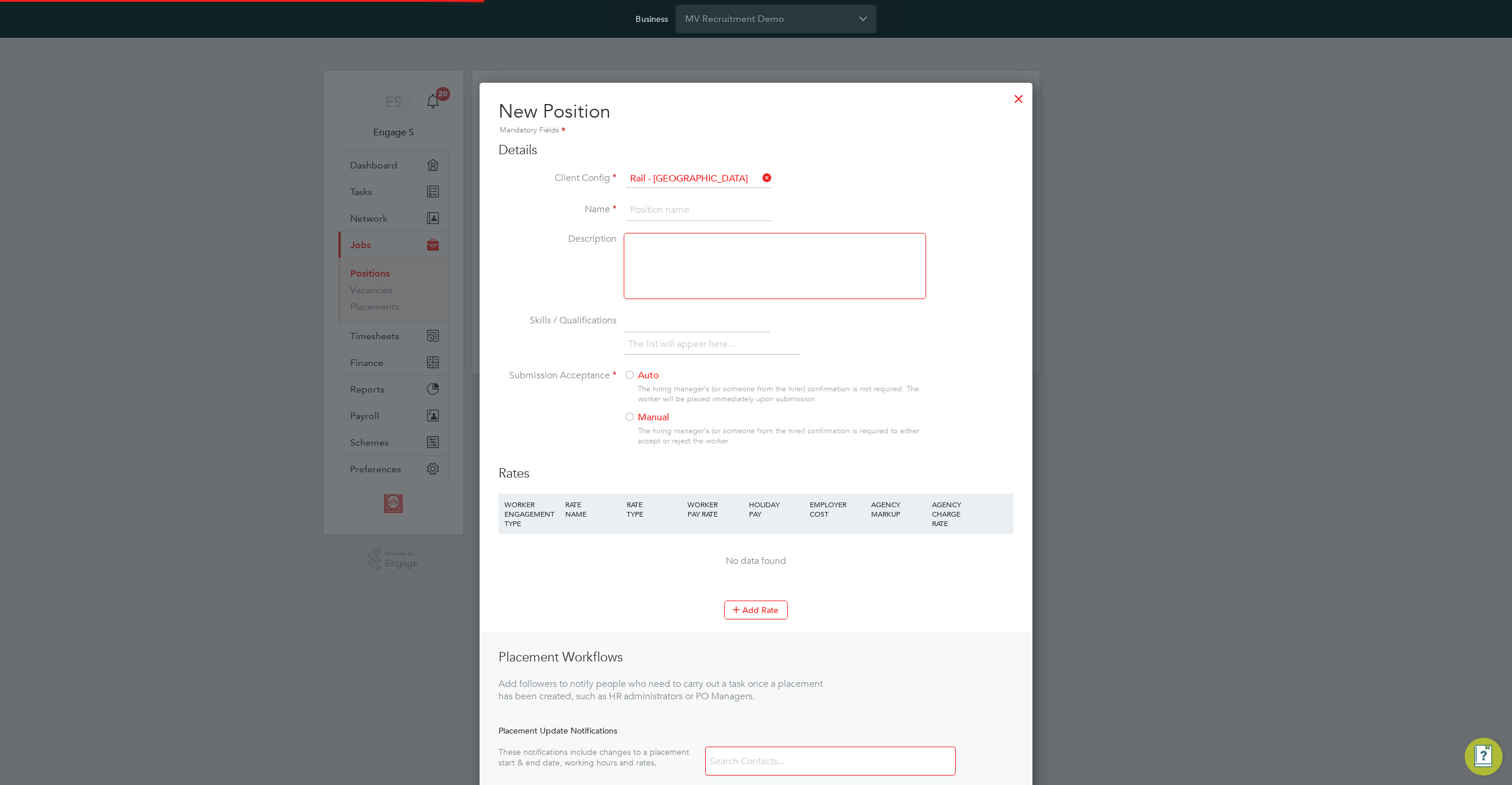
scroll to position [777, 553]
click at [679, 209] on input at bounding box center [699, 210] width 146 height 21
type input "hrrt"
click at [679, 497] on div "RATE TYPE" at bounding box center [654, 509] width 61 height 31
click at [630, 373] on div at bounding box center [629, 375] width 12 height 12
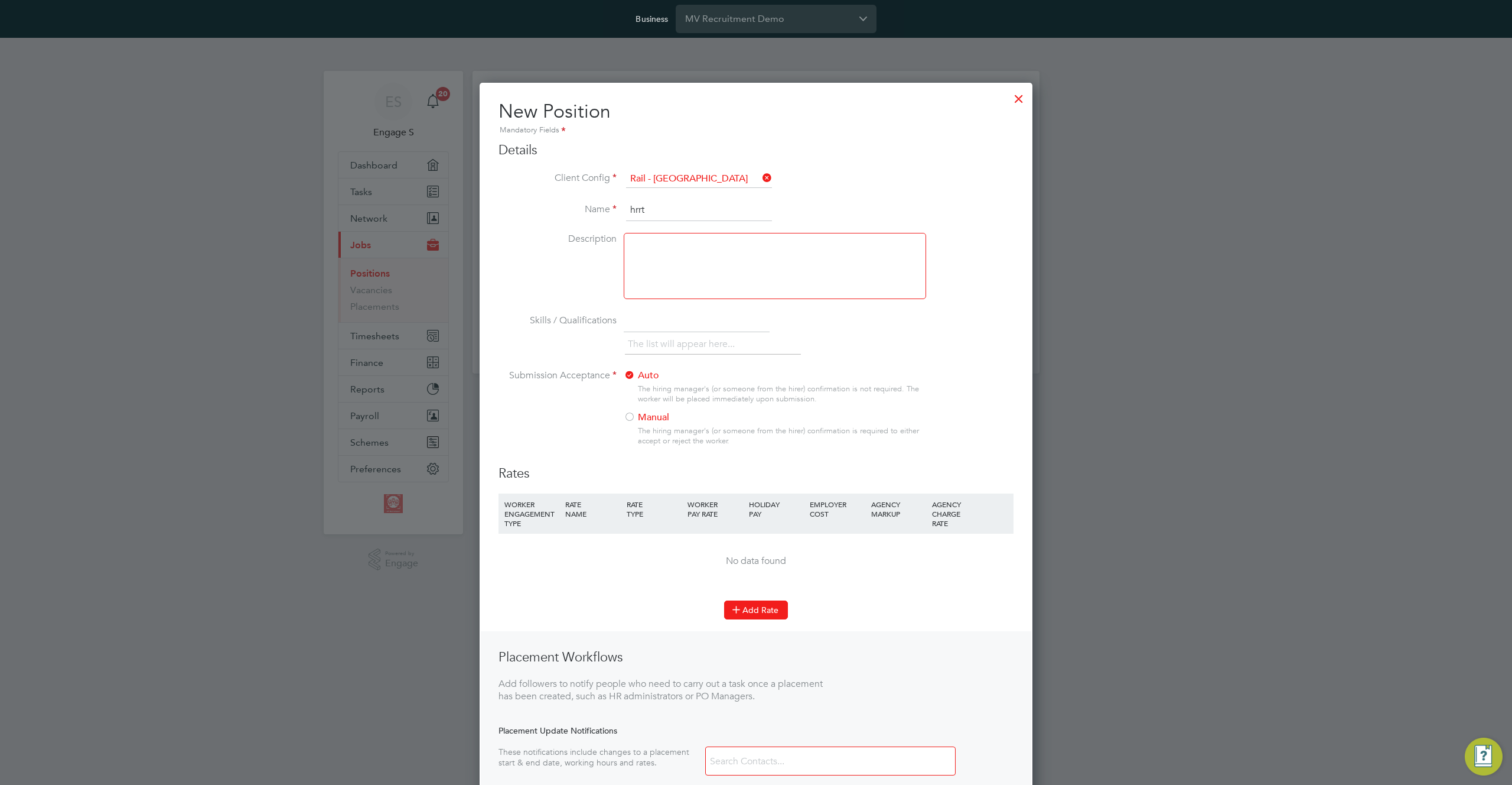
click at [749, 607] on button "Add Rate" at bounding box center [756, 610] width 64 height 19
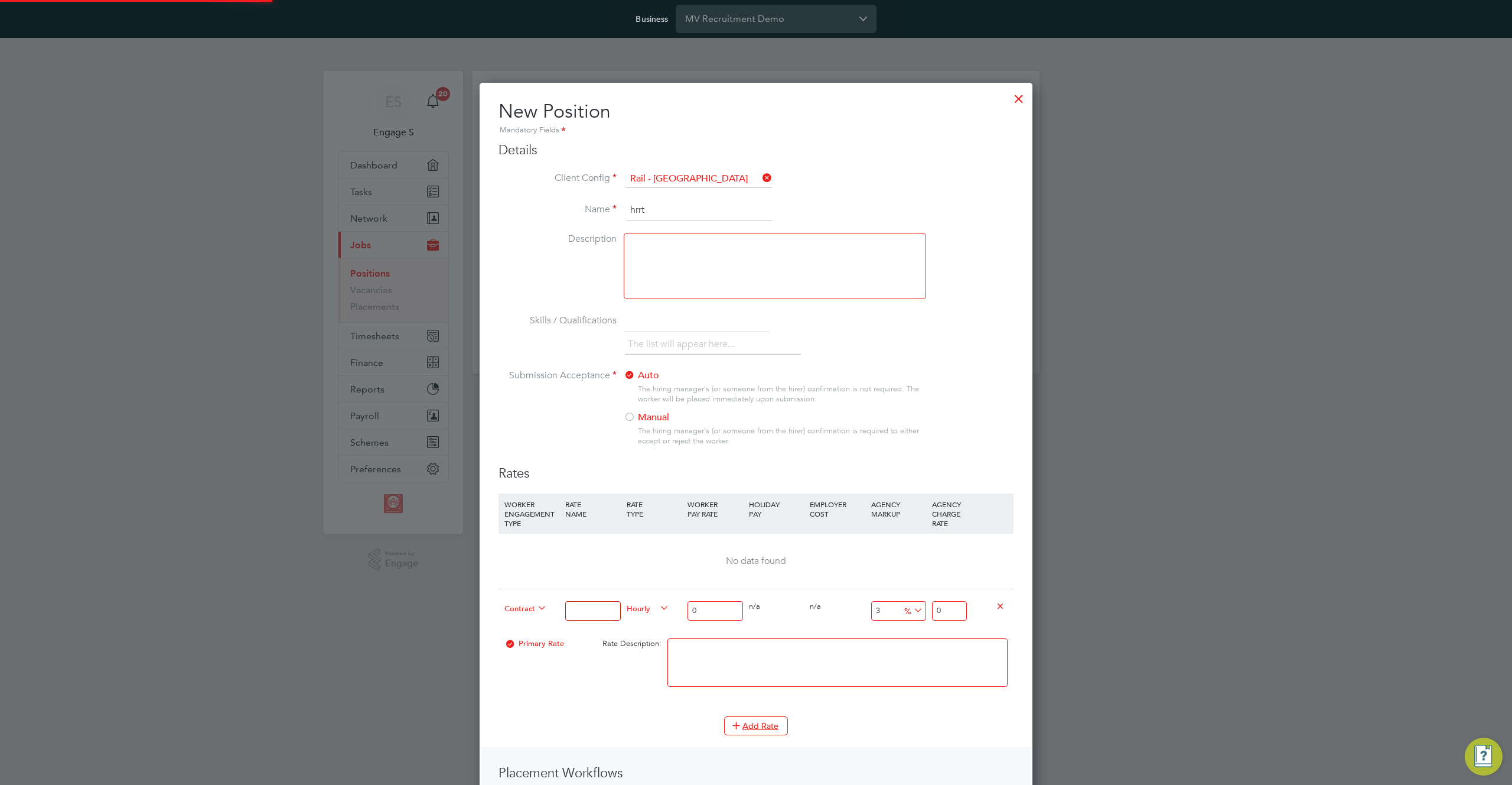
scroll to position [839, 553]
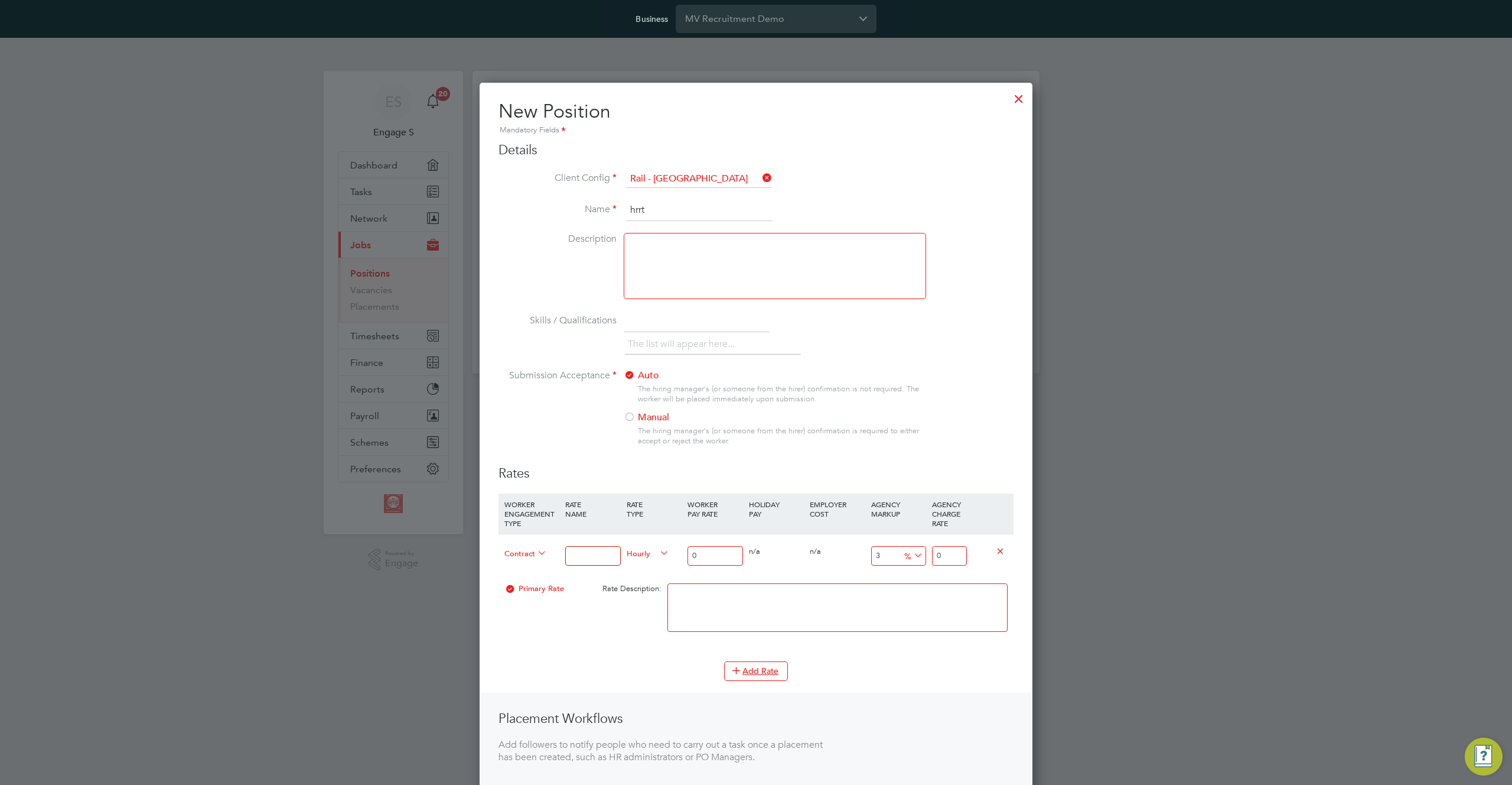
click at [532, 554] on span "Contract" at bounding box center [525, 552] width 43 height 13
click at [715, 470] on h3 "Rates" at bounding box center [756, 473] width 515 height 17
click at [1026, 93] on div at bounding box center [1019, 95] width 21 height 21
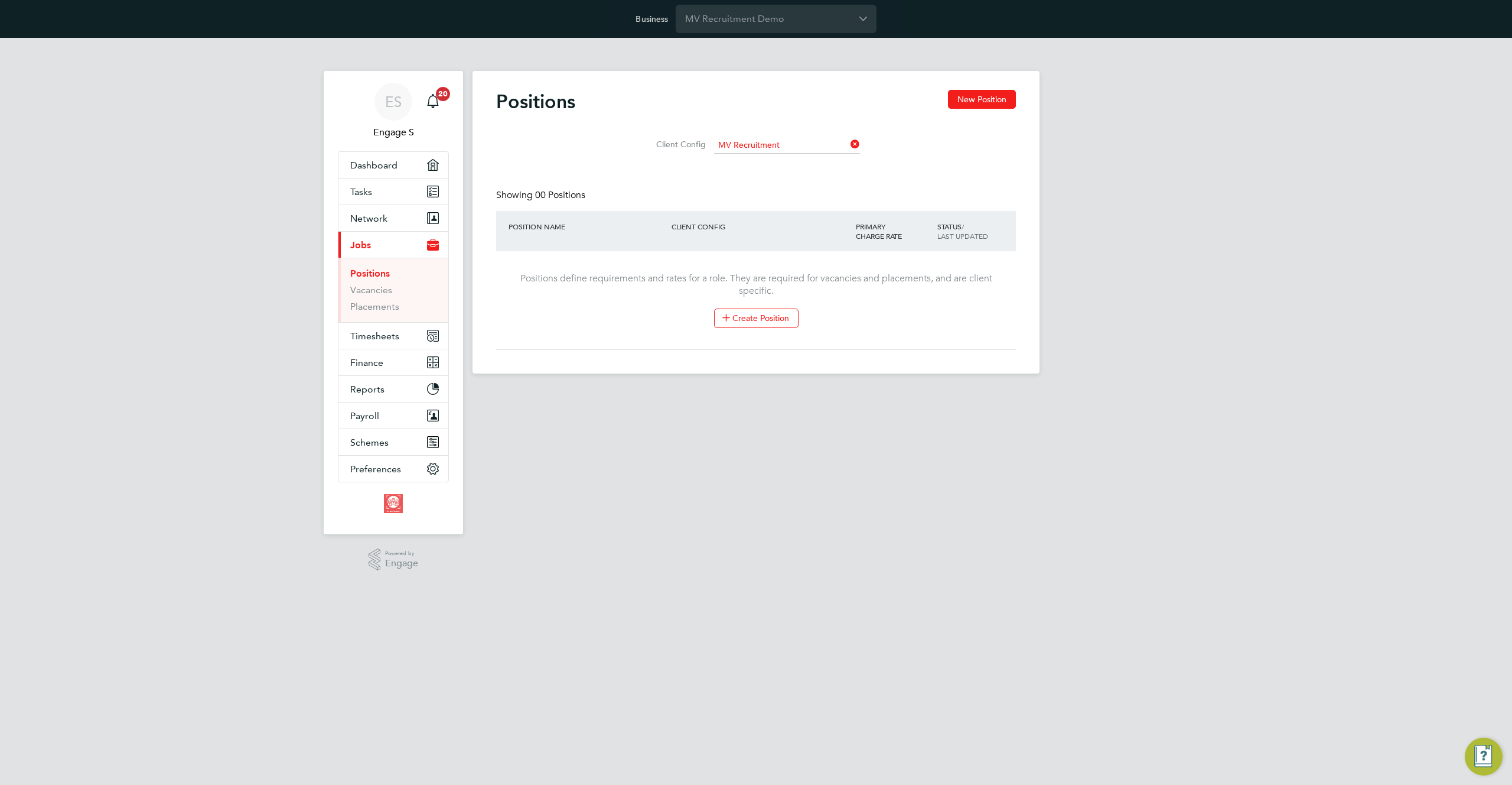
click at [848, 144] on icon at bounding box center [848, 144] width 0 height 17
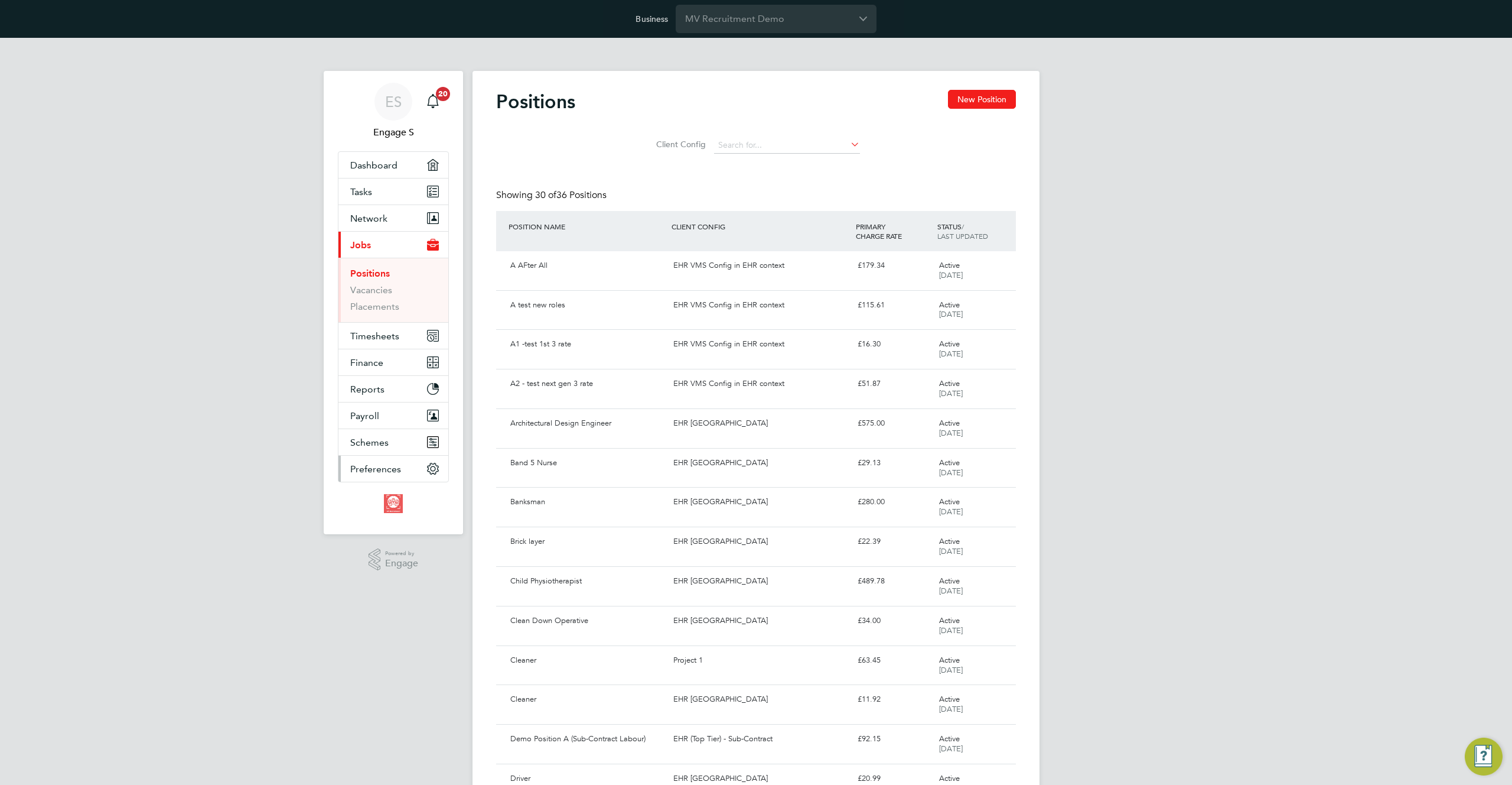
click at [382, 466] on span "Preferences" at bounding box center [375, 468] width 51 height 11
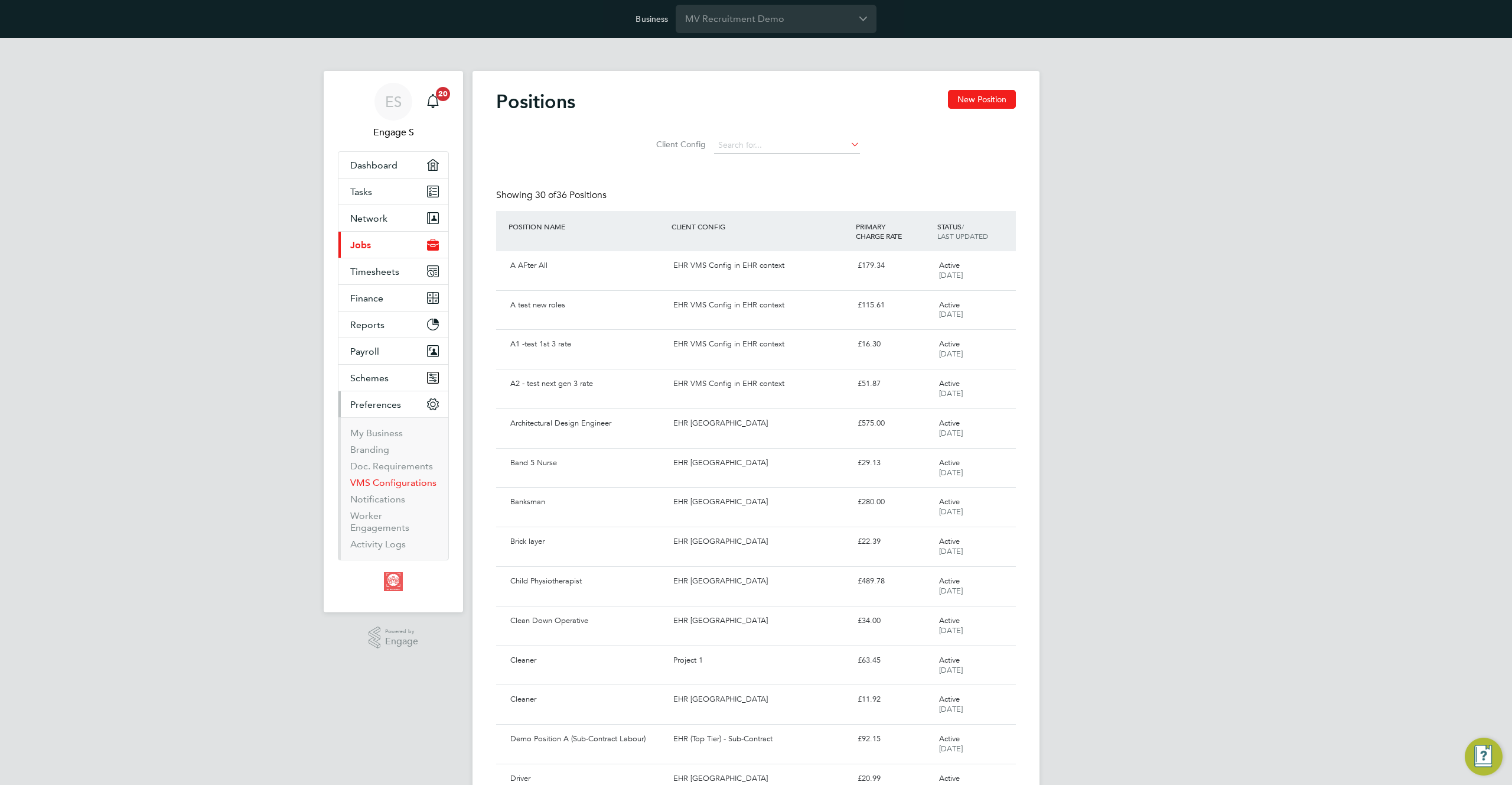
click at [387, 479] on link "VMS Configurations" at bounding box center [393, 482] width 86 height 11
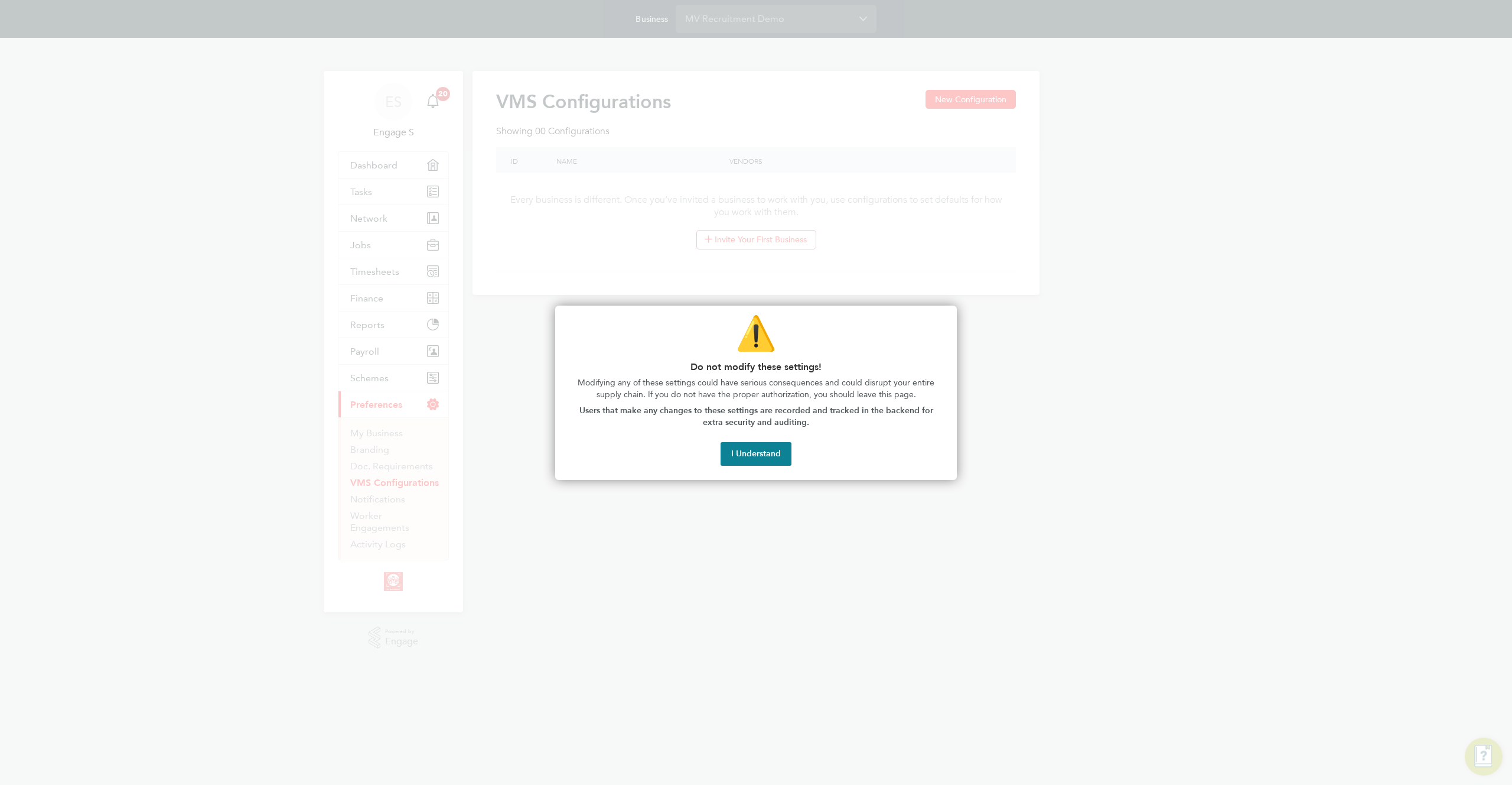
click at [767, 467] on div "⚠️ Do not modify these settings! Modifying any of these settings could have ser…" at bounding box center [756, 393] width 402 height 175
click at [756, 462] on button "I Understand" at bounding box center [756, 453] width 71 height 24
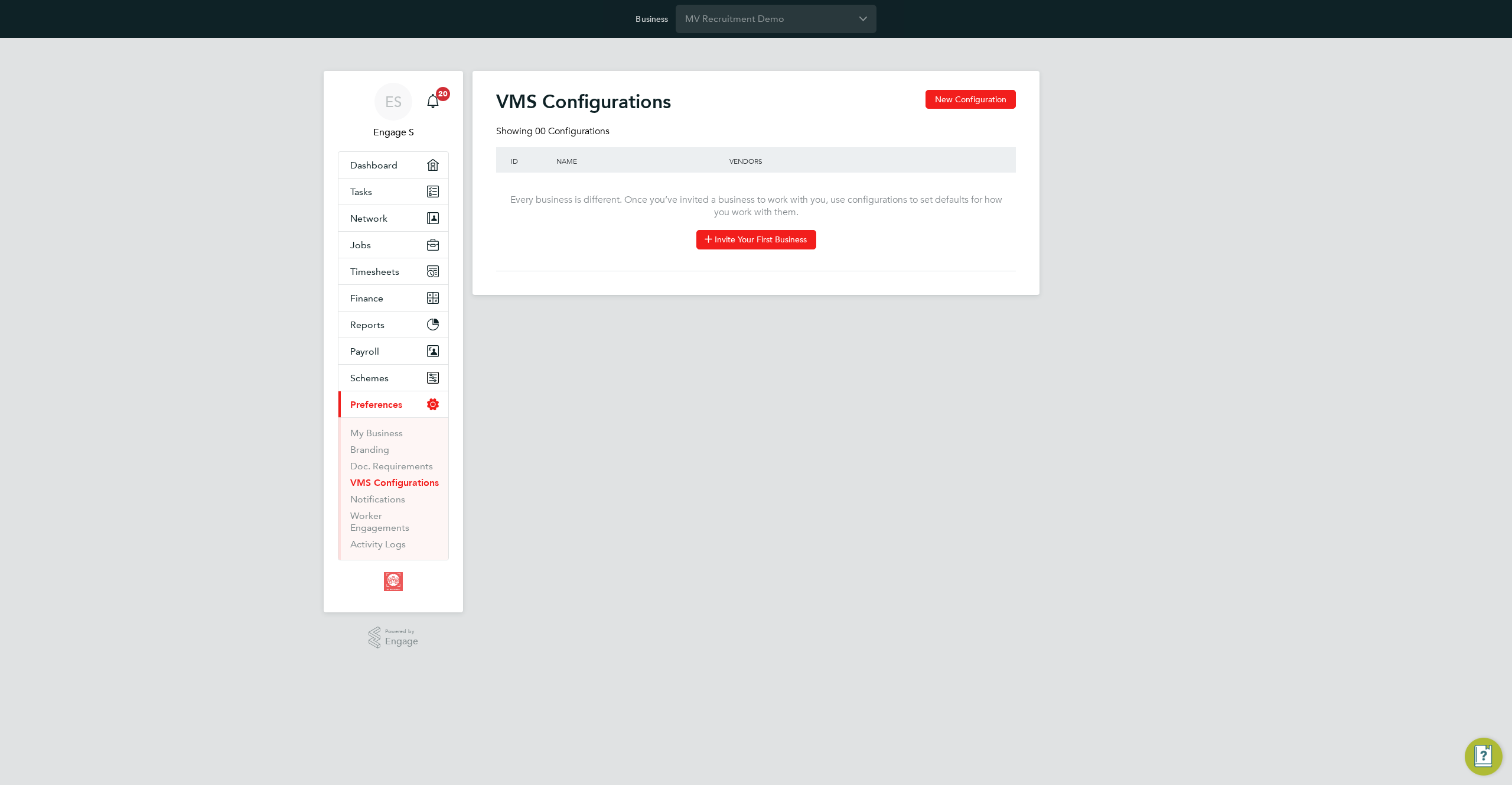
click at [756, 243] on button "Invite Your First Business" at bounding box center [756, 239] width 120 height 19
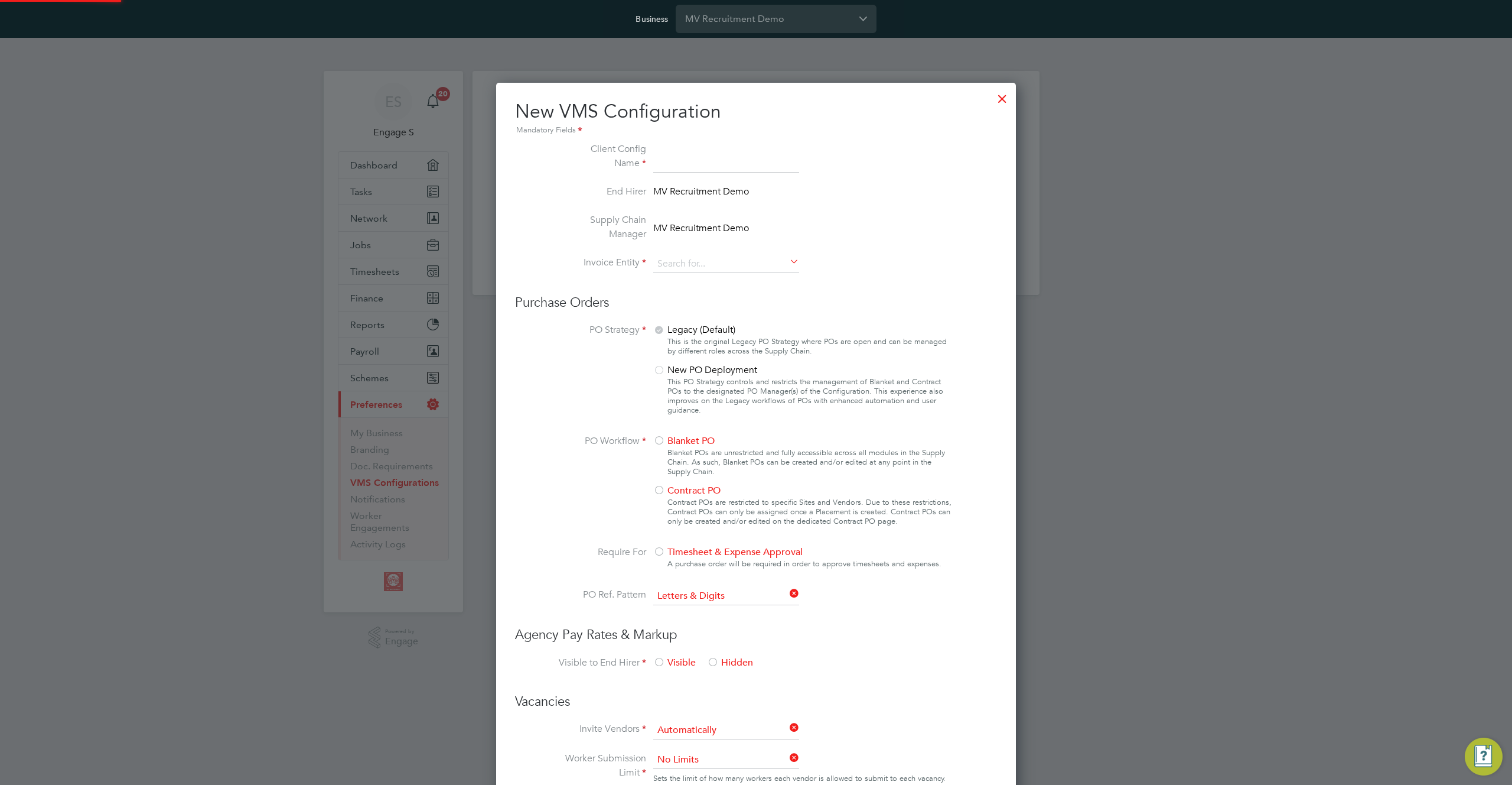
scroll to position [1292, 520]
click at [686, 157] on input at bounding box center [726, 157] width 146 height 31
type input "Test LT"
click at [709, 265] on input at bounding box center [726, 264] width 146 height 17
click at [706, 371] on li "MV Recruitment Demo" at bounding box center [726, 377] width 147 height 16
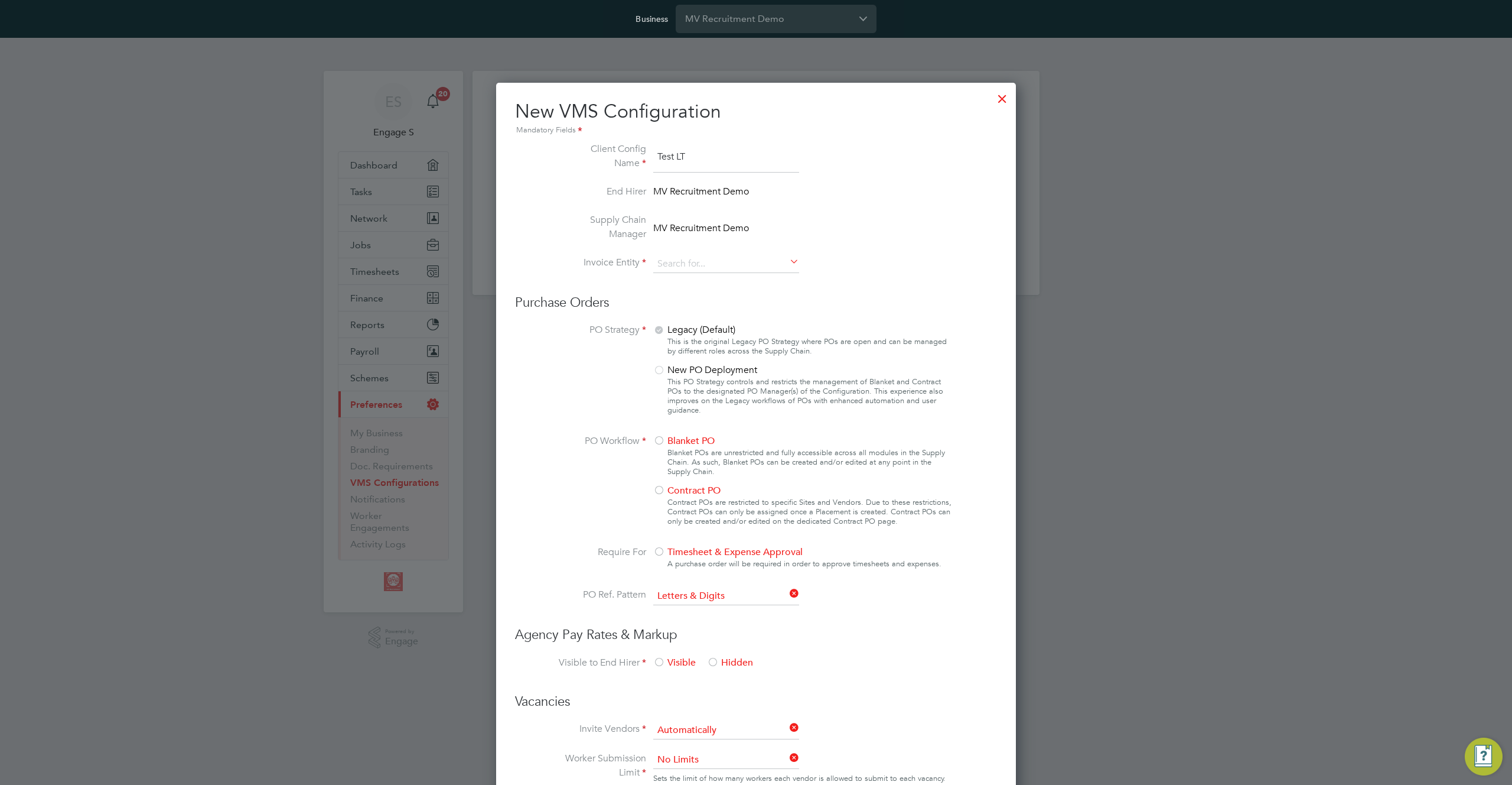
type input "MV Recruitment Demo"
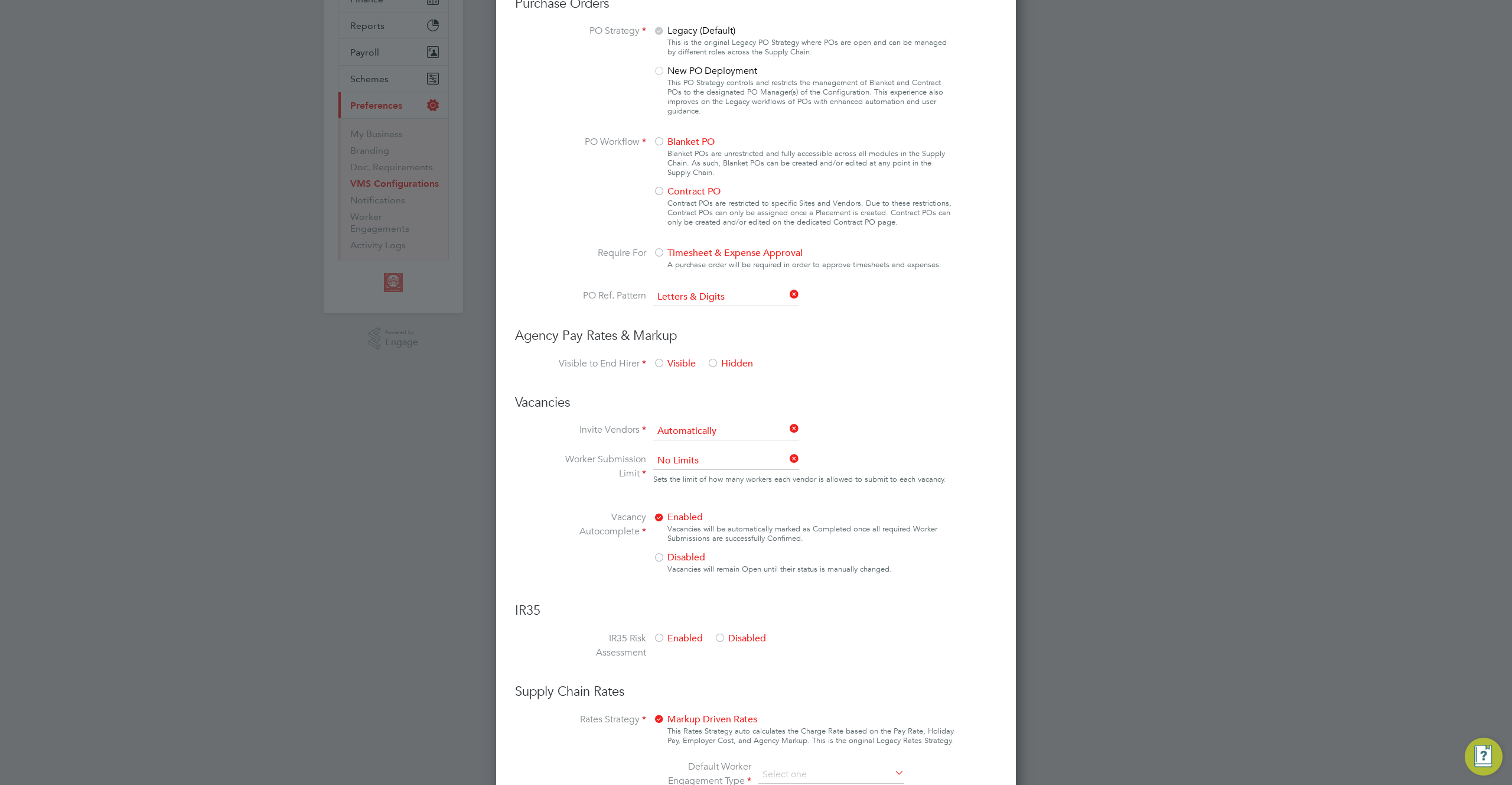
scroll to position [324, 0]
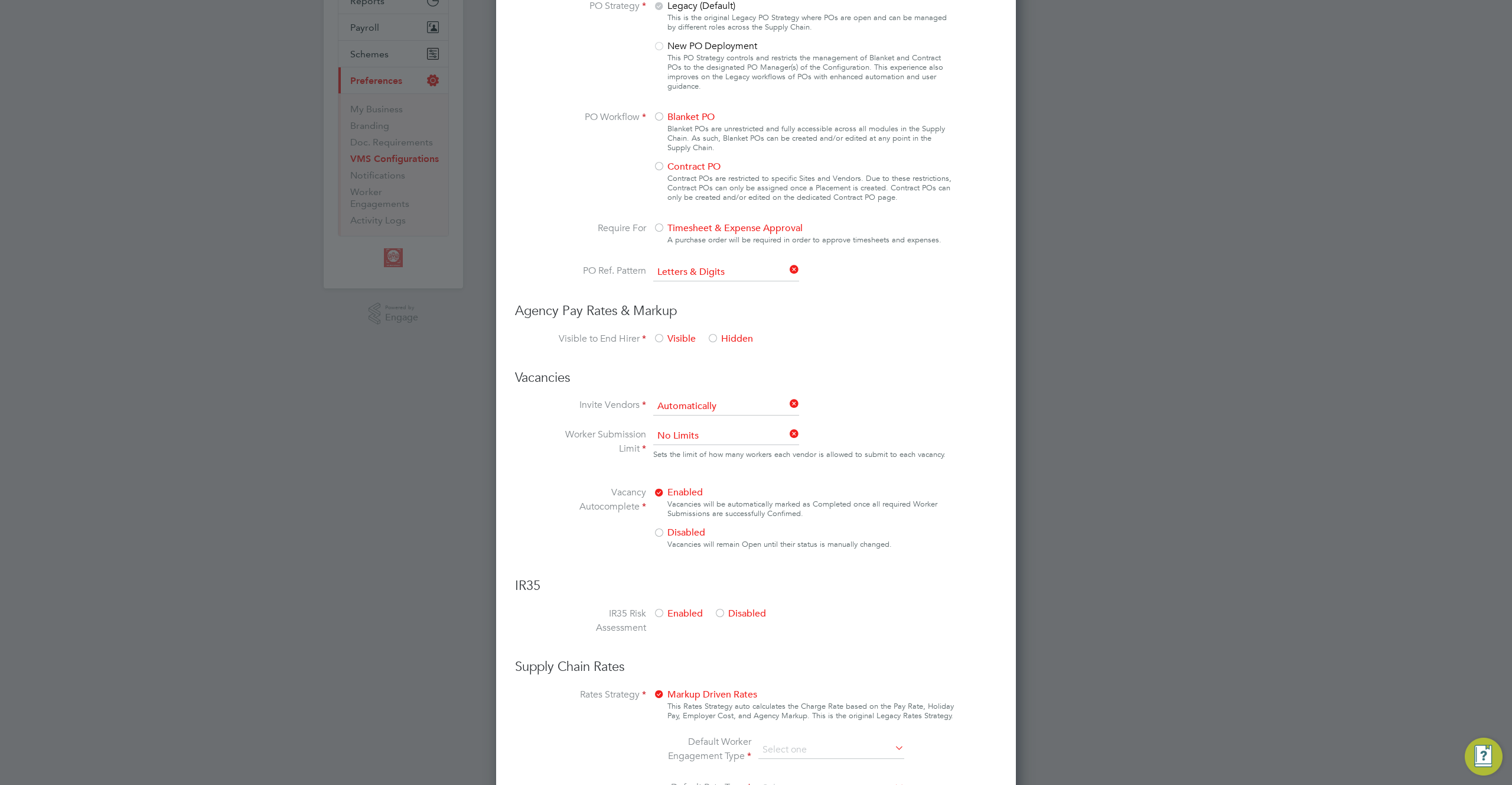
click at [665, 117] on span "Blanket PO" at bounding box center [683, 117] width 61 height 12
click at [687, 233] on span "Timesheet & Expense Approval" at bounding box center [728, 232] width 150 height 12
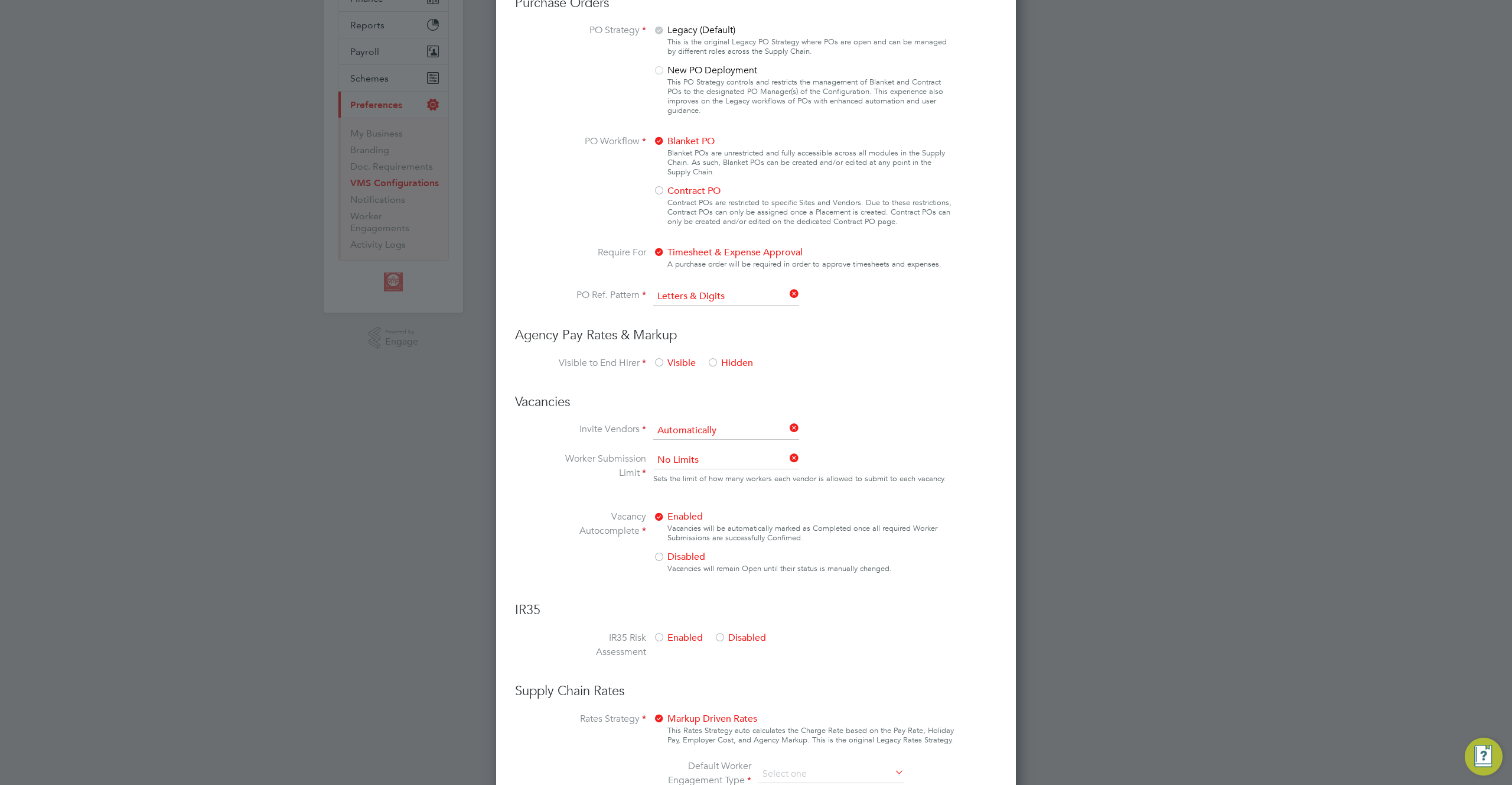
scroll to position [334, 0]
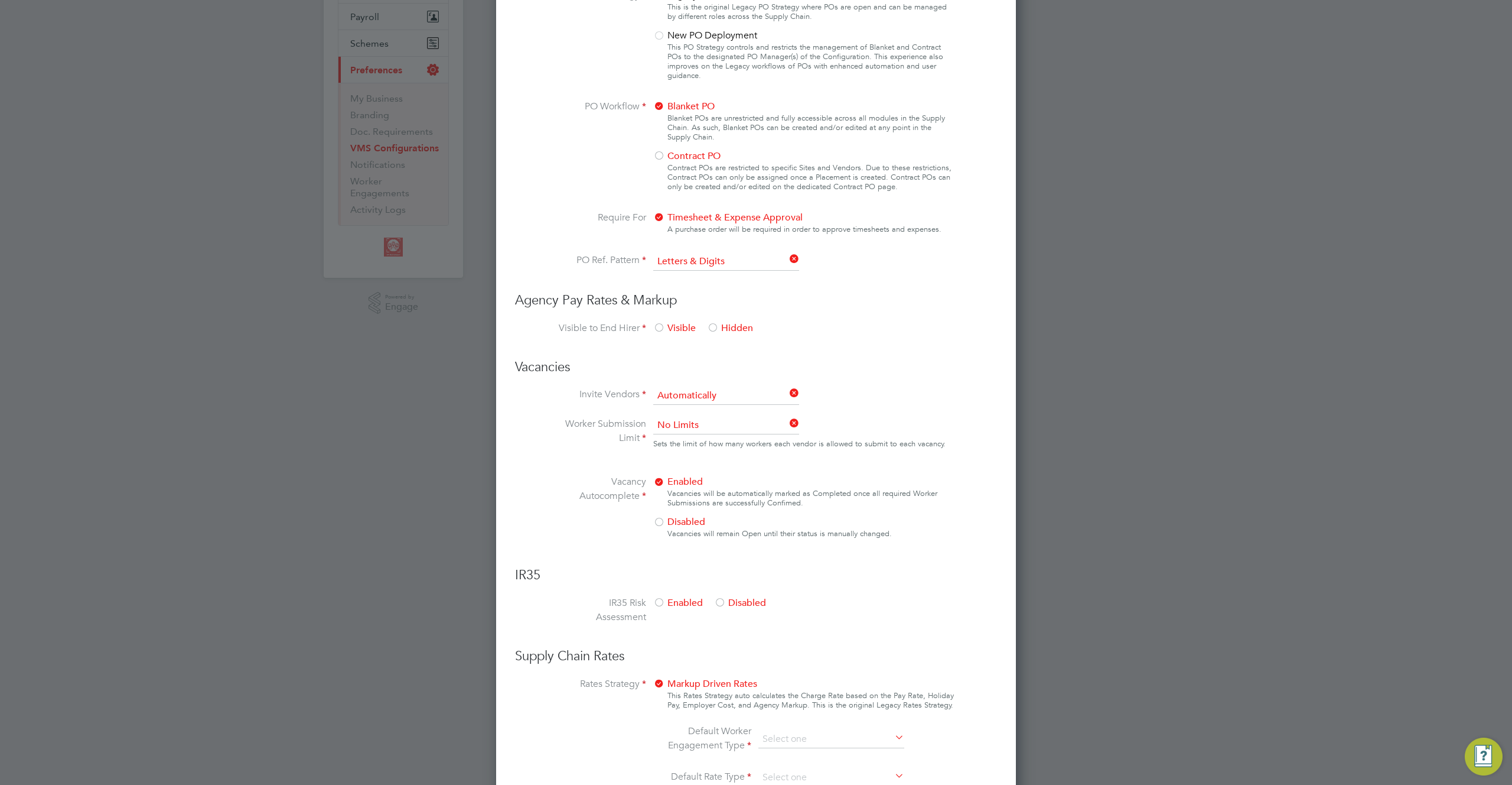
click at [662, 38] on div at bounding box center [659, 37] width 12 height 12
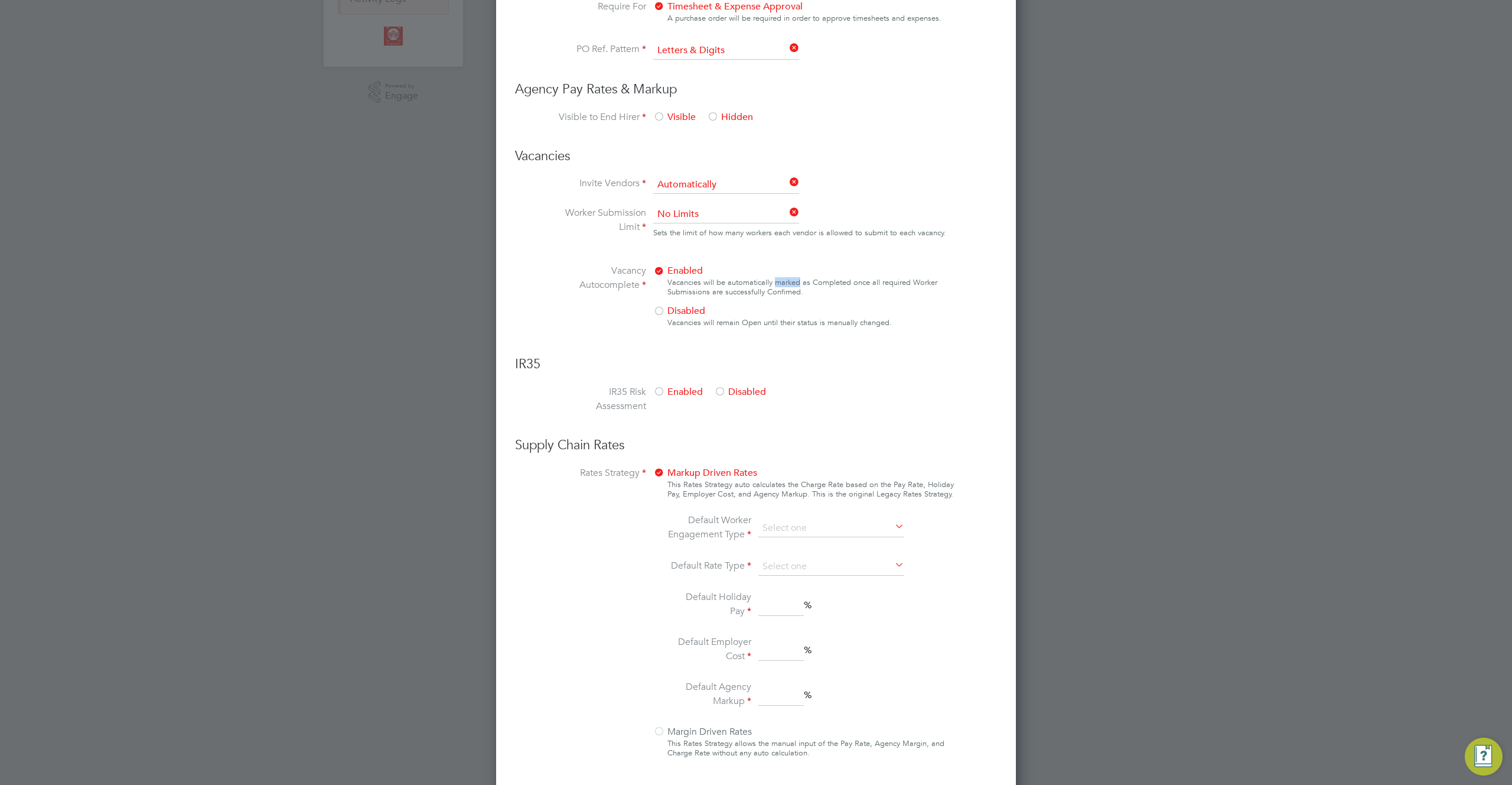
scroll to position [589, 0]
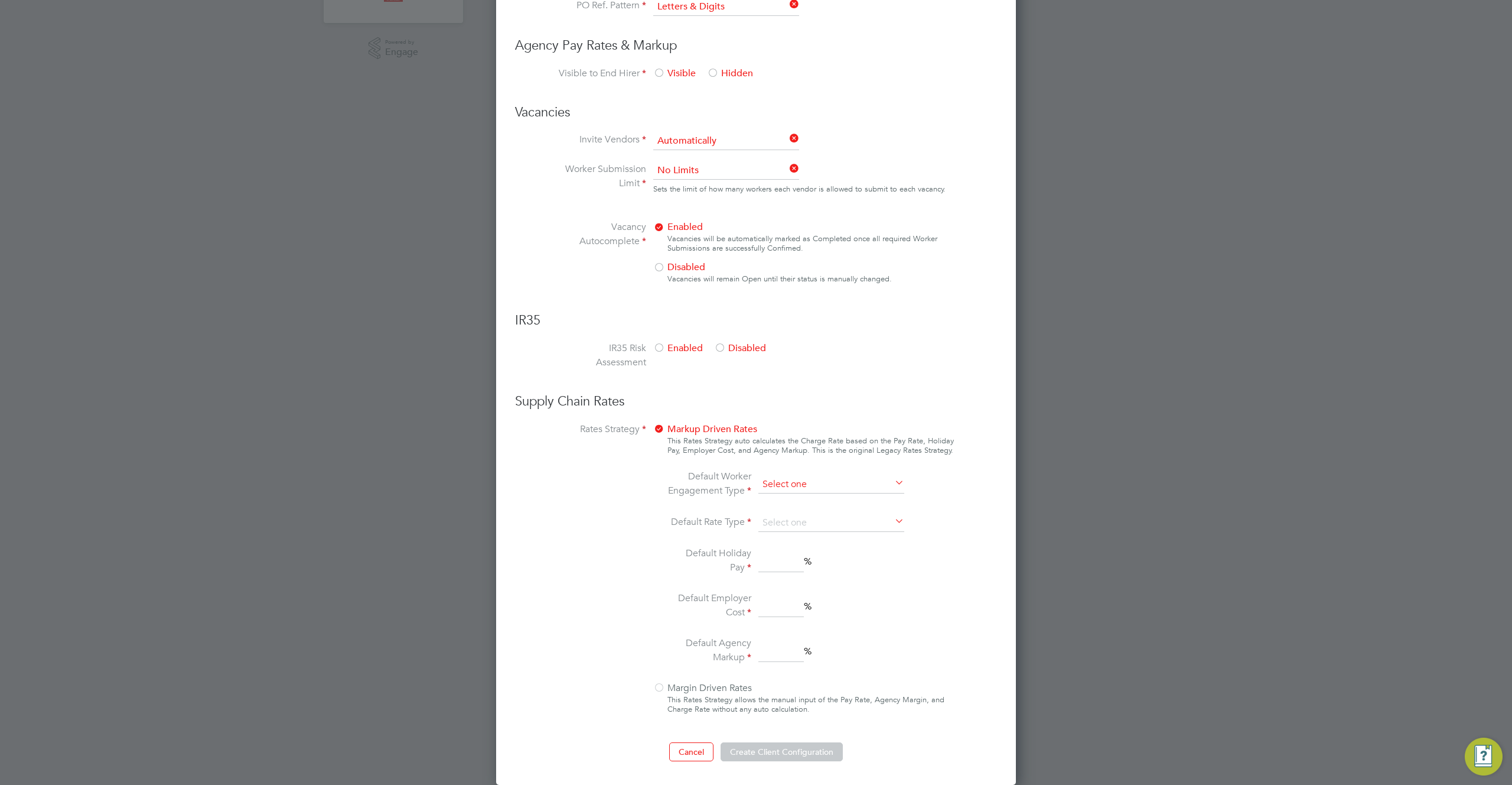
click at [803, 485] on input at bounding box center [831, 484] width 146 height 17
click at [797, 502] on li "Contract" at bounding box center [831, 501] width 147 height 15
type input "Contract"
click at [801, 520] on input at bounding box center [831, 522] width 146 height 17
click at [788, 541] on li "Hourly" at bounding box center [831, 539] width 147 height 15
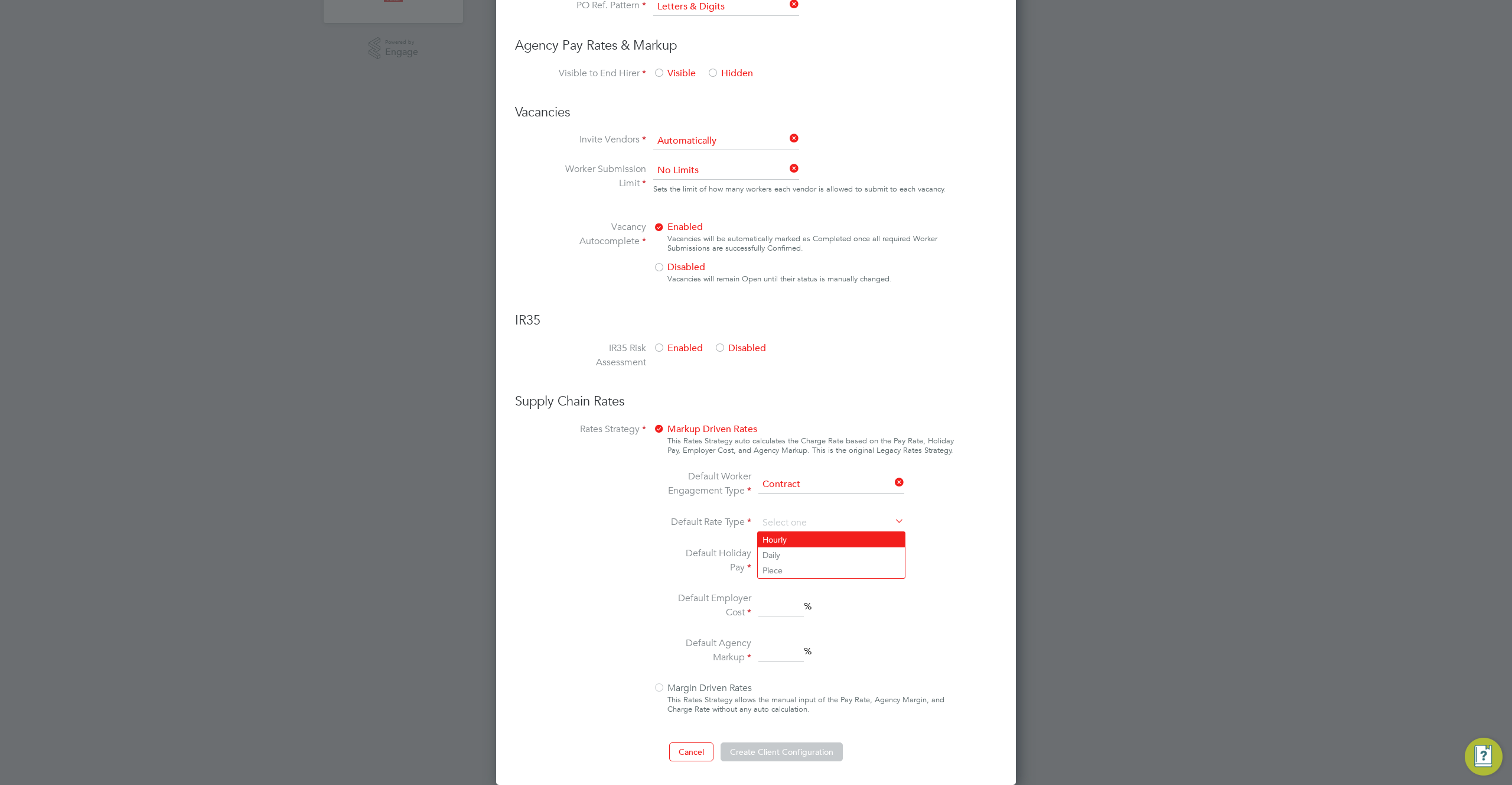
type input "Hourly"
click at [785, 561] on input at bounding box center [781, 561] width 46 height 21
type input "1"
drag, startPoint x: 774, startPoint y: 604, endPoint x: 777, endPoint y: 624, distance: 20.2
click at [774, 606] on input at bounding box center [781, 606] width 46 height 21
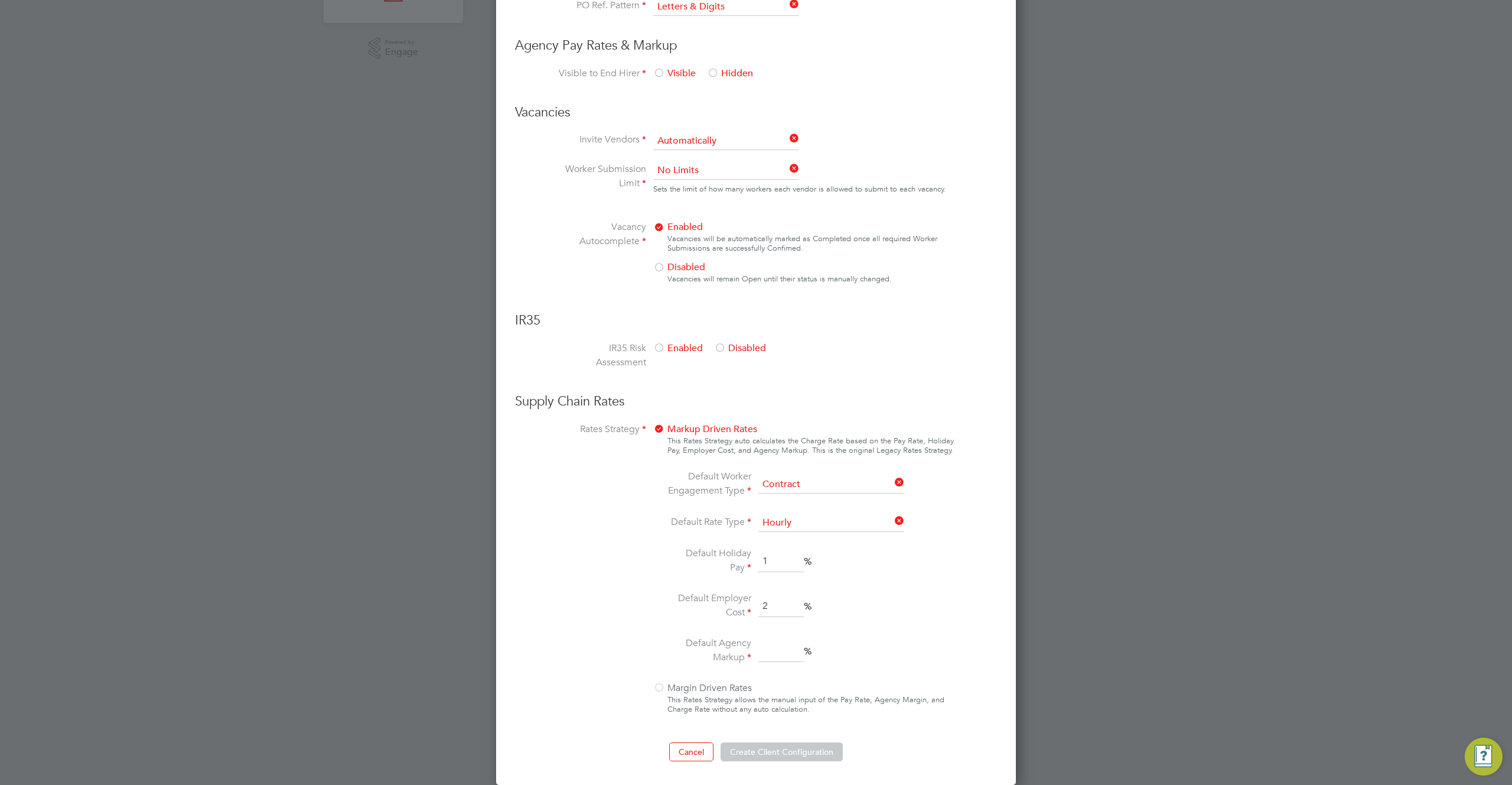
type input "2"
drag, startPoint x: 788, startPoint y: 651, endPoint x: 791, endPoint y: 659, distance: 8.5
click at [787, 652] on input at bounding box center [781, 651] width 46 height 21
type input "2"
drag, startPoint x: 834, startPoint y: 657, endPoint x: 832, endPoint y: 665, distance: 8.2
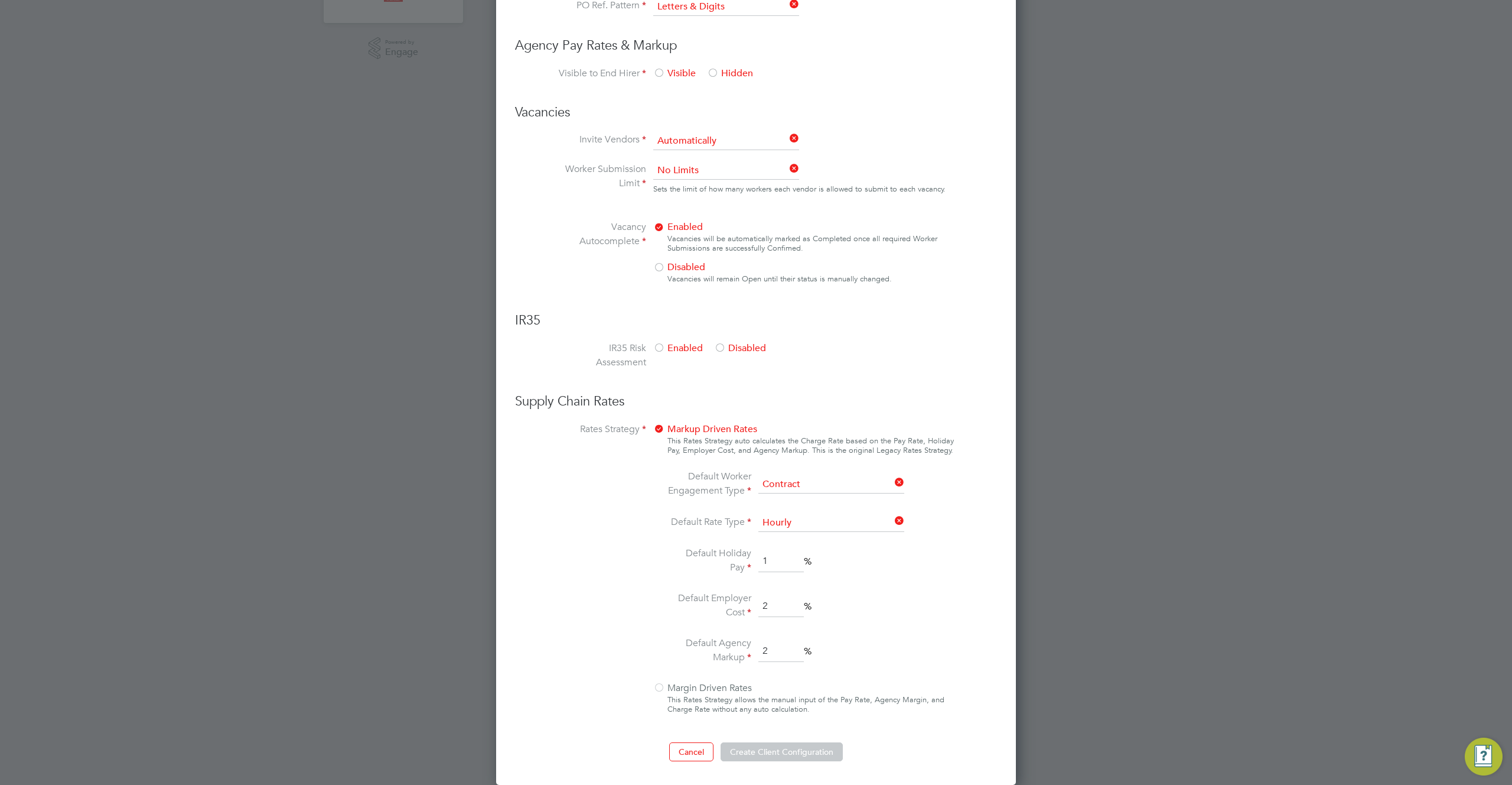
click at [834, 657] on li "Default Agency Markup 2 %" at bounding box center [787, 651] width 250 height 31
click at [765, 751] on button "Create Client Configuration" at bounding box center [782, 751] width 123 height 19
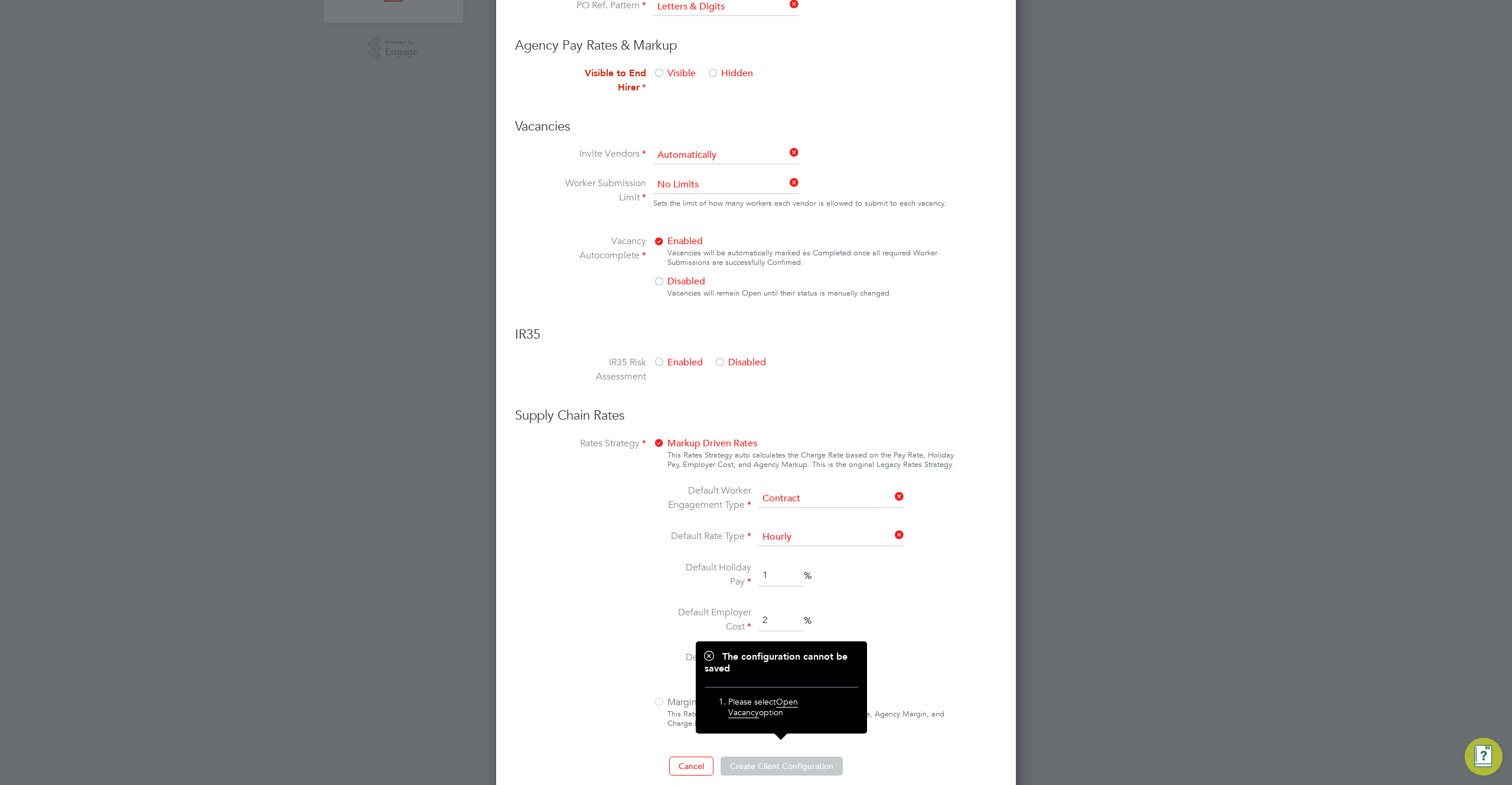
click at [720, 360] on div at bounding box center [720, 363] width 12 height 12
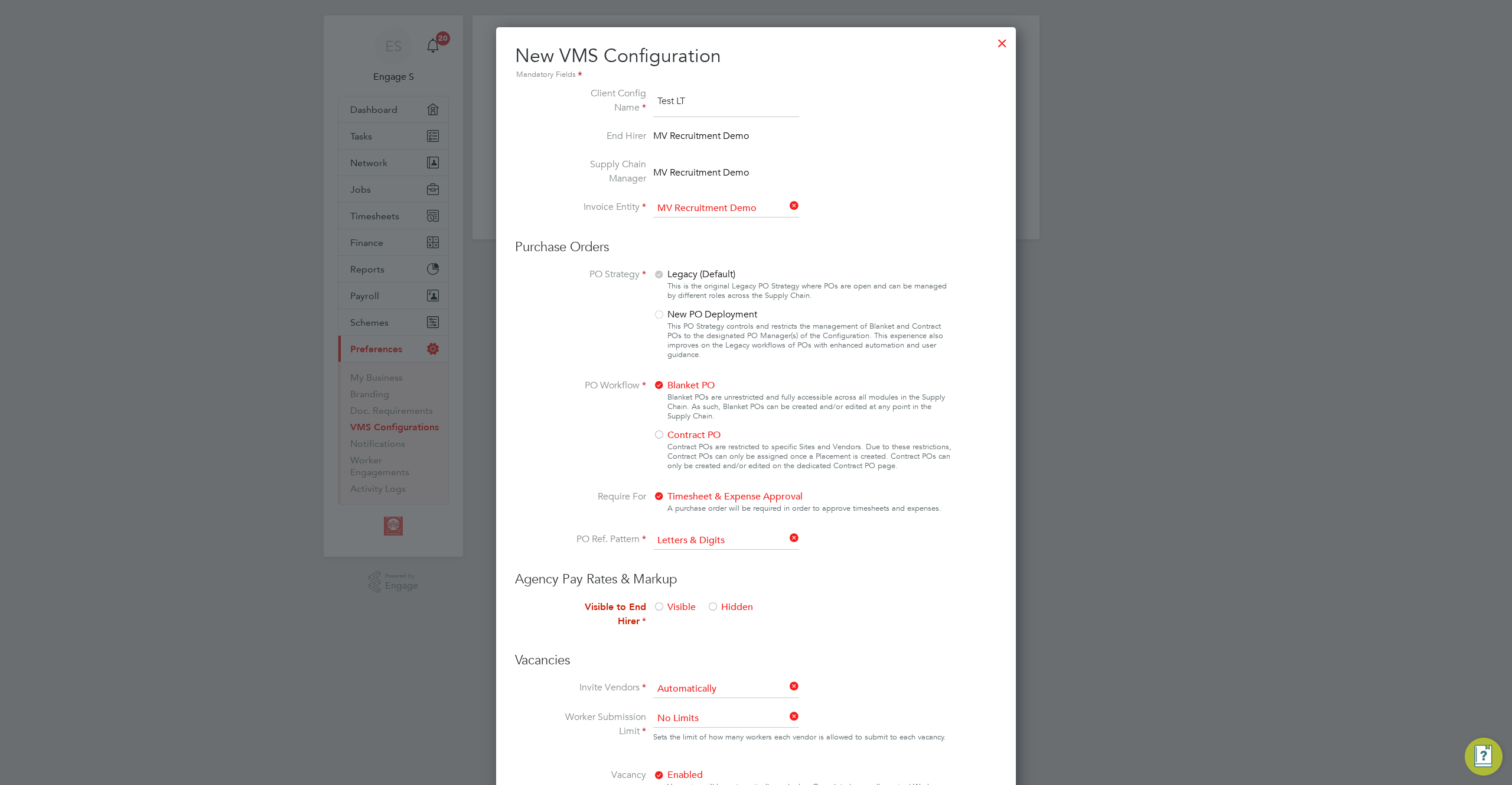
scroll to position [48, 0]
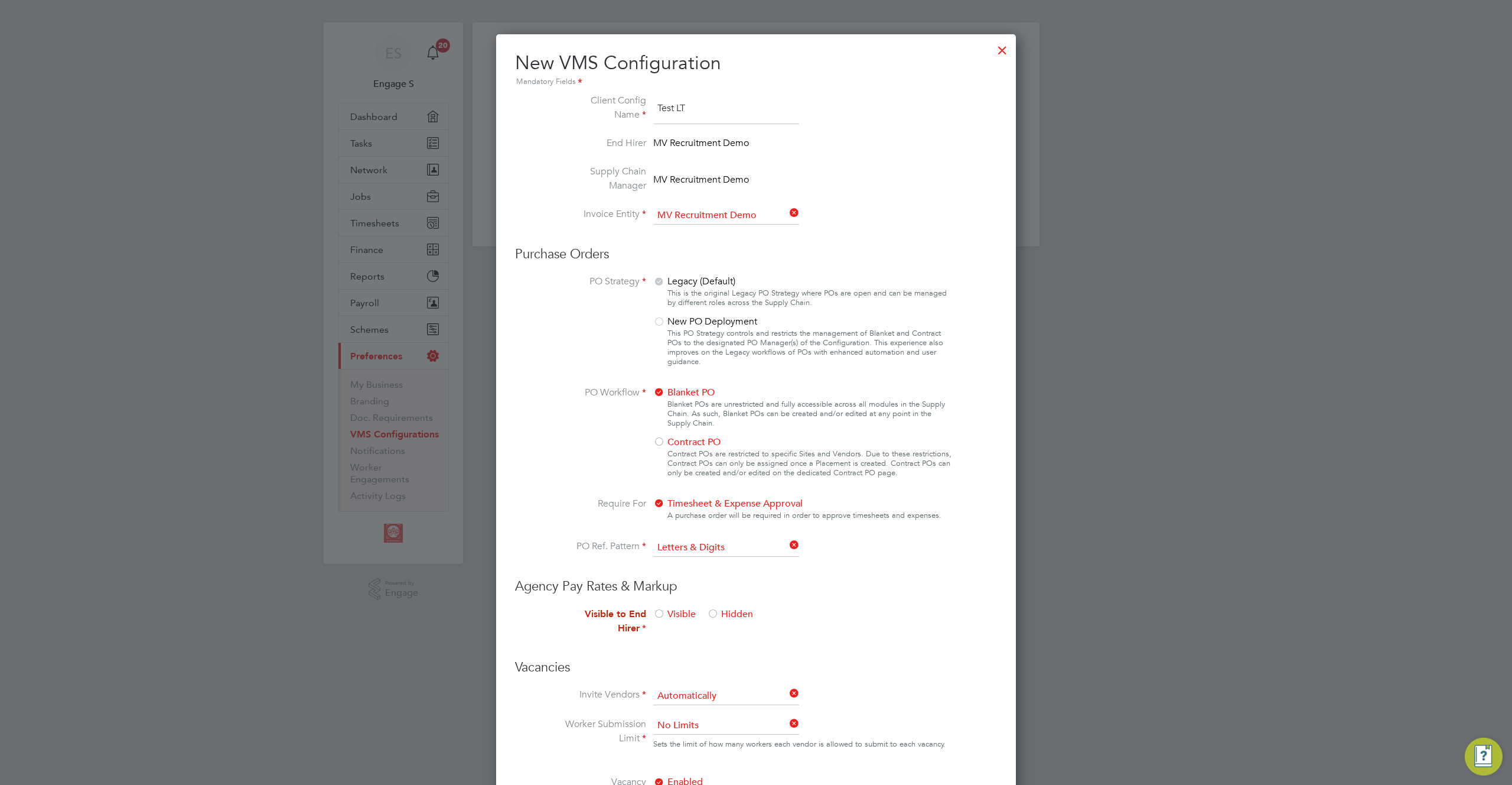
click at [658, 615] on div at bounding box center [659, 615] width 12 height 12
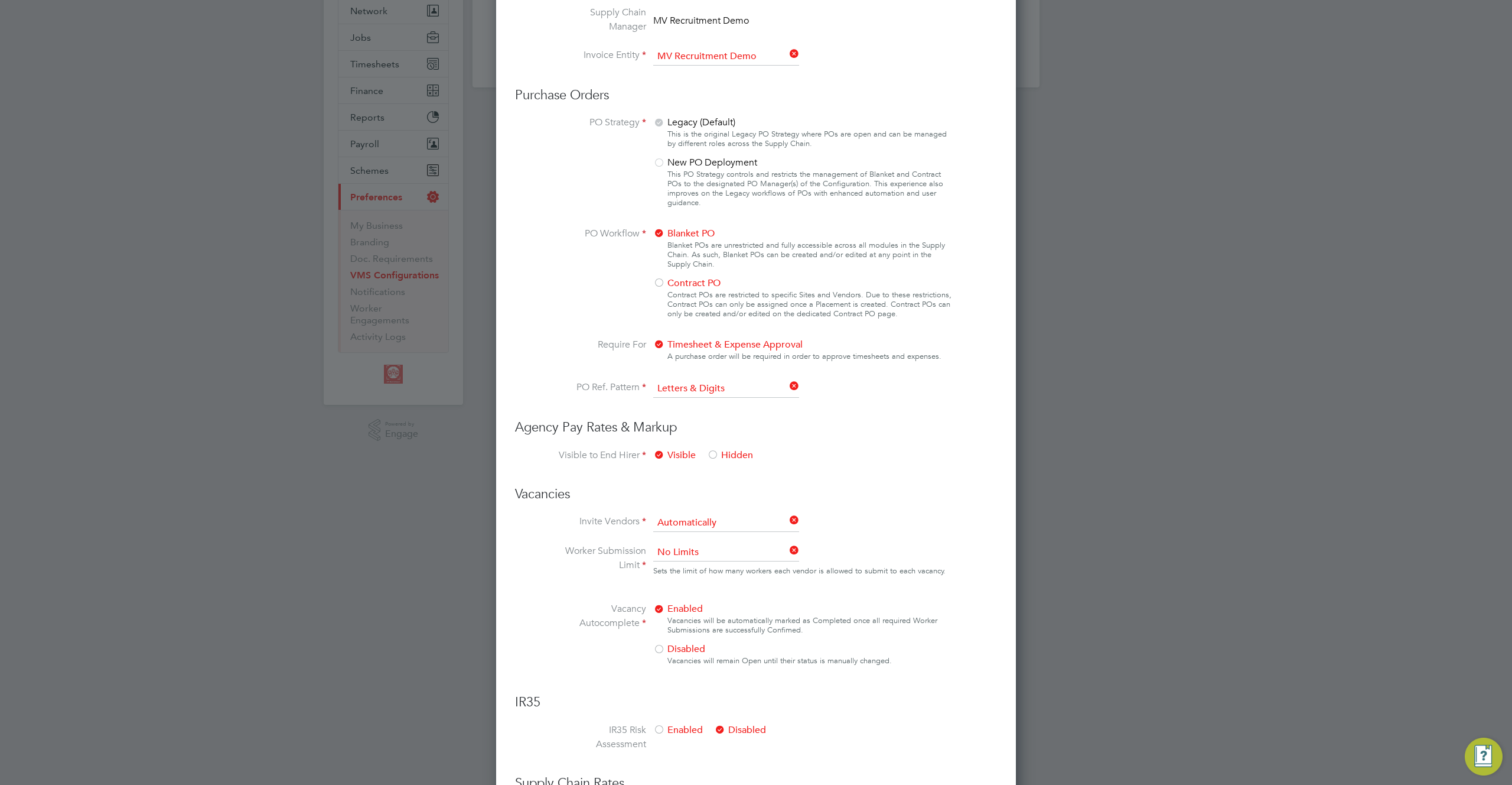
scroll to position [589, 0]
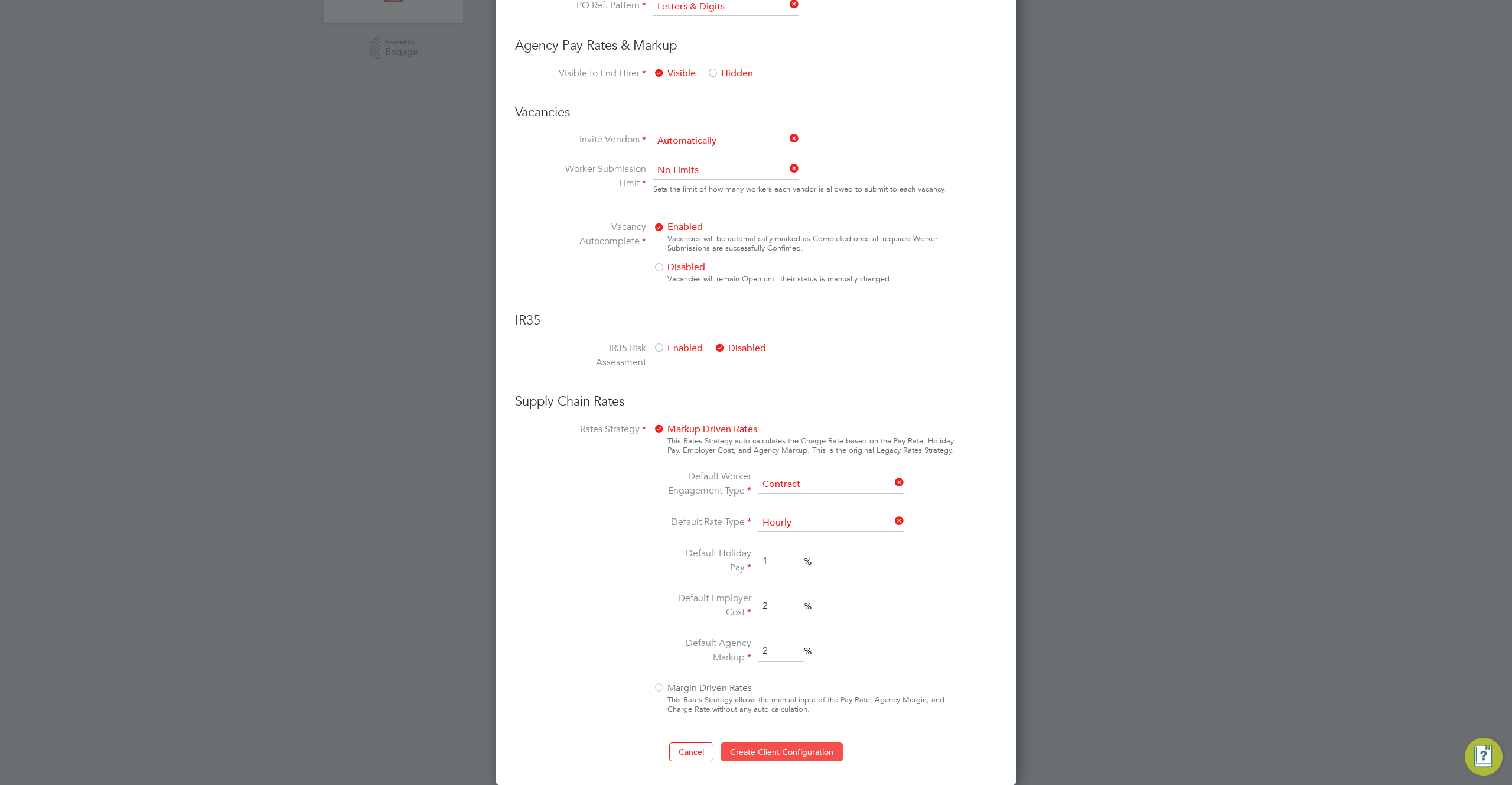
click at [788, 754] on button "Create Client Configuration" at bounding box center [782, 751] width 123 height 19
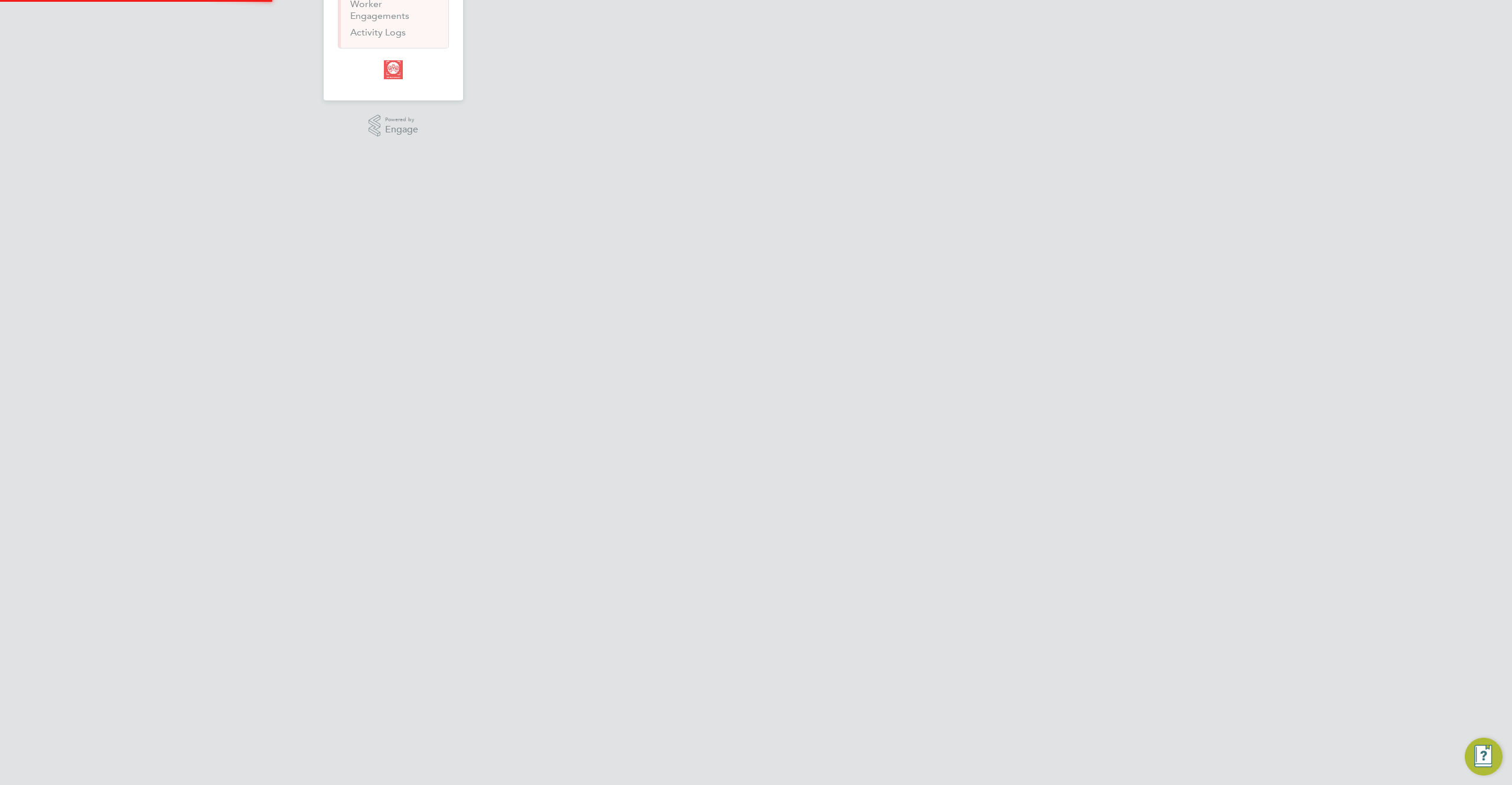
scroll to position [0, 0]
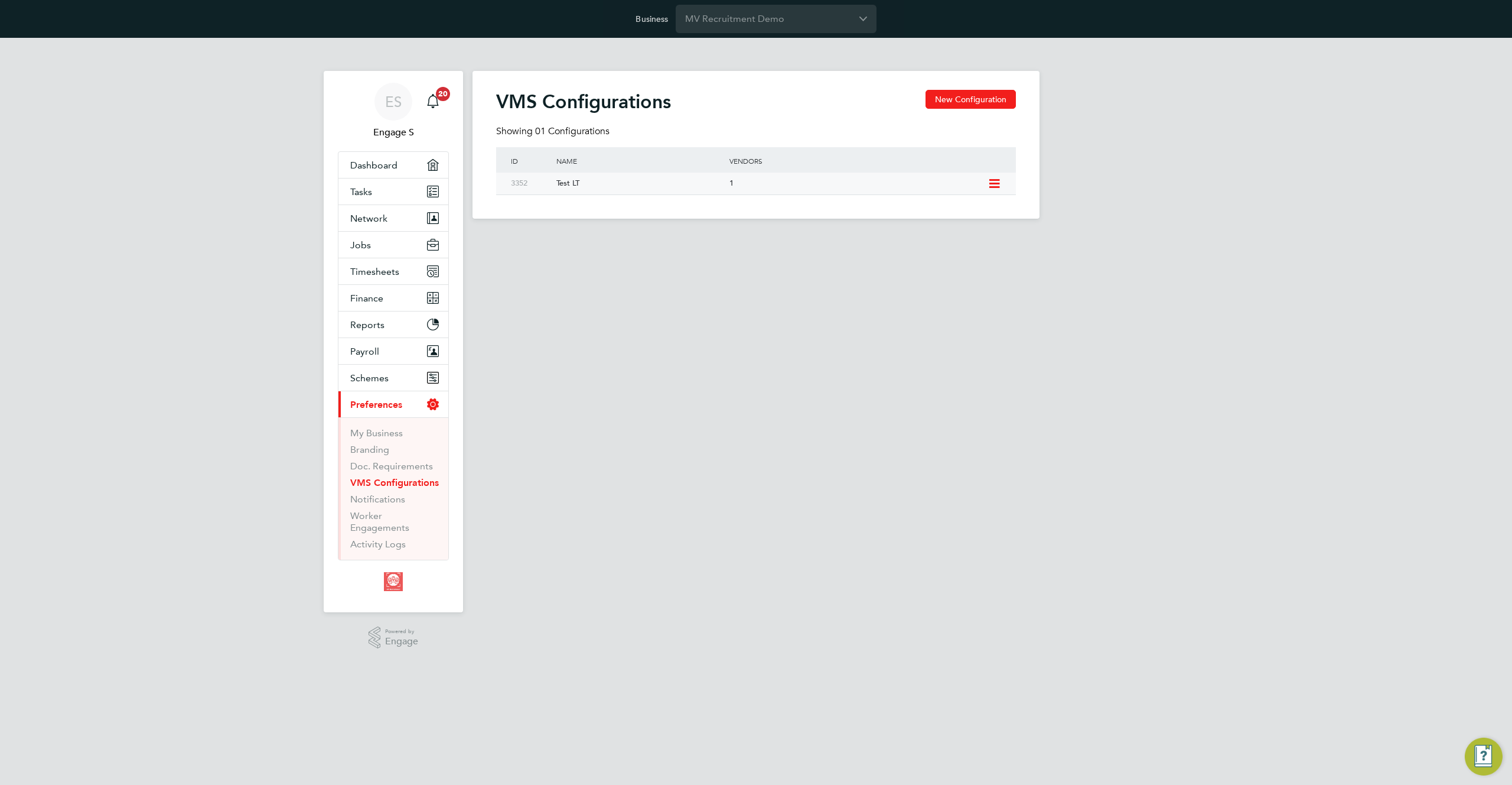
click at [993, 184] on icon at bounding box center [994, 184] width 15 height 10
click at [946, 259] on li "Delete VMS Configuration" at bounding box center [943, 259] width 113 height 17
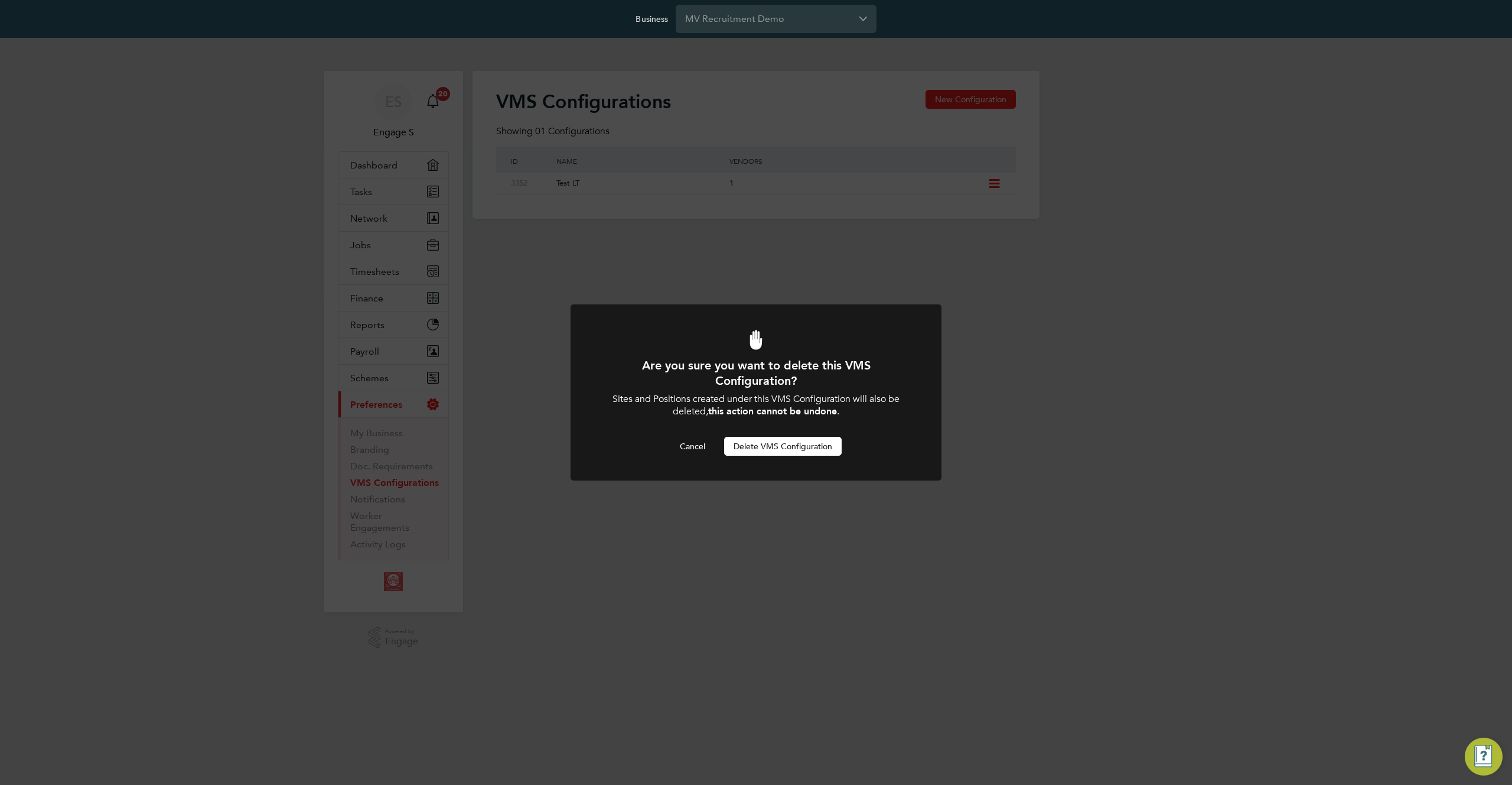
click at [792, 449] on button "Delete VMS Configuration" at bounding box center [783, 446] width 117 height 19
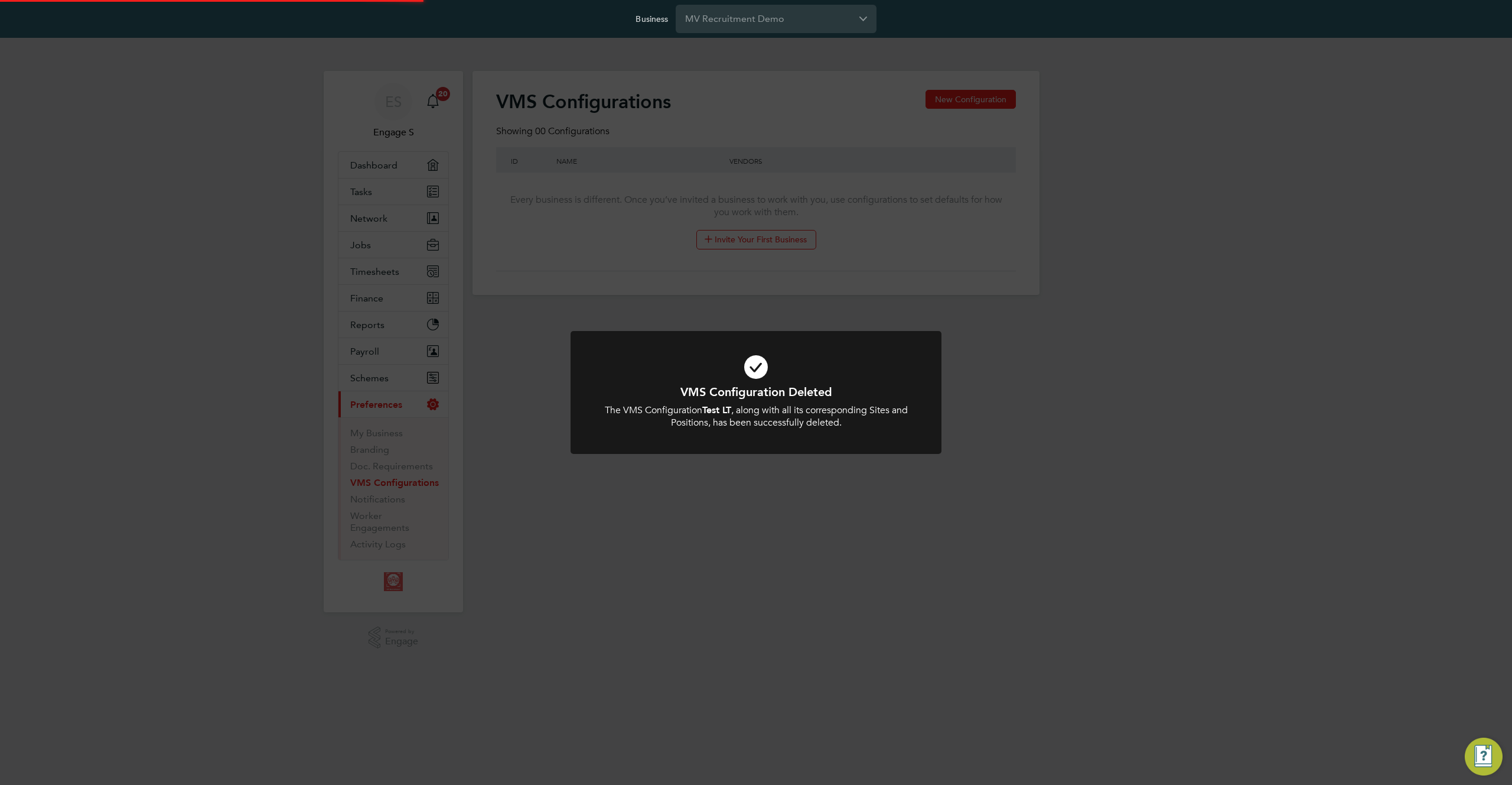
click at [798, 447] on div at bounding box center [756, 392] width 371 height 123
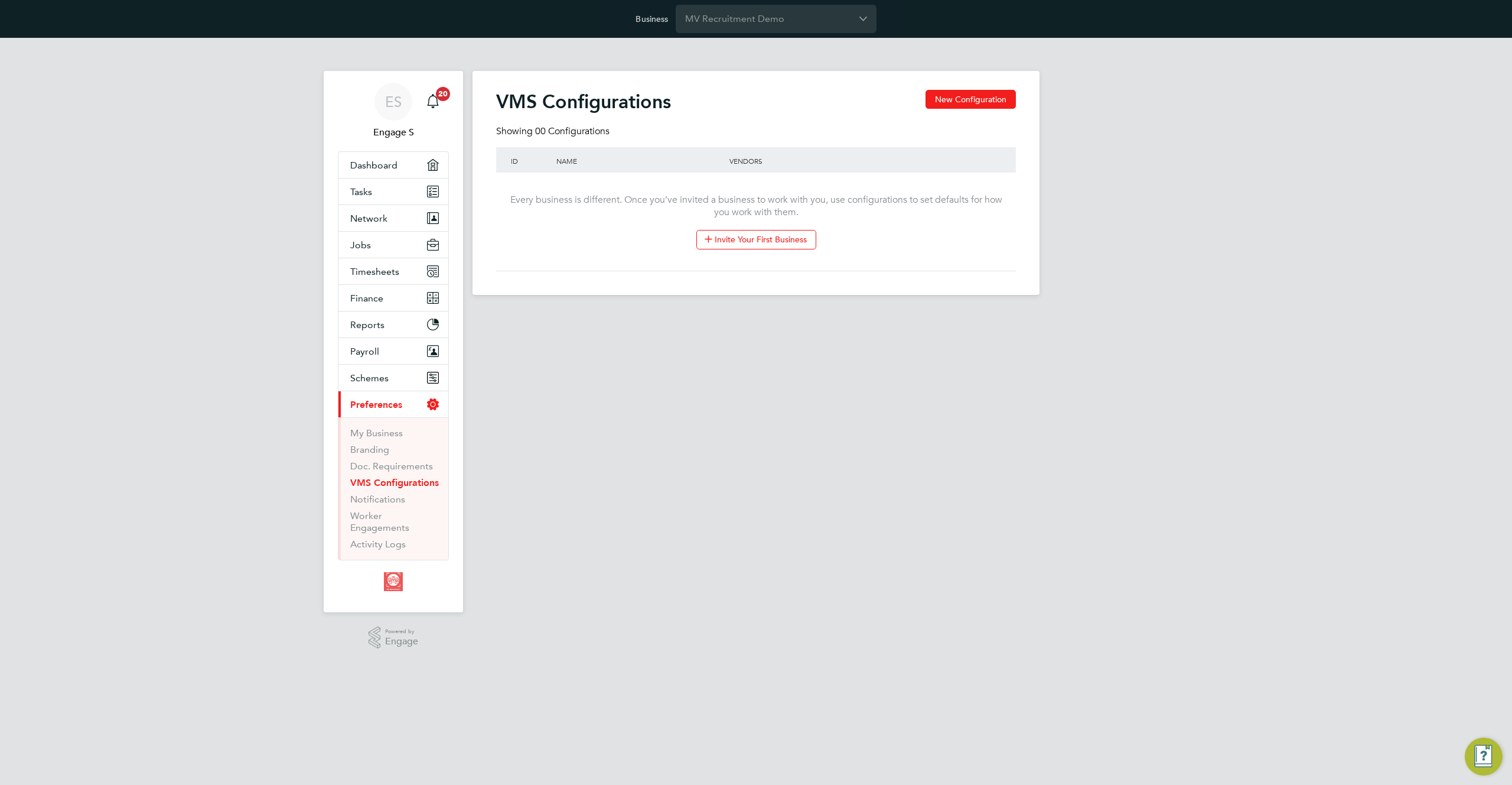
click at [932, 313] on html "Business MV Recruitment Demo ES Engage S Notifications 20 Applications: Dashboa…" at bounding box center [756, 157] width 1512 height 313
drag, startPoint x: 932, startPoint y: 401, endPoint x: 1149, endPoint y: 230, distance: 276.3
click at [955, 313] on html "Business MV Recruitment Demo ES Engage S Notifications 20 Applications: Dashboa…" at bounding box center [756, 157] width 1512 height 313
click at [782, 103] on div "VMS Configurations New Configuration" at bounding box center [756, 107] width 520 height 35
click at [559, 34] on div "Business MV Recruitment Demo" at bounding box center [756, 19] width 1512 height 38
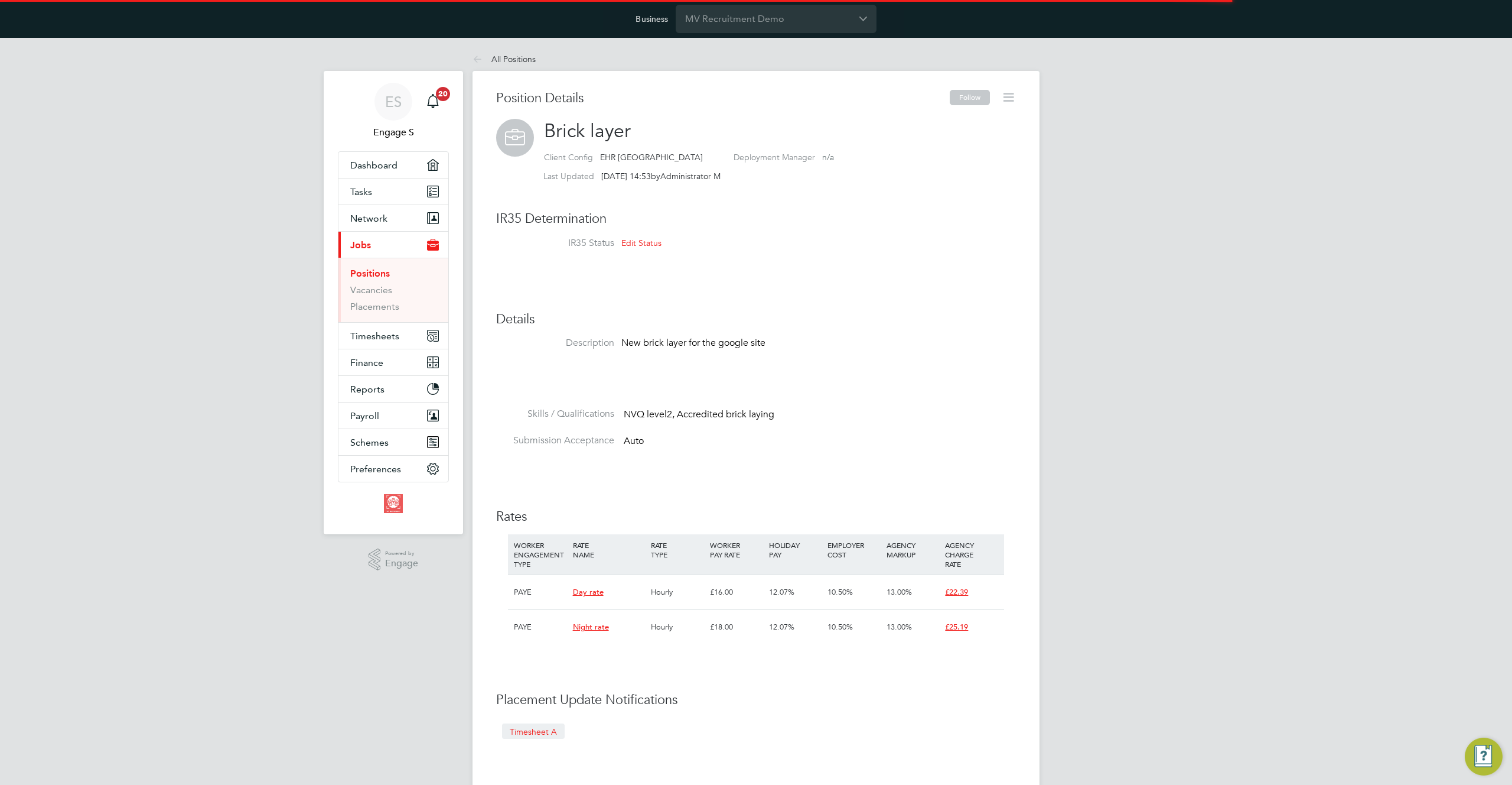
scroll to position [35, 79]
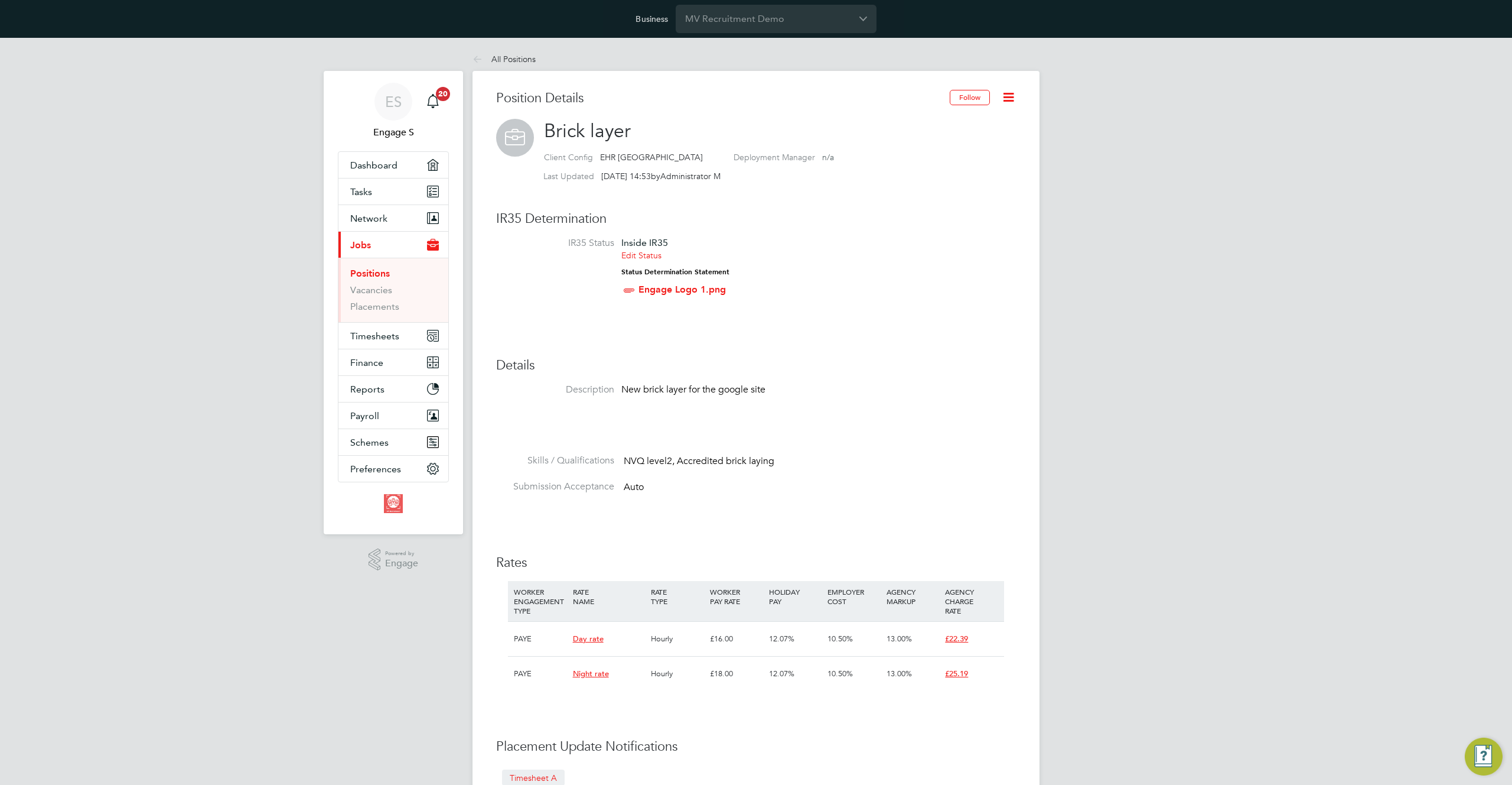
click at [1019, 102] on div "Position Details Follow Brick layer Client Config EHR North-West Deployment Man…" at bounding box center [756, 561] width 567 height 979
drag, startPoint x: 1008, startPoint y: 95, endPoint x: 1000, endPoint y: 104, distance: 12.0
click at [1008, 95] on icon at bounding box center [1008, 97] width 15 height 15
click at [971, 122] on li "Edit Position e" at bounding box center [970, 125] width 87 height 17
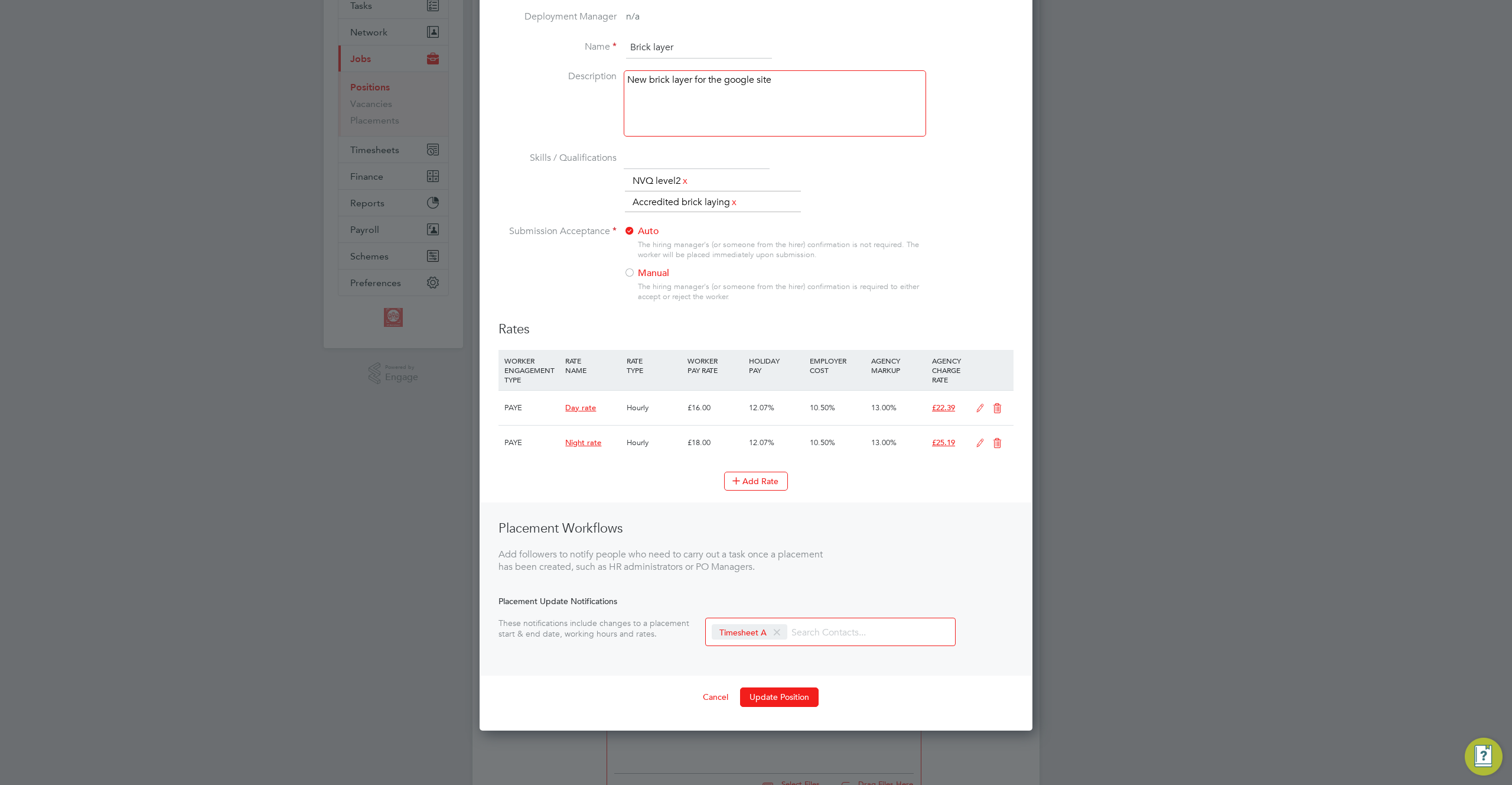
scroll to position [188, 0]
click at [771, 477] on button "Add Rate" at bounding box center [756, 478] width 64 height 19
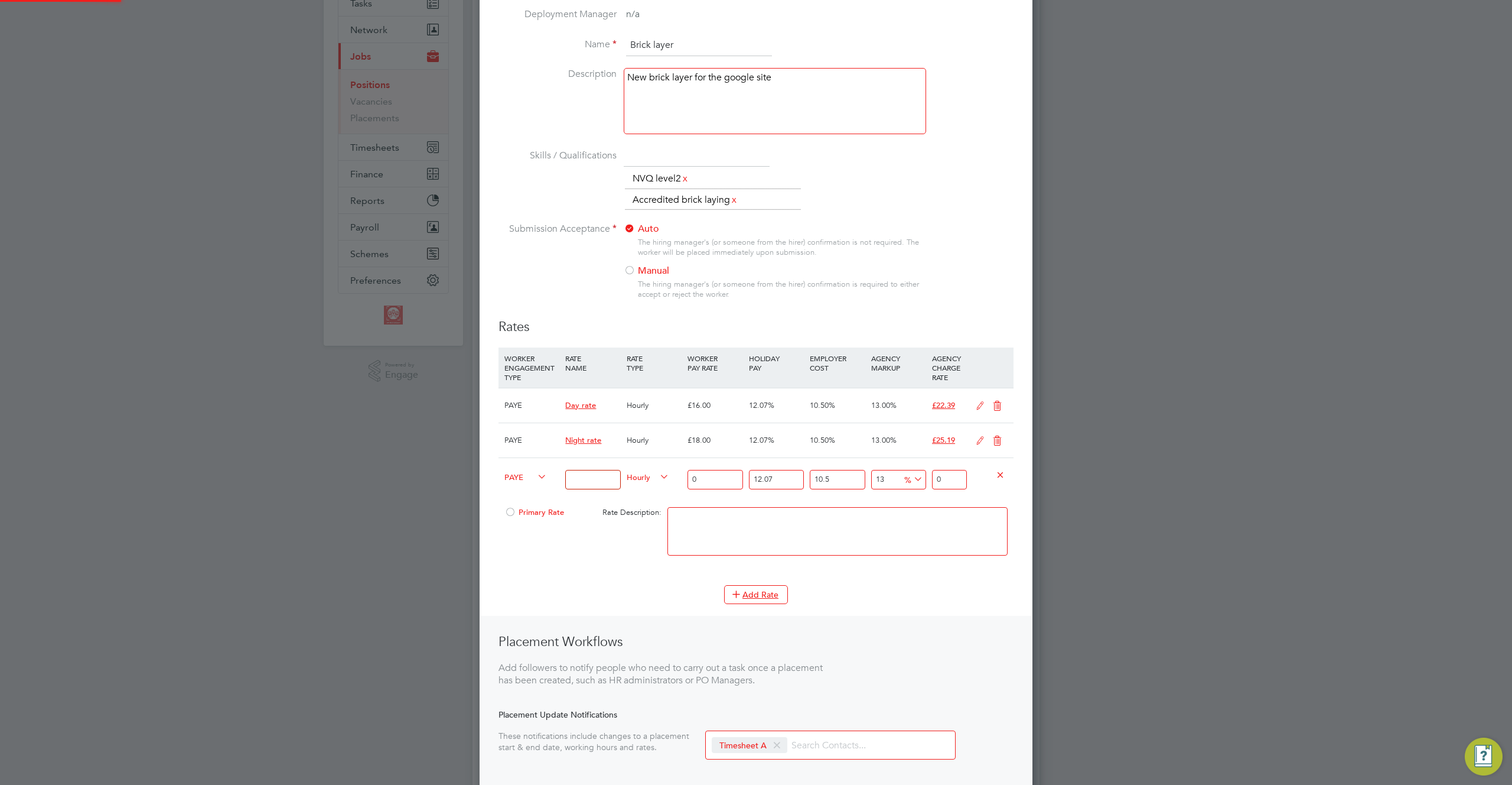
scroll to position [950, 553]
click at [529, 475] on span "PAYE" at bounding box center [525, 476] width 43 height 13
click at [540, 590] on li "Umbrella Self-Employed" at bounding box center [559, 593] width 119 height 15
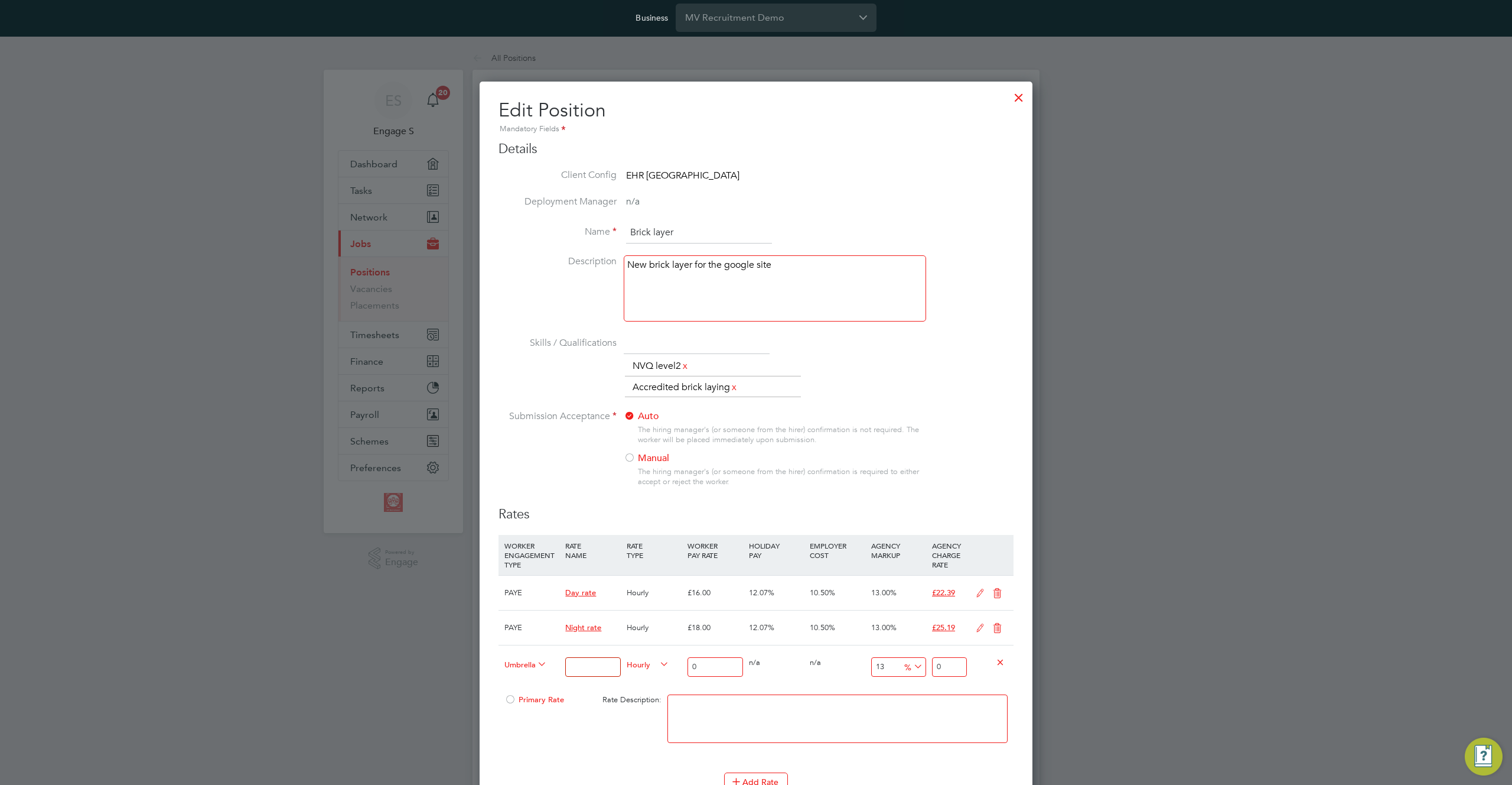
scroll to position [0, 0]
click at [580, 665] on input at bounding box center [593, 668] width 55 height 19
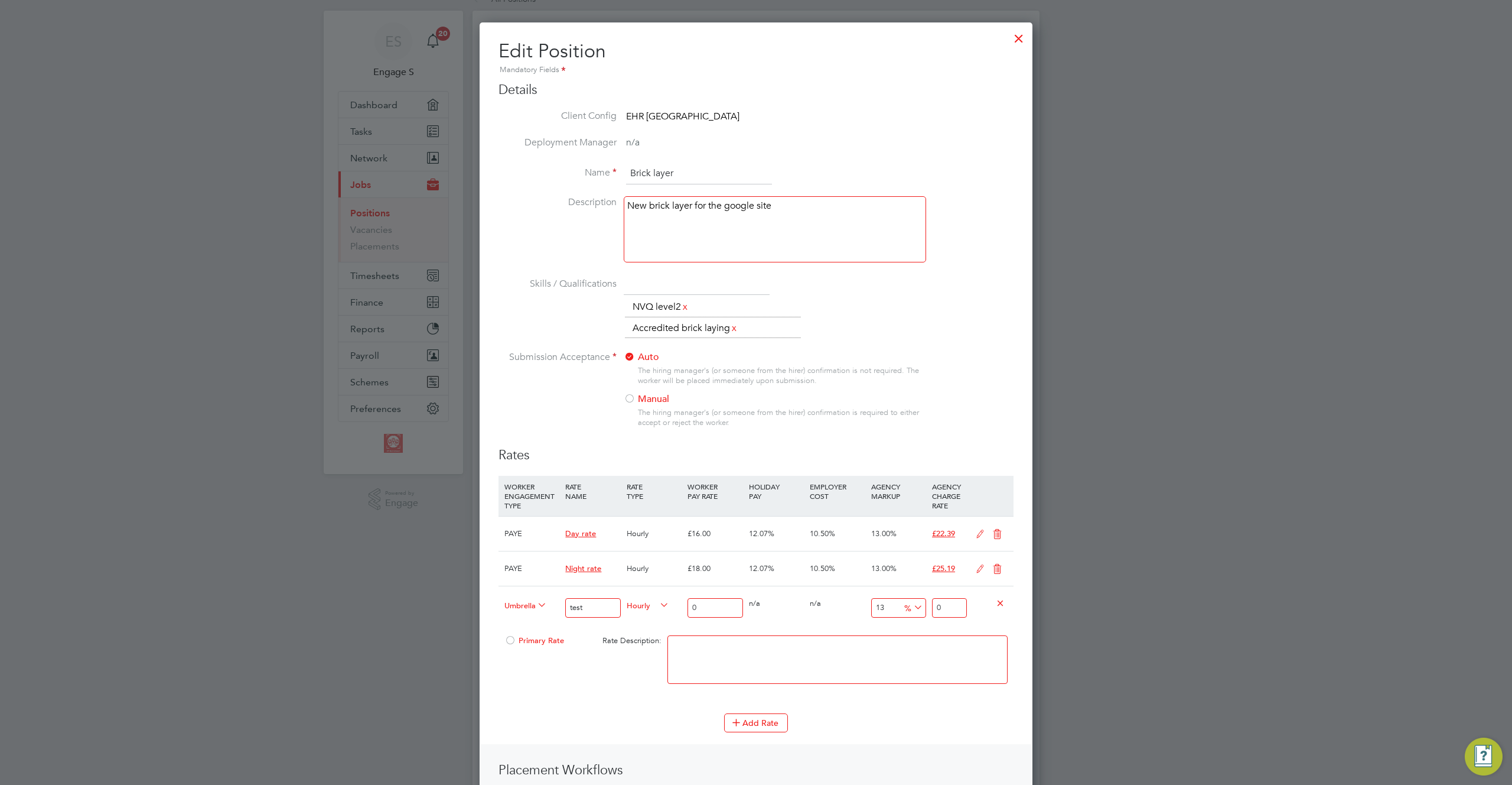
scroll to position [111, 0]
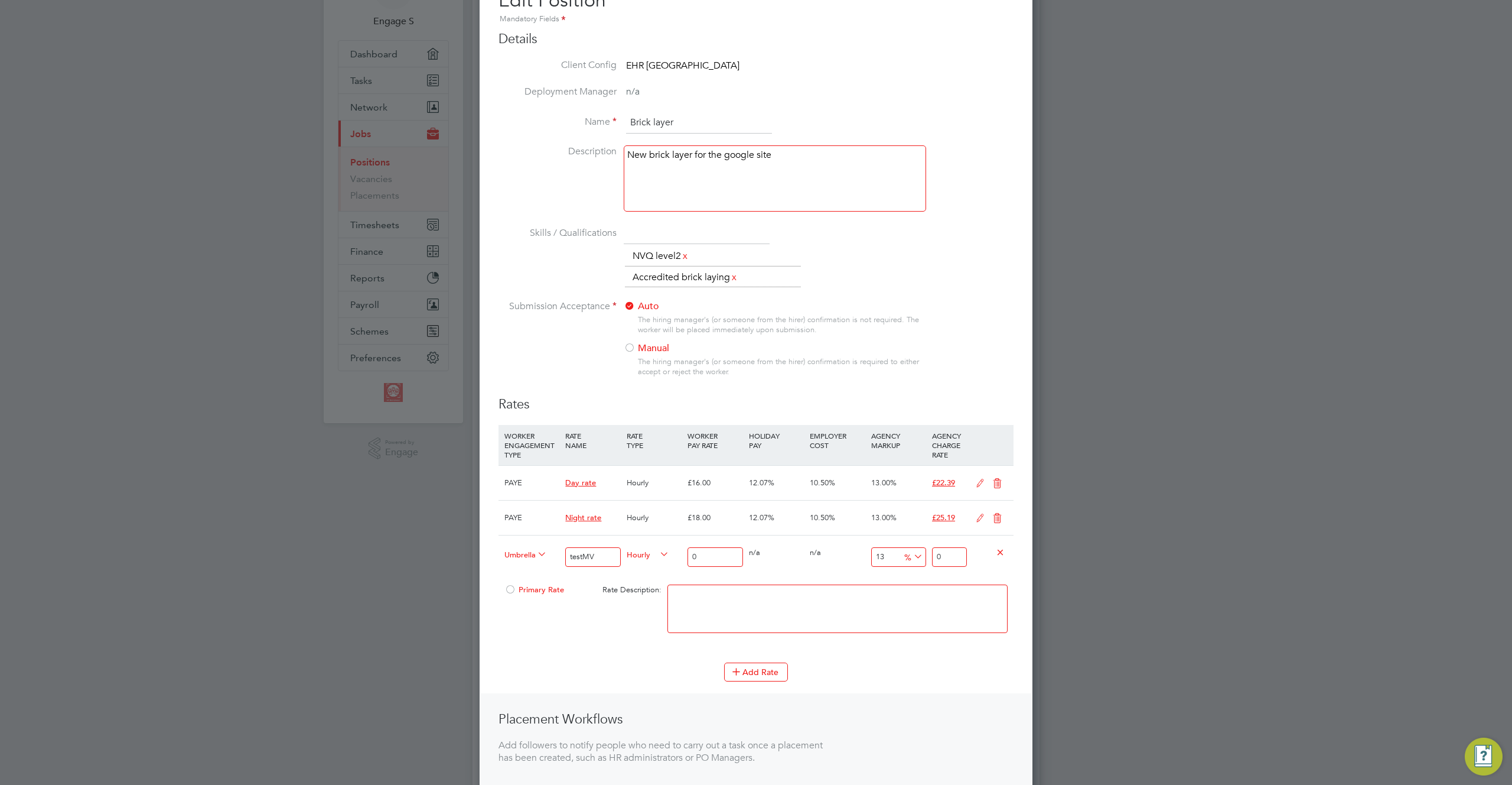
type input "testMV"
click at [730, 564] on input "0" at bounding box center [714, 557] width 55 height 19
type input "04"
type input "5.59744822"
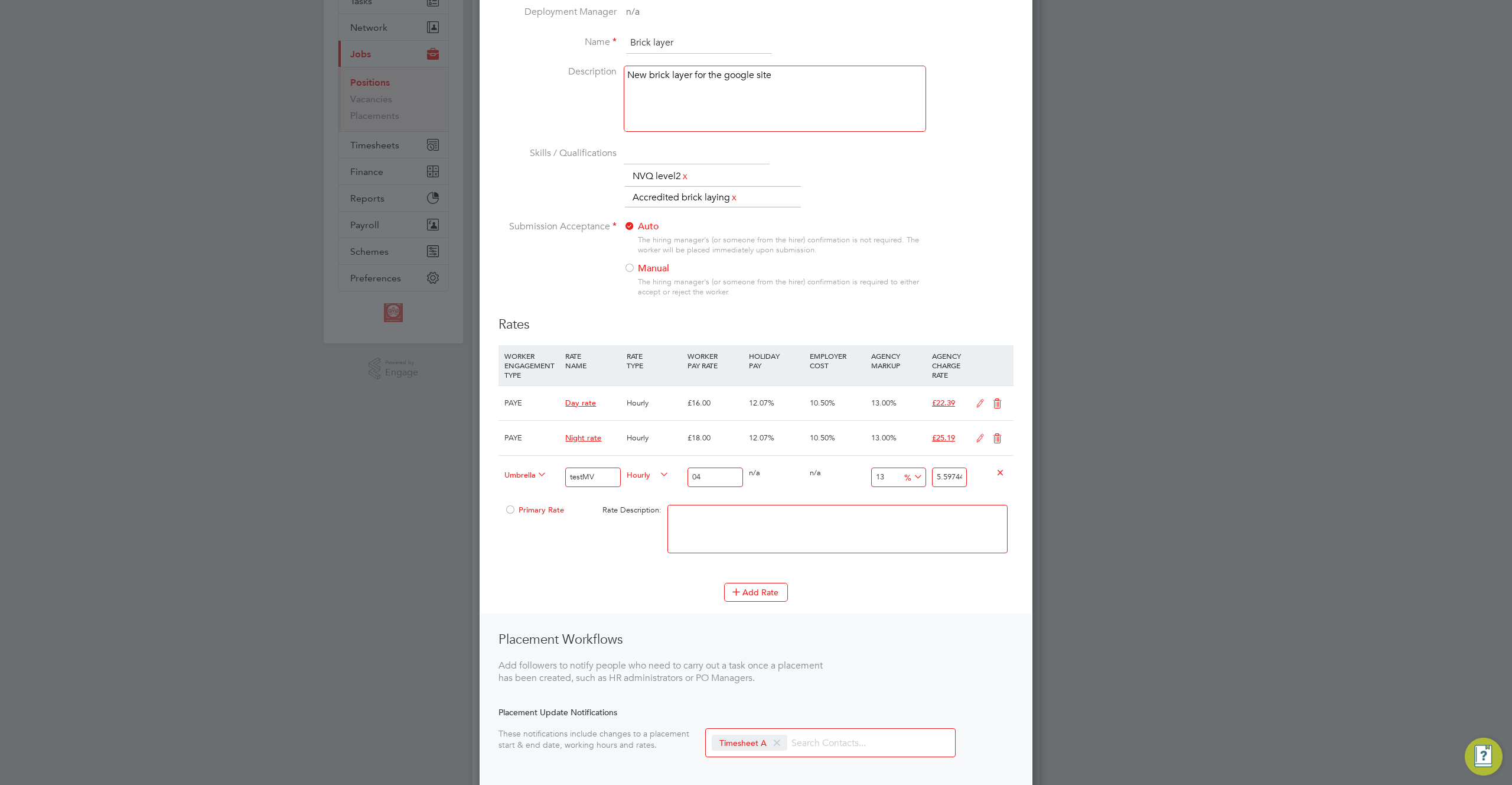
scroll to position [284, 0]
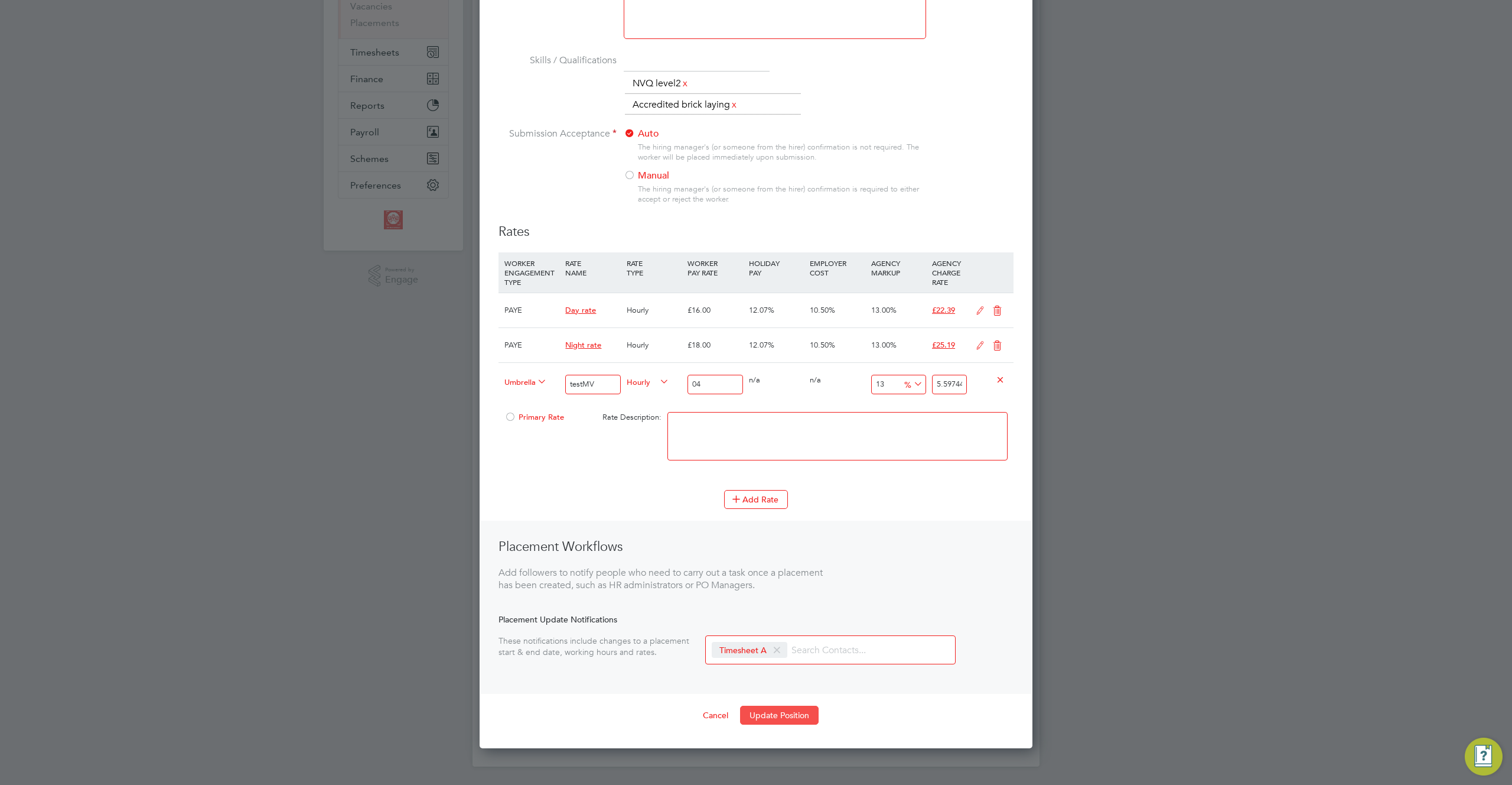
type input "04"
click at [781, 713] on button "Update Position" at bounding box center [780, 715] width 79 height 19
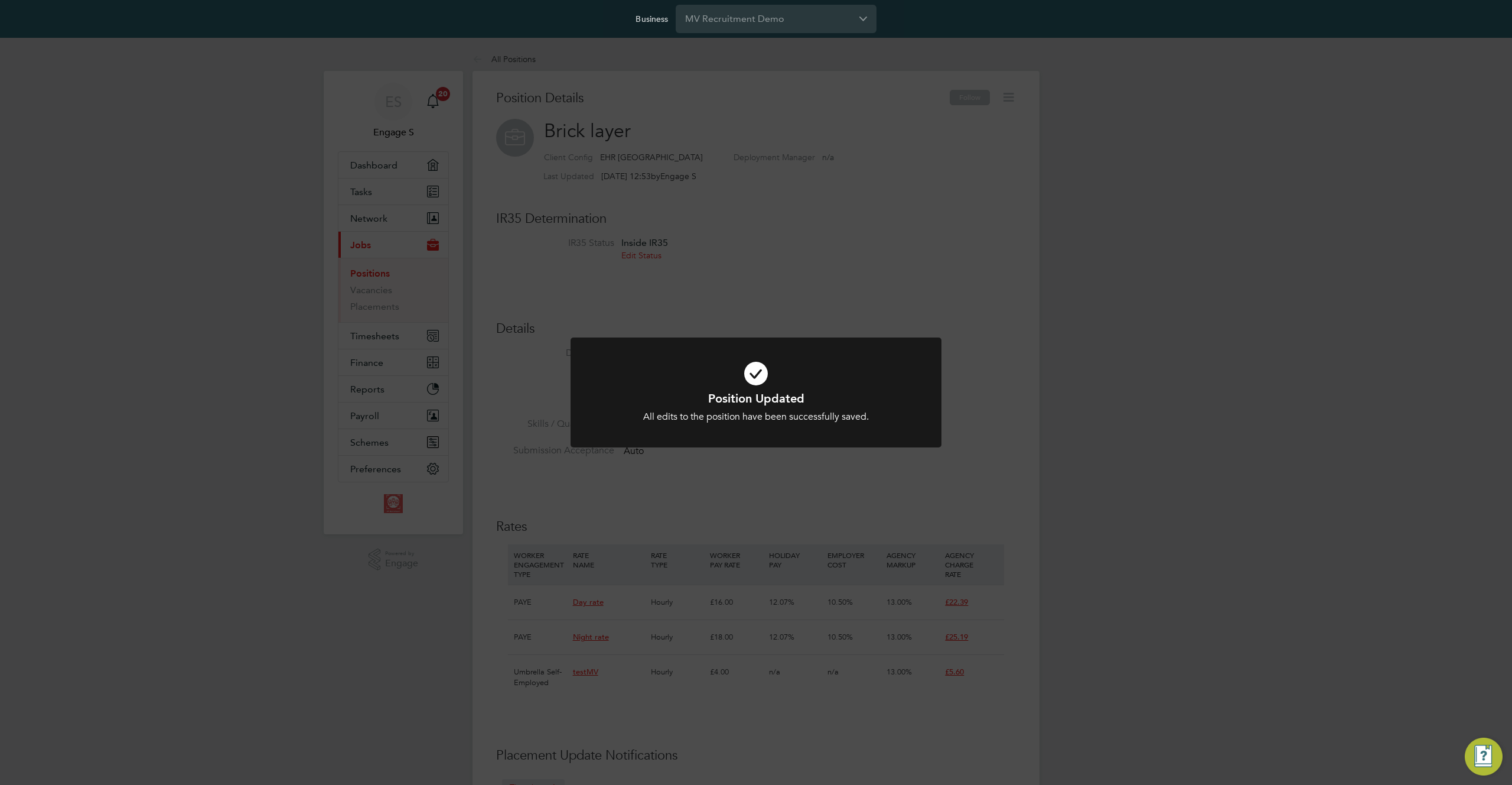
scroll to position [0, 0]
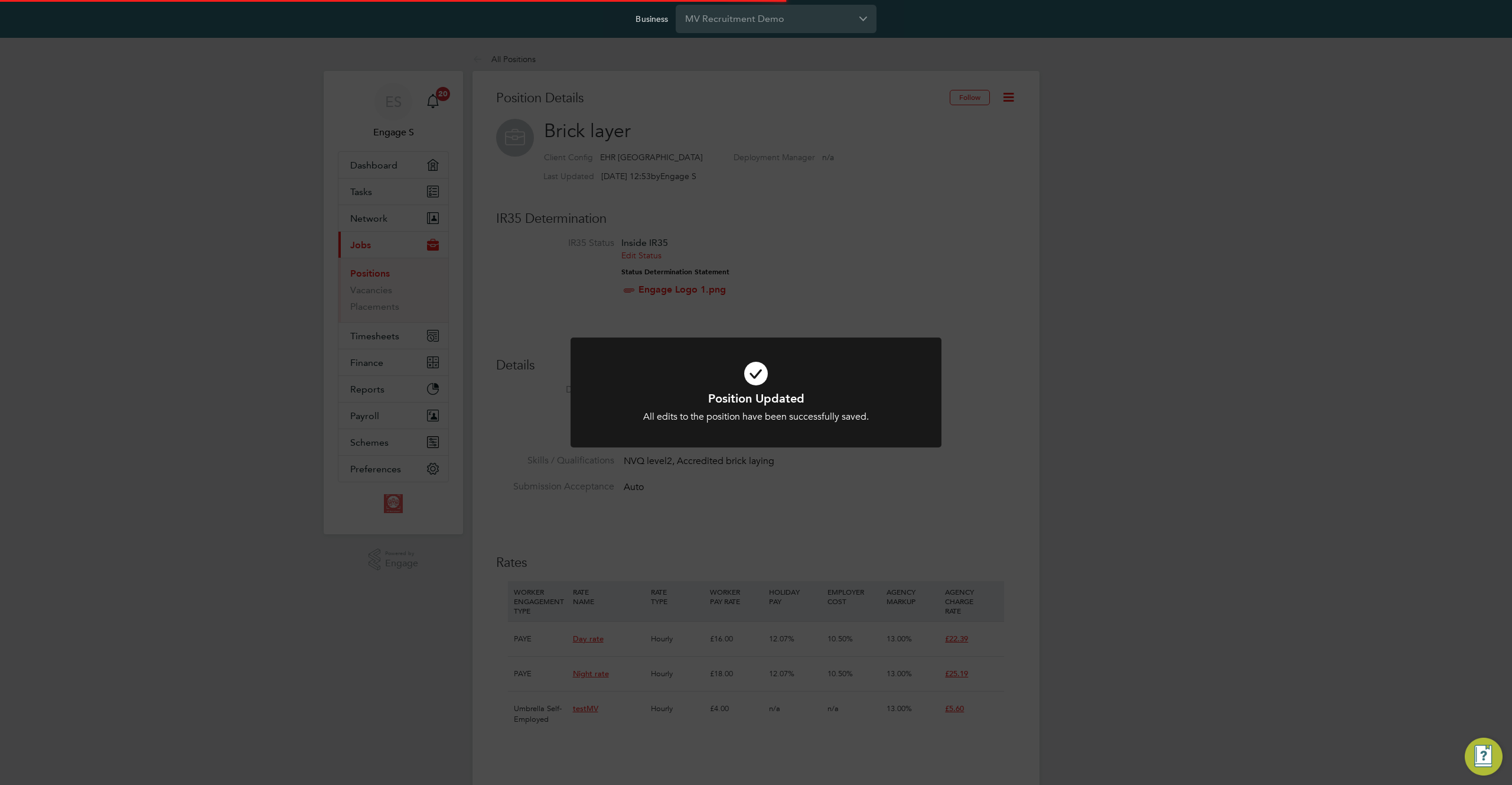
click at [834, 555] on div "Position Updated All edits to the position have been successfully saved. Cancel…" at bounding box center [756, 392] width 1512 height 785
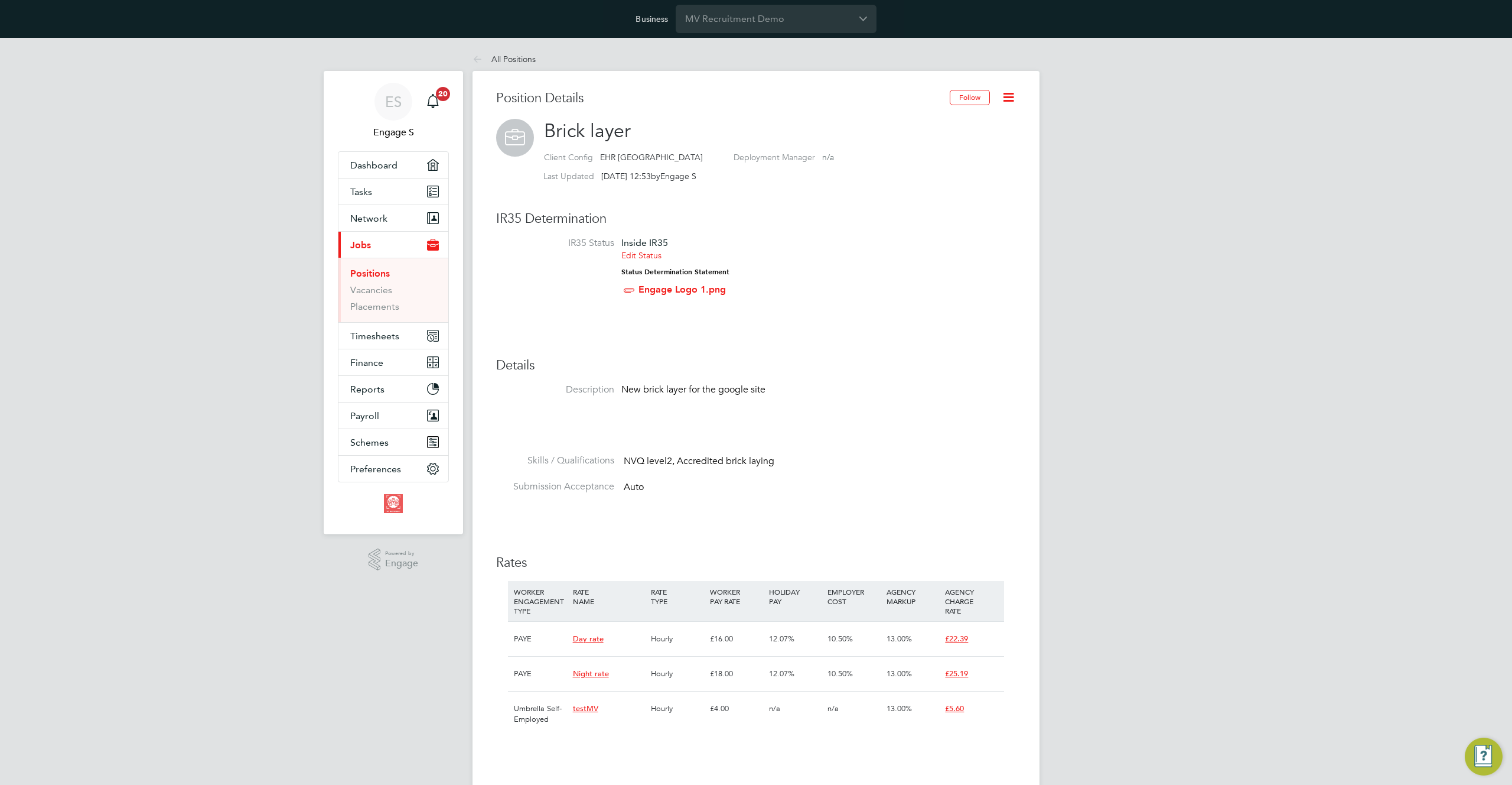
click at [810, 555] on h3 "Rates" at bounding box center [756, 562] width 520 height 17
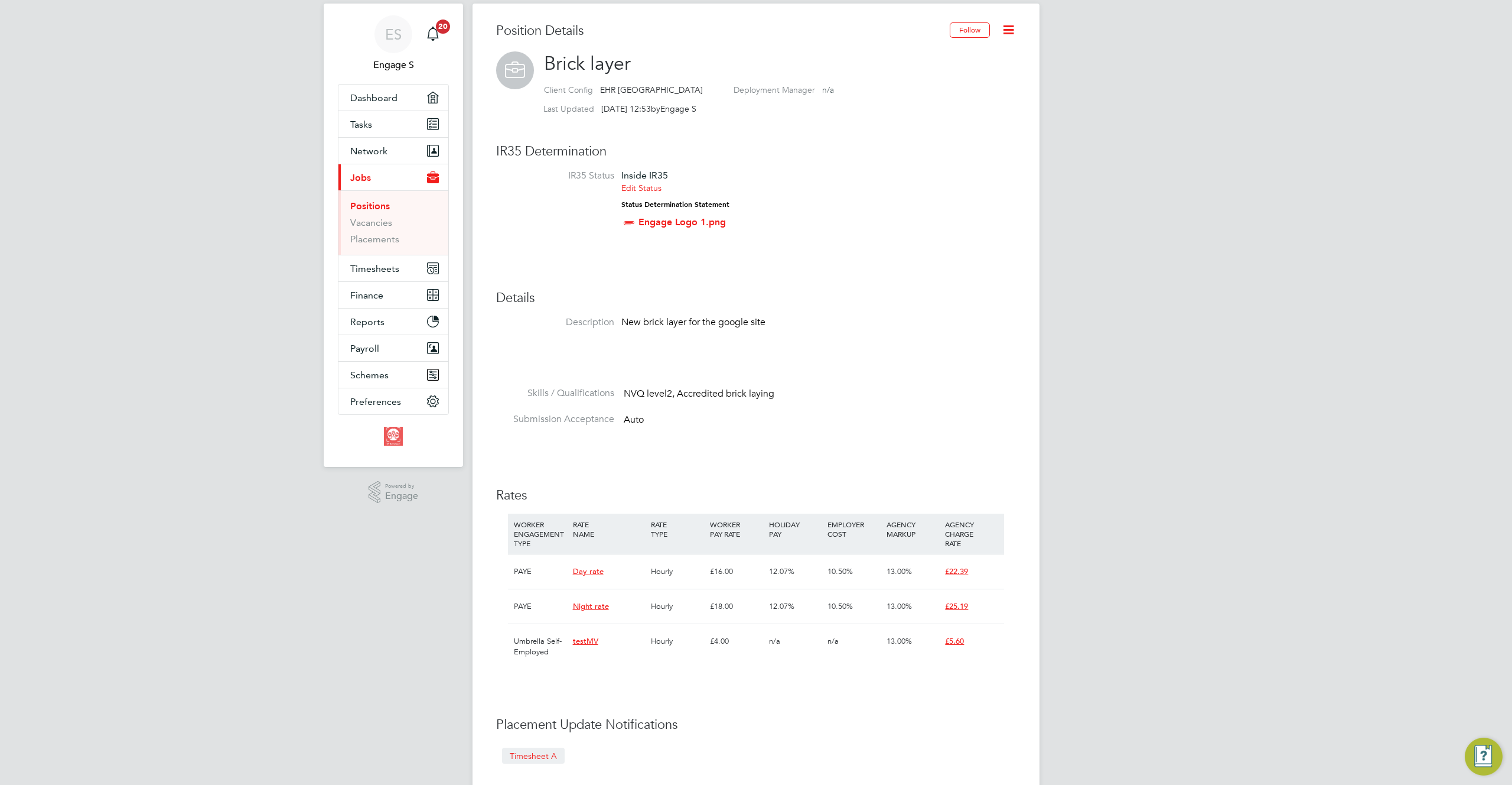
click at [888, 425] on li "Submission Acceptance Auto" at bounding box center [756, 426] width 520 height 26
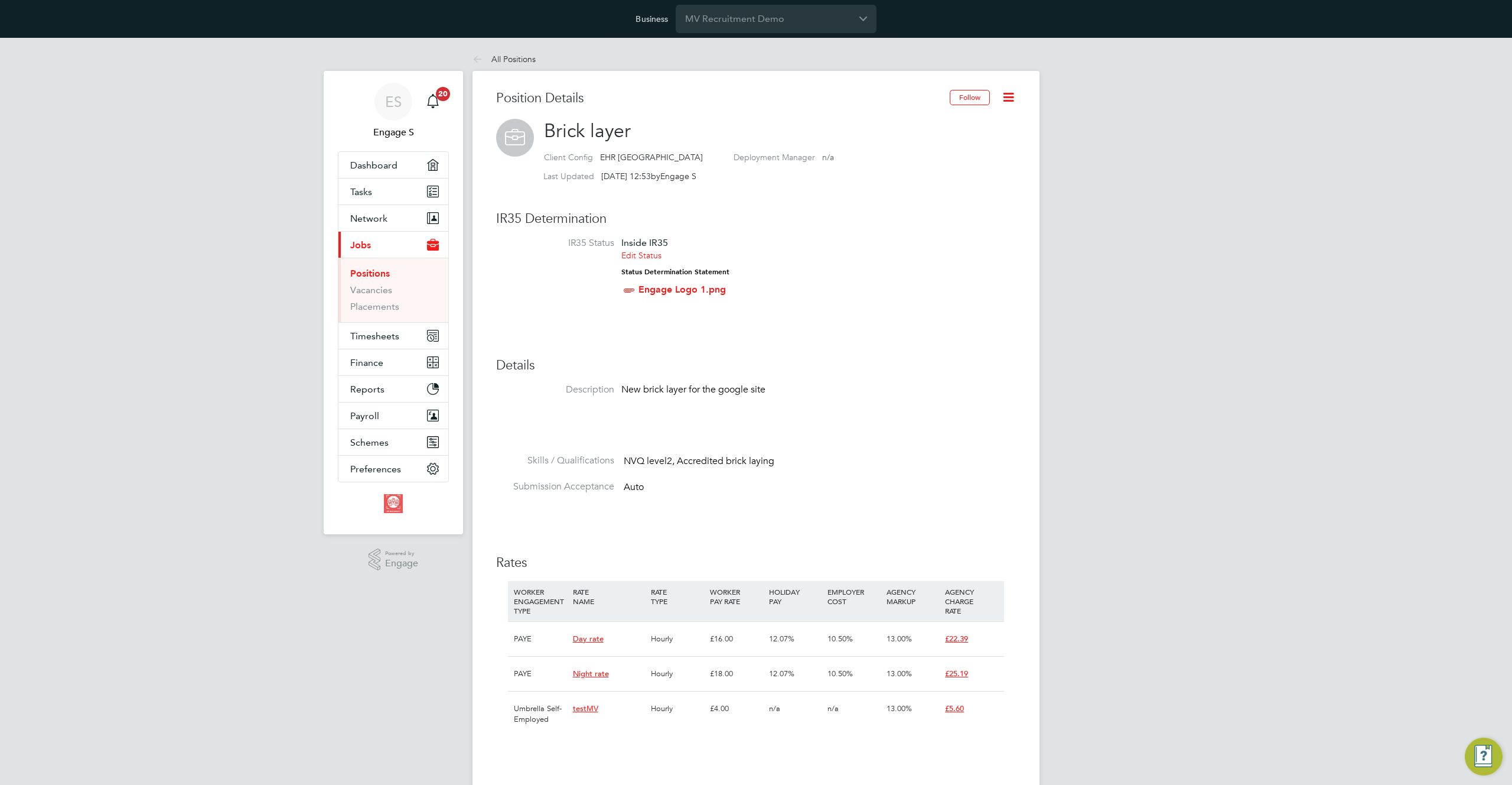
click at [369, 271] on link "Positions" at bounding box center [369, 273] width 39 height 11
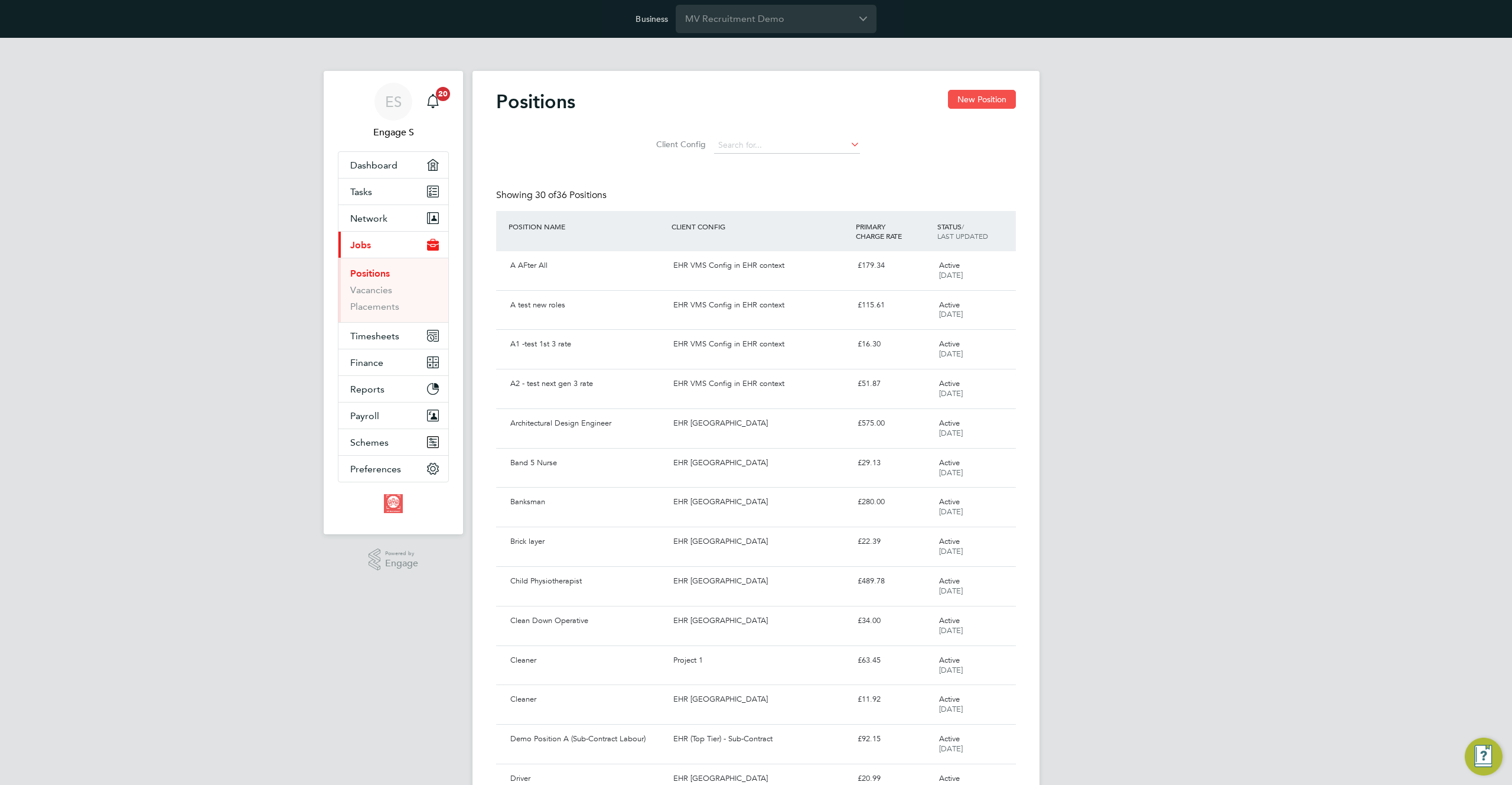
click at [980, 102] on button "New Position" at bounding box center [981, 99] width 68 height 19
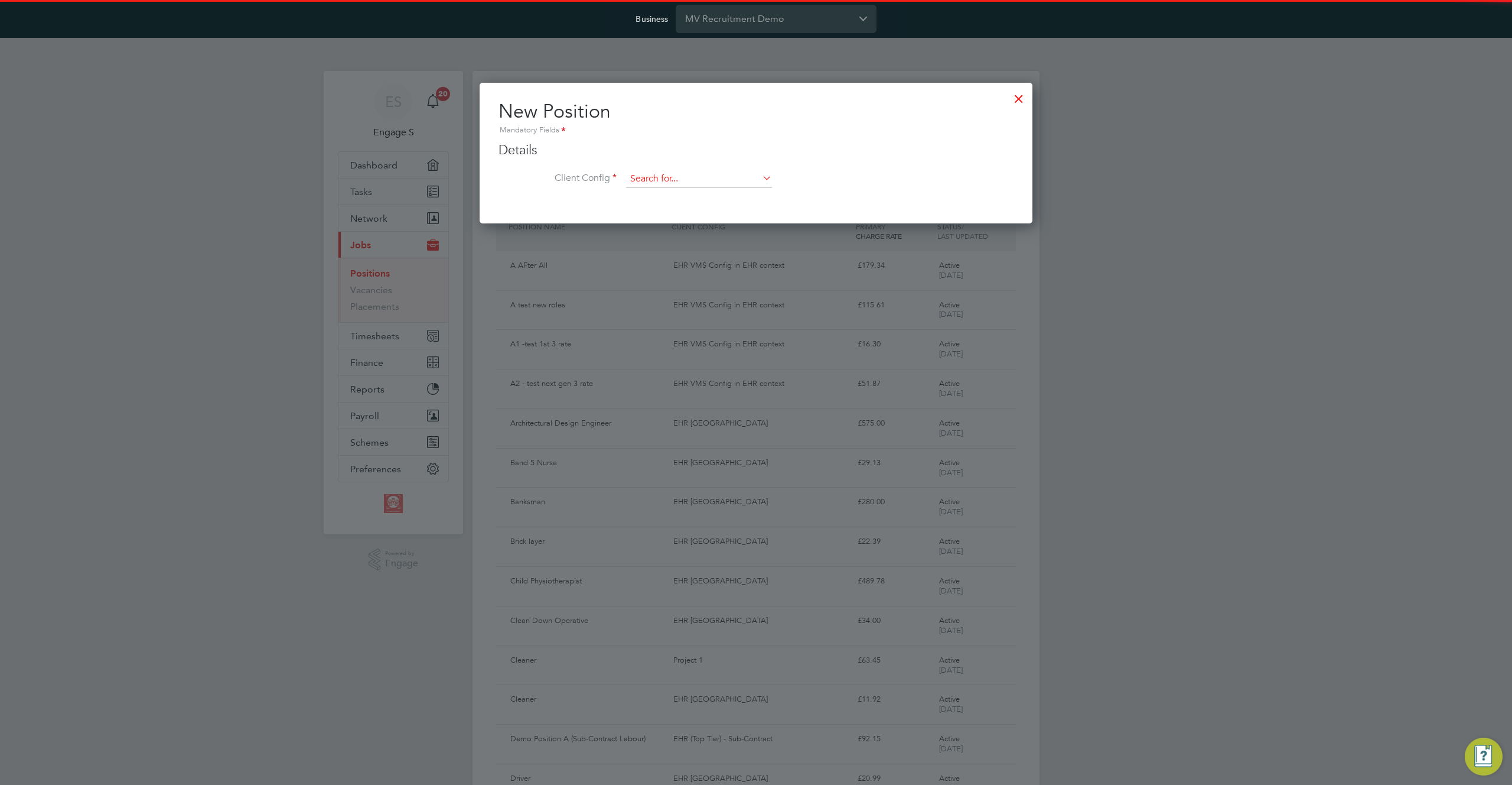
scroll to position [142, 553]
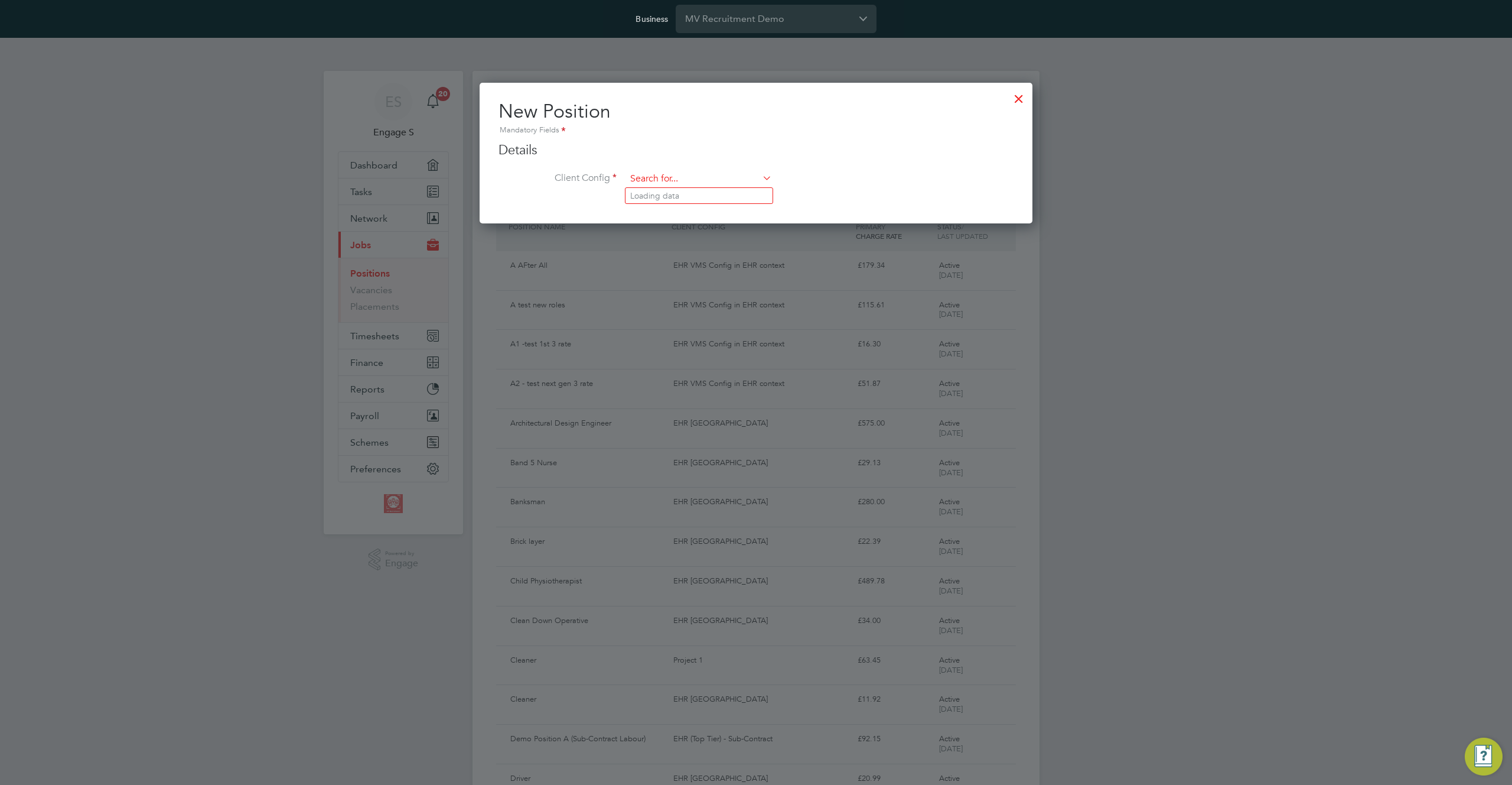
click at [710, 181] on input at bounding box center [699, 179] width 146 height 17
click at [678, 285] on li "Test LT" at bounding box center [699, 292] width 147 height 16
type input "Test LT"
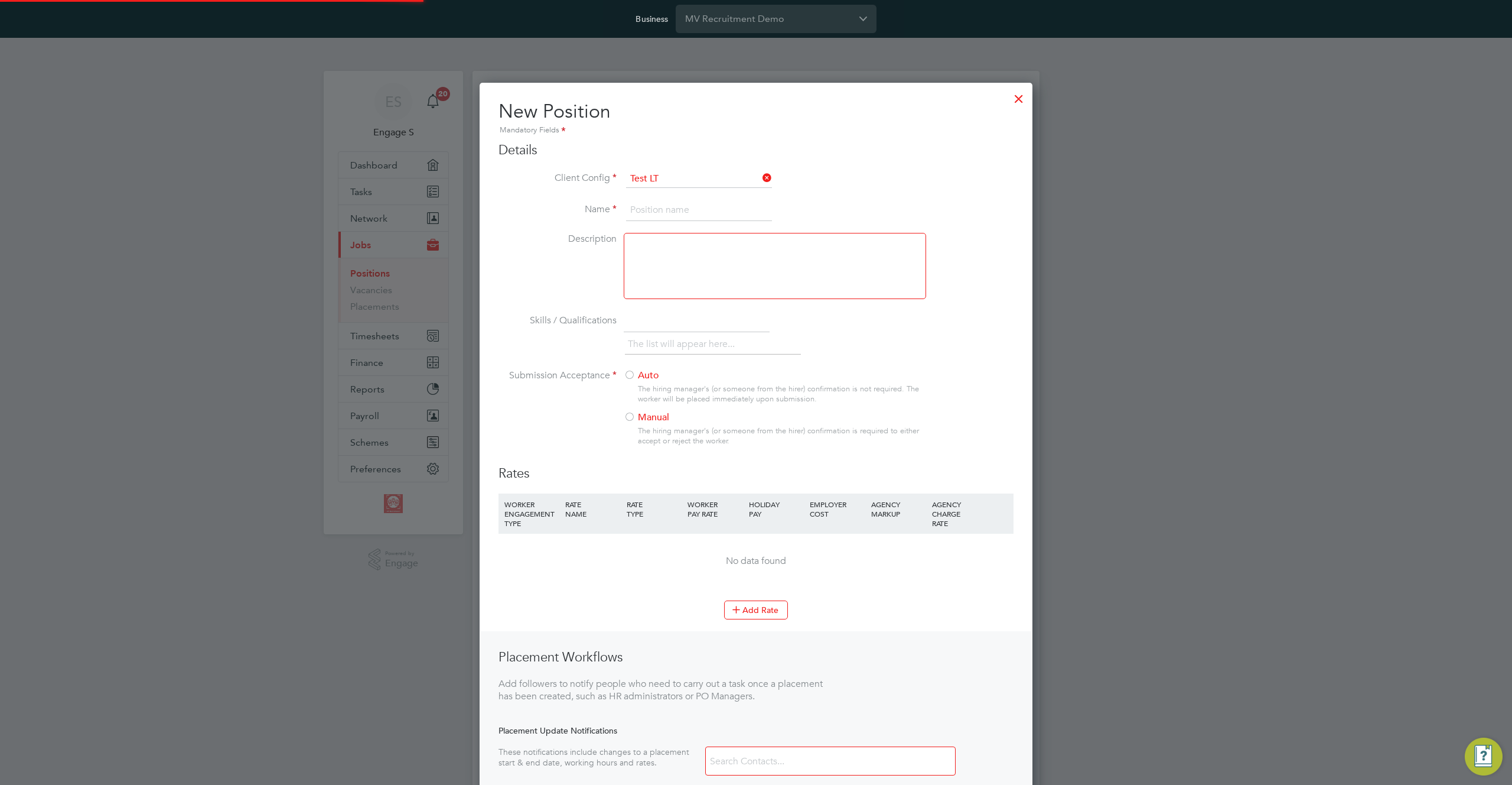
scroll to position [777, 553]
click at [649, 209] on input at bounding box center [699, 210] width 146 height 21
type input "Test Lt Poistion"
click at [729, 257] on div at bounding box center [774, 266] width 302 height 66
click at [643, 381] on label "Auto" at bounding box center [769, 375] width 292 height 12
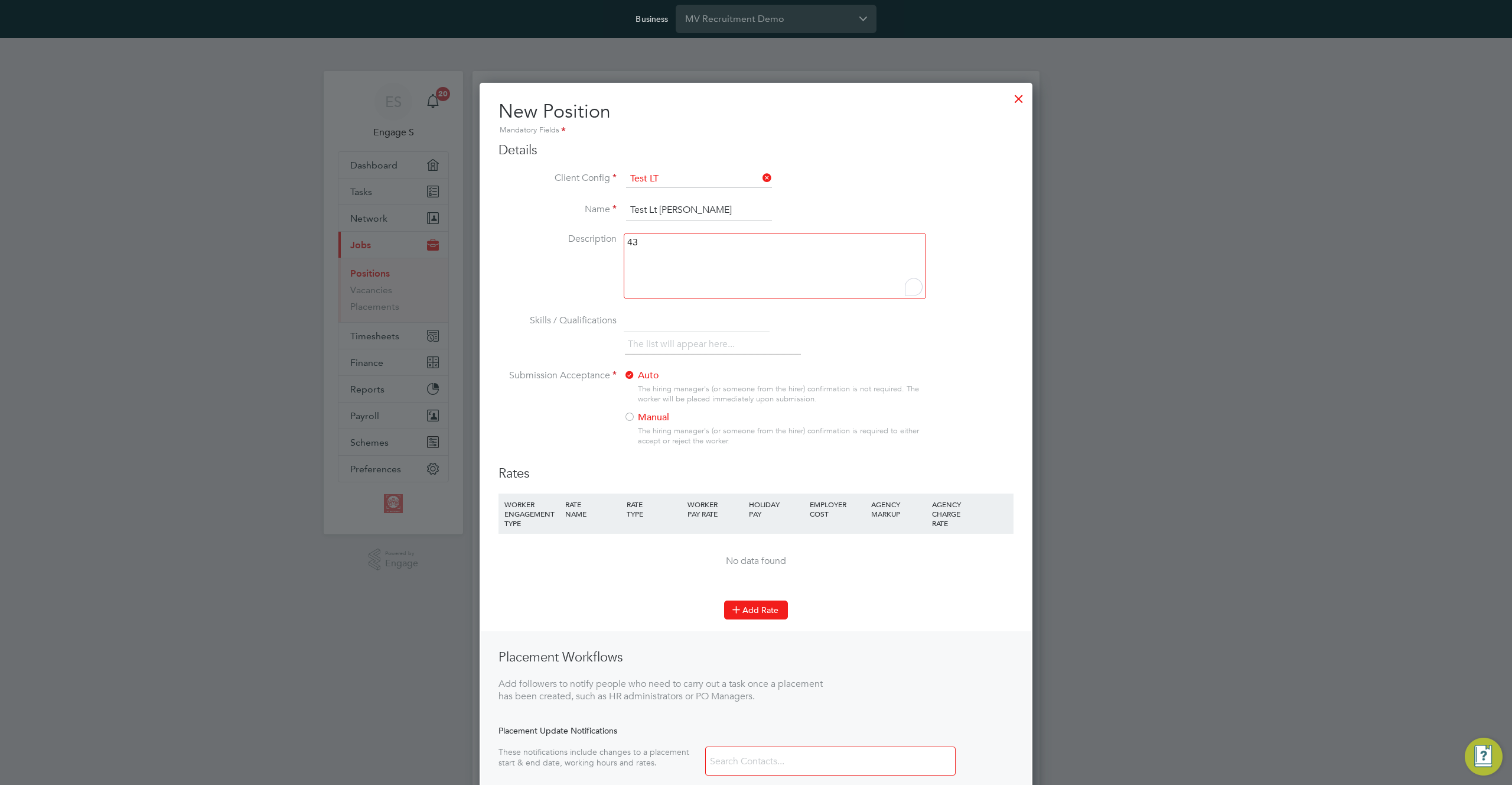
click at [757, 609] on button "Add Rate" at bounding box center [756, 610] width 64 height 19
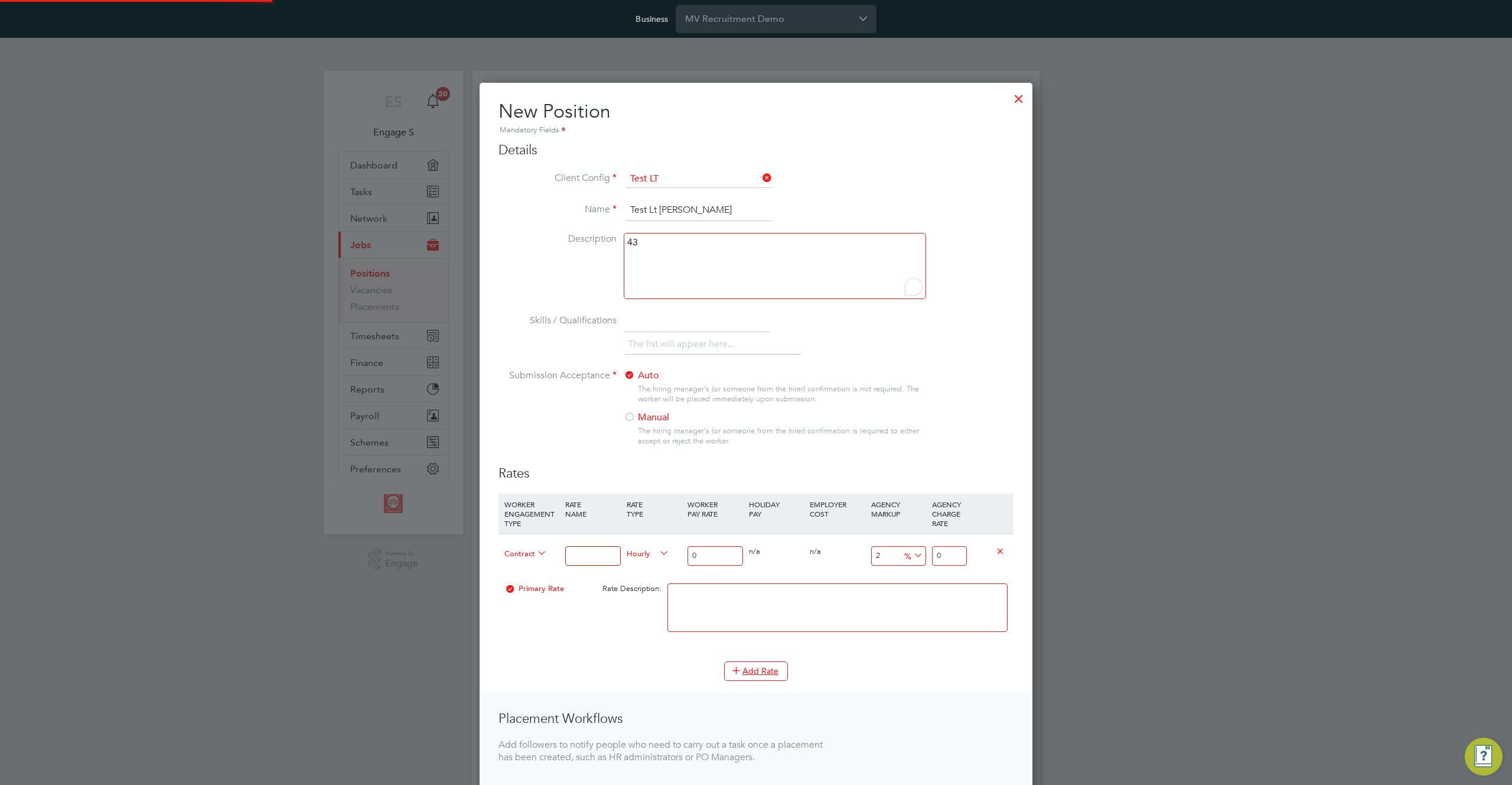
scroll to position [839, 553]
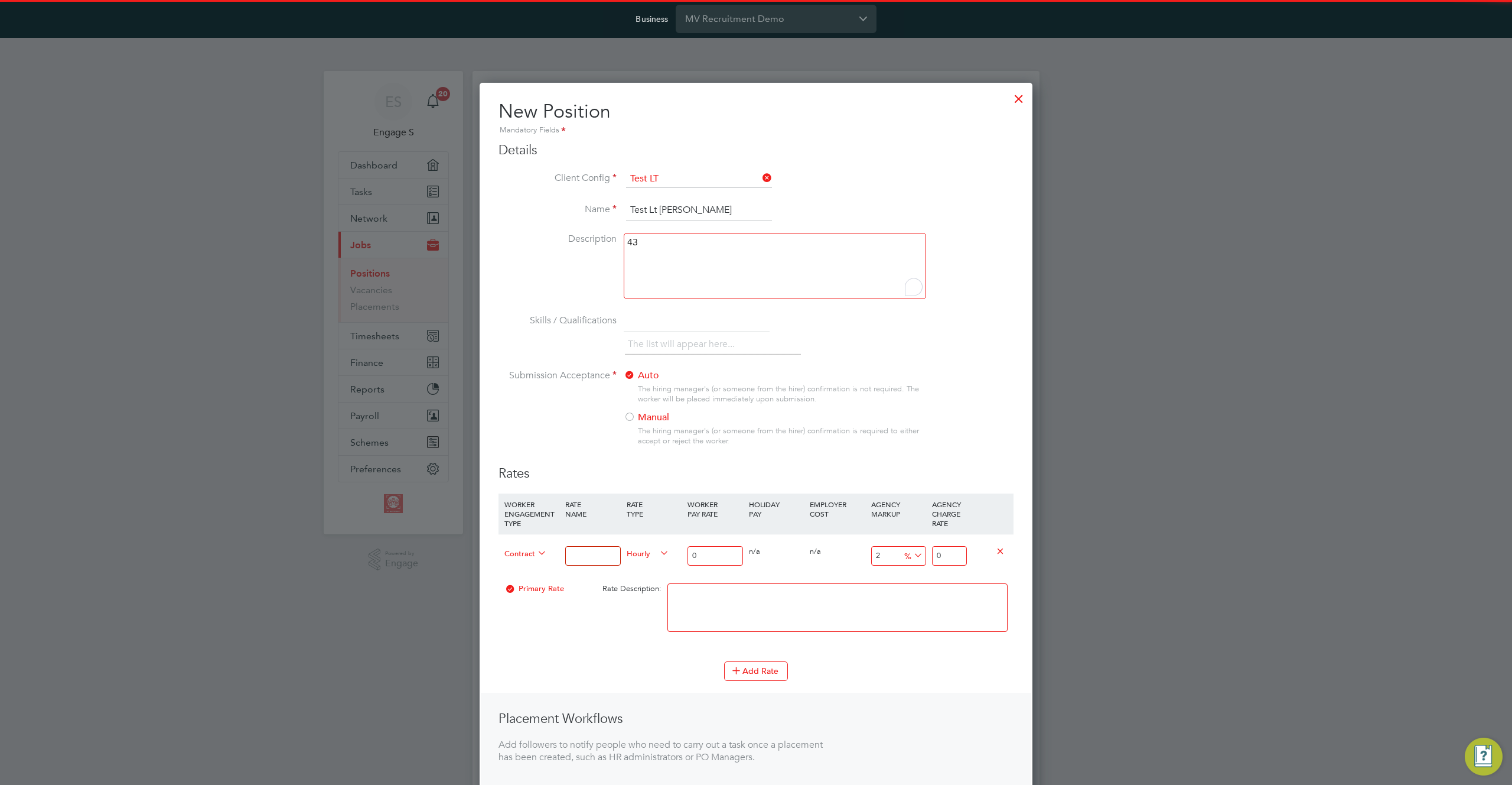
click at [515, 557] on span "Contract" at bounding box center [525, 552] width 43 height 13
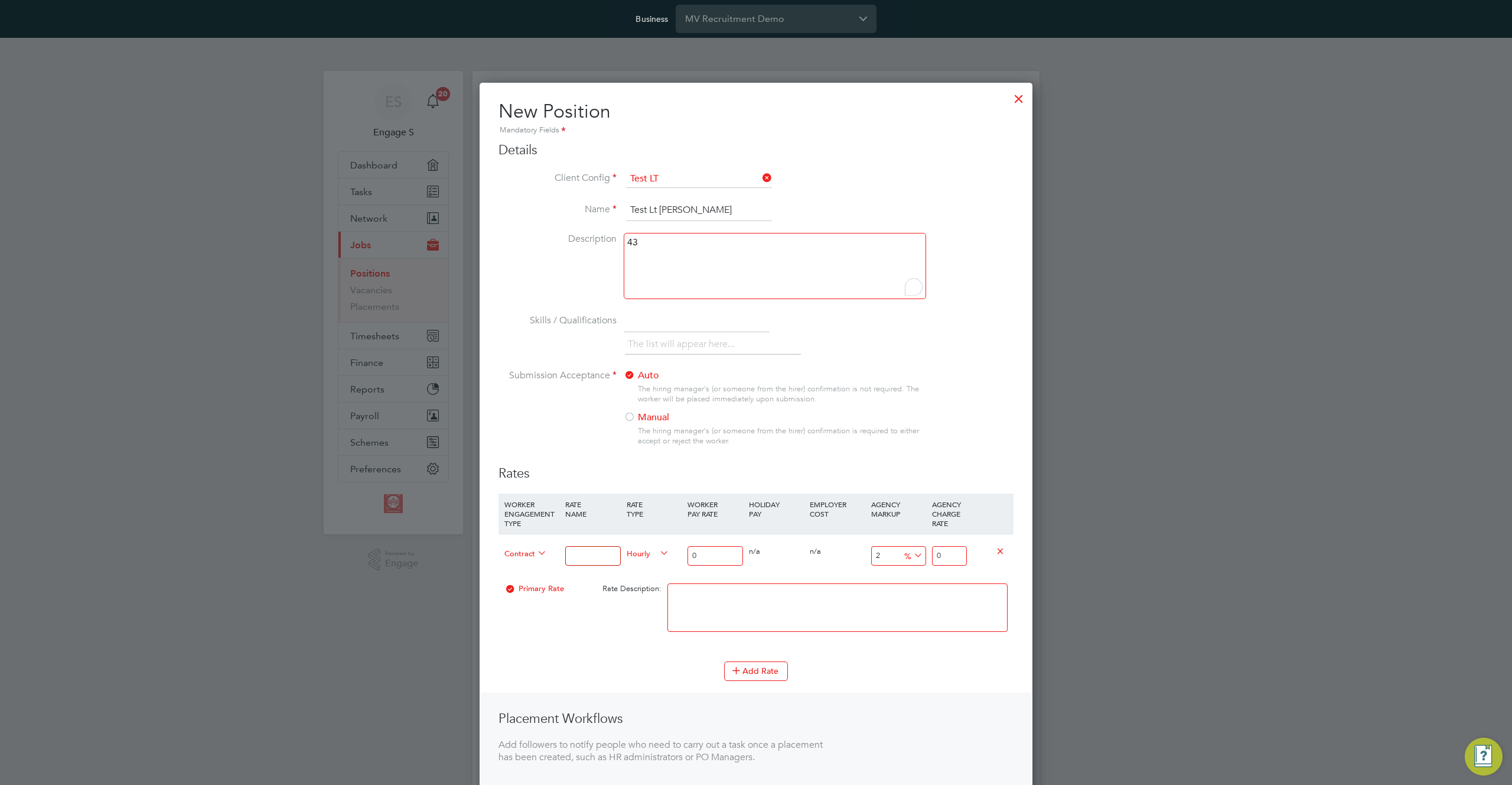
click at [518, 580] on li "PAYE" at bounding box center [525, 581] width 52 height 15
type input "1"
type input "2"
click at [605, 561] on input at bounding box center [593, 555] width 55 height 19
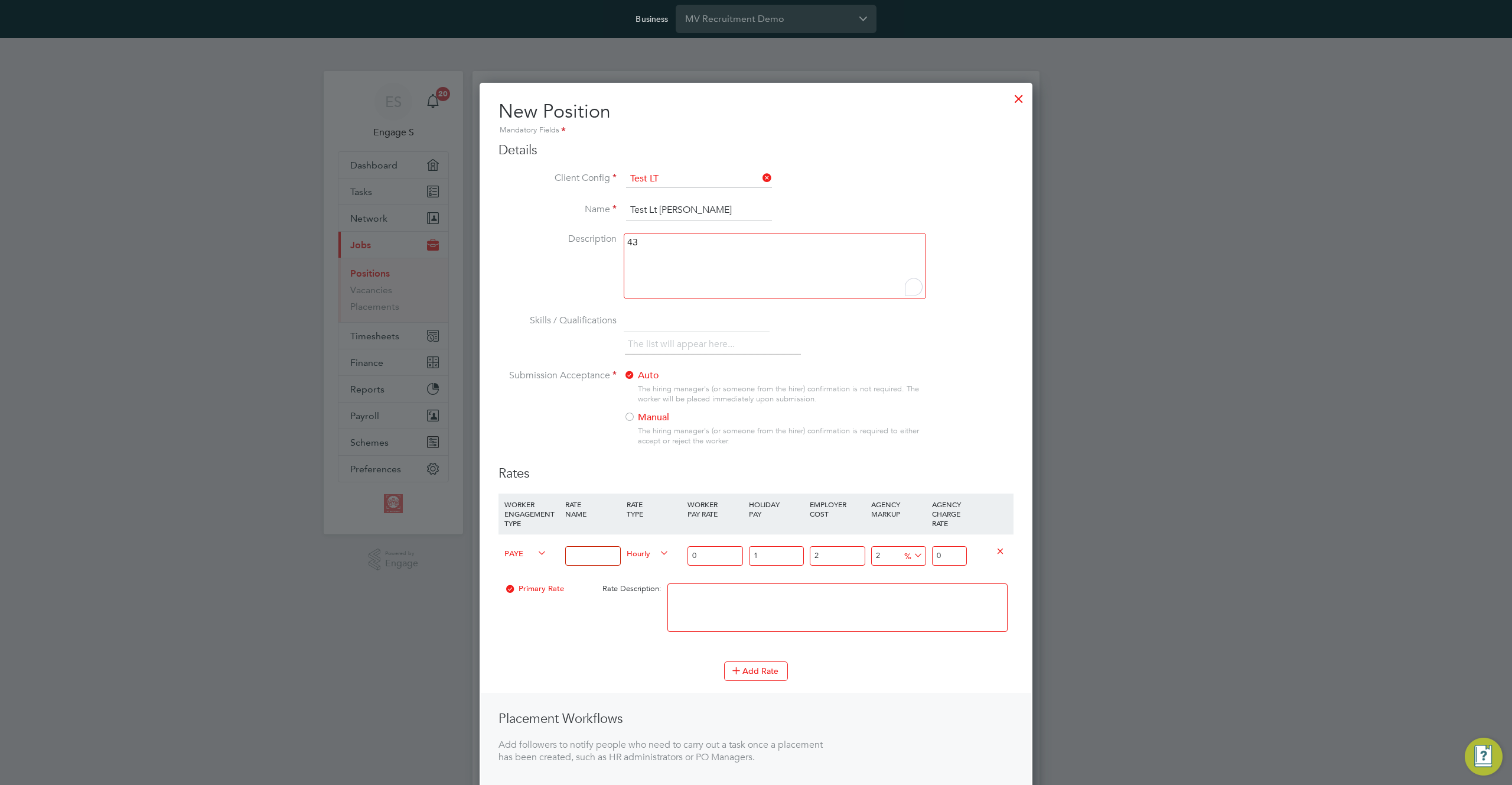
click at [578, 553] on input at bounding box center [593, 555] width 55 height 19
click at [1023, 99] on div at bounding box center [1019, 95] width 21 height 21
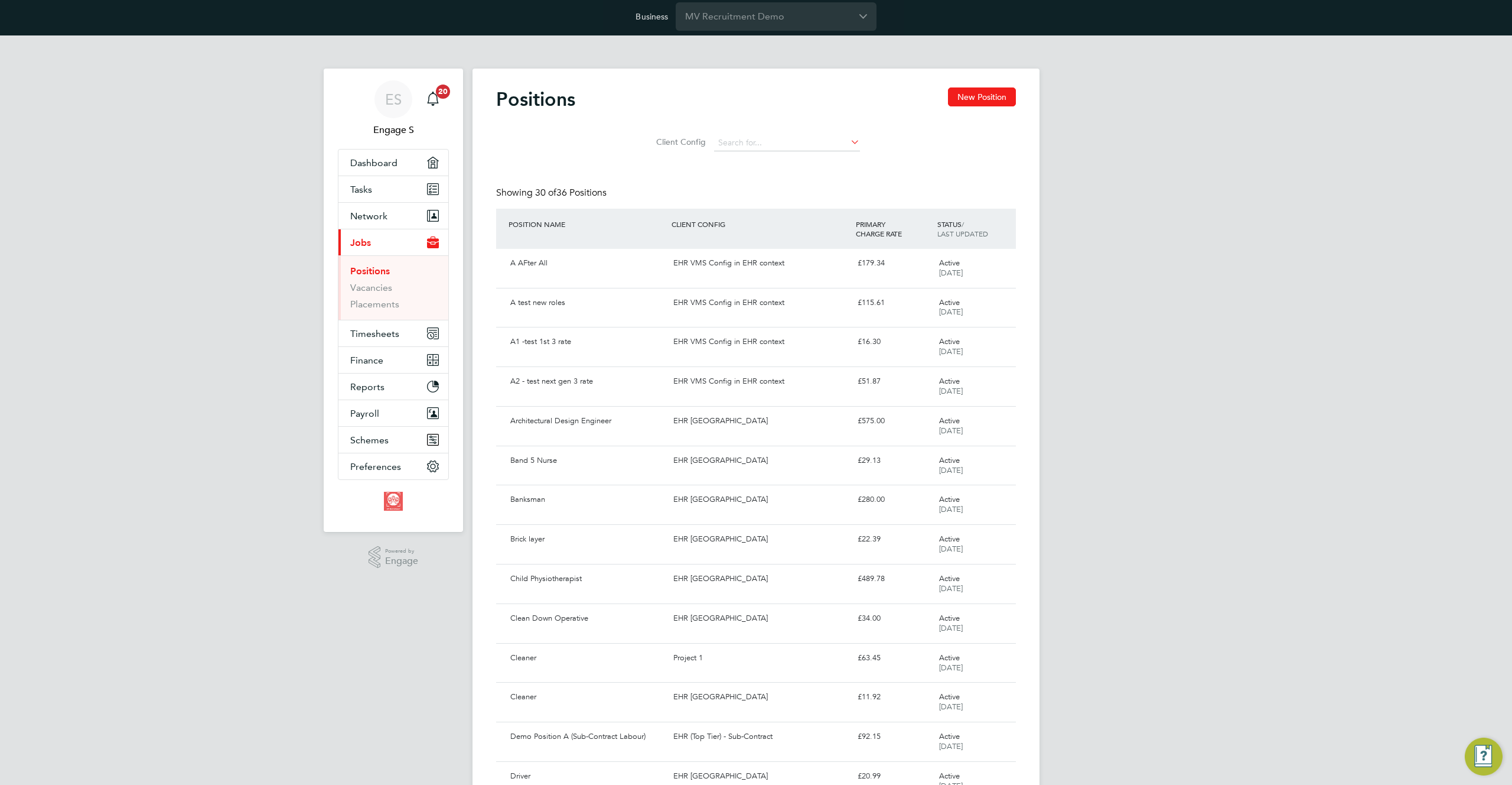
scroll to position [32, 0]
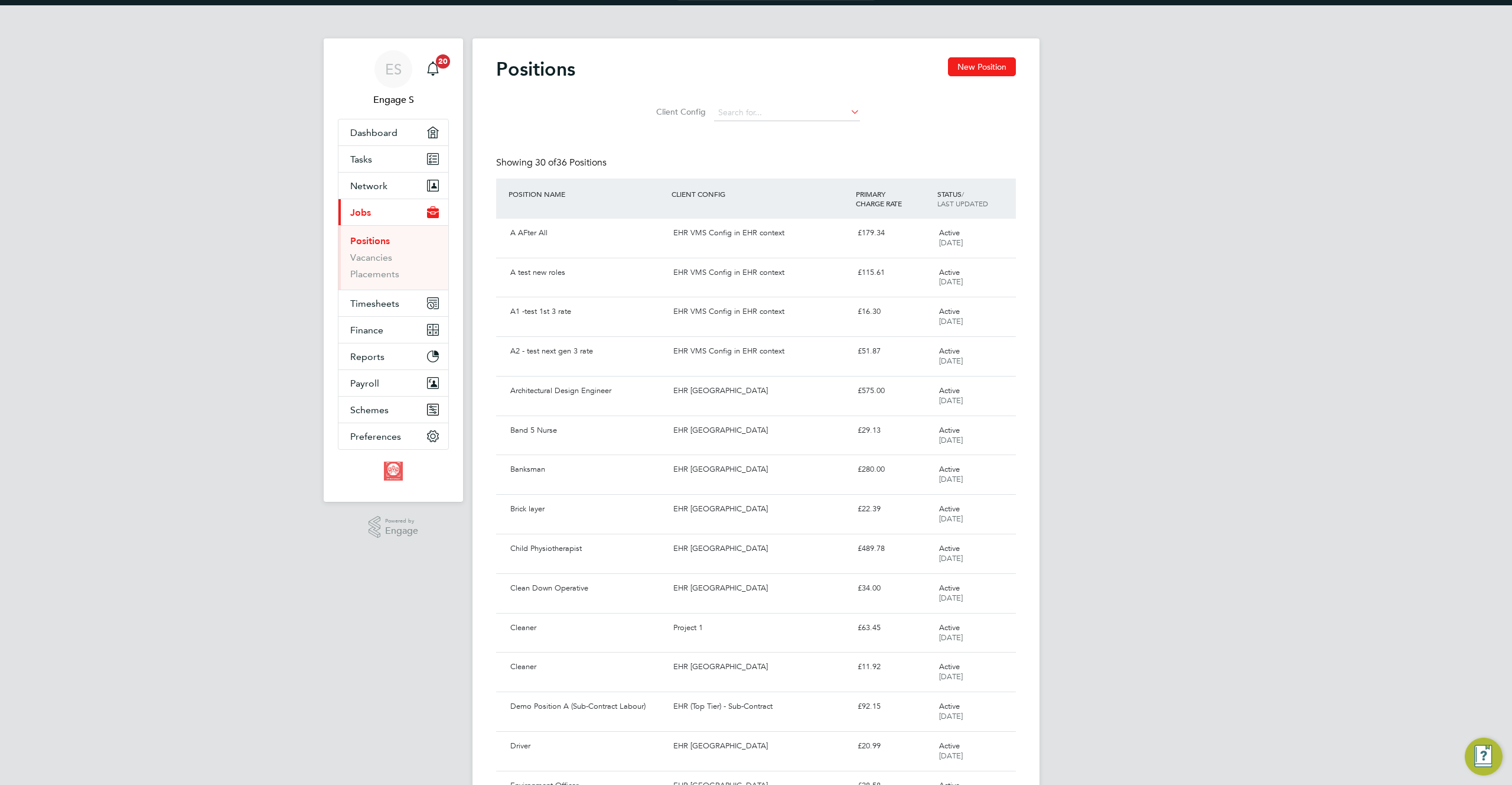
click at [704, 197] on div "CLIENT CONFIG" at bounding box center [760, 194] width 184 height 21
click at [703, 195] on div "CLIENT CONFIG" at bounding box center [760, 194] width 184 height 21
drag, startPoint x: 703, startPoint y: 195, endPoint x: 689, endPoint y: 194, distance: 14.0
click at [702, 195] on div "CLIENT CONFIG" at bounding box center [760, 194] width 184 height 21
drag, startPoint x: 689, startPoint y: 194, endPoint x: 518, endPoint y: 185, distance: 171.2
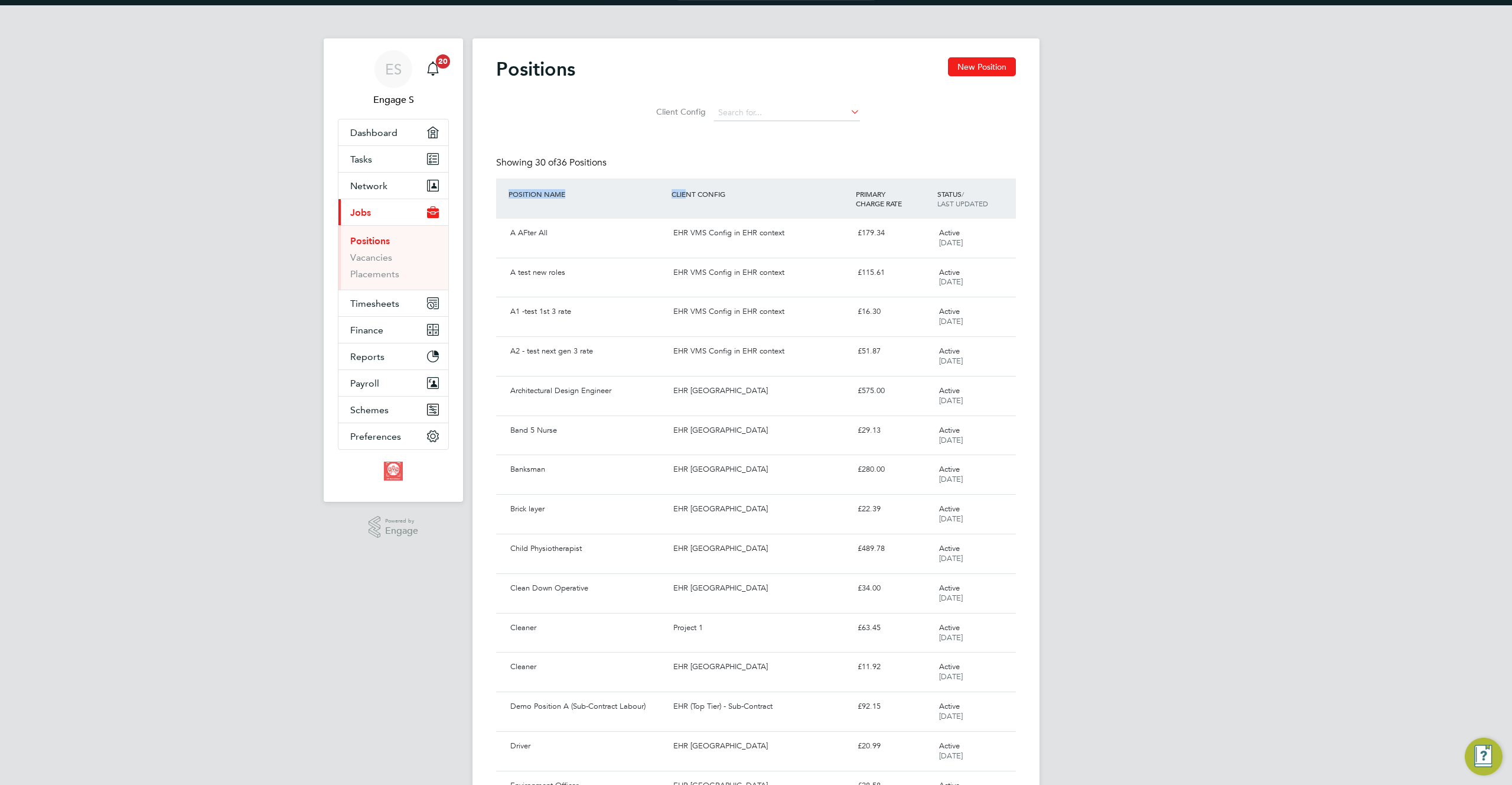
click at [518, 185] on div "POSITION NAME CLIENT CONFIG PRIMARY CHARGE RATE STATUS / LAST UPDATED" at bounding box center [756, 199] width 520 height 40
click at [833, 120] on div "Positions New Position Client Config Showing 30 of 36 Positions POSITION NAME C…" at bounding box center [756, 750] width 567 height 1423
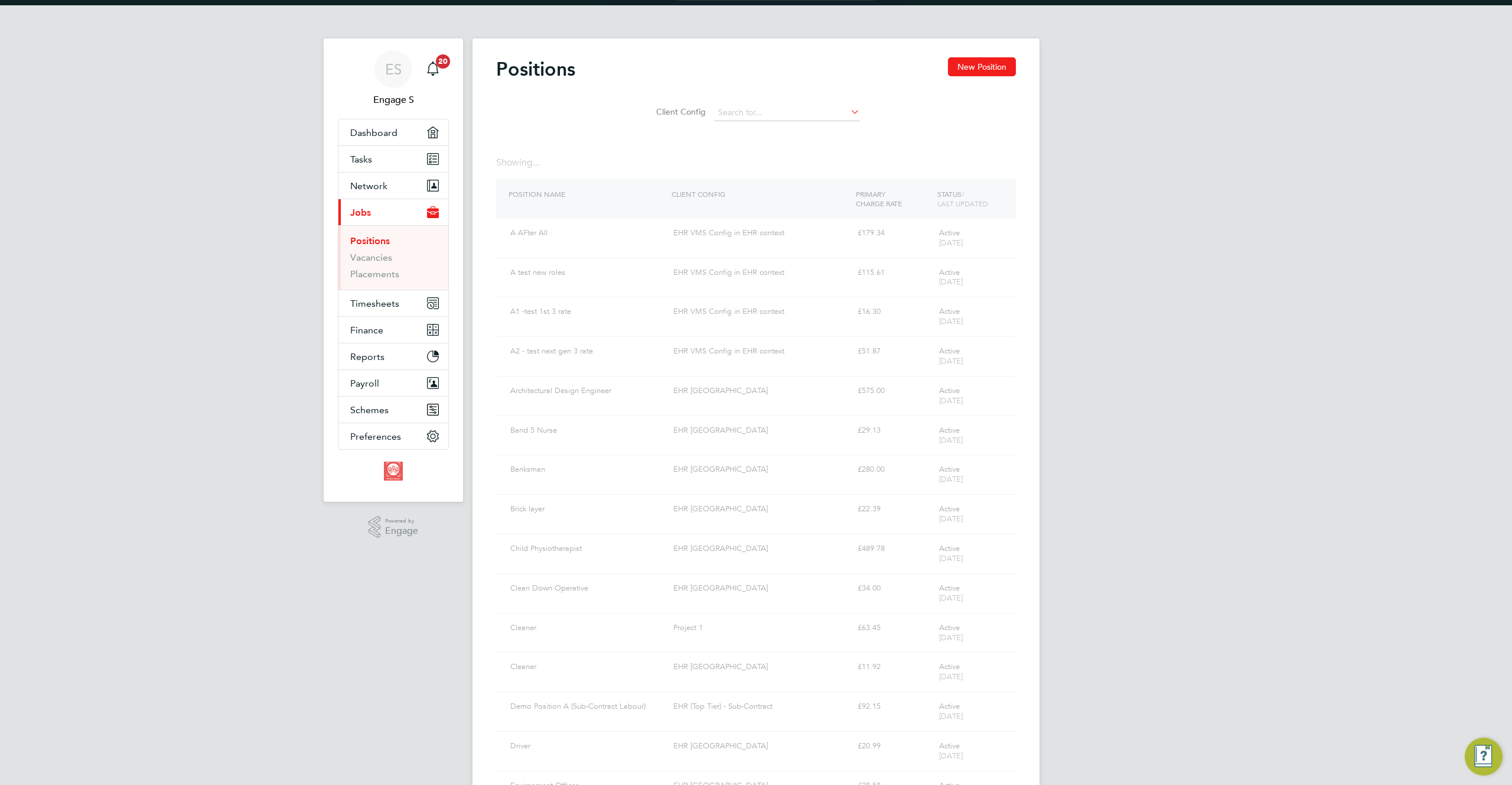
click at [848, 115] on icon at bounding box center [848, 112] width 0 height 17
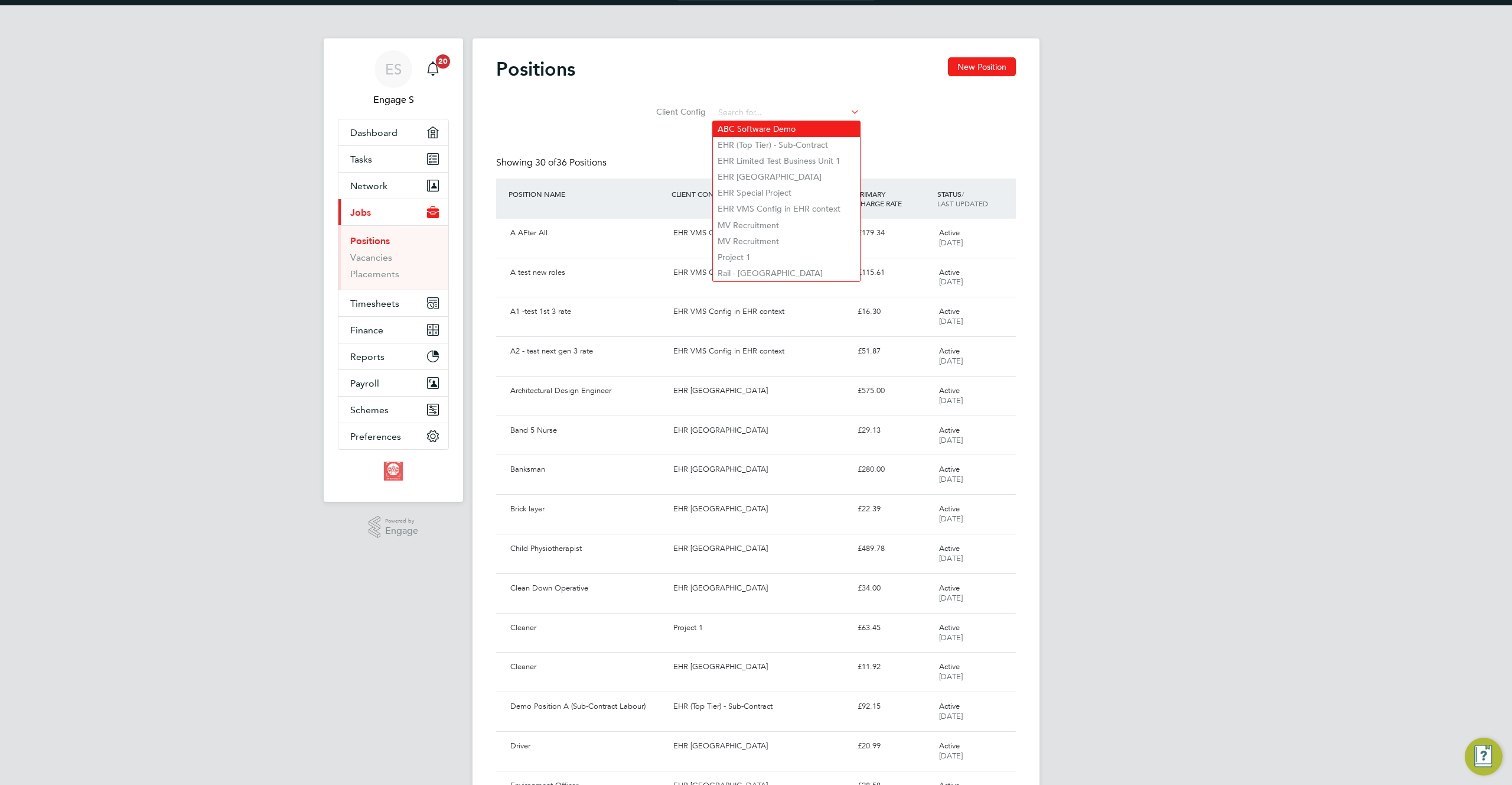
click at [821, 126] on li "ABC Software Demo" at bounding box center [787, 129] width 147 height 16
type input "ABC Software Demo"
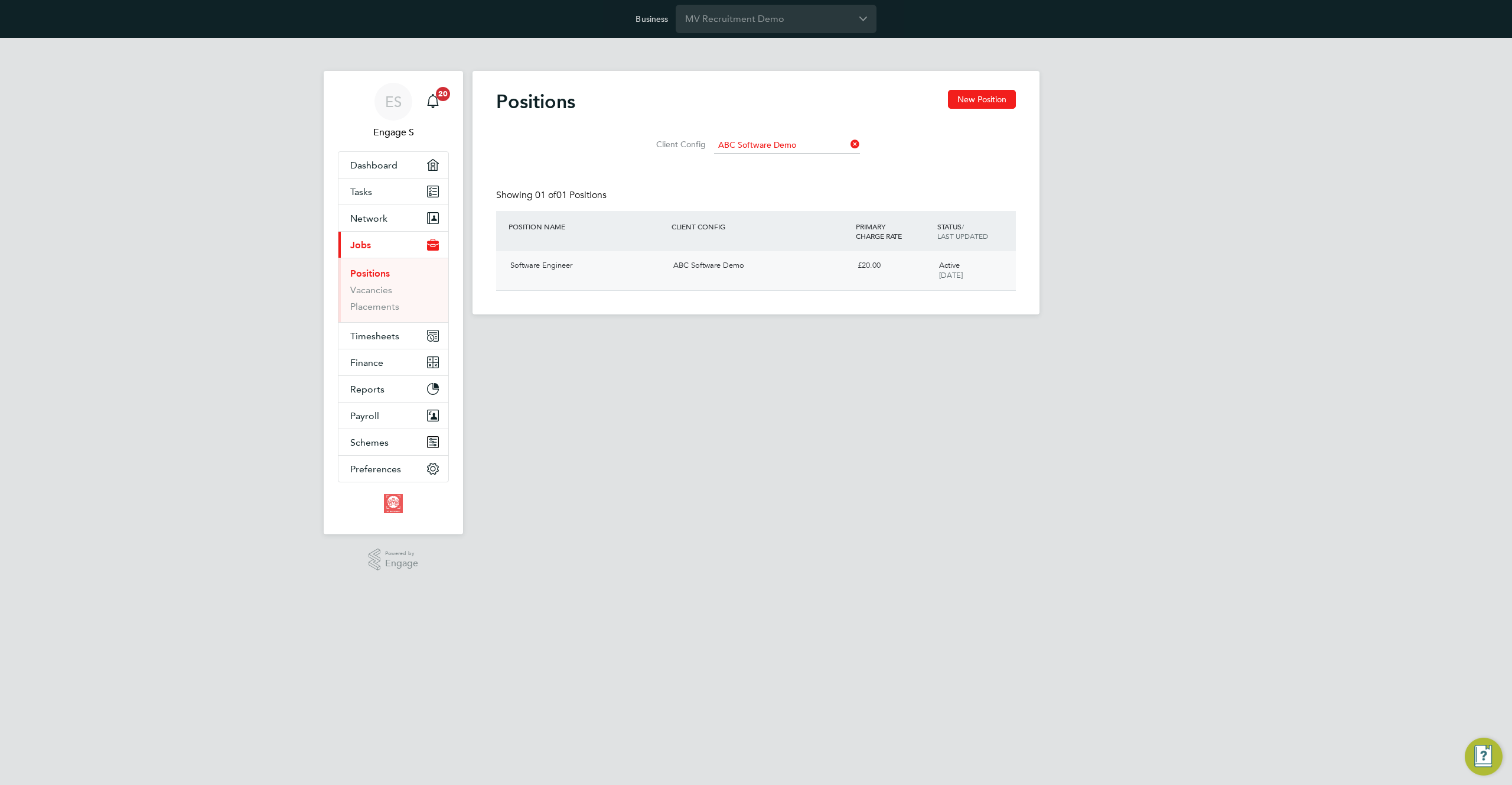
click at [785, 271] on div "ABC Software Demo" at bounding box center [760, 266] width 184 height 19
click at [377, 290] on link "Vacancies" at bounding box center [371, 290] width 42 height 11
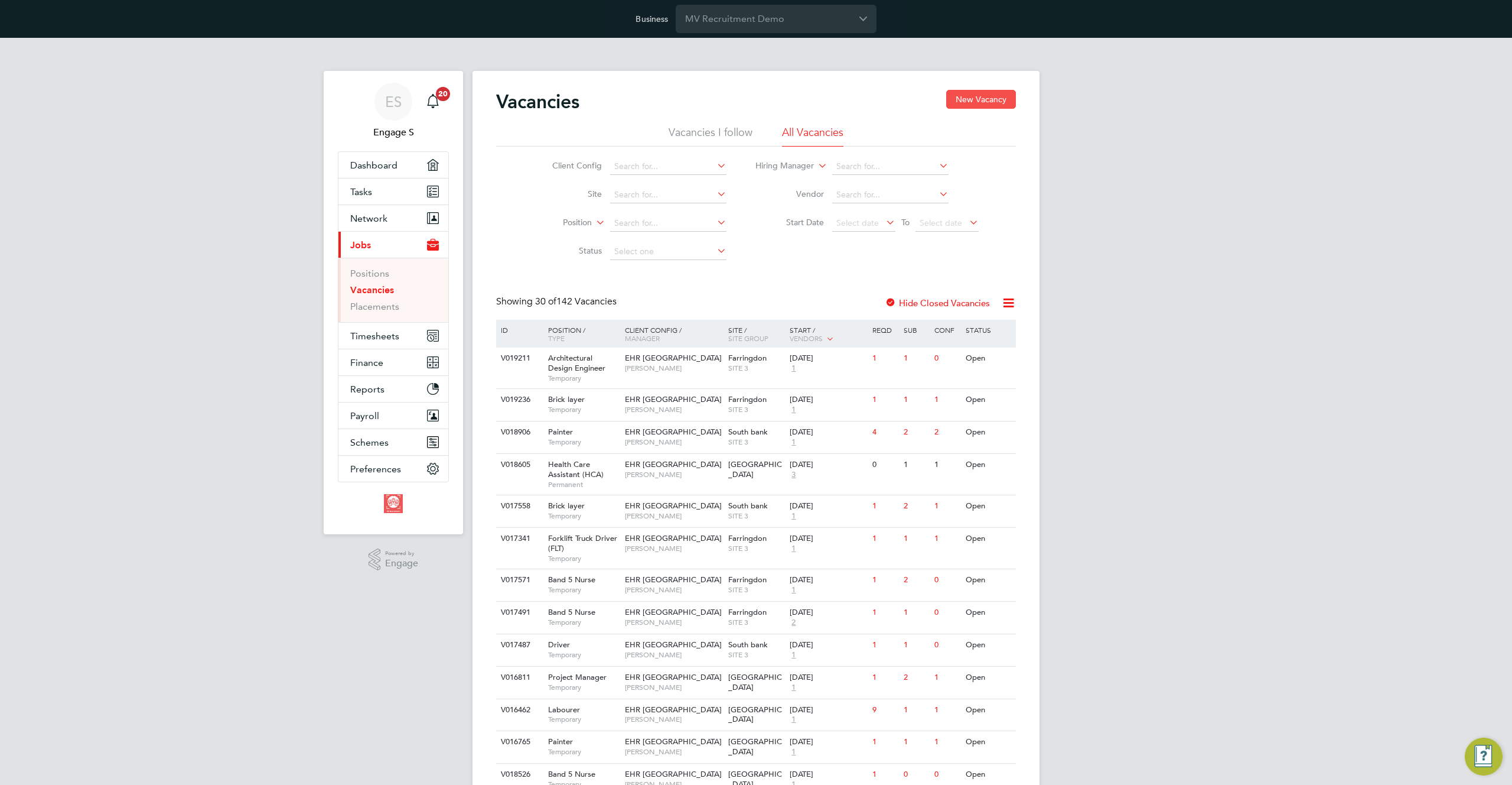
click at [996, 99] on button "New Vacancy" at bounding box center [981, 99] width 70 height 19
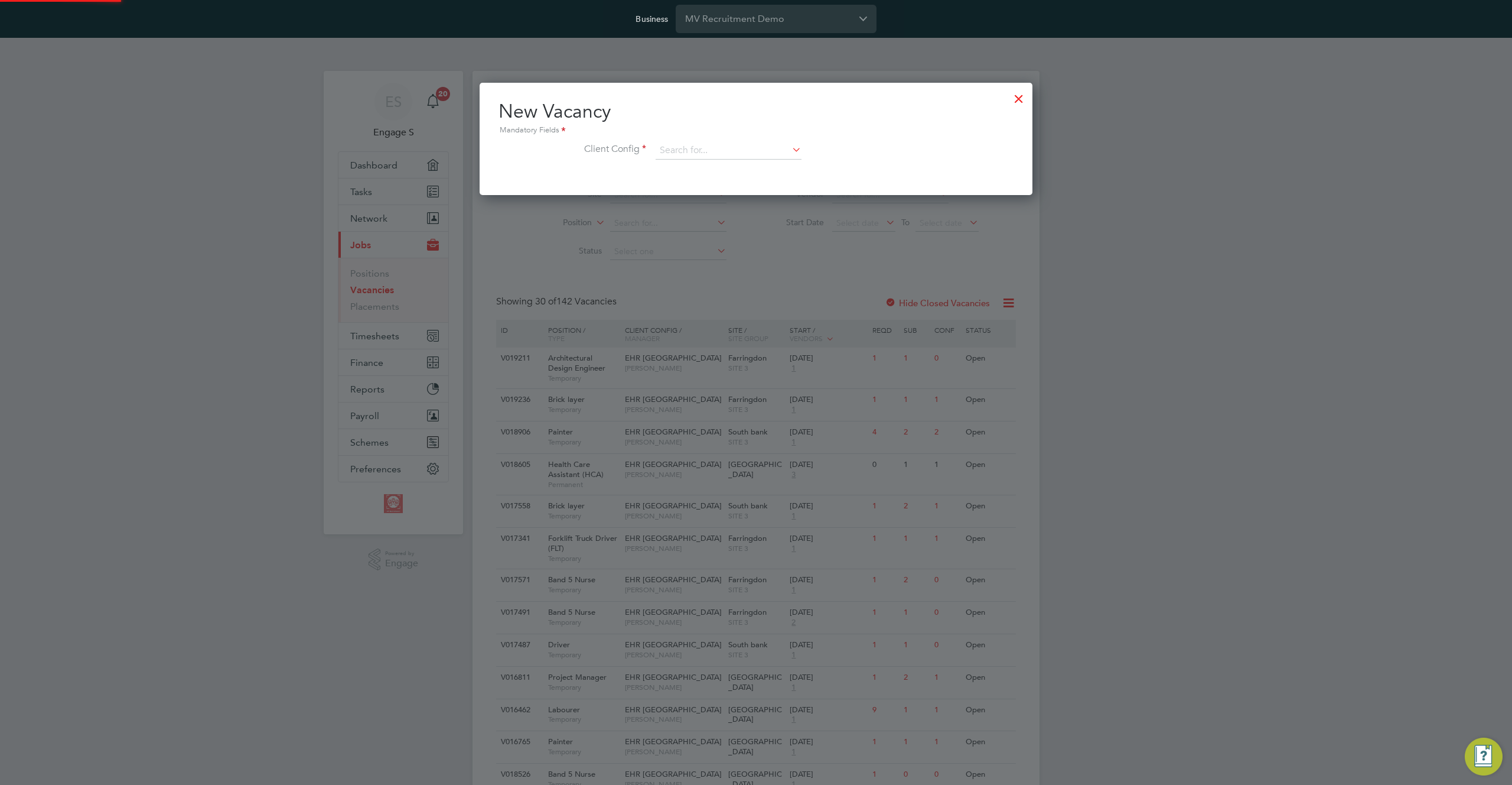
scroll to position [112, 553]
click at [769, 156] on input at bounding box center [729, 150] width 146 height 17
click at [747, 203] on li "EHR [GEOGRAPHIC_DATA]" at bounding box center [729, 199] width 147 height 16
type input "EHR [GEOGRAPHIC_DATA]"
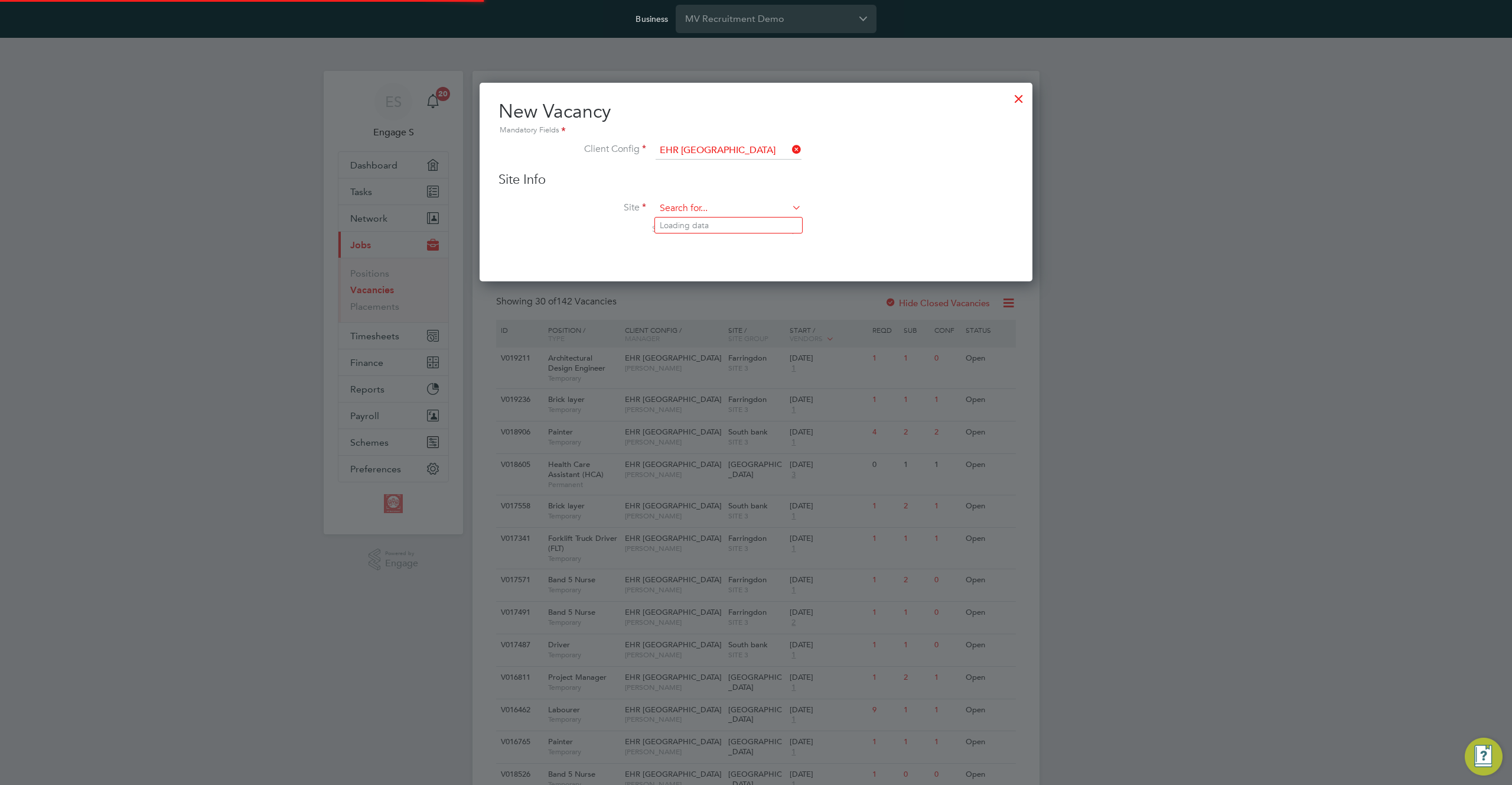
click at [749, 208] on input at bounding box center [729, 208] width 146 height 17
click at [732, 250] on li "HSBC - [PERSON_NAME][GEOGRAPHIC_DATA]" at bounding box center [751, 257] width 191 height 16
type input "HSBC - [PERSON_NAME][GEOGRAPHIC_DATA]"
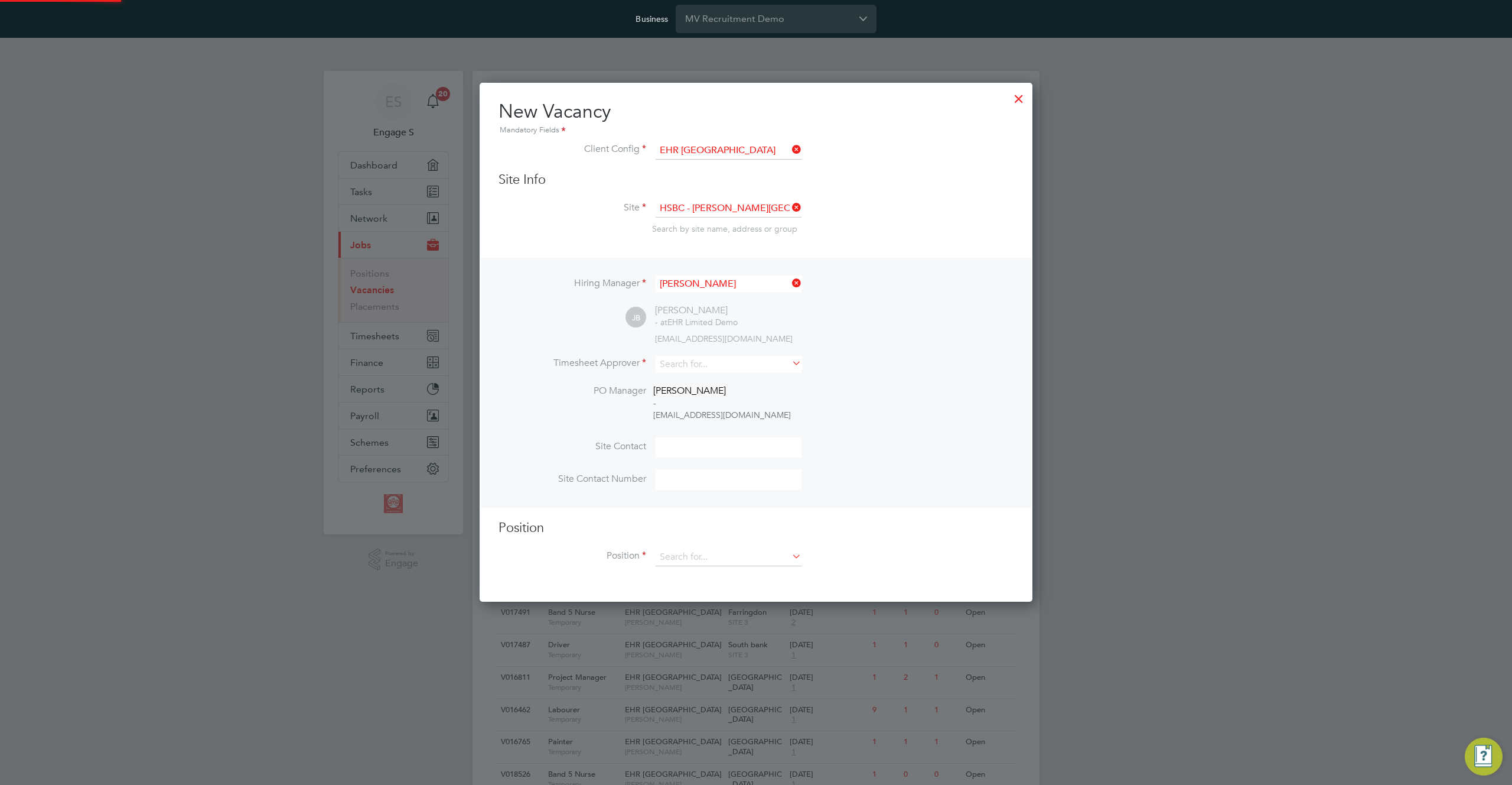
scroll to position [520, 553]
click at [729, 363] on input at bounding box center [729, 364] width 146 height 17
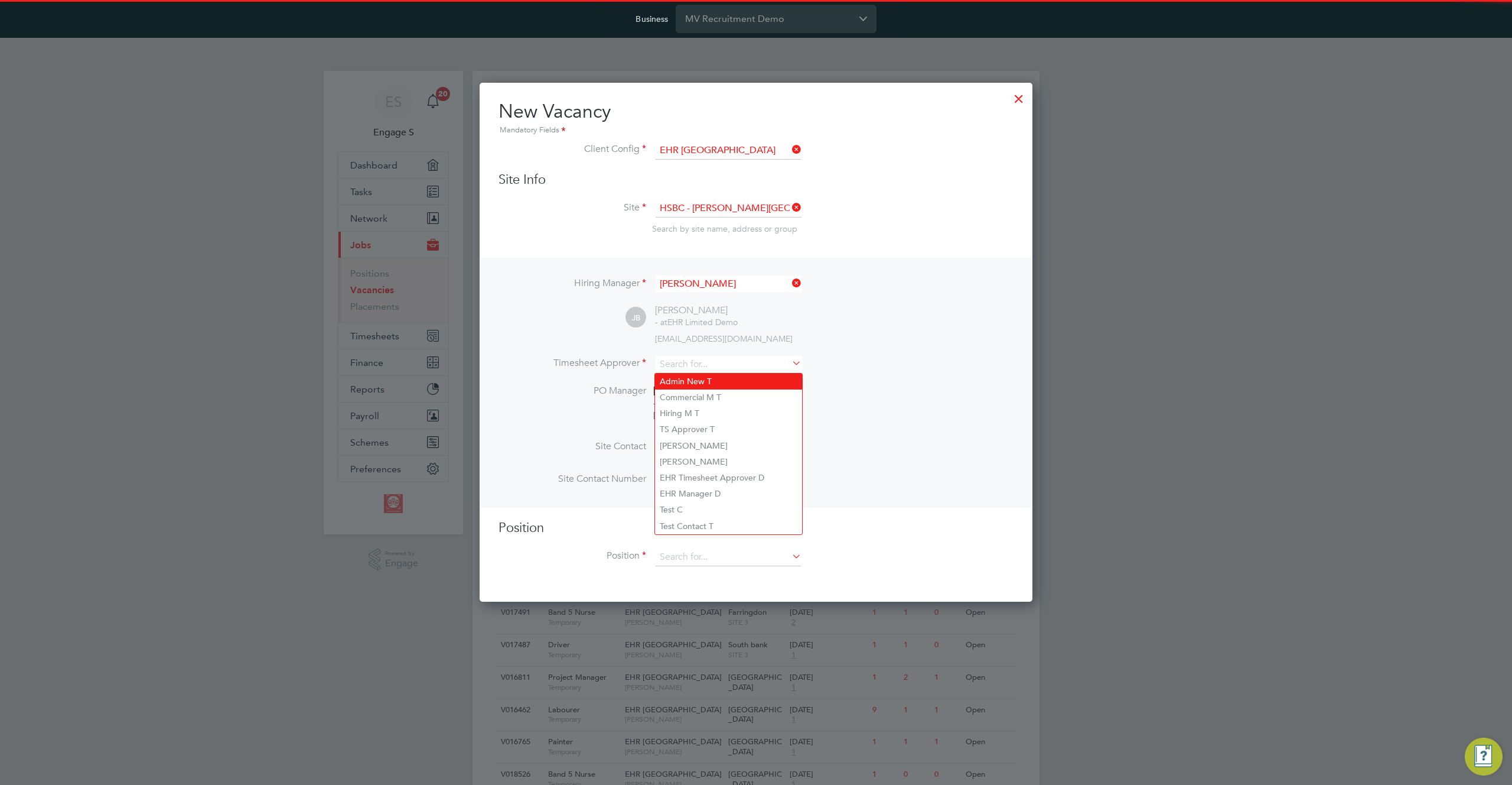
click at [718, 386] on li "Admin New T" at bounding box center [729, 381] width 147 height 16
type input "Admin New T"
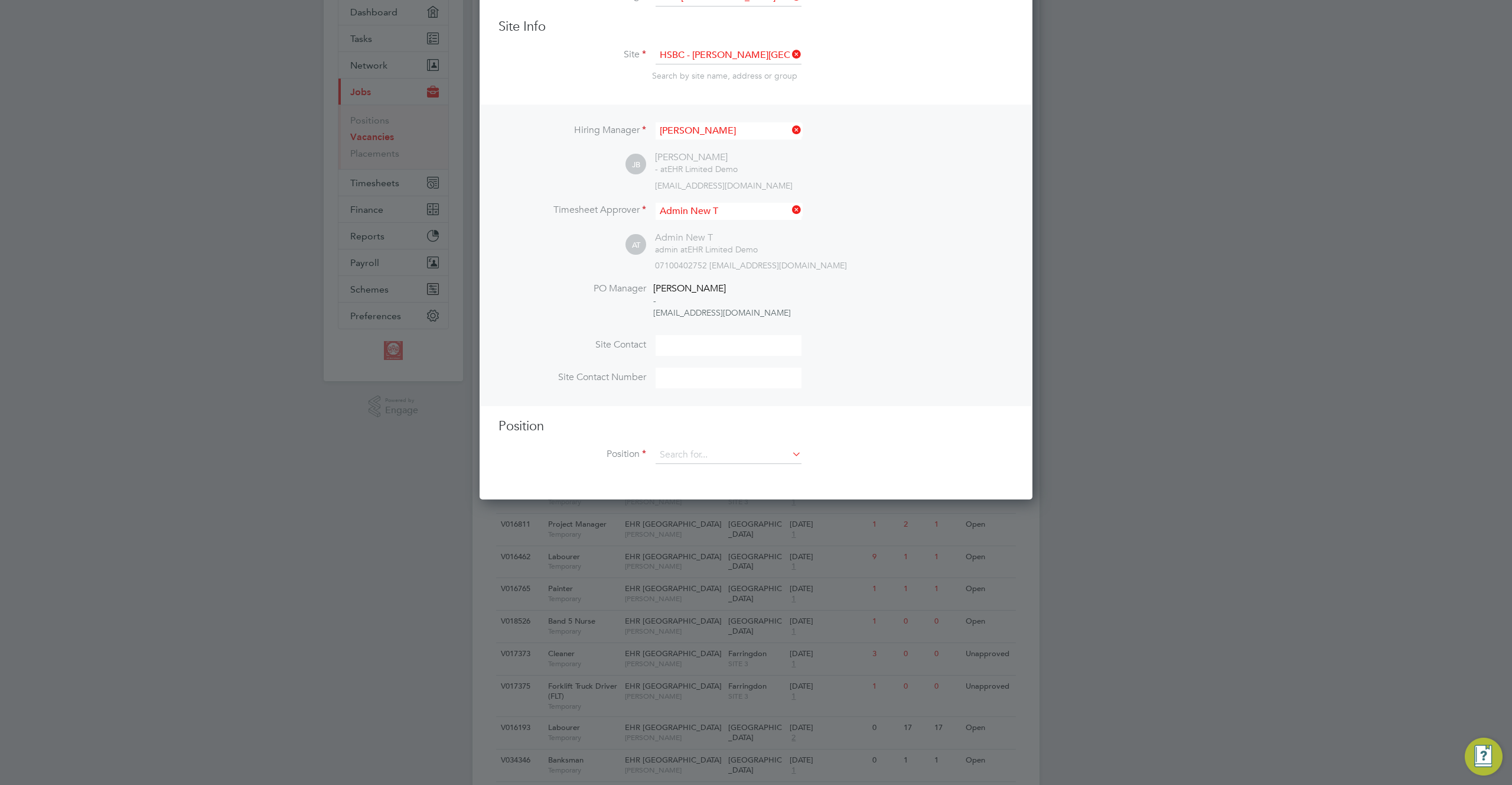
scroll to position [169, 0]
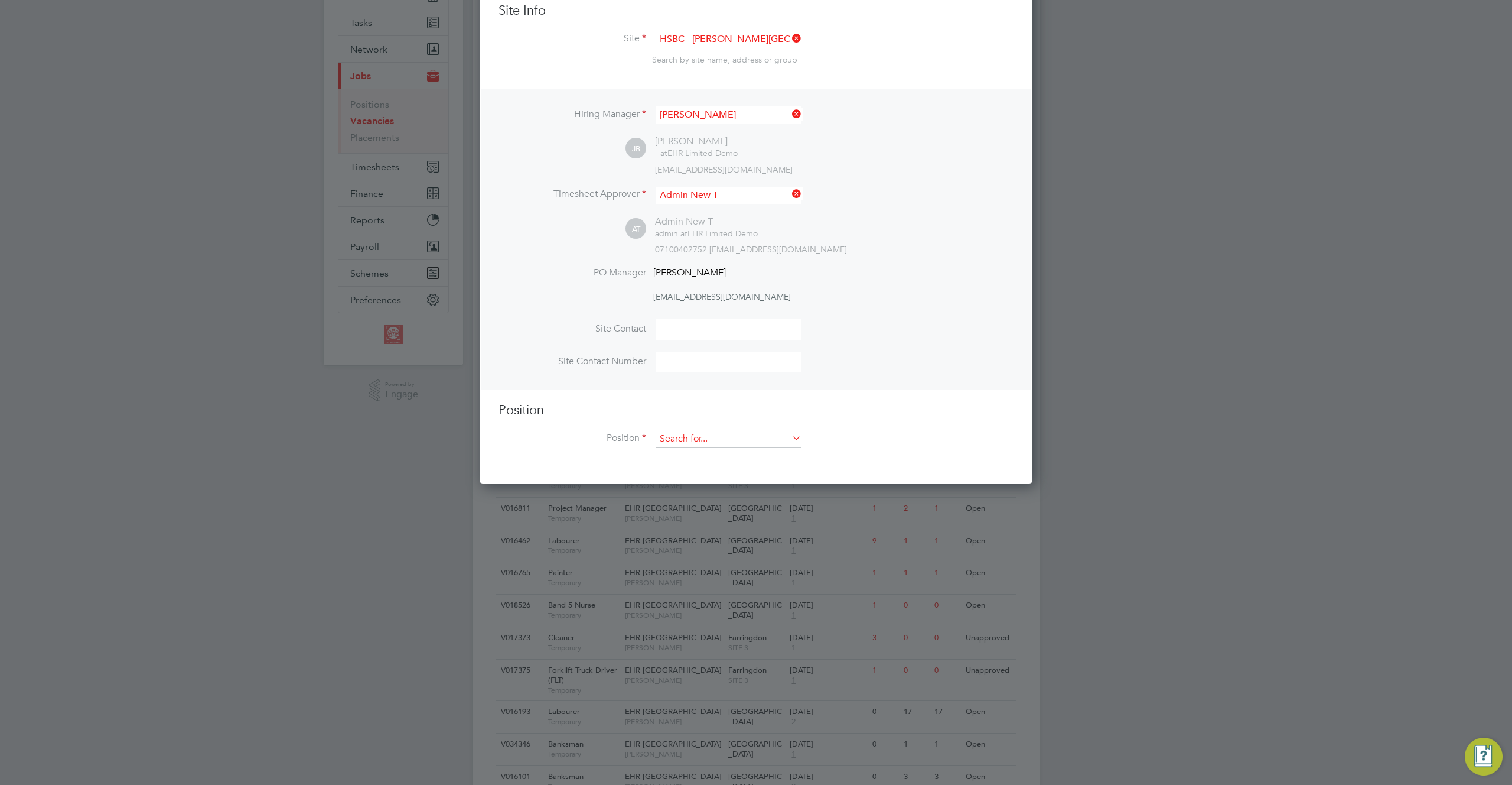
click at [714, 442] on input at bounding box center [729, 439] width 146 height 17
click at [705, 469] on li "Band 5 Nurse" at bounding box center [729, 473] width 147 height 16
type input "Band 5 Nurse"
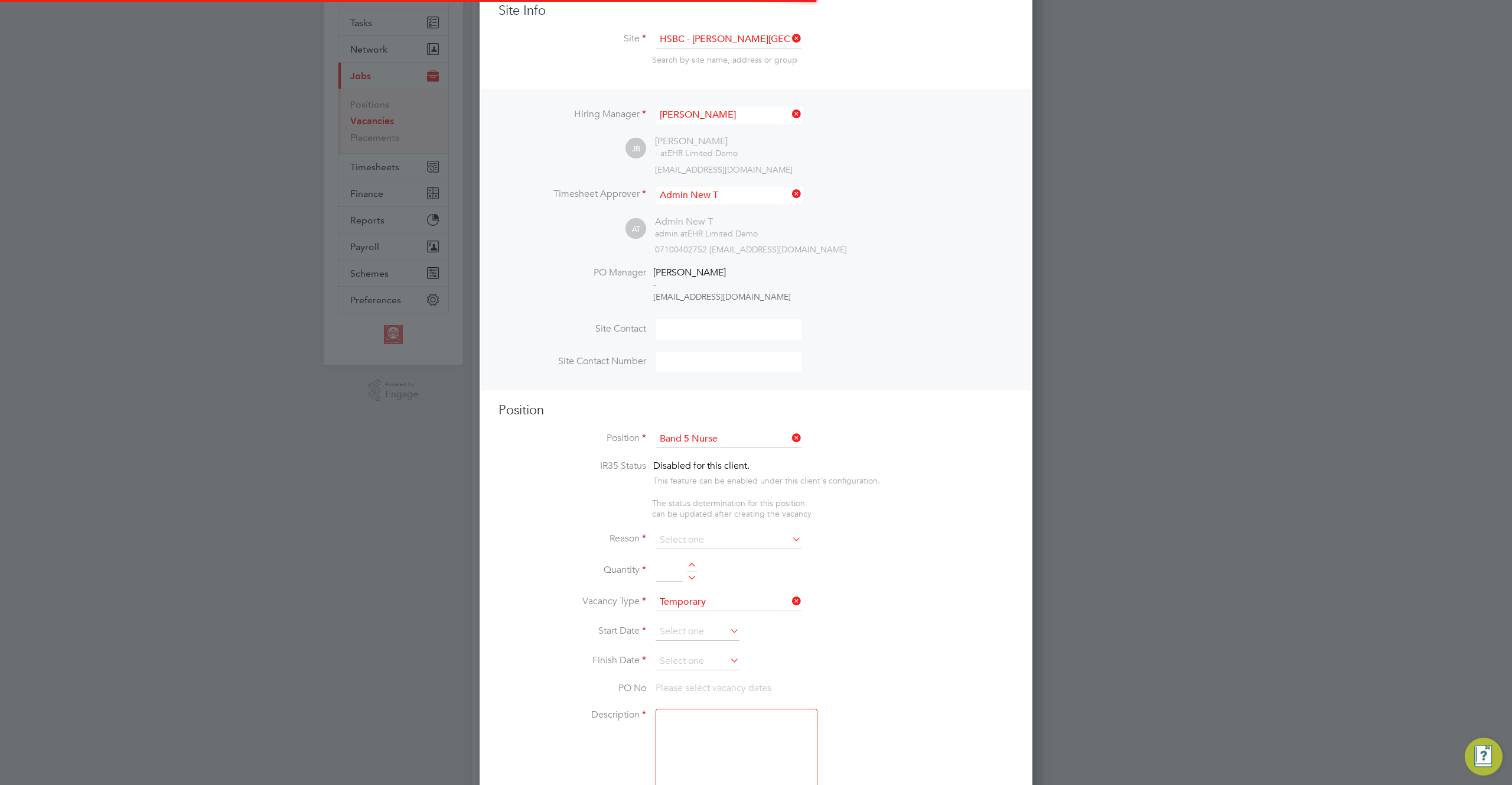
scroll to position [1891, 553]
type textarea "Looks after patients in a Hospital - Public sector"
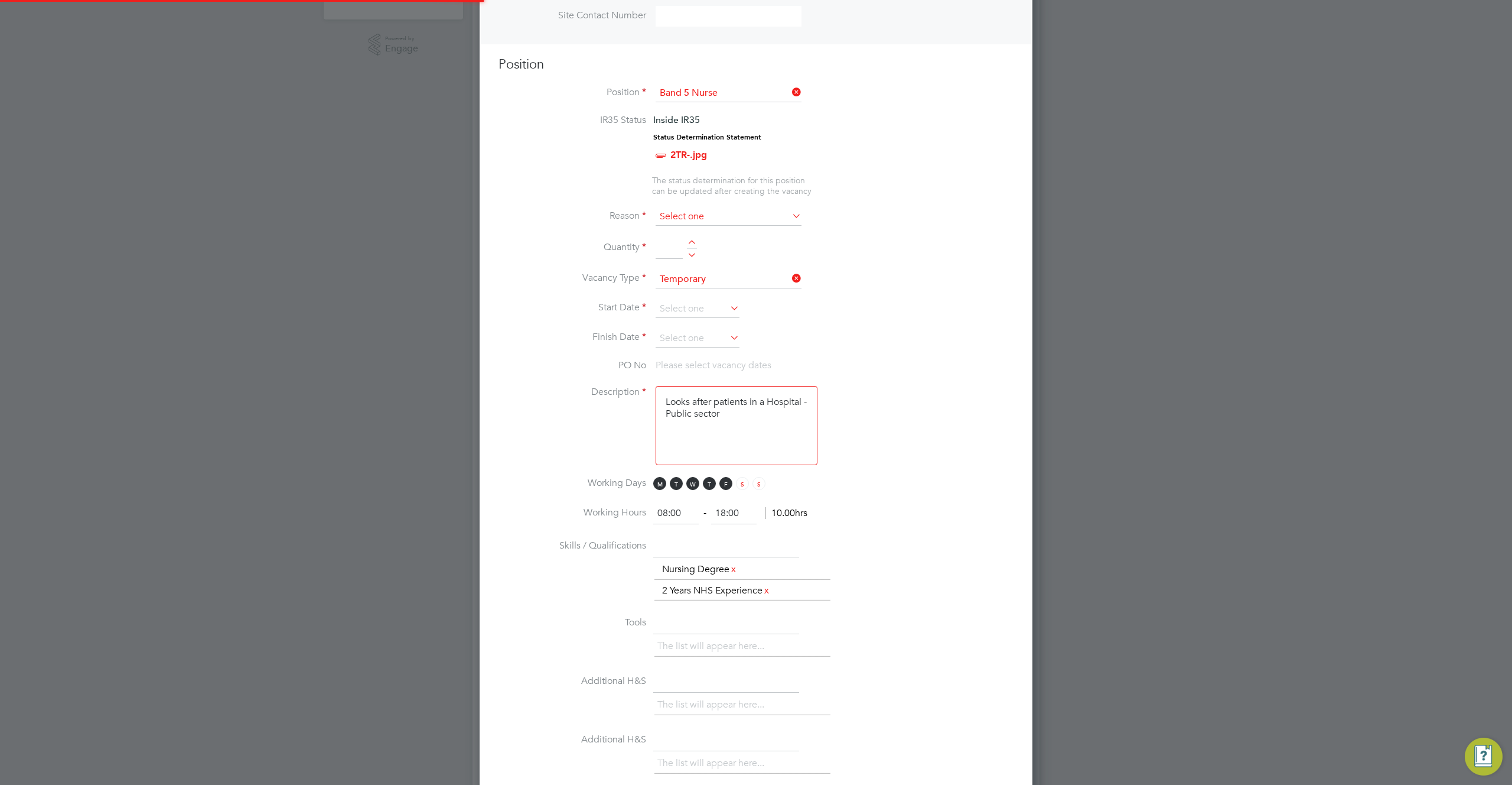
scroll to position [35, 62]
click at [750, 218] on input at bounding box center [729, 216] width 146 height 17
click at [729, 255] on li "Holiday" at bounding box center [729, 250] width 147 height 15
type input "Holiday"
click at [691, 241] on div at bounding box center [692, 244] width 10 height 8
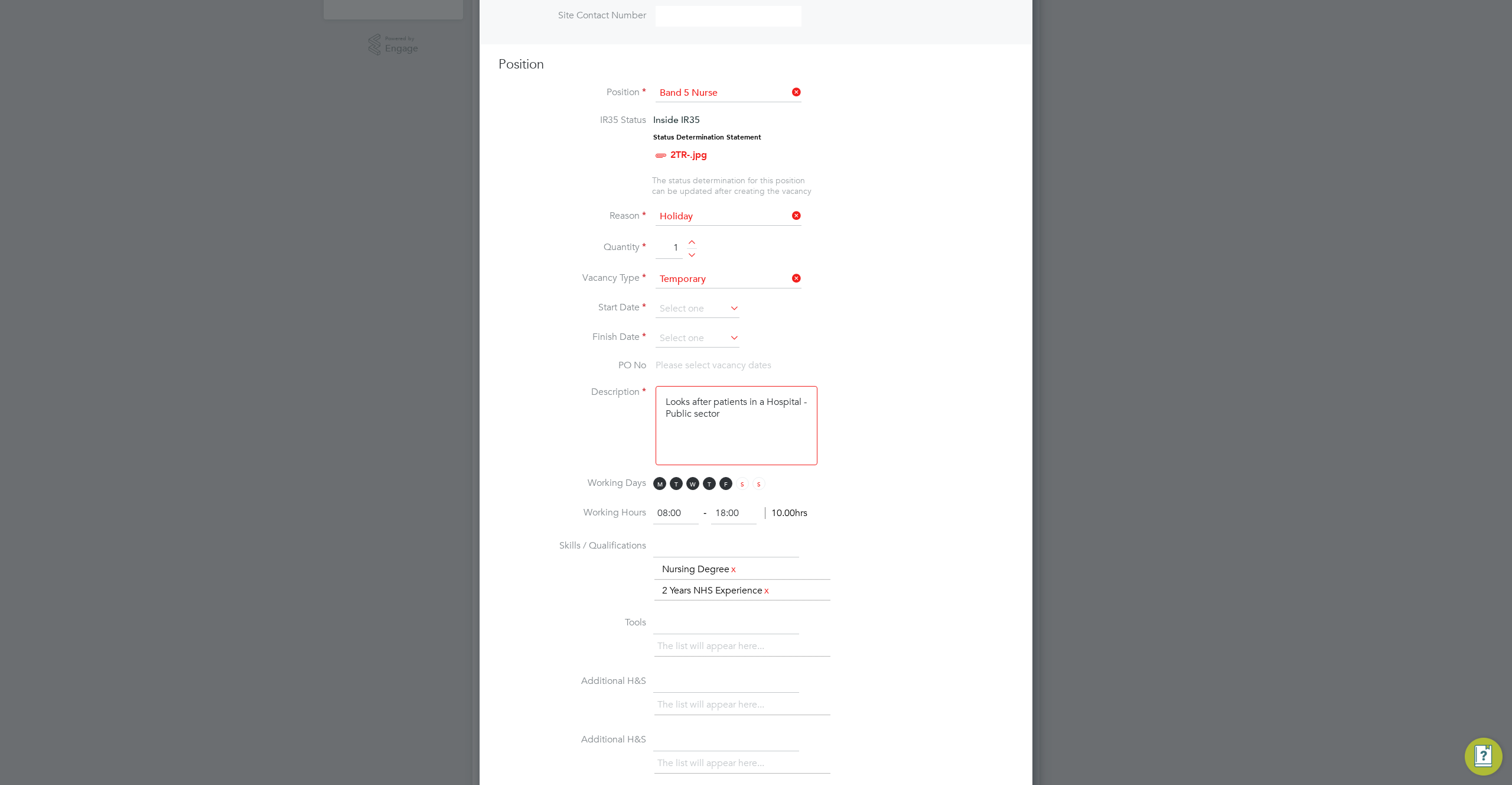
click at [691, 241] on div at bounding box center [692, 244] width 10 height 8
type input "3"
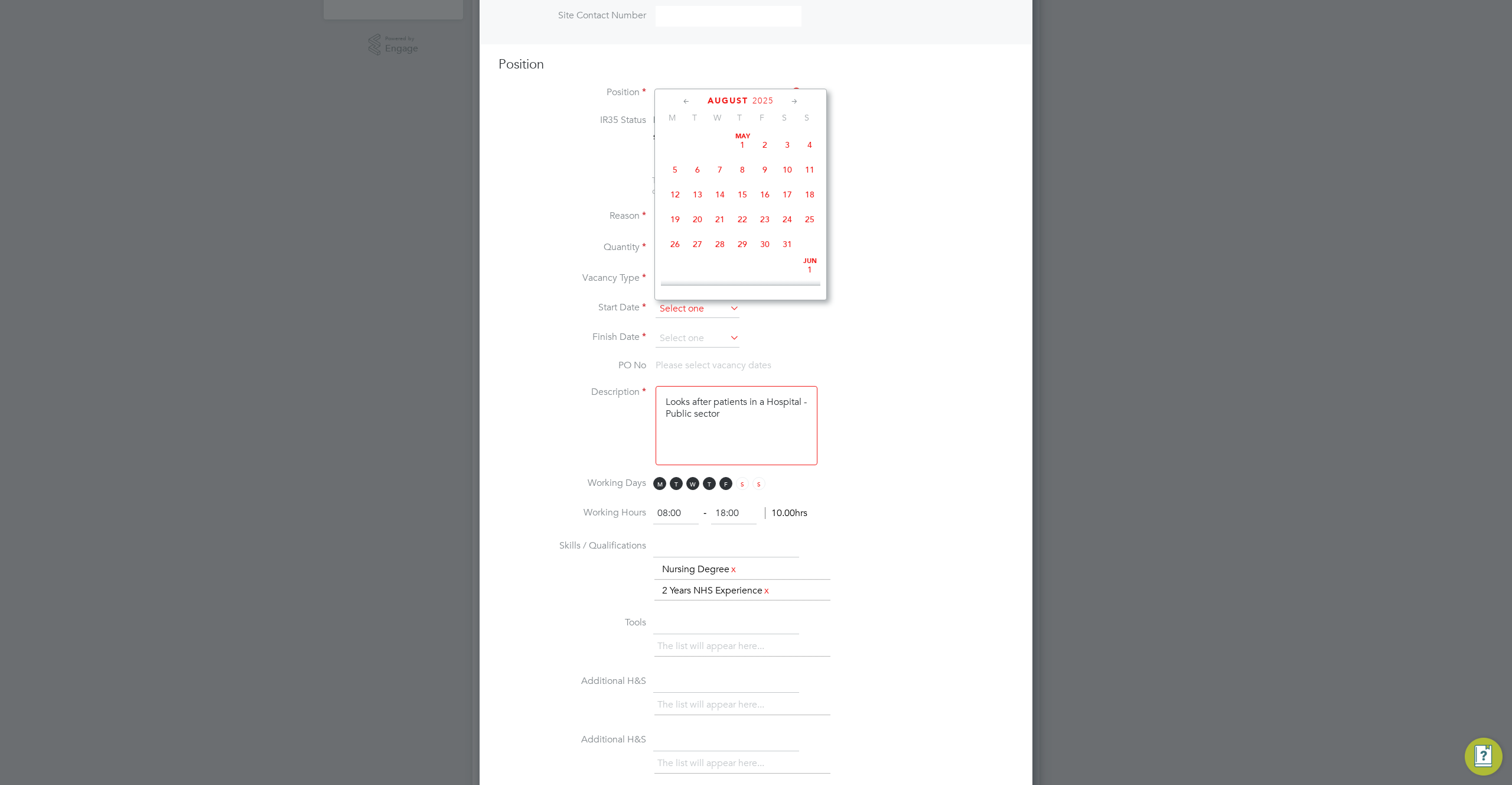
click at [702, 308] on input at bounding box center [698, 308] width 84 height 17
click at [678, 143] on span "4" at bounding box center [675, 134] width 23 height 23
type input "[DATE]"
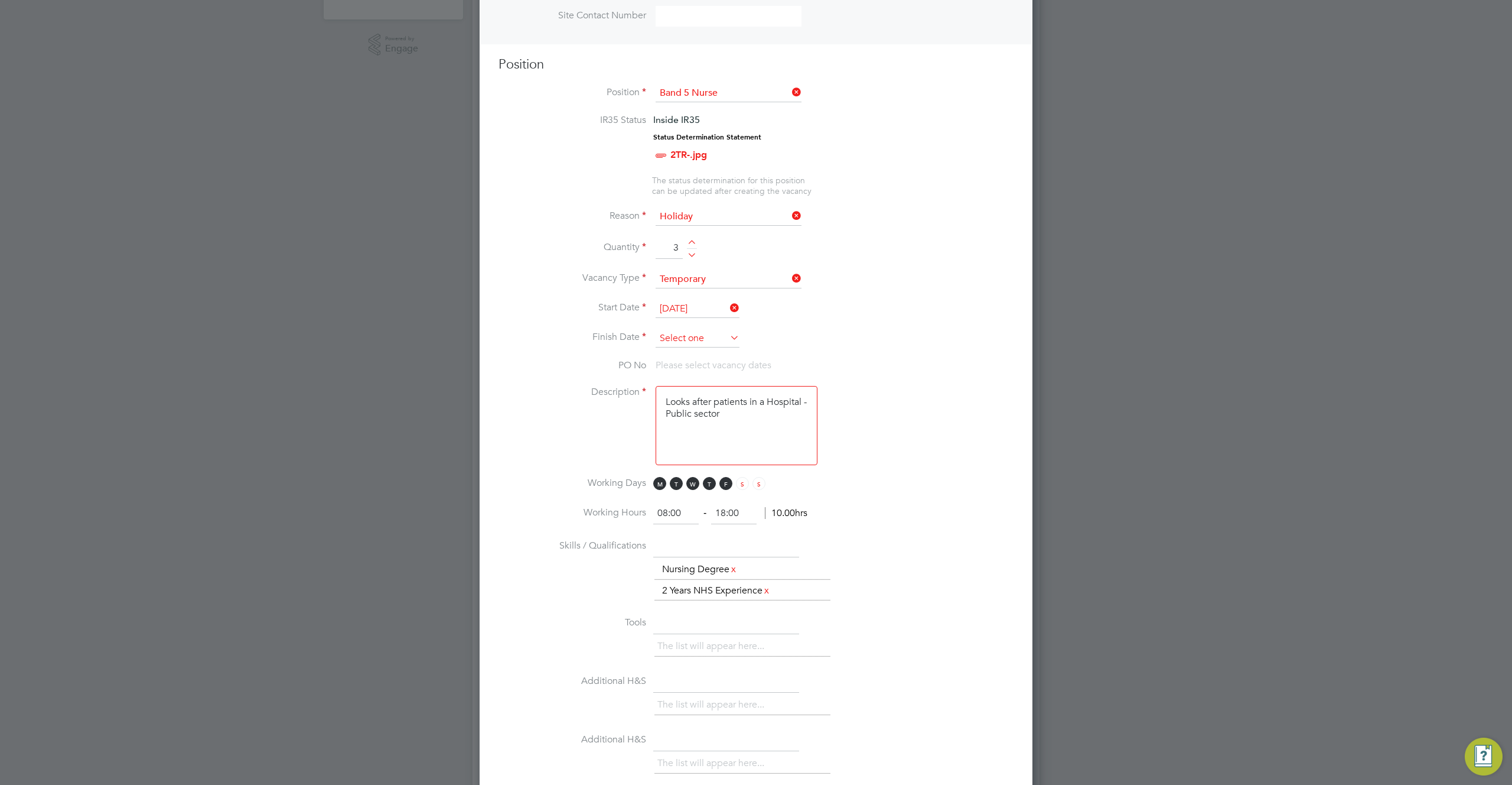
click at [719, 335] on input at bounding box center [698, 338] width 84 height 17
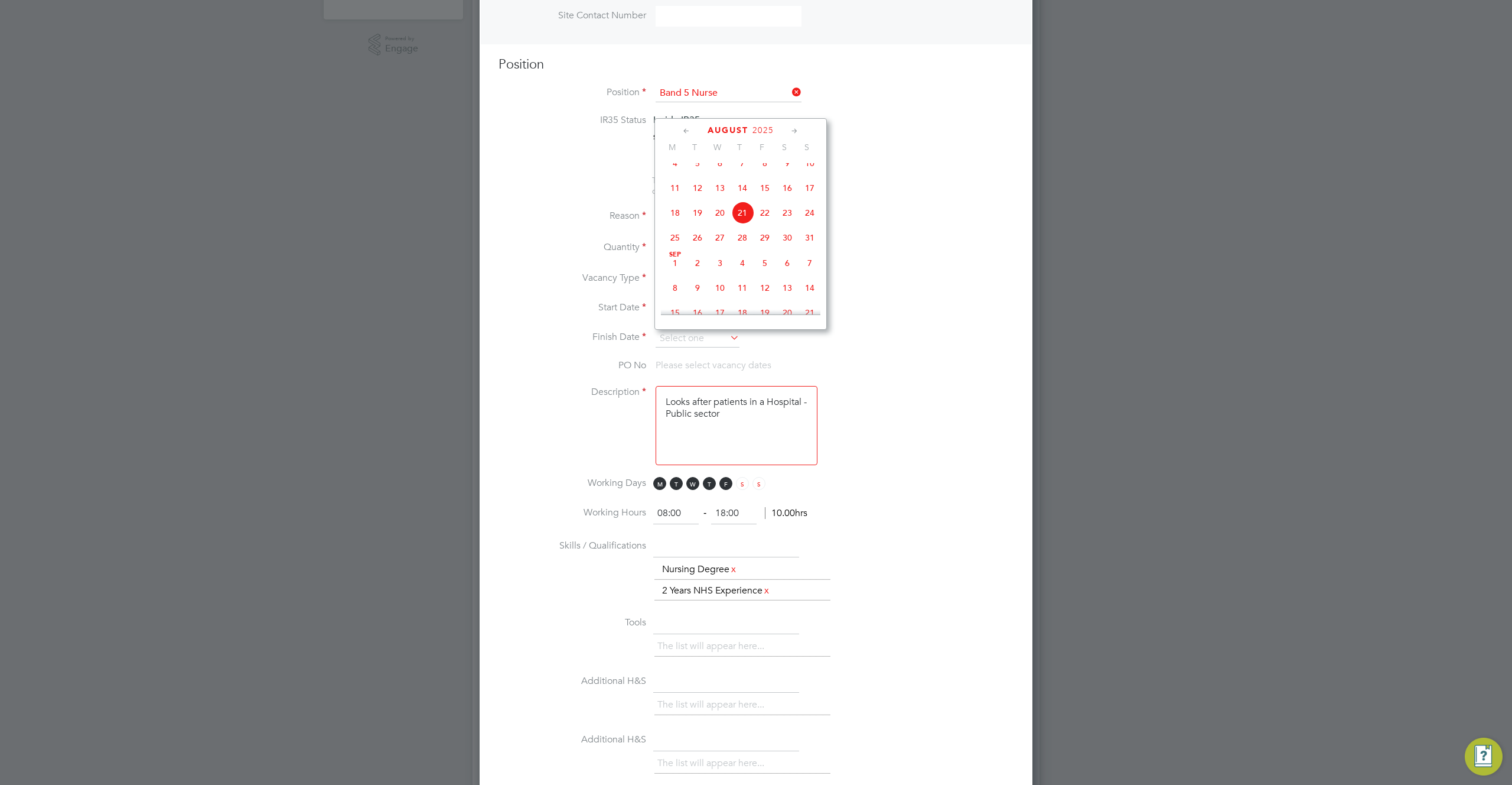
click at [812, 299] on span "14" at bounding box center [810, 288] width 23 height 23
type input "[DATE]"
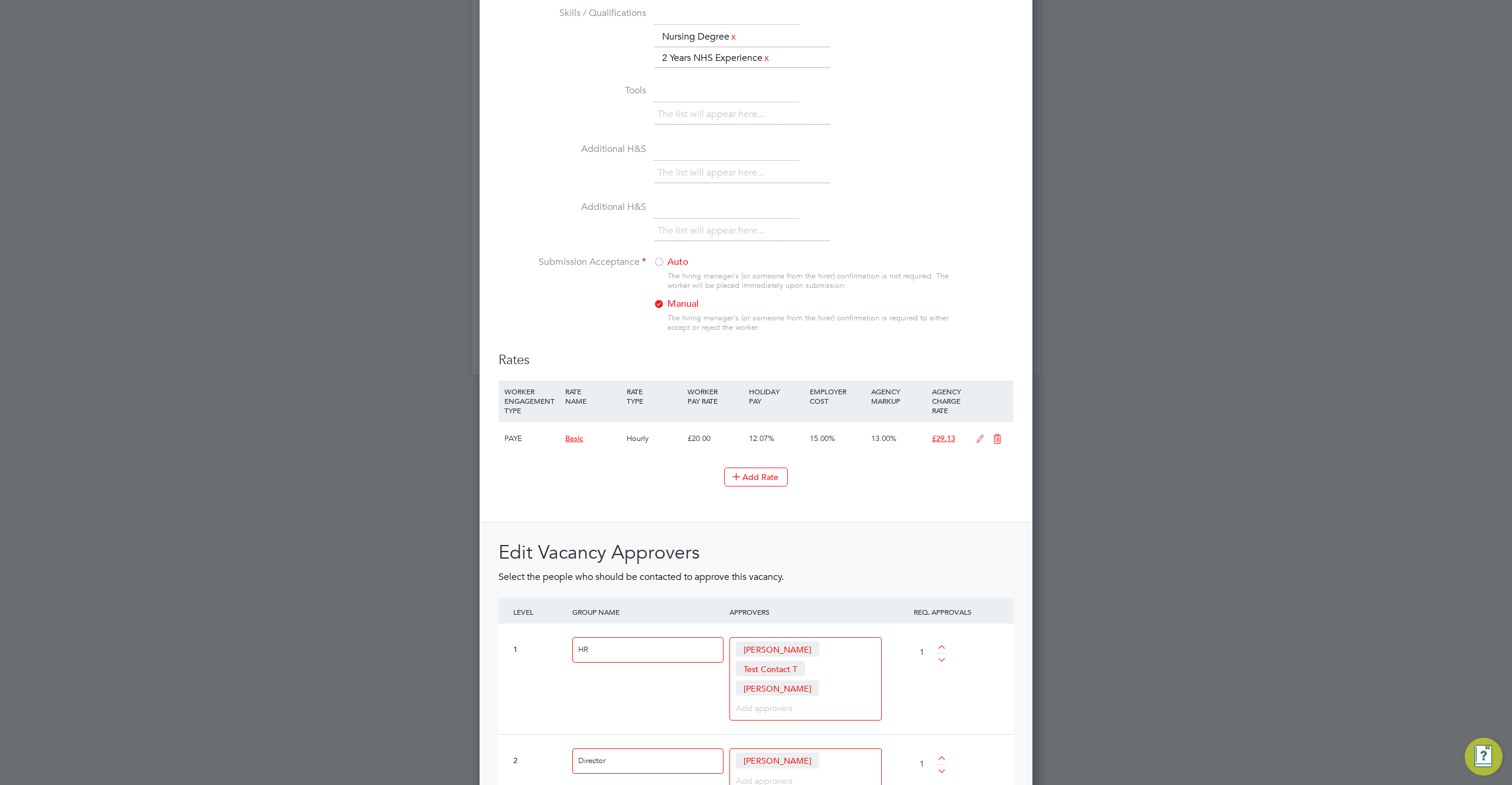
scroll to position [1282, 0]
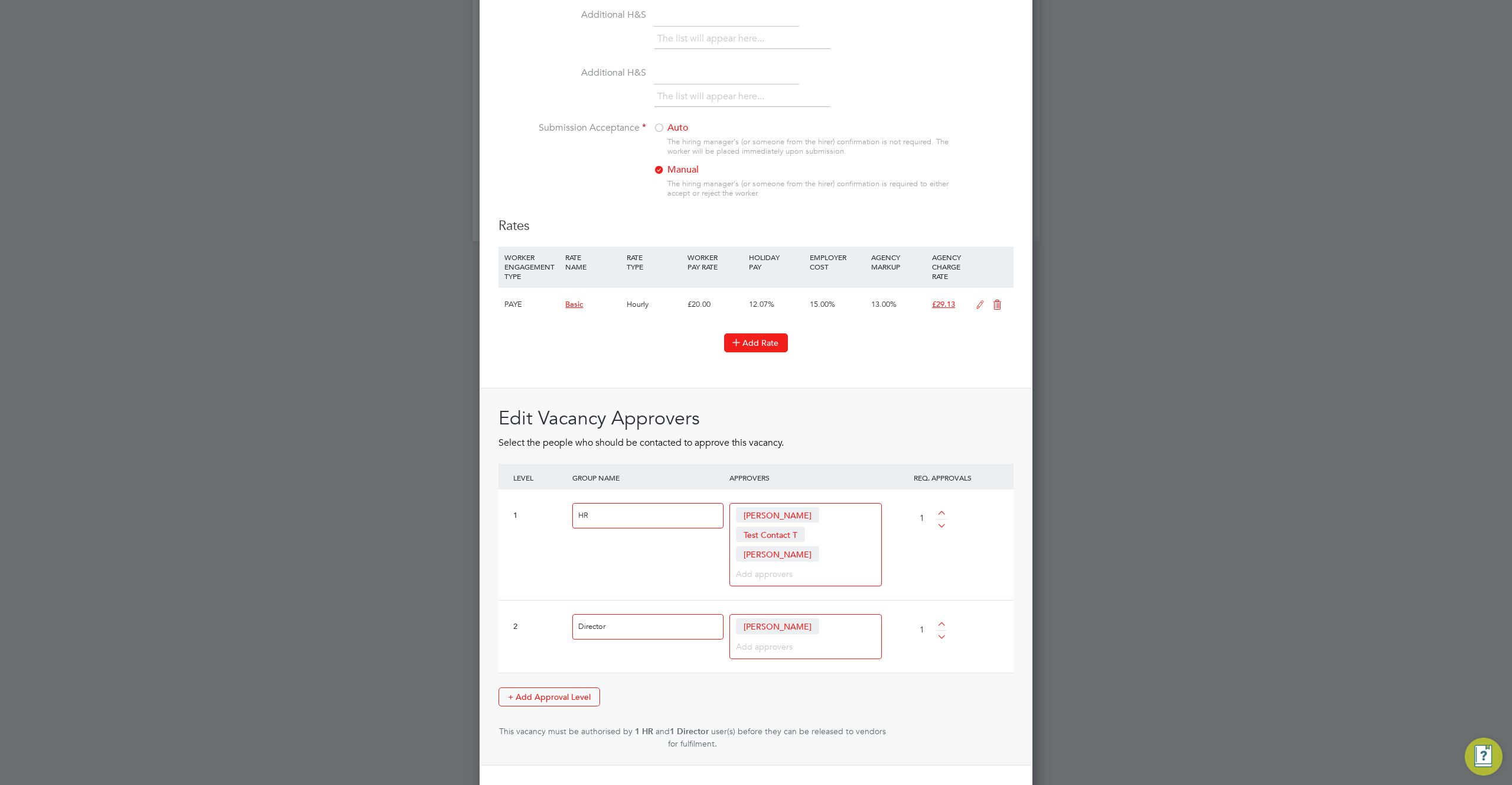
click at [747, 333] on button "Add Rate" at bounding box center [756, 343] width 64 height 19
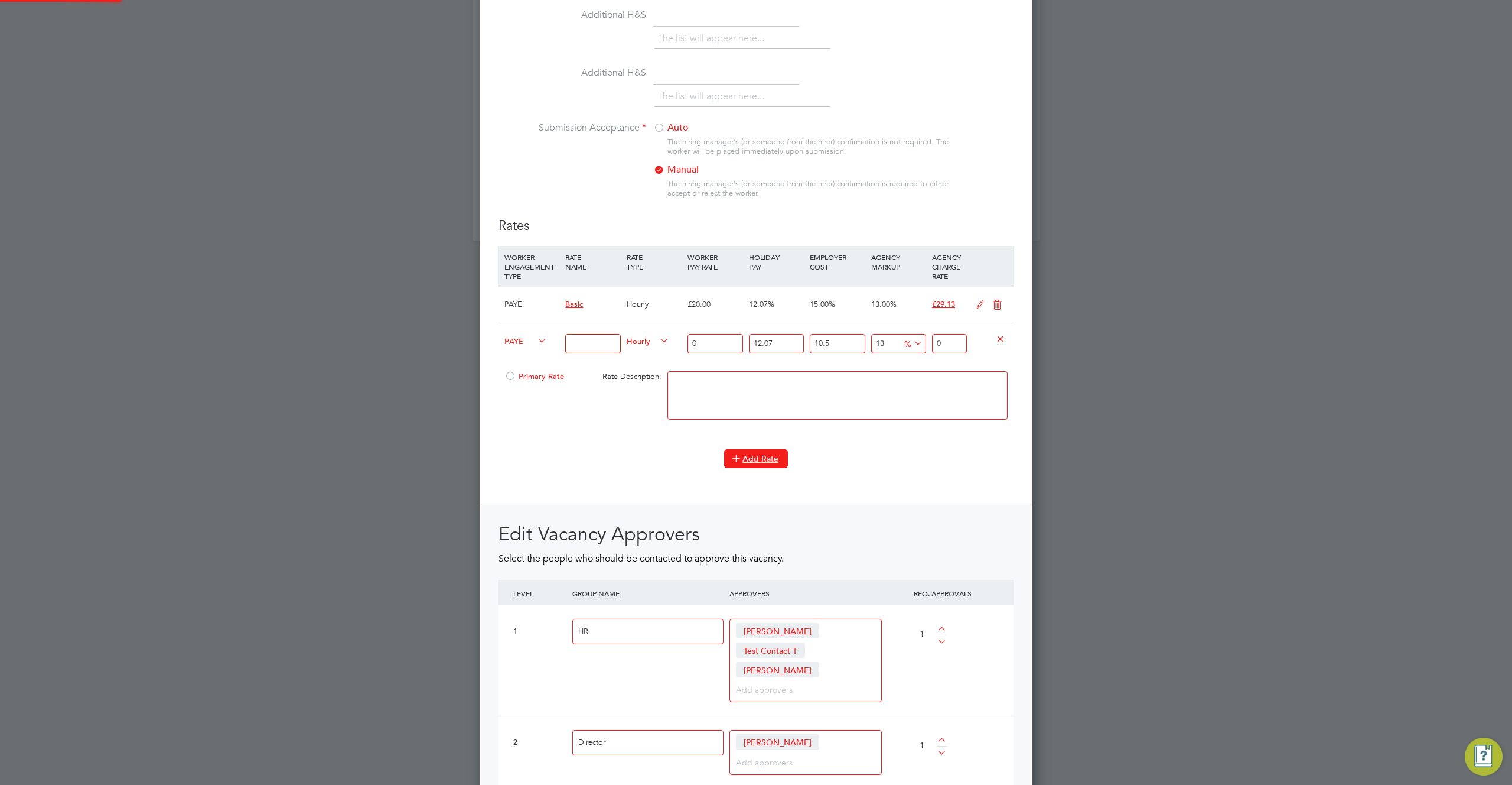
scroll to position [2127, 553]
click at [498, 343] on div "PAYE Hourly 0 12.07 n/a 10.5 n/a 13 0 % 0" at bounding box center [756, 343] width 515 height 44
click at [516, 341] on span "PAYE" at bounding box center [525, 341] width 43 height 13
click at [532, 370] on li "Limited Company" at bounding box center [559, 369] width 119 height 15
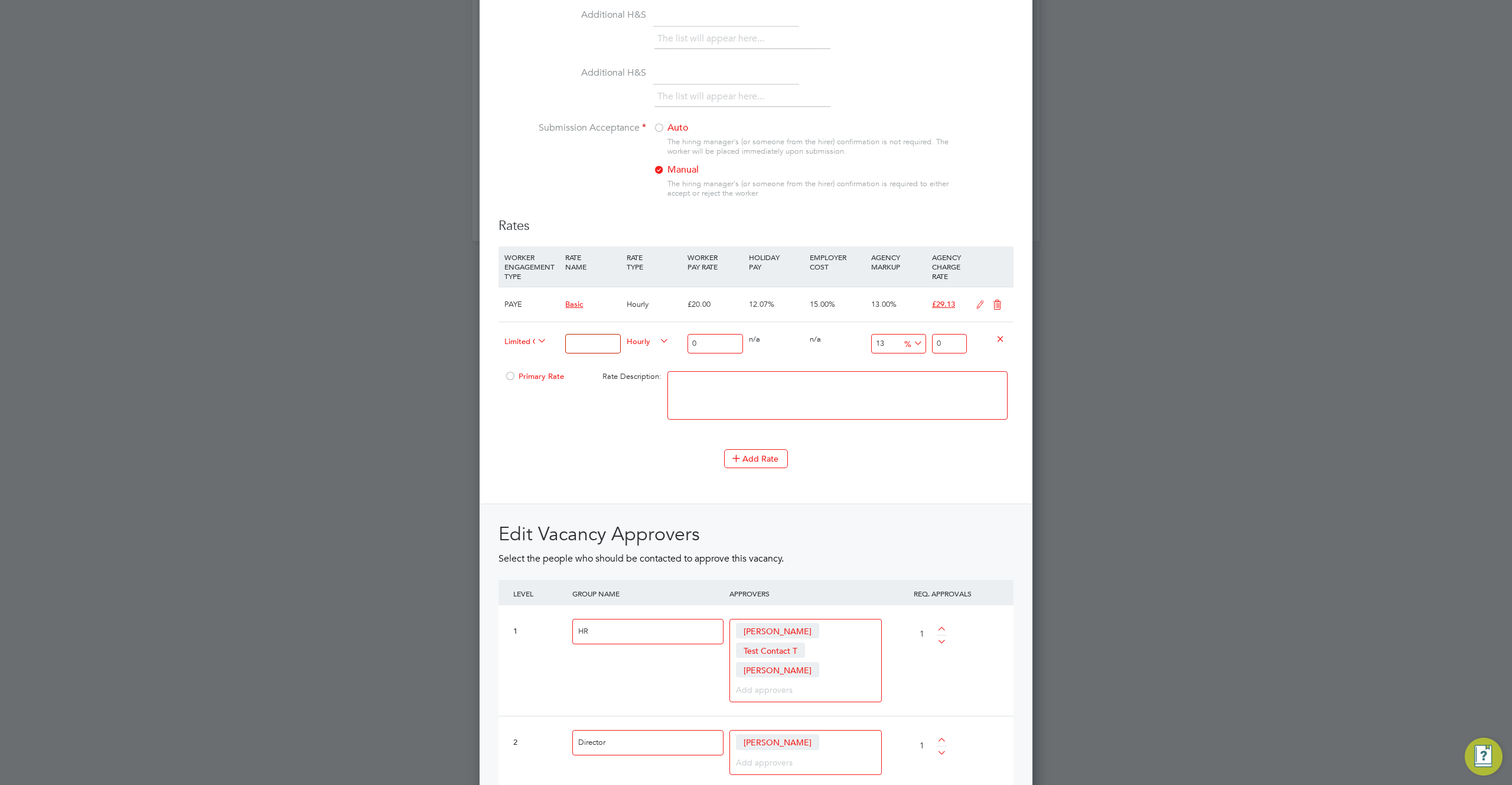
click at [589, 344] on input at bounding box center [593, 344] width 55 height 19
type input "25"
click at [705, 342] on input "0" at bounding box center [714, 344] width 55 height 19
type input "02"
type input "2.79872411"
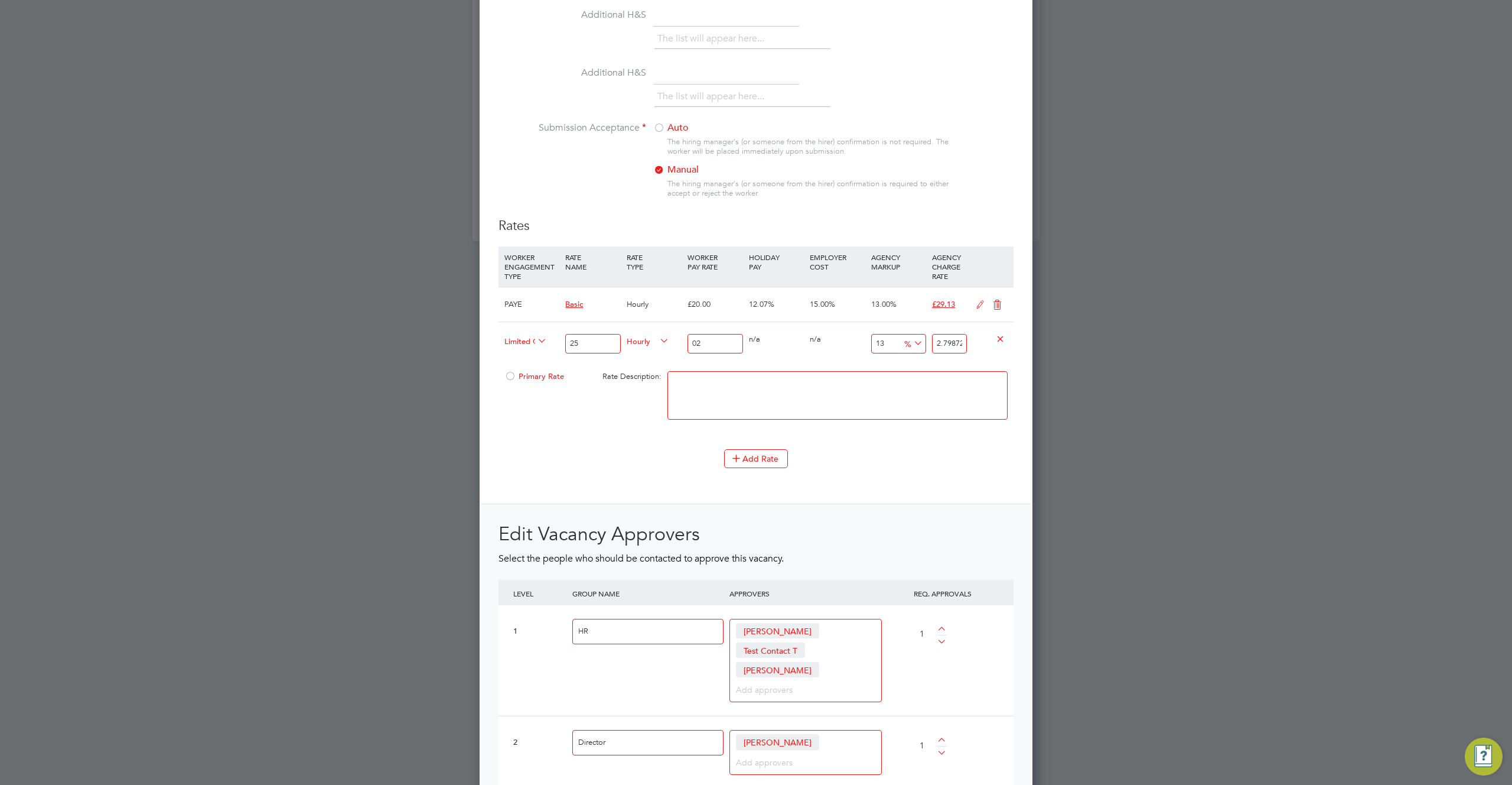
type input "025"
type input "34.984051375"
type input "025"
click at [763, 385] on textarea "To enrich screen reader interactions, please activate Accessibility in Grammarl…" at bounding box center [838, 395] width 340 height 48
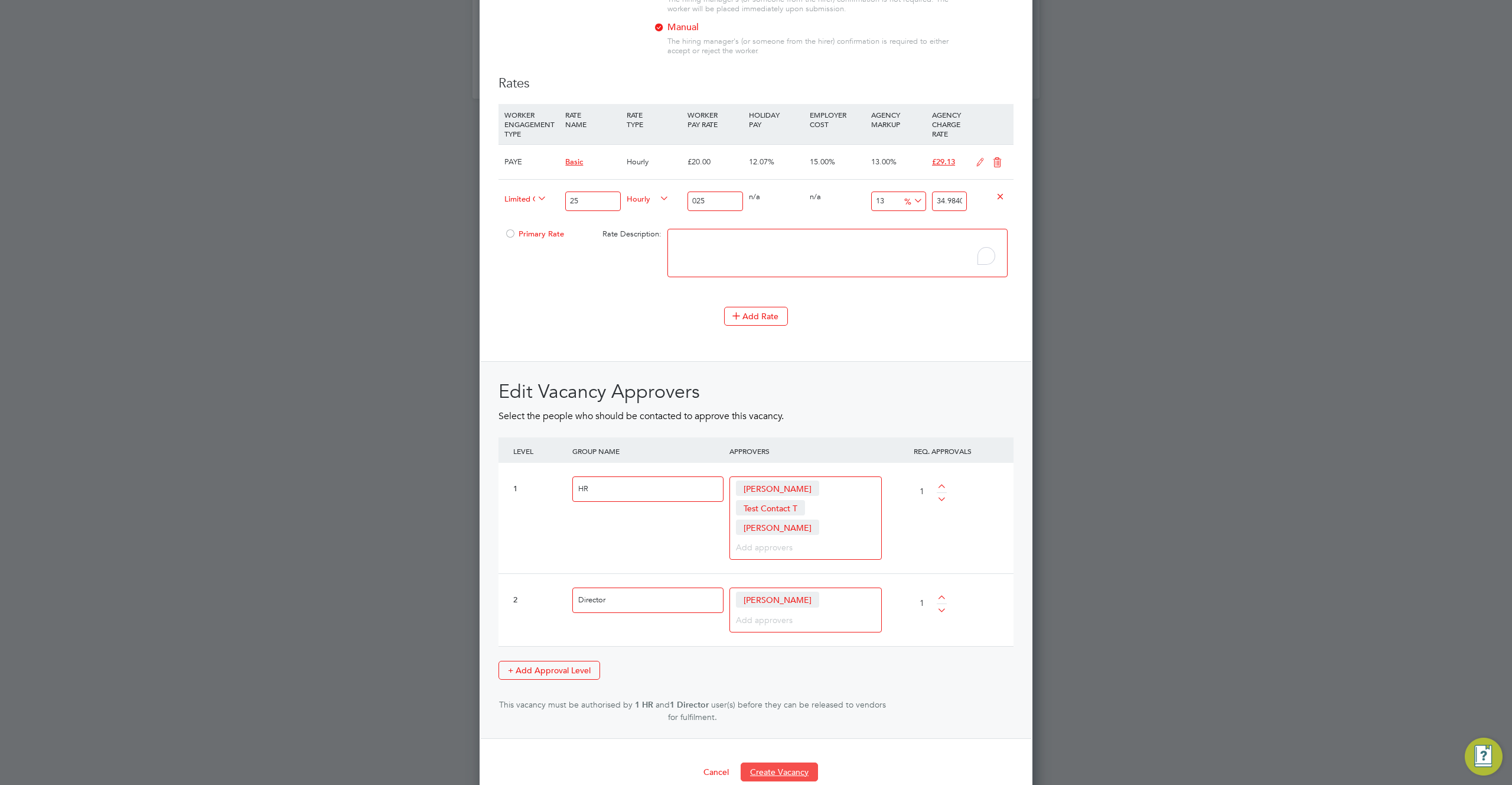
click at [798, 762] on button "Create Vacancy" at bounding box center [780, 771] width 77 height 19
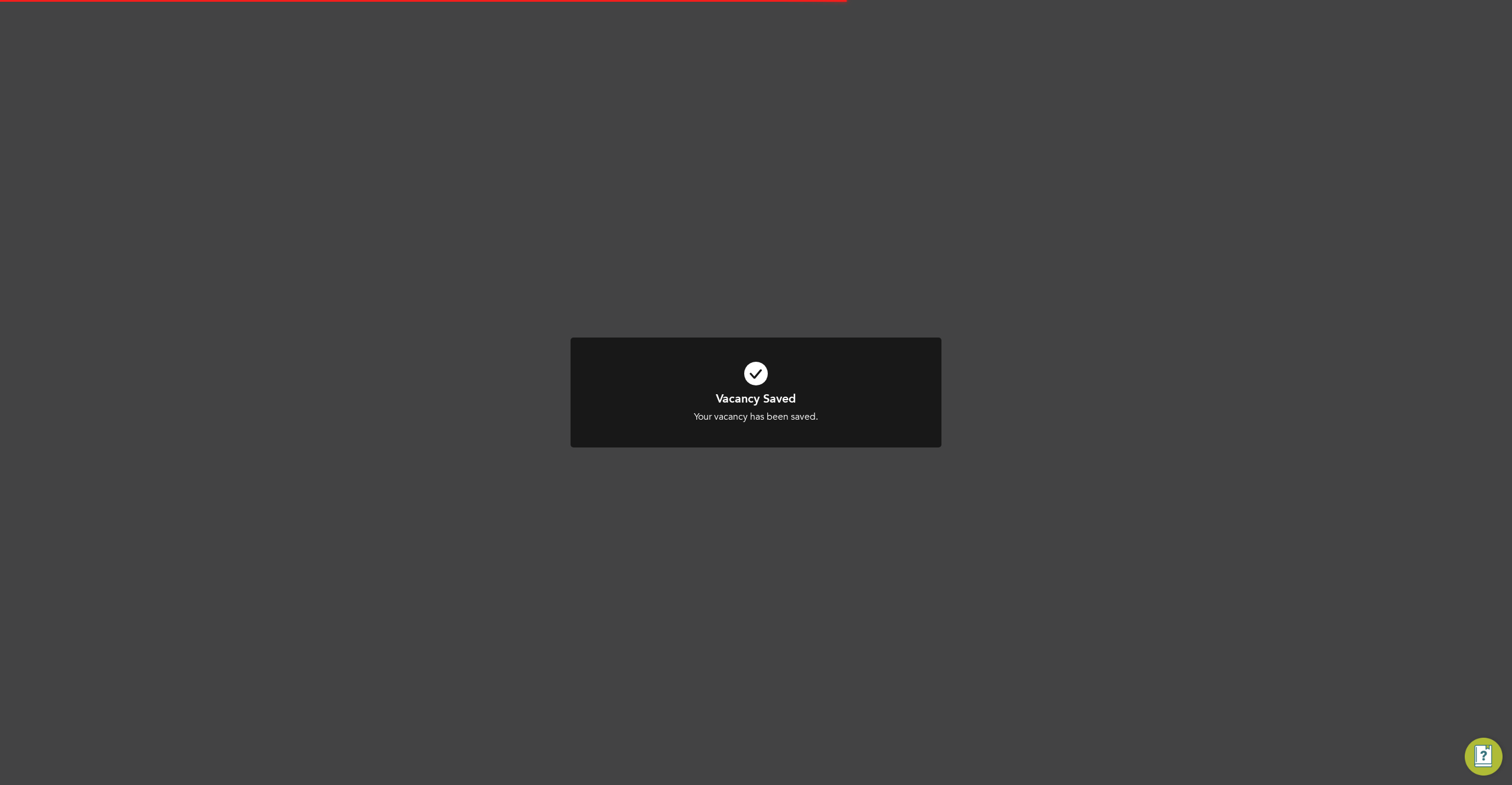
scroll to position [39, 0]
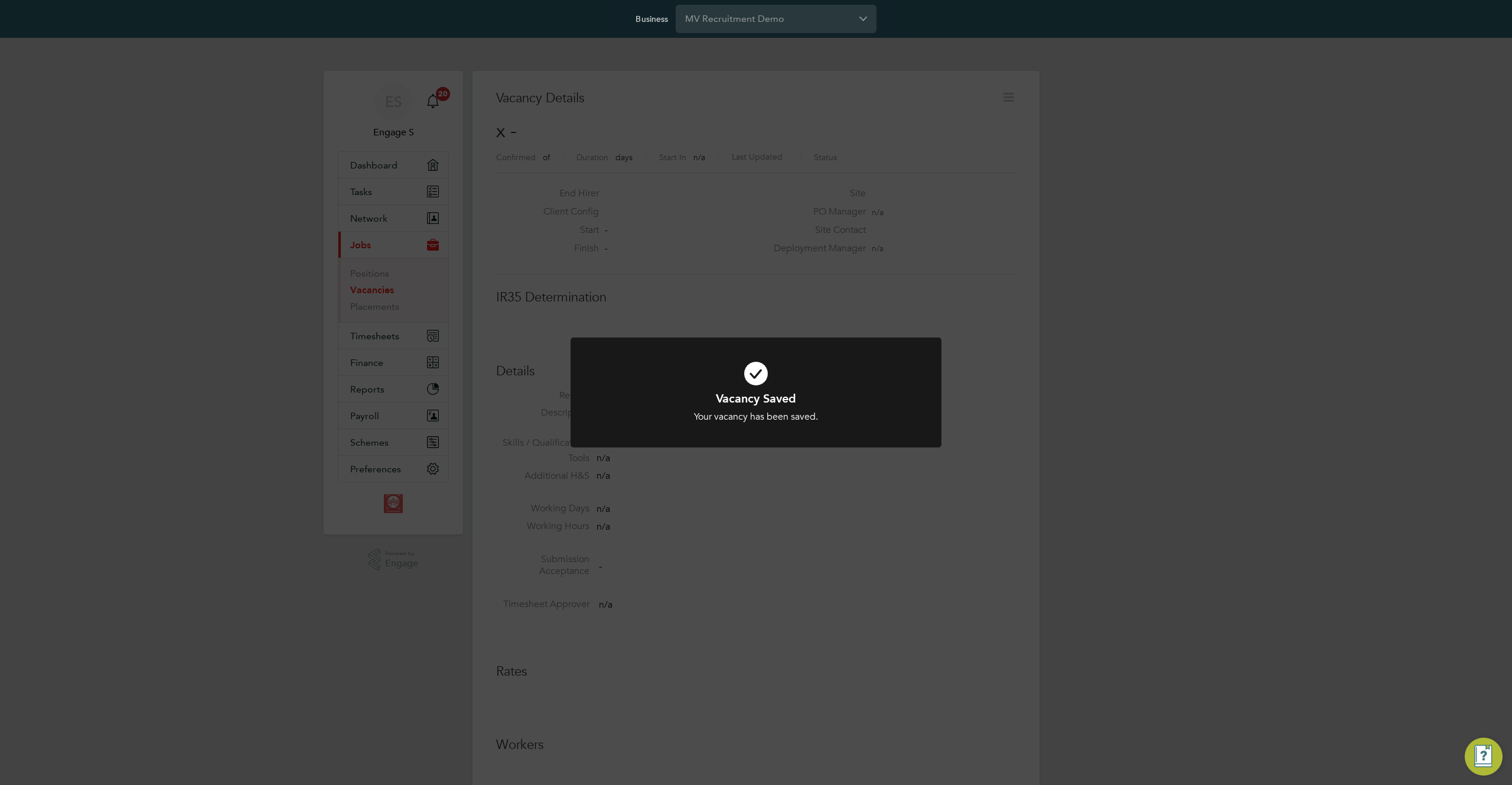
click at [1032, 330] on div "Vacancy Saved Your vacancy has been saved. Cancel Okay" at bounding box center [756, 392] width 1512 height 785
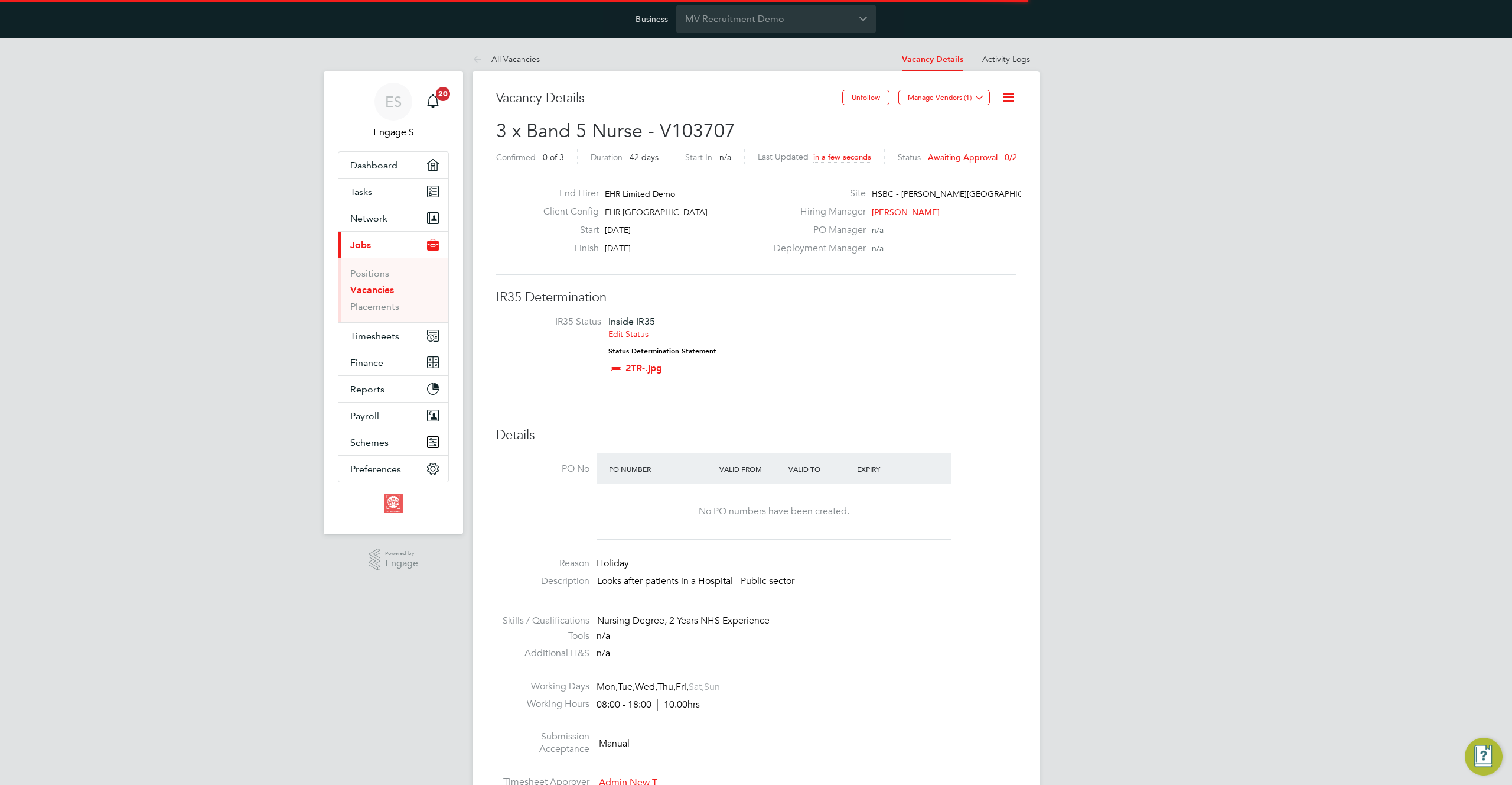
click at [1006, 93] on icon at bounding box center [1008, 97] width 15 height 15
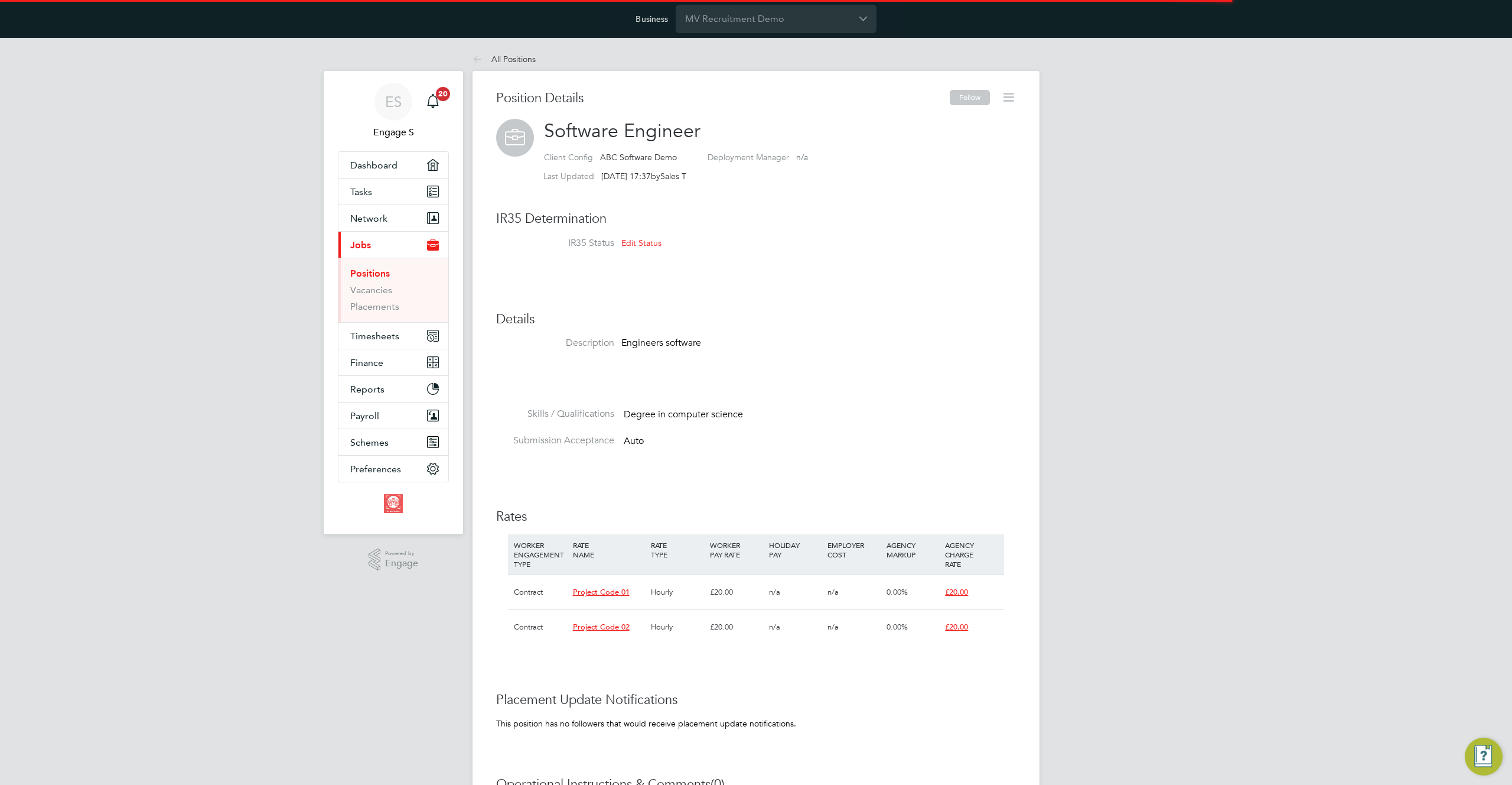
scroll to position [35, 79]
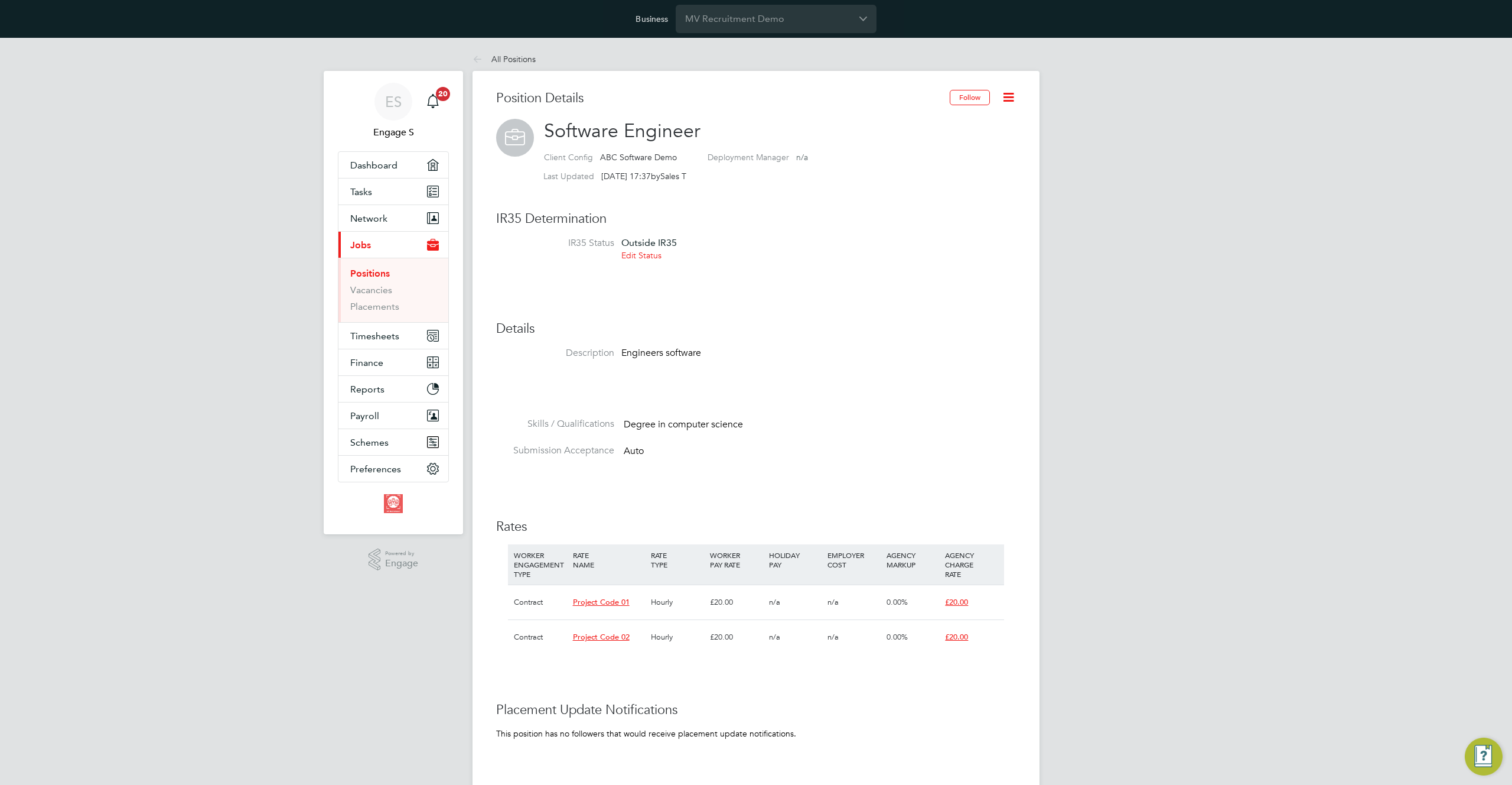
click at [1011, 94] on icon at bounding box center [1008, 97] width 15 height 15
click at [968, 123] on li "Edit Position e" at bounding box center [970, 125] width 87 height 17
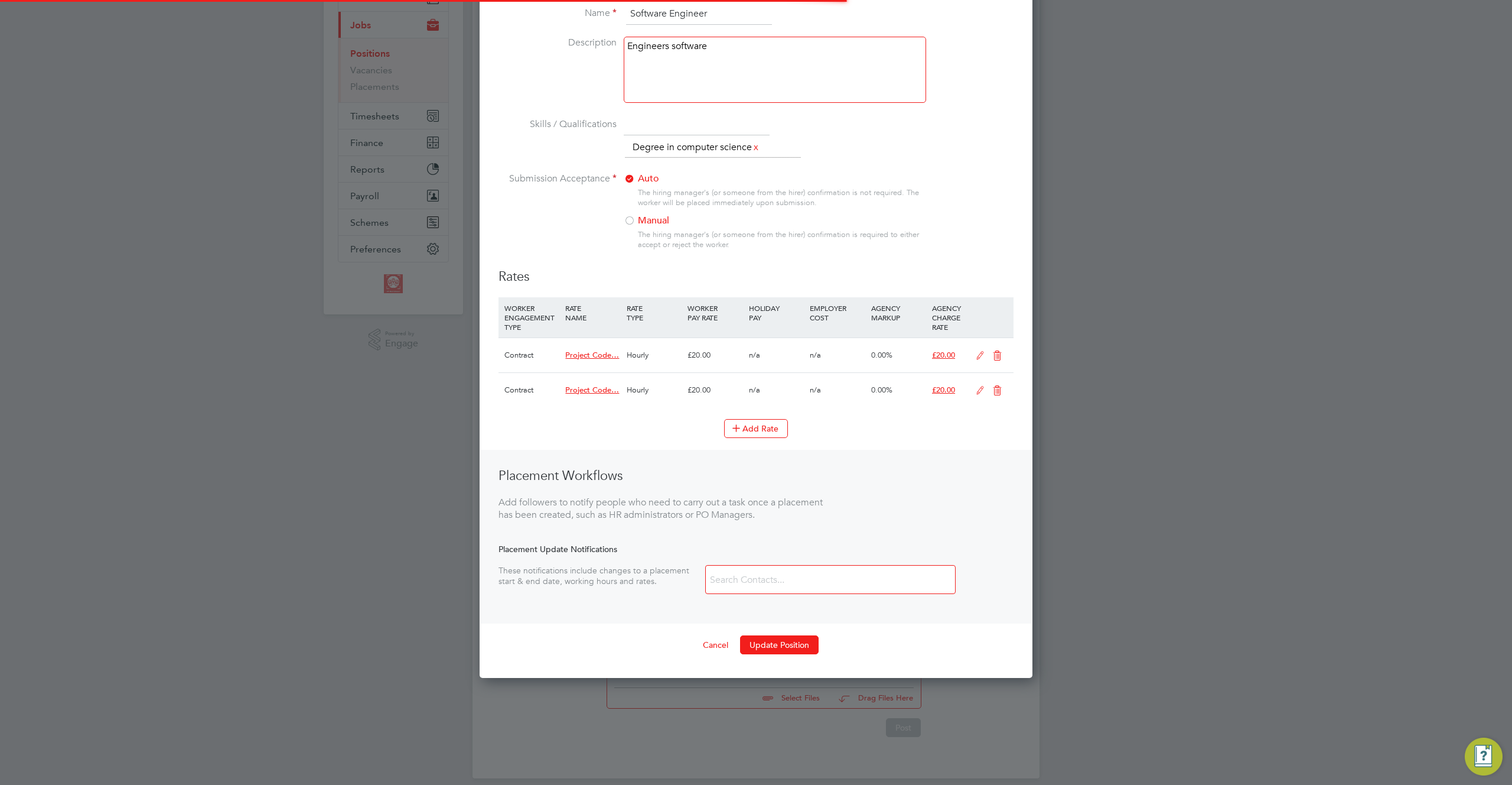
scroll to position [232, 0]
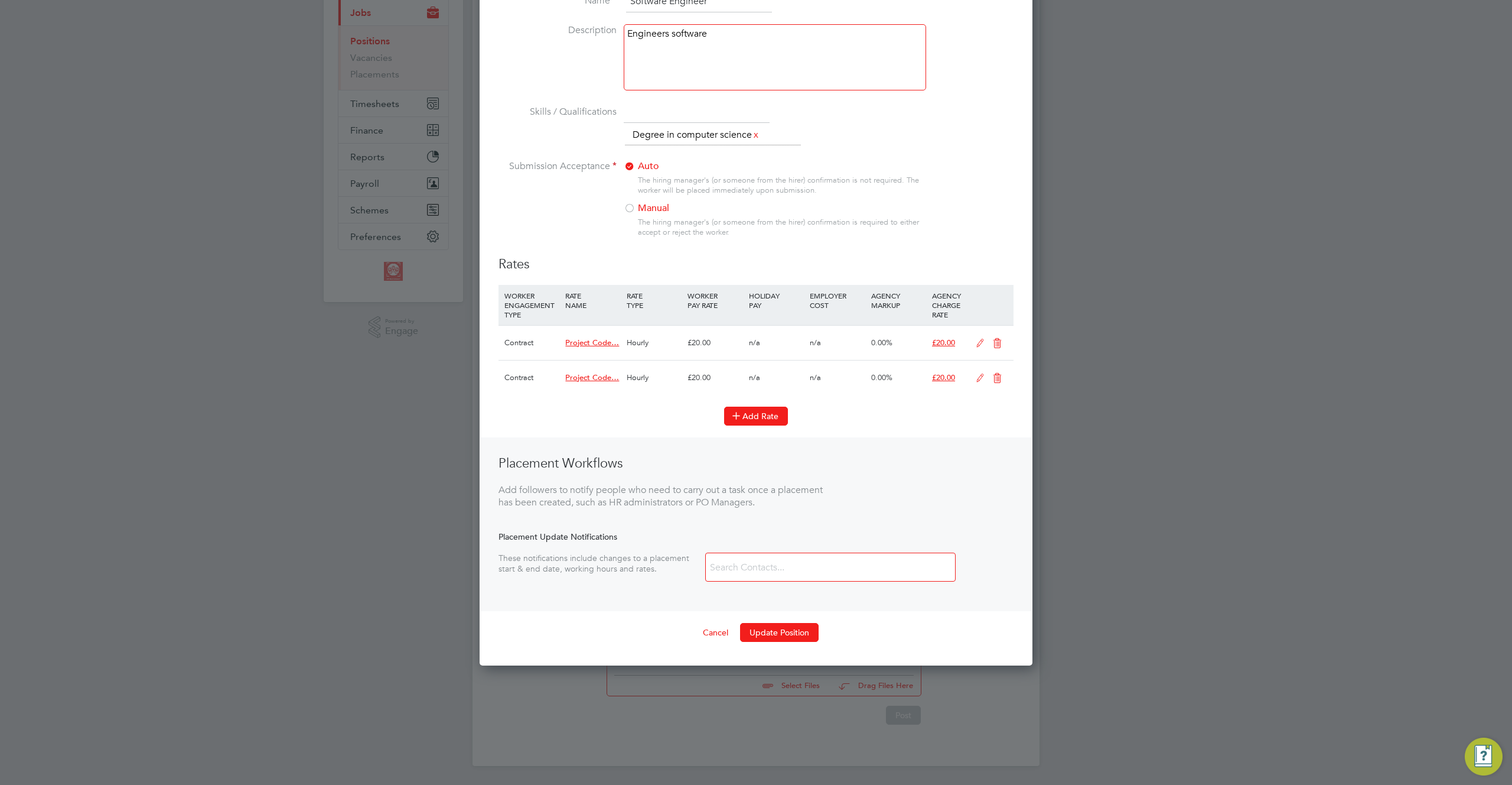
click at [741, 414] on button "Add Rate" at bounding box center [756, 415] width 64 height 19
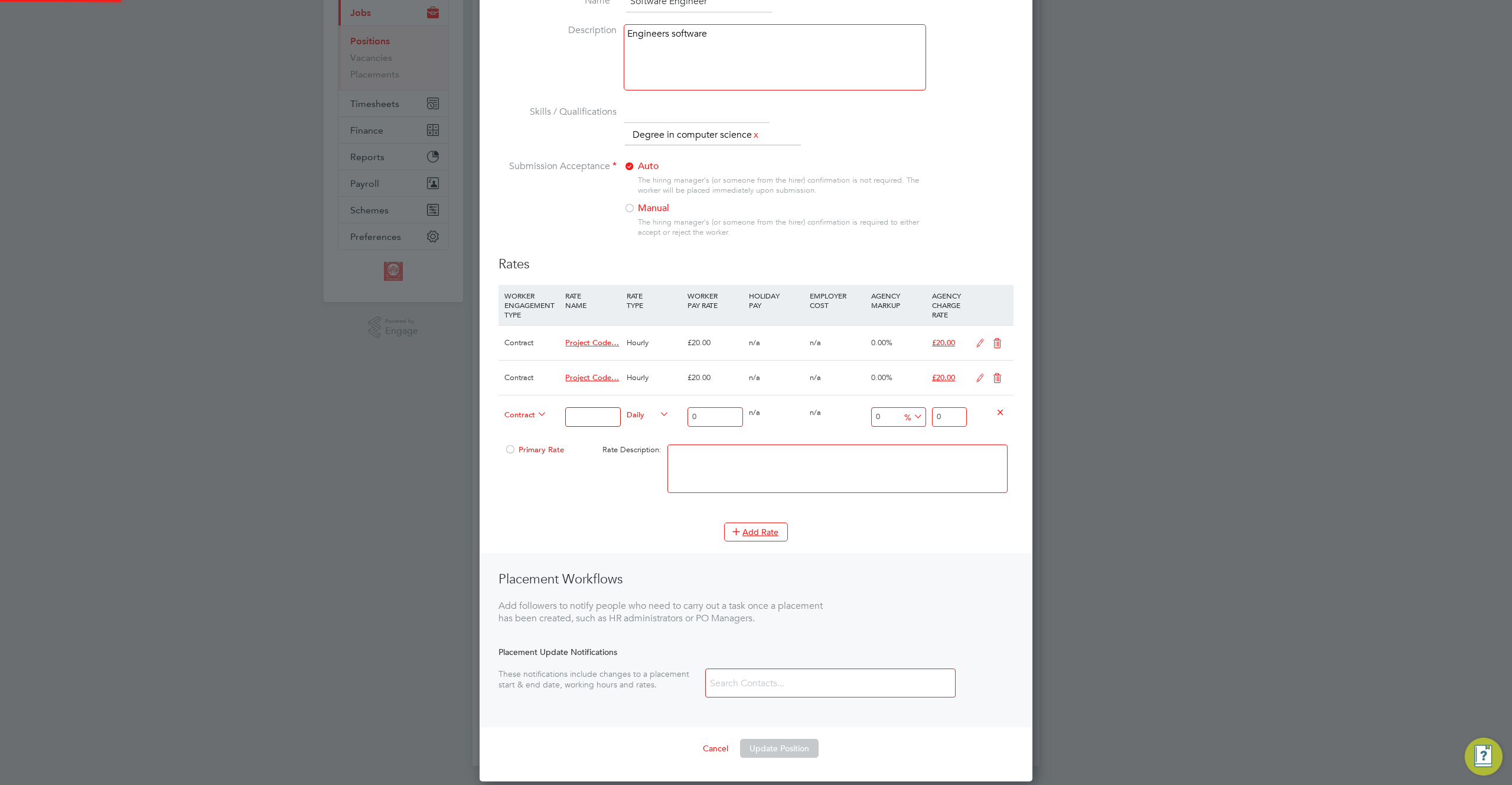
scroll to position [931, 553]
click at [523, 415] on span "Contract" at bounding box center [525, 413] width 43 height 13
click at [535, 417] on icon at bounding box center [535, 414] width 0 height 17
click at [528, 410] on span "Contract" at bounding box center [525, 413] width 43 height 13
click at [588, 412] on input at bounding box center [593, 417] width 55 height 19
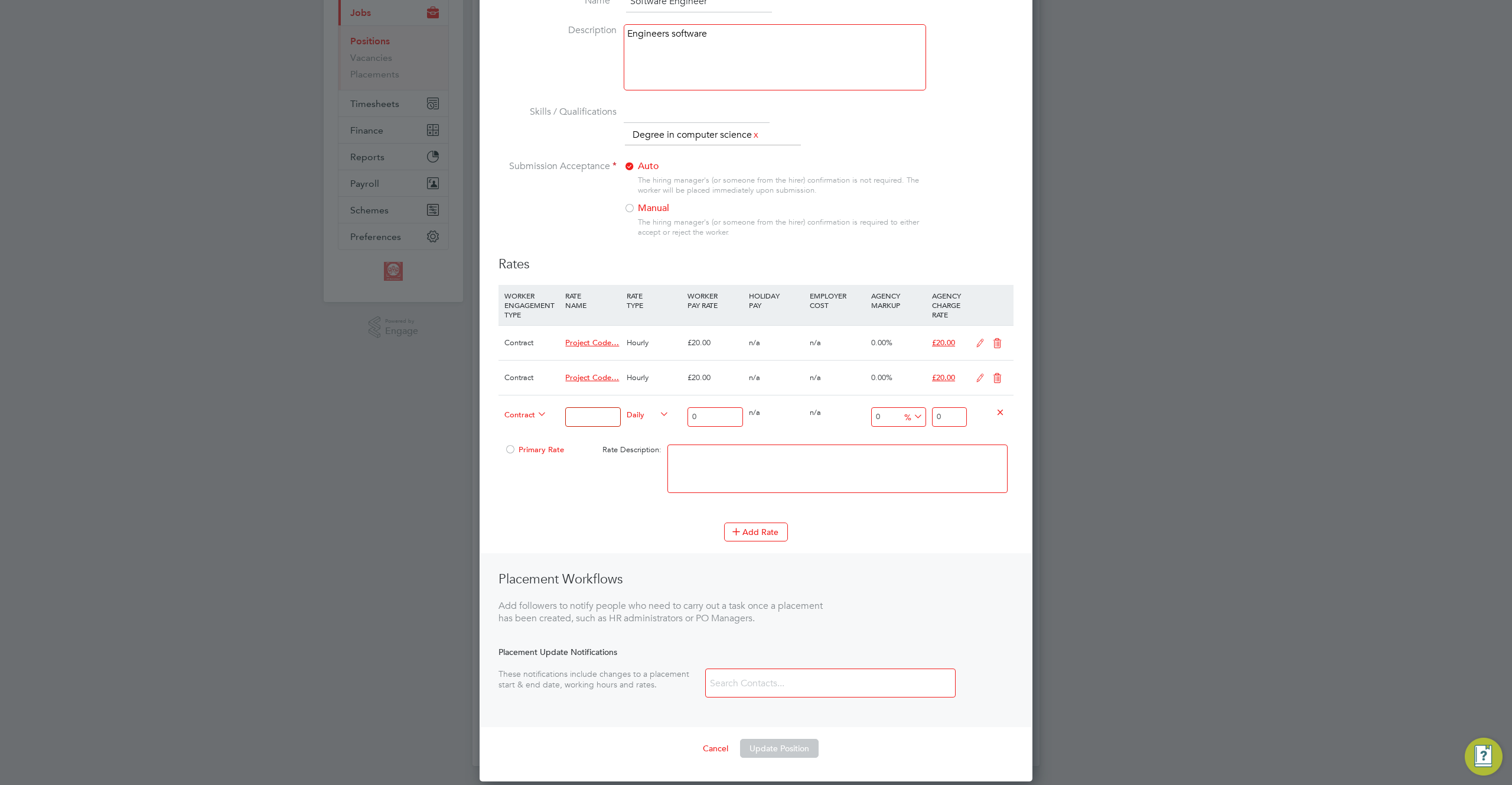
click at [588, 414] on input at bounding box center [593, 417] width 55 height 19
type input "test"
click at [712, 416] on input "0" at bounding box center [714, 417] width 55 height 19
click at [562, 417] on div "test" at bounding box center [593, 417] width 61 height 43
click at [577, 416] on input "test" at bounding box center [593, 417] width 55 height 19
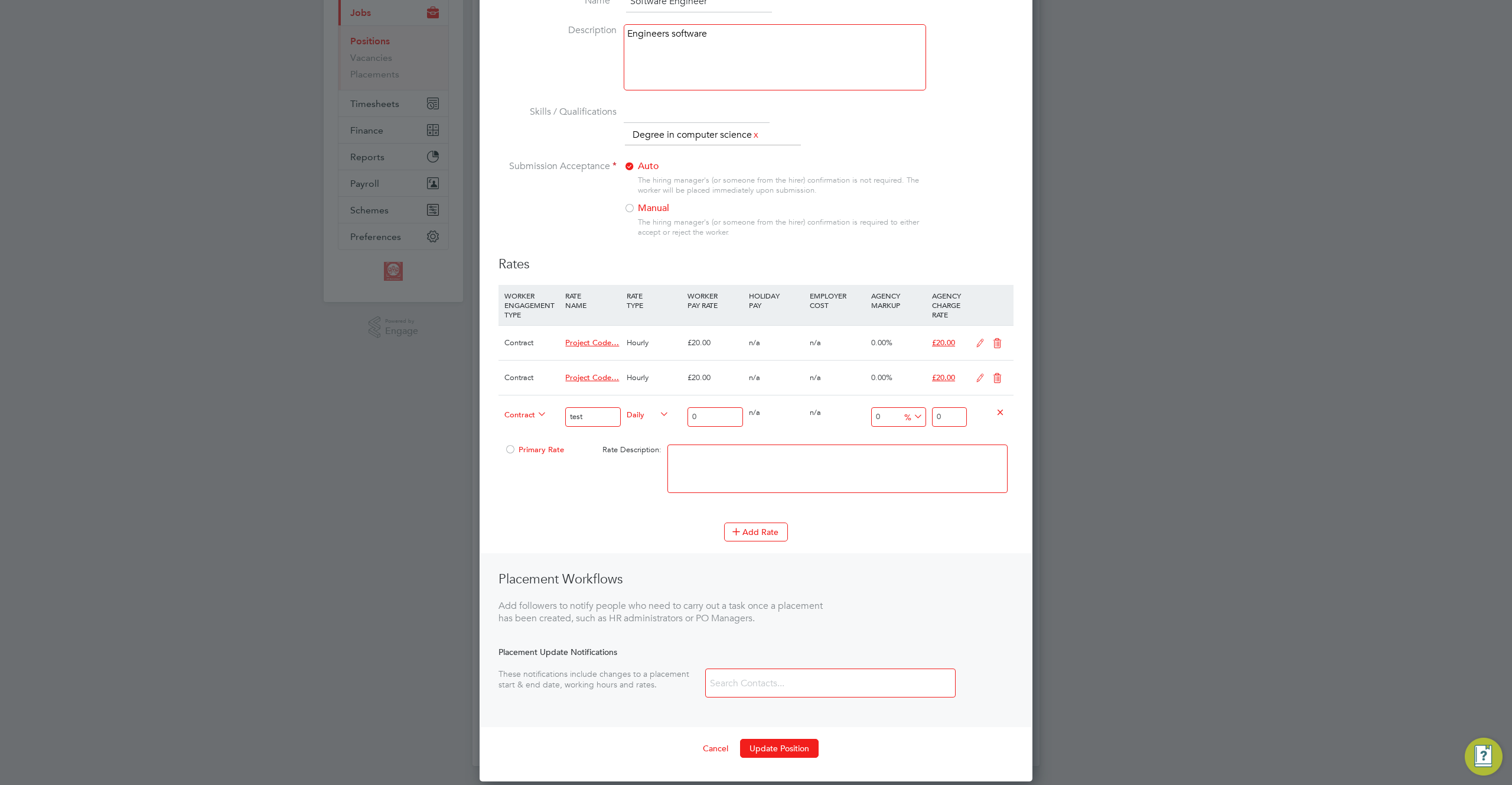
drag, startPoint x: 577, startPoint y: 416, endPoint x: 707, endPoint y: 417, distance: 130.0
click at [580, 416] on input "test" at bounding box center [593, 417] width 55 height 19
click at [726, 417] on input "0" at bounding box center [714, 417] width 55 height 19
type input "04"
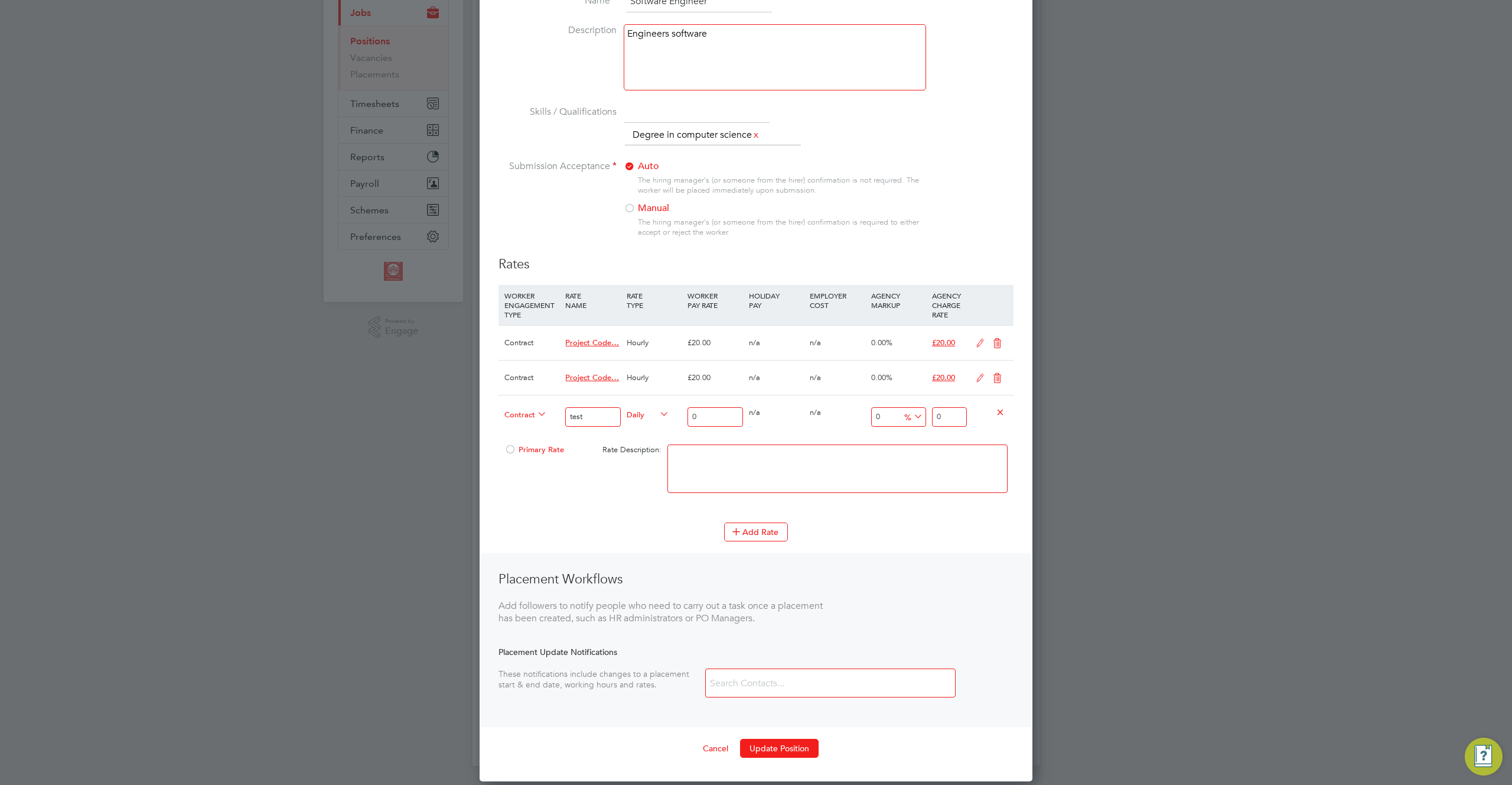
type input "4"
type input "045"
type input "45"
type input "045"
click at [750, 461] on textarea at bounding box center [838, 468] width 340 height 48
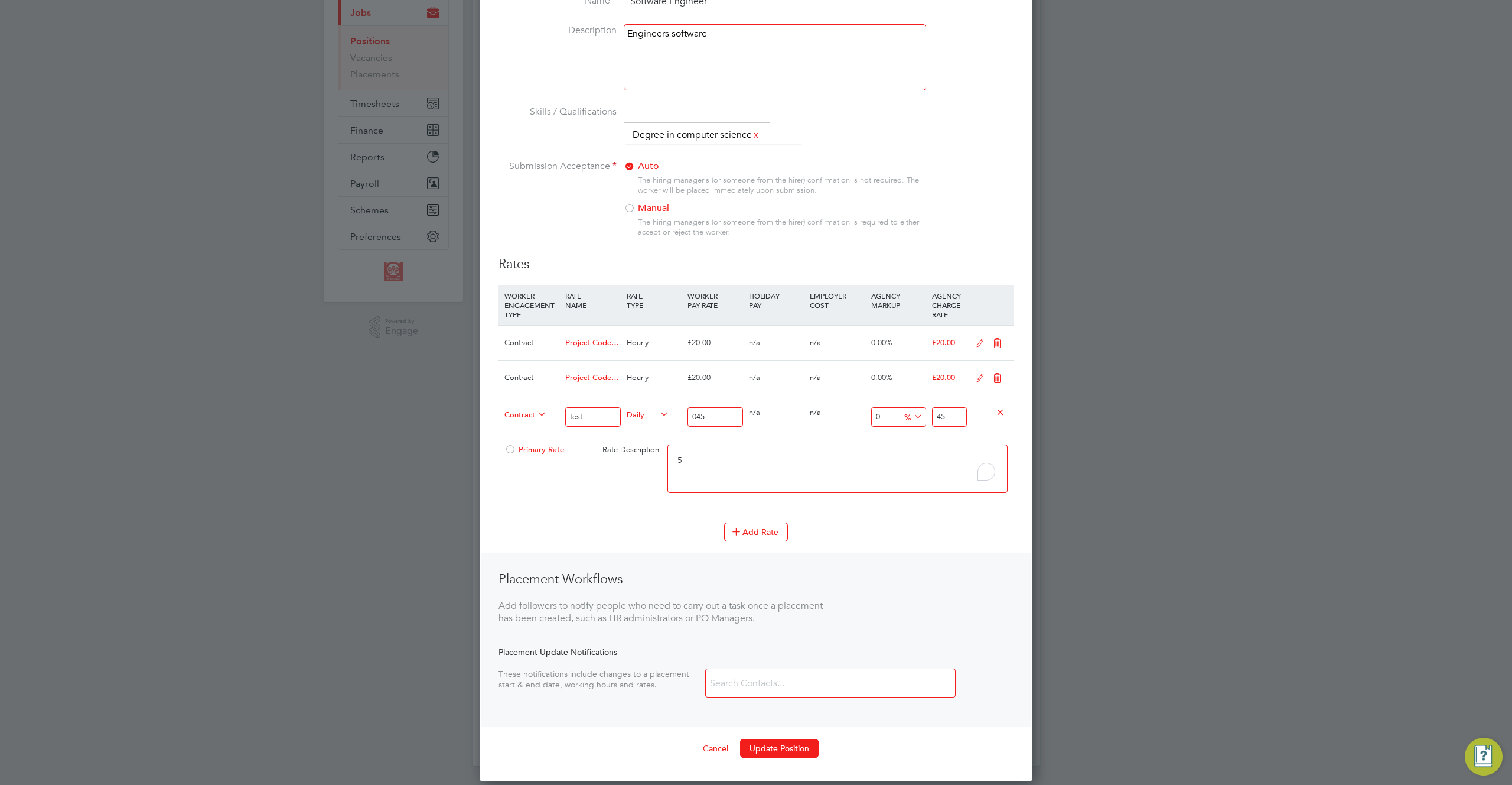
type textarea "5"
click at [517, 447] on span "Primary Rate" at bounding box center [534, 450] width 60 height 10
click at [735, 461] on textarea "5" at bounding box center [838, 468] width 340 height 48
click at [602, 414] on body "Business MV Recruitment Demo ES Engage S Notifications 20 Applications: Dashboa…" at bounding box center [756, 276] width 1512 height 1017
type input "test contract"
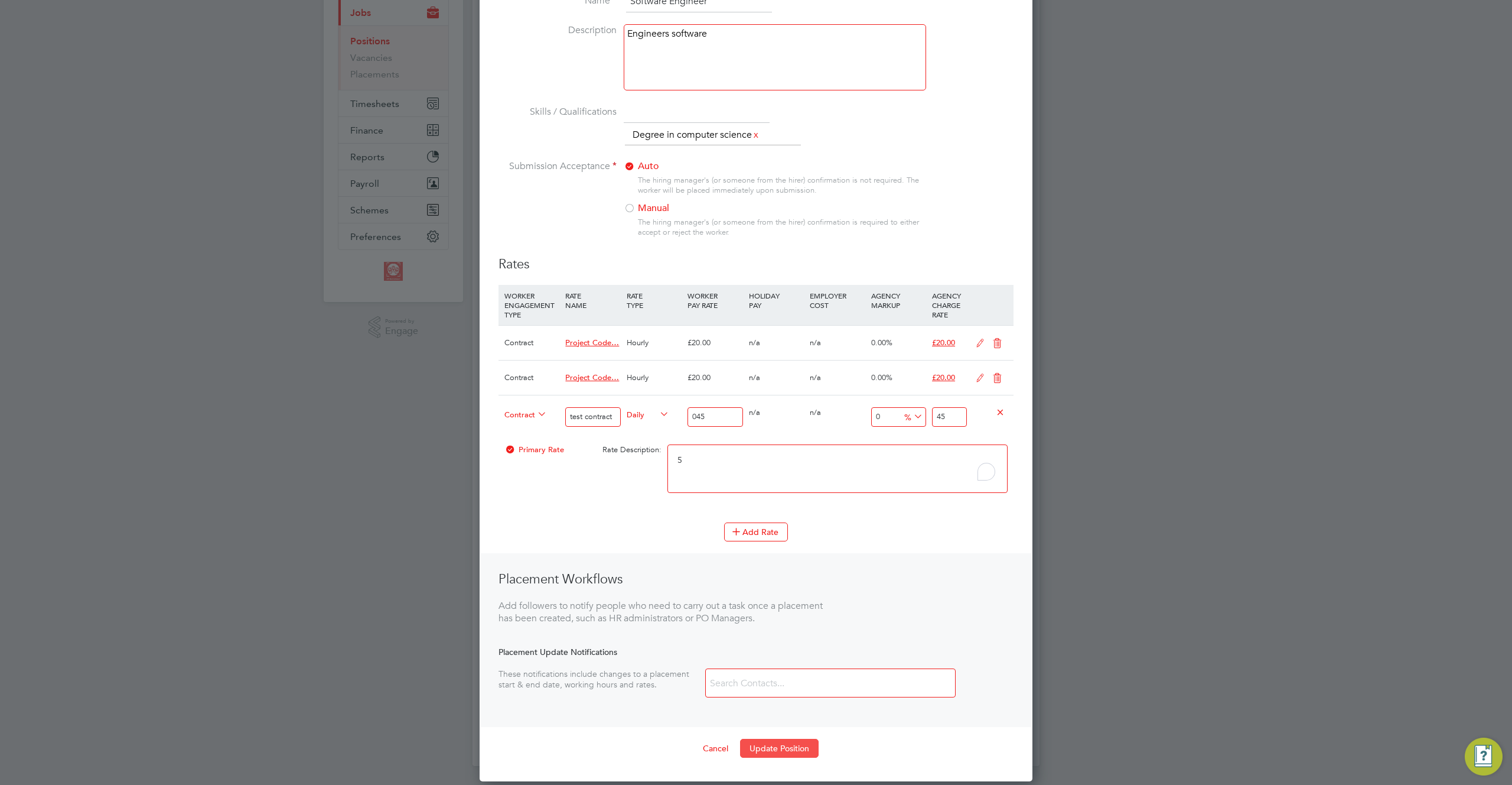
click at [772, 750] on button "Update Position" at bounding box center [780, 748] width 79 height 19
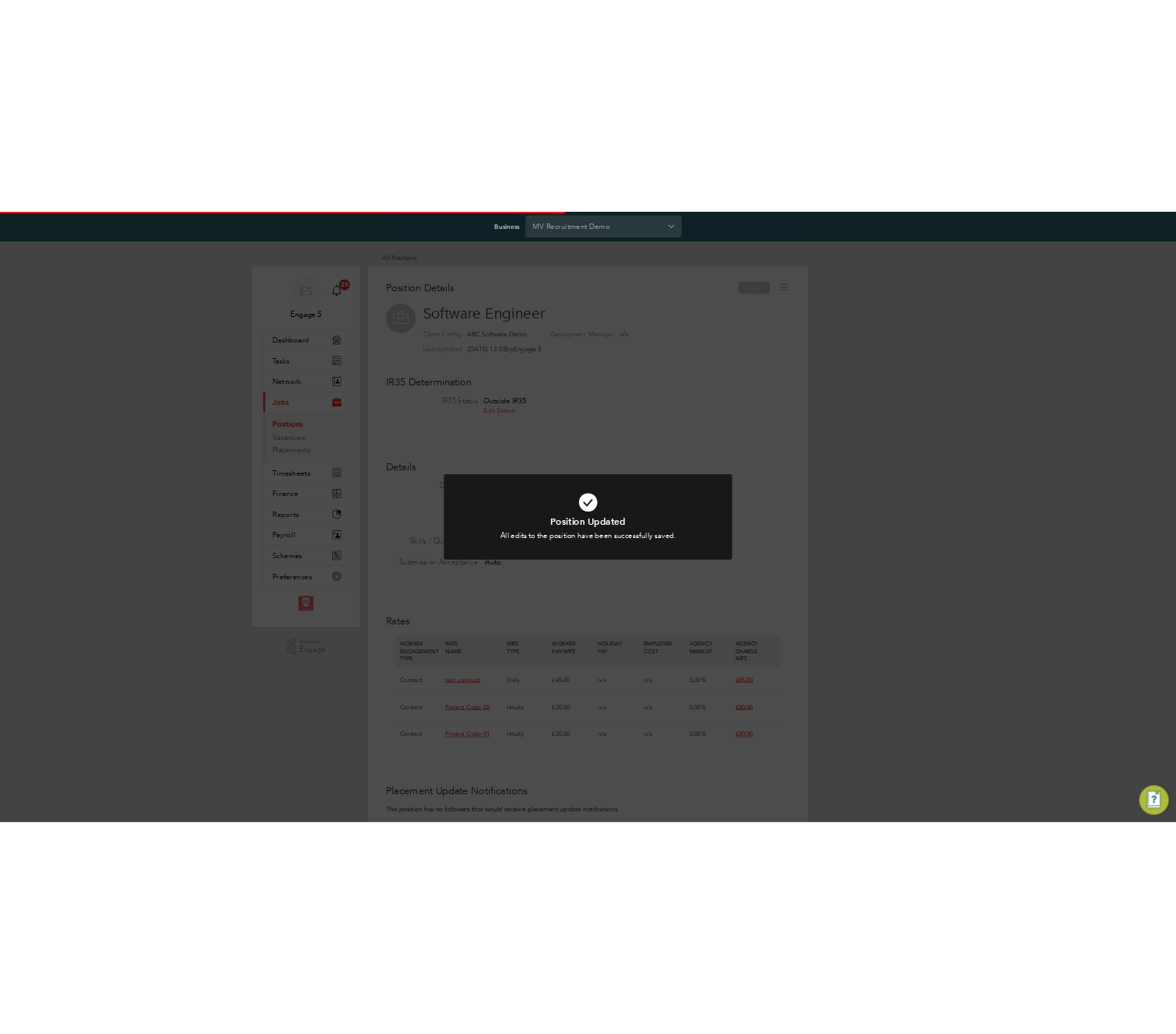
scroll to position [46, 105]
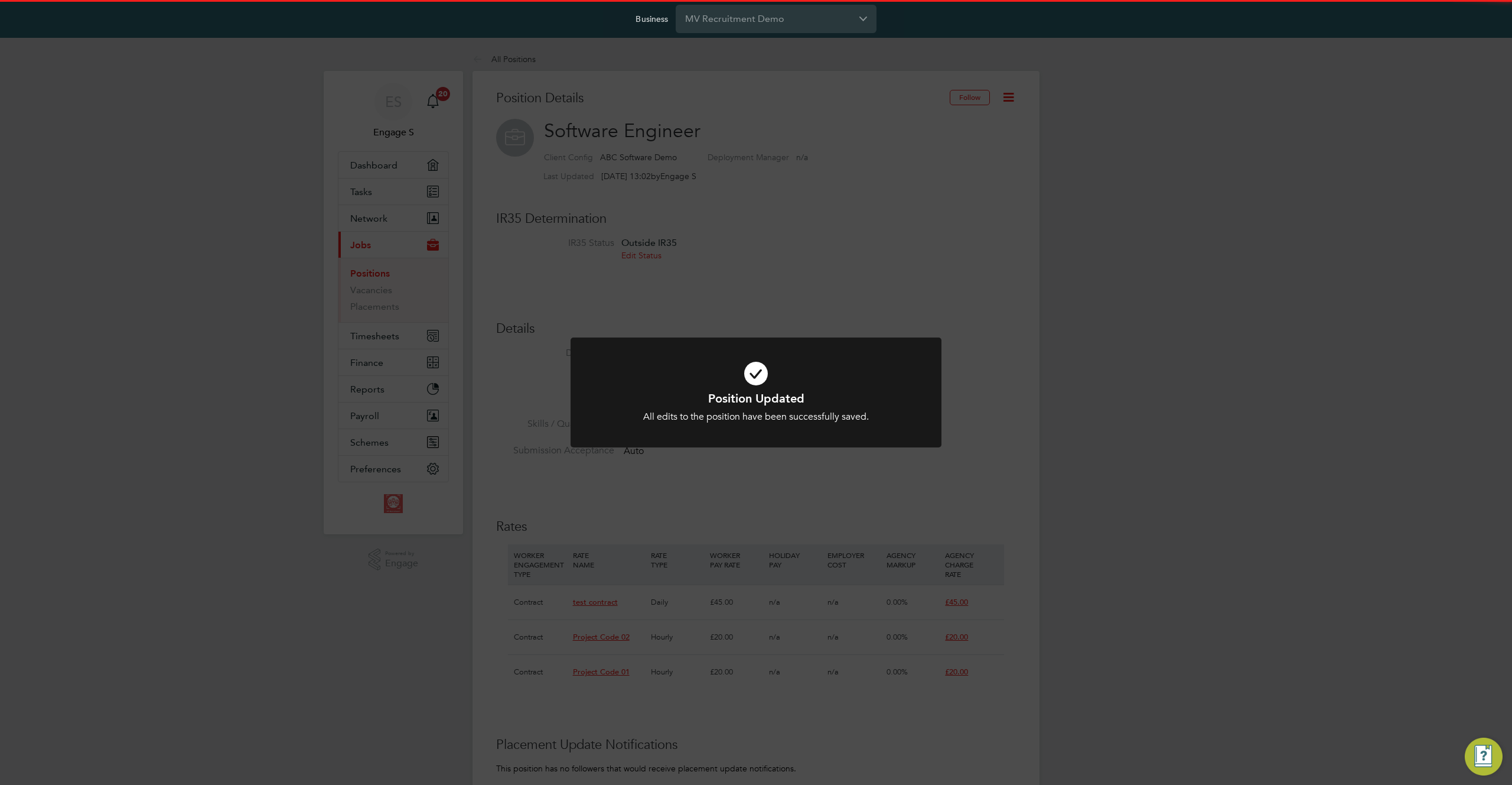
click at [975, 417] on div "Position Updated All edits to the position have been successfully saved. Cancel…" at bounding box center [756, 392] width 1512 height 785
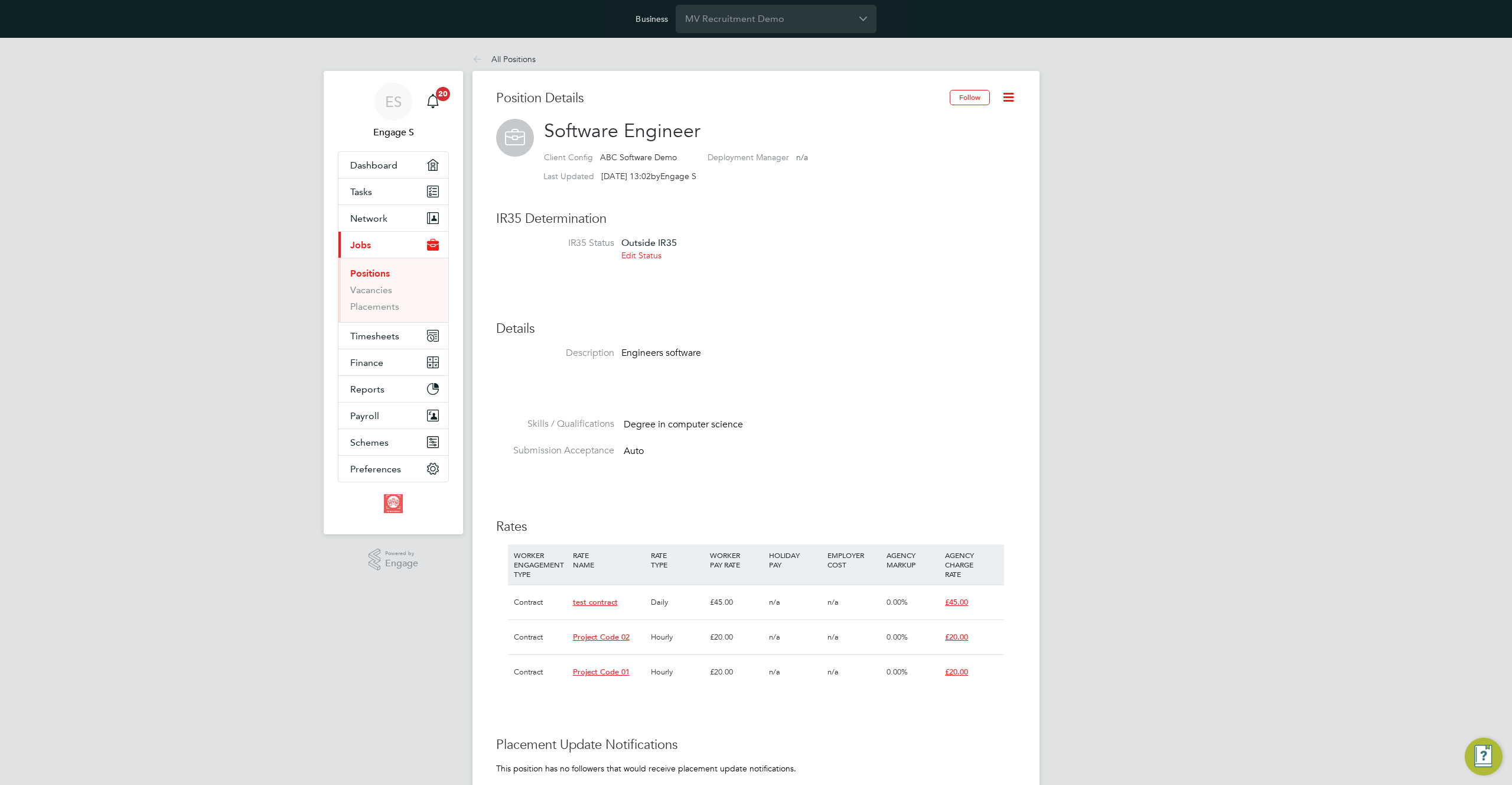
drag, startPoint x: 598, startPoint y: 154, endPoint x: 738, endPoint y: 147, distance: 140.2
click at [738, 147] on h2 "Software Engineer Client Config ABC Software Demo Deployment Manager n/a Last U…" at bounding box center [756, 153] width 520 height 68
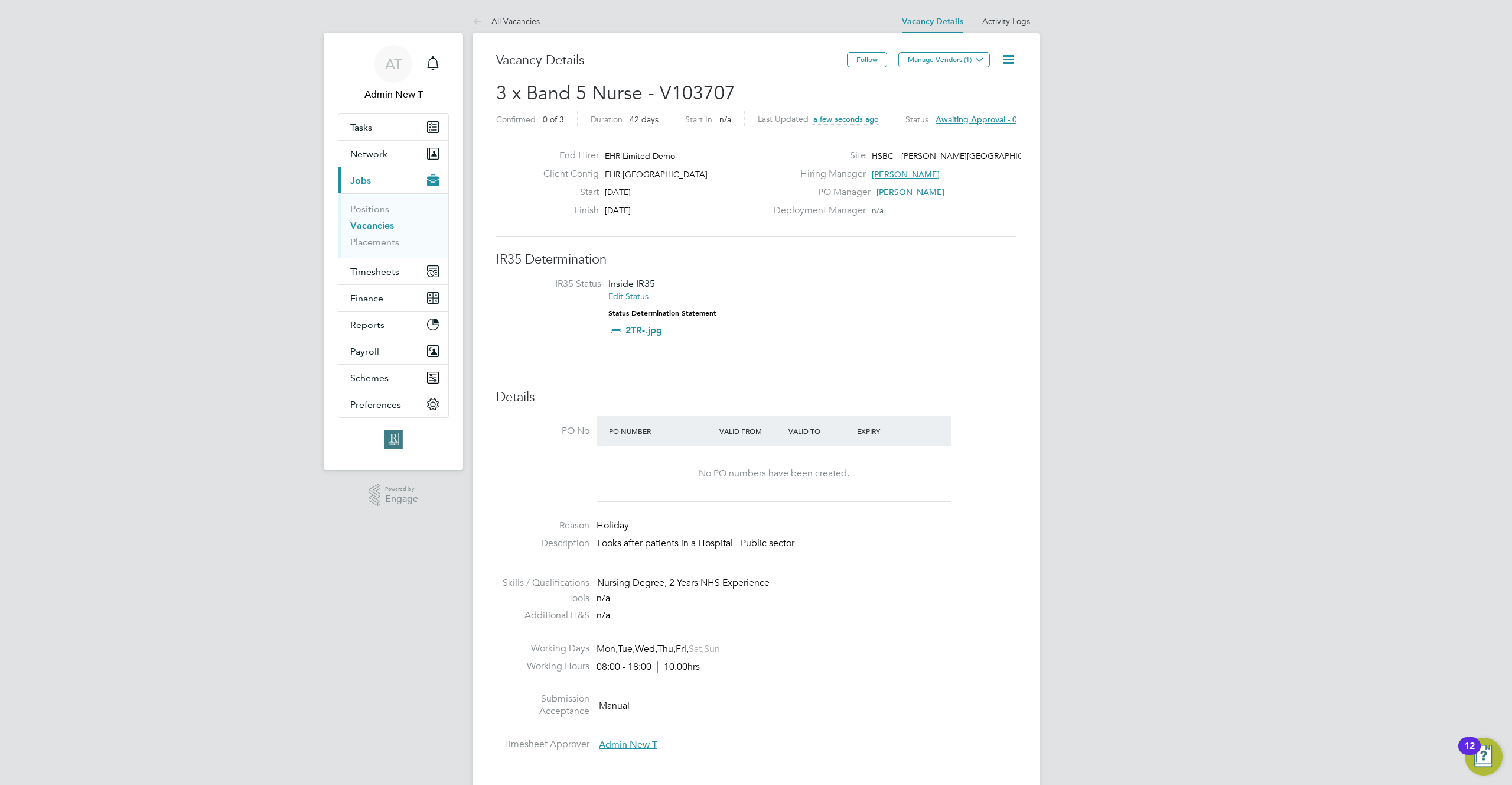
click at [1006, 59] on icon at bounding box center [1008, 59] width 15 height 15
click at [970, 123] on li "Approve All Levels" at bounding box center [971, 127] width 85 height 17
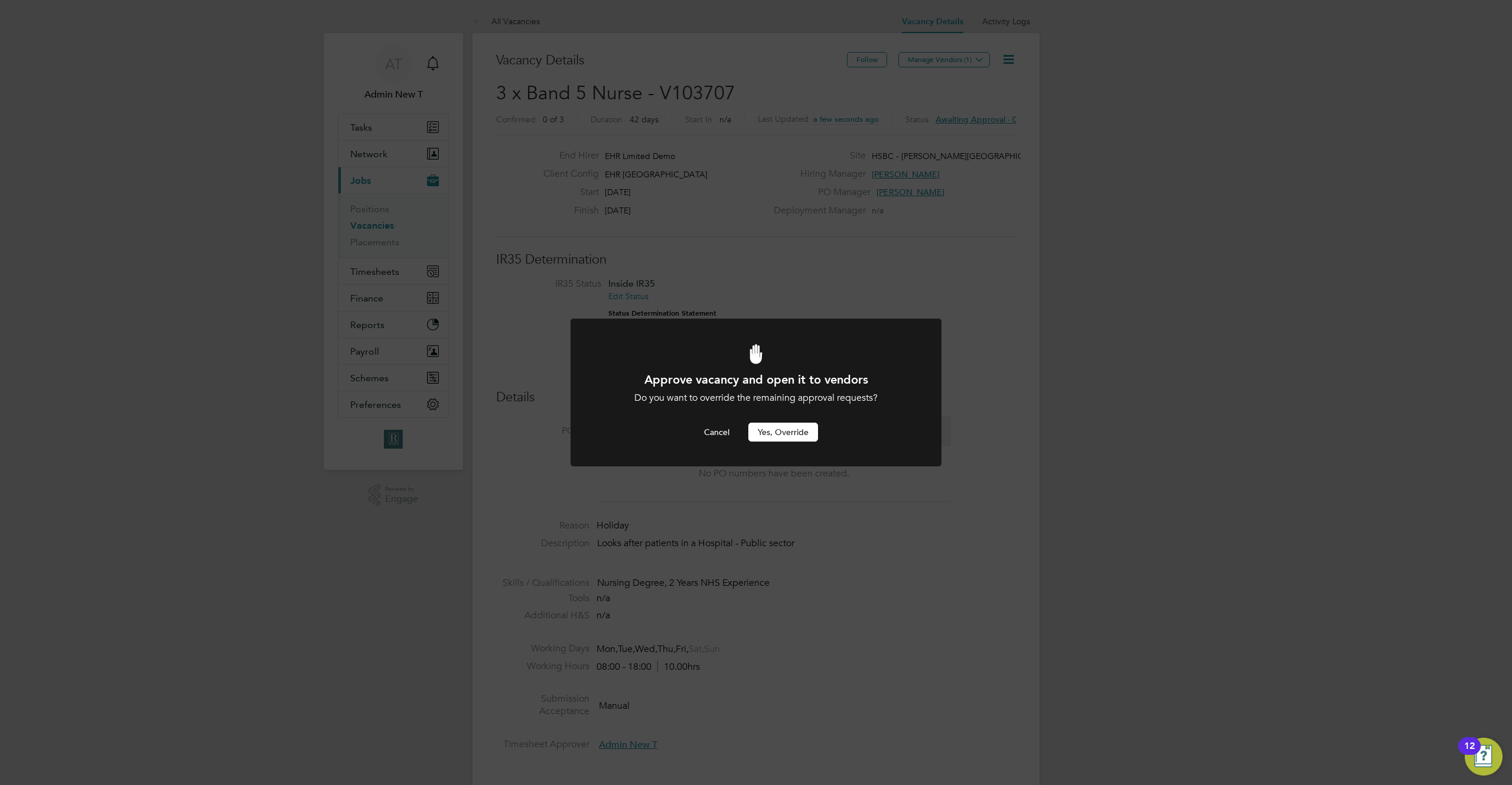
click at [778, 431] on button "Yes, Override" at bounding box center [783, 432] width 70 height 19
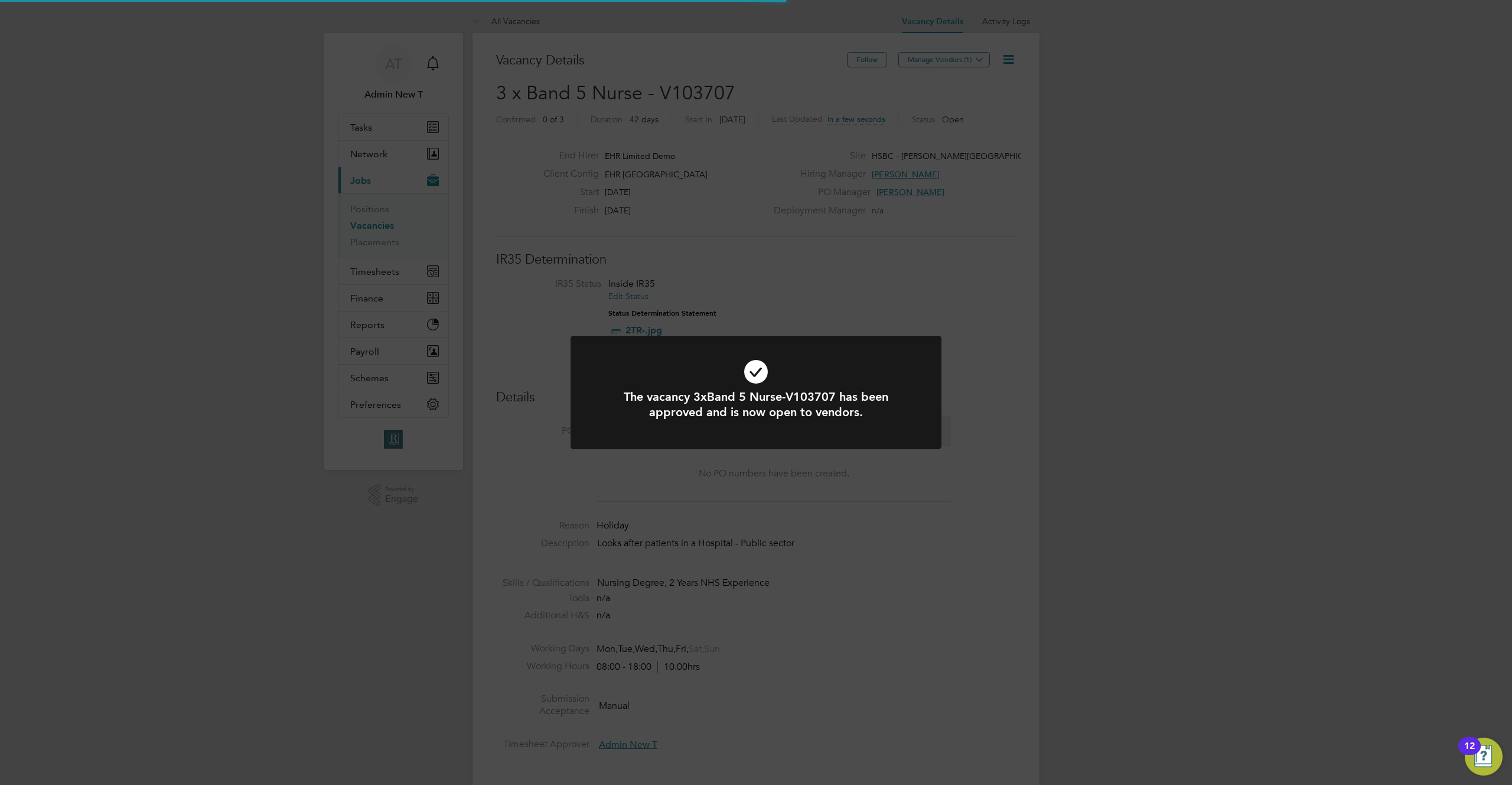
scroll to position [21, 184]
click at [1074, 220] on div "The vacancy 3xBand 5 Nurse-V103707 has been approved and is now open to vendors…" at bounding box center [756, 392] width 1512 height 785
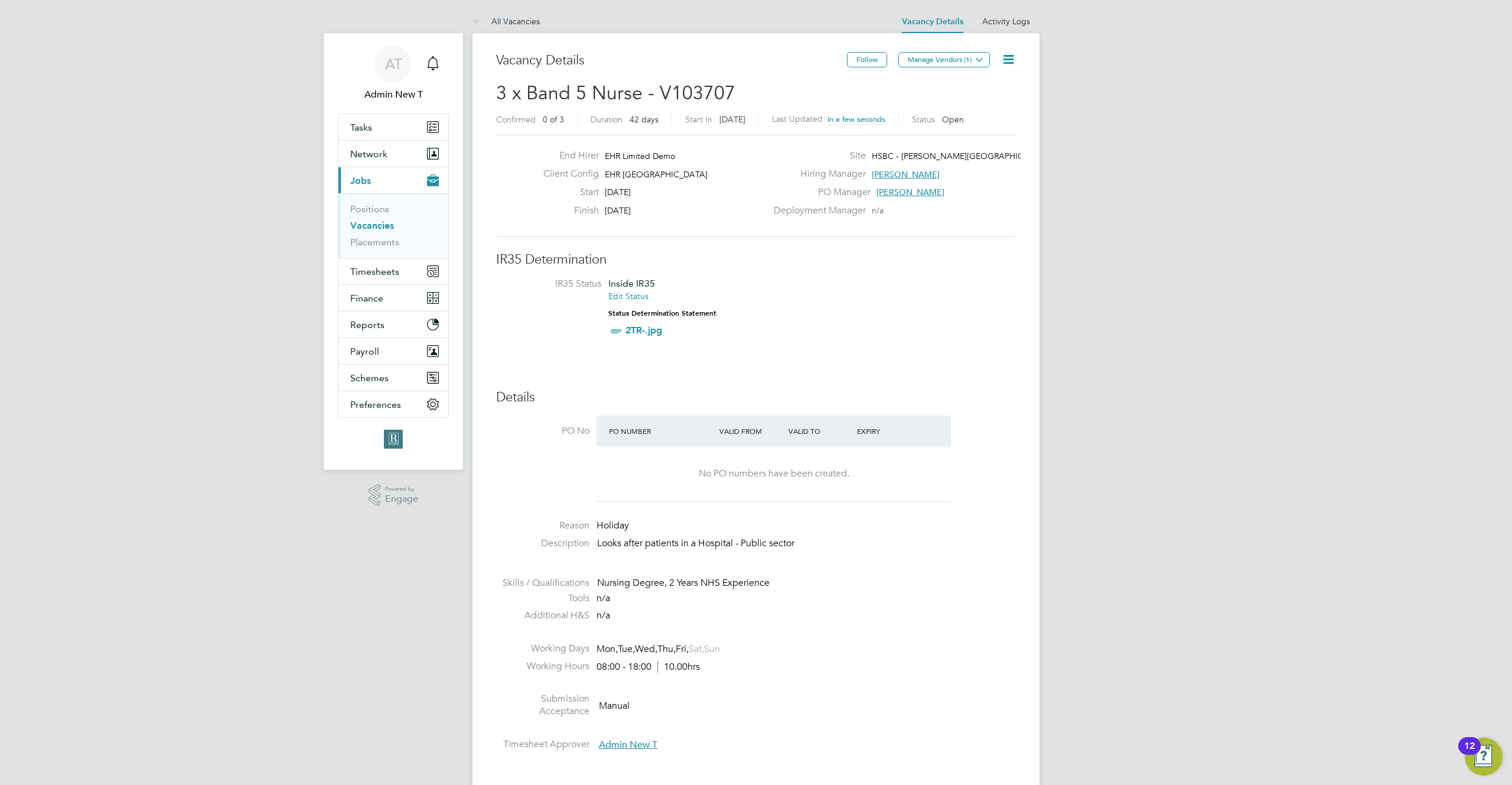
click at [1010, 55] on icon at bounding box center [1008, 59] width 15 height 15
click at [960, 233] on div "End Hirer EHR Limited Demo Client Config EHR North-West Start 04 Aug 2025 Finis…" at bounding box center [756, 186] width 520 height 102
drag, startPoint x: 960, startPoint y: 233, endPoint x: 898, endPoint y: 215, distance: 64.6
click at [898, 215] on div "Deployment Manager n/a" at bounding box center [894, 214] width 254 height 18
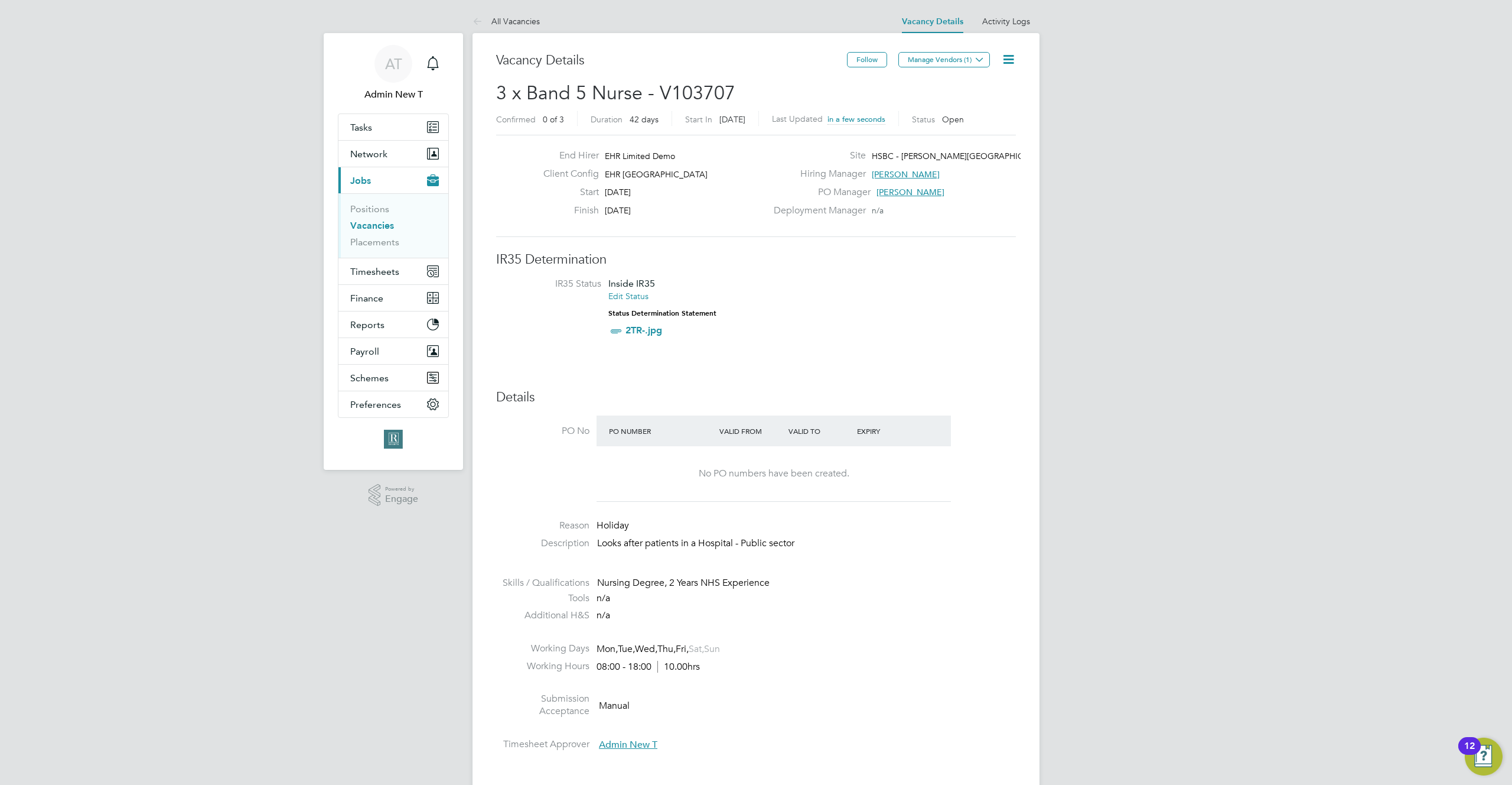
drag, startPoint x: 881, startPoint y: 212, endPoint x: 778, endPoint y: 214, distance: 103.0
click at [778, 214] on div "Deployment Manager n/a" at bounding box center [894, 214] width 254 height 18
click at [778, 213] on label "Deployment Manager" at bounding box center [816, 210] width 99 height 12
click at [1002, 196] on div "PO Manager John B" at bounding box center [894, 195] width 254 height 18
drag, startPoint x: 1002, startPoint y: 196, endPoint x: 877, endPoint y: 156, distance: 131.2
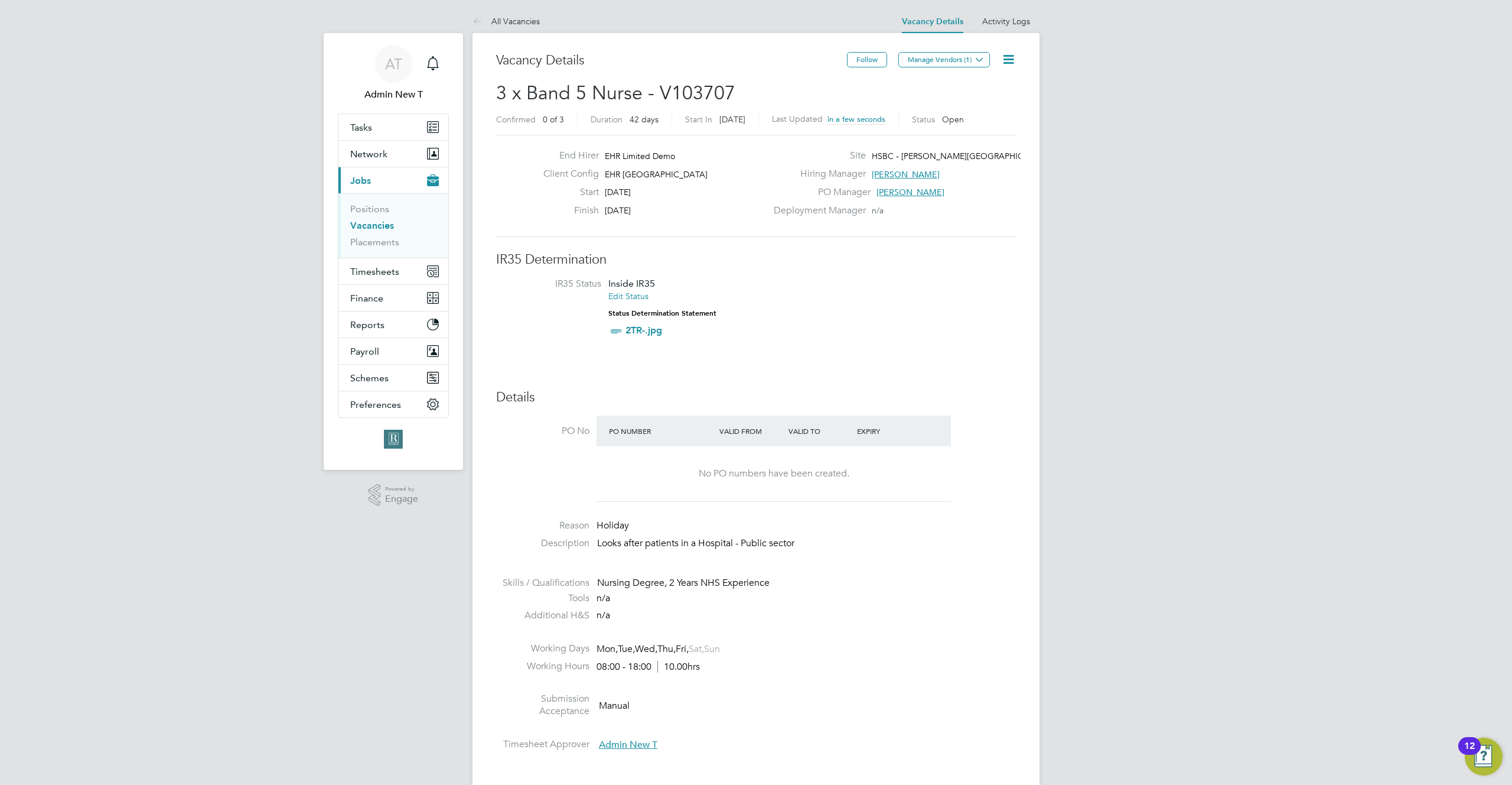
click at [877, 156] on div "Site HSBC - Compton Road Hiring Manager John B PO Manager John B Deployment Man…" at bounding box center [894, 186] width 254 height 73
drag, startPoint x: 879, startPoint y: 155, endPoint x: 1022, endPoint y: 166, distance: 143.4
click at [975, 62] on icon at bounding box center [979, 59] width 9 height 9
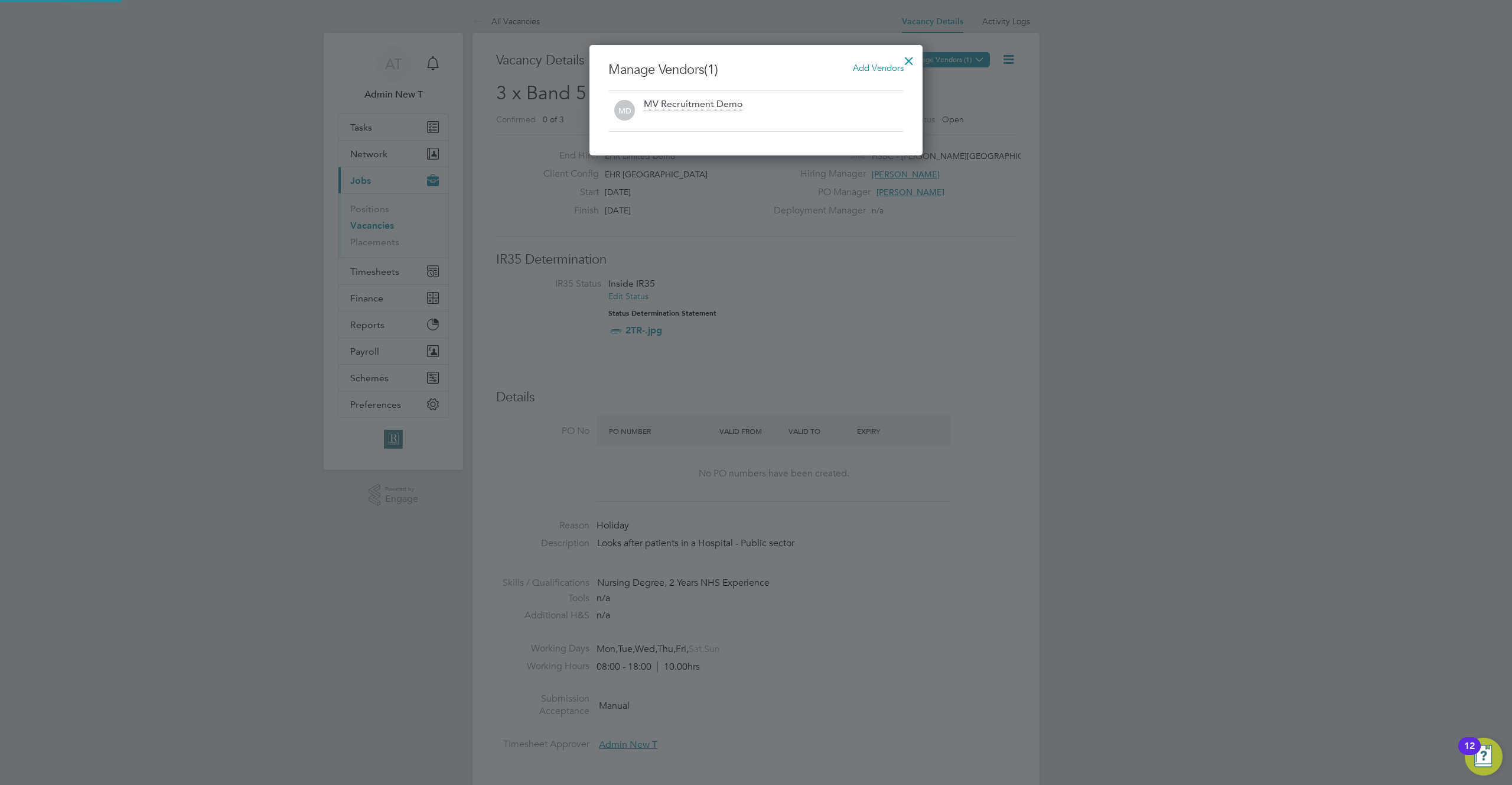
scroll to position [110, 334]
click at [872, 65] on span "Add Vendors" at bounding box center [878, 67] width 51 height 11
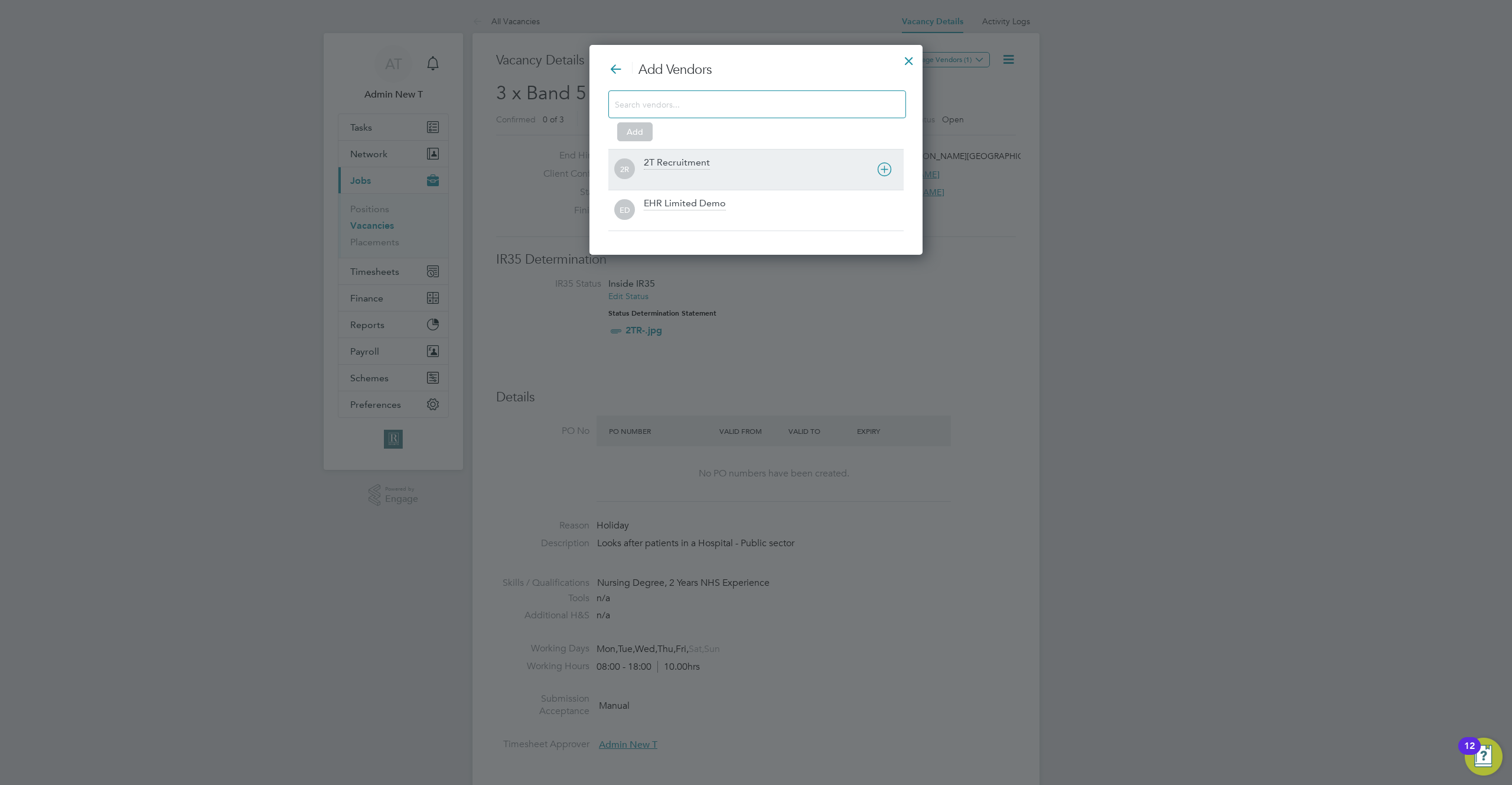
click at [709, 170] on div "2T Recruitment" at bounding box center [774, 170] width 260 height 26
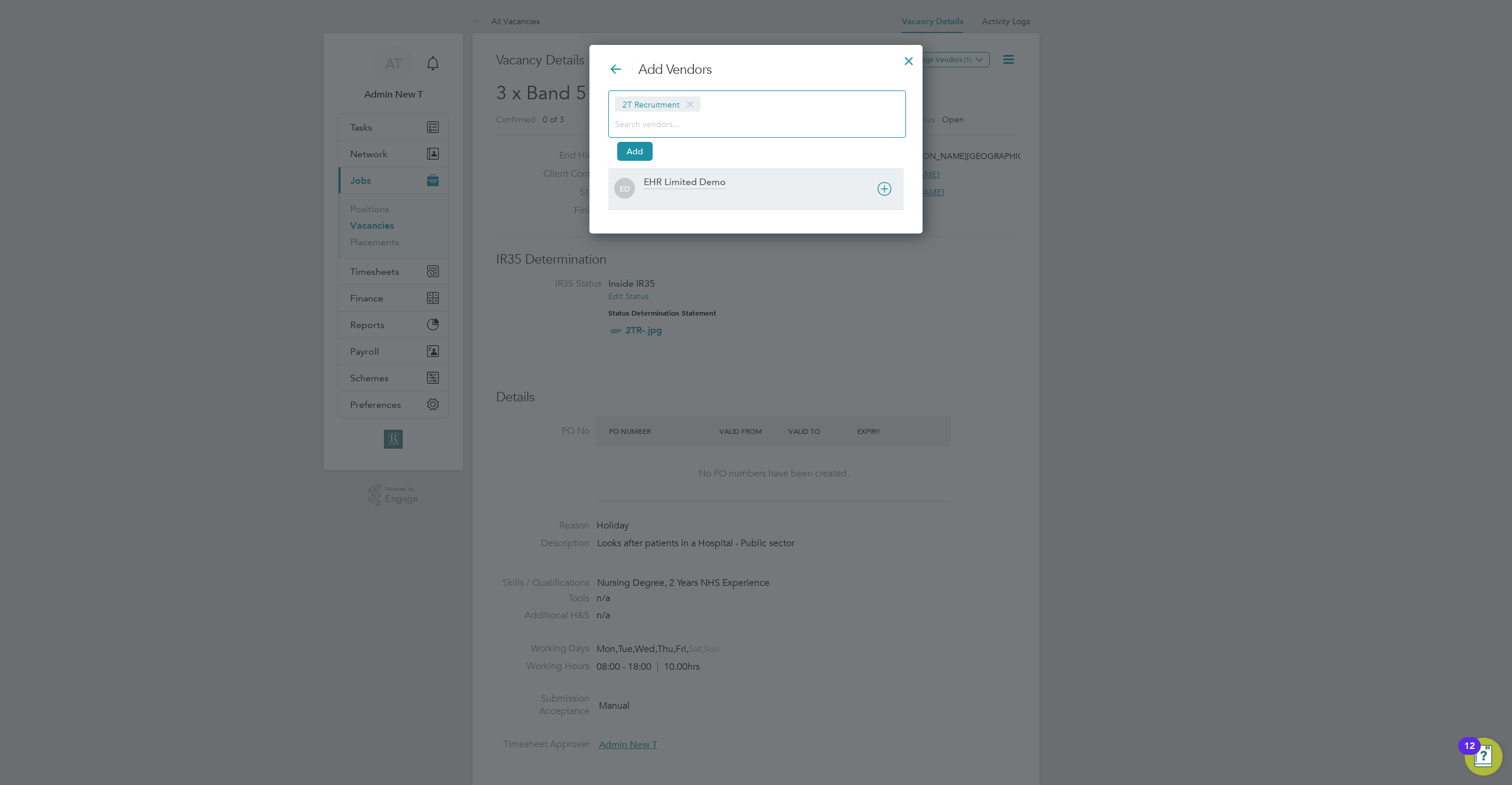
scroll to position [189, 334]
click at [709, 184] on div "EHR Limited Demo" at bounding box center [685, 183] width 82 height 13
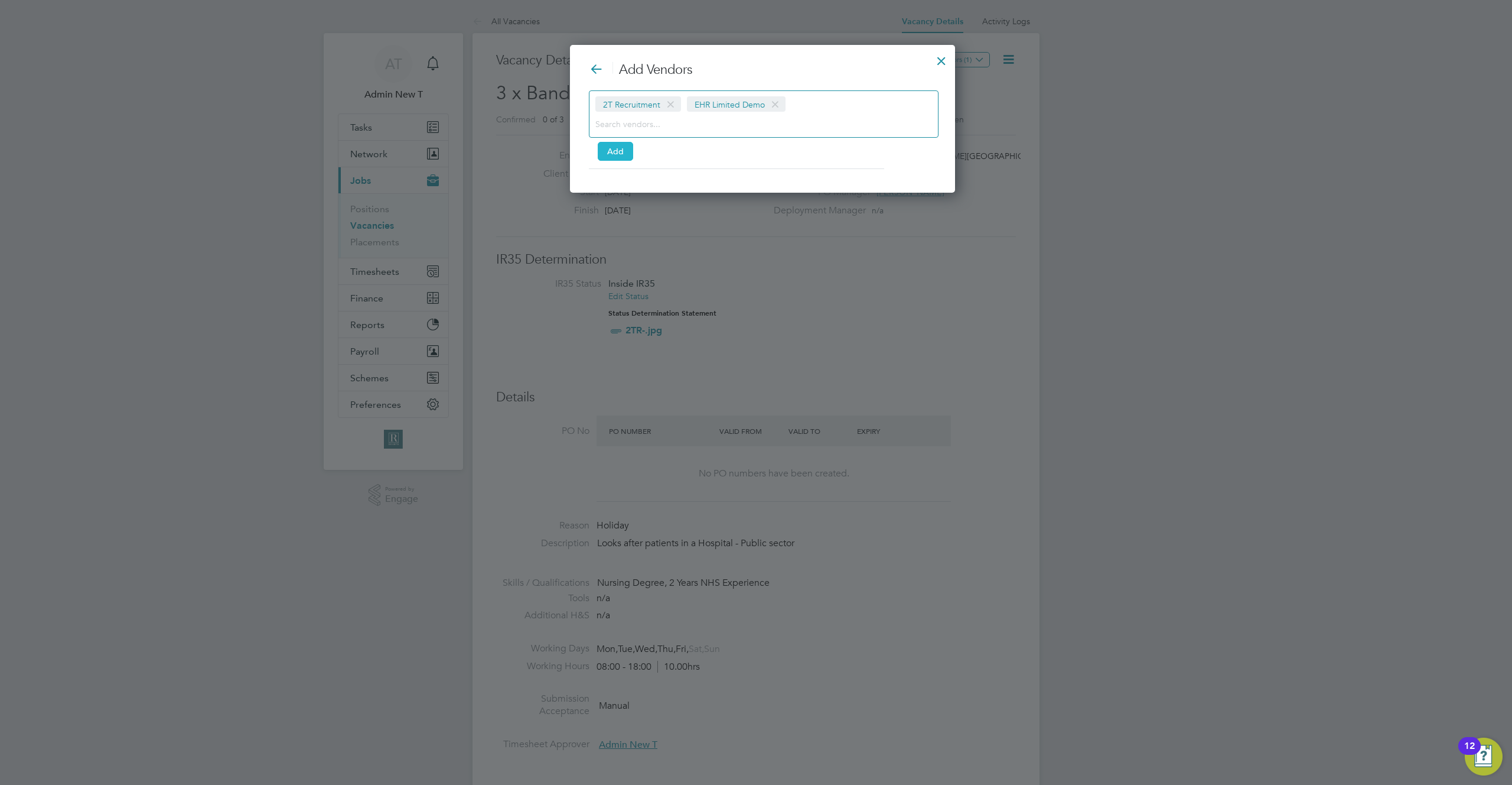
click at [609, 150] on button "Add" at bounding box center [615, 151] width 35 height 19
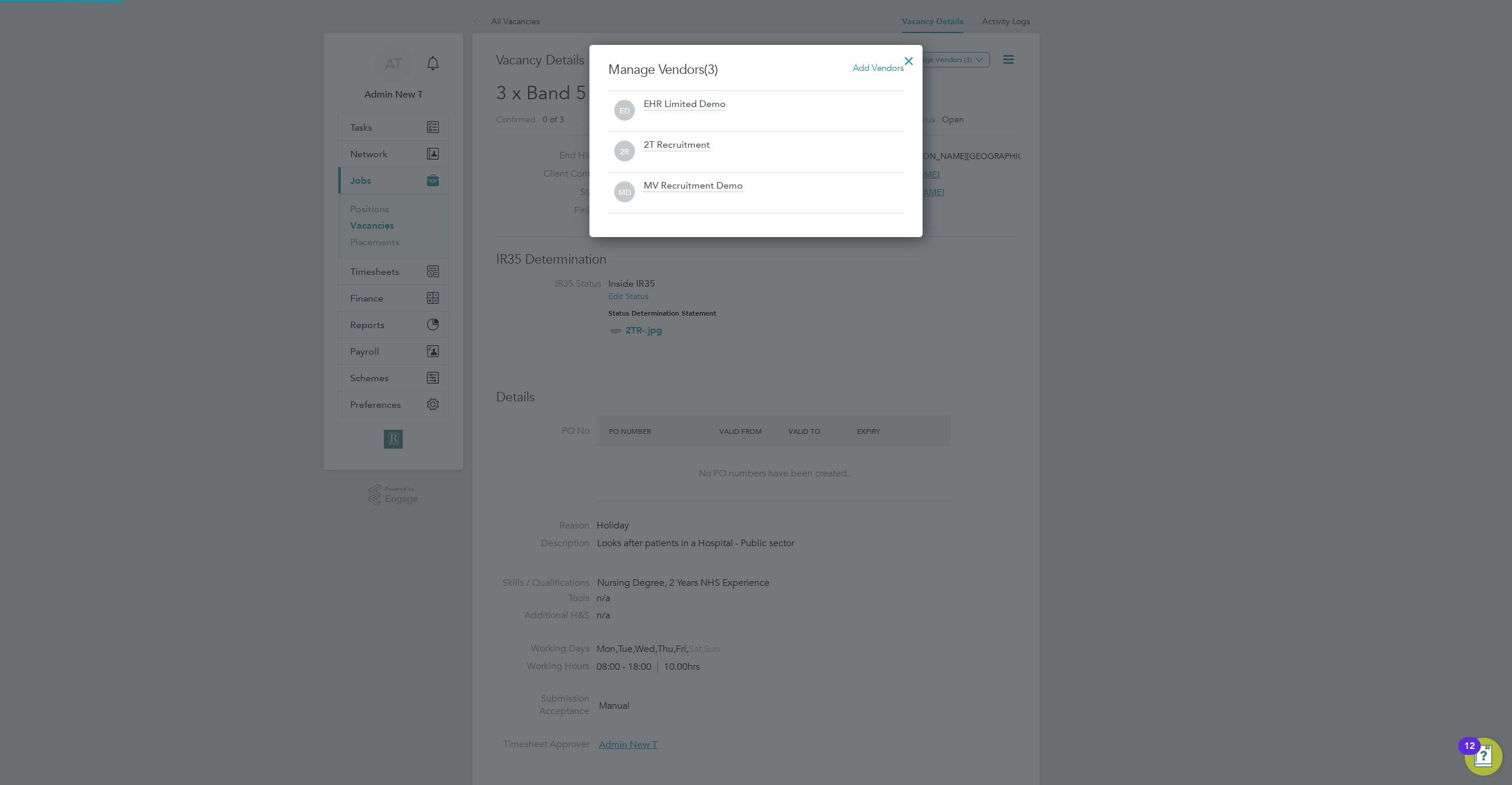
scroll to position [192, 334]
drag, startPoint x: 754, startPoint y: 141, endPoint x: 640, endPoint y: 144, distance: 114.0
click at [640, 144] on div "2R 2T Recruitment" at bounding box center [756, 152] width 295 height 26
copy div "2R 2T Recruitment"
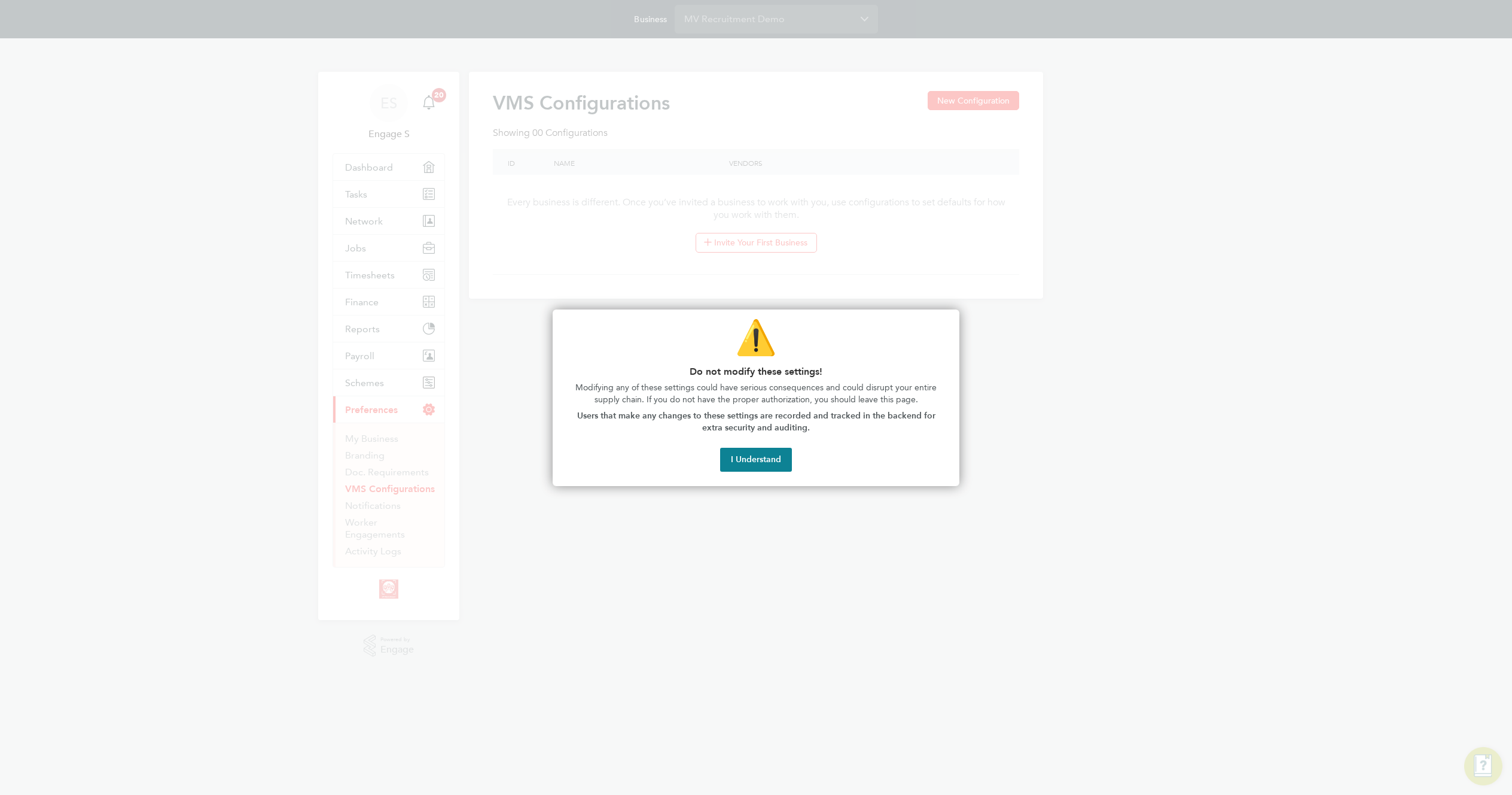
click at [664, 110] on div at bounding box center [756, 397] width 1512 height 795
drag, startPoint x: 772, startPoint y: 471, endPoint x: 746, endPoint y: 453, distance: 31.6
click at [772, 470] on button "I Understand" at bounding box center [756, 459] width 72 height 24
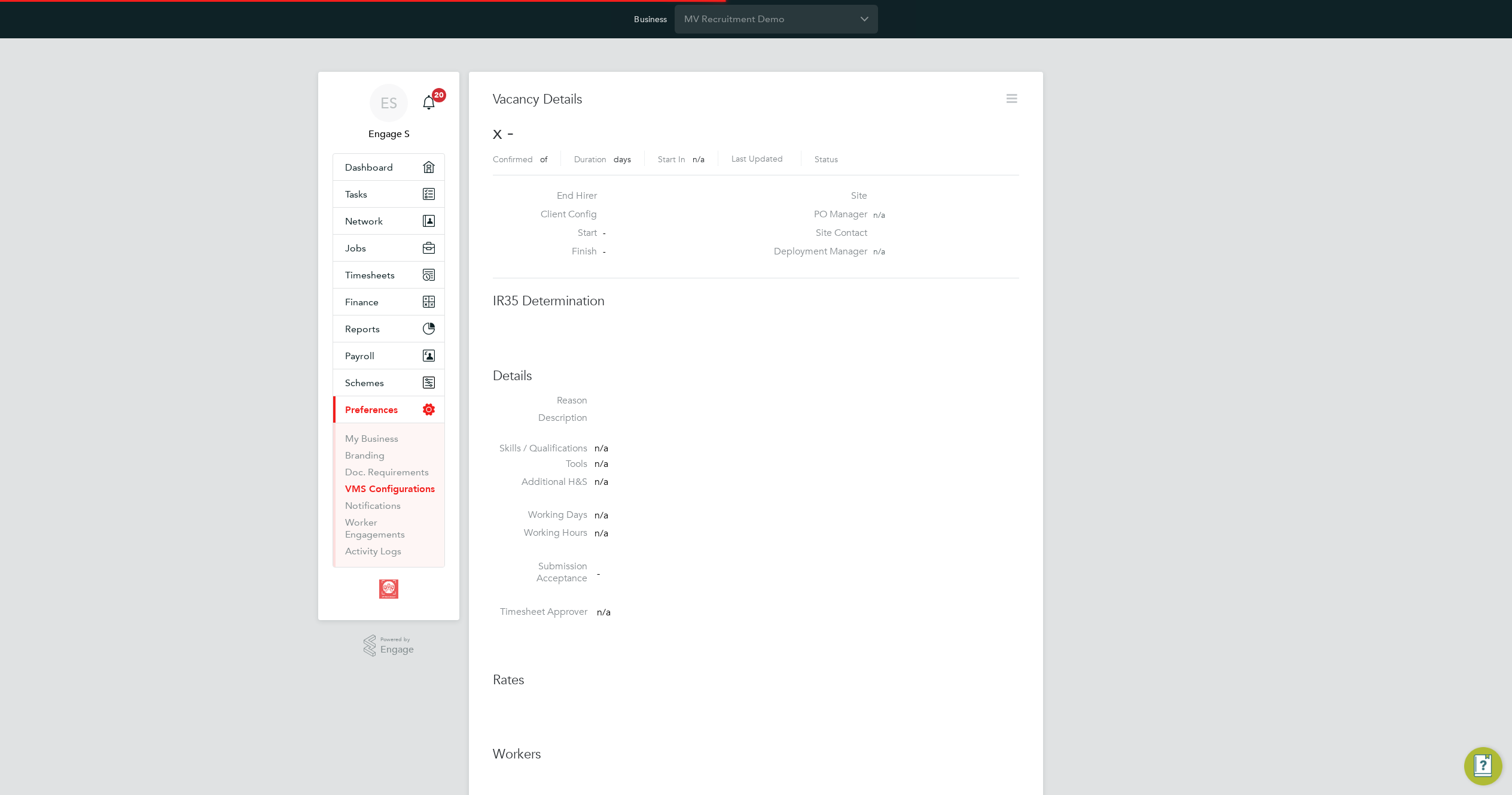
scroll to position [19, 258]
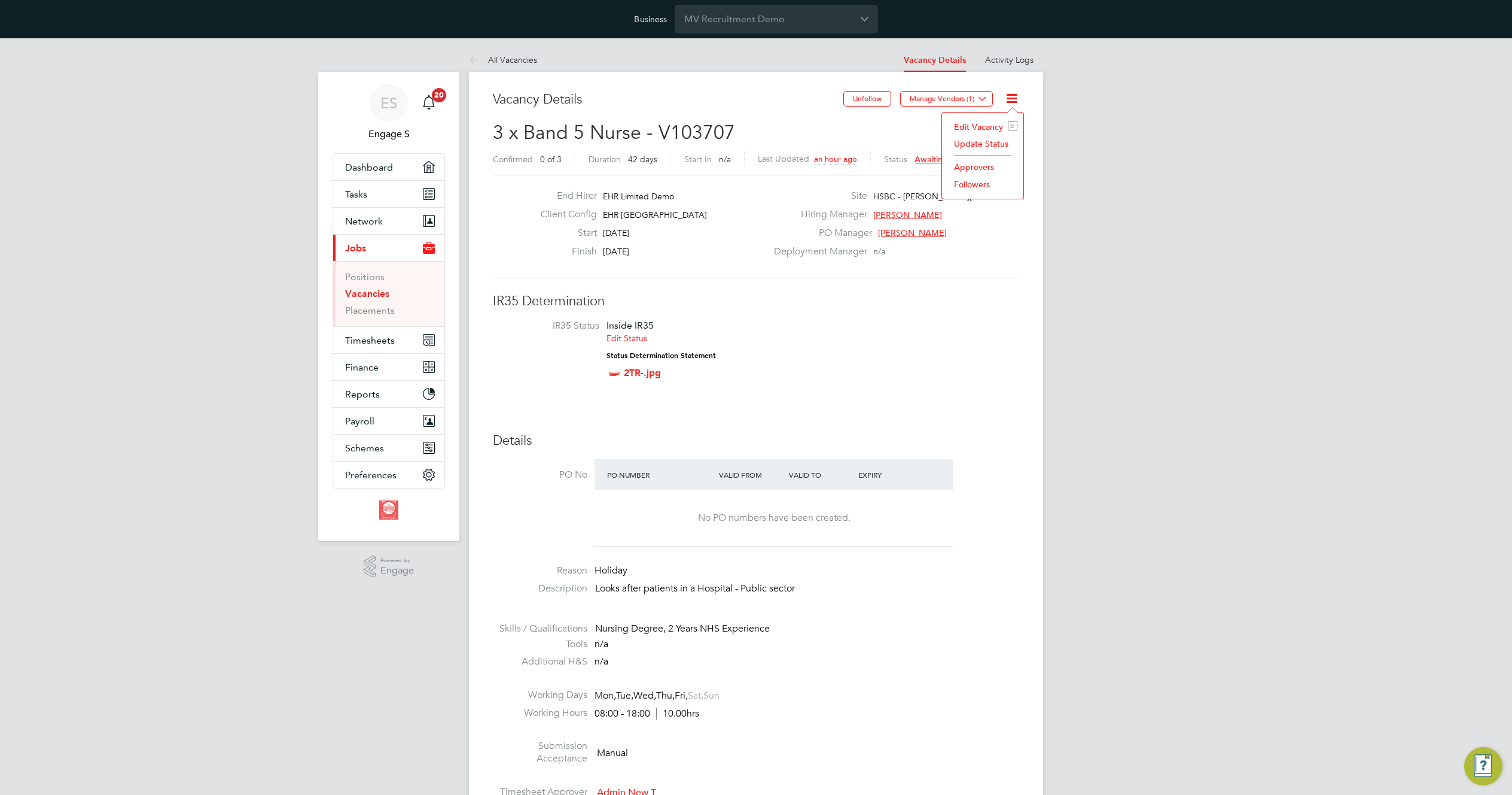
click at [915, 354] on li "IR35 Status Inside IR35 Edit Status Status Determination Statement 2TR-.jpg" at bounding box center [756, 351] width 503 height 65
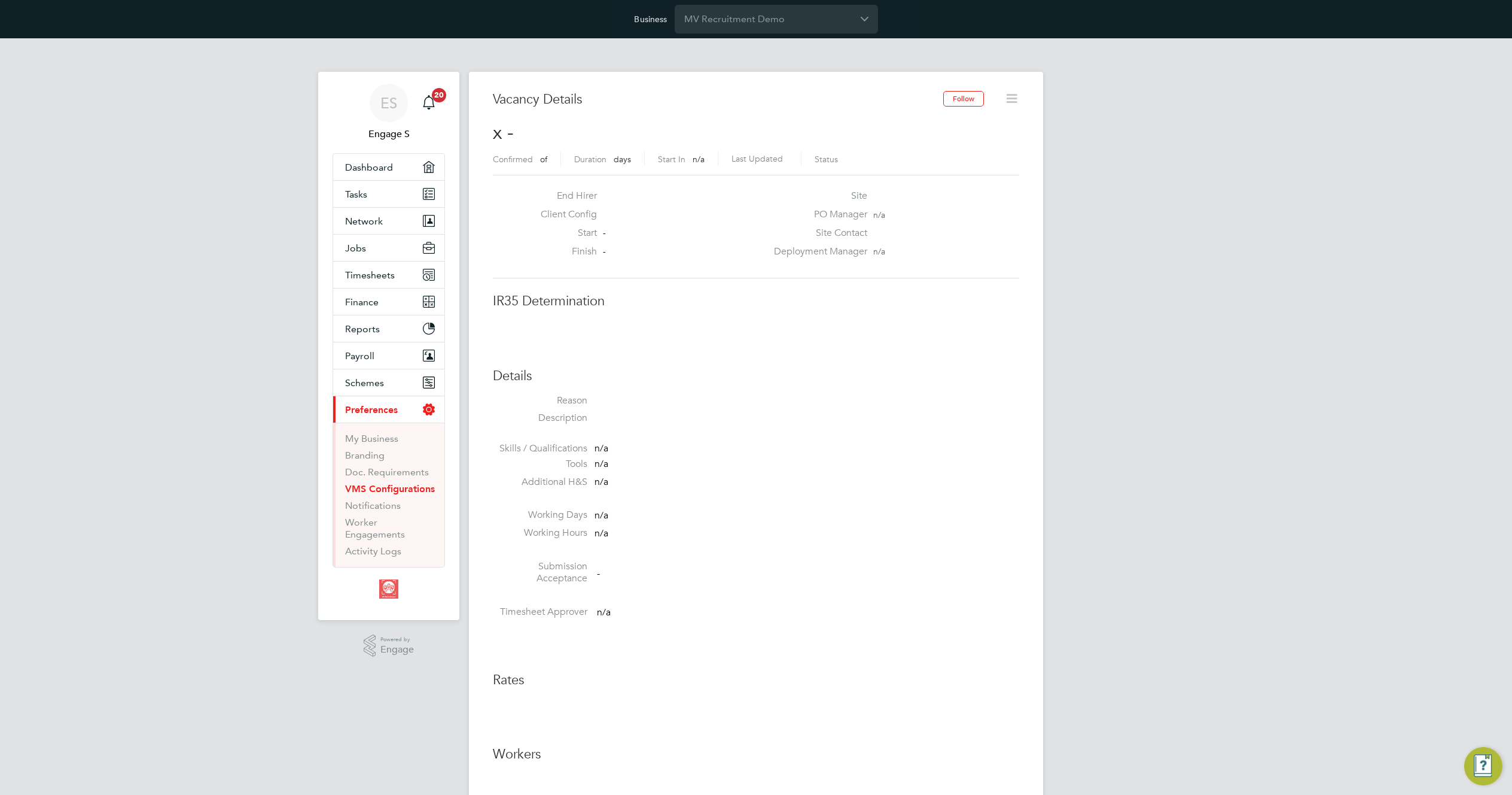
scroll to position [19, 258]
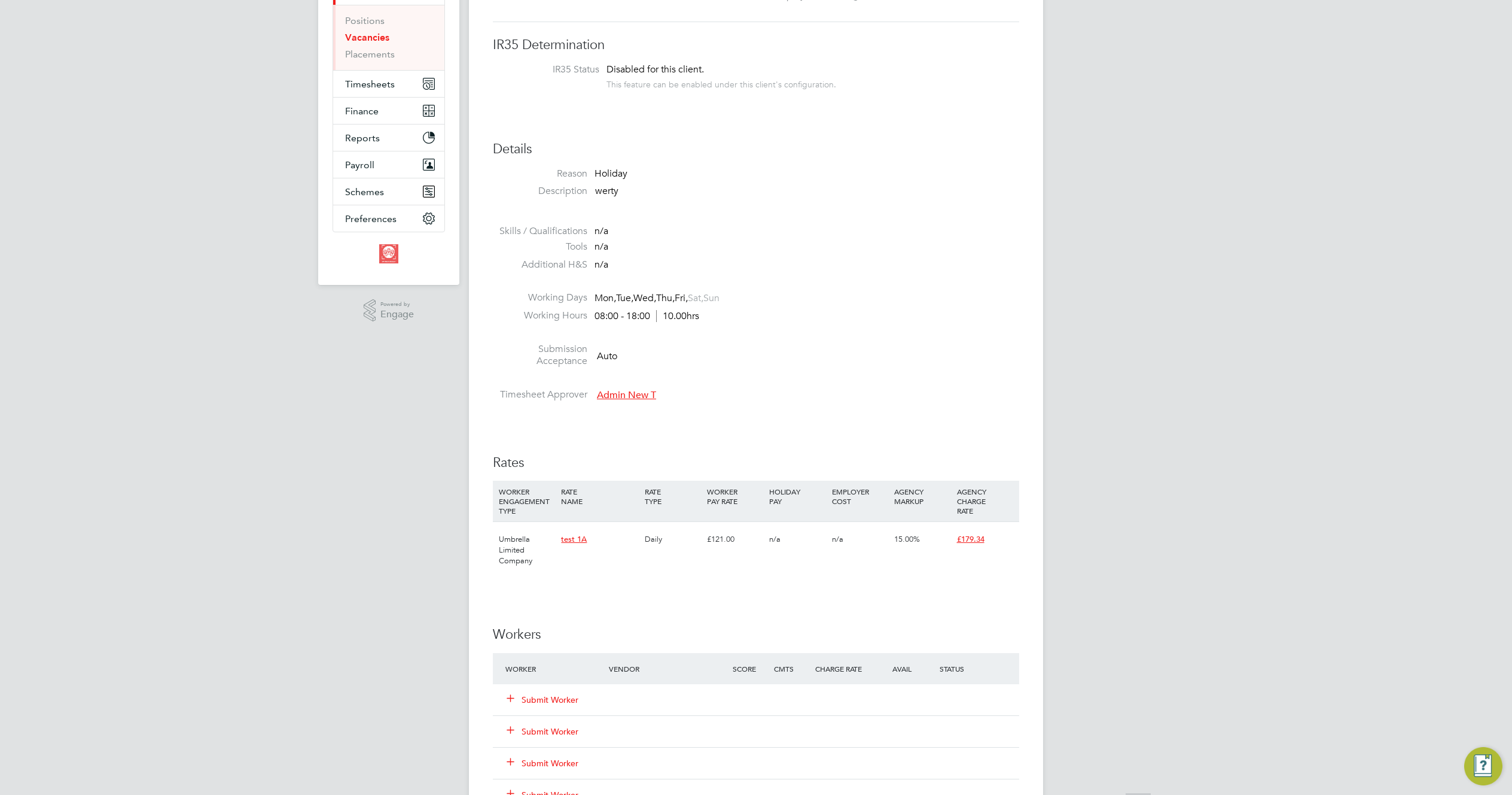
scroll to position [540, 0]
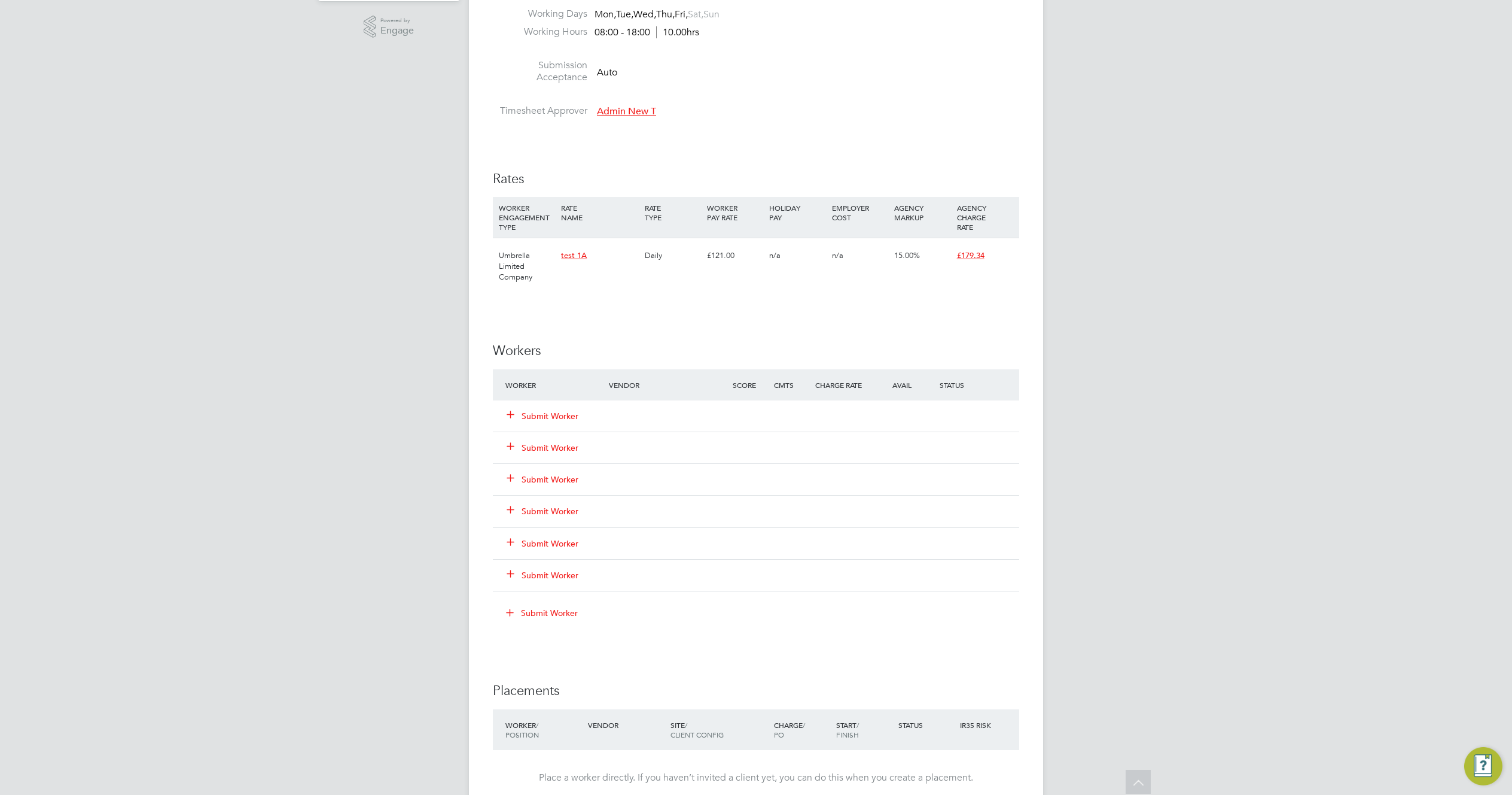
click at [567, 446] on button "Submit Worker" at bounding box center [543, 447] width 72 height 12
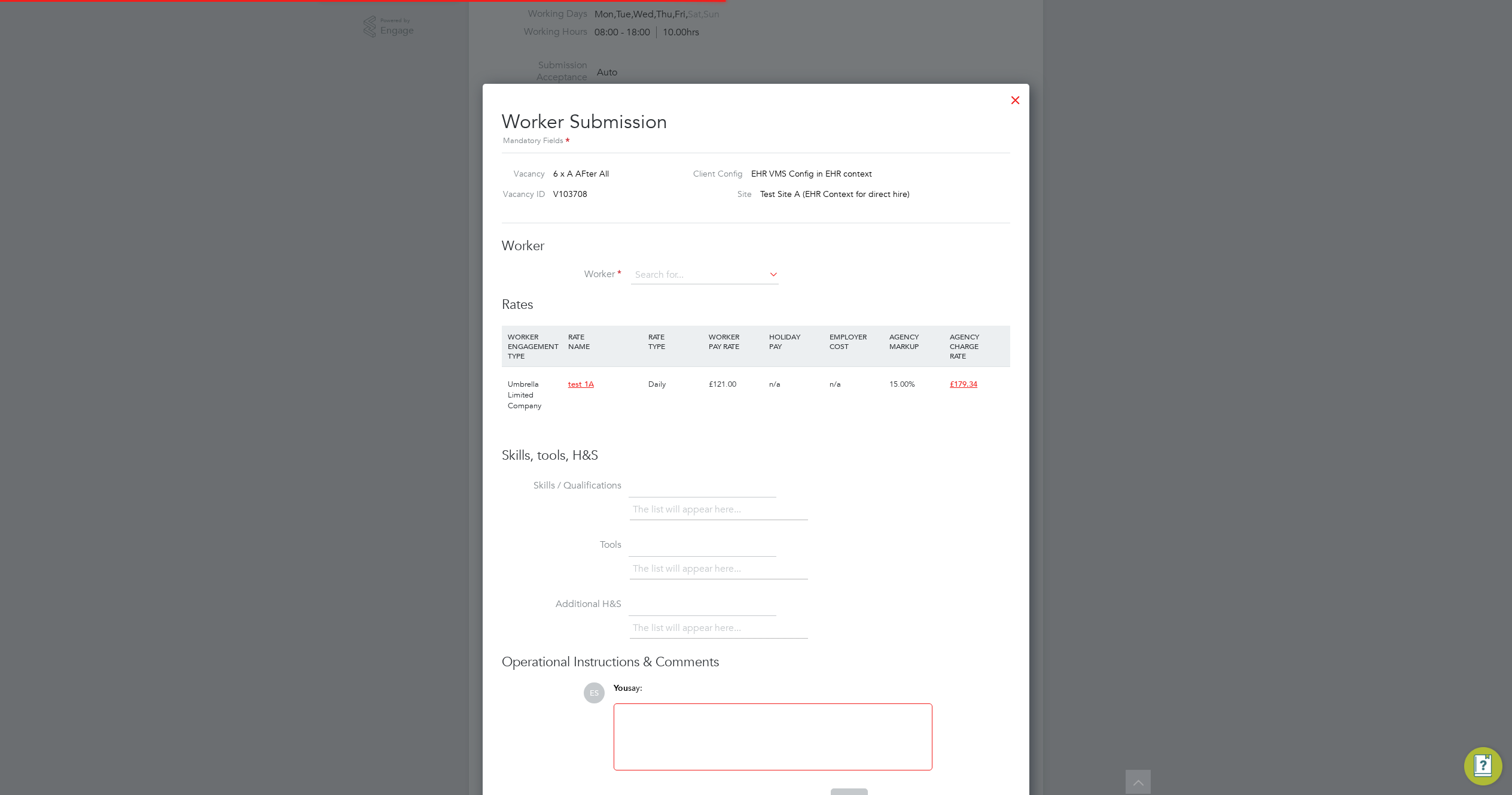
scroll to position [748, 547]
click at [708, 274] on input at bounding box center [704, 275] width 148 height 18
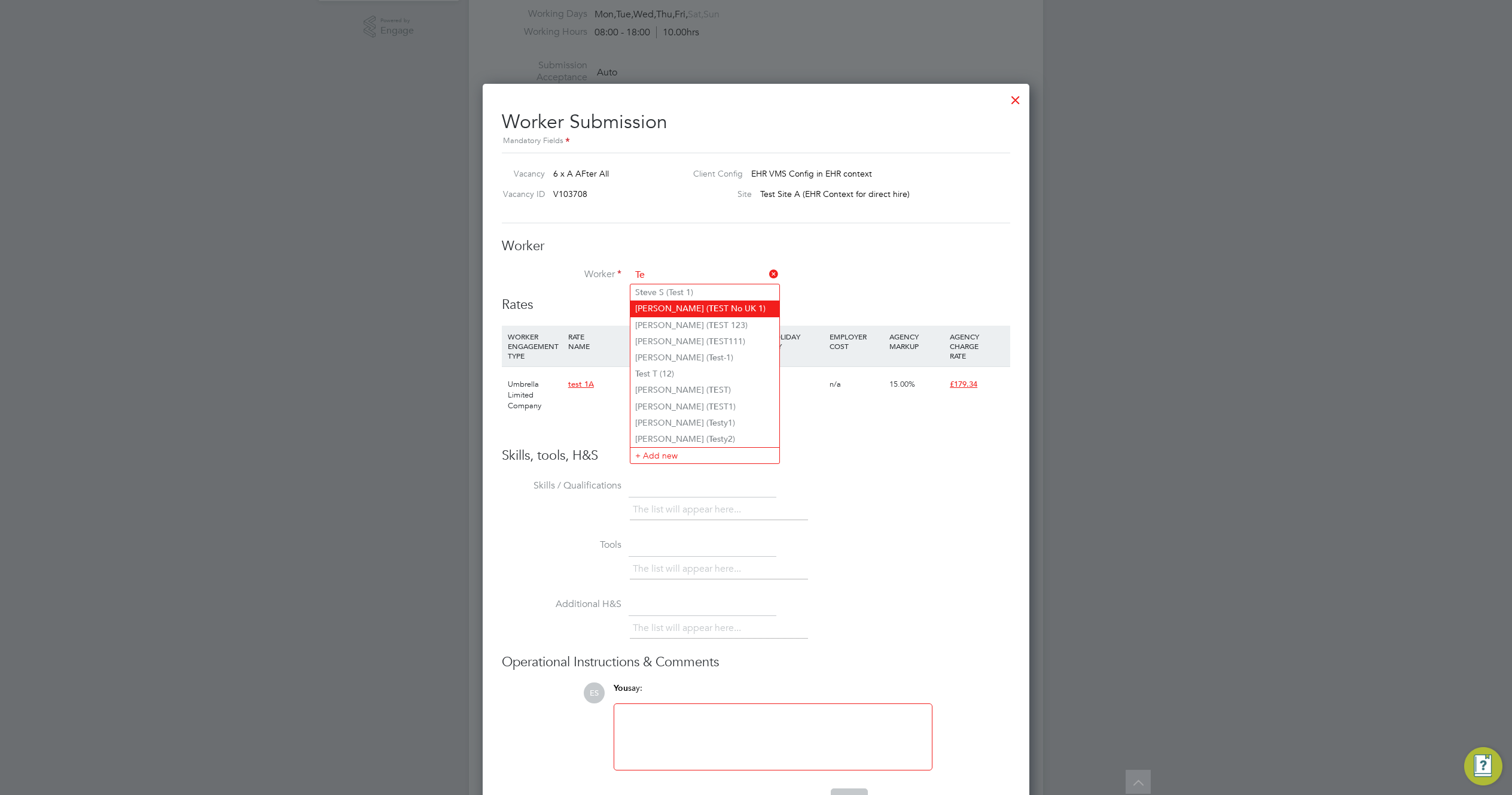
click at [759, 312] on li "Sebastian C ( TE ST No UK 1)" at bounding box center [705, 308] width 149 height 16
type input "Sebastian C (TEST No UK 1)"
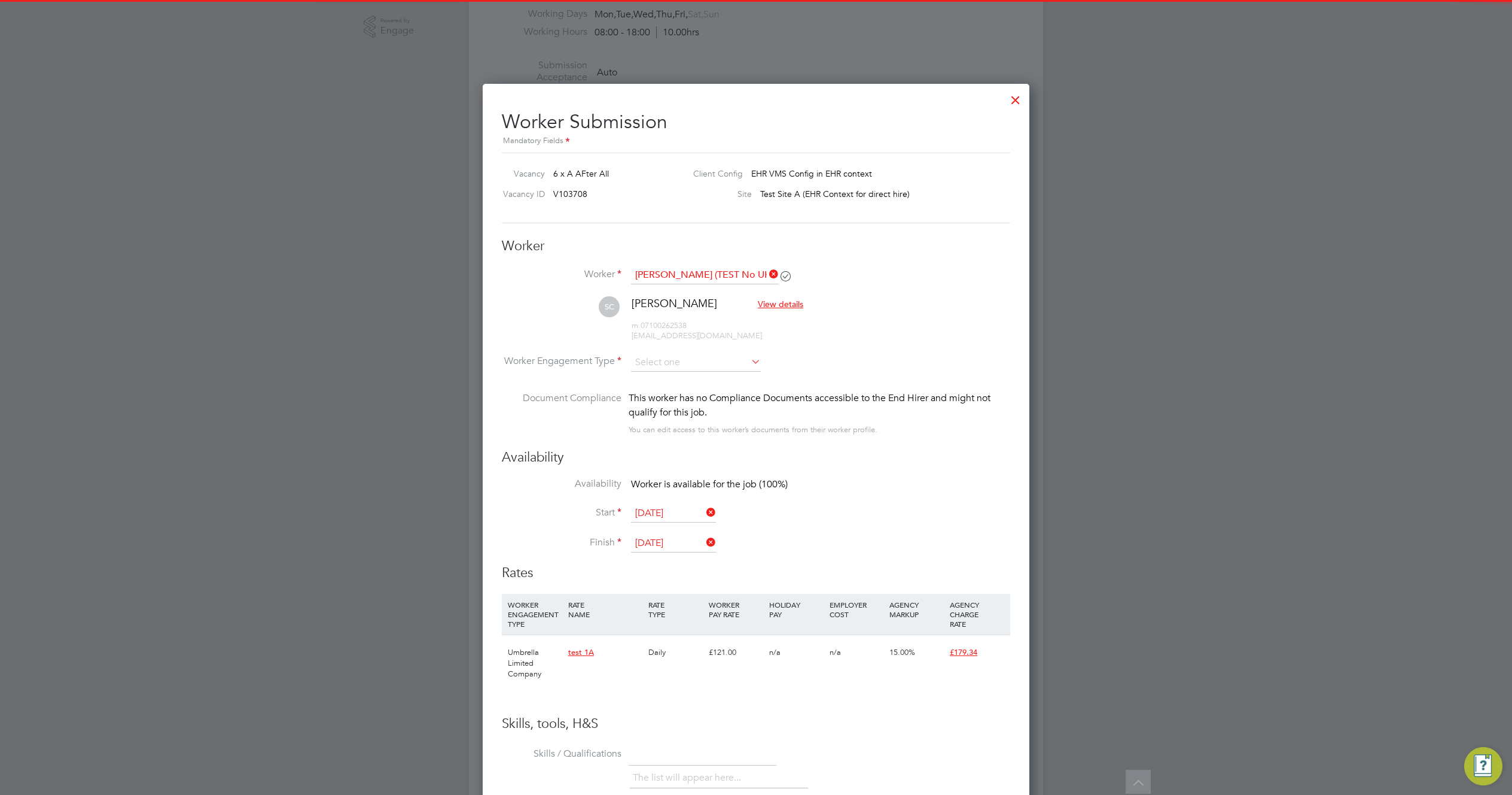
scroll to position [1016, 547]
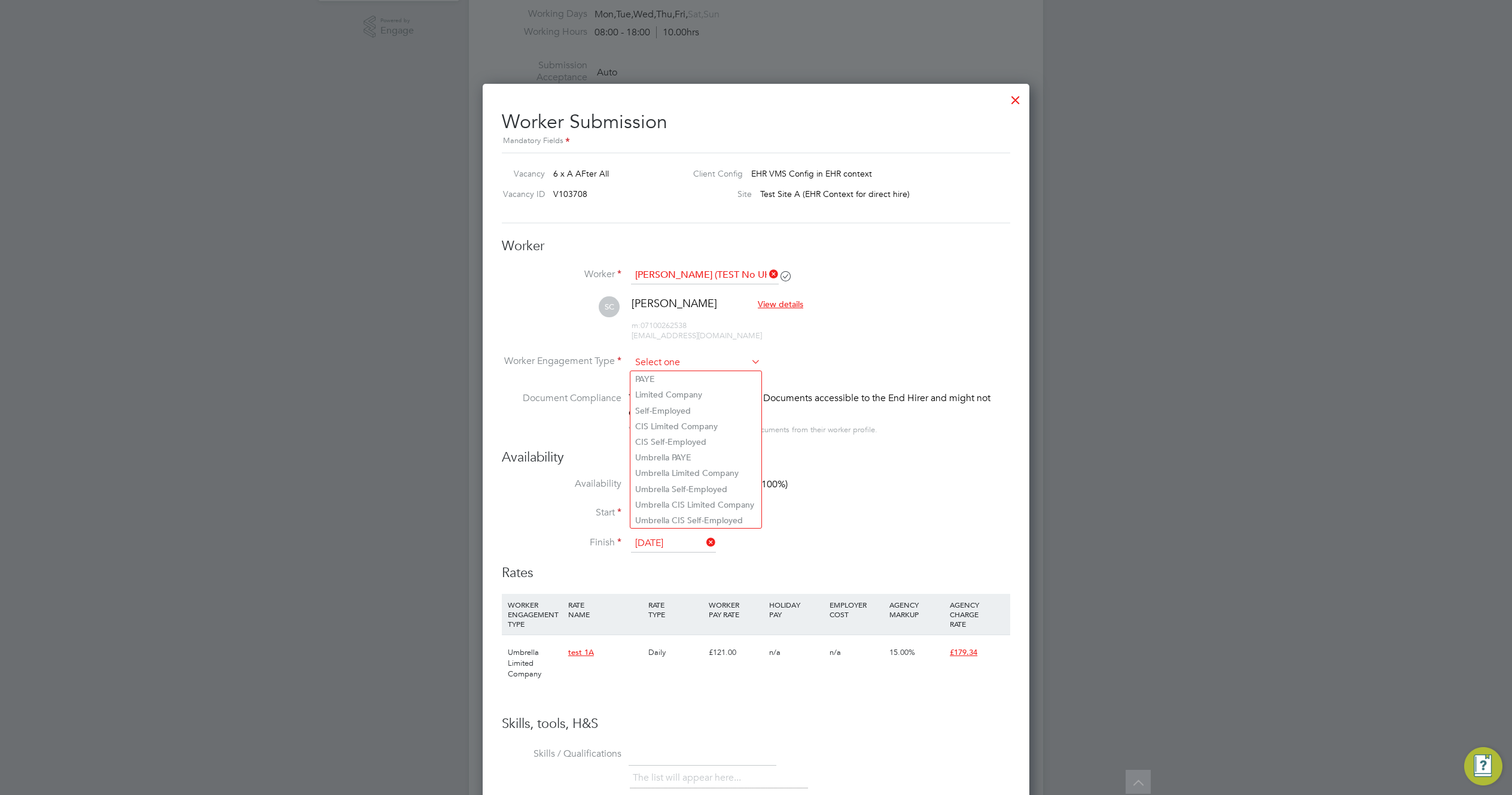
click at [697, 369] on input at bounding box center [695, 362] width 130 height 18
click at [687, 408] on li "Self-Employed" at bounding box center [696, 411] width 131 height 16
type input "Self-Employed"
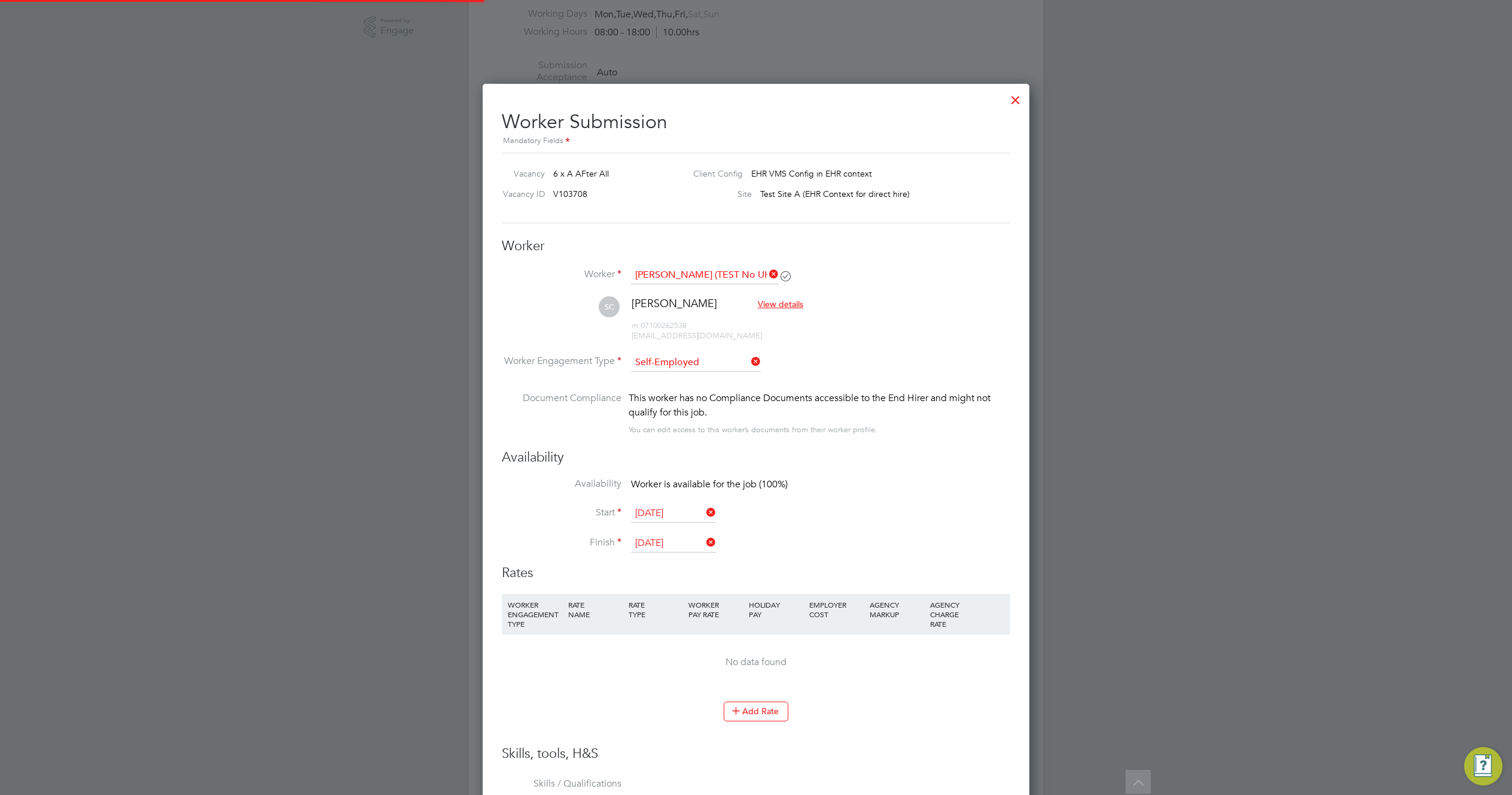
scroll to position [0, 0]
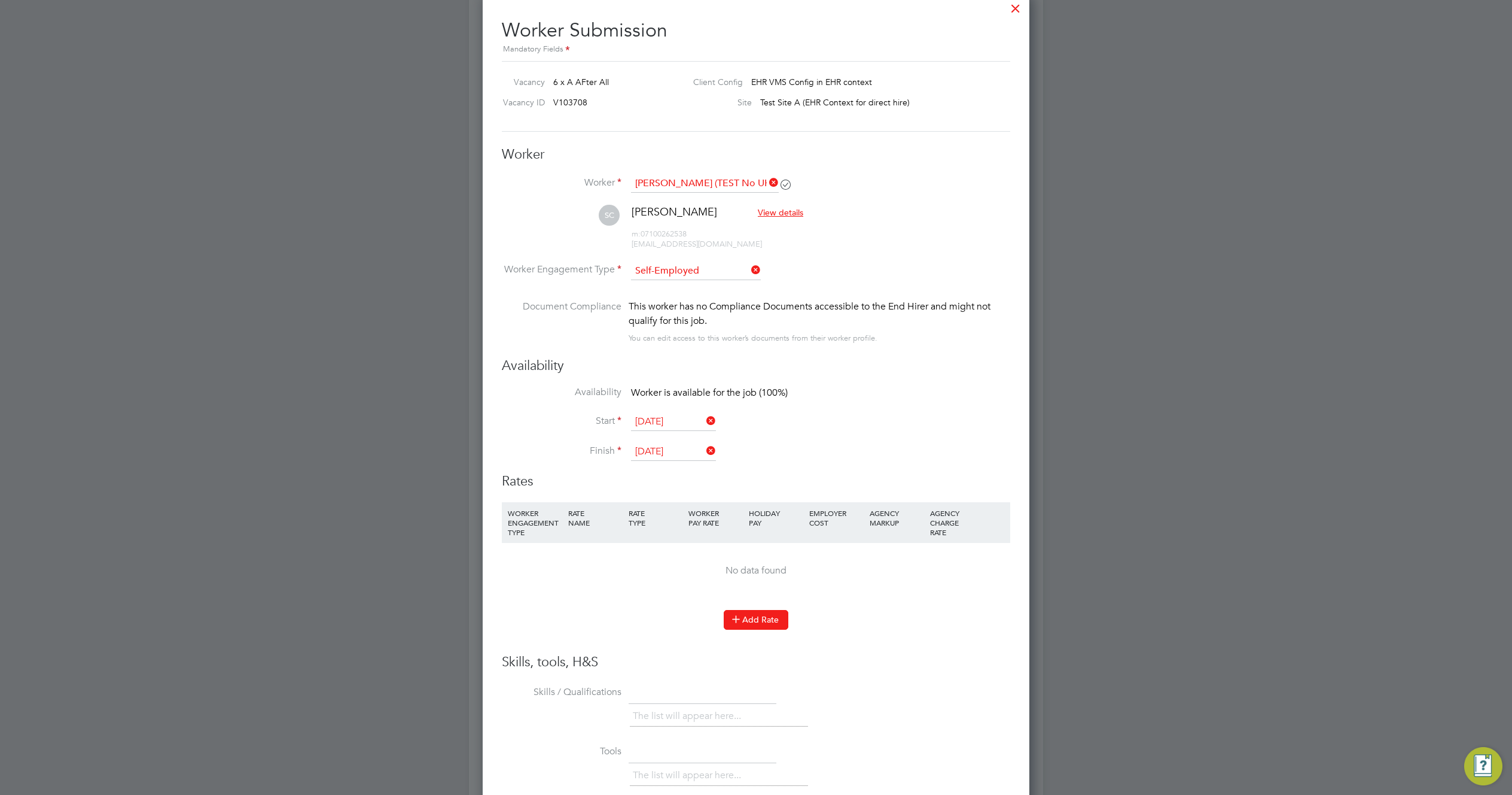
click at [753, 617] on button "Add Rate" at bounding box center [755, 619] width 65 height 19
click at [598, 570] on input at bounding box center [595, 565] width 54 height 20
type input "test"
click at [731, 566] on input "0" at bounding box center [715, 565] width 54 height 20
type input "04"
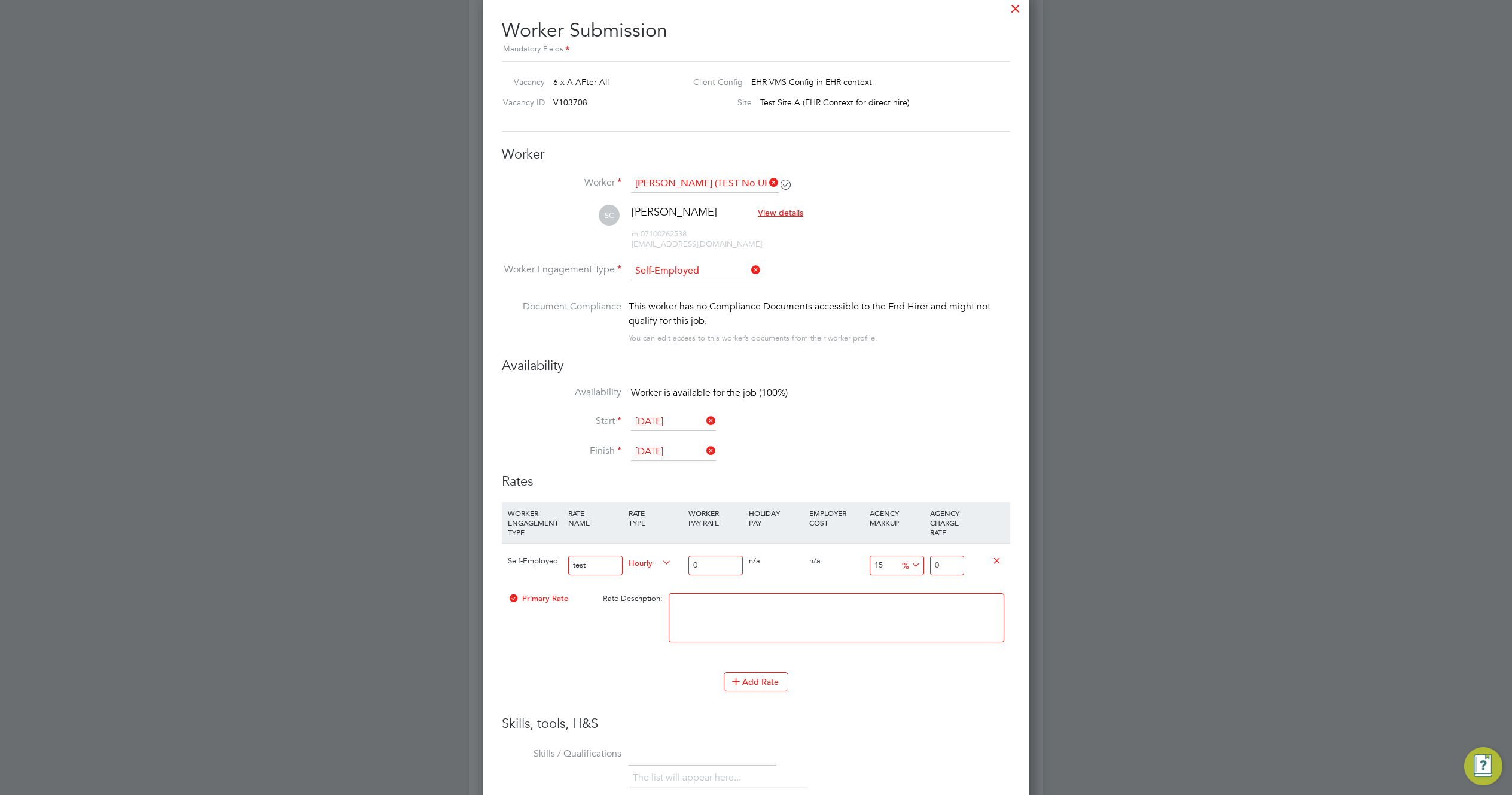
type input "5.928503"
type input "045"
type input "66.69565875"
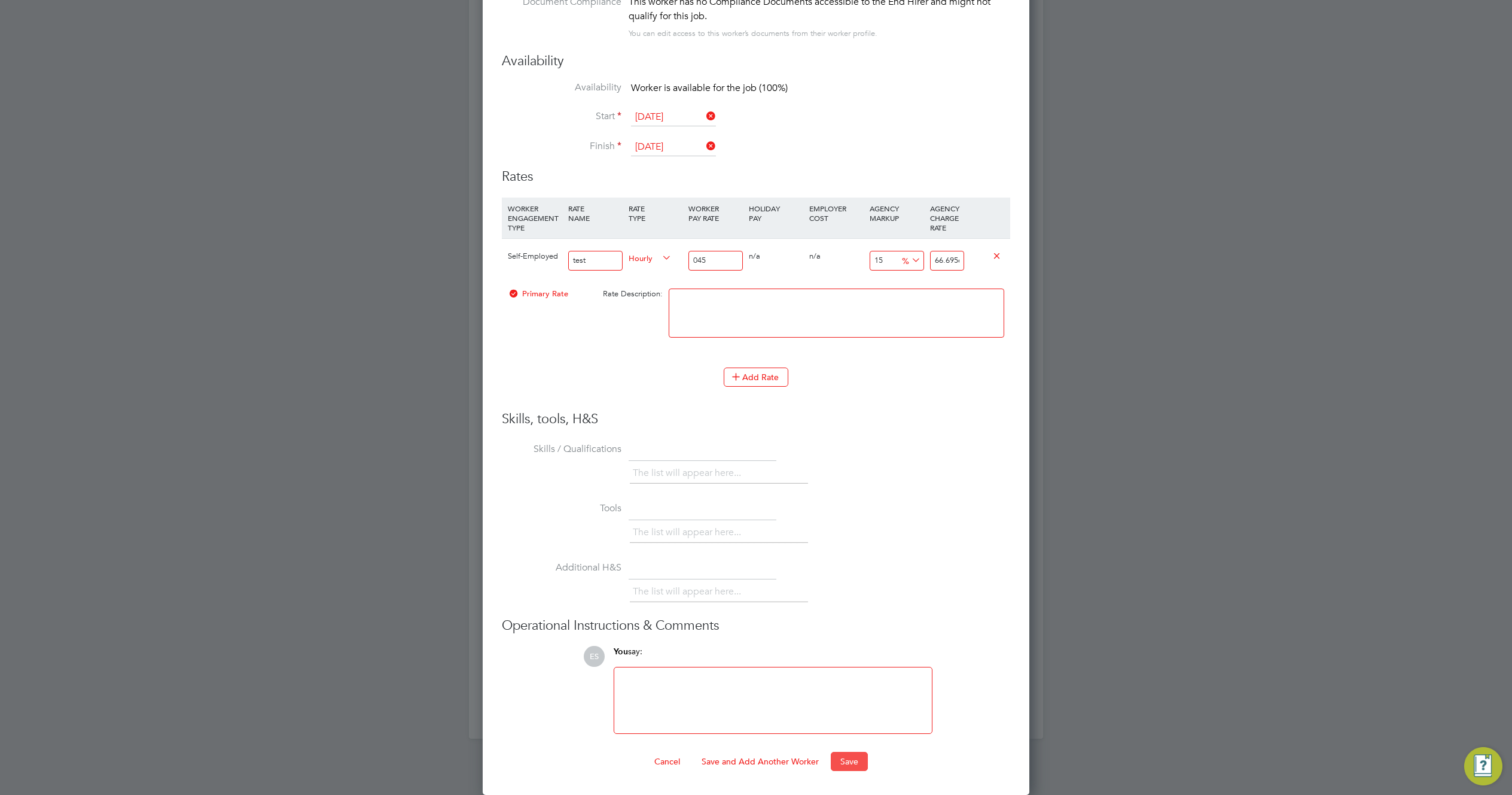
type input "045"
click at [853, 765] on button "Save" at bounding box center [849, 761] width 37 height 19
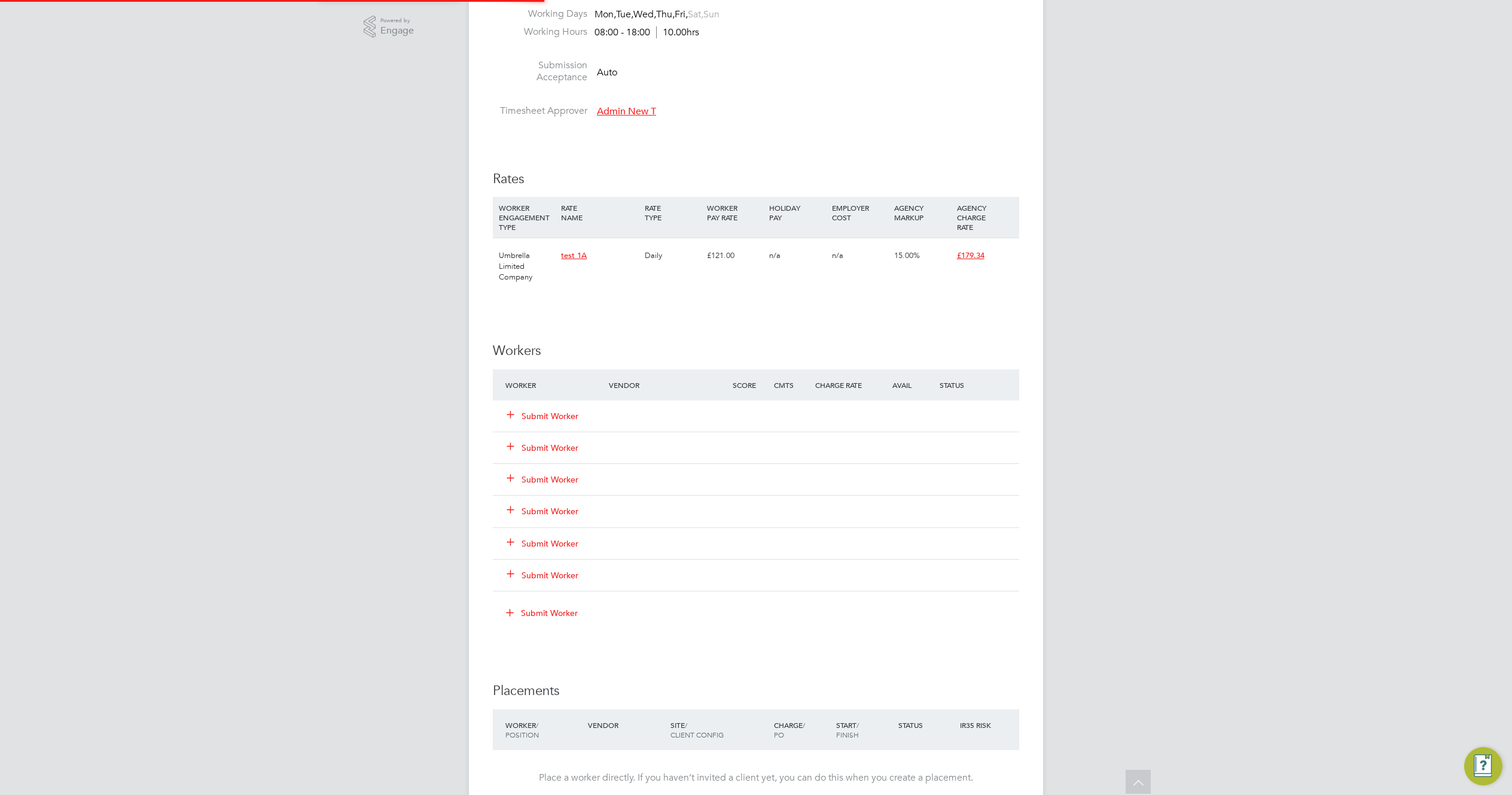
click at [1091, 384] on div "ES Engage S Notifications 20 Applications: Dashboard Tasks Network Team Members…" at bounding box center [756, 326] width 1512 height 1655
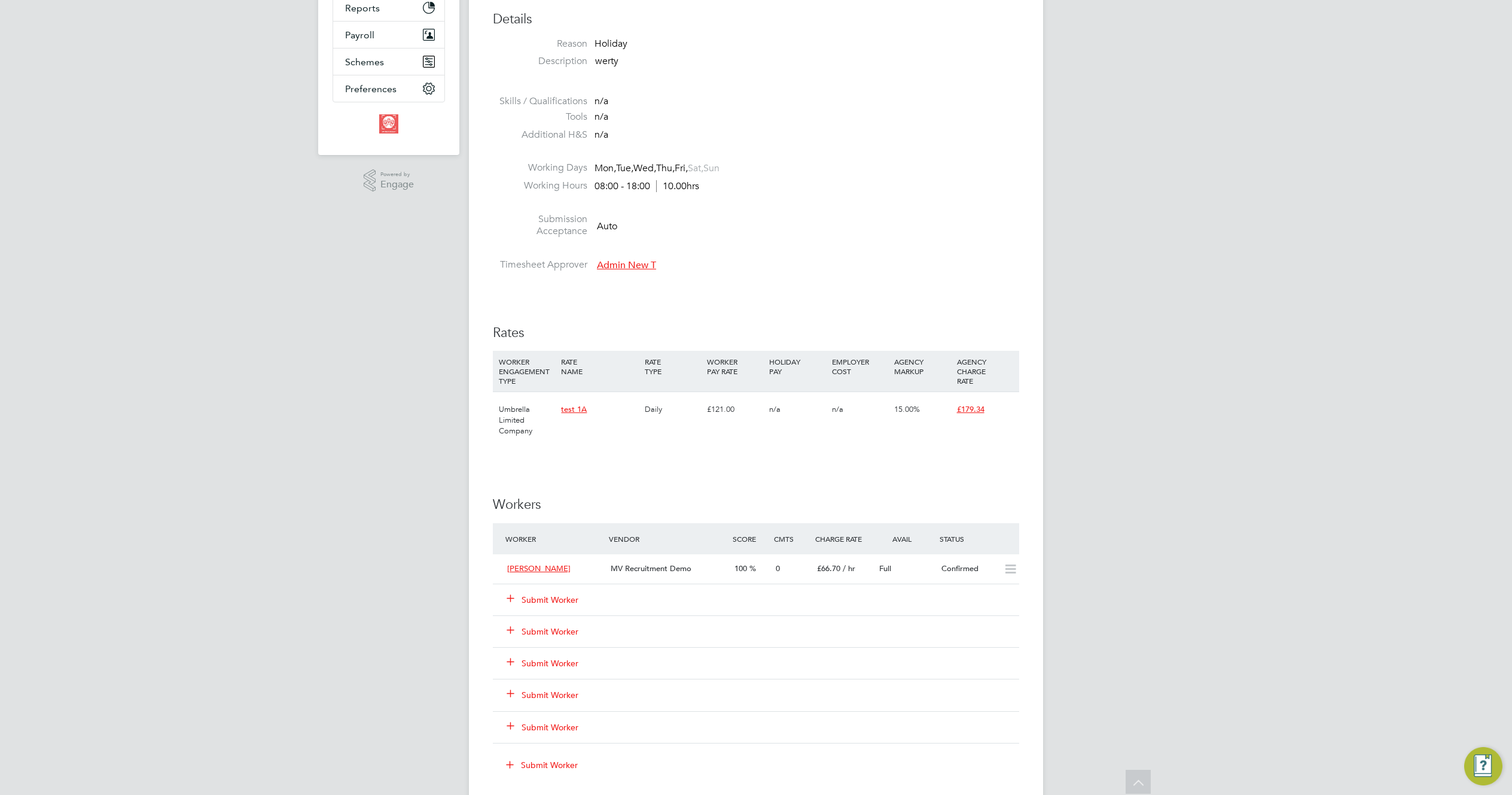
click at [1156, 321] on div "ES Engage S Notifications 20 Applications: Dashboard Tasks Network Team Members…" at bounding box center [756, 462] width 1512 height 1621
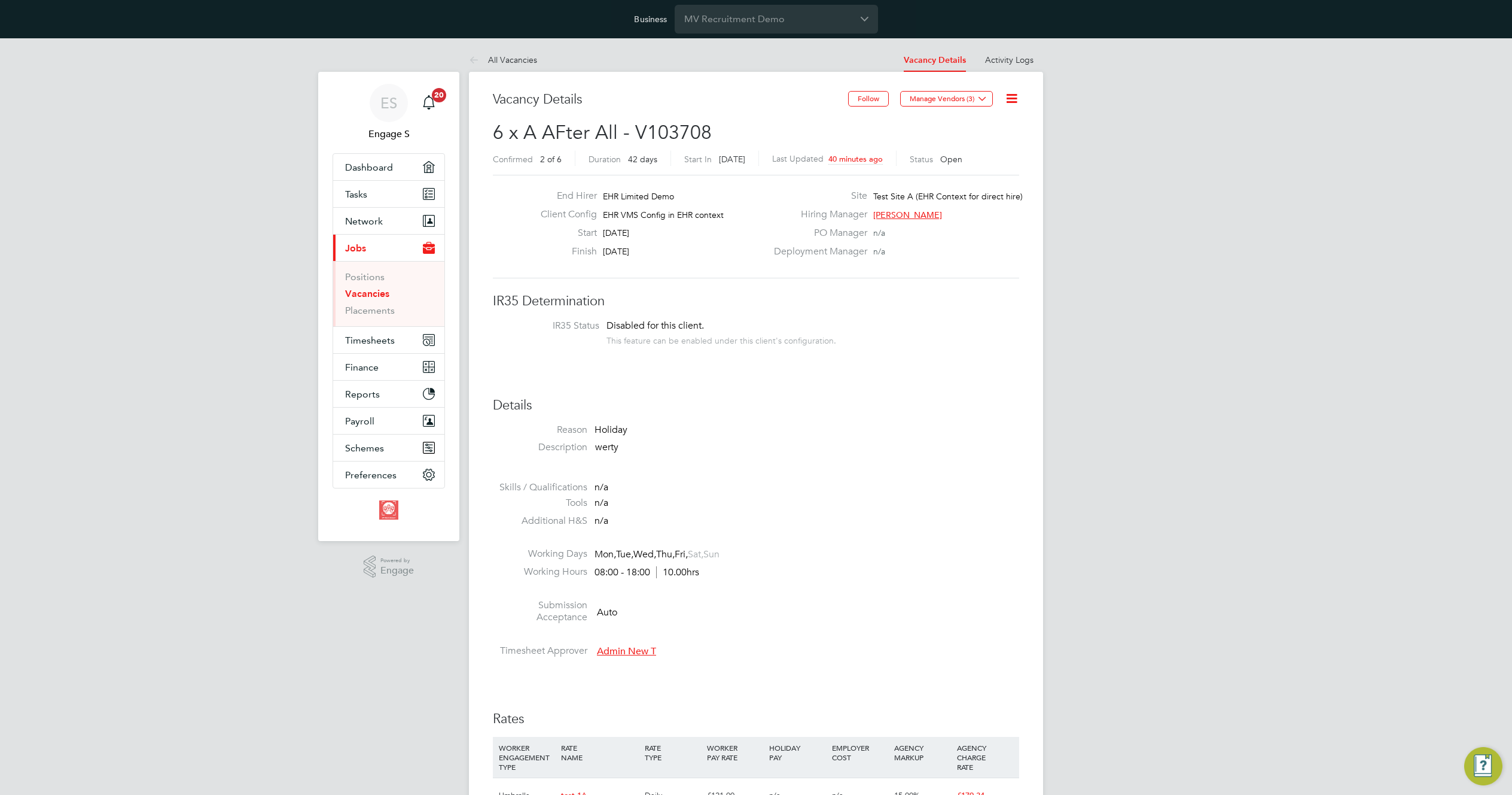
drag, startPoint x: 879, startPoint y: 315, endPoint x: 883, endPoint y: 308, distance: 8.1
click at [1015, 95] on icon at bounding box center [1011, 98] width 15 height 15
click at [515, 54] on li "All Vacancies" at bounding box center [503, 59] width 68 height 24
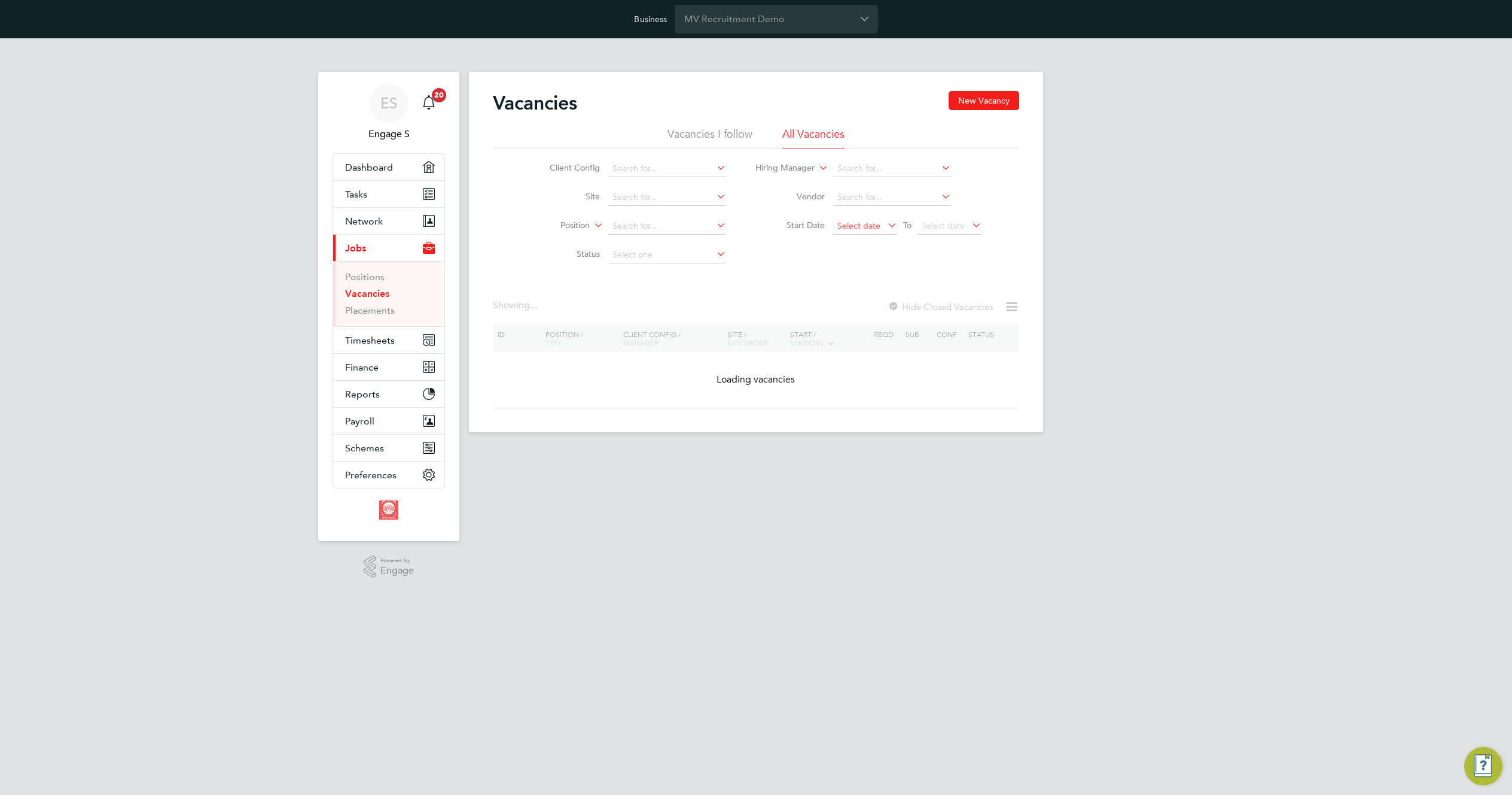
click at [880, 221] on span "Select date" at bounding box center [865, 226] width 64 height 16
click at [849, 301] on span at bounding box center [852, 291] width 23 height 23
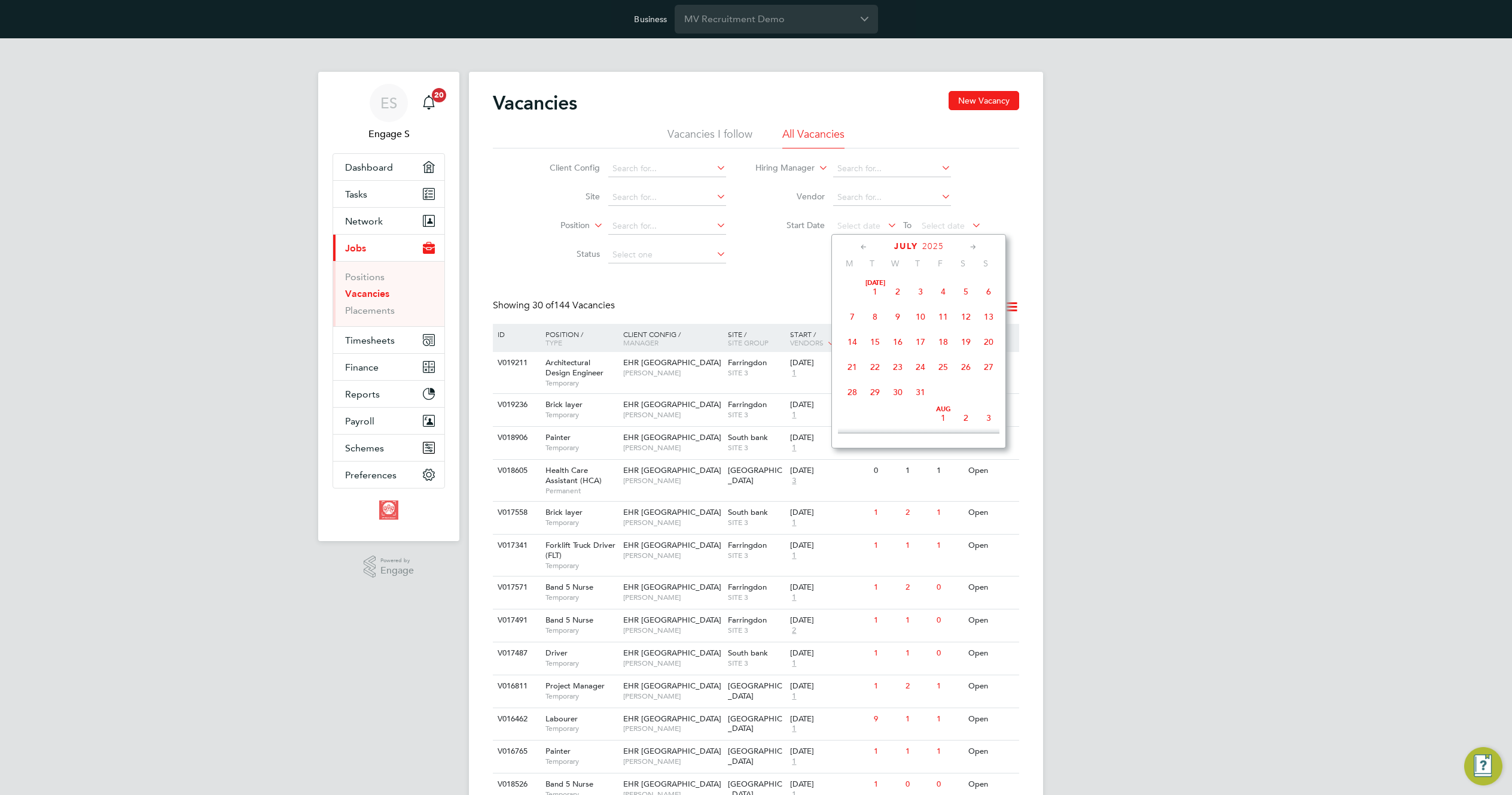
click at [849, 319] on span "7" at bounding box center [852, 316] width 23 height 23
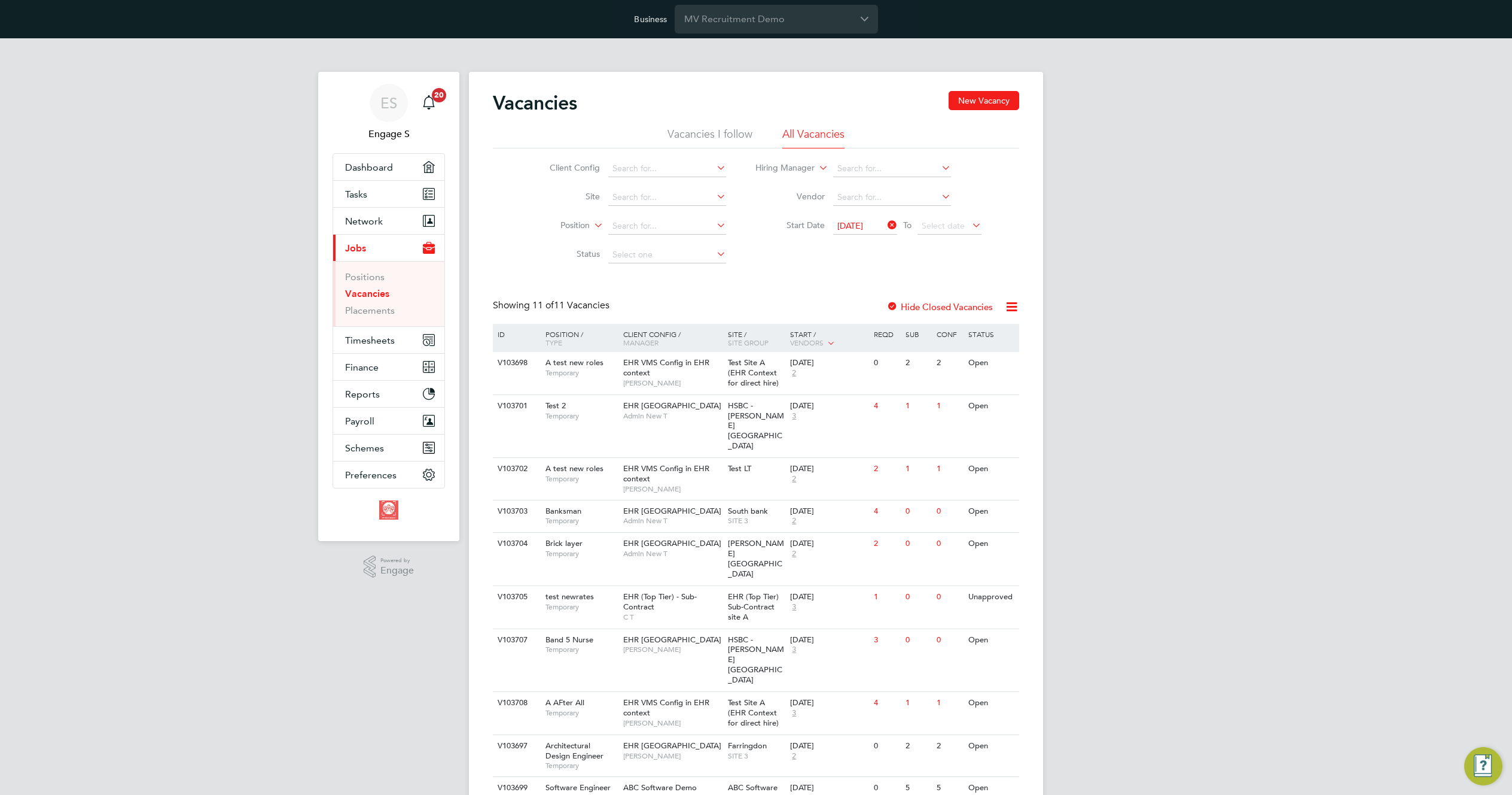
click at [858, 223] on span "07 Jul 2025" at bounding box center [850, 225] width 25 height 10
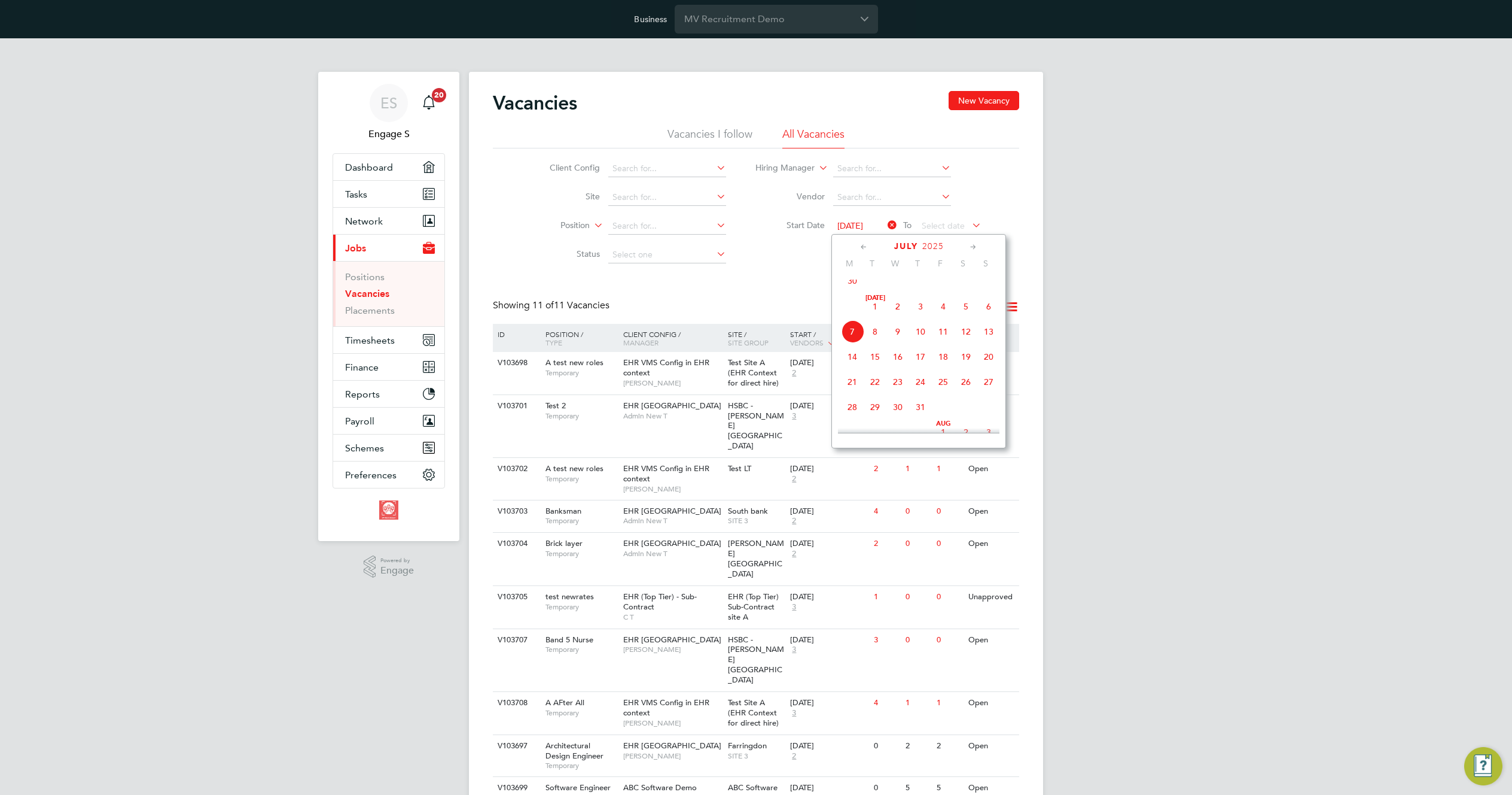
click at [872, 391] on span "22" at bounding box center [875, 381] width 23 height 23
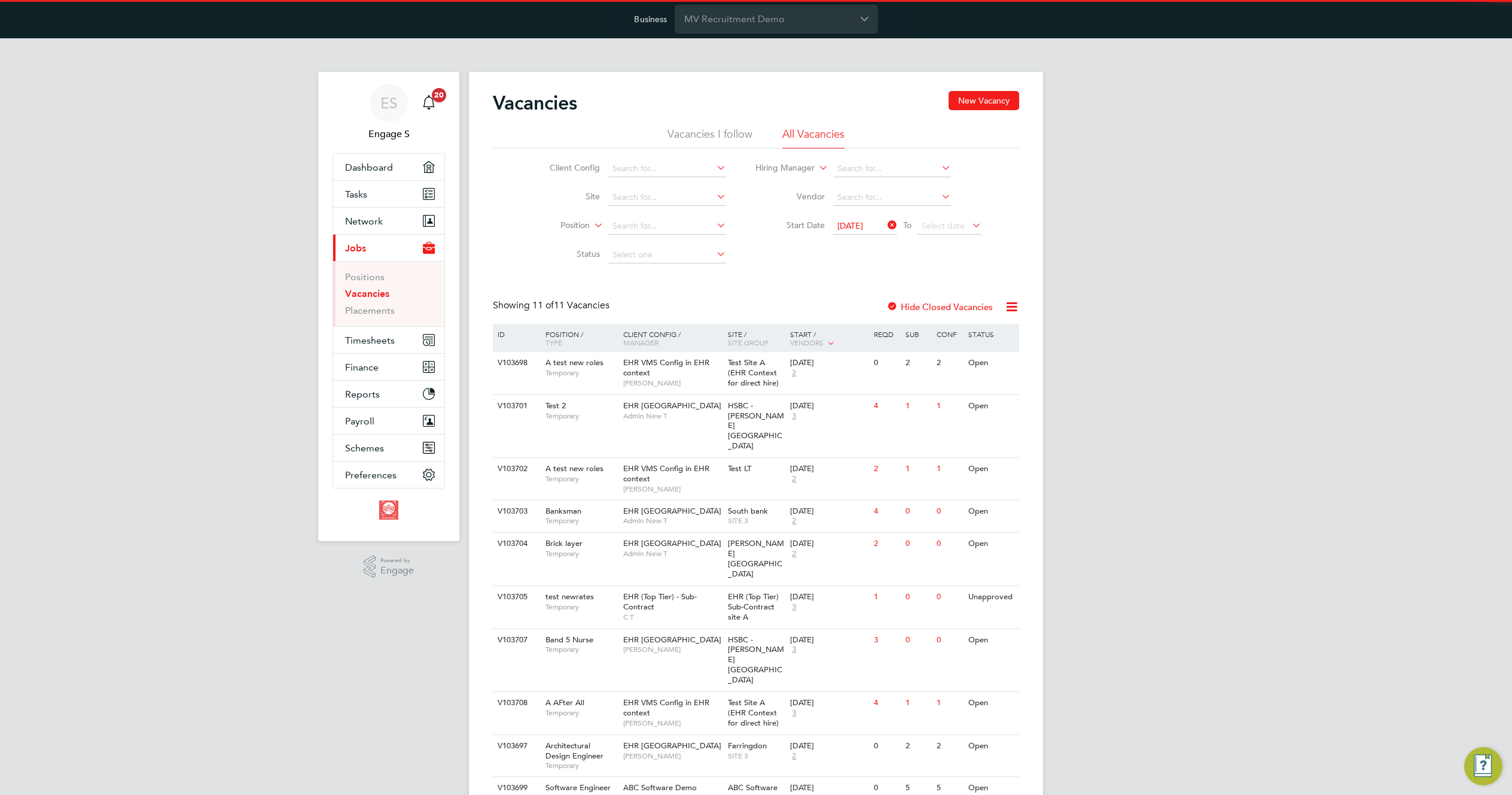
click at [1013, 308] on icon at bounding box center [1011, 306] width 15 height 15
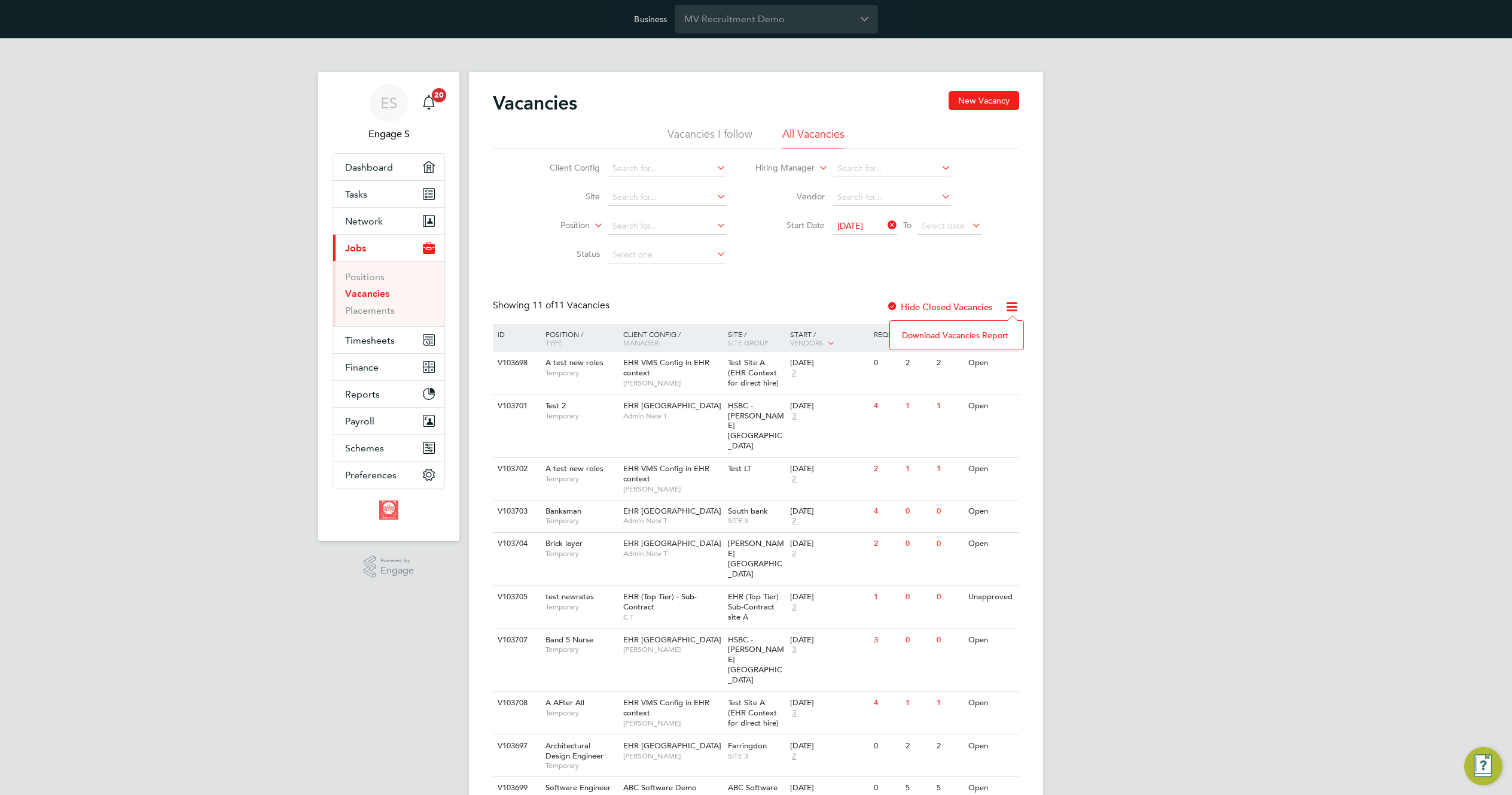
click at [969, 336] on li "Download Vacancies Report" at bounding box center [956, 335] width 121 height 17
click at [380, 311] on link "Placements" at bounding box center [370, 310] width 50 height 11
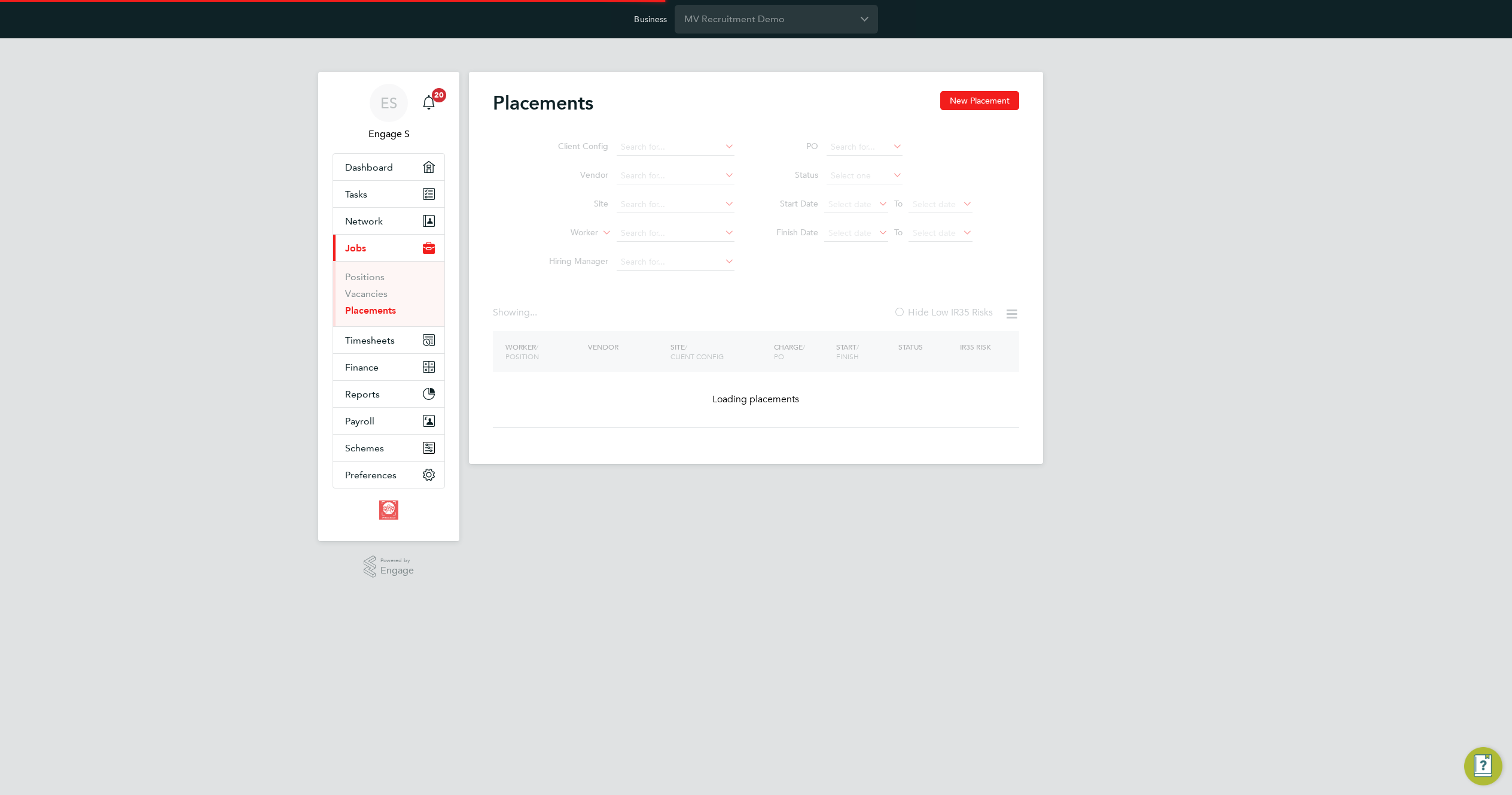
click at [380, 311] on link "Placements" at bounding box center [371, 310] width 51 height 11
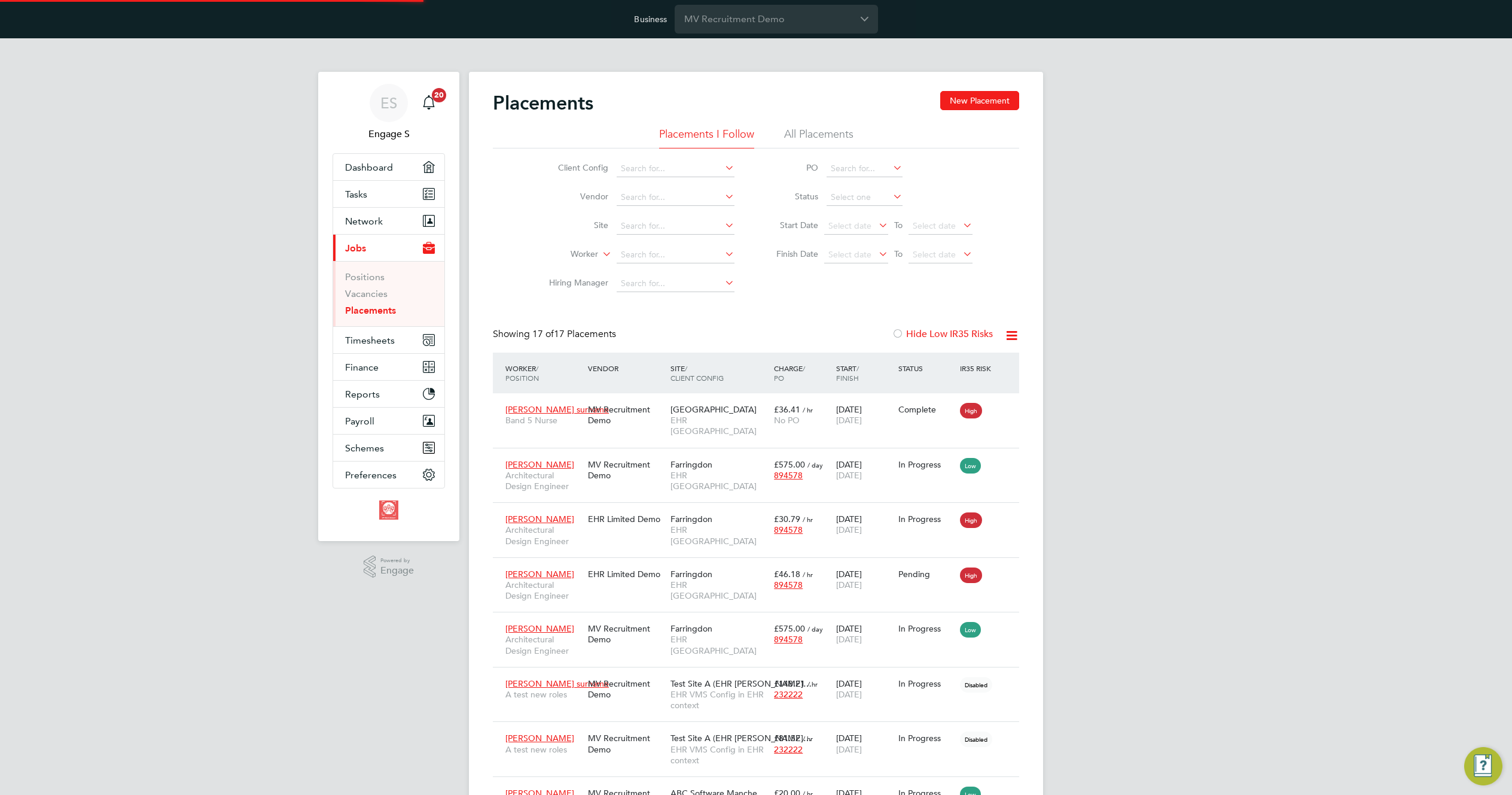
click at [816, 132] on li "All Placements" at bounding box center [819, 137] width 69 height 22
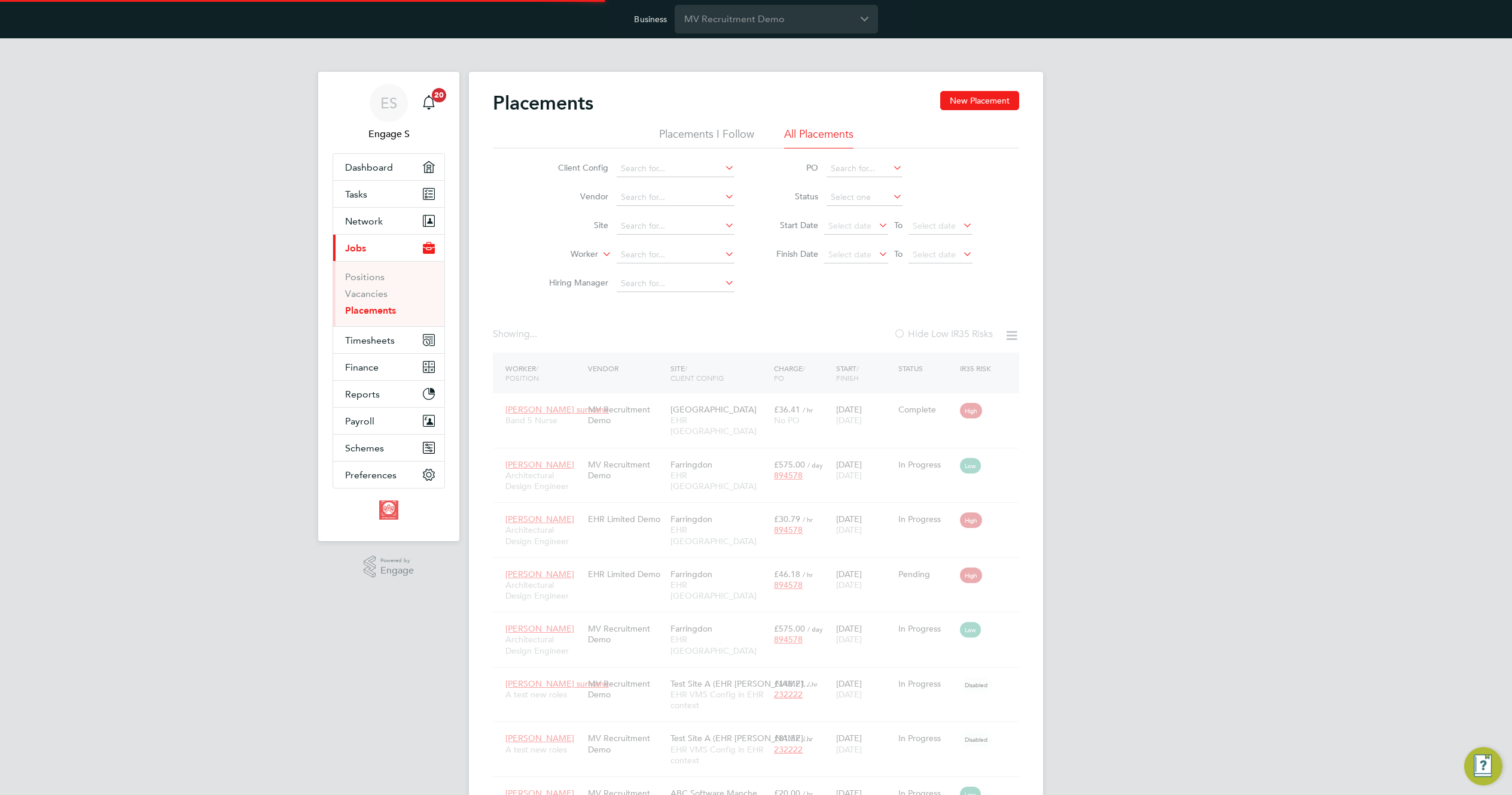
scroll to position [11, 56]
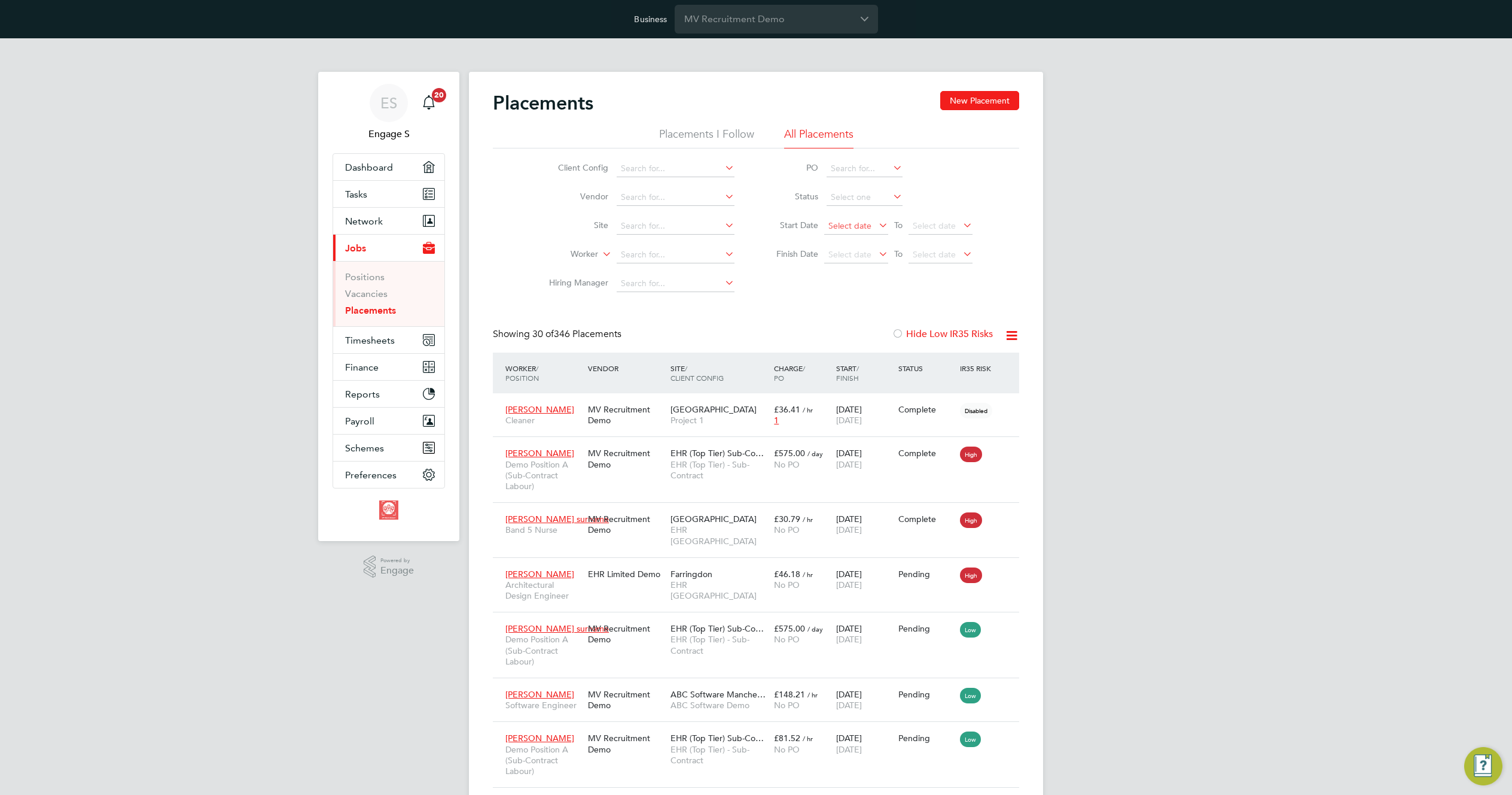
click at [853, 225] on span "Select date" at bounding box center [850, 225] width 43 height 10
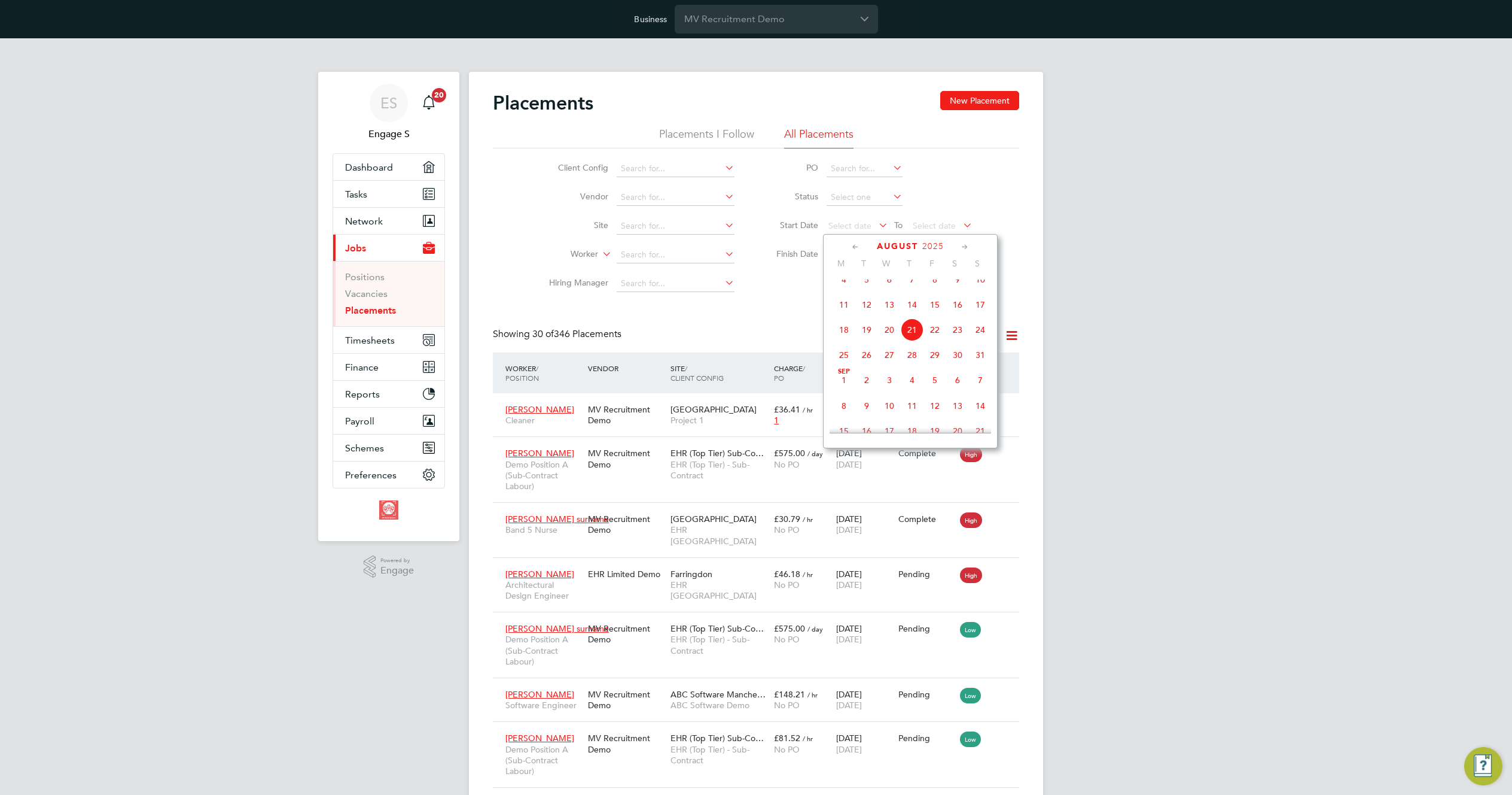
click at [842, 285] on span "4" at bounding box center [843, 279] width 23 height 23
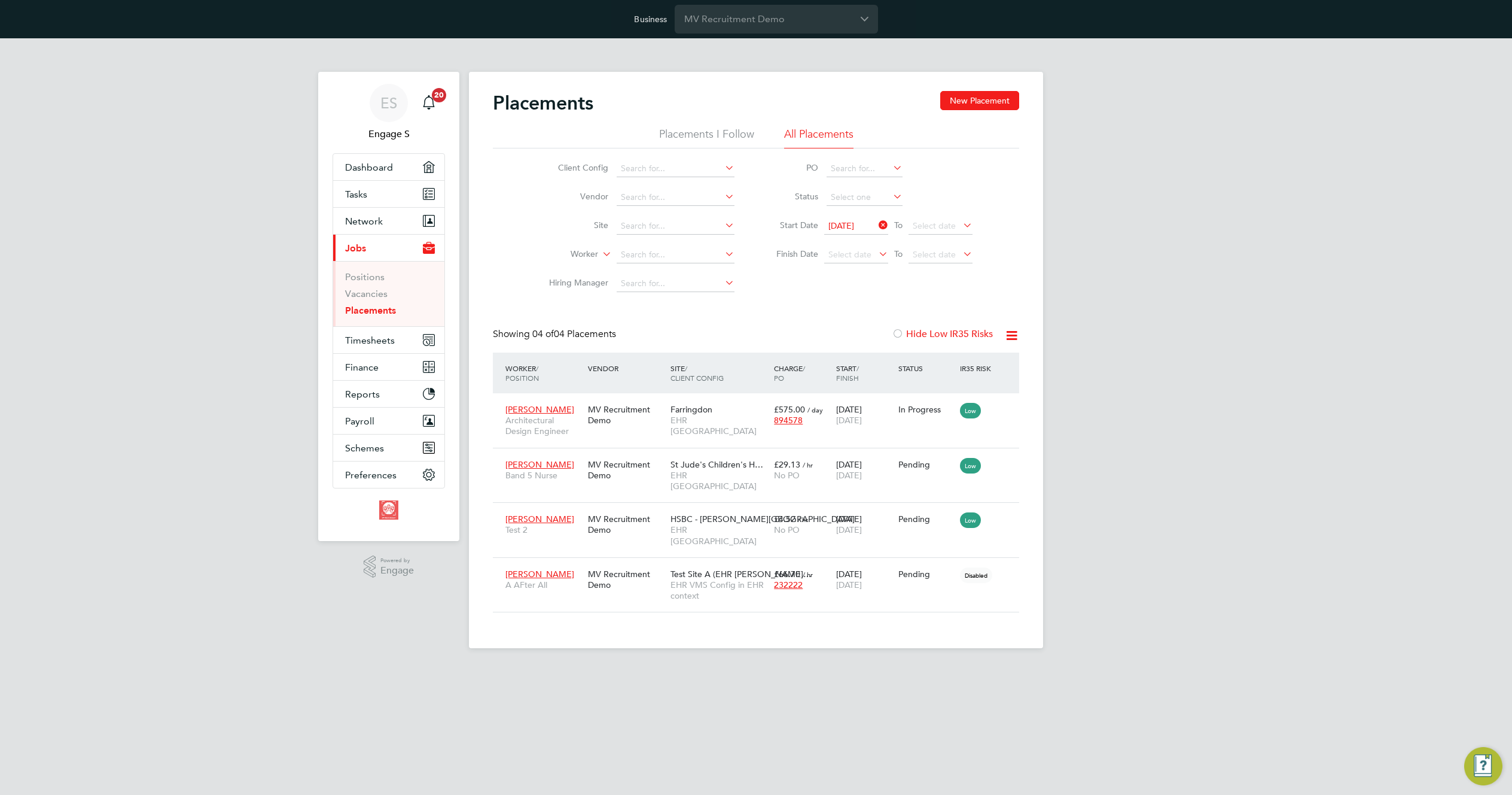
click at [1015, 336] on icon at bounding box center [1011, 335] width 15 height 15
click at [976, 364] on li "Download Placements Report" at bounding box center [953, 364] width 127 height 17
click at [876, 225] on icon at bounding box center [876, 225] width 0 height 17
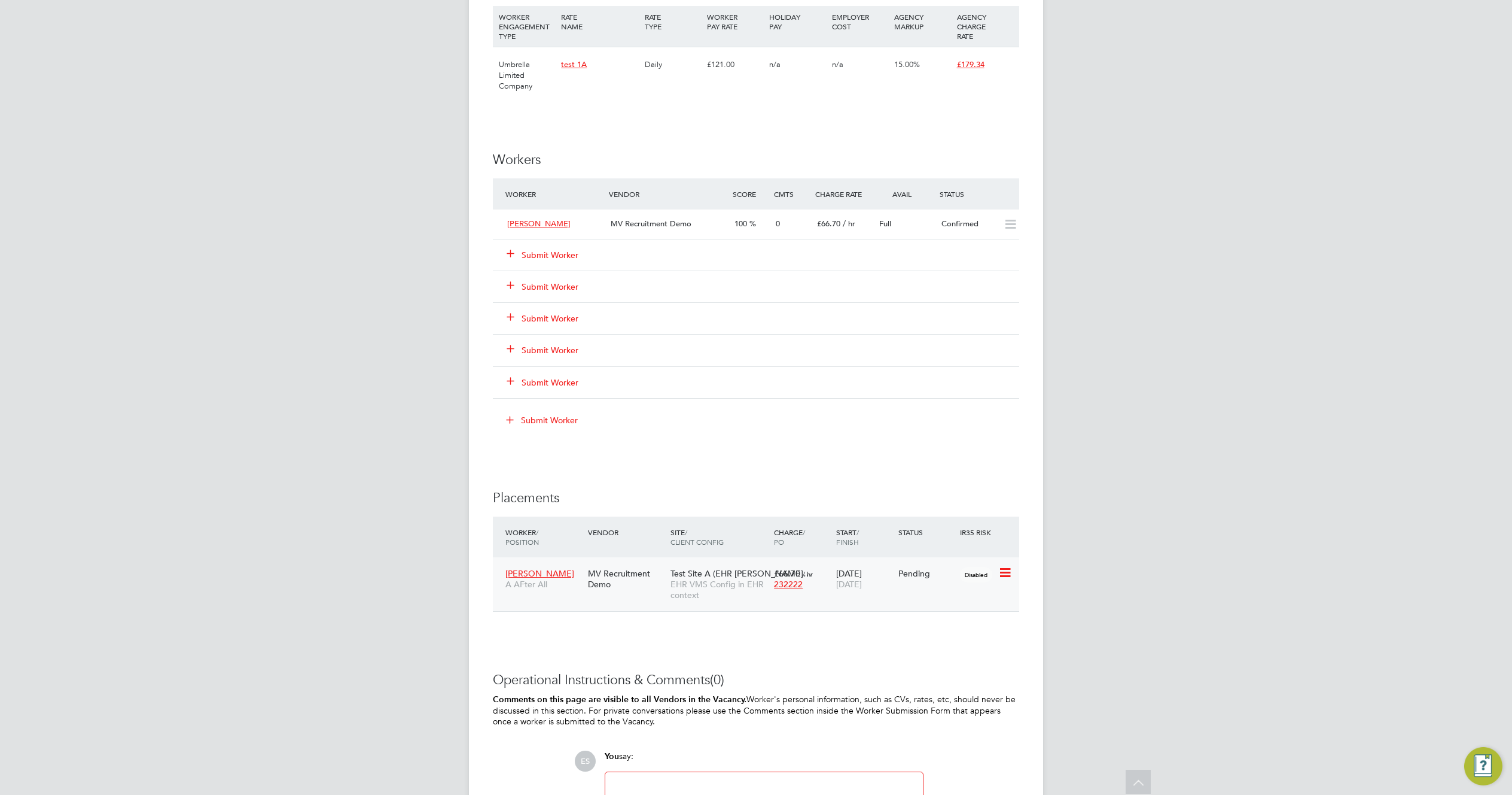
click at [1005, 573] on icon at bounding box center [1004, 573] width 12 height 14
click at [939, 646] on li "Start" at bounding box center [968, 647] width 85 height 17
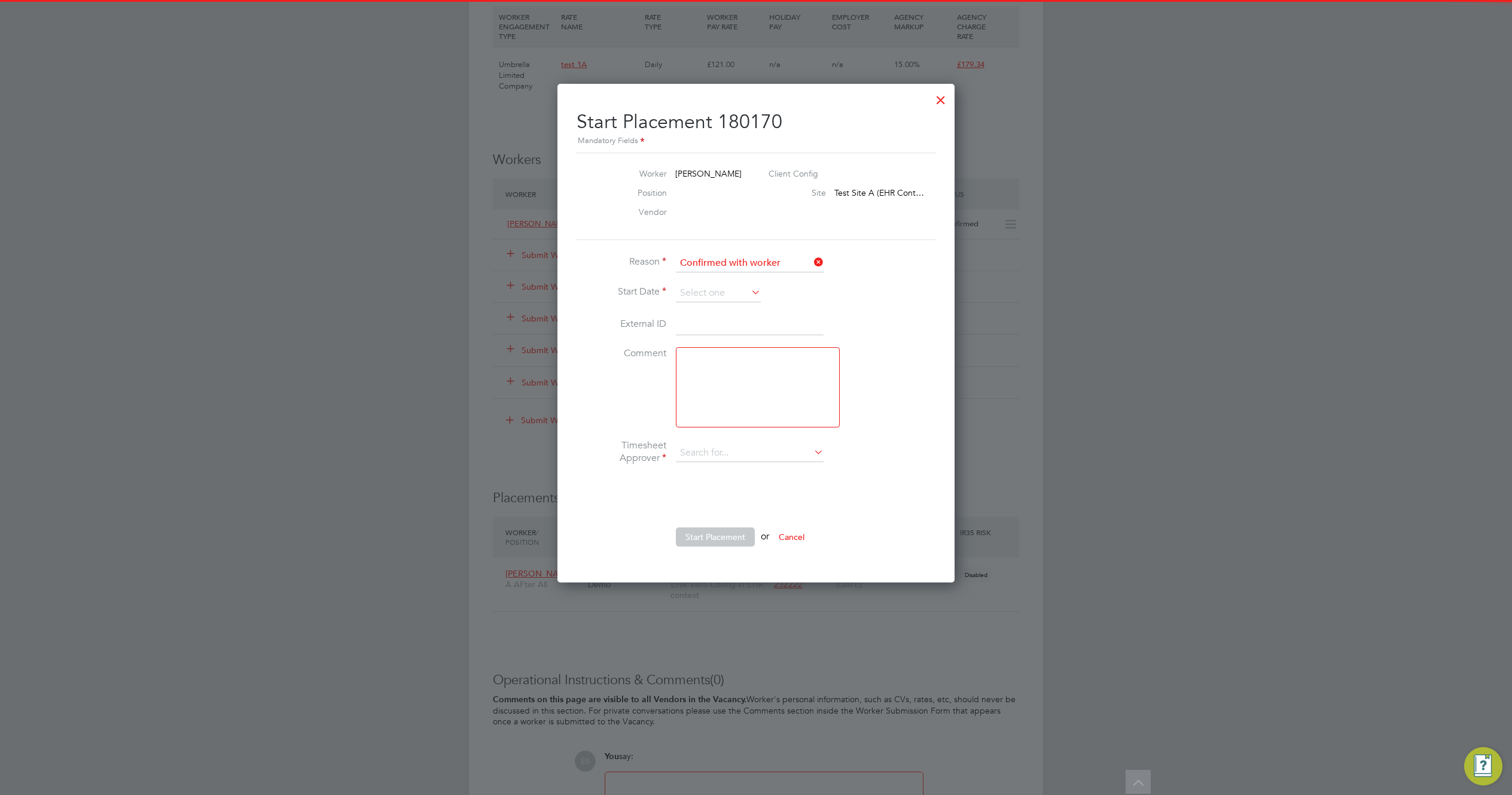
type input "Admin New T"
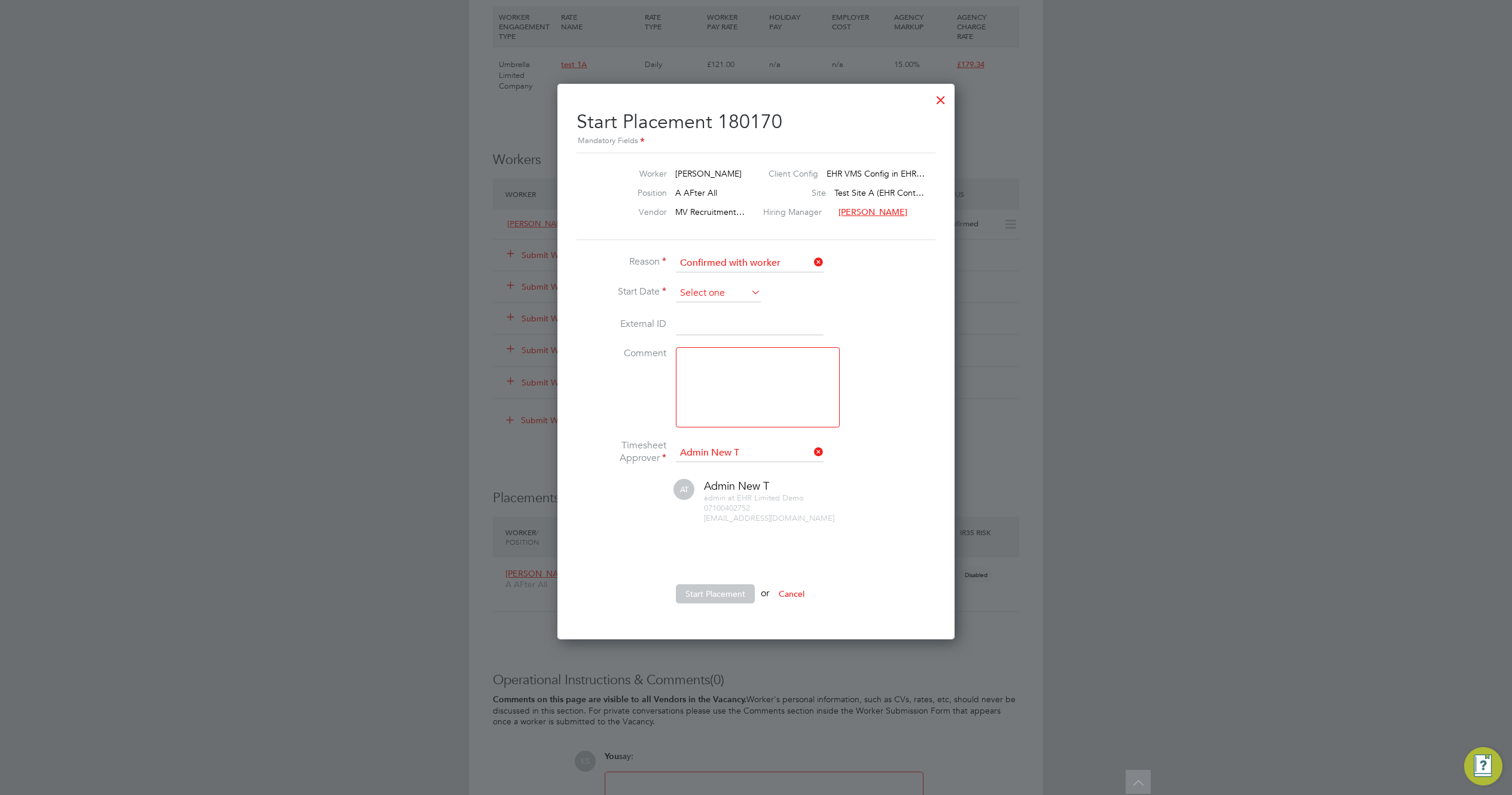
click at [734, 292] on input at bounding box center [718, 293] width 85 height 18
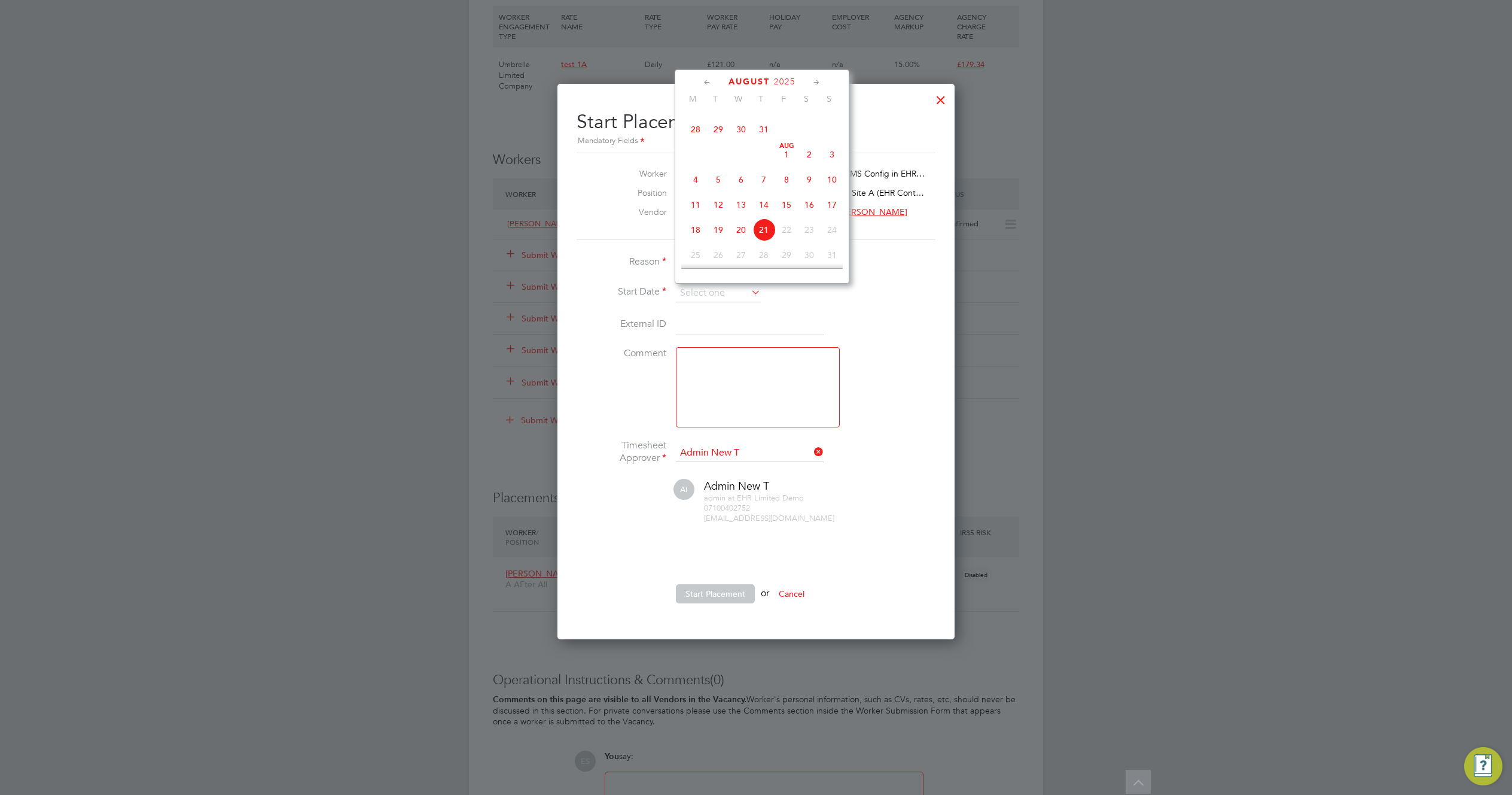
click at [691, 191] on span "4" at bounding box center [695, 179] width 23 height 23
type input "[DATE]"
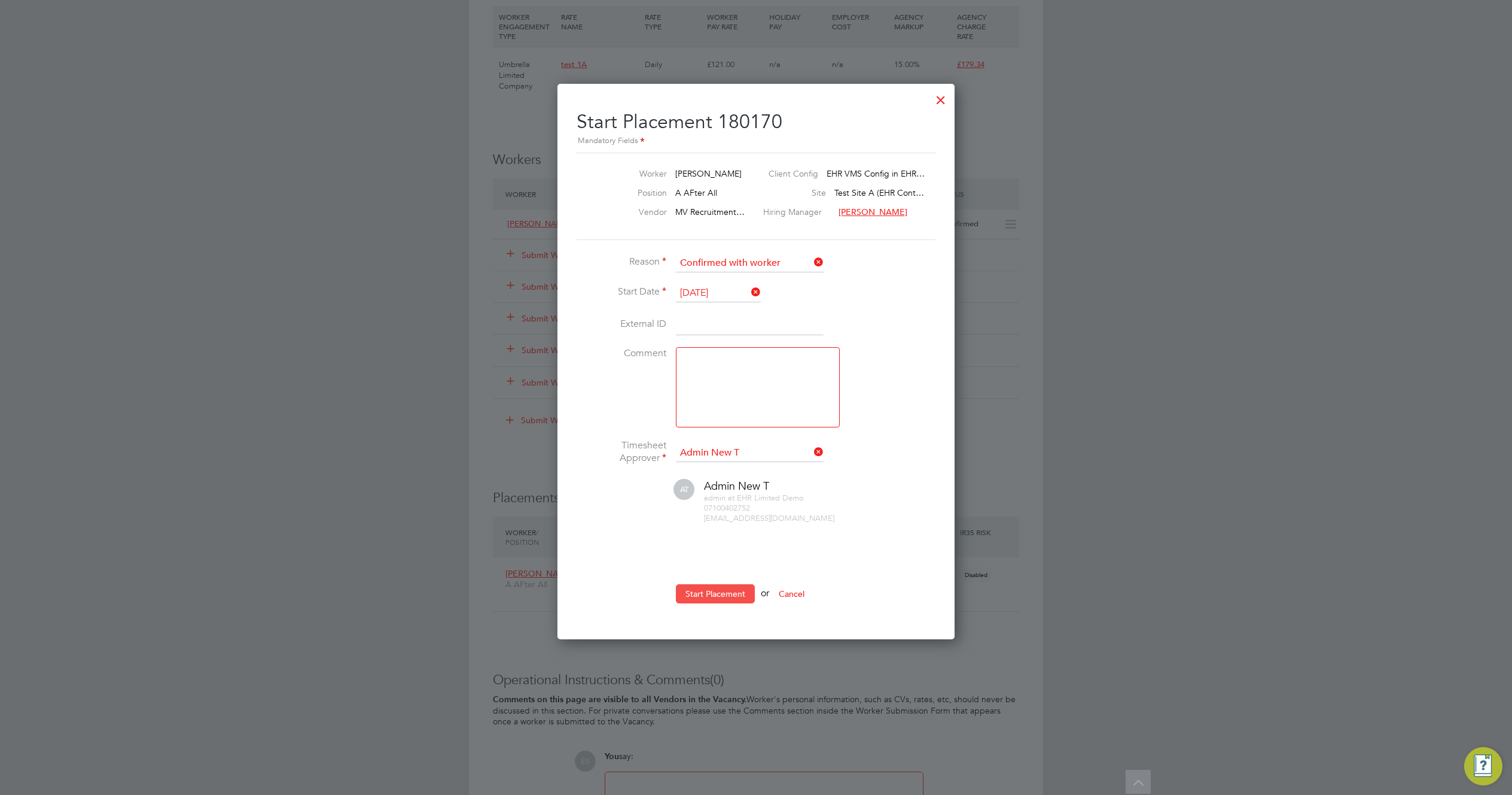
click at [736, 594] on button "Start Placement" at bounding box center [715, 593] width 79 height 19
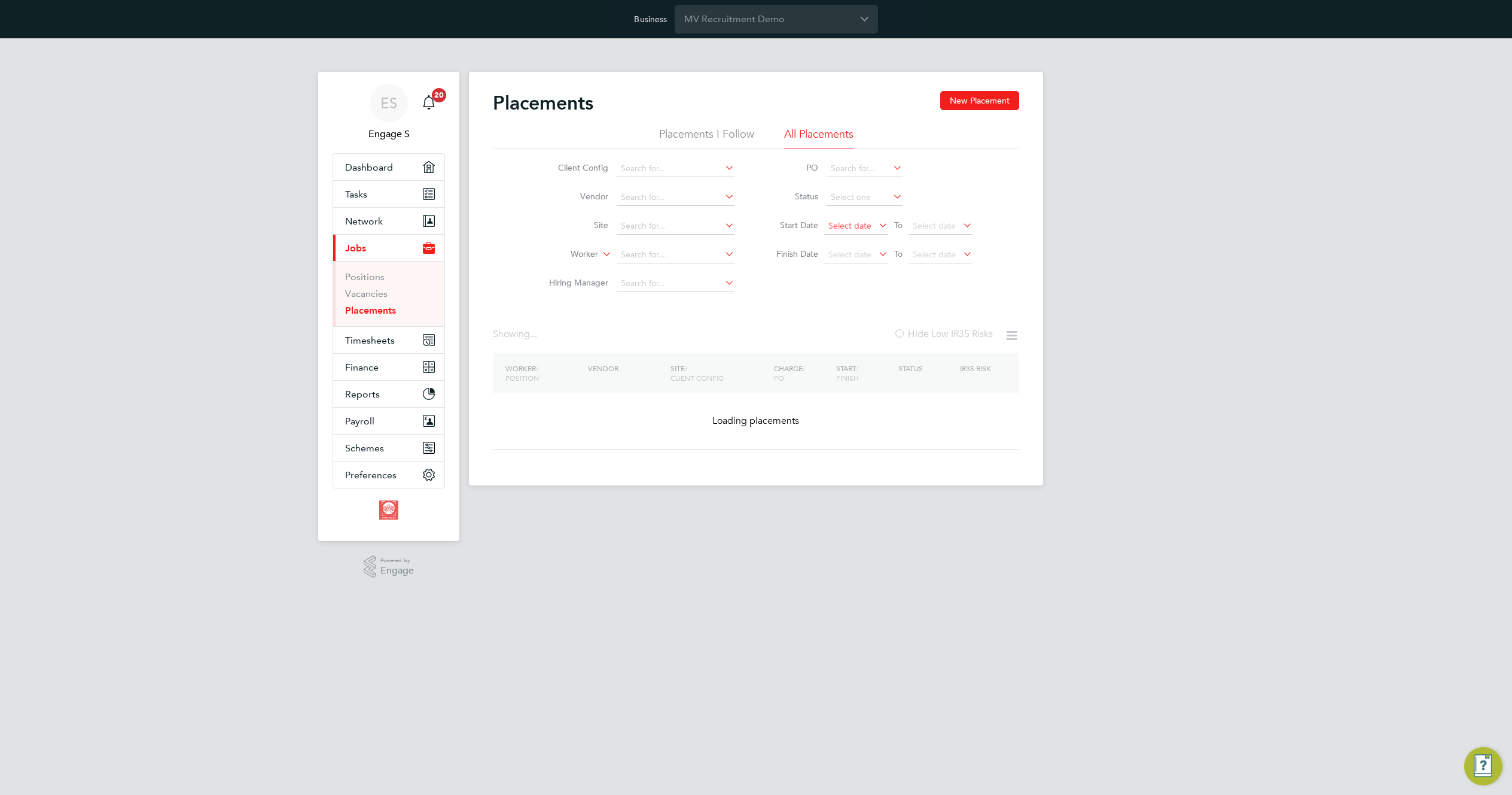
click at [848, 230] on span "Select date" at bounding box center [850, 225] width 43 height 10
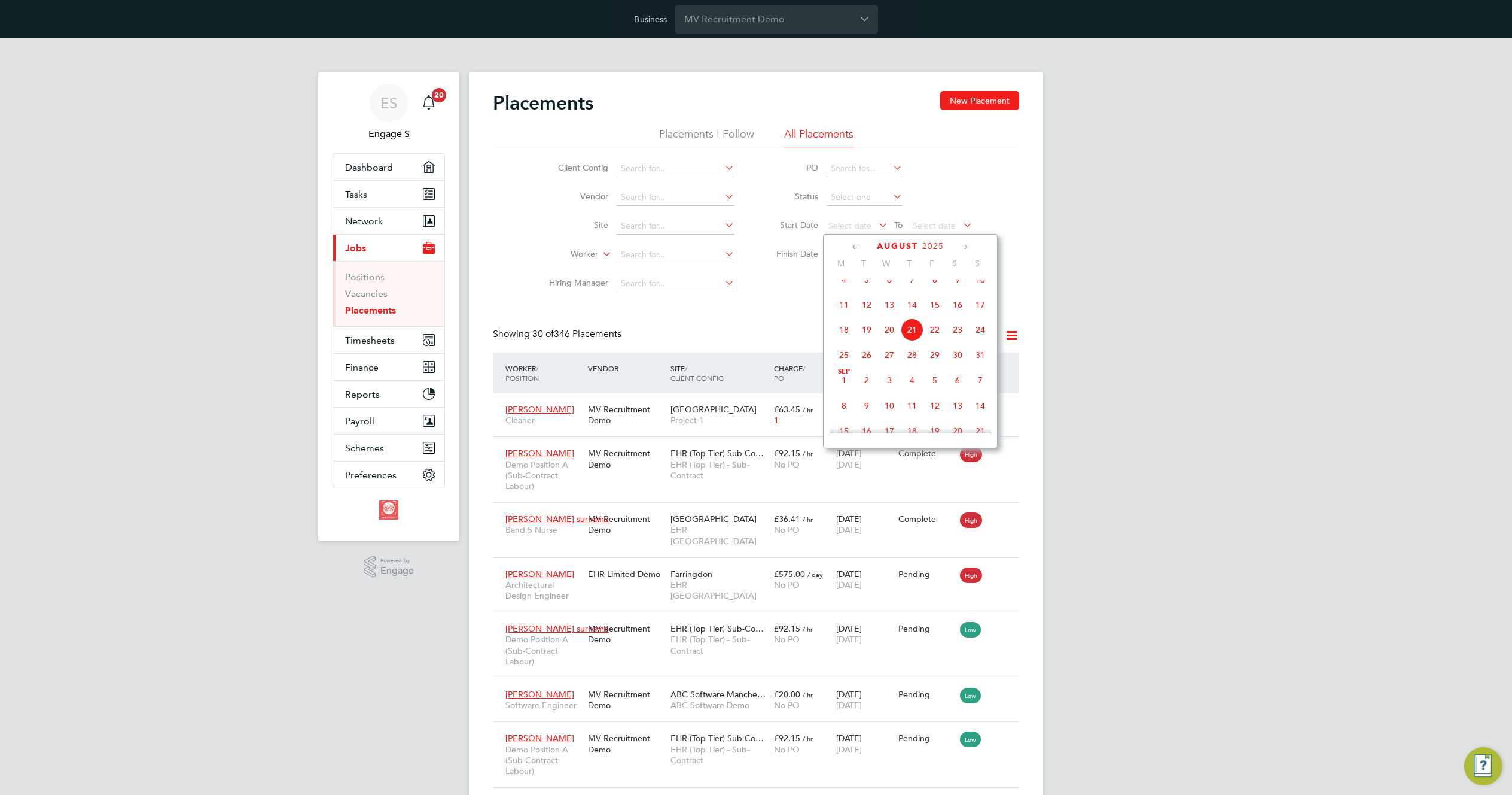
click at [844, 284] on span "4" at bounding box center [843, 279] width 23 height 23
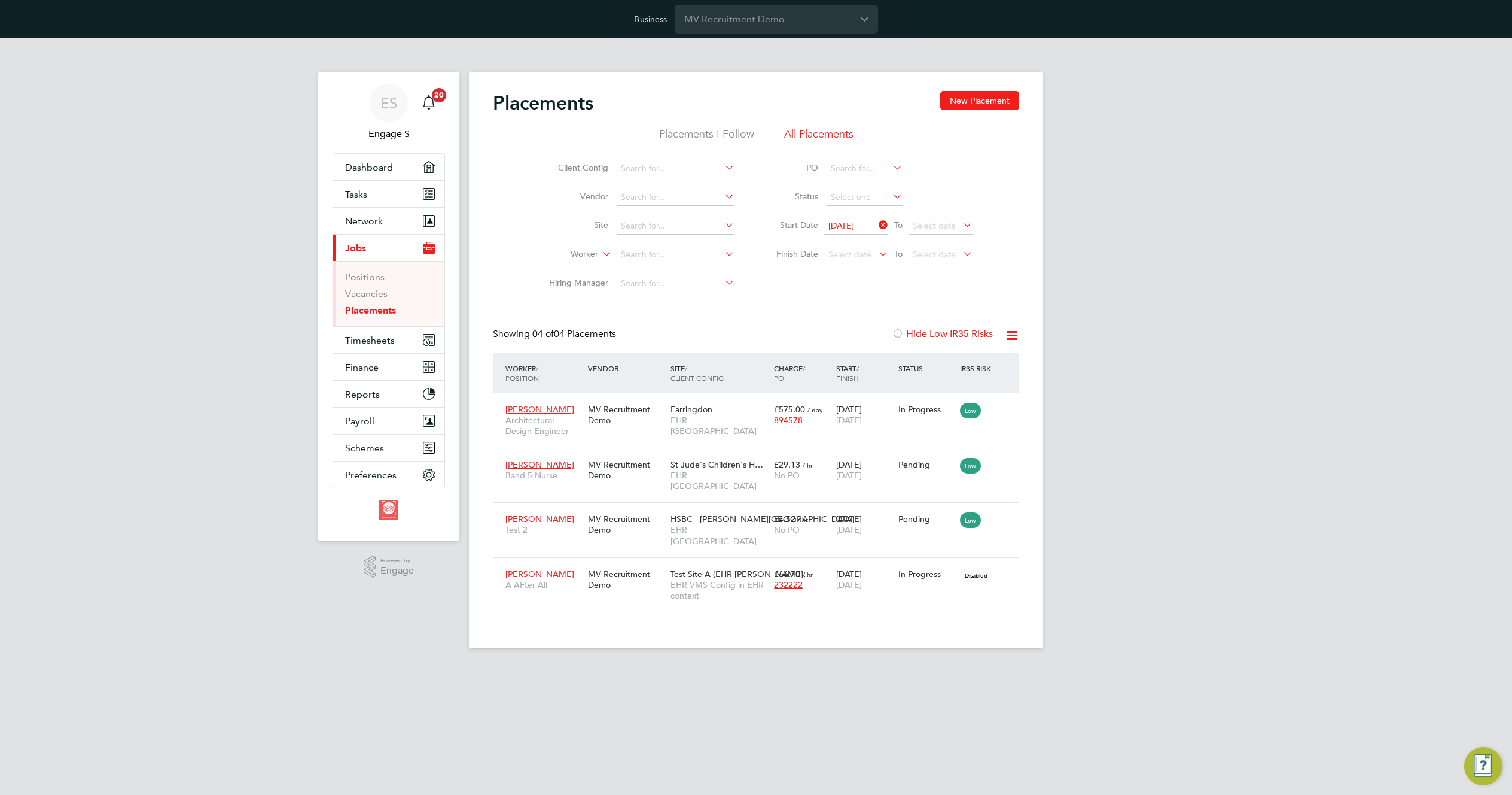
click at [1015, 331] on icon at bounding box center [1011, 335] width 15 height 15
click at [968, 359] on li "Download Placements Report" at bounding box center [953, 364] width 127 height 17
